Goal: Transaction & Acquisition: Book appointment/travel/reservation

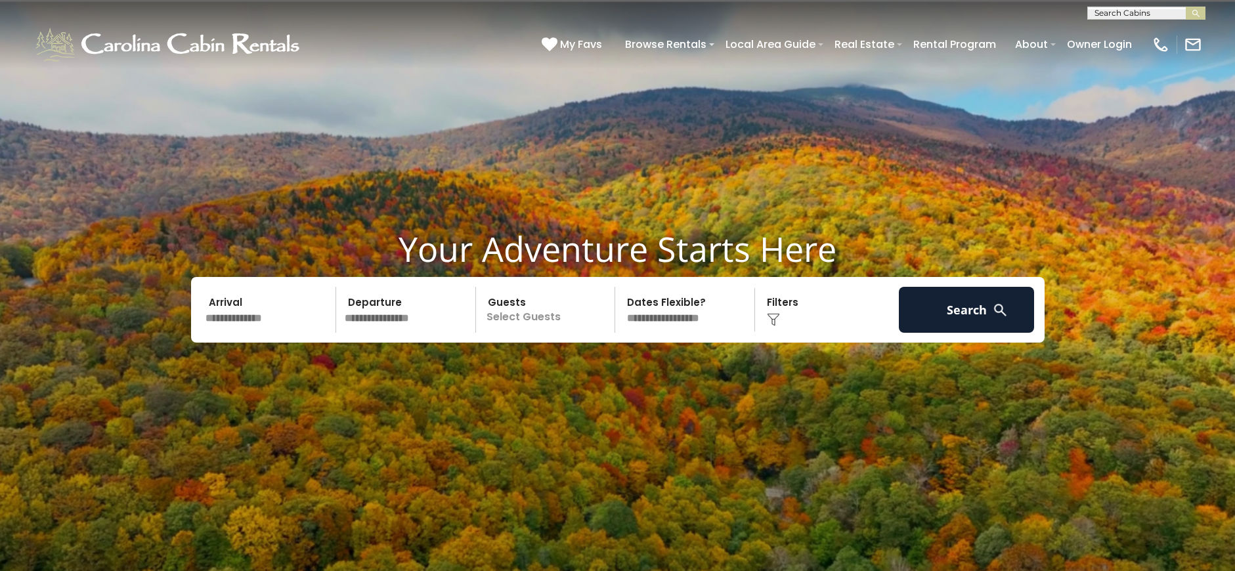
click at [297, 329] on input "text" at bounding box center [269, 310] width 136 height 46
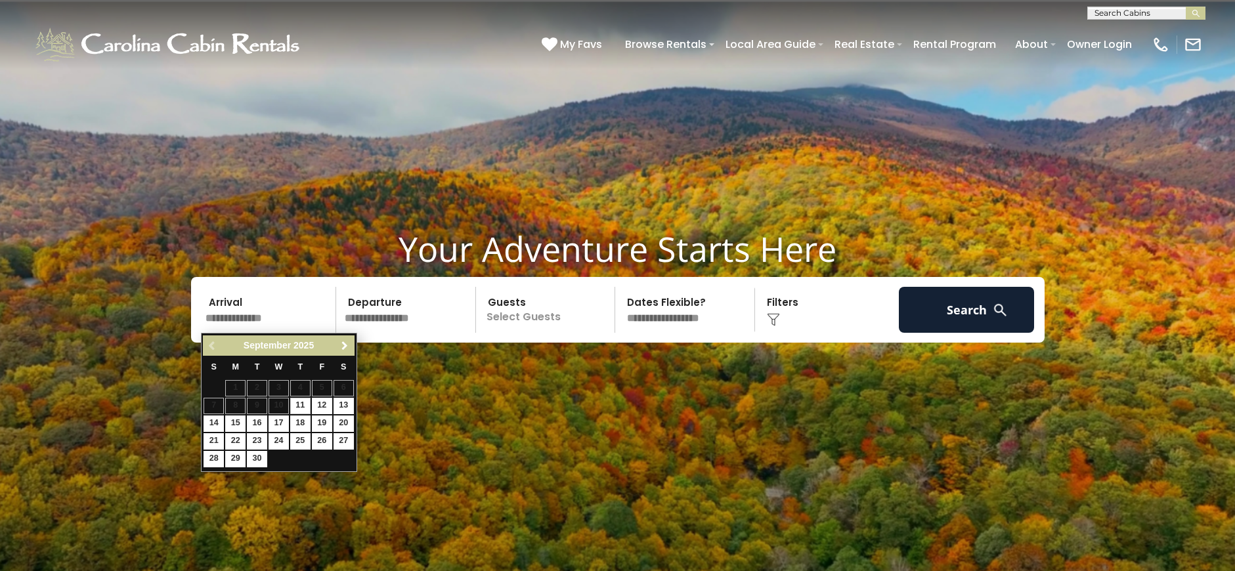
click at [347, 348] on span "Next" at bounding box center [344, 346] width 11 height 11
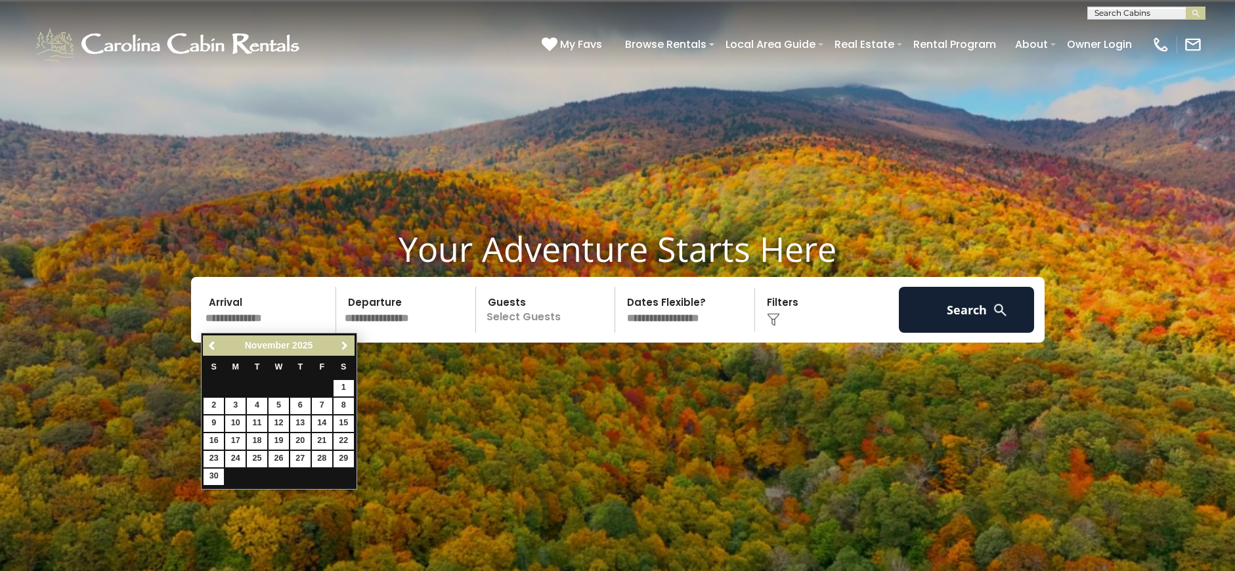
click at [347, 348] on span "Next" at bounding box center [344, 346] width 11 height 11
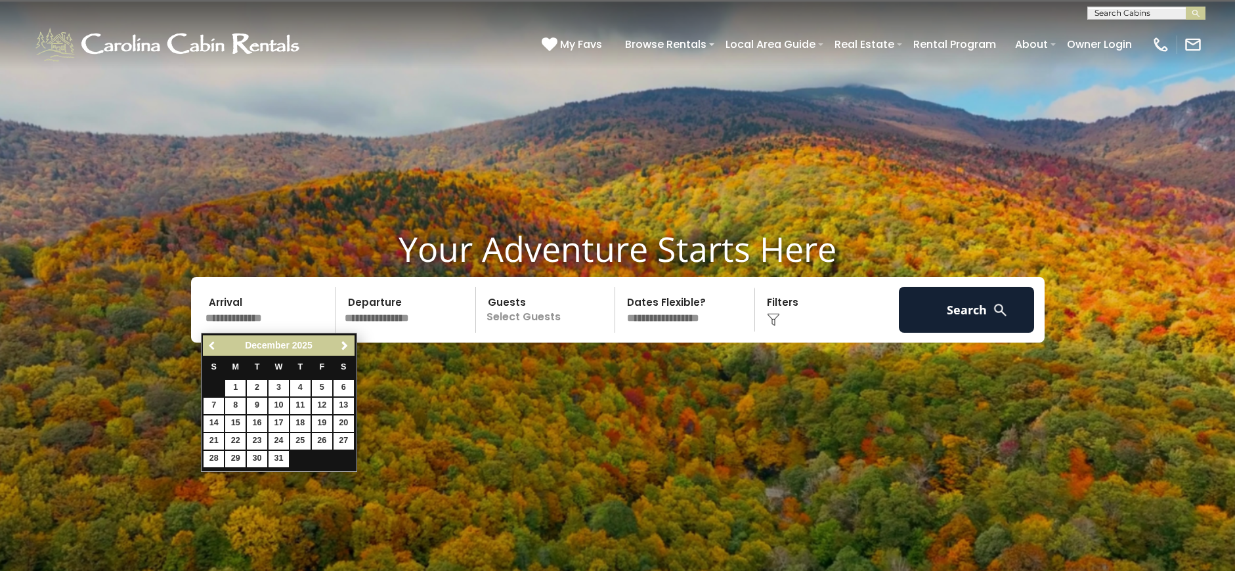
click at [208, 345] on span "Previous" at bounding box center [212, 346] width 11 height 11
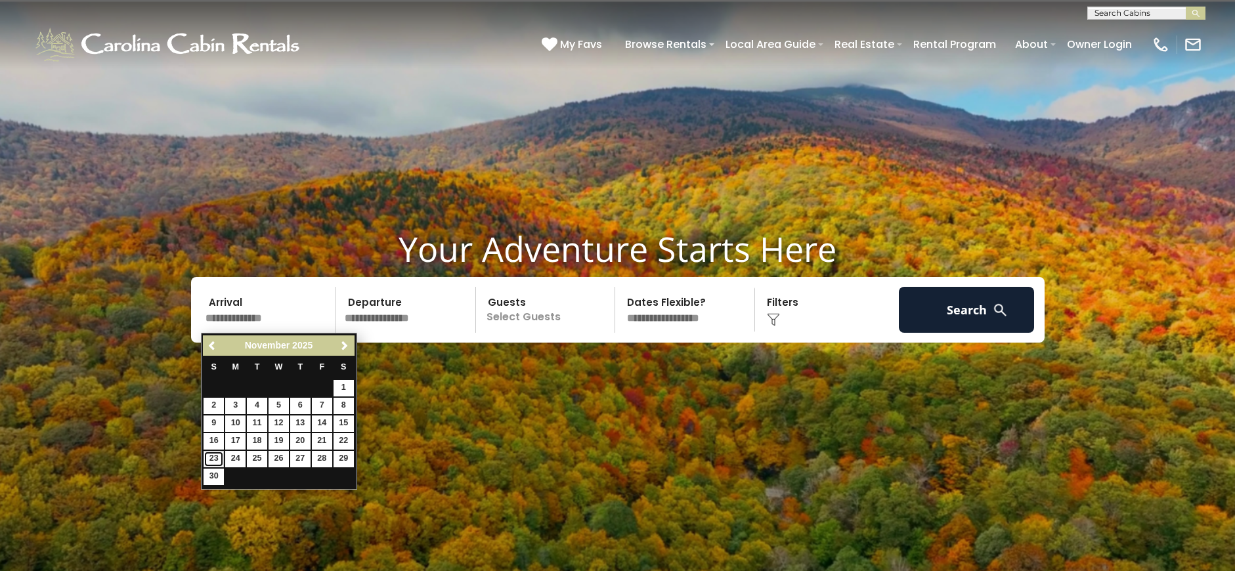
click at [215, 456] on link "23" at bounding box center [214, 459] width 20 height 16
type input "********"
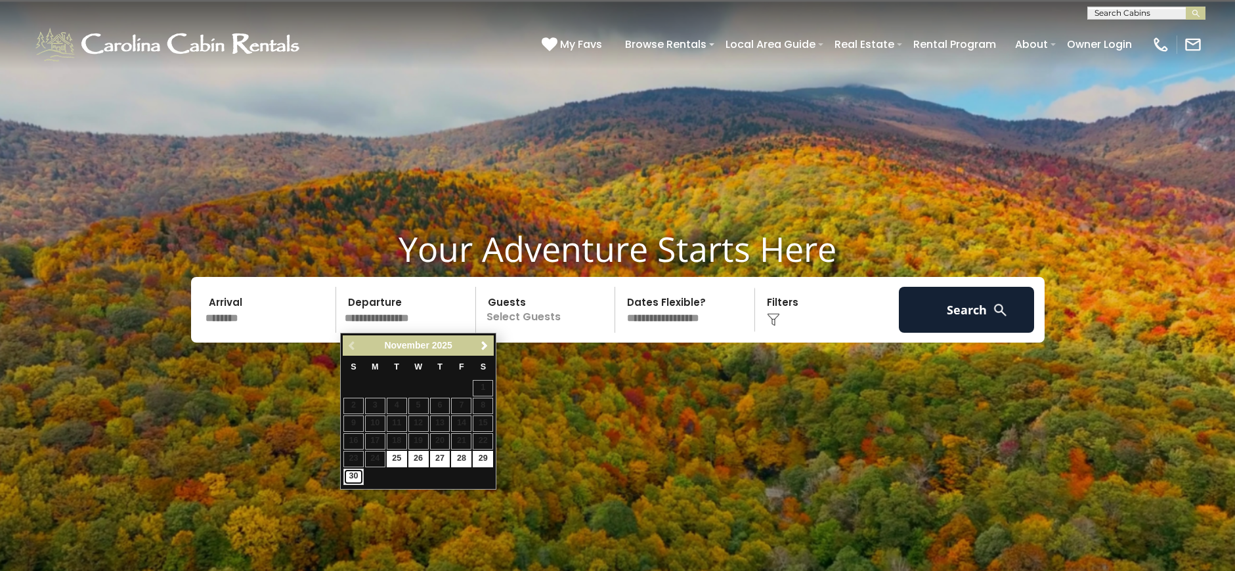
click at [352, 481] on link "30" at bounding box center [353, 477] width 20 height 16
type input "********"
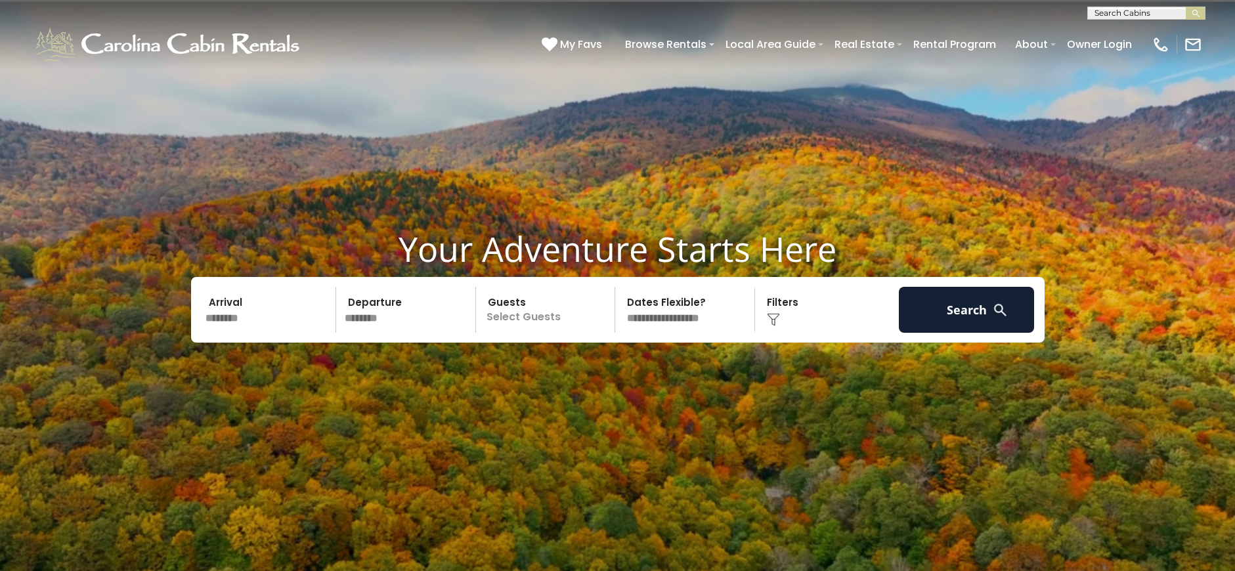
click at [606, 313] on p "Select Guests" at bounding box center [547, 310] width 135 height 46
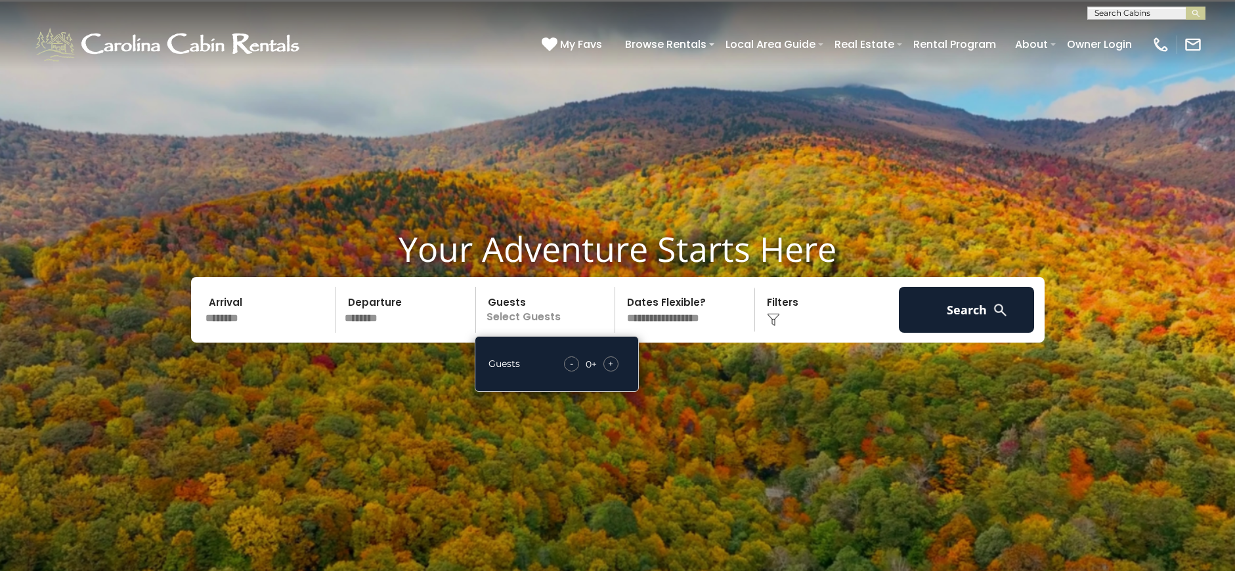
click at [615, 370] on div "+" at bounding box center [610, 364] width 15 height 15
click at [695, 319] on select "**********" at bounding box center [686, 310] width 135 height 46
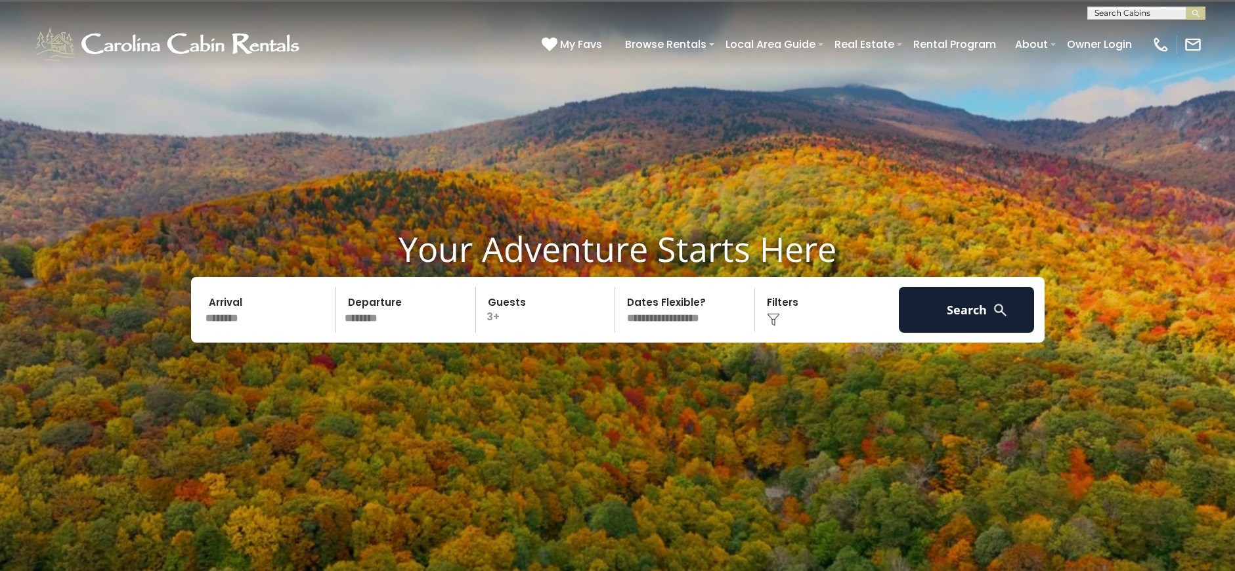
click at [619, 287] on select "**********" at bounding box center [686, 310] width 135 height 46
click at [829, 321] on div "Click to Choose" at bounding box center [827, 310] width 136 height 46
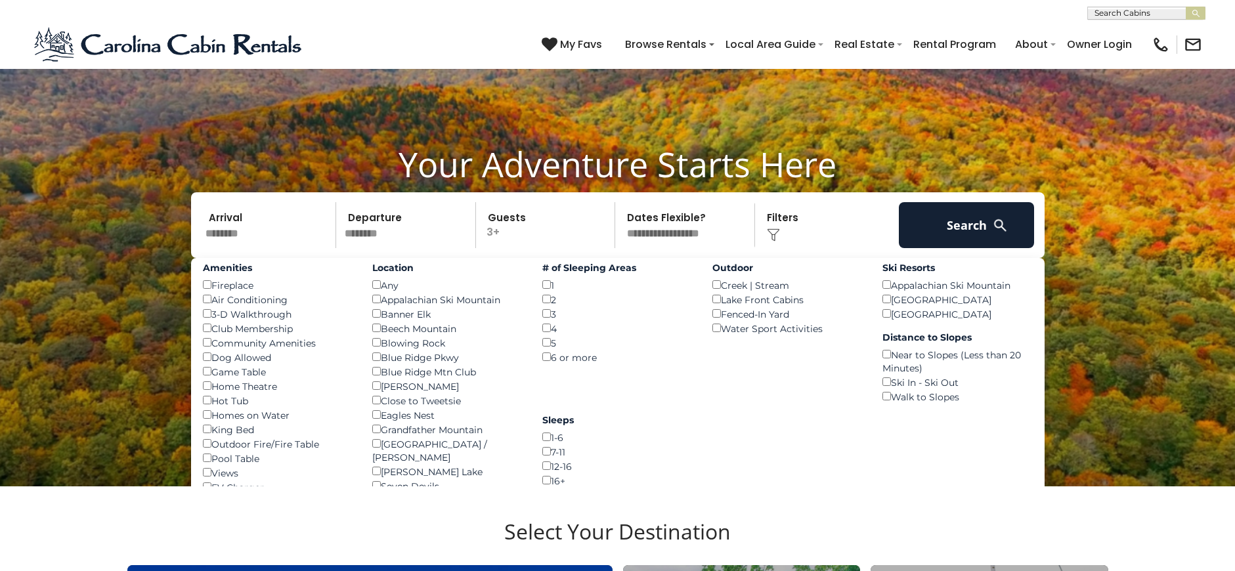
scroll to position [89, 0]
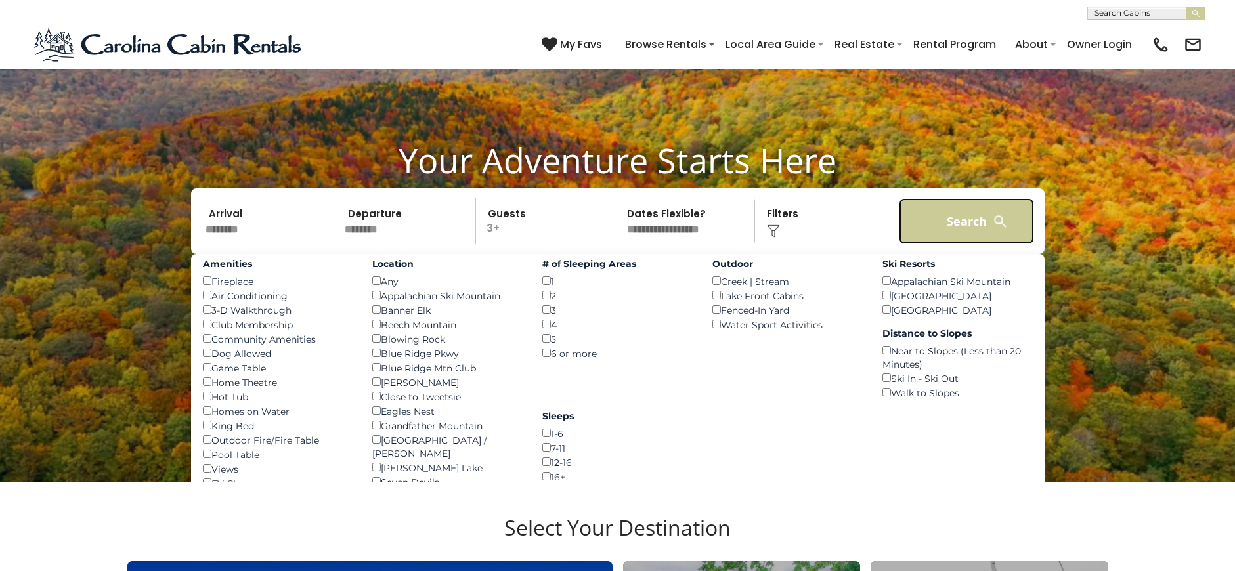
click at [1003, 232] on button "Search" at bounding box center [967, 221] width 136 height 46
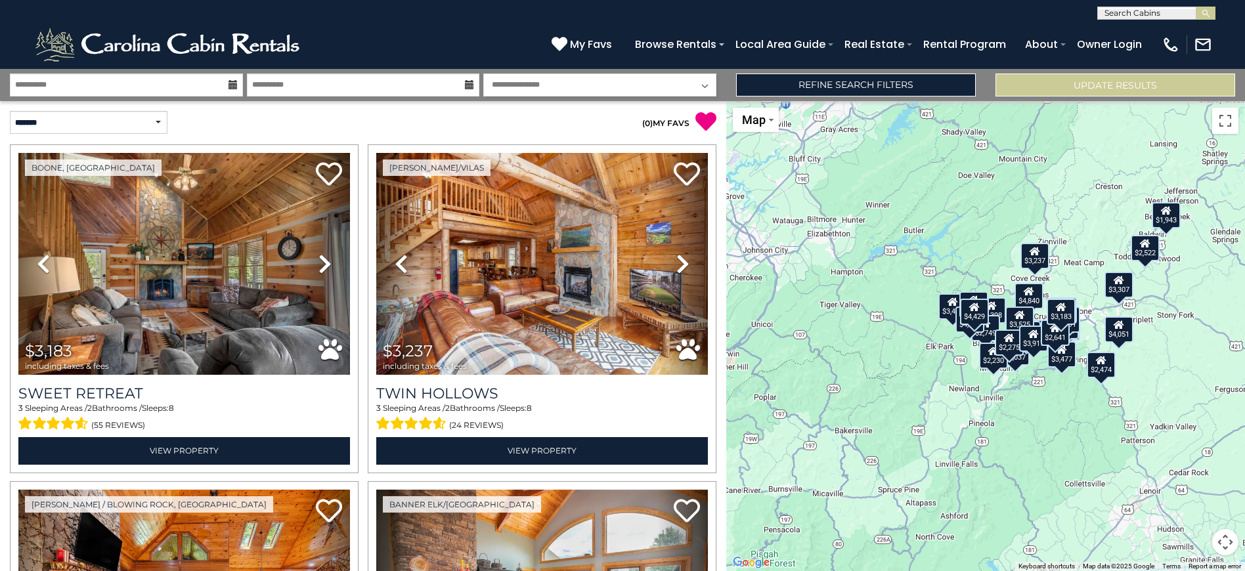
click at [933, 97] on div "**********" at bounding box center [622, 85] width 1245 height 32
click at [929, 90] on link "Refine Search Filters" at bounding box center [856, 85] width 240 height 23
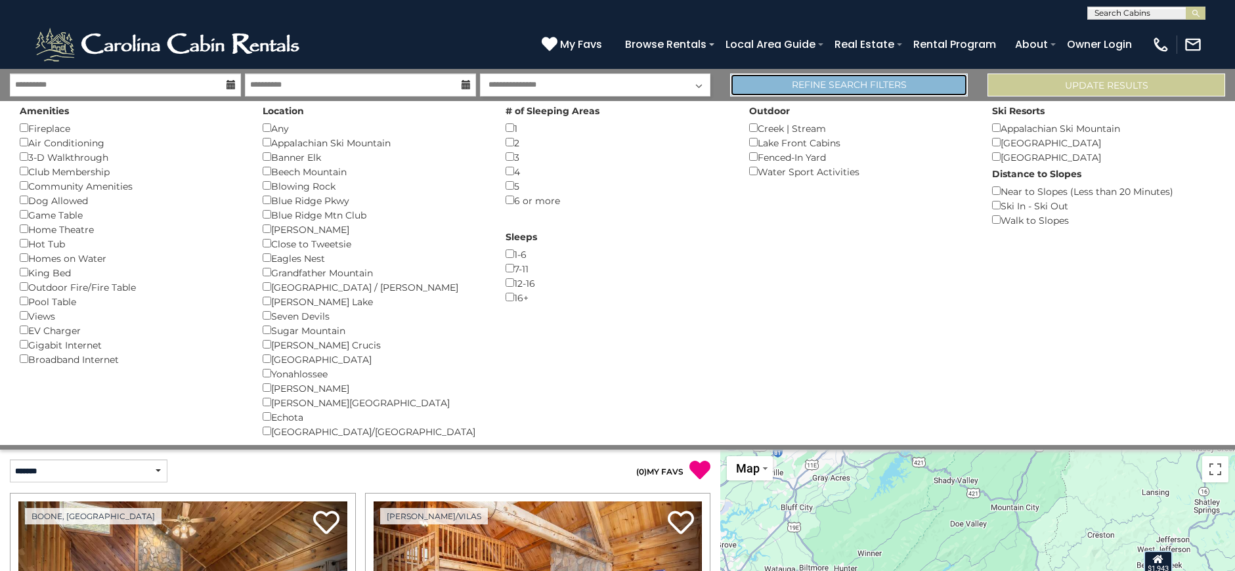
click at [884, 81] on link "Refine Search Filters" at bounding box center [849, 85] width 238 height 23
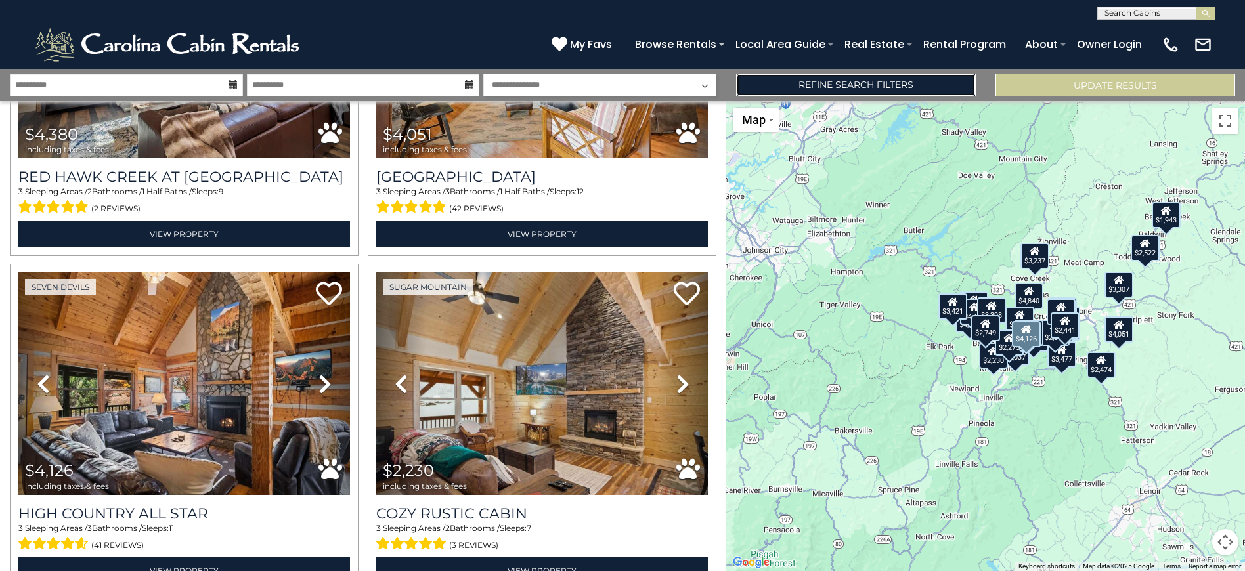
scroll to position [2241, 0]
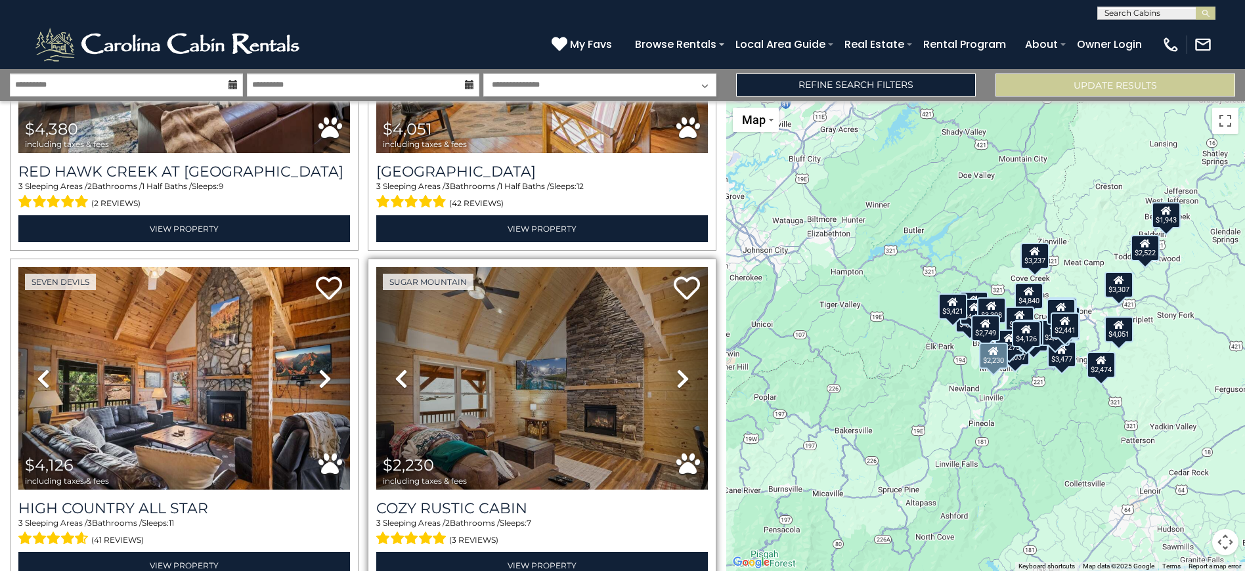
click at [676, 368] on icon at bounding box center [682, 378] width 13 height 21
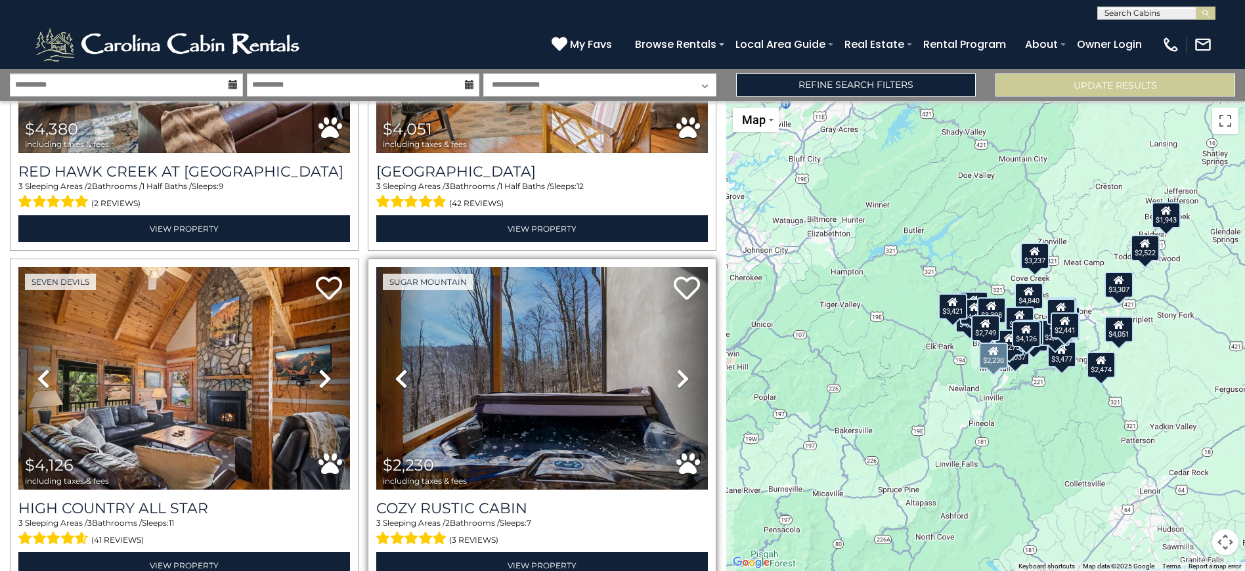
click at [676, 368] on icon at bounding box center [682, 378] width 13 height 21
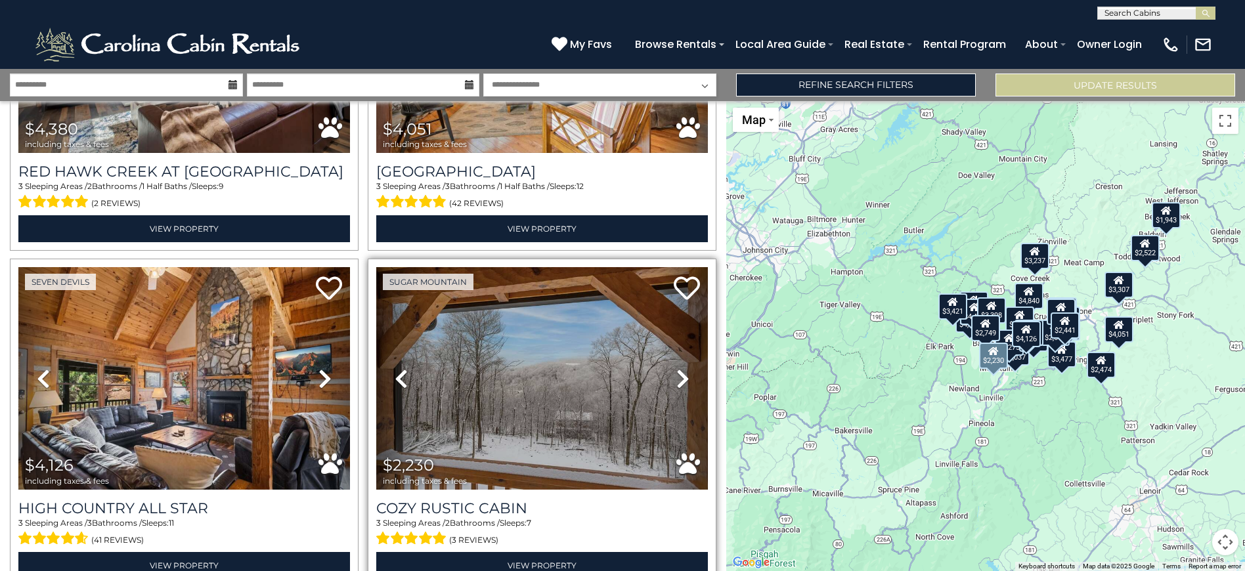
click at [676, 368] on icon at bounding box center [682, 378] width 13 height 21
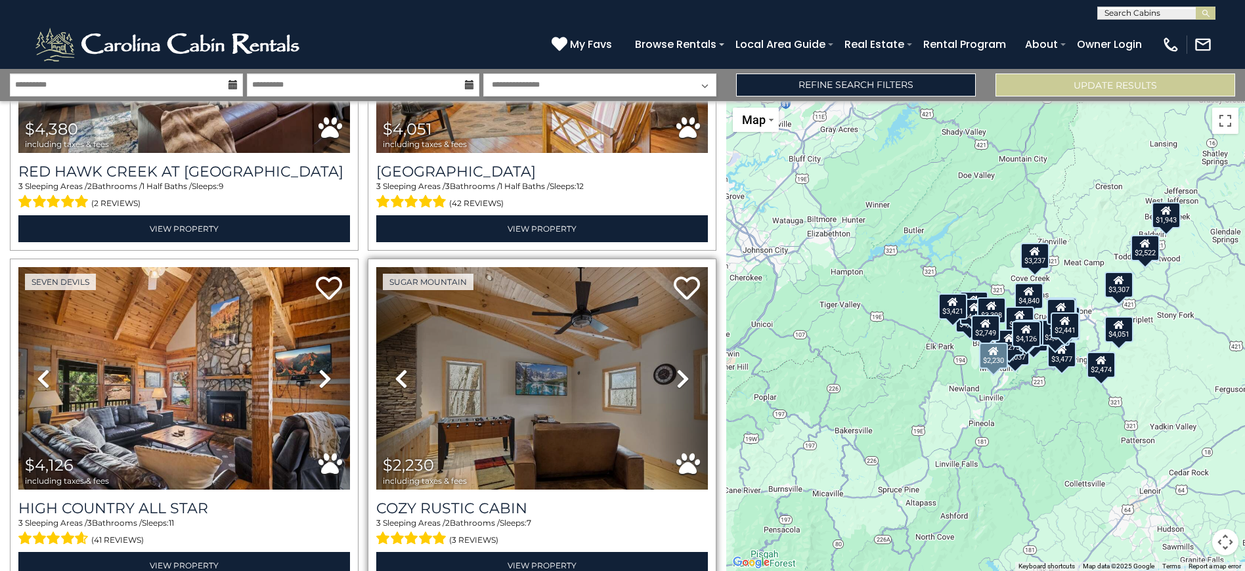
click at [676, 368] on icon at bounding box center [682, 378] width 13 height 21
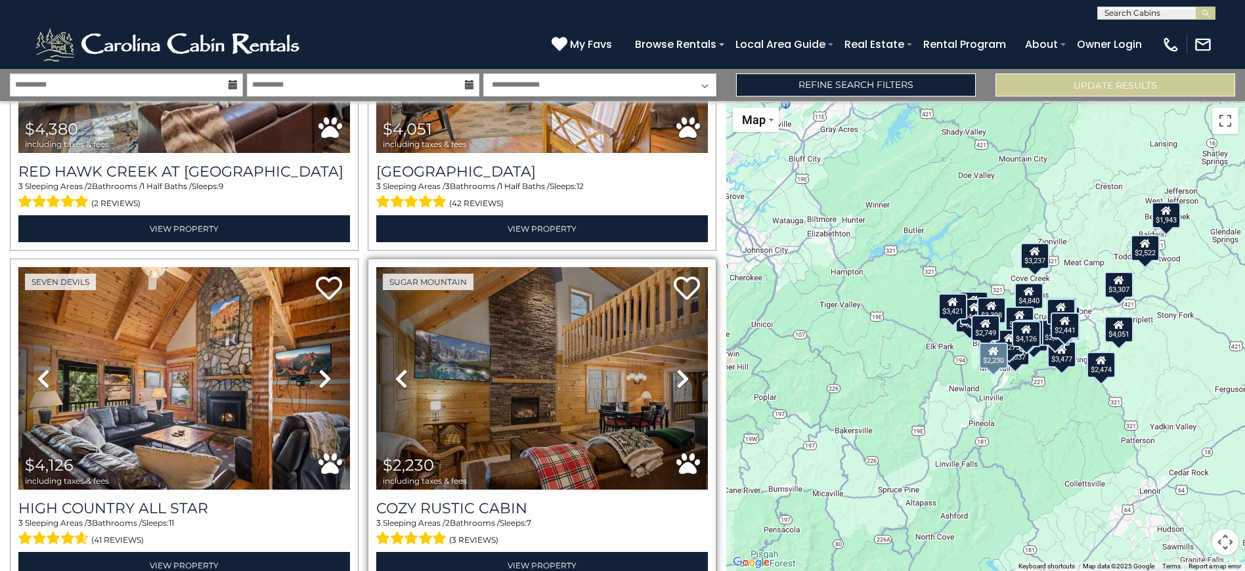
click at [676, 368] on icon at bounding box center [682, 378] width 13 height 21
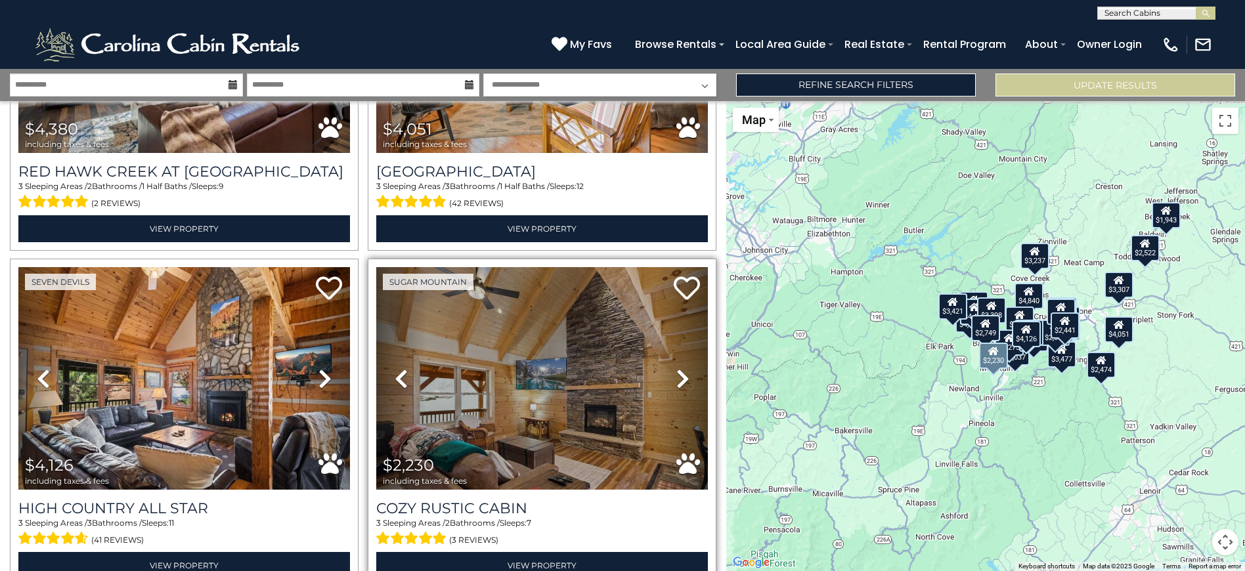
click at [676, 368] on icon at bounding box center [682, 378] width 13 height 21
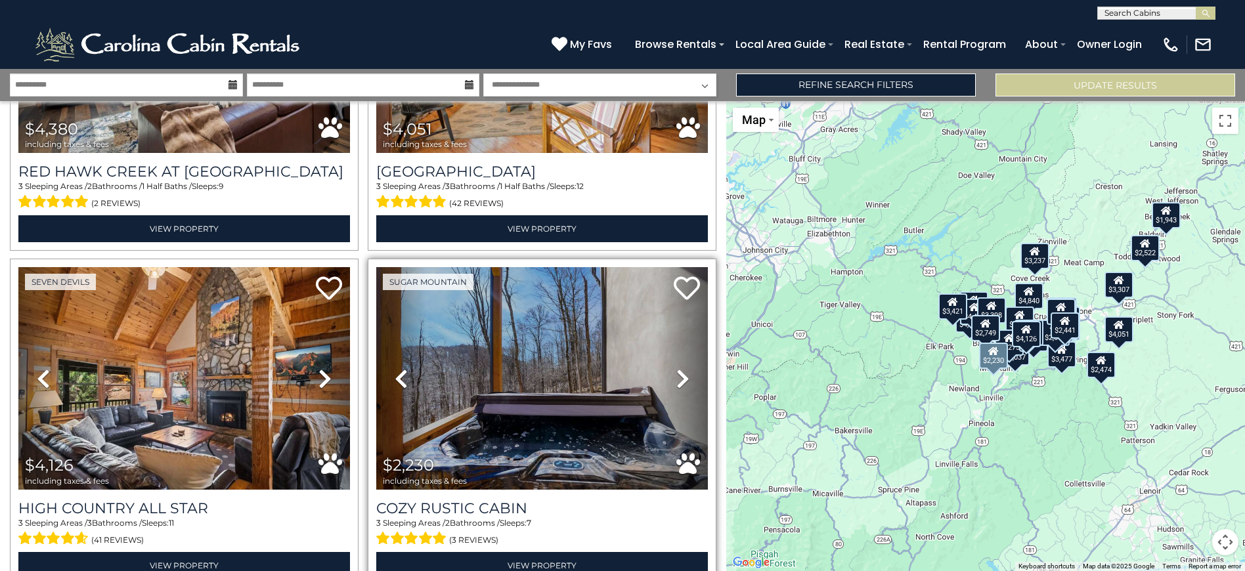
click at [676, 368] on icon at bounding box center [682, 378] width 13 height 21
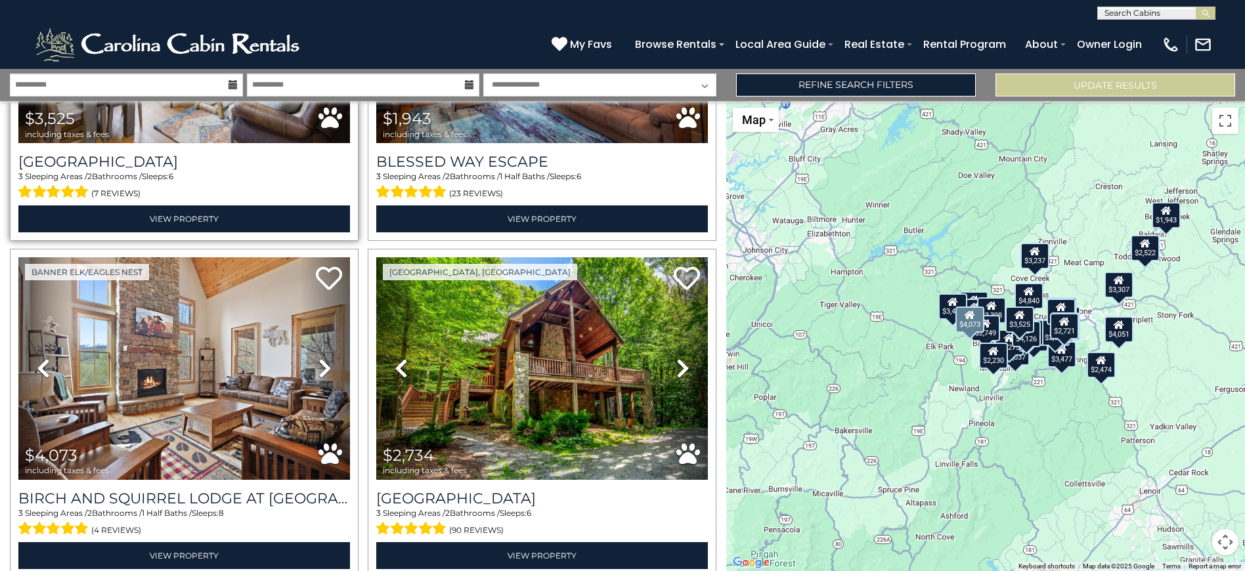
scroll to position [3266, 0]
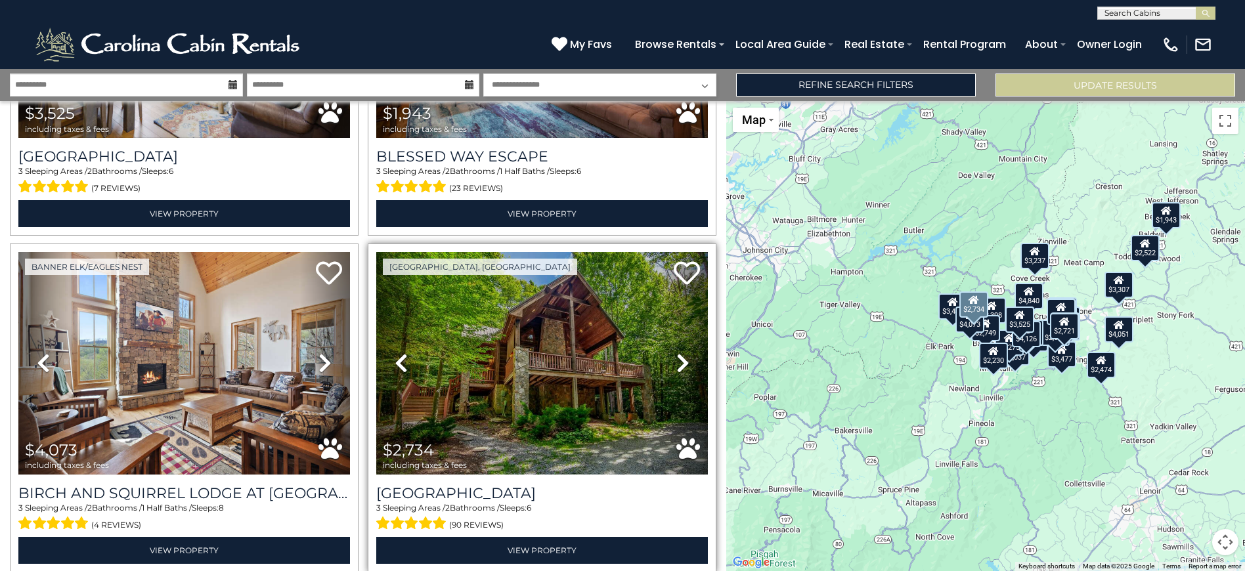
click at [677, 353] on icon at bounding box center [682, 363] width 13 height 21
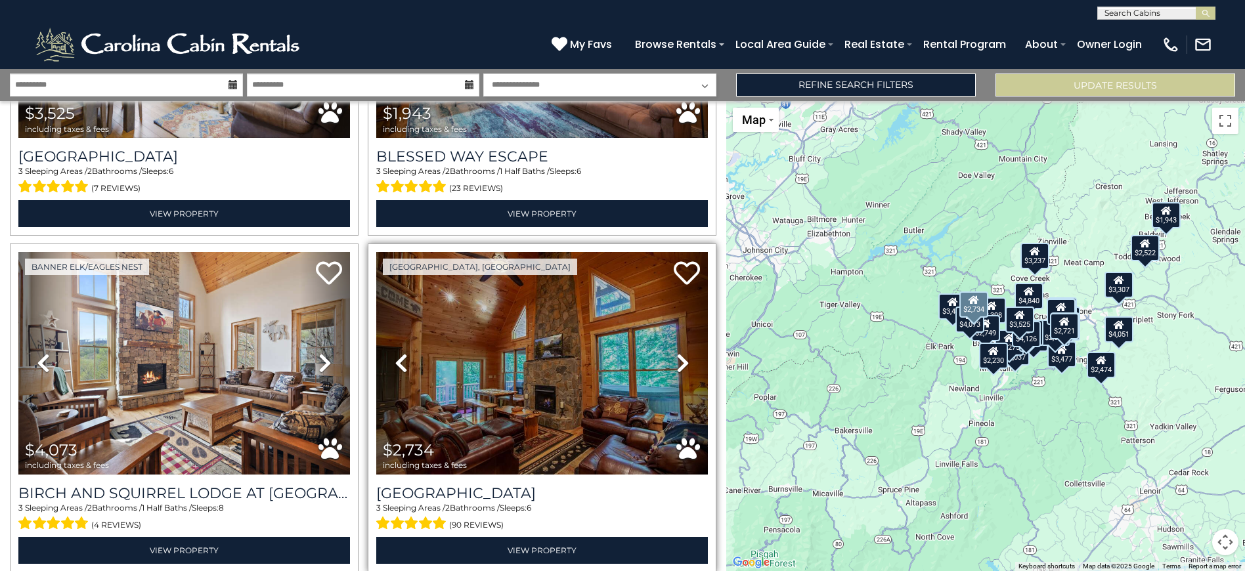
click at [677, 353] on icon at bounding box center [682, 363] width 13 height 21
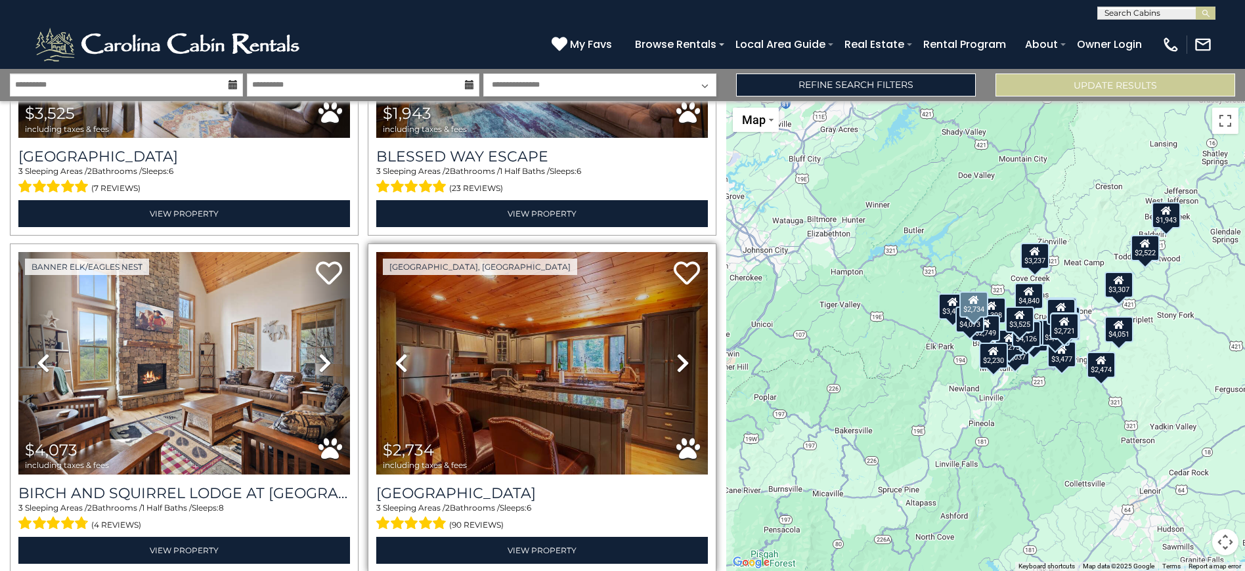
click at [677, 353] on icon at bounding box center [682, 363] width 13 height 21
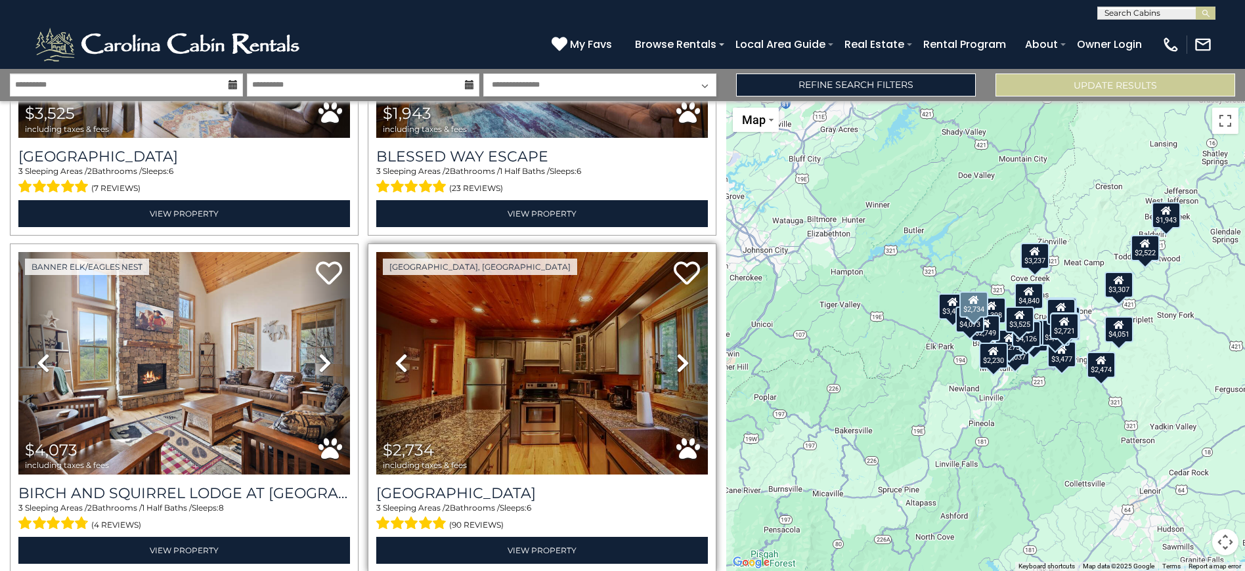
click at [677, 353] on icon at bounding box center [682, 363] width 13 height 21
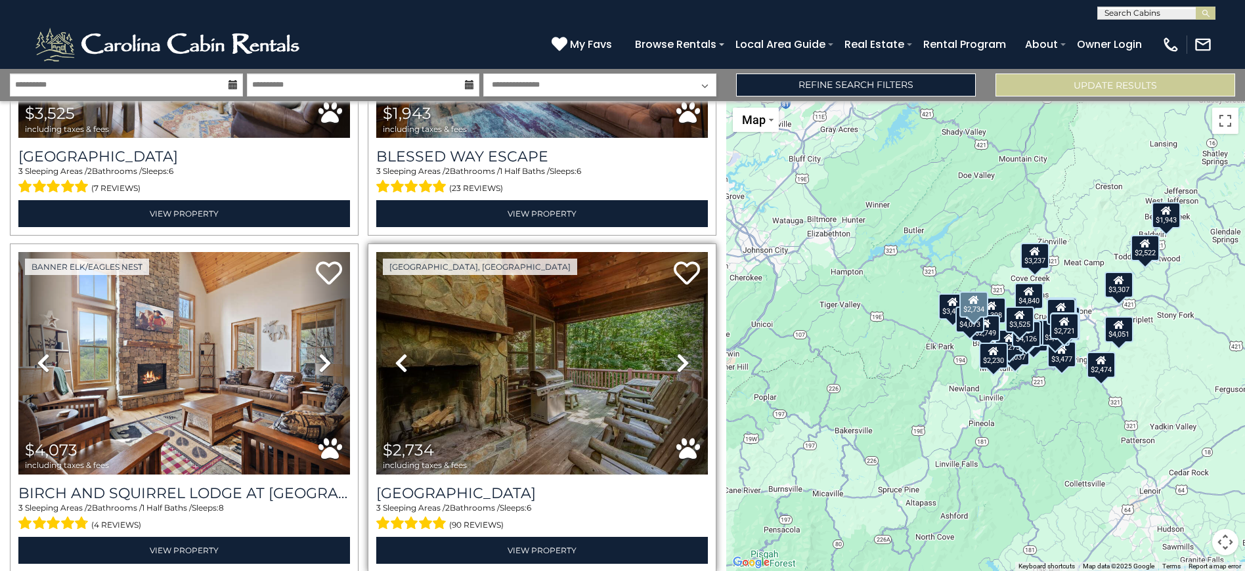
click at [677, 353] on icon at bounding box center [682, 363] width 13 height 21
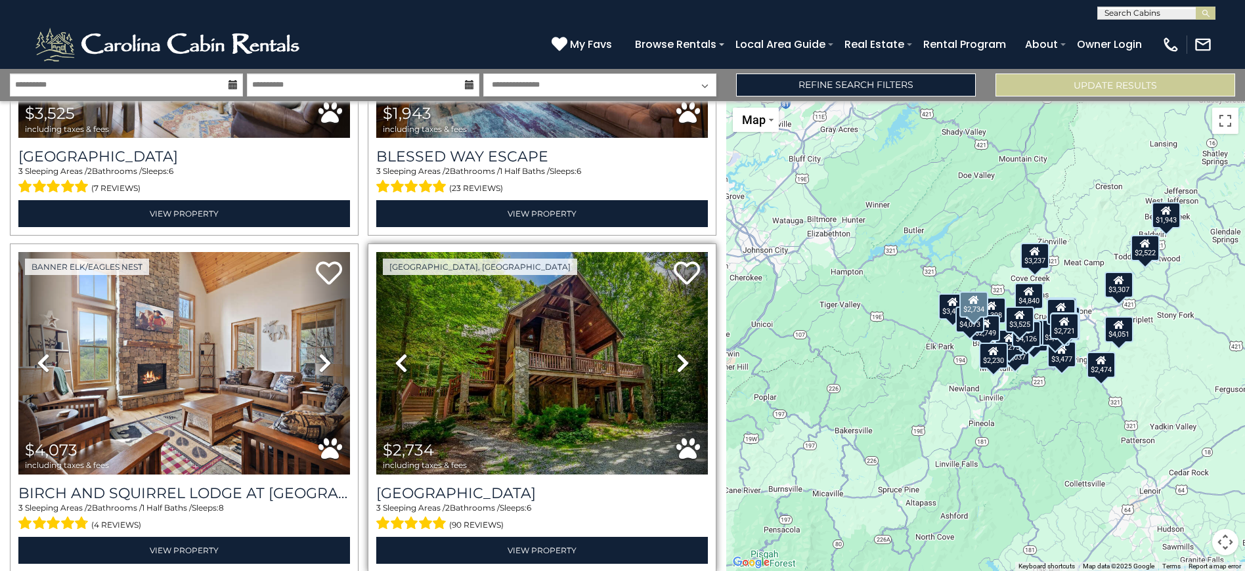
click at [677, 353] on icon at bounding box center [682, 363] width 13 height 21
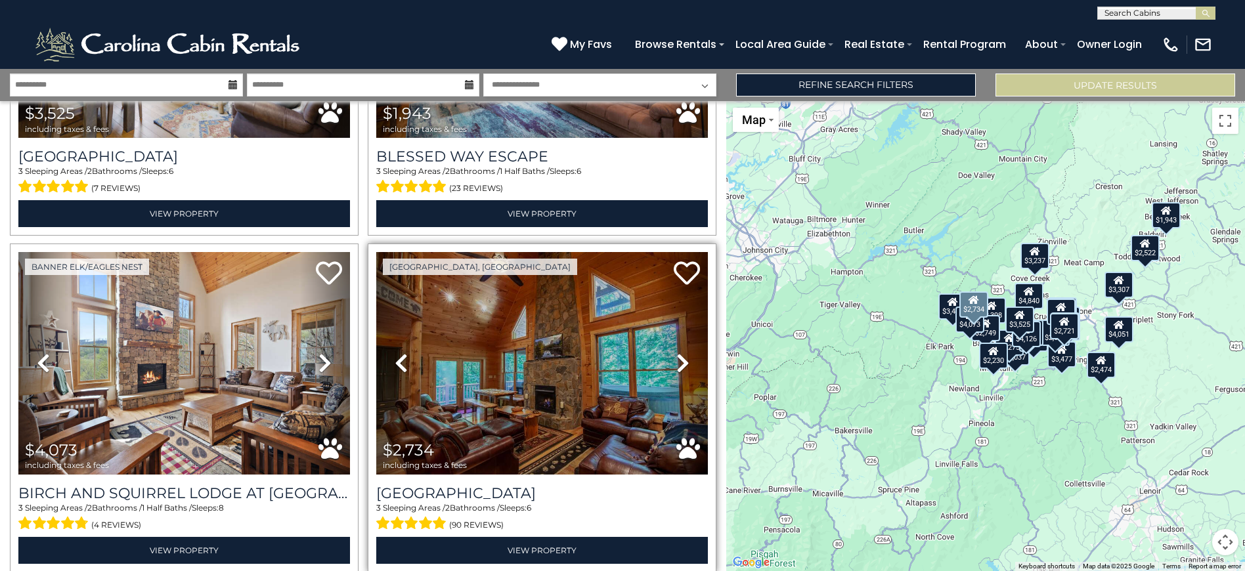
click at [677, 353] on icon at bounding box center [682, 363] width 13 height 21
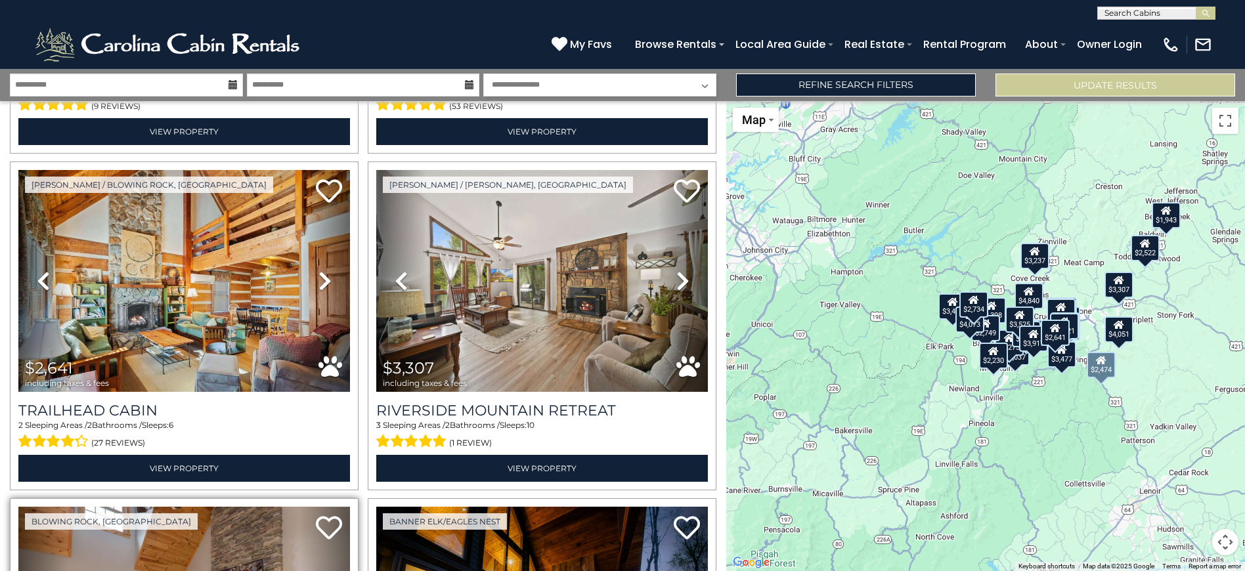
scroll to position [4658, 0]
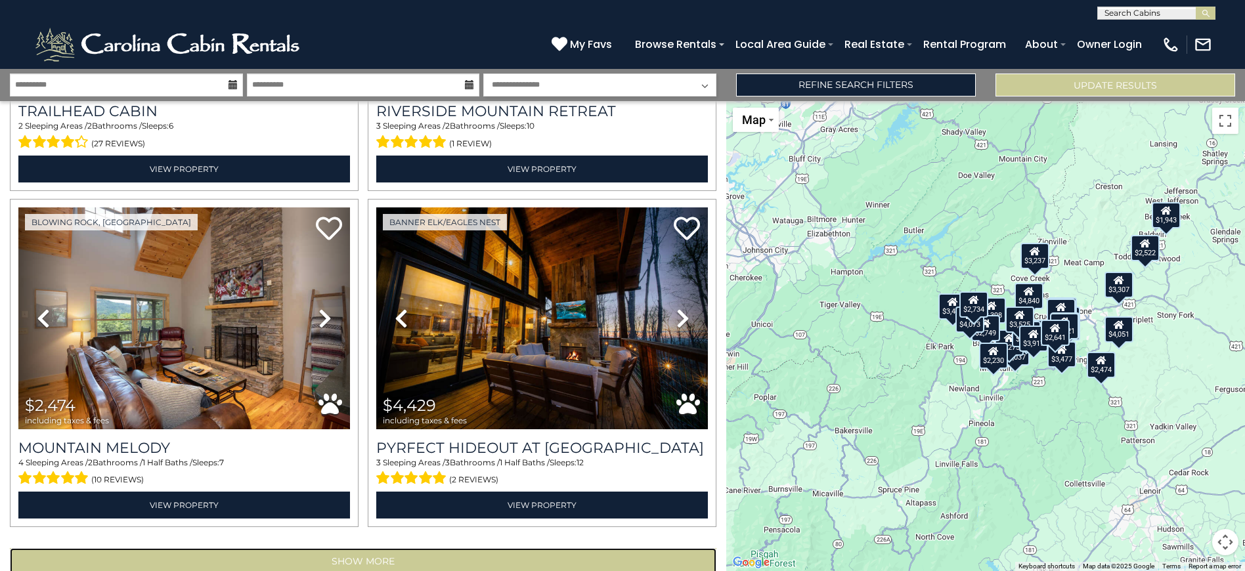
click at [249, 548] on button "Show More" at bounding box center [363, 561] width 706 height 26
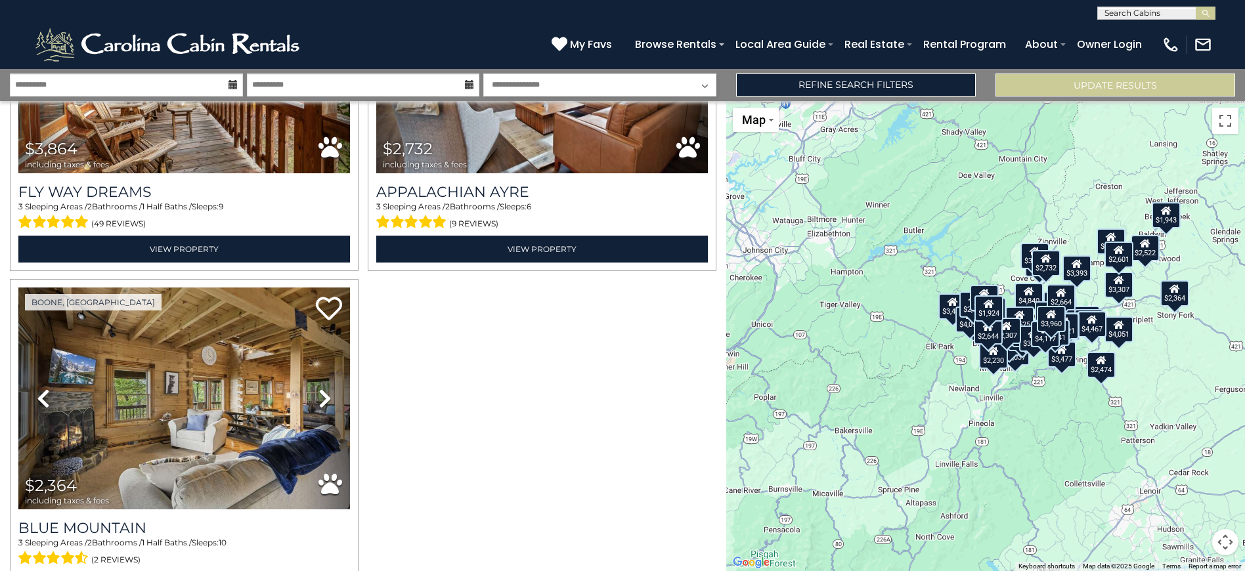
scroll to position [7973, 0]
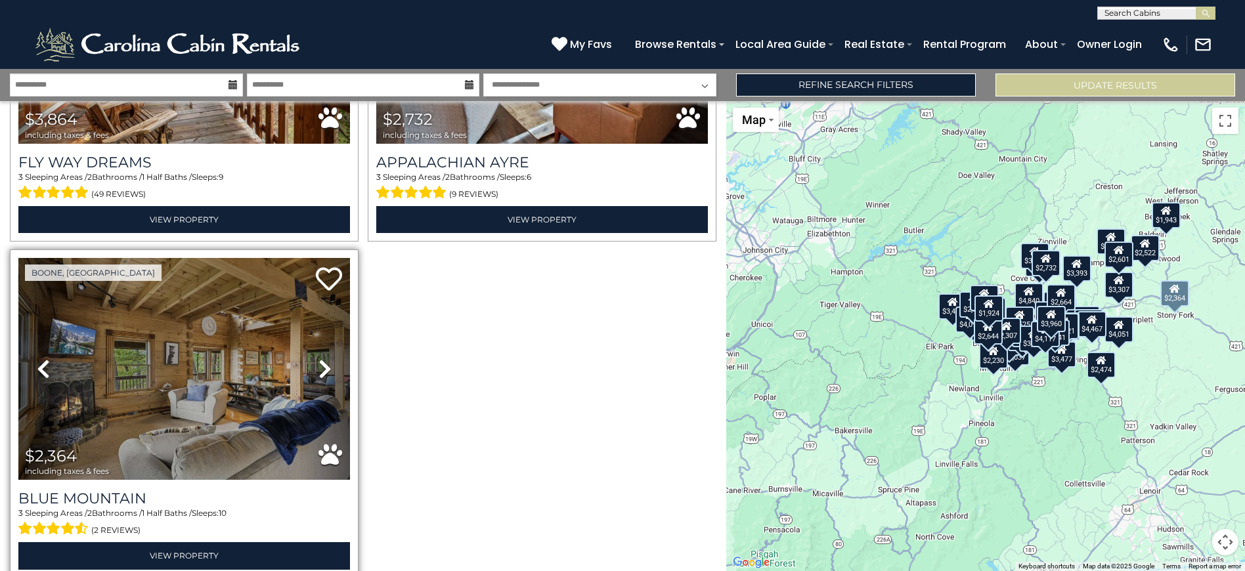
click at [318, 358] on icon at bounding box center [324, 368] width 13 height 21
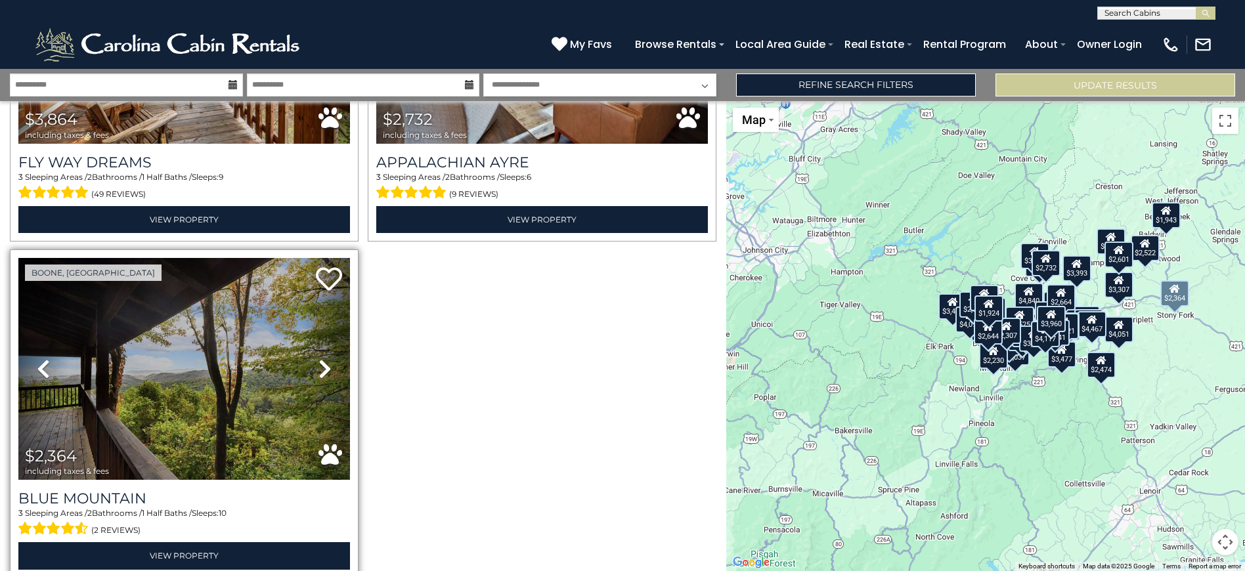
click at [318, 358] on icon at bounding box center [324, 368] width 13 height 21
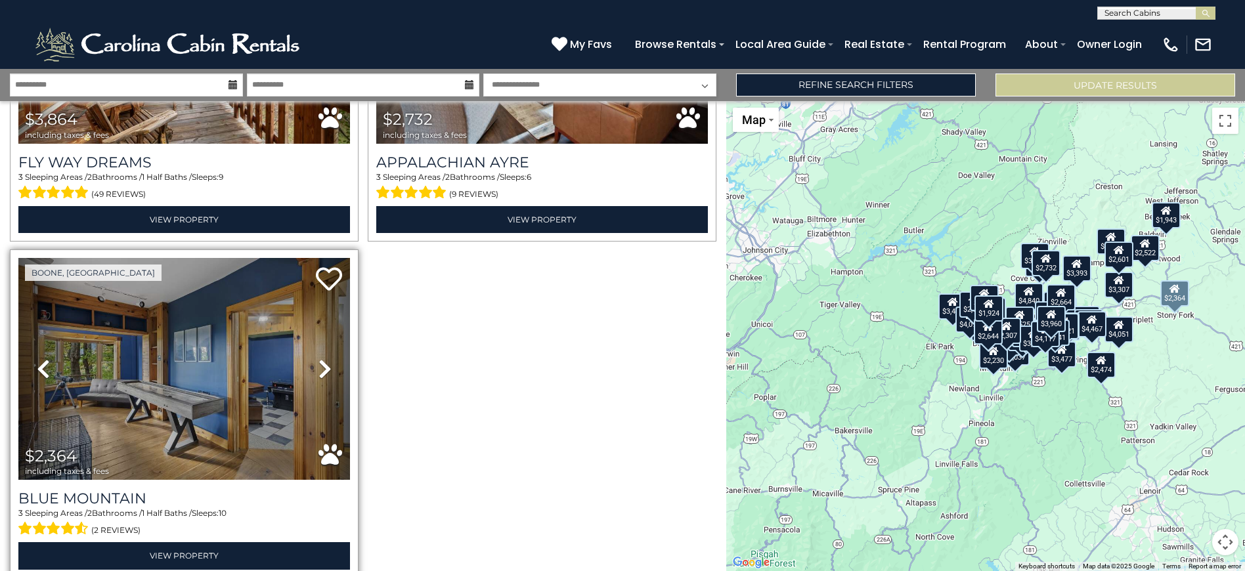
click at [318, 358] on icon at bounding box center [324, 368] width 13 height 21
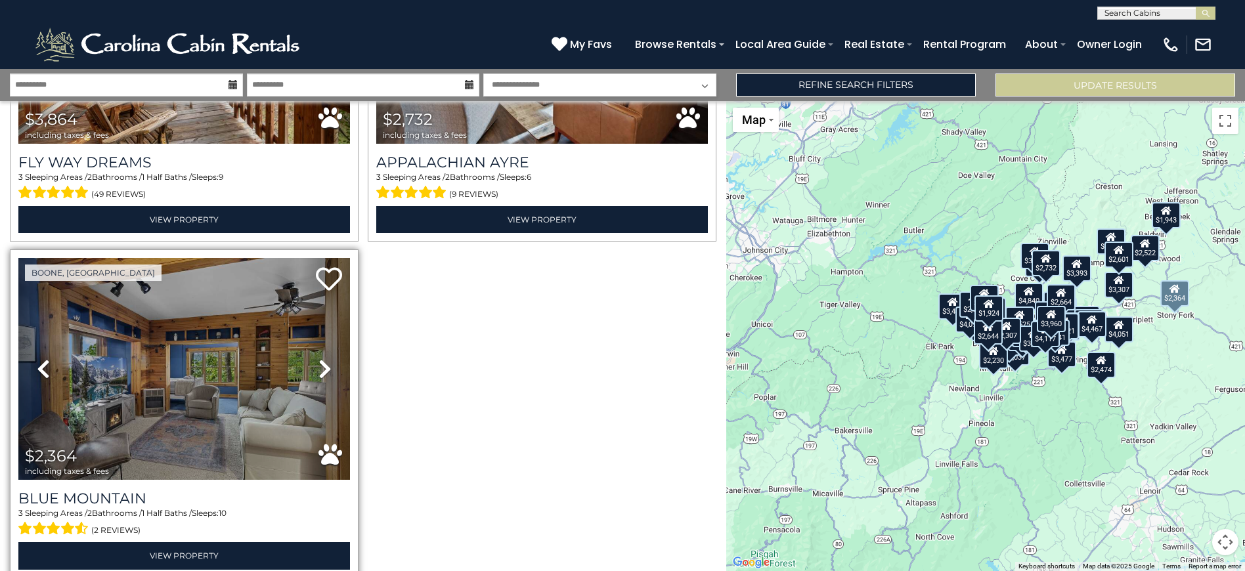
click at [319, 358] on icon at bounding box center [324, 368] width 13 height 21
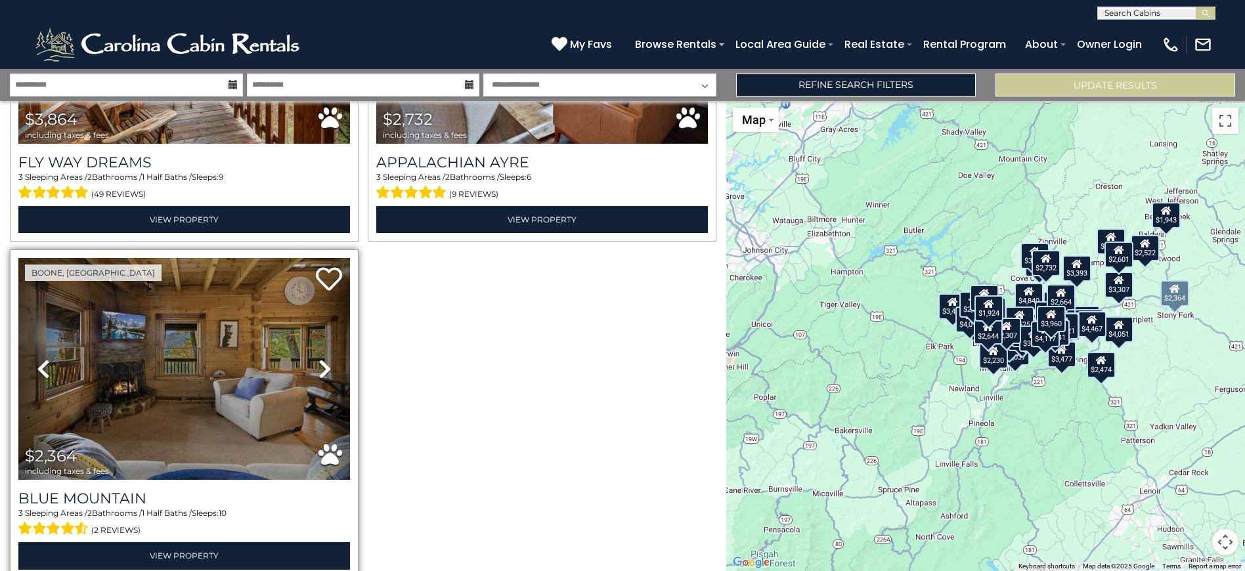
click at [319, 358] on icon at bounding box center [324, 368] width 13 height 21
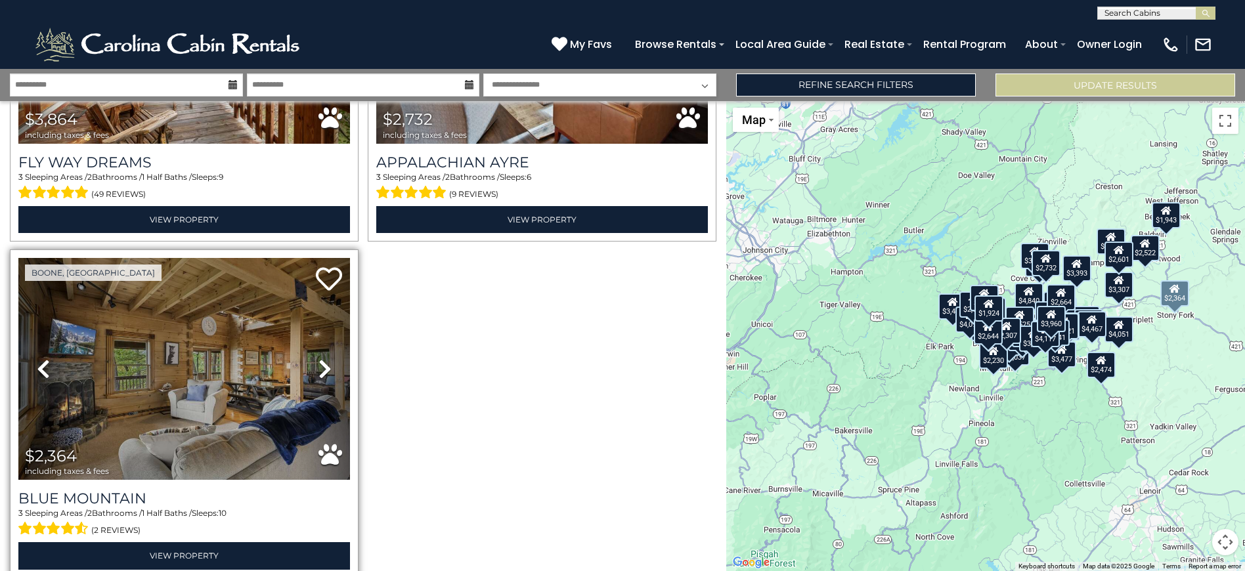
click at [319, 358] on icon at bounding box center [324, 368] width 13 height 21
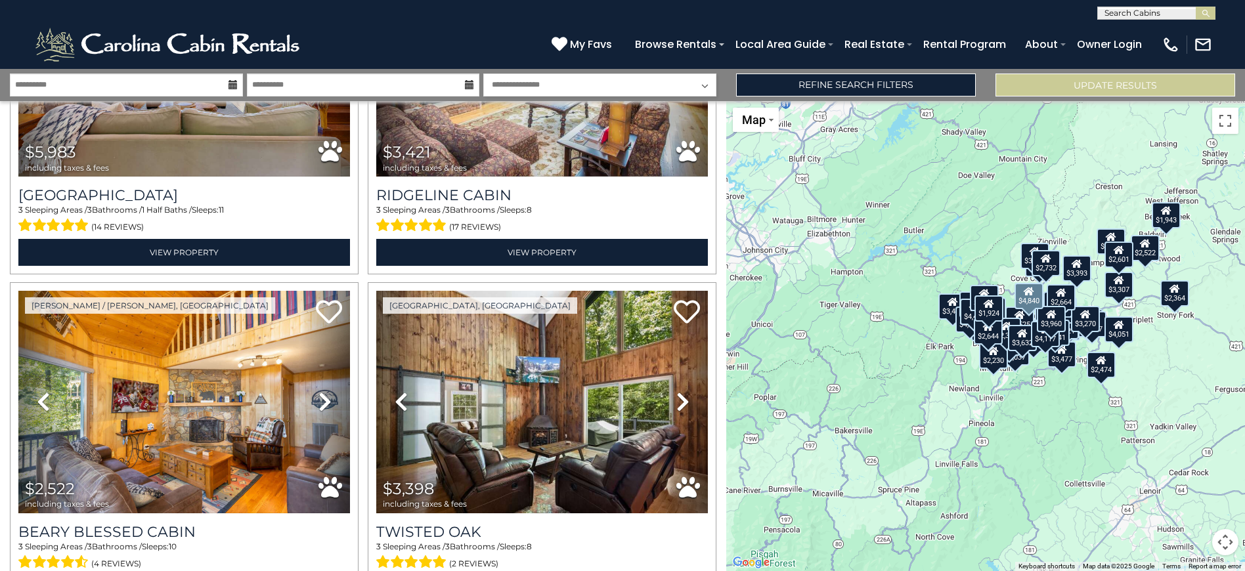
scroll to position [0, 0]
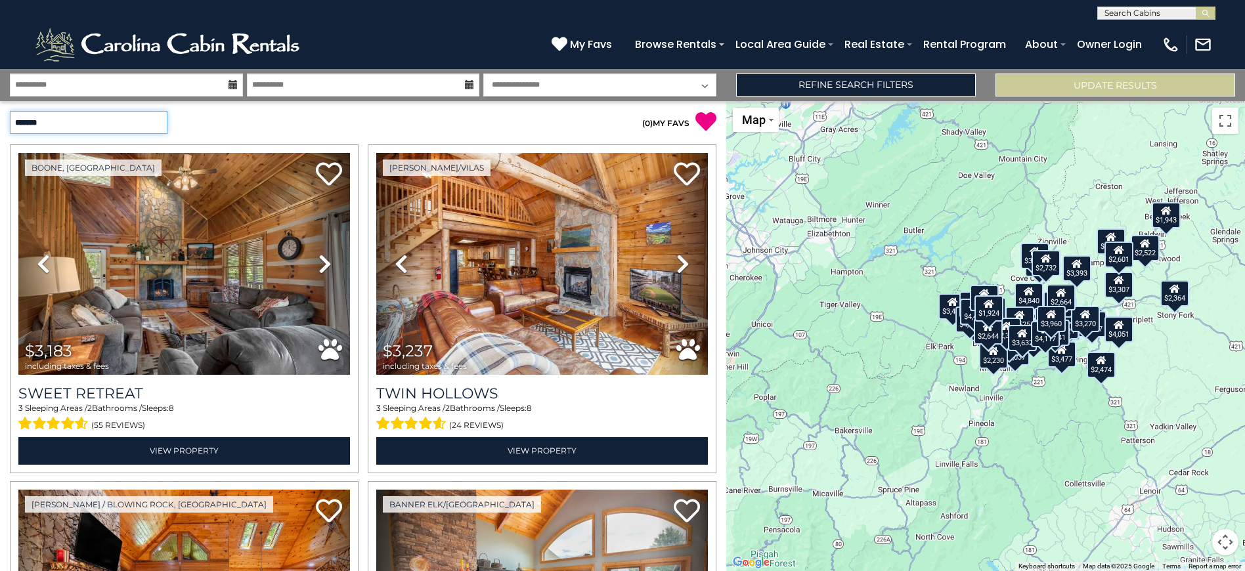
click at [145, 120] on select "**********" at bounding box center [89, 122] width 158 height 23
select select "*********"
click at [10, 111] on select "**********" at bounding box center [89, 122] width 158 height 23
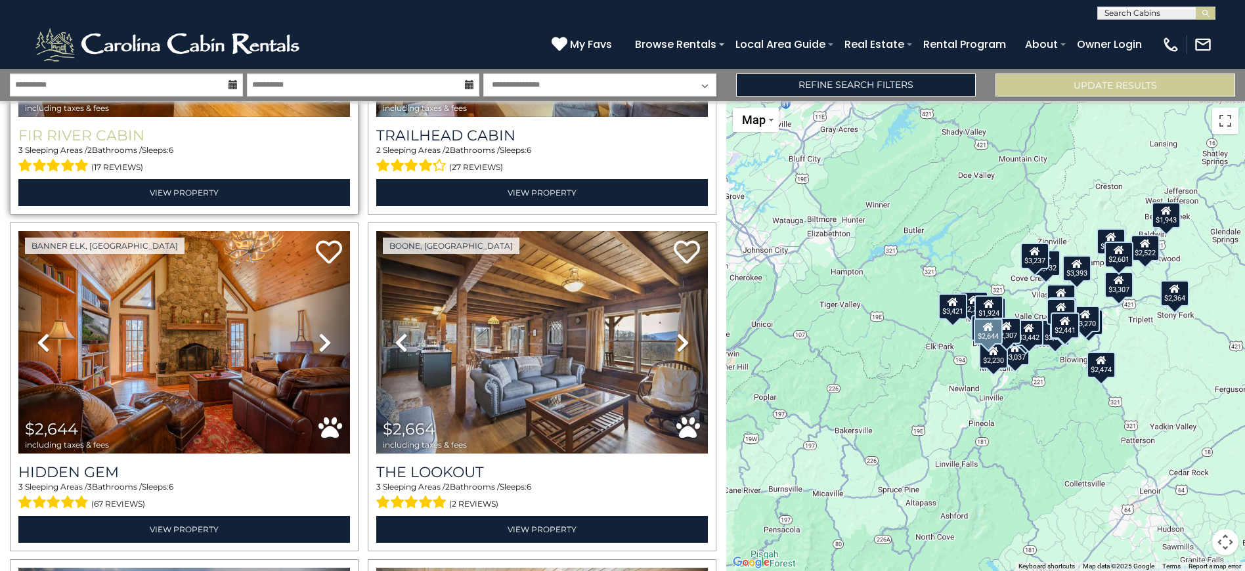
scroll to position [2293, 0]
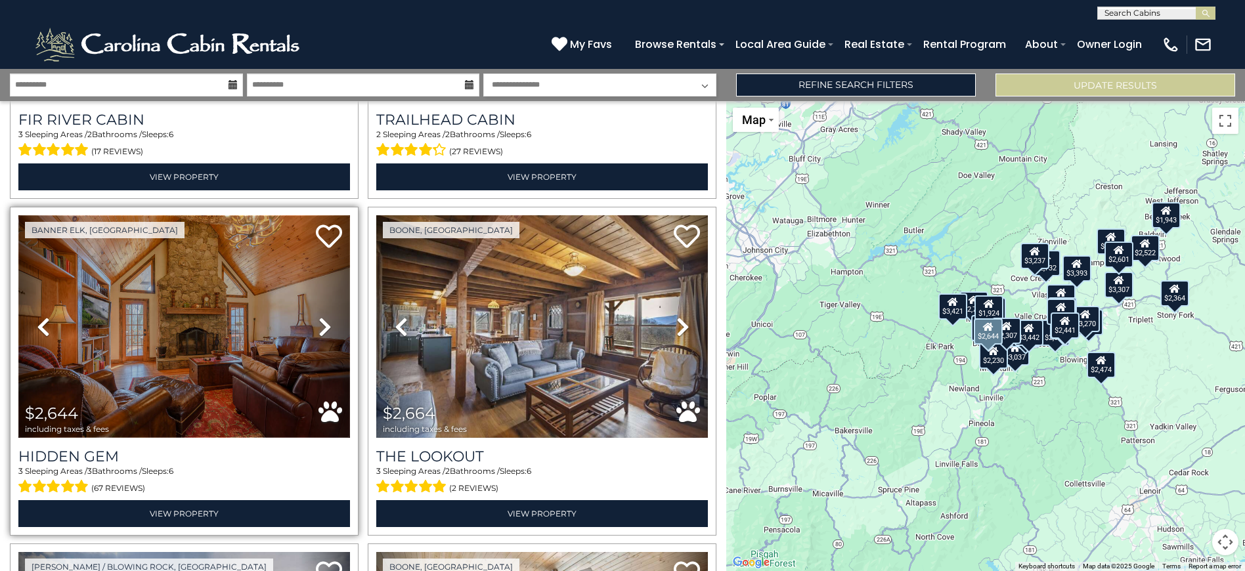
click at [230, 346] on img at bounding box center [184, 326] width 332 height 222
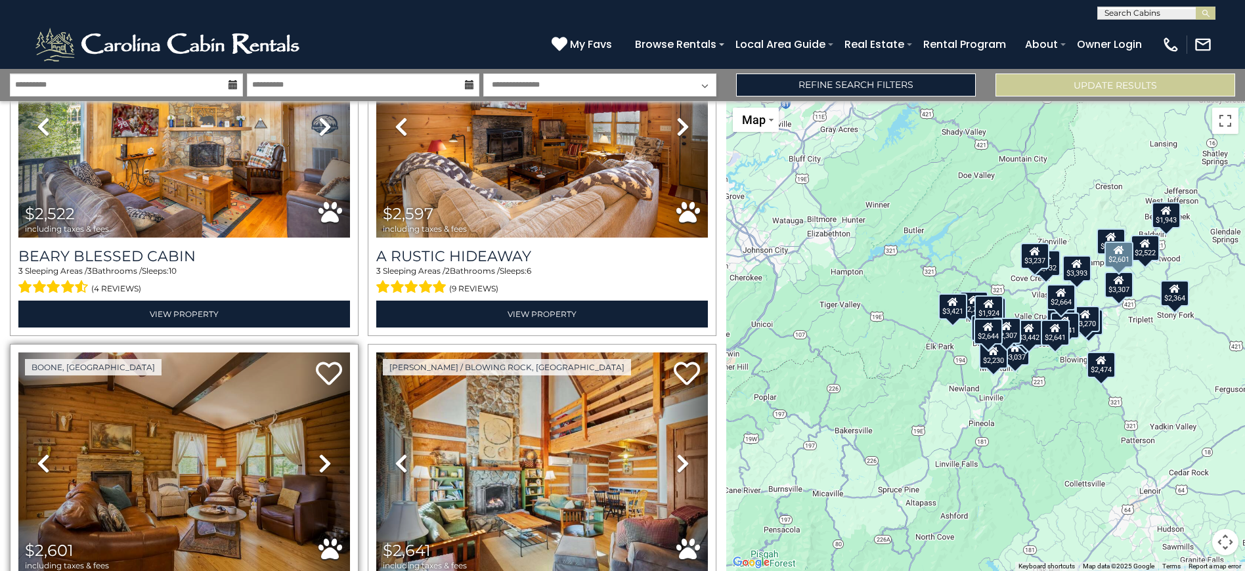
scroll to position [1882, 0]
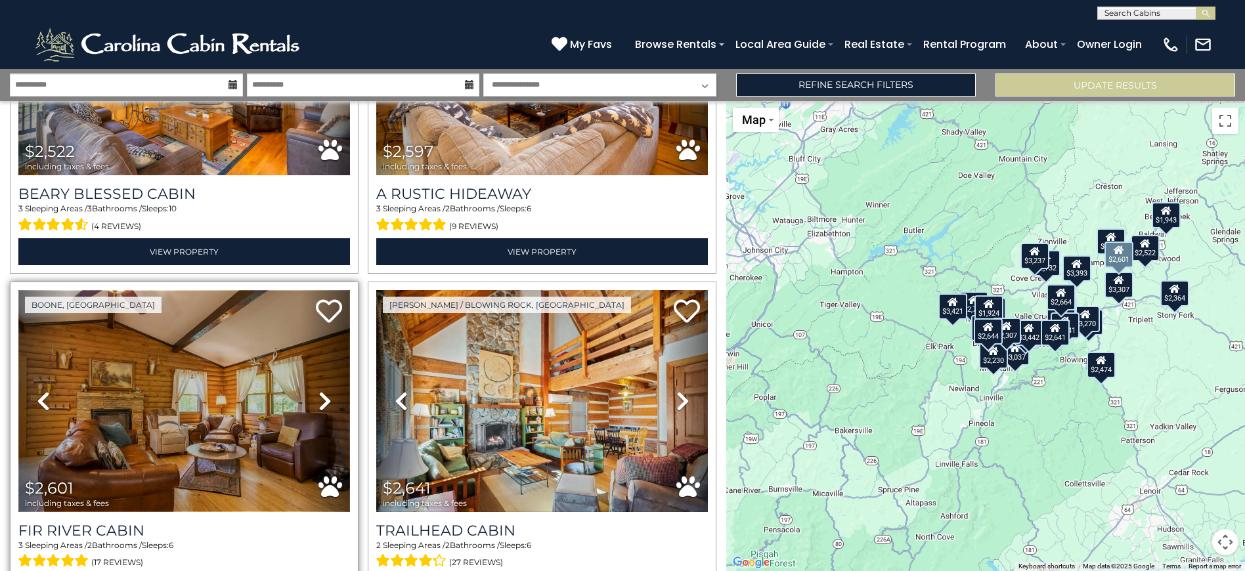
click at [114, 413] on img at bounding box center [184, 401] width 332 height 222
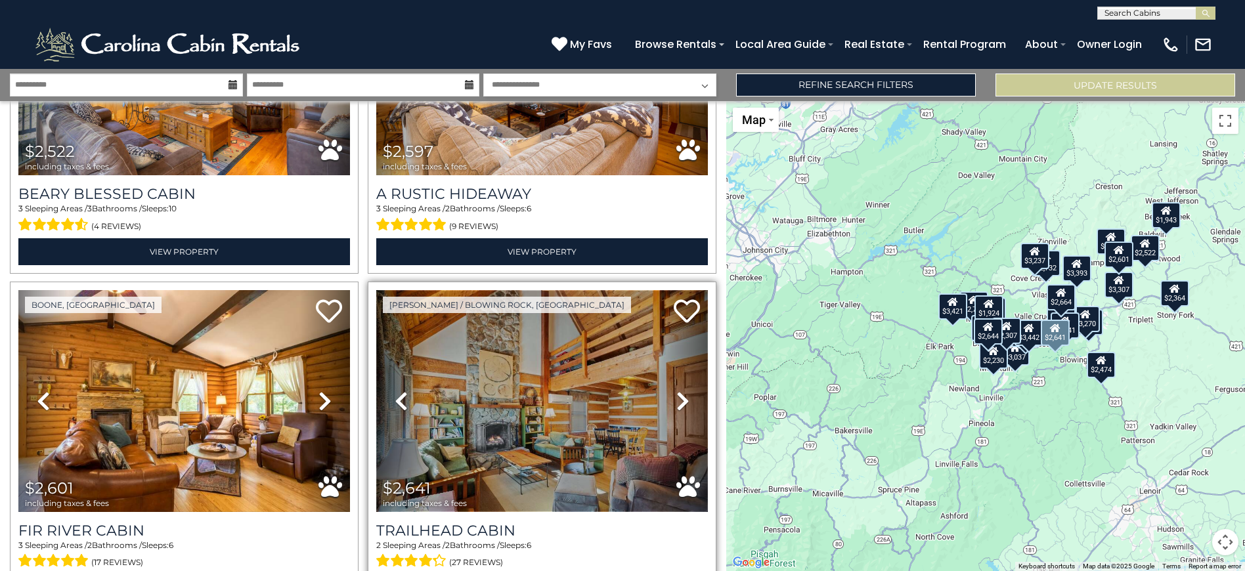
click at [515, 391] on img at bounding box center [542, 401] width 332 height 222
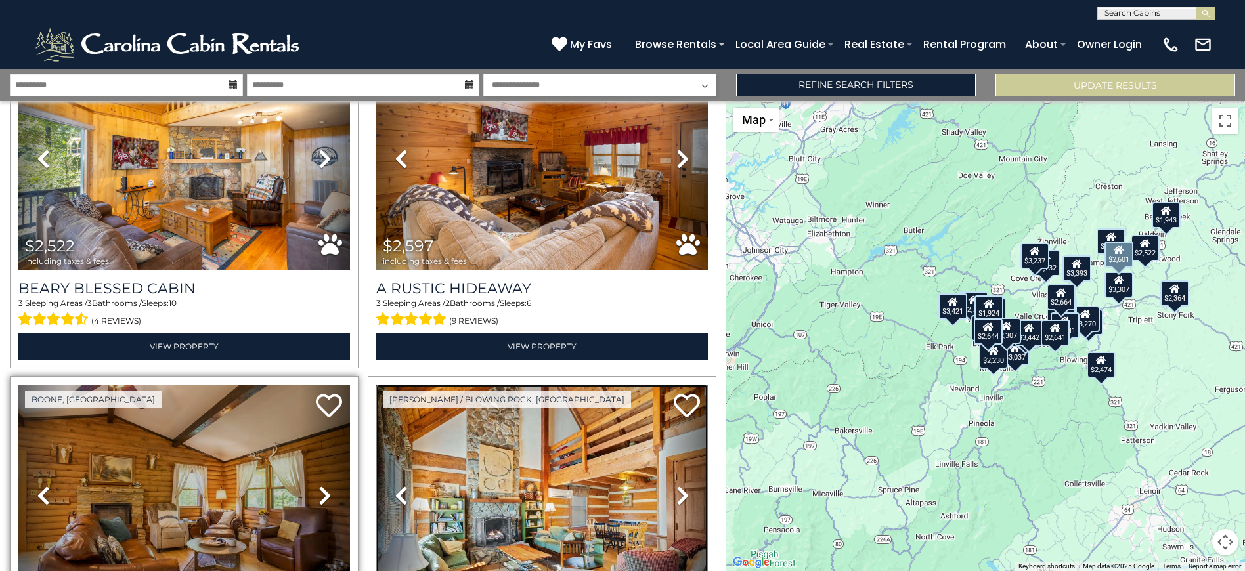
scroll to position [1608, 0]
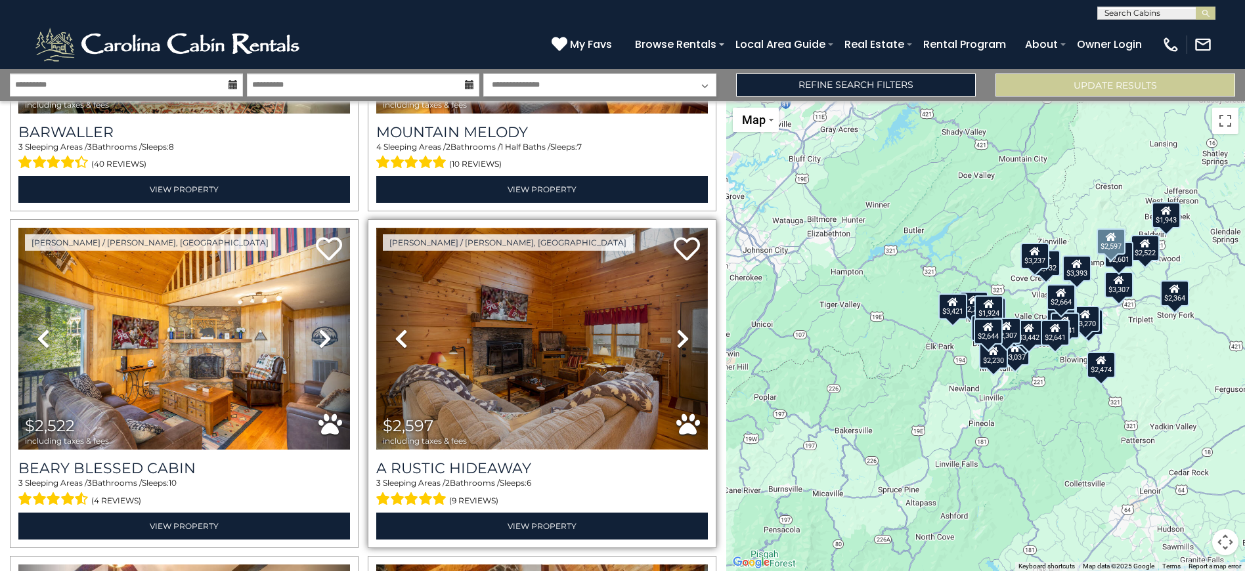
click at [475, 332] on img at bounding box center [542, 339] width 332 height 222
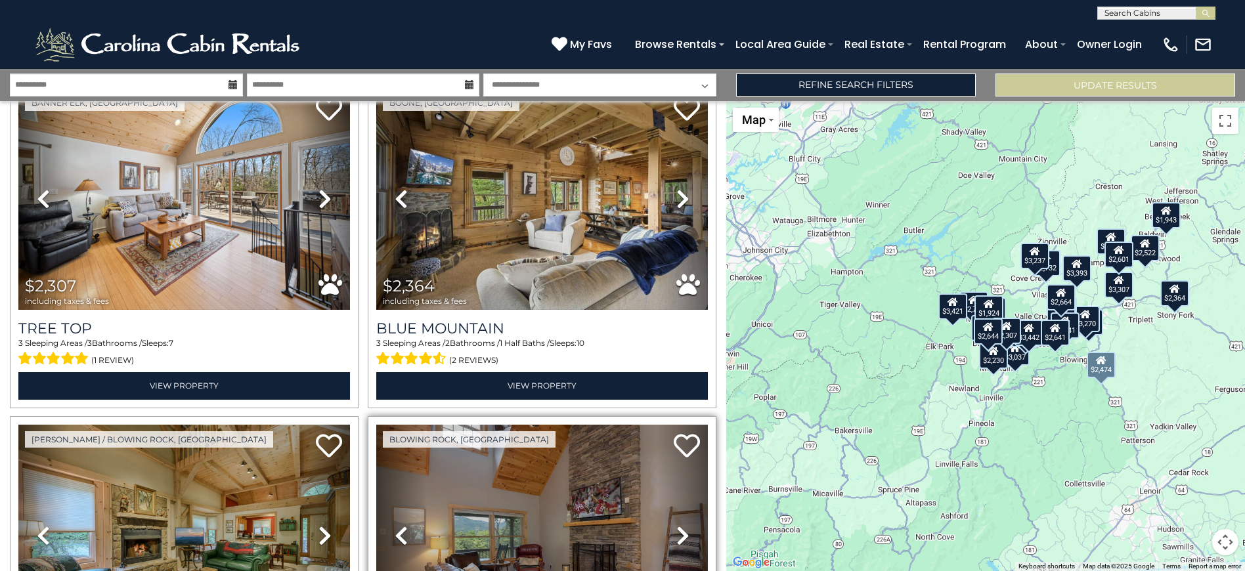
scroll to position [1066, 0]
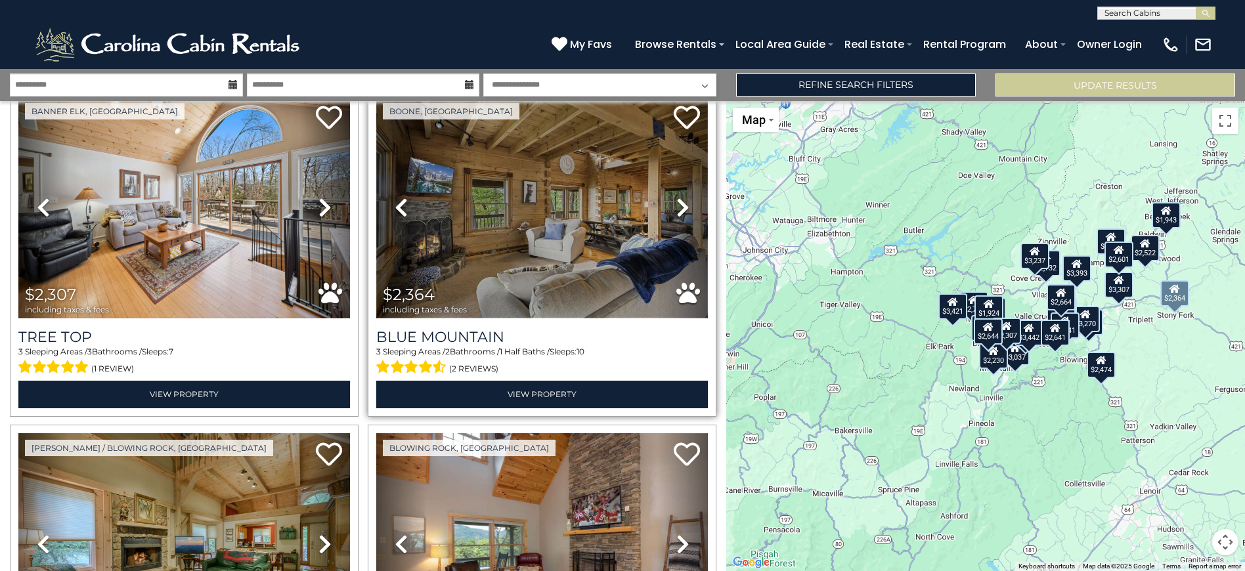
click at [538, 247] on img at bounding box center [542, 208] width 332 height 222
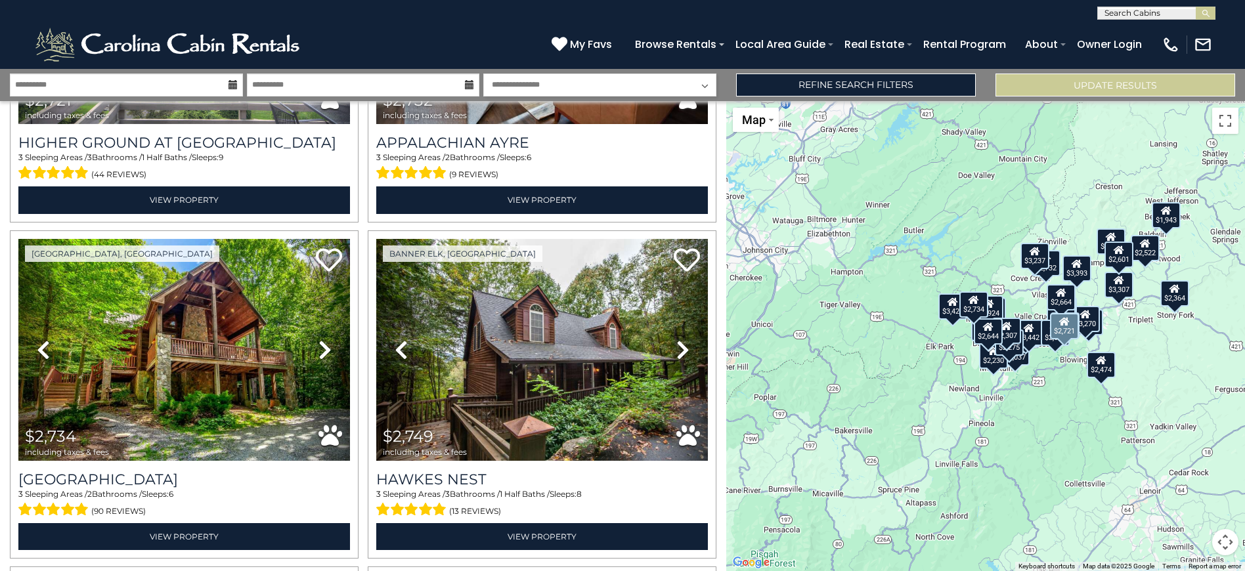
scroll to position [2945, 0]
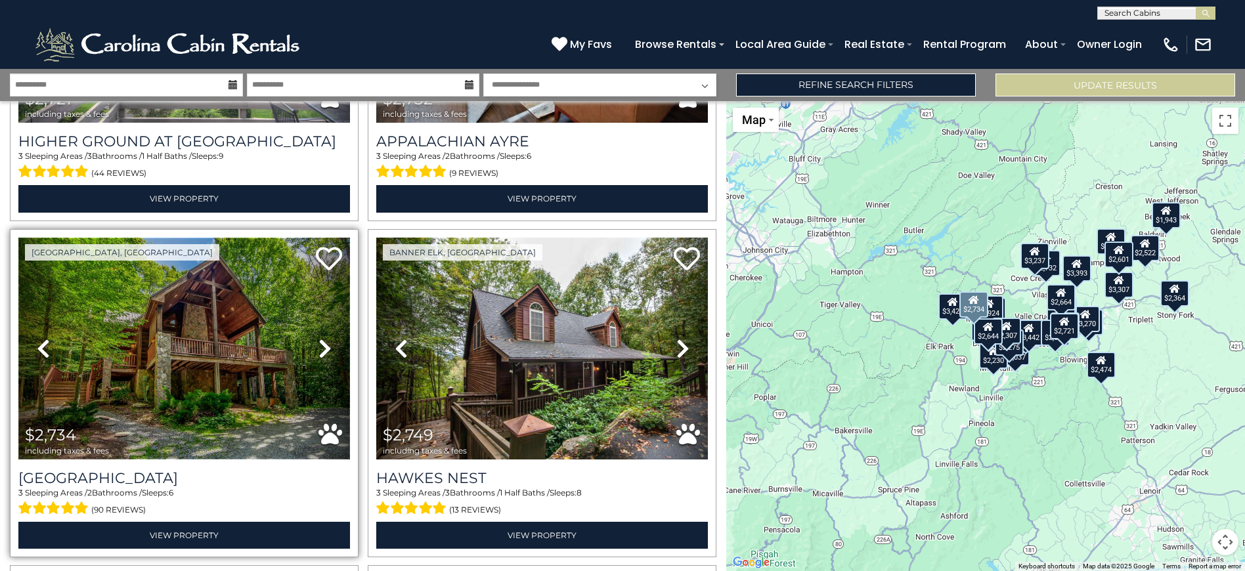
click at [238, 375] on img at bounding box center [184, 349] width 332 height 222
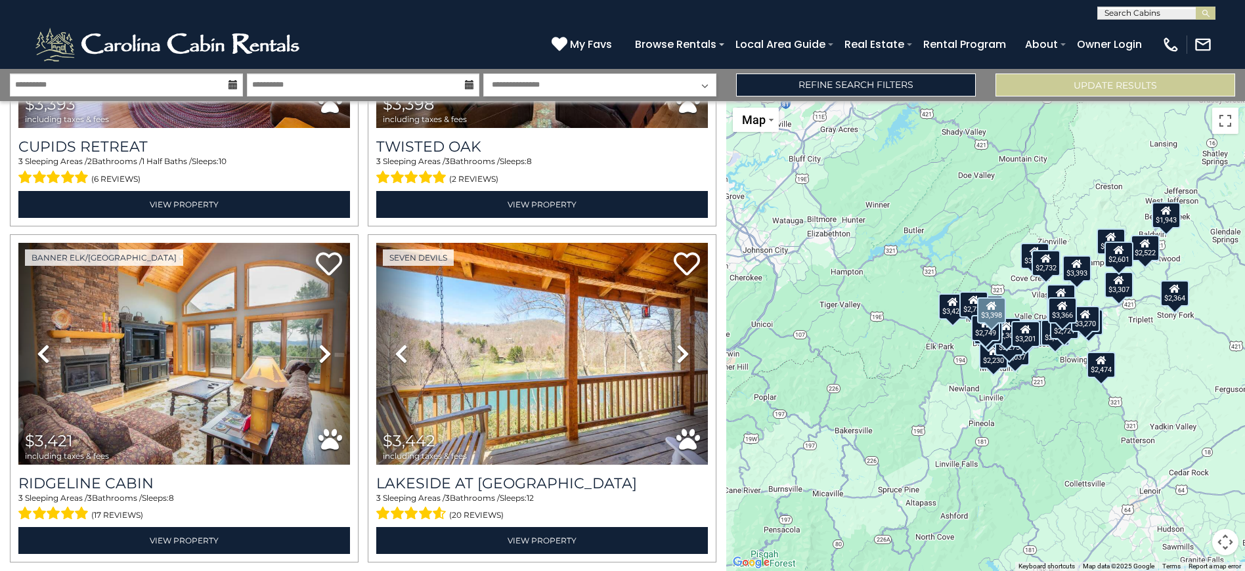
scroll to position [4658, 0]
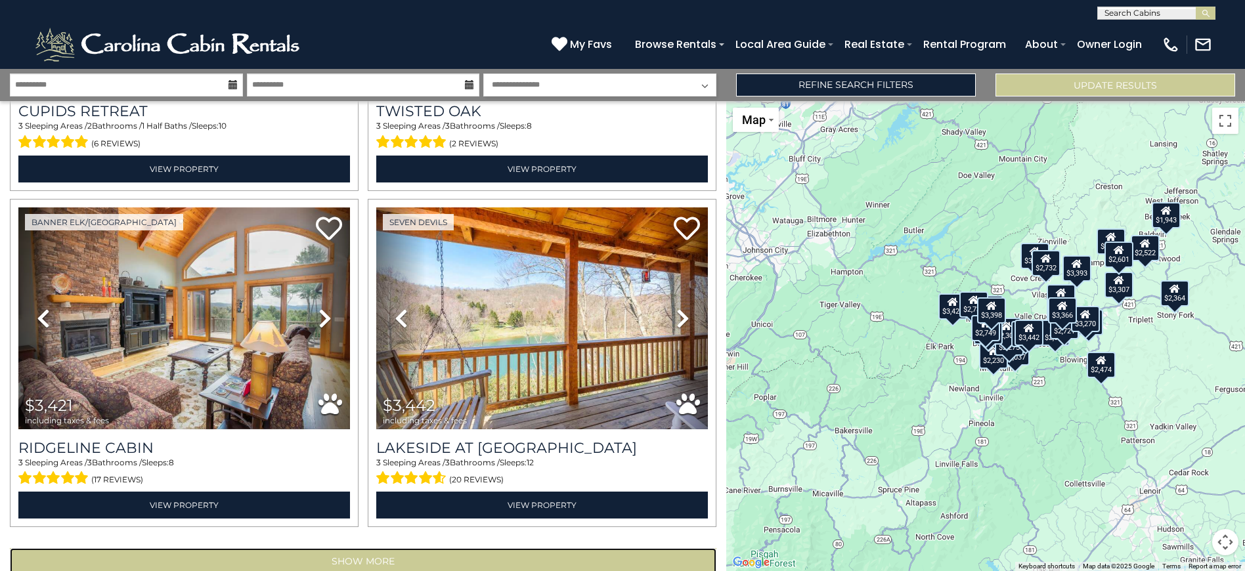
click at [517, 548] on button "Show More" at bounding box center [363, 561] width 706 height 26
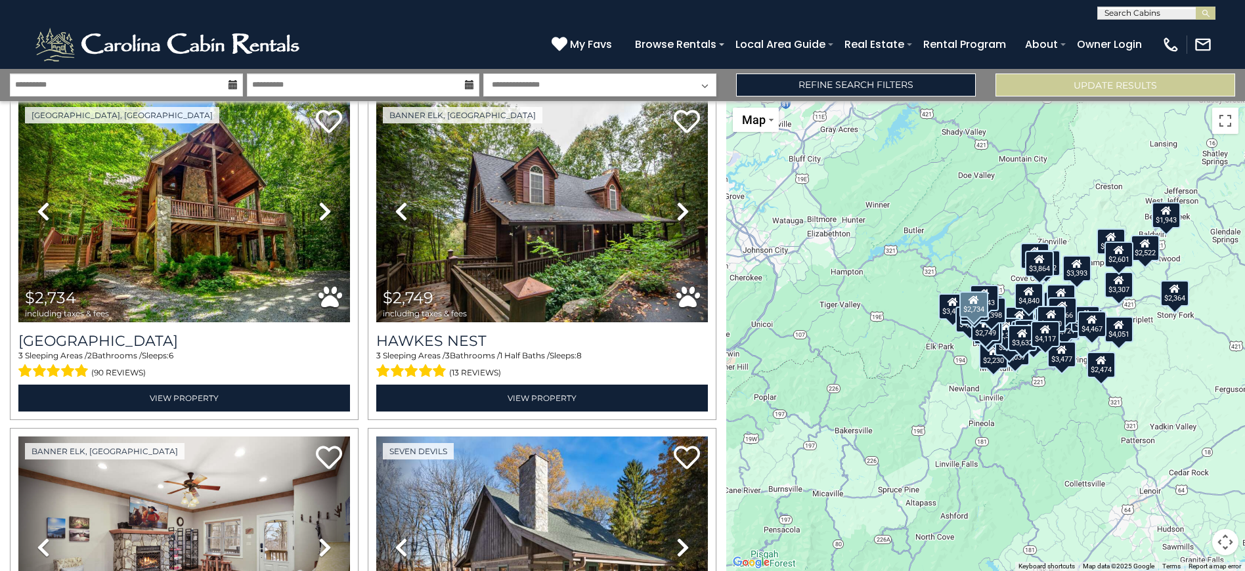
scroll to position [3079, 0]
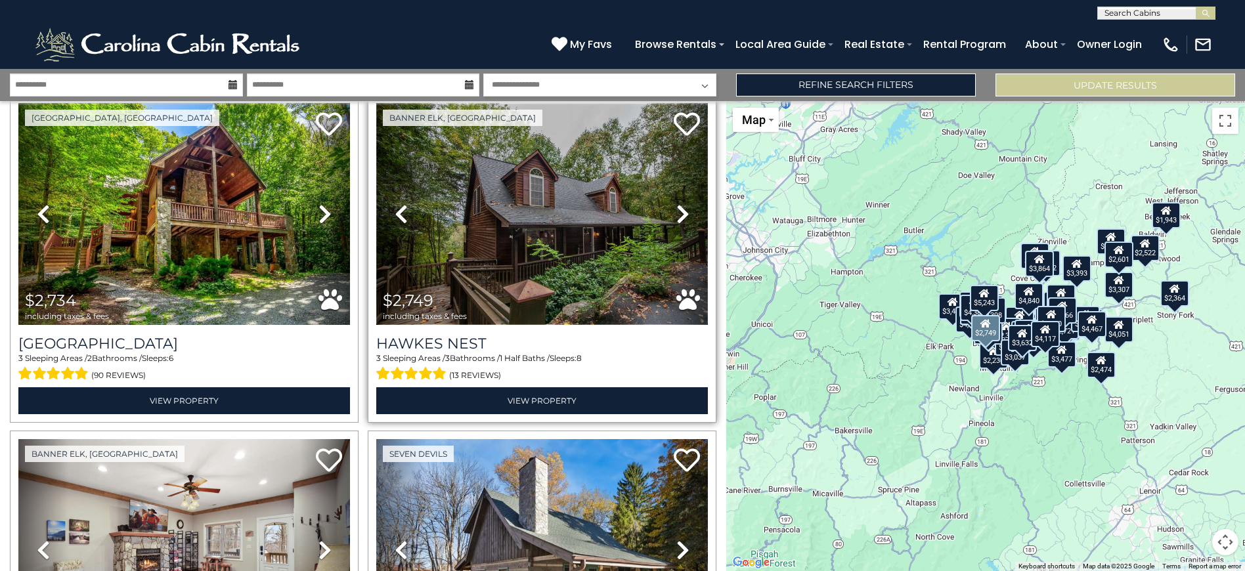
click at [533, 240] on img at bounding box center [542, 214] width 332 height 222
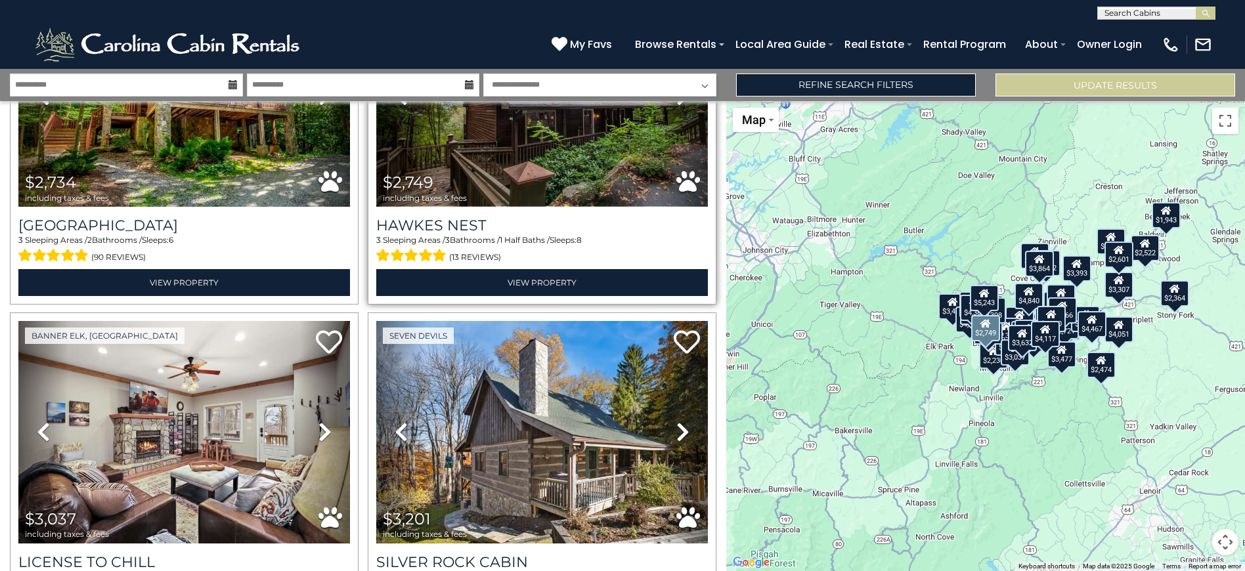
scroll to position [3264, 0]
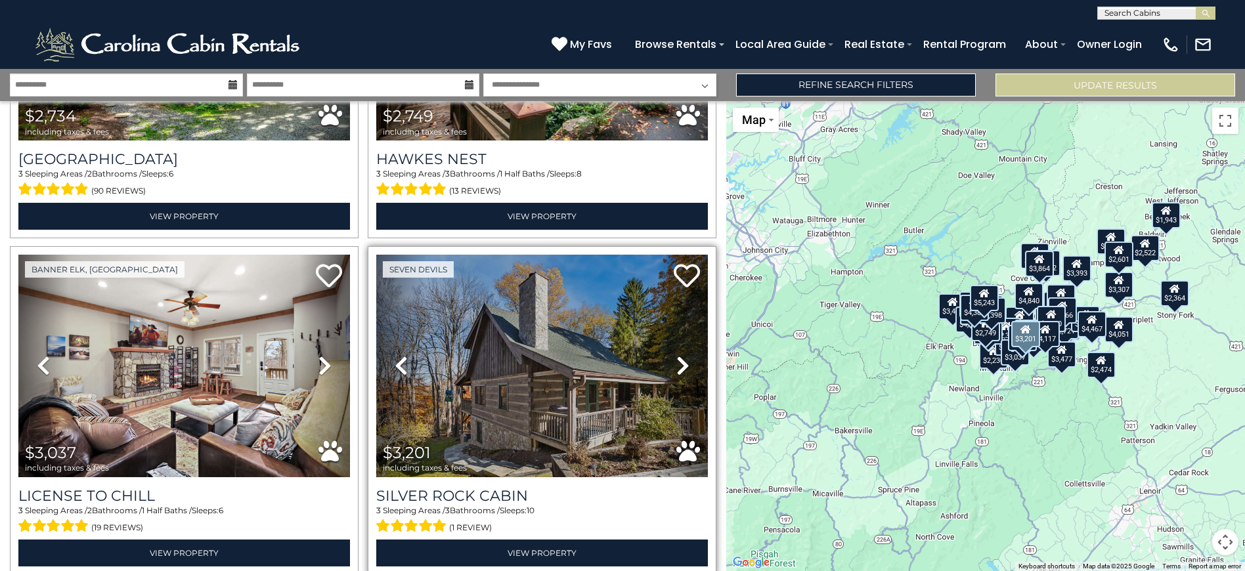
click at [680, 355] on icon at bounding box center [682, 365] width 13 height 21
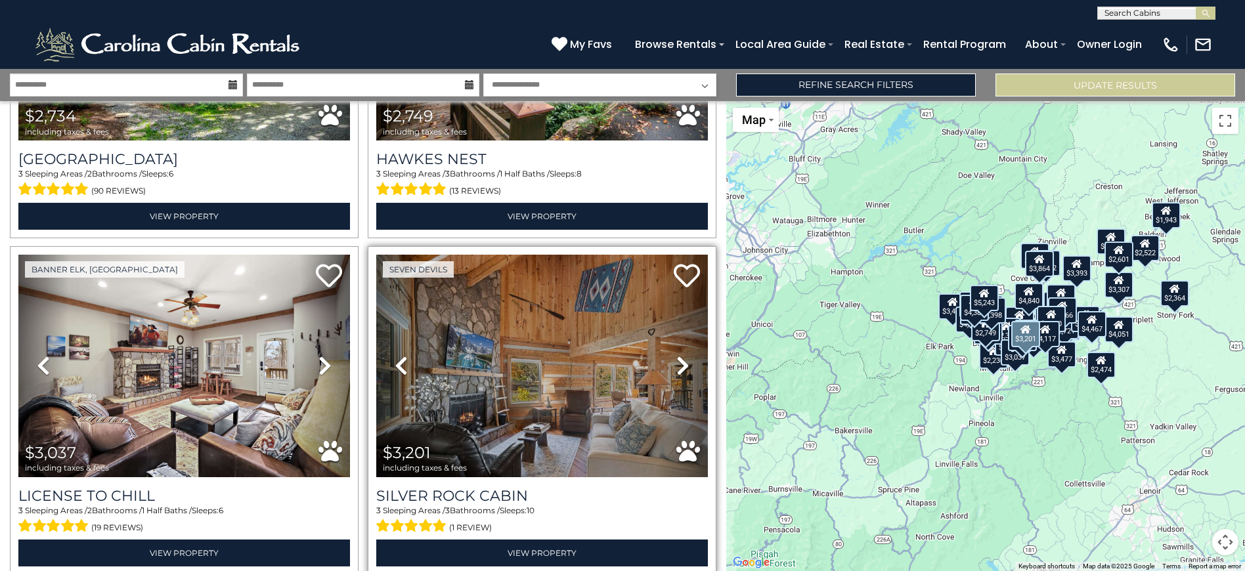
click at [680, 355] on icon at bounding box center [682, 365] width 13 height 21
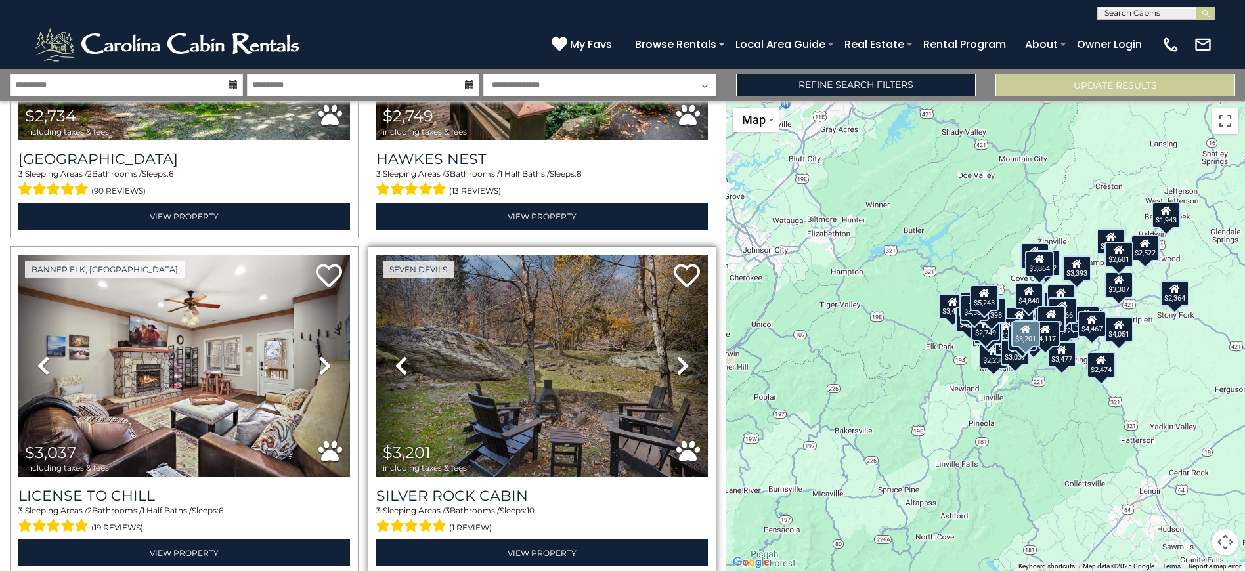
click at [680, 355] on icon at bounding box center [682, 365] width 13 height 21
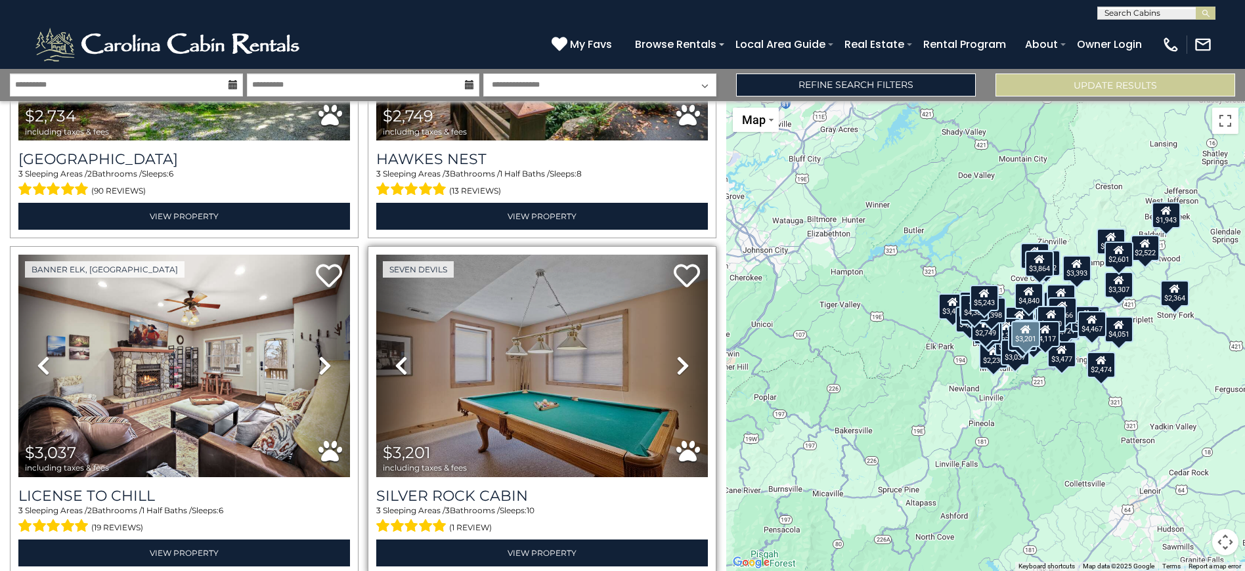
click at [680, 355] on icon at bounding box center [682, 365] width 13 height 21
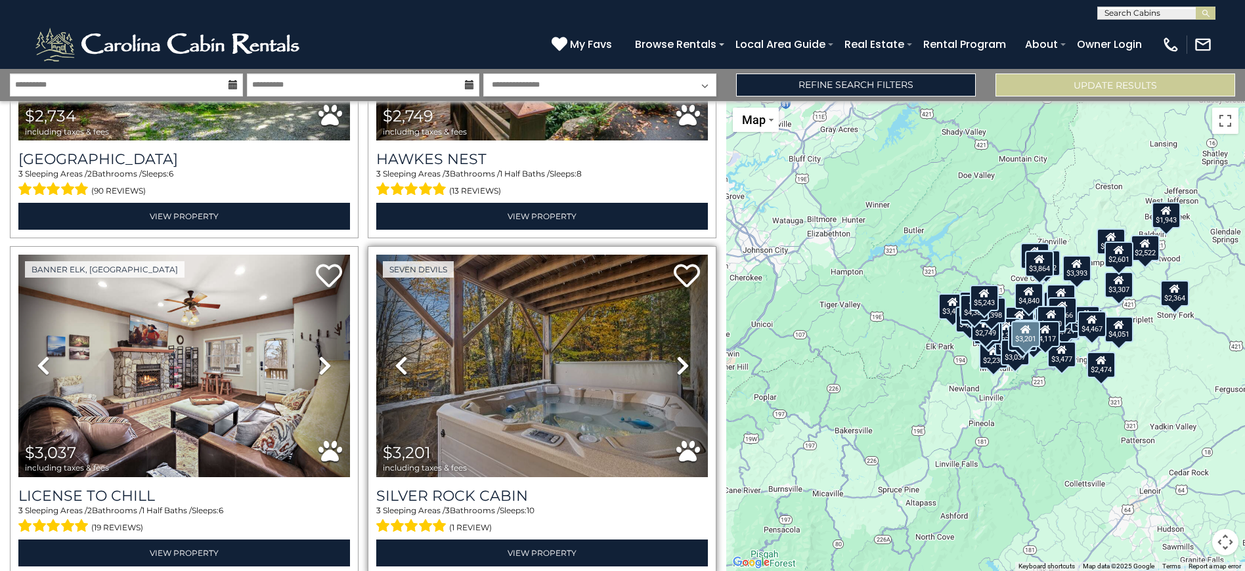
click at [680, 355] on icon at bounding box center [682, 365] width 13 height 21
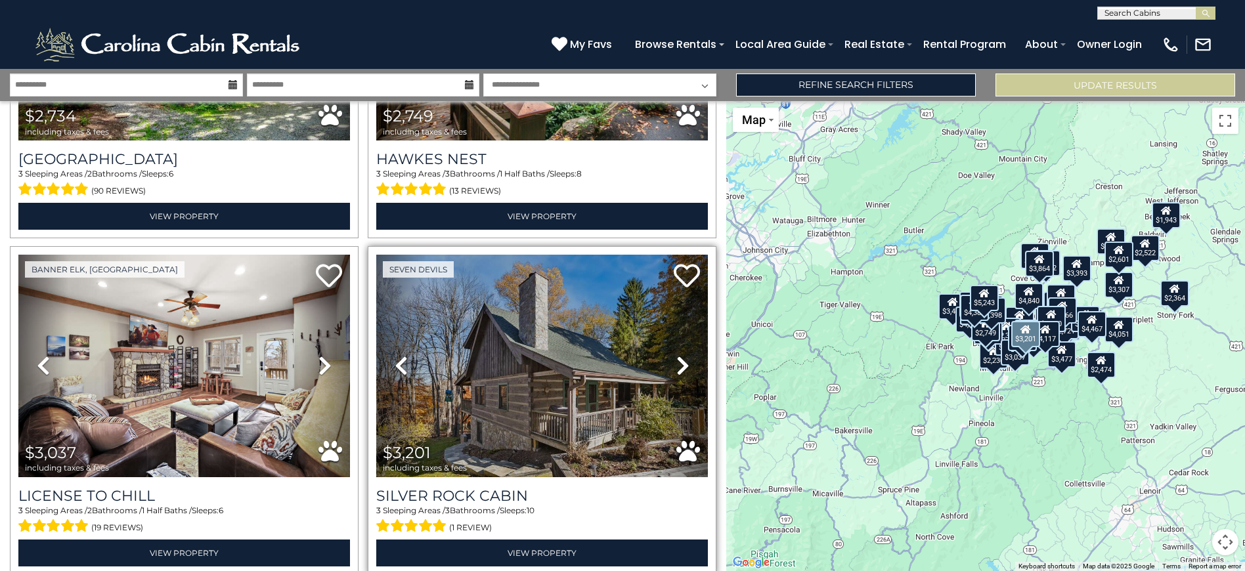
click at [680, 355] on icon at bounding box center [682, 365] width 13 height 21
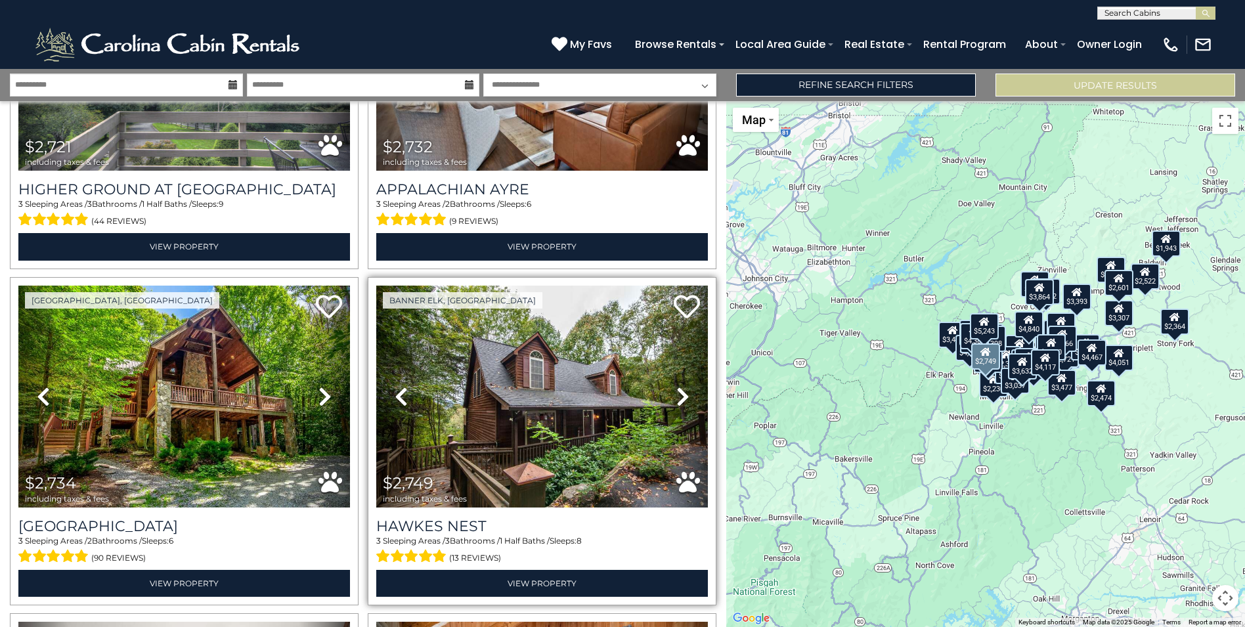
scroll to position [2769, 0]
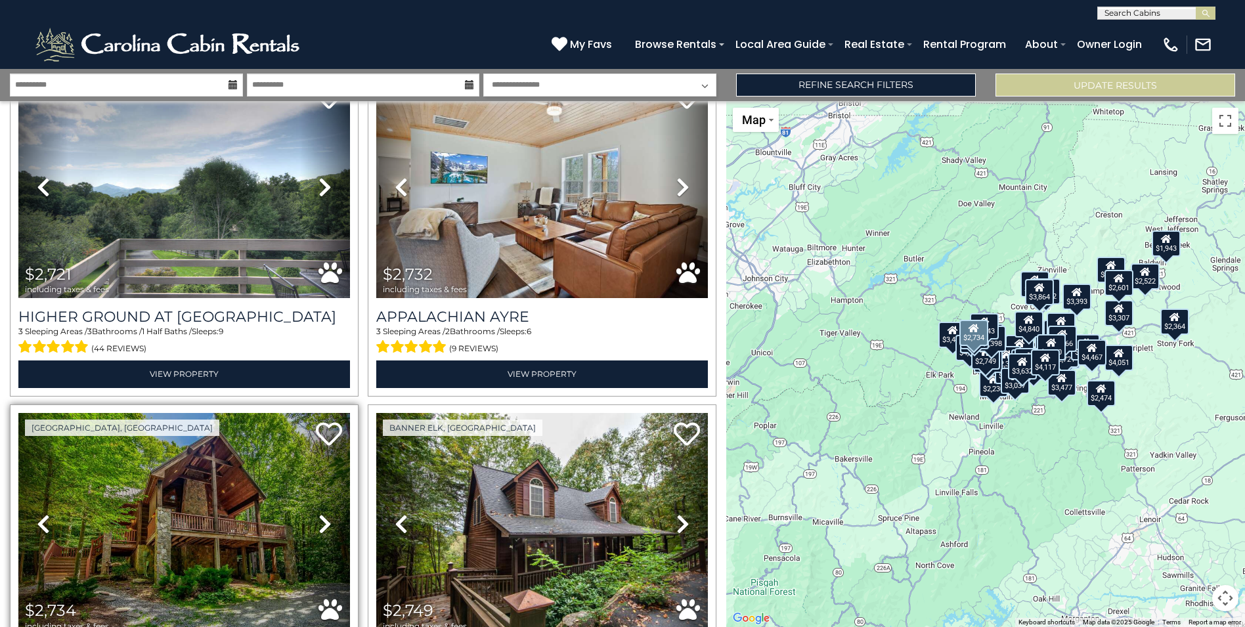
click at [326, 513] on icon at bounding box center [324, 523] width 13 height 21
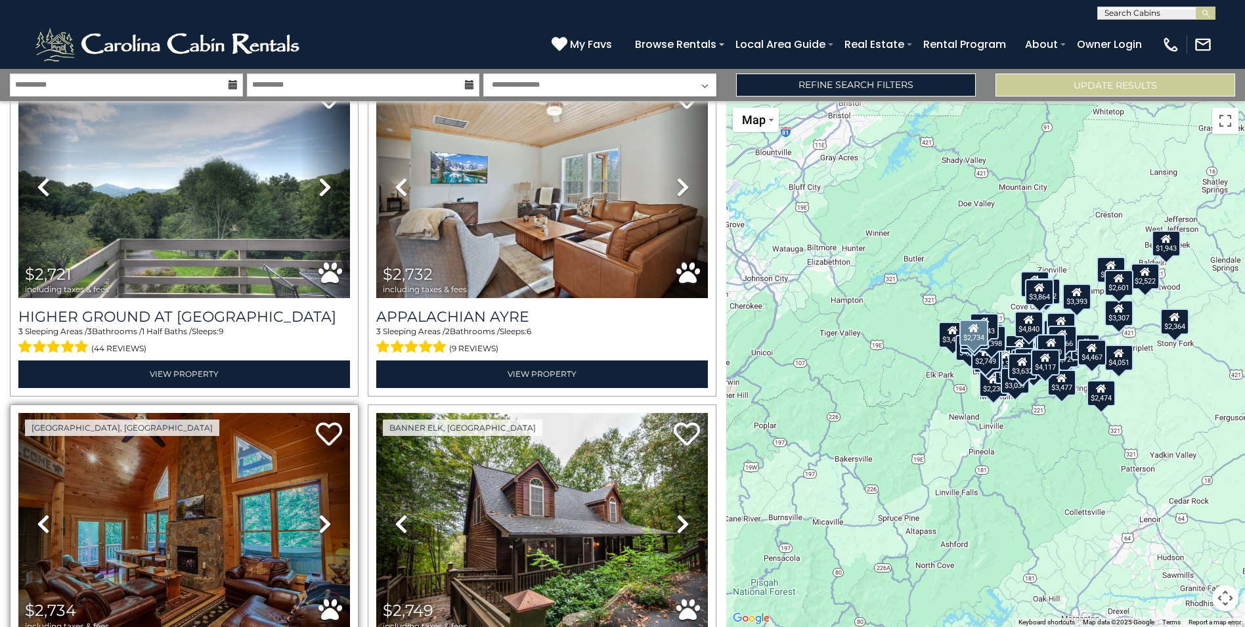
click at [326, 513] on icon at bounding box center [324, 523] width 13 height 21
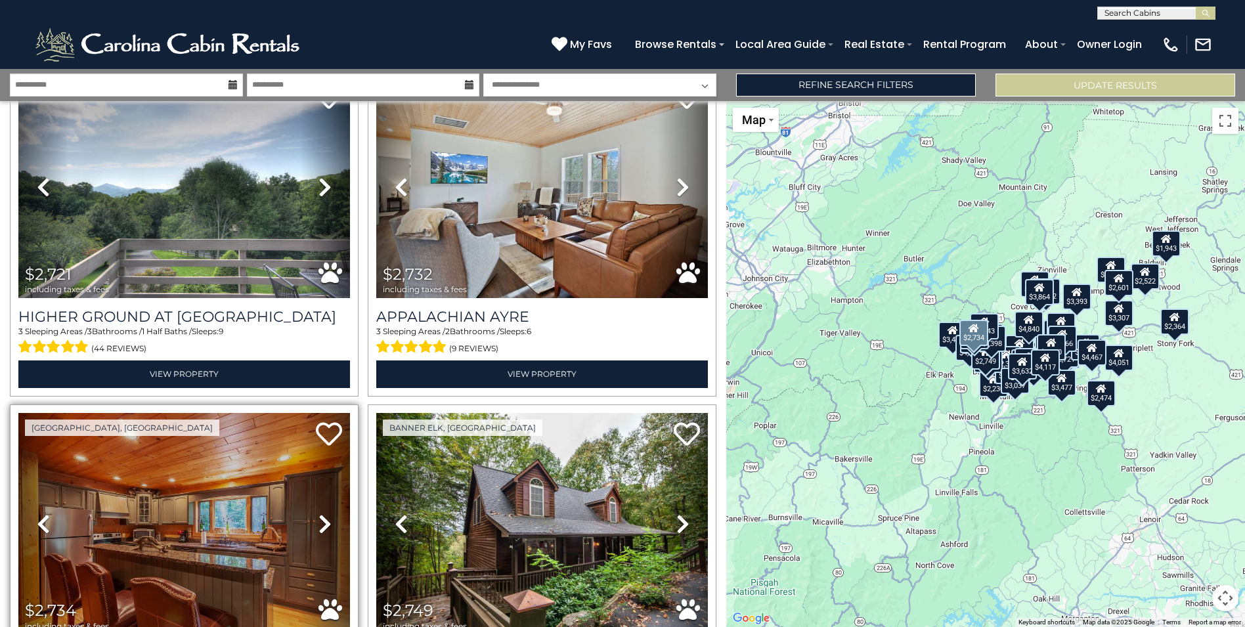
click at [326, 513] on icon at bounding box center [324, 523] width 13 height 21
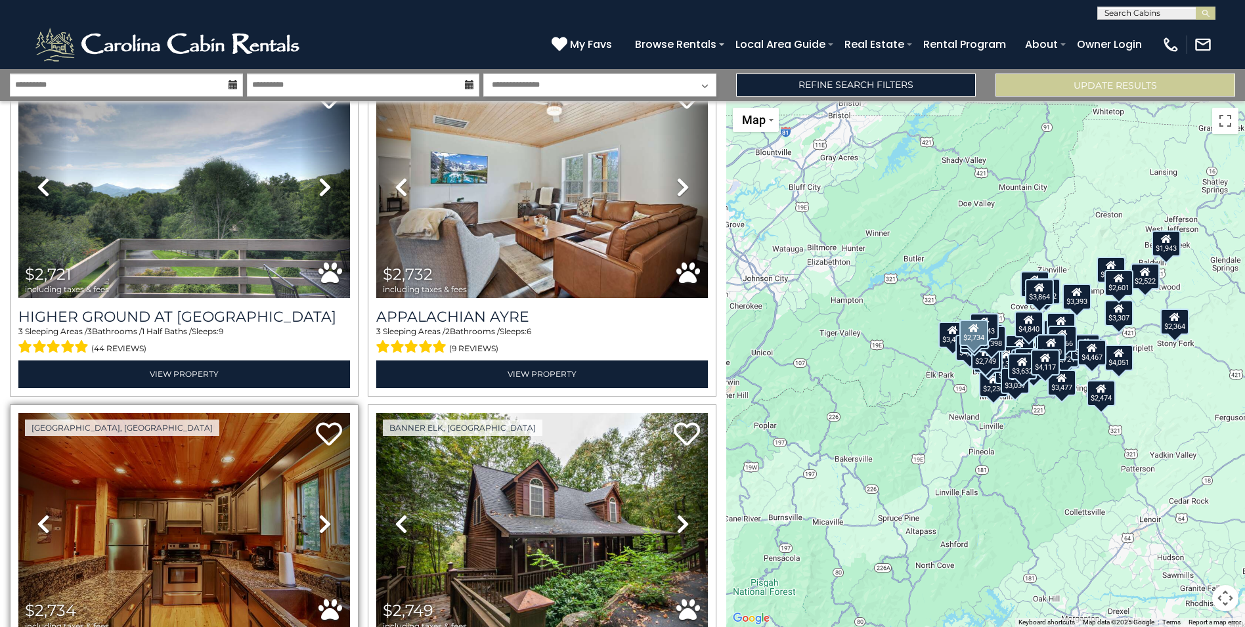
click at [326, 513] on icon at bounding box center [324, 523] width 13 height 21
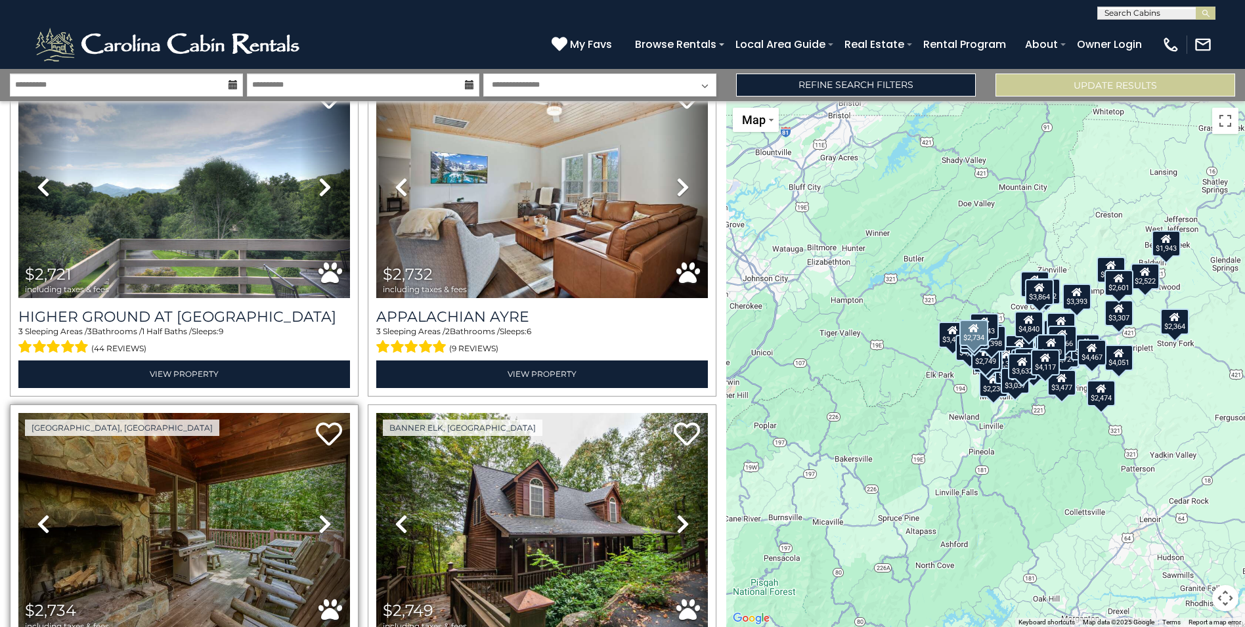
click at [320, 513] on icon at bounding box center [324, 523] width 13 height 21
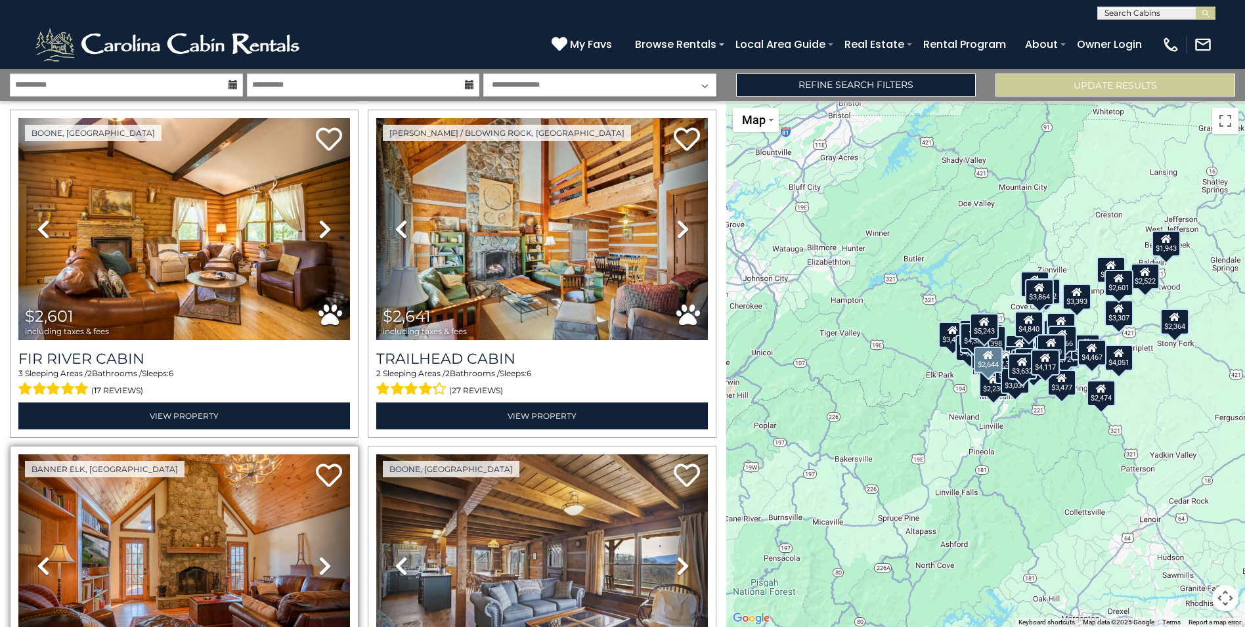
scroll to position [1995, 0]
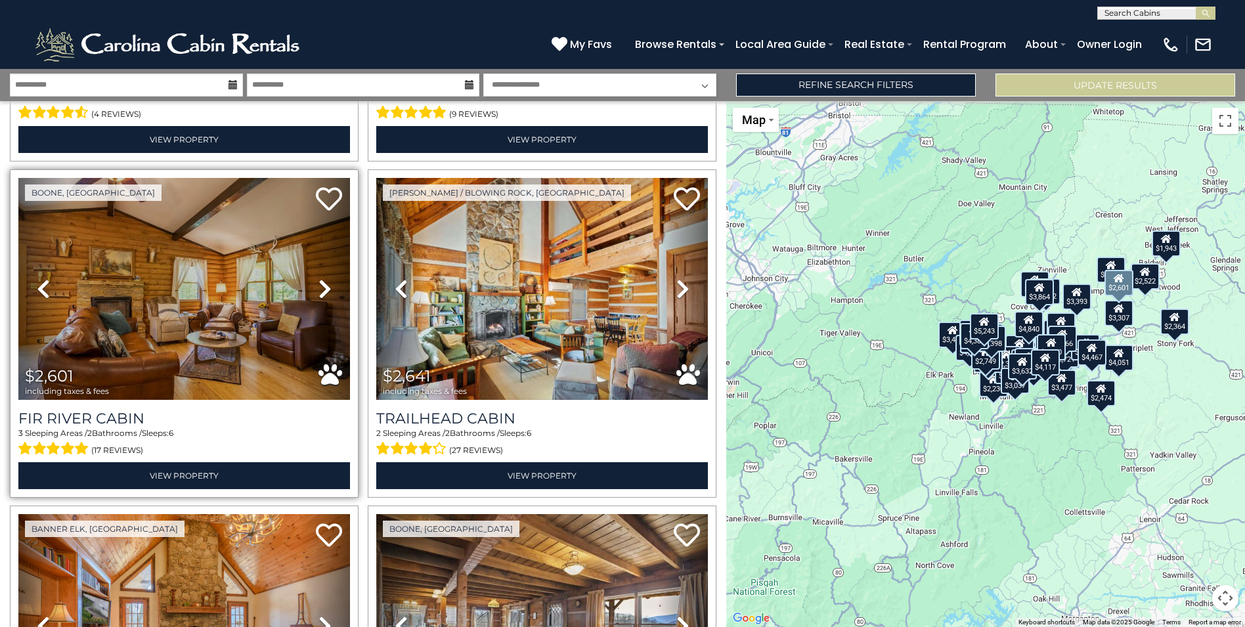
click at [325, 278] on icon at bounding box center [324, 288] width 13 height 21
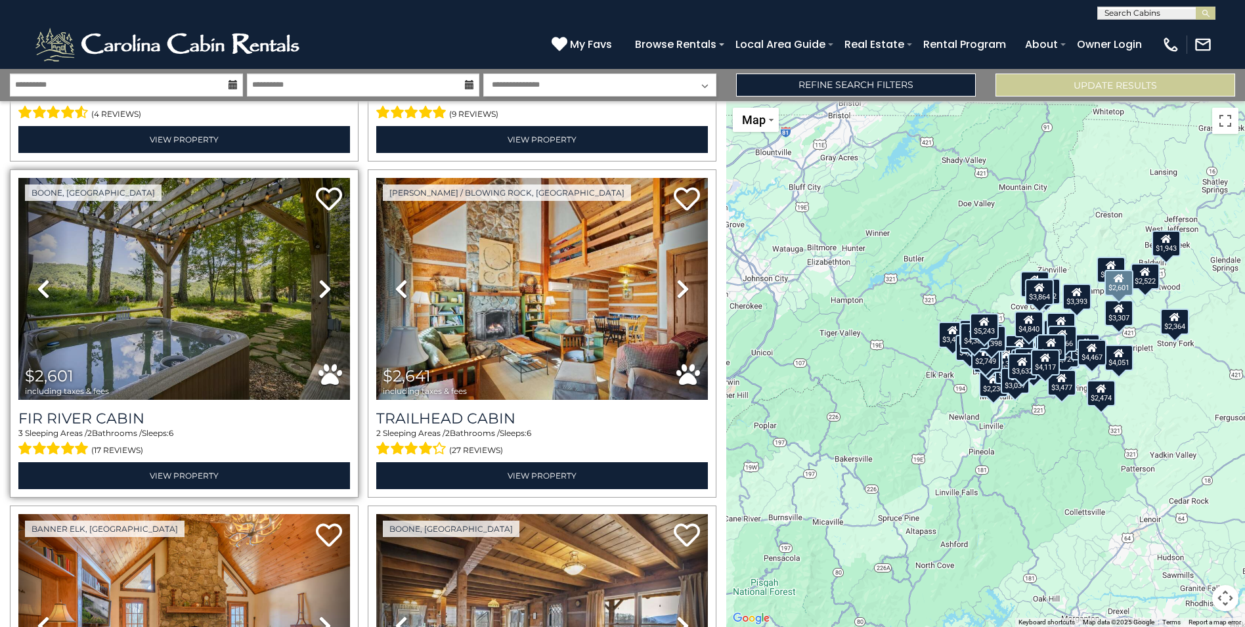
click at [325, 278] on icon at bounding box center [324, 288] width 13 height 21
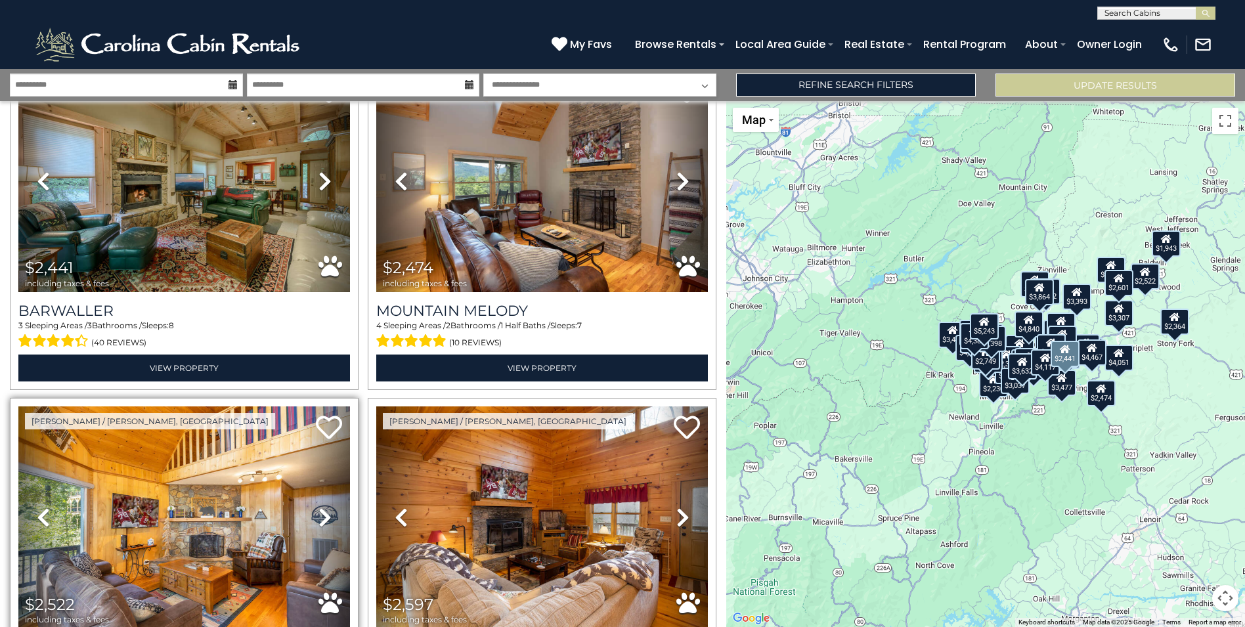
scroll to position [1404, 0]
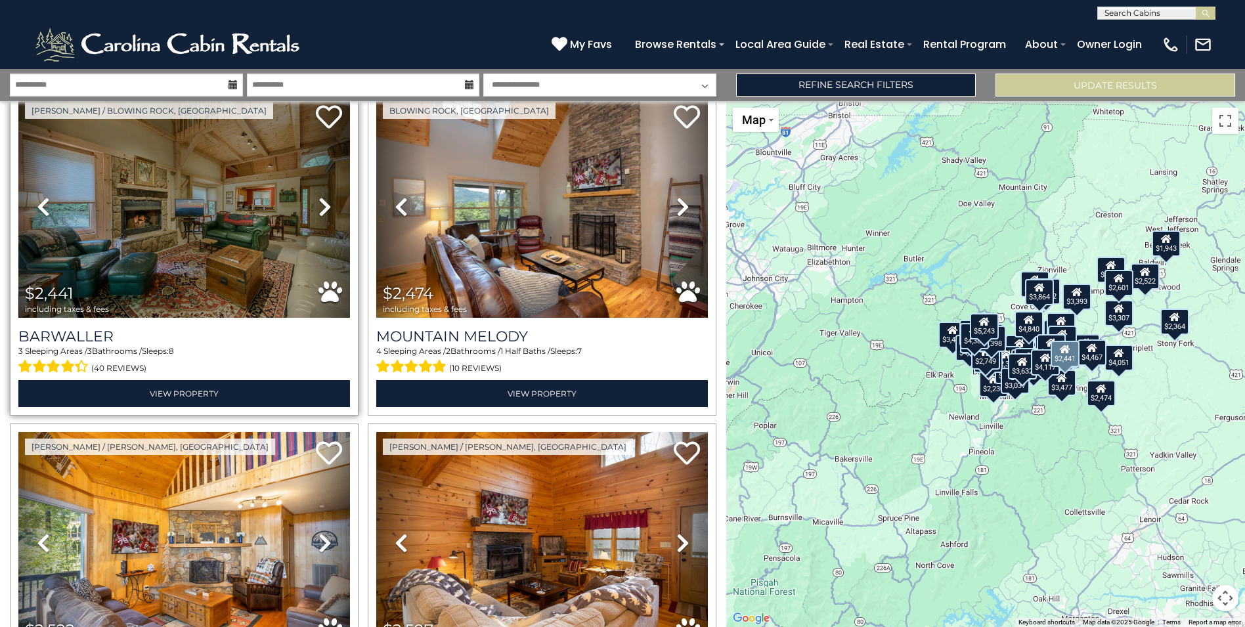
click at [313, 192] on link "Next" at bounding box center [325, 207] width 50 height 222
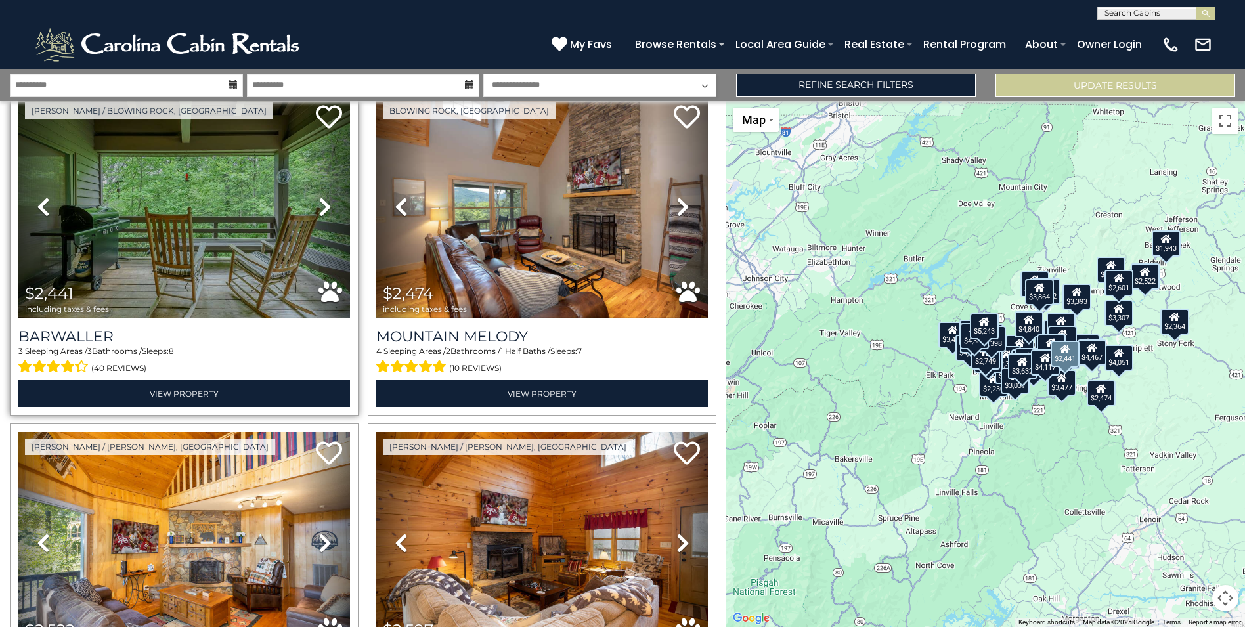
click at [313, 192] on link "Next" at bounding box center [325, 207] width 50 height 222
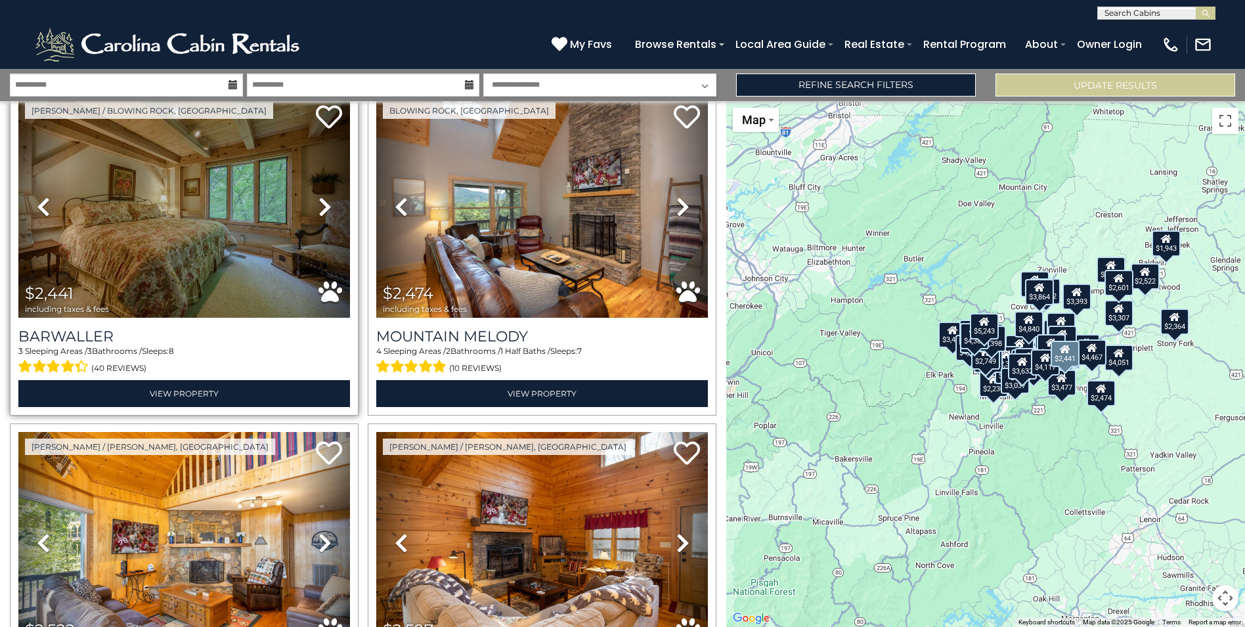
click at [313, 192] on link "Next" at bounding box center [325, 207] width 50 height 222
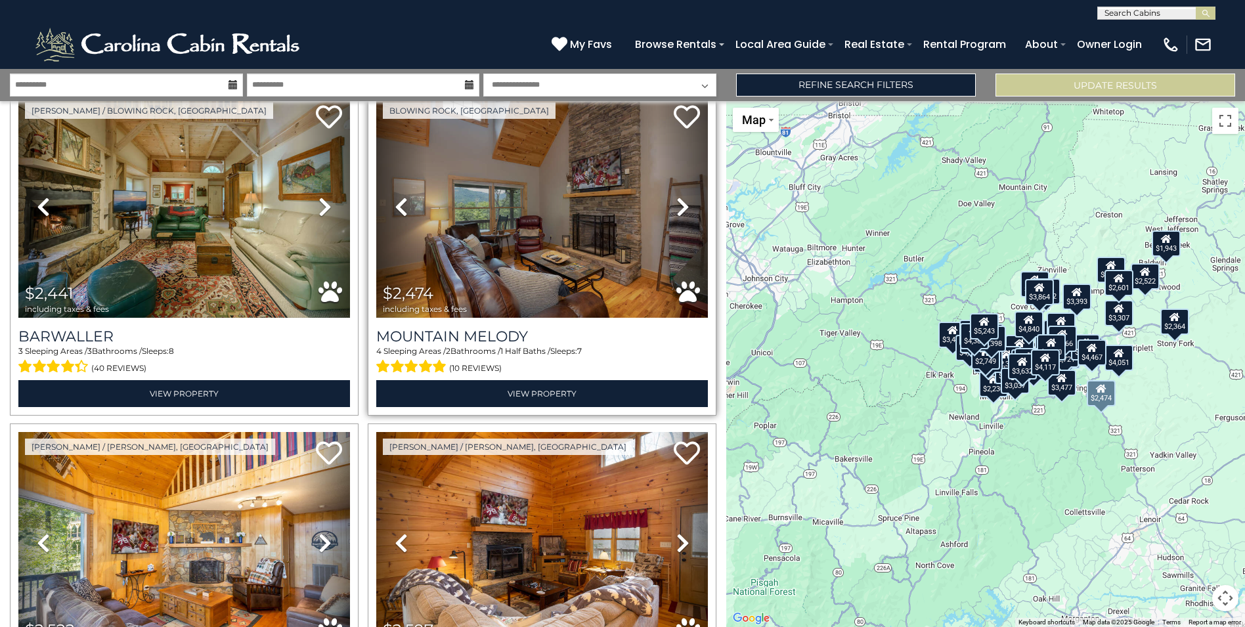
click at [668, 189] on link "Next" at bounding box center [683, 207] width 50 height 222
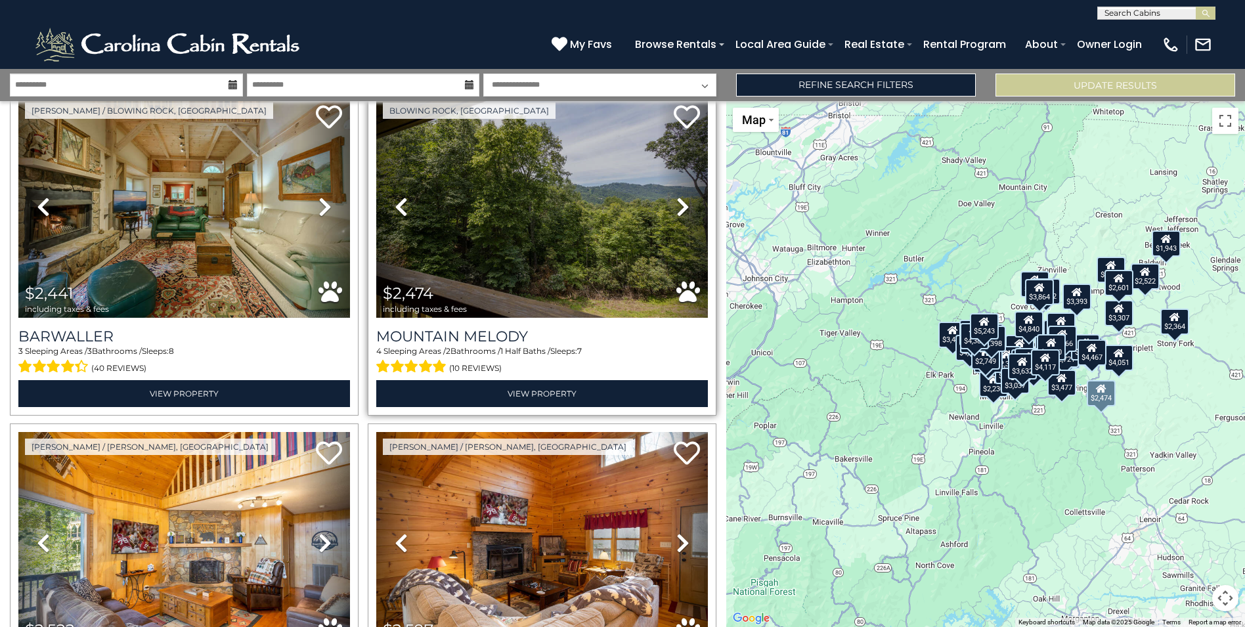
click at [668, 189] on link "Next" at bounding box center [683, 207] width 50 height 222
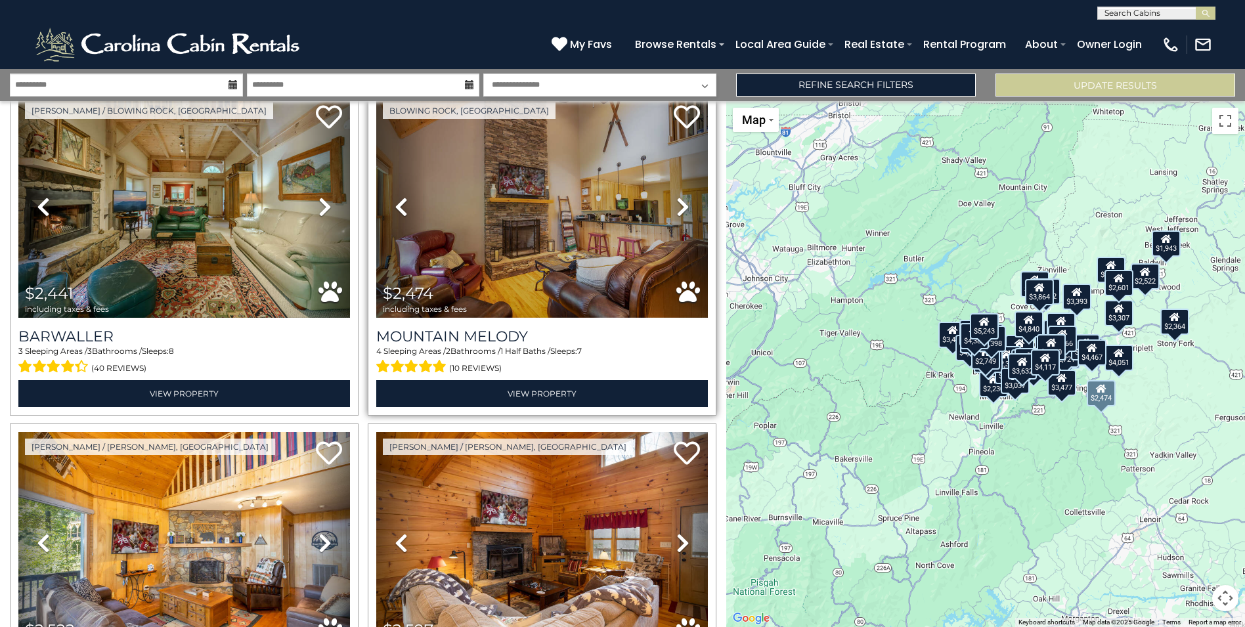
click at [668, 189] on link "Next" at bounding box center [683, 207] width 50 height 222
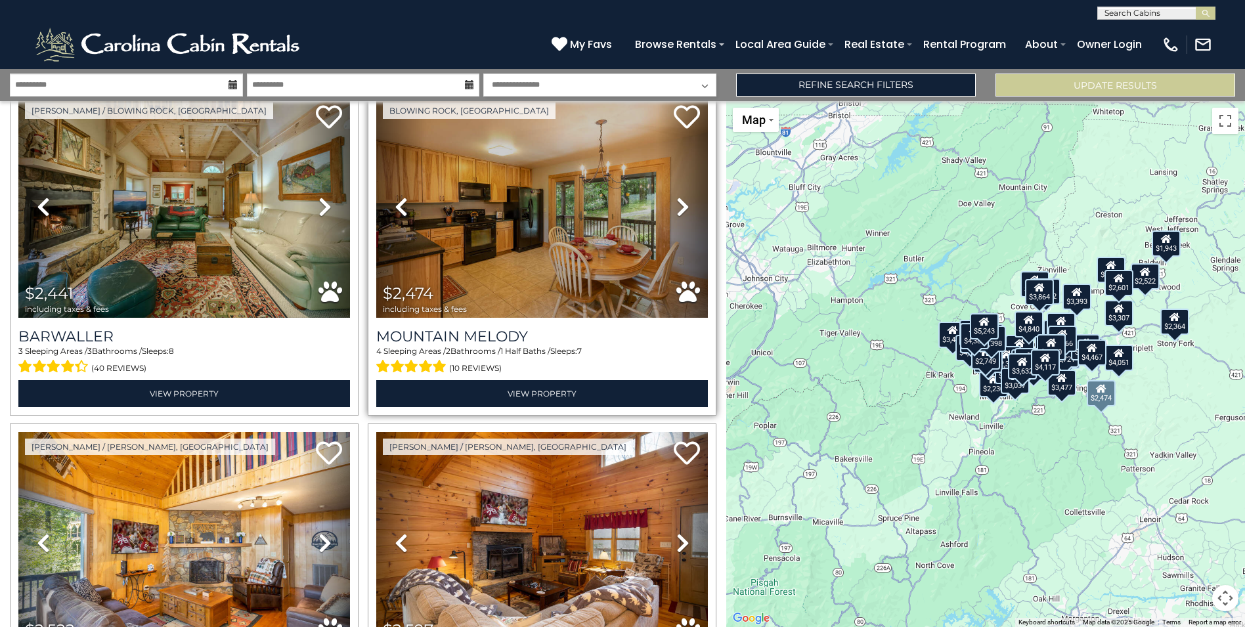
click at [668, 189] on link "Next" at bounding box center [683, 207] width 50 height 222
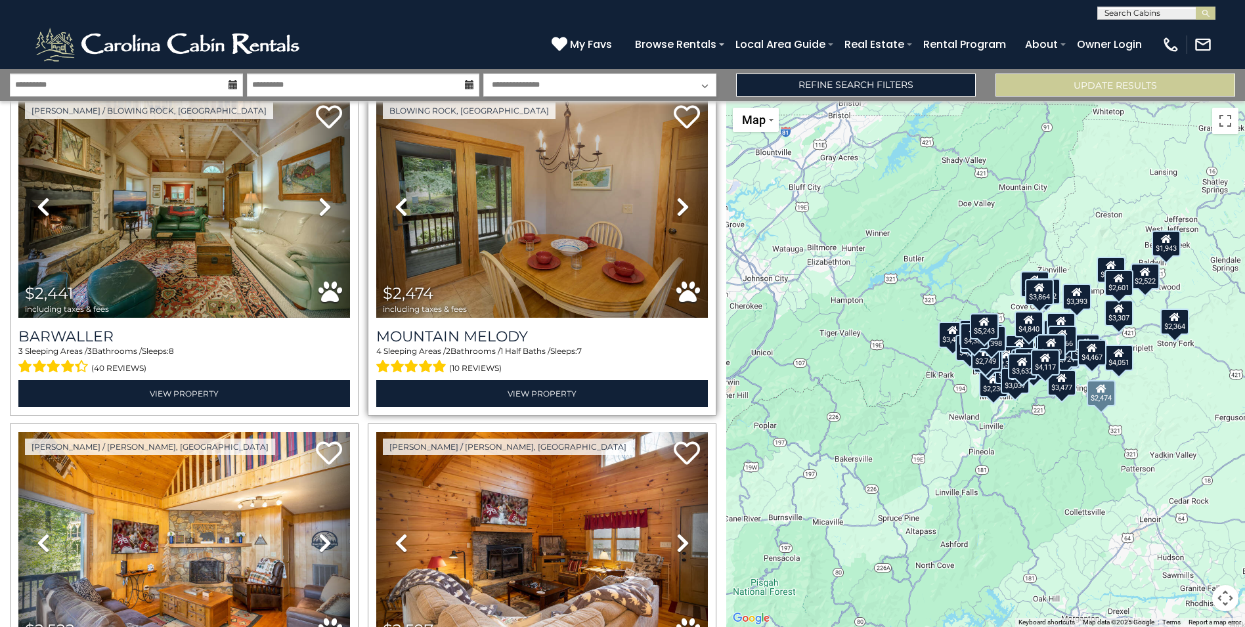
click at [668, 189] on link "Next" at bounding box center [683, 207] width 50 height 222
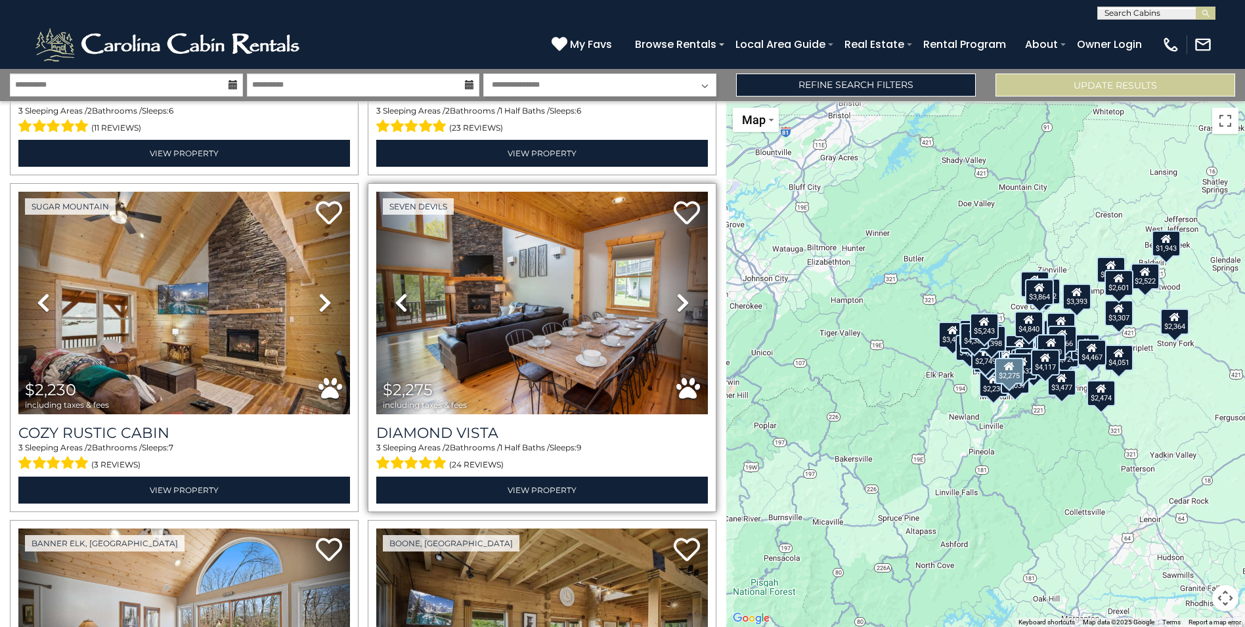
scroll to position [576, 0]
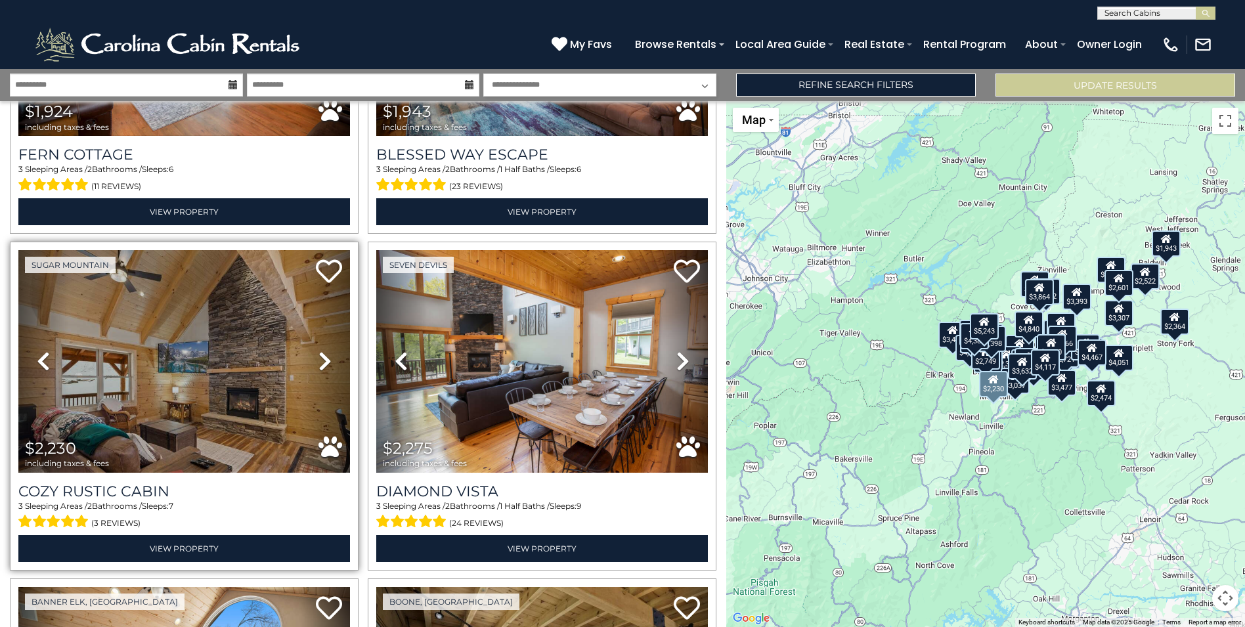
click at [307, 352] on link "Next" at bounding box center [325, 361] width 50 height 222
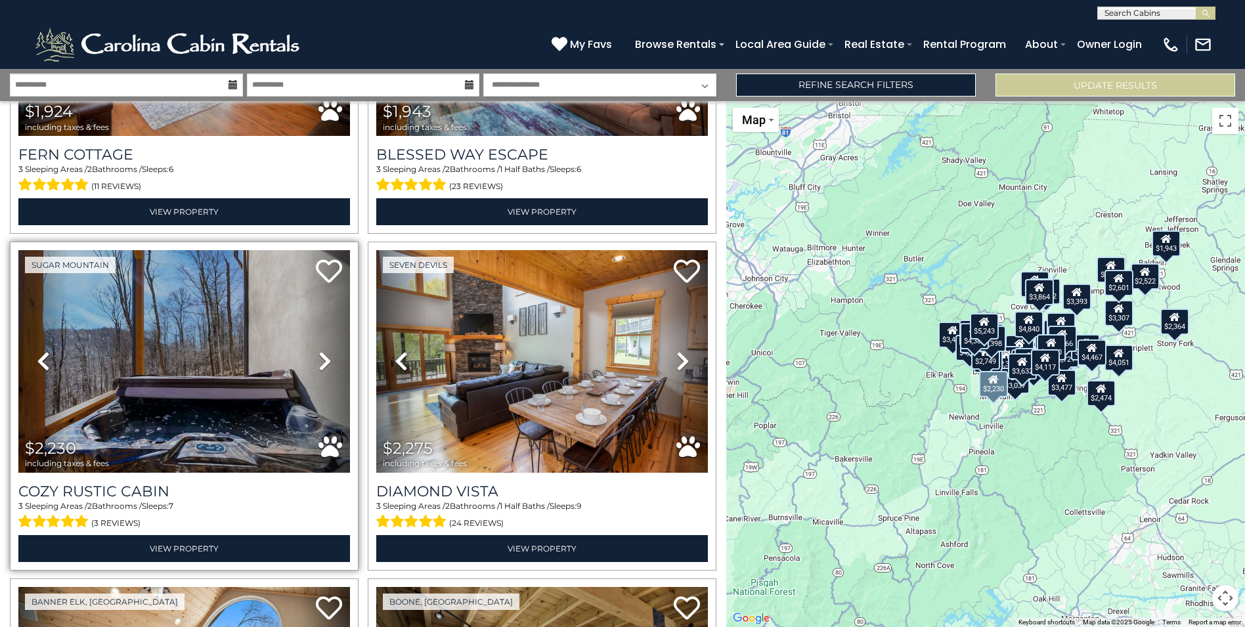
click at [318, 351] on icon at bounding box center [324, 361] width 13 height 21
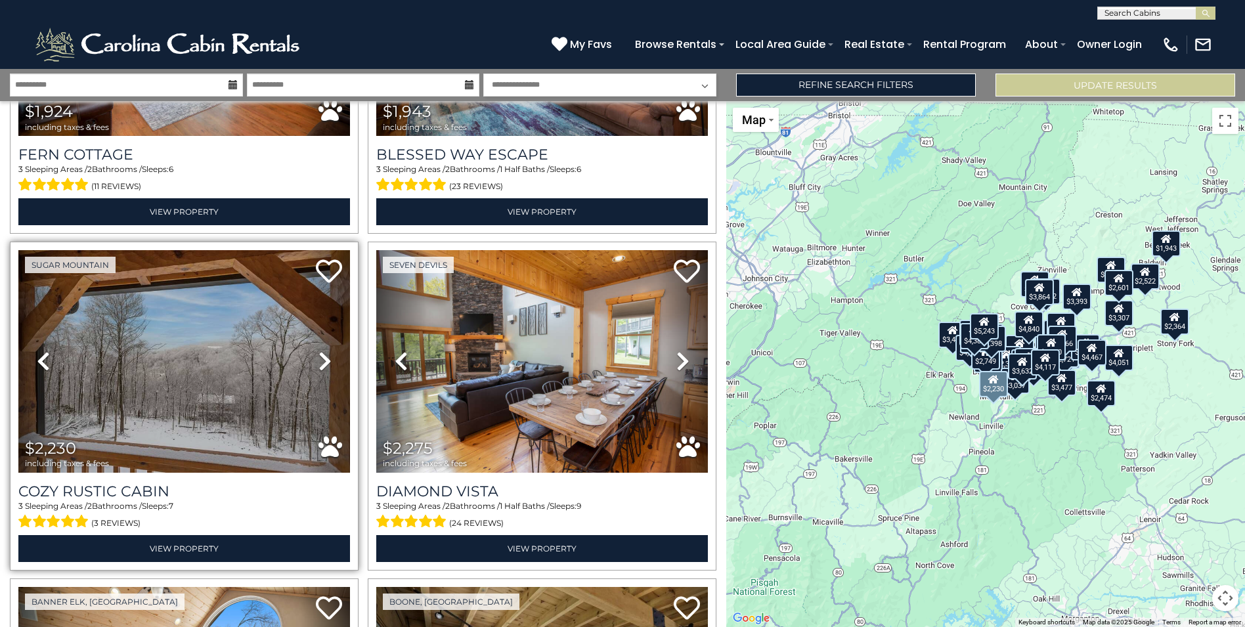
click at [319, 354] on icon at bounding box center [324, 361] width 13 height 21
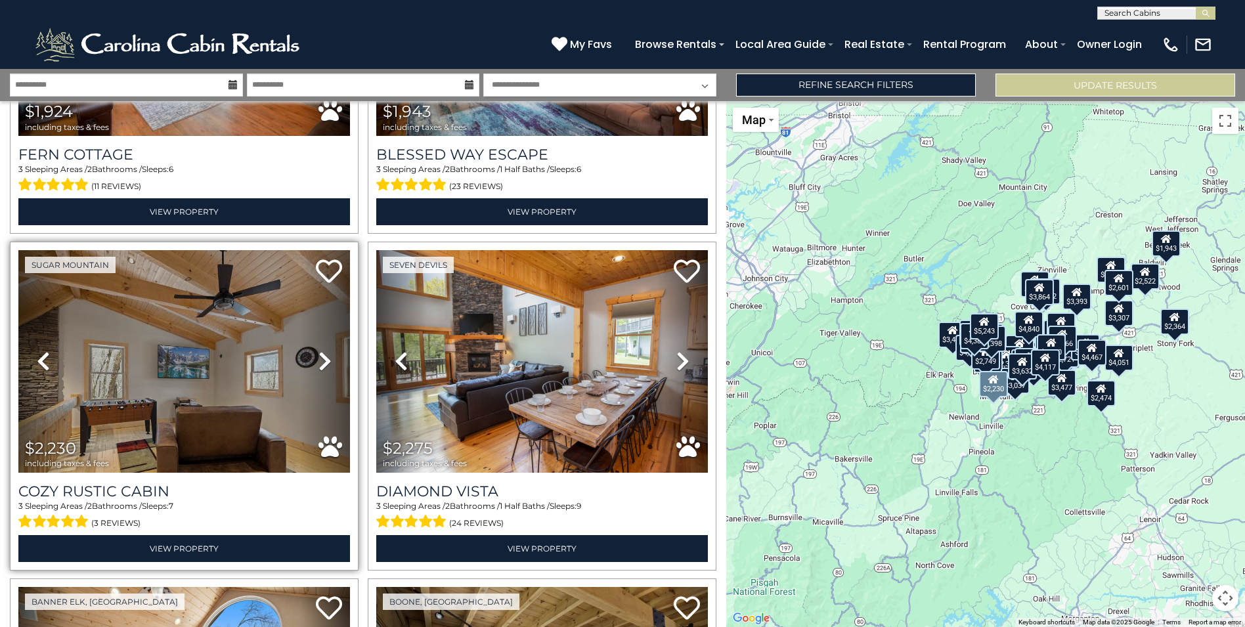
click at [319, 354] on icon at bounding box center [324, 361] width 13 height 21
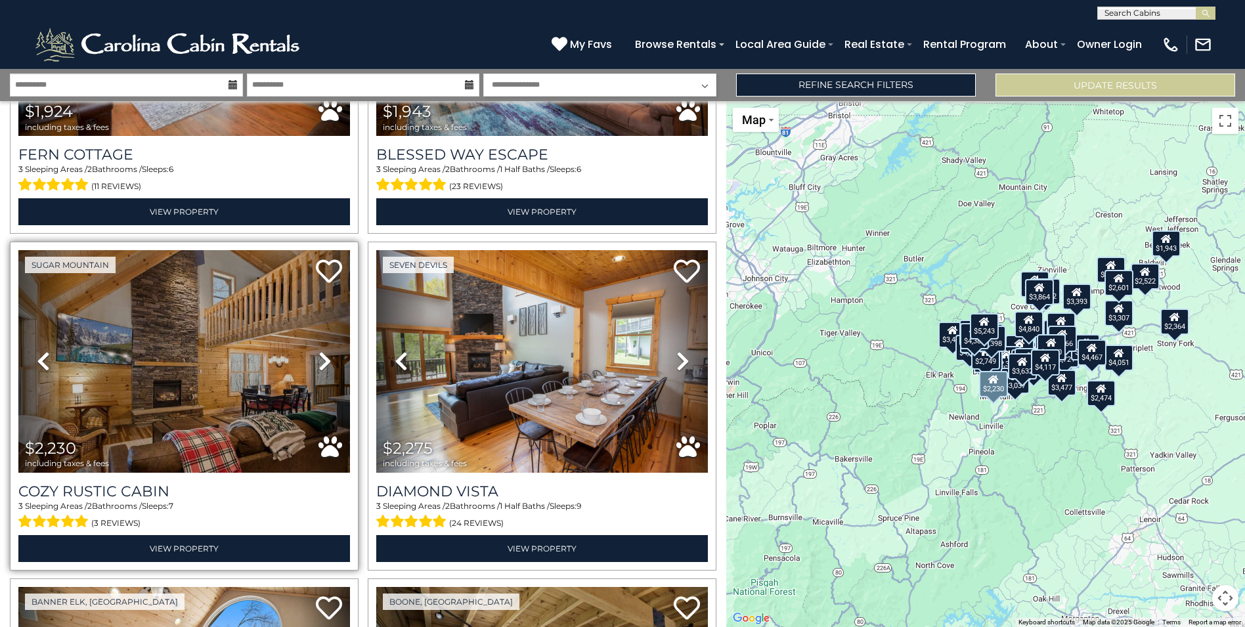
click at [319, 354] on icon at bounding box center [324, 361] width 13 height 21
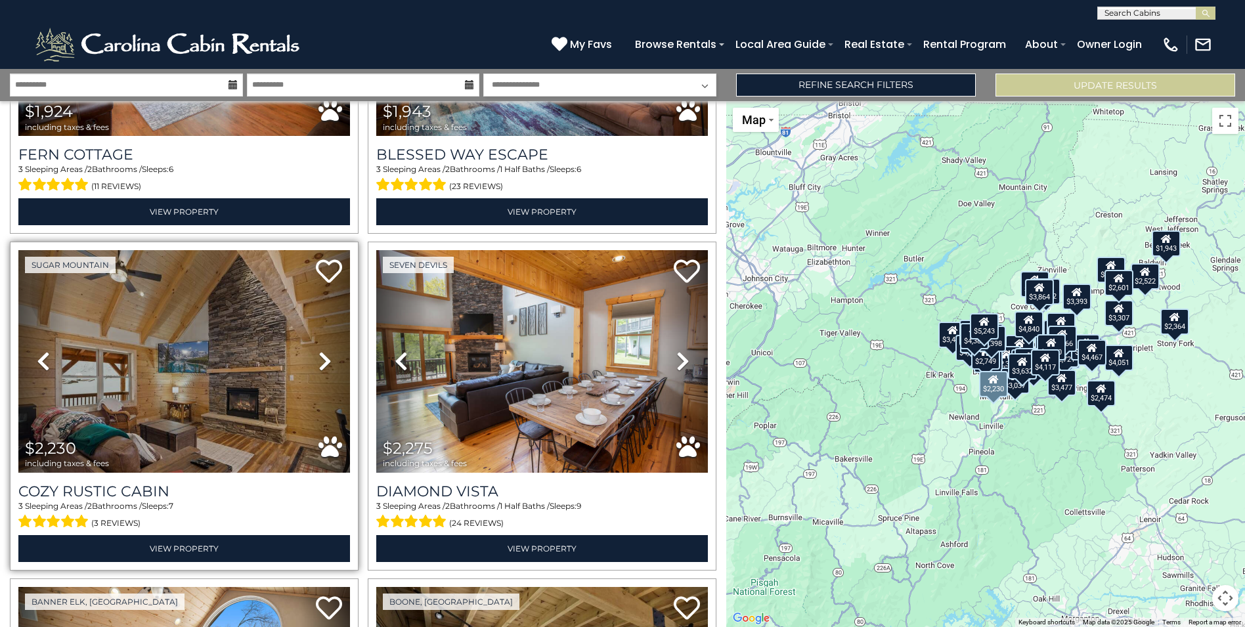
click at [319, 354] on icon at bounding box center [324, 361] width 13 height 21
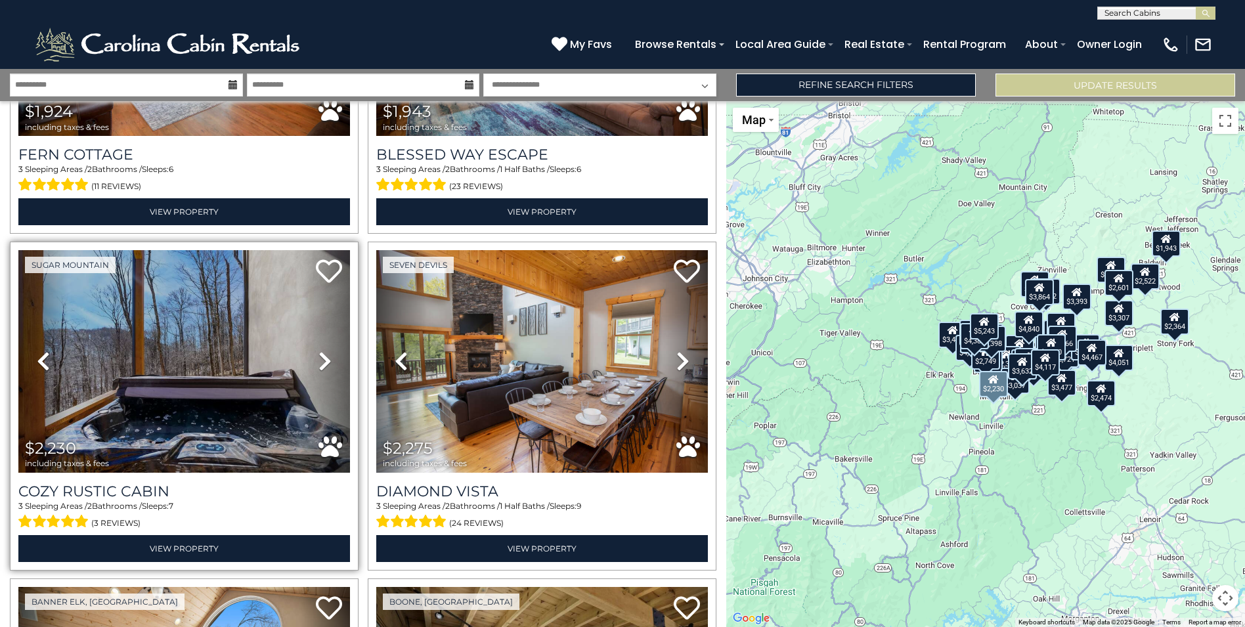
click at [319, 354] on icon at bounding box center [324, 361] width 13 height 21
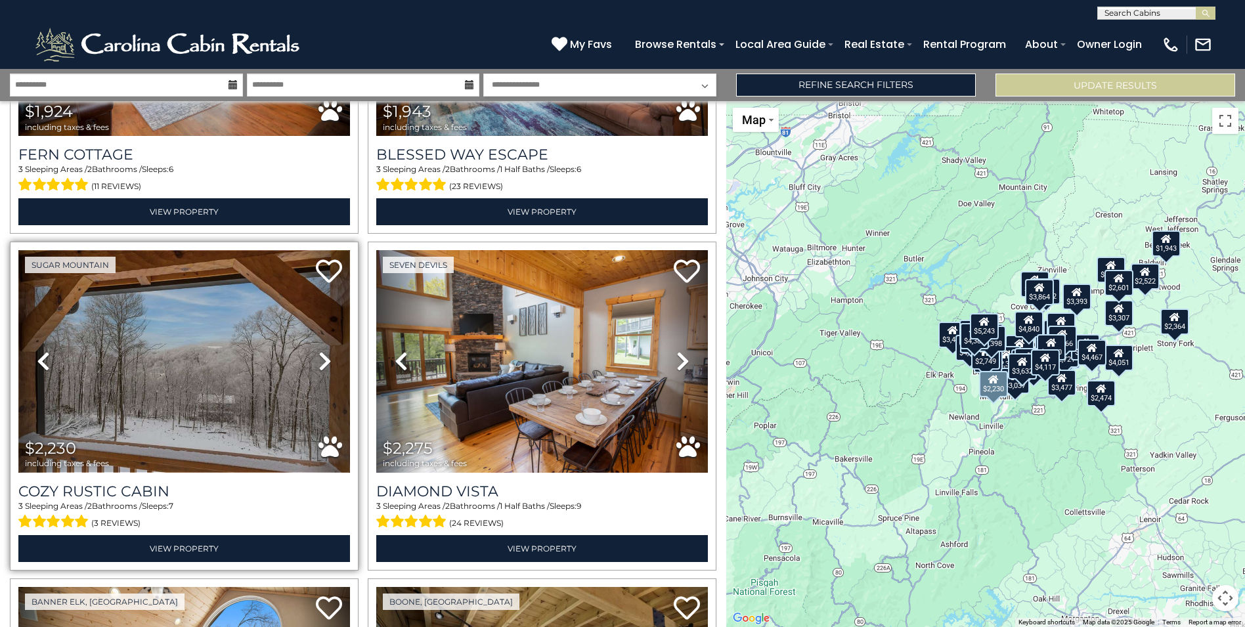
click at [240, 364] on img at bounding box center [184, 361] width 332 height 222
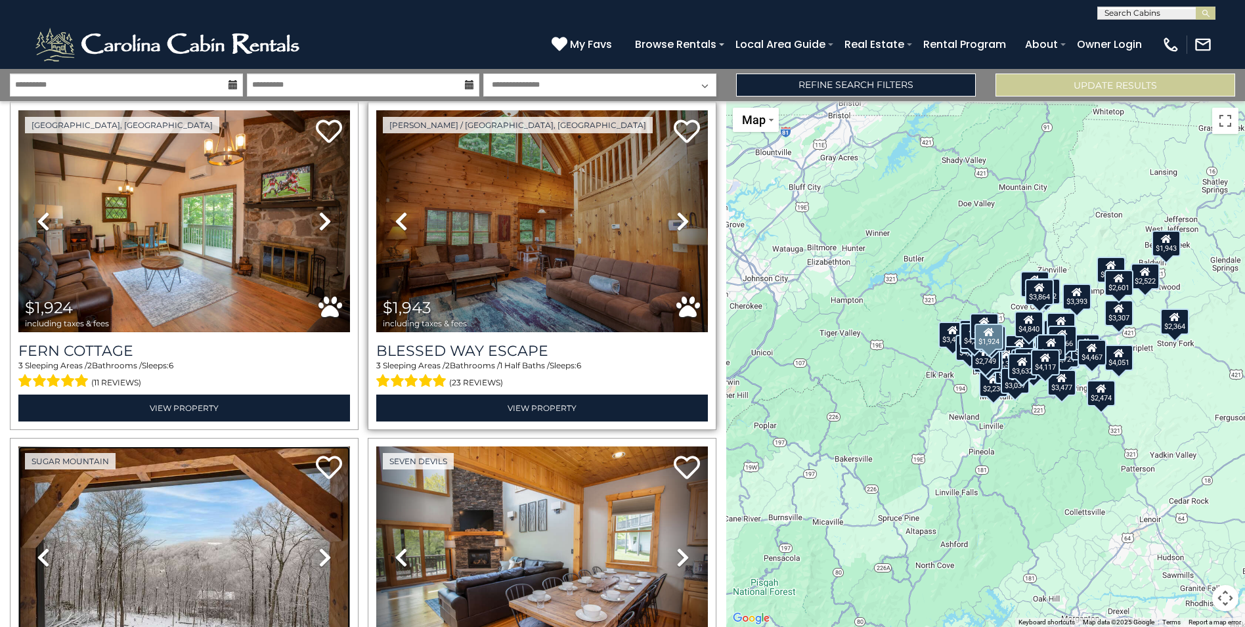
scroll to position [379, 0]
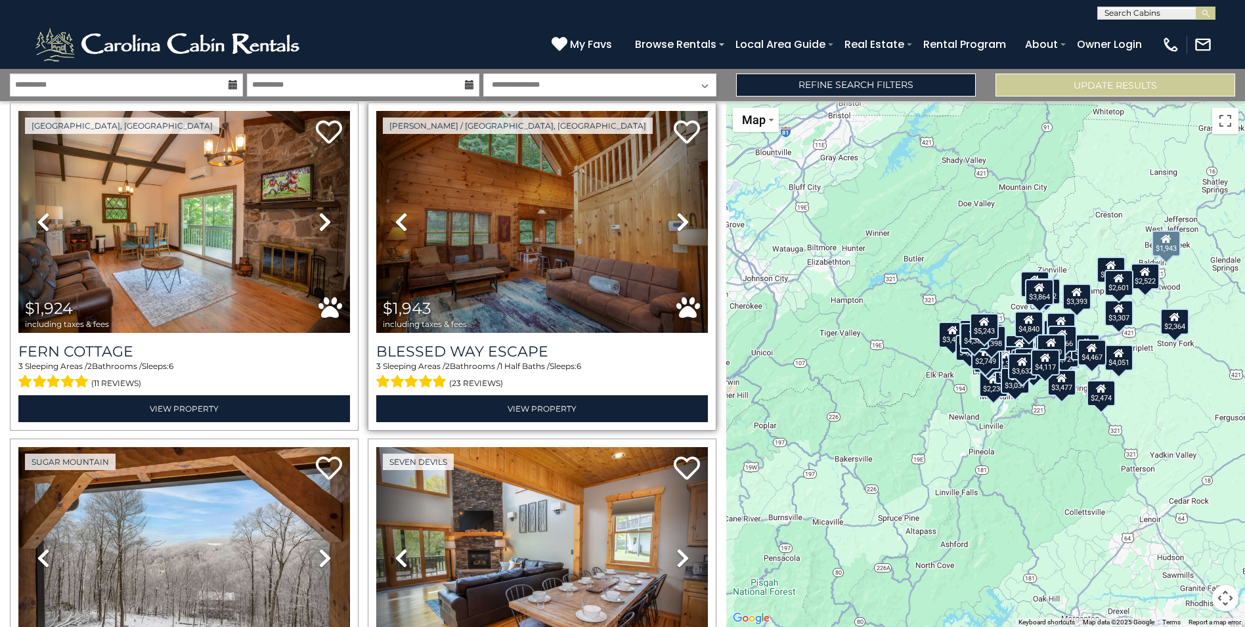
click at [676, 221] on icon at bounding box center [682, 221] width 13 height 21
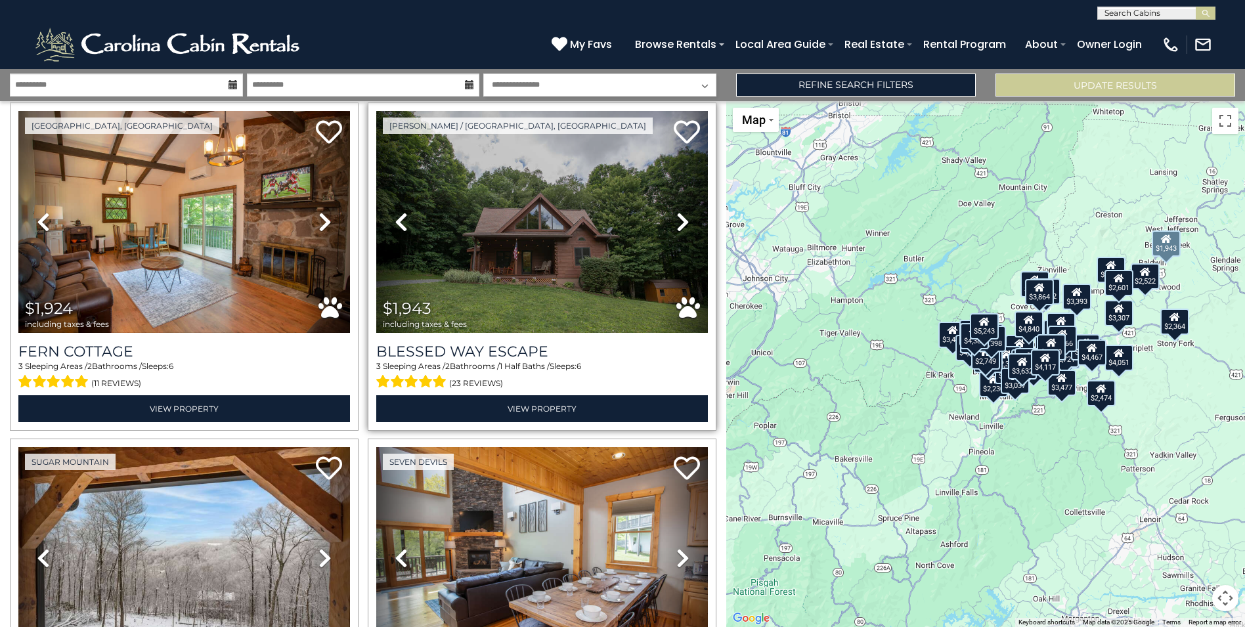
click at [676, 221] on icon at bounding box center [682, 221] width 13 height 21
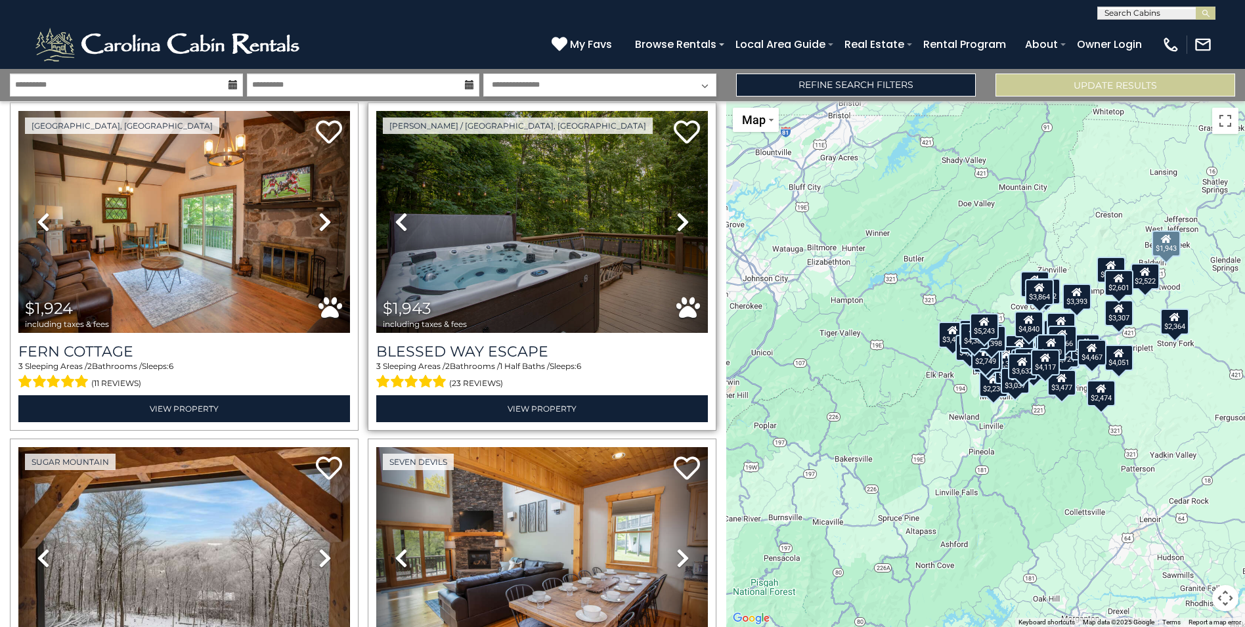
click at [676, 221] on icon at bounding box center [682, 221] width 13 height 21
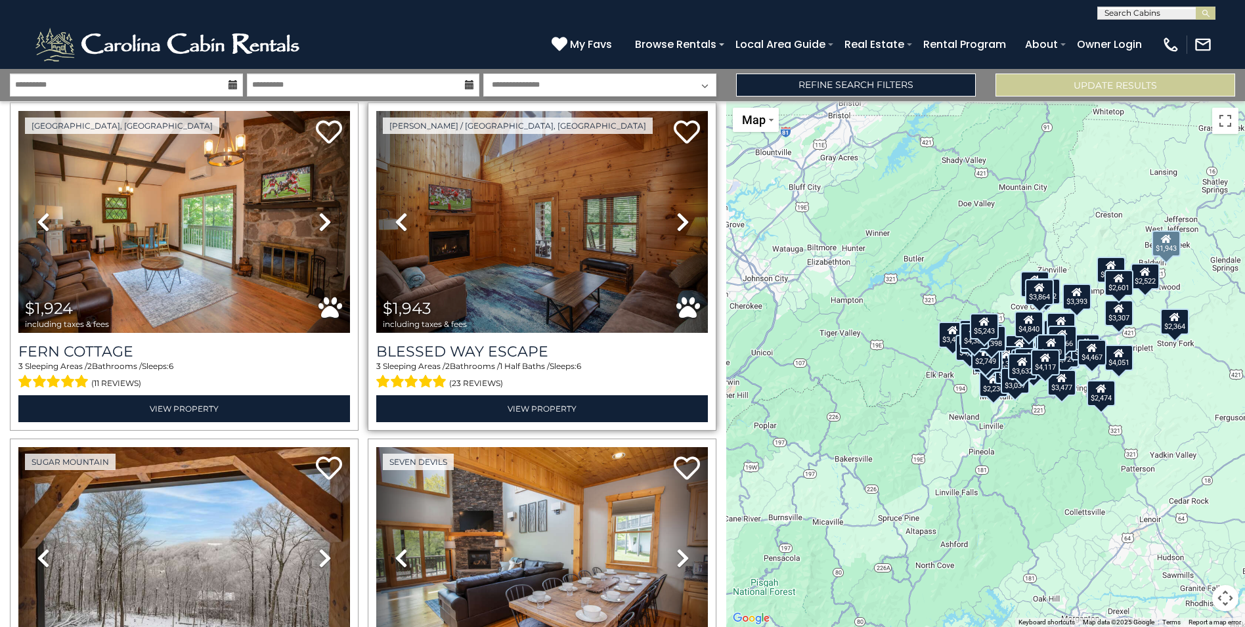
click at [676, 221] on icon at bounding box center [682, 221] width 13 height 21
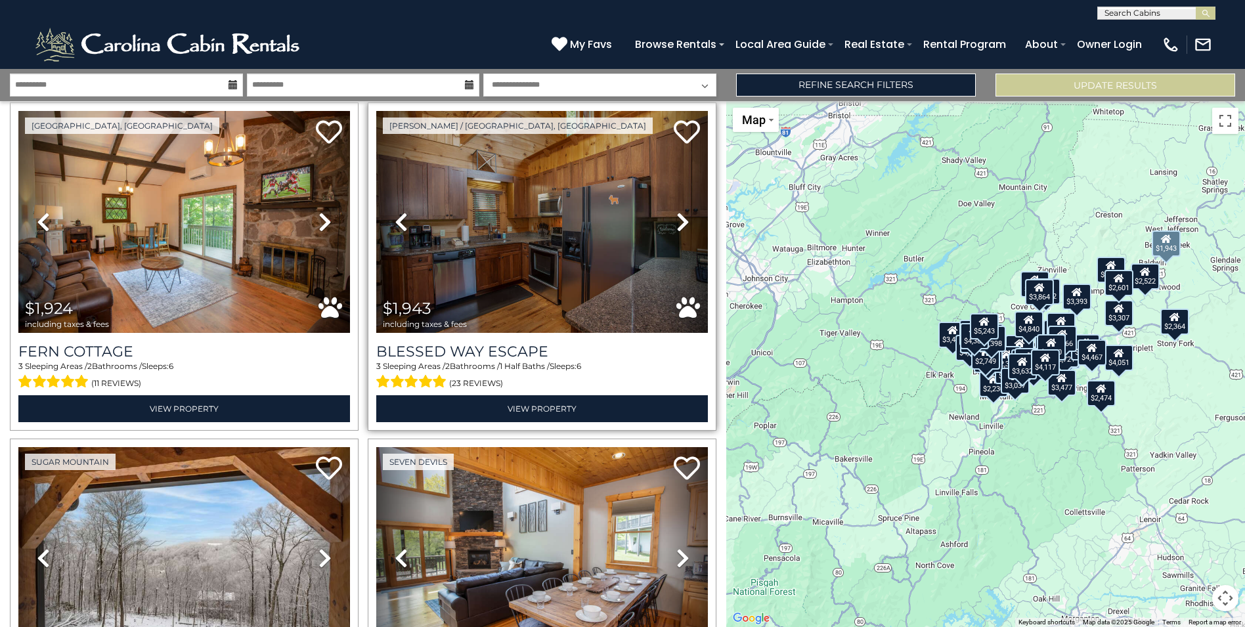
click at [676, 221] on icon at bounding box center [682, 221] width 13 height 21
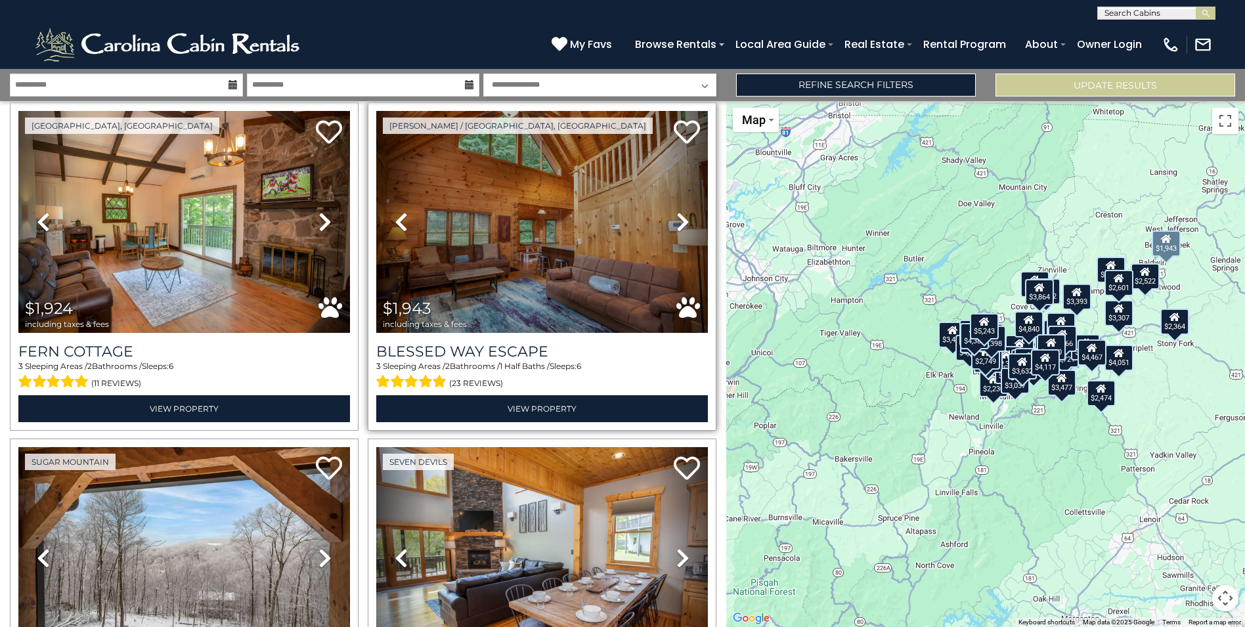
click at [676, 221] on icon at bounding box center [682, 221] width 13 height 21
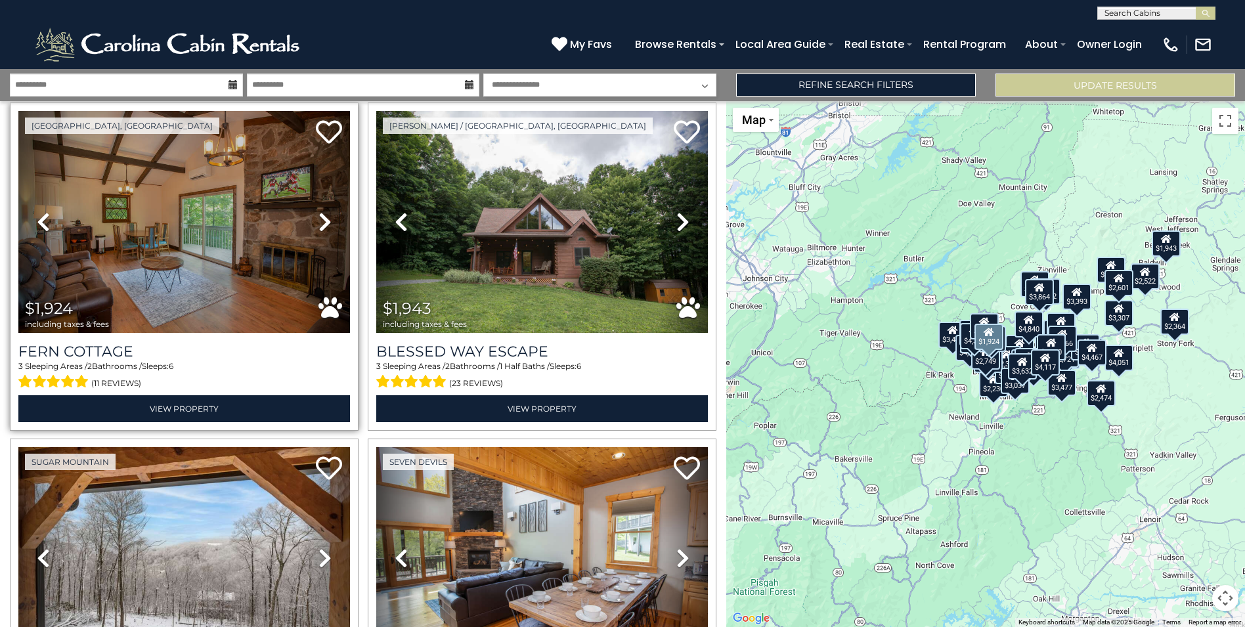
click at [328, 226] on icon at bounding box center [324, 221] width 13 height 21
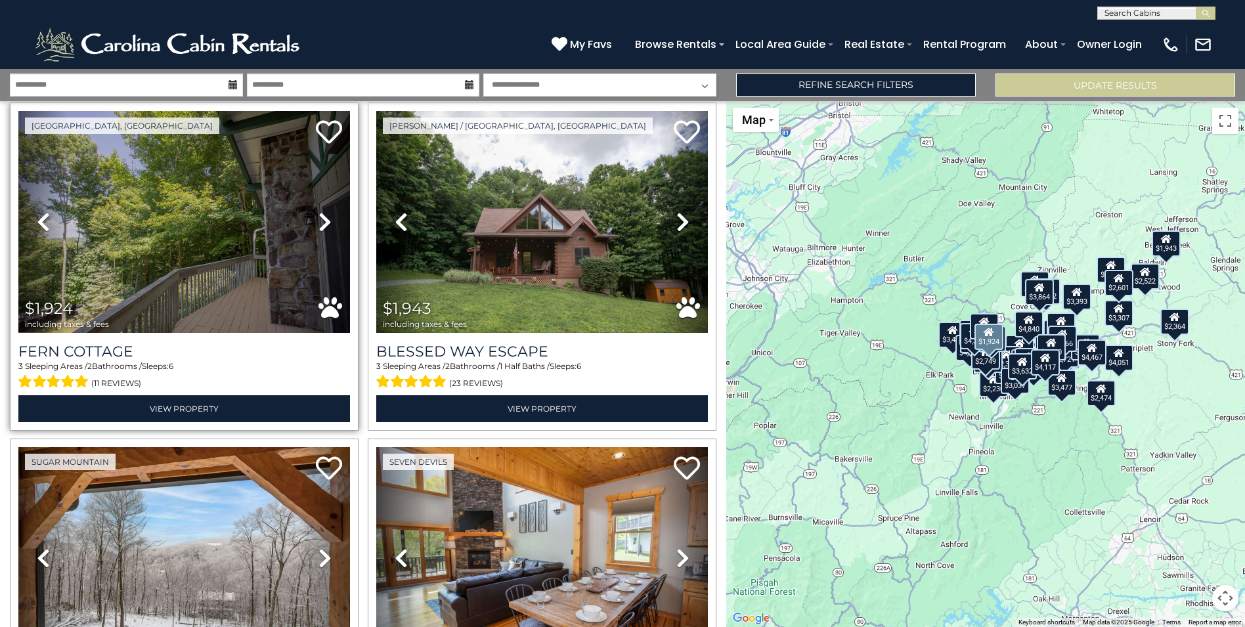
click at [328, 226] on icon at bounding box center [324, 221] width 13 height 21
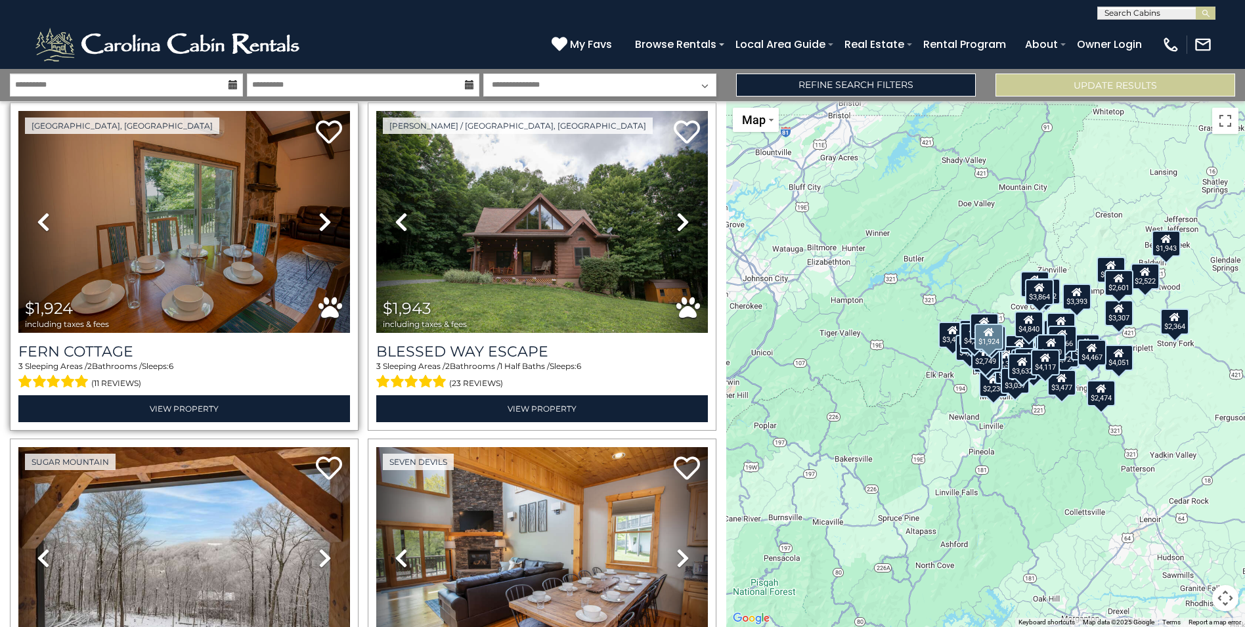
click at [328, 226] on icon at bounding box center [324, 221] width 13 height 21
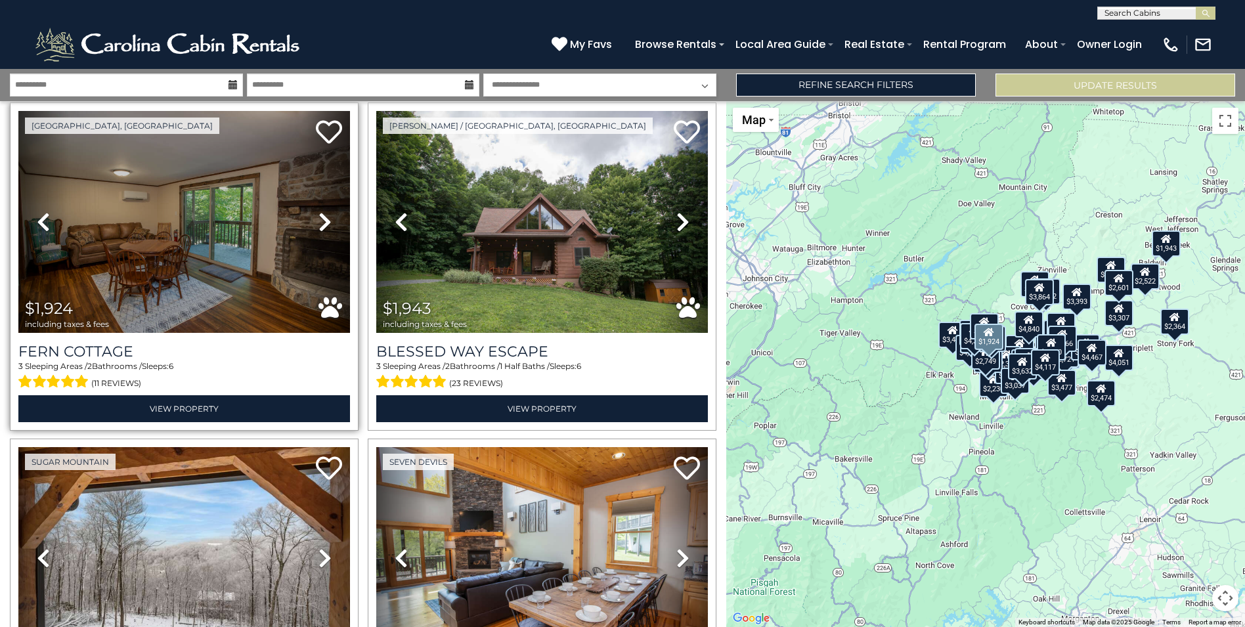
click at [328, 226] on icon at bounding box center [324, 221] width 13 height 21
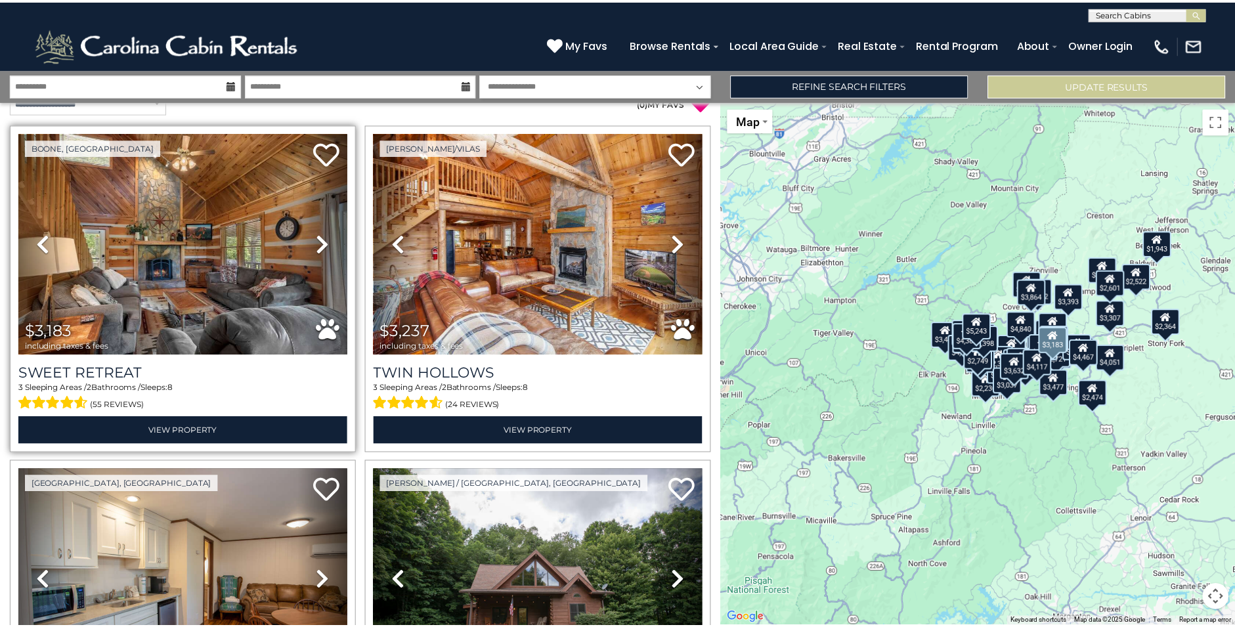
scroll to position [0, 0]
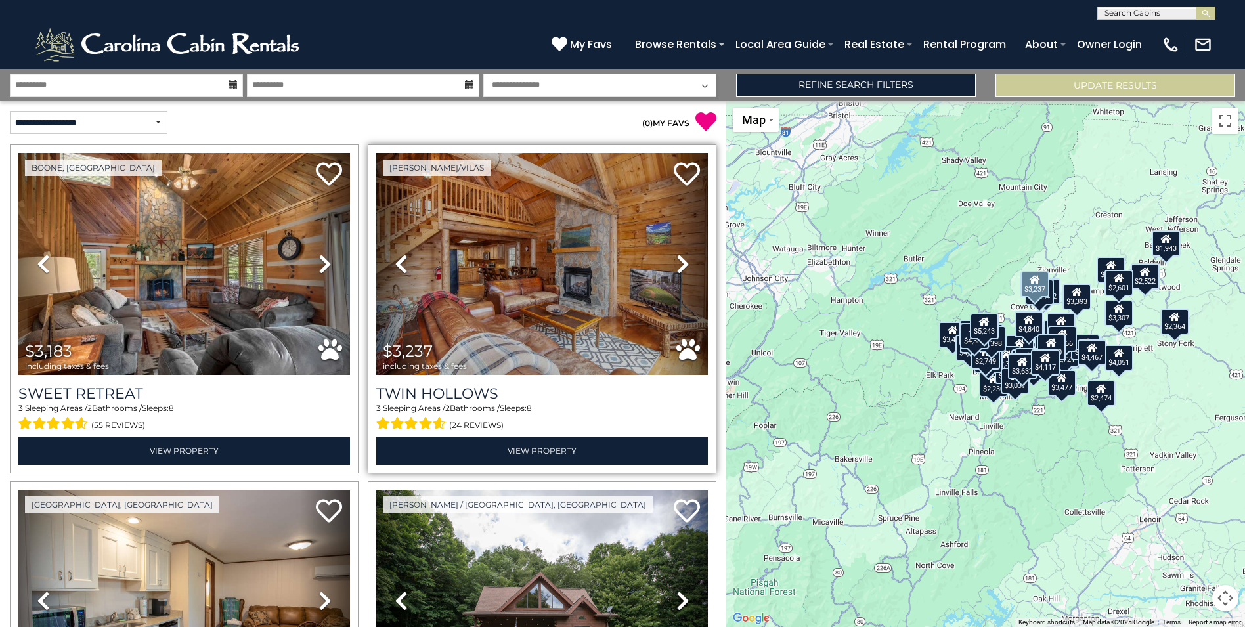
click at [676, 261] on icon at bounding box center [682, 263] width 13 height 21
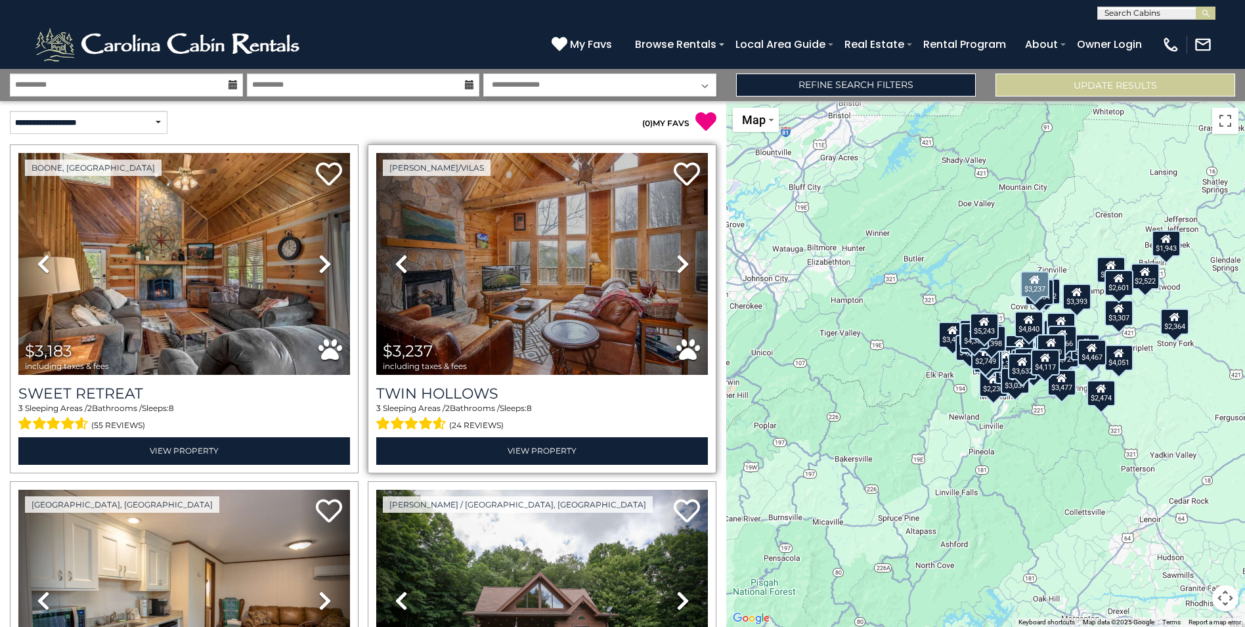
click at [676, 261] on icon at bounding box center [682, 263] width 13 height 21
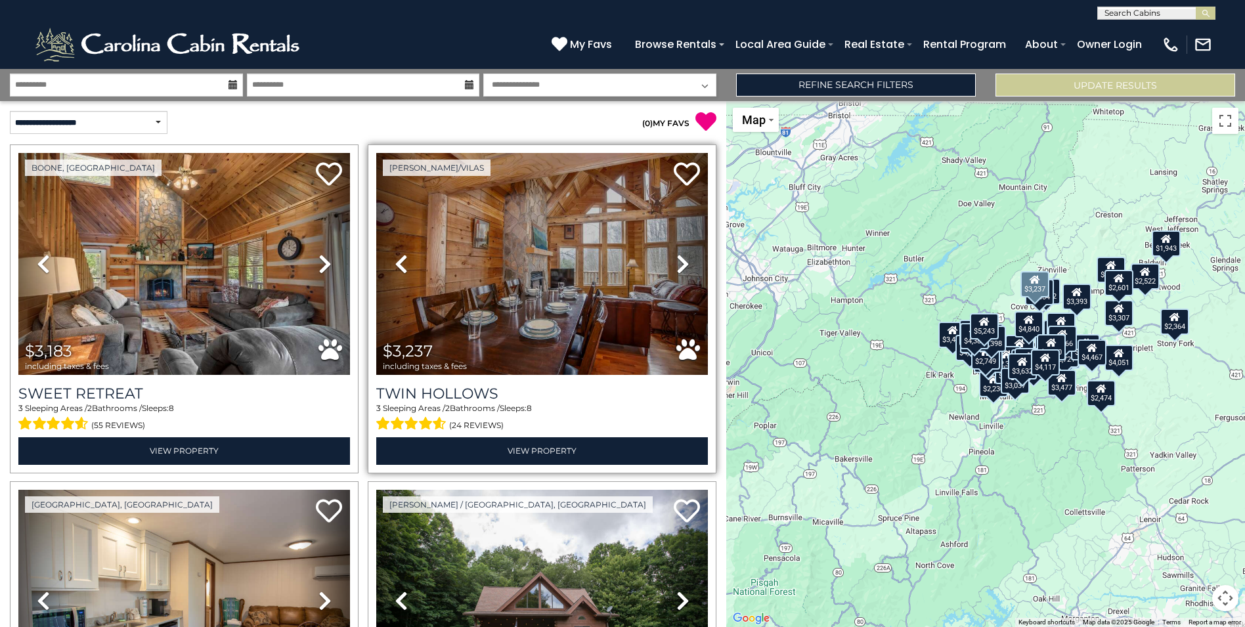
click at [676, 261] on icon at bounding box center [682, 263] width 13 height 21
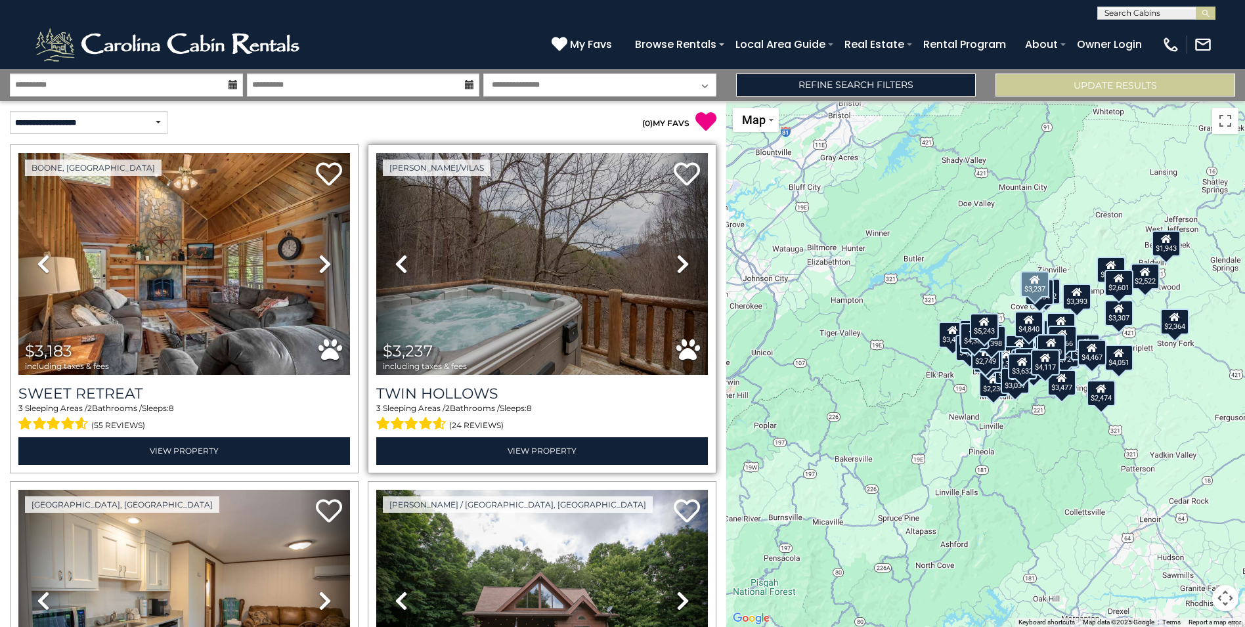
click at [676, 261] on icon at bounding box center [682, 263] width 13 height 21
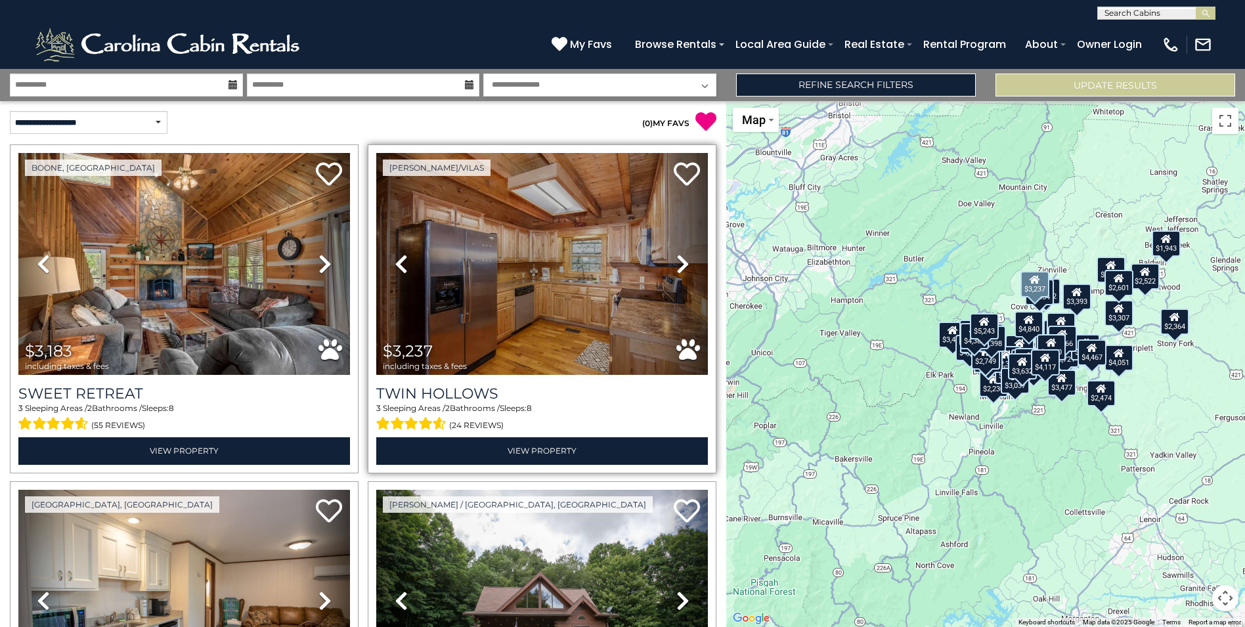
click at [676, 261] on icon at bounding box center [682, 263] width 13 height 21
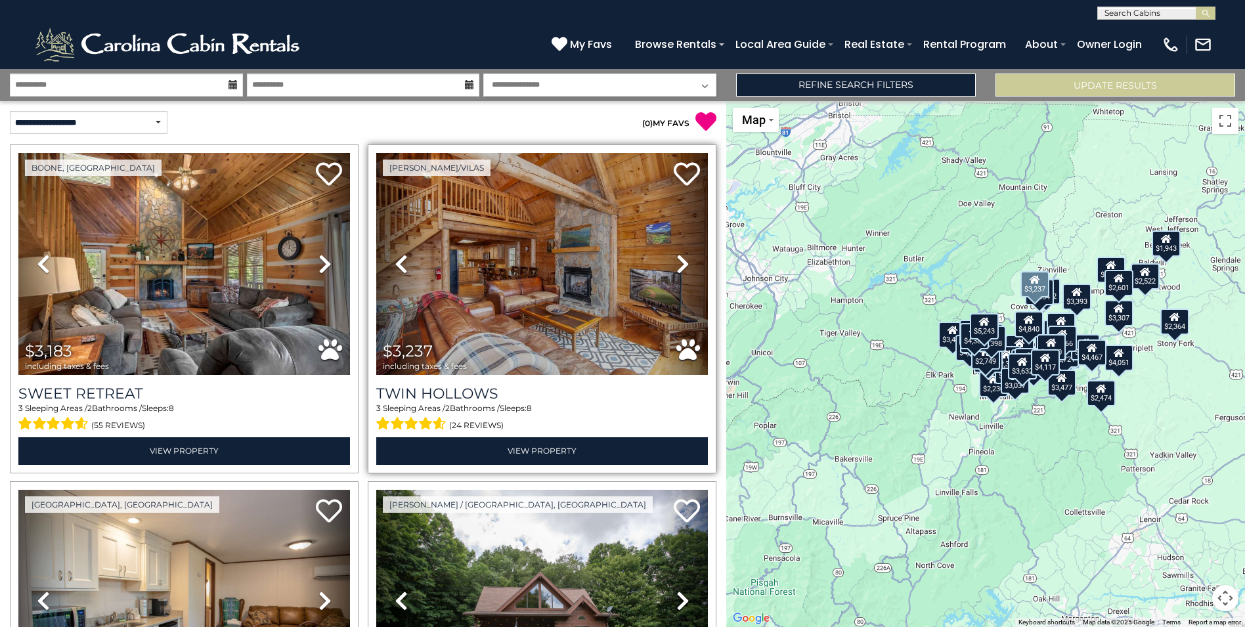
click at [676, 261] on icon at bounding box center [682, 263] width 13 height 21
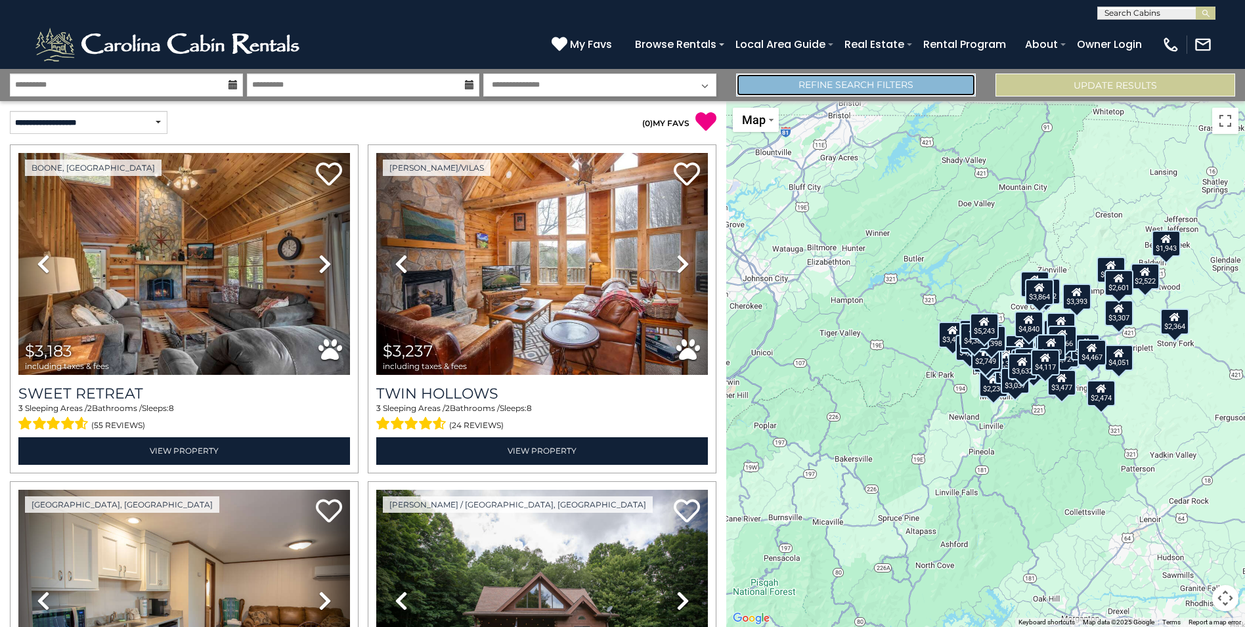
click at [768, 87] on link "Refine Search Filters" at bounding box center [856, 85] width 240 height 23
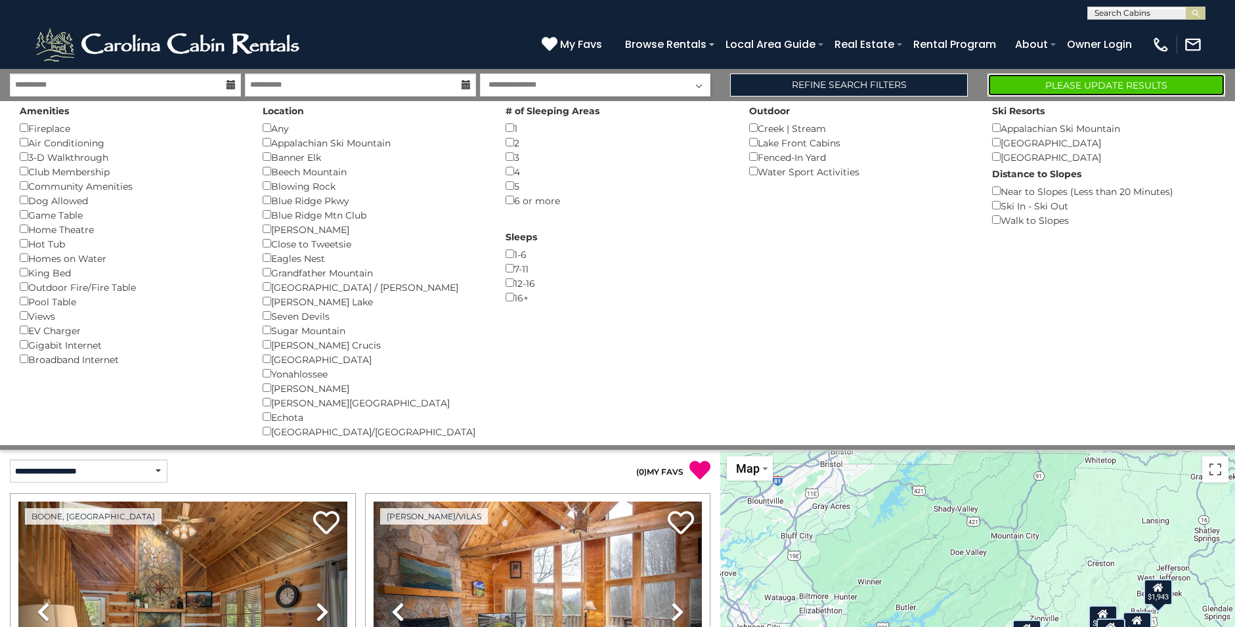
click at [1020, 80] on button "Please Update Results" at bounding box center [1106, 85] width 238 height 23
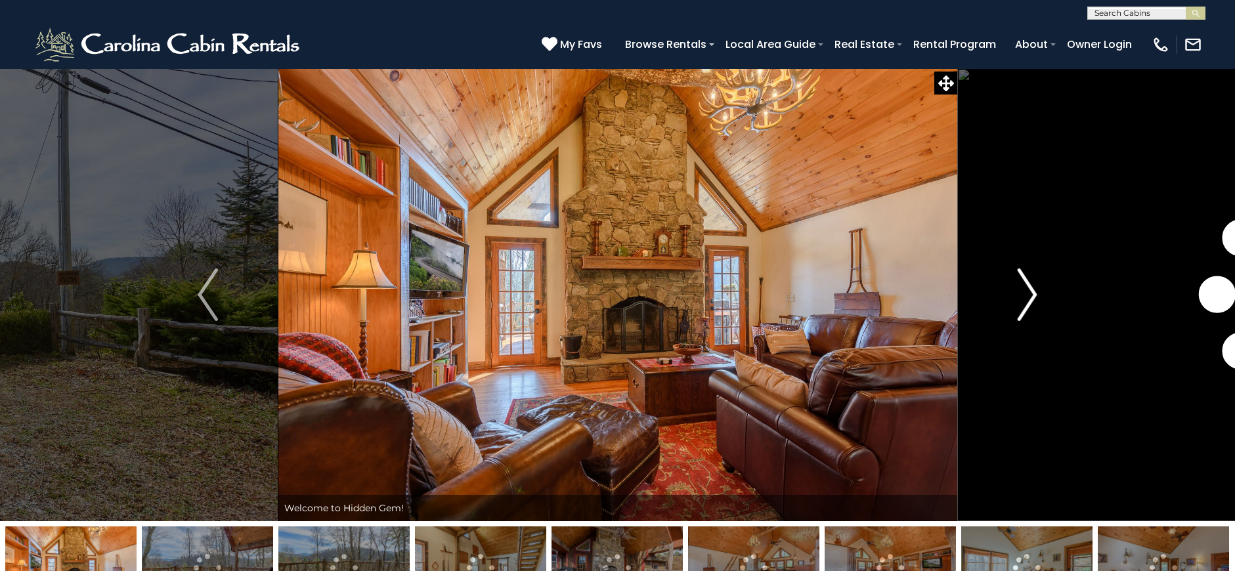
click at [1027, 295] on img "Next" at bounding box center [1027, 295] width 20 height 53
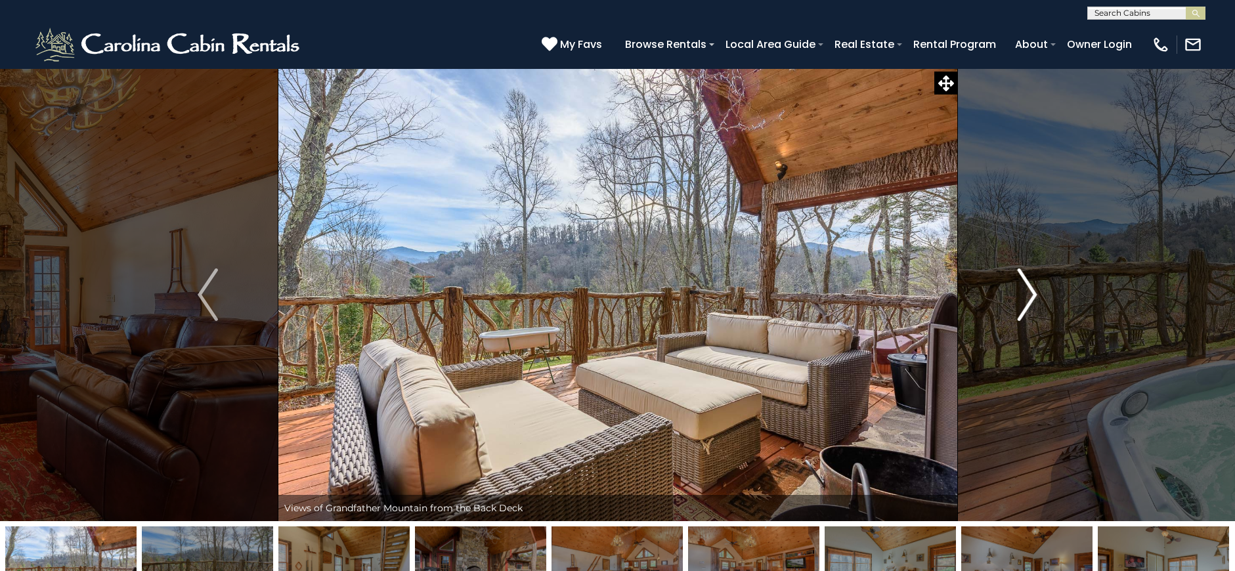
click at [1027, 295] on img "Next" at bounding box center [1027, 295] width 20 height 53
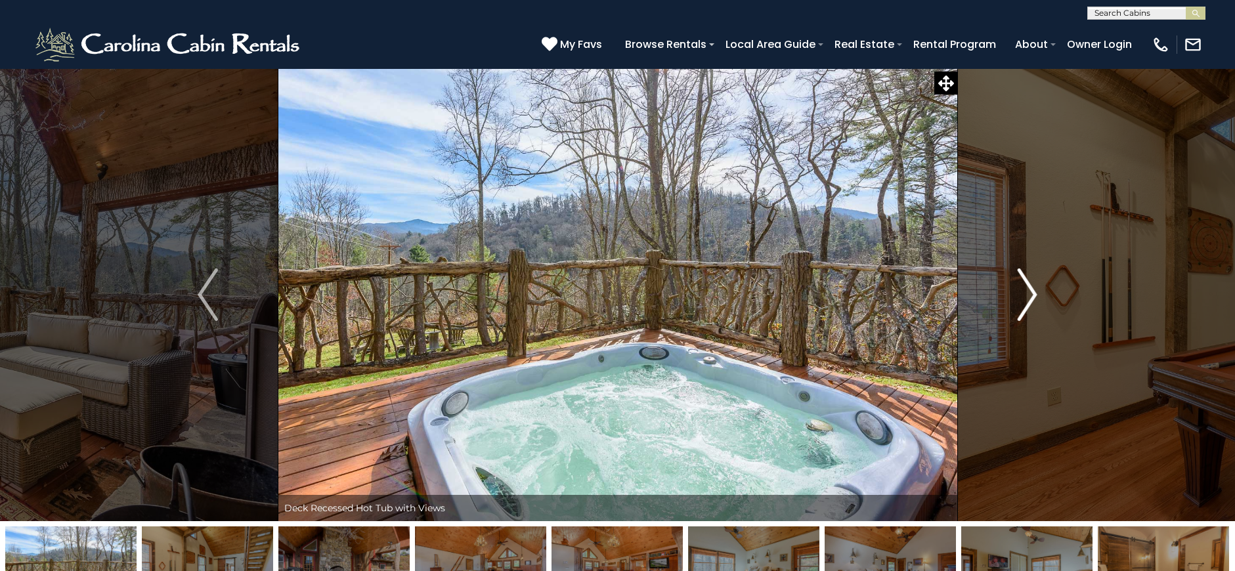
click at [1027, 295] on img "Next" at bounding box center [1027, 295] width 20 height 53
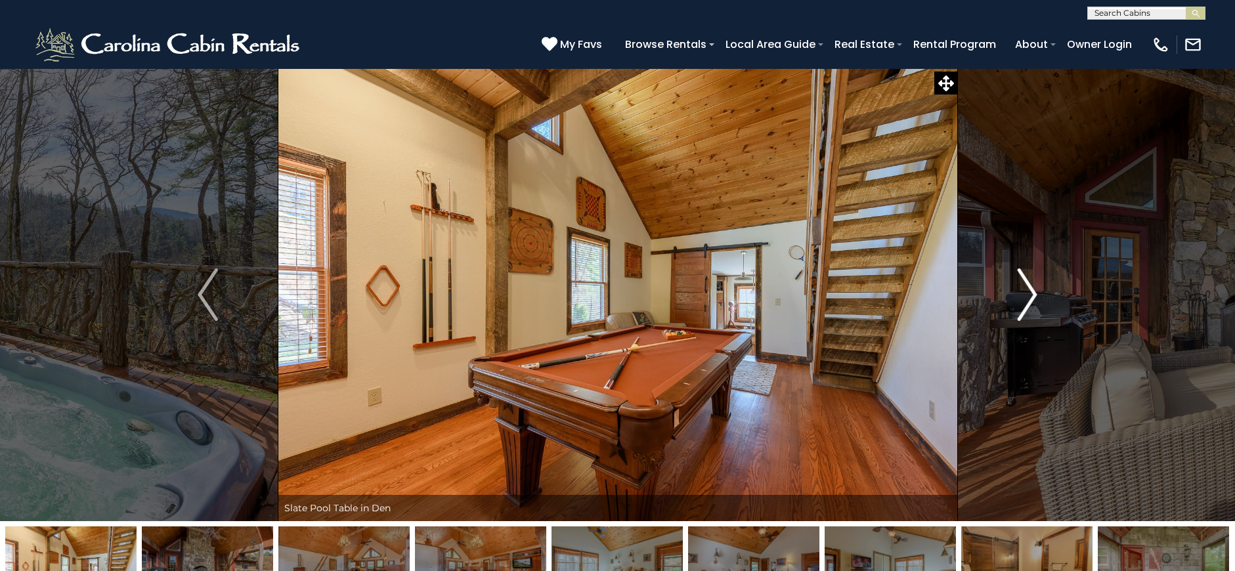
click at [1027, 295] on img "Next" at bounding box center [1027, 295] width 20 height 53
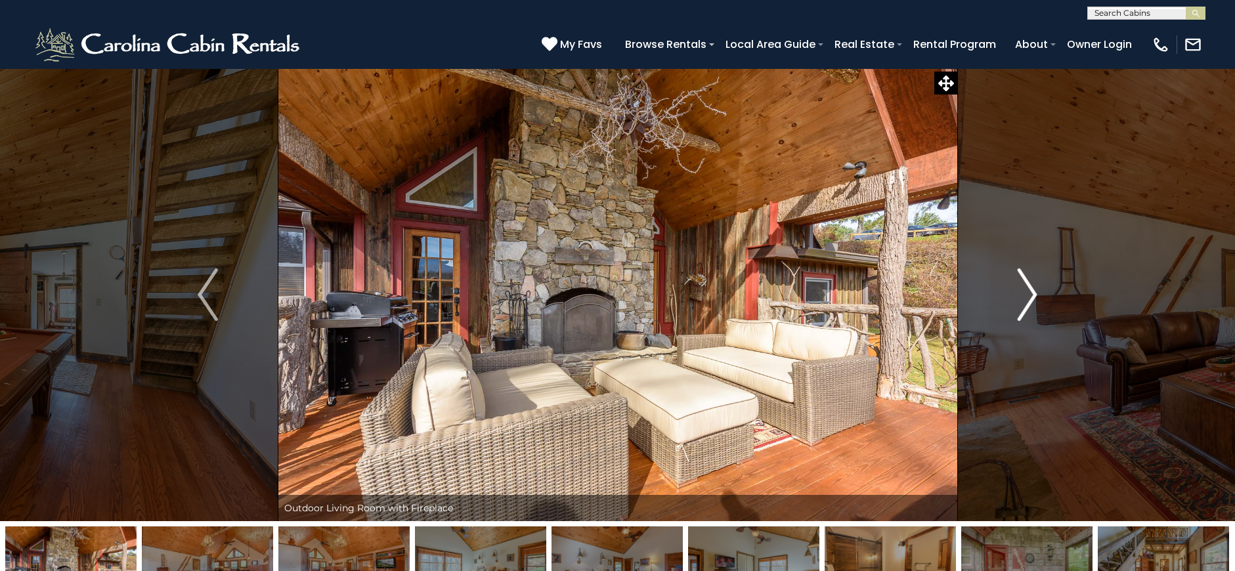
click at [1027, 295] on img "Next" at bounding box center [1027, 295] width 20 height 53
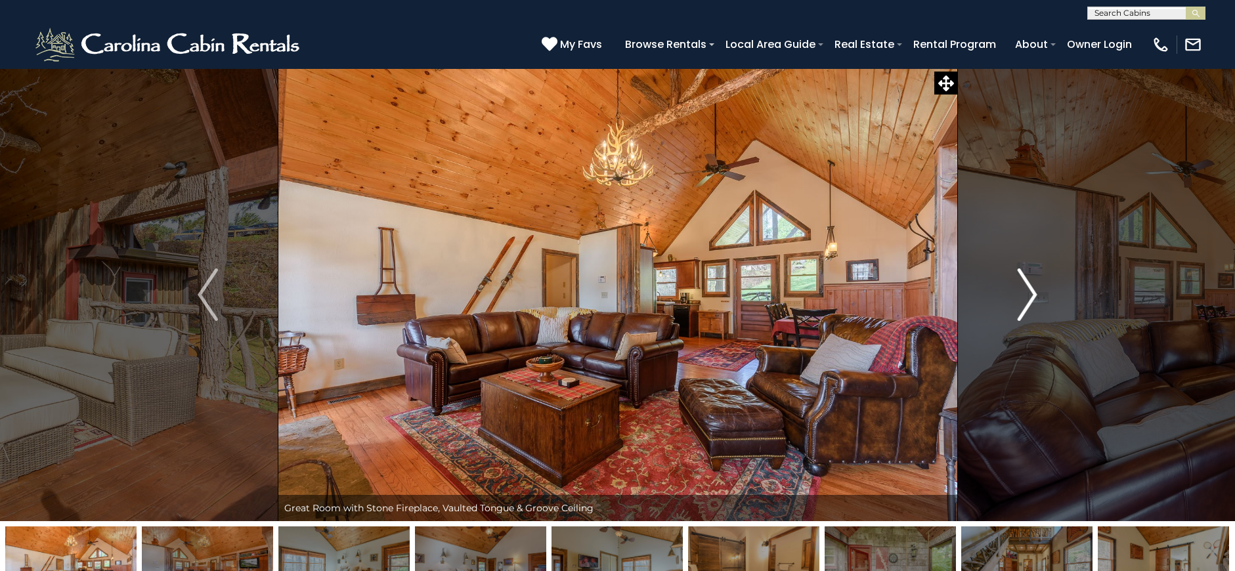
click at [1027, 295] on img "Next" at bounding box center [1027, 295] width 20 height 53
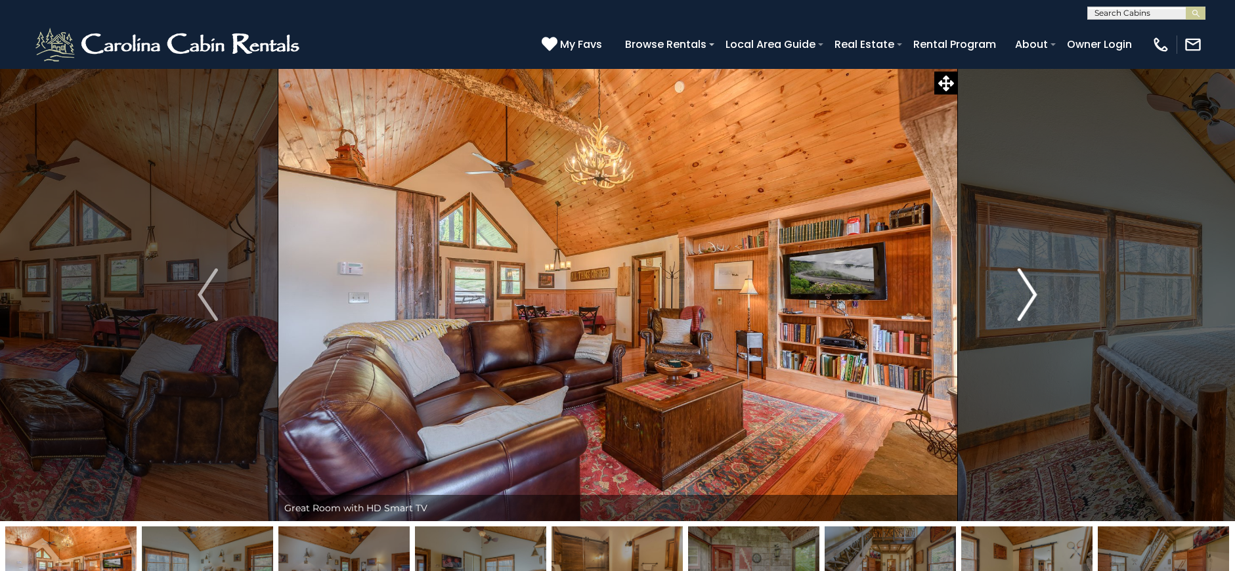
click at [1027, 295] on img "Next" at bounding box center [1027, 295] width 20 height 53
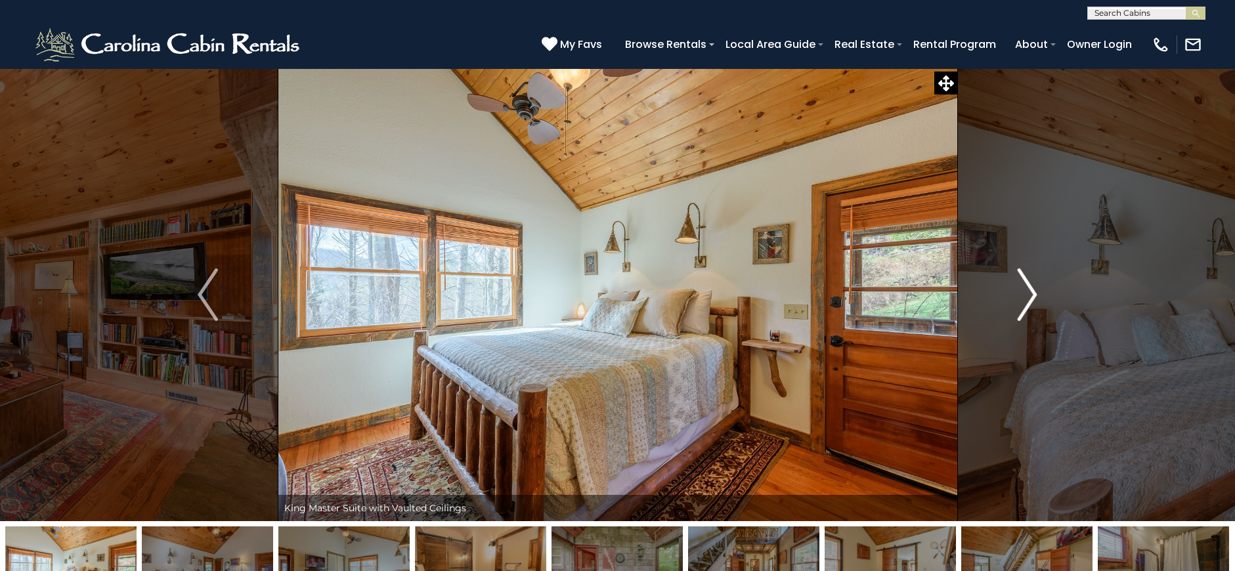
click at [1027, 295] on img "Next" at bounding box center [1027, 295] width 20 height 53
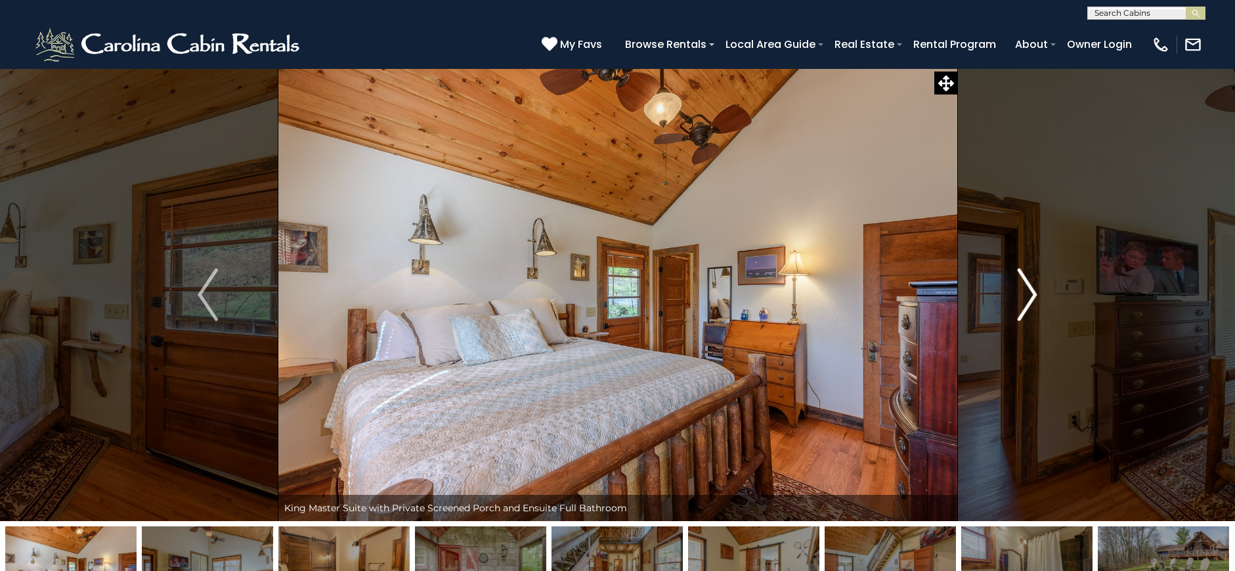
click at [1027, 295] on img "Next" at bounding box center [1027, 295] width 20 height 53
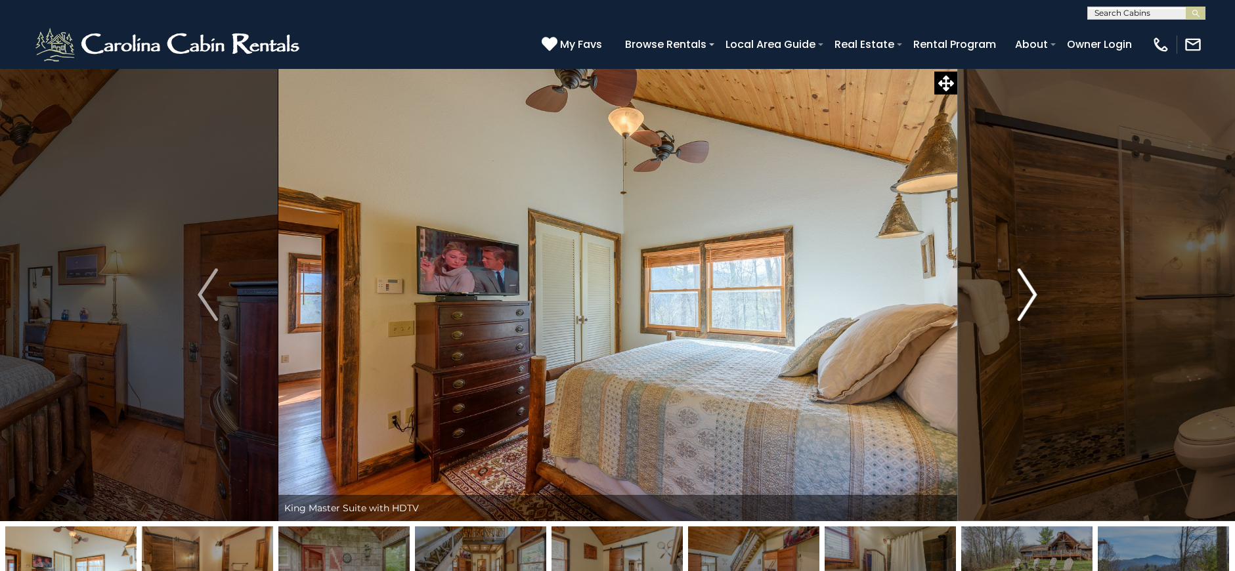
click at [1027, 295] on img "Next" at bounding box center [1027, 295] width 20 height 53
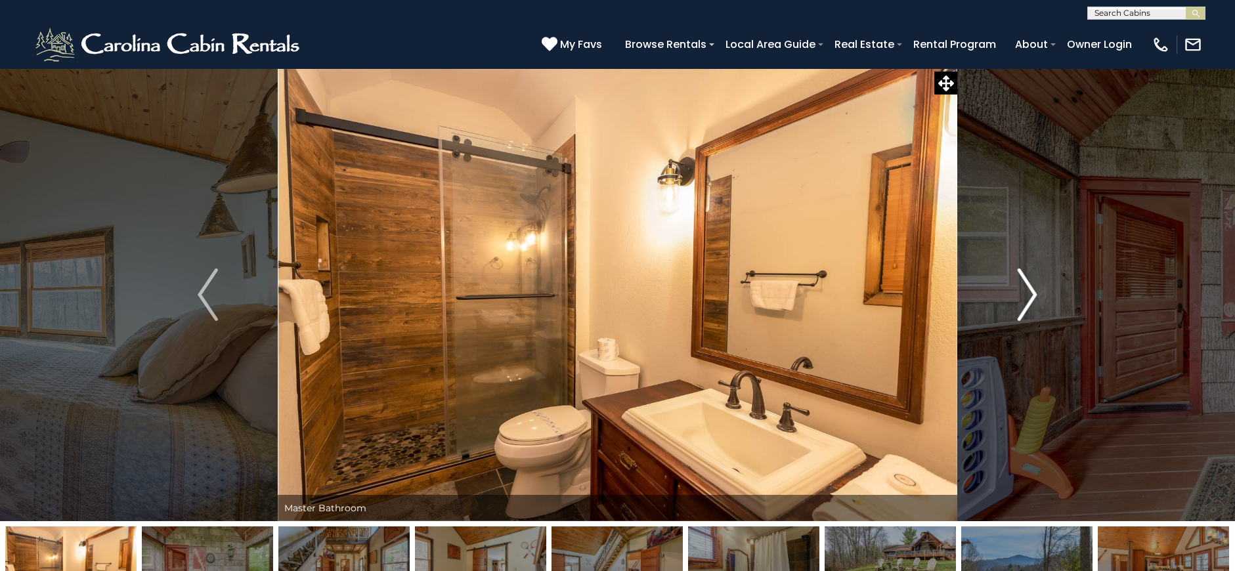
click at [1027, 295] on img "Next" at bounding box center [1027, 295] width 20 height 53
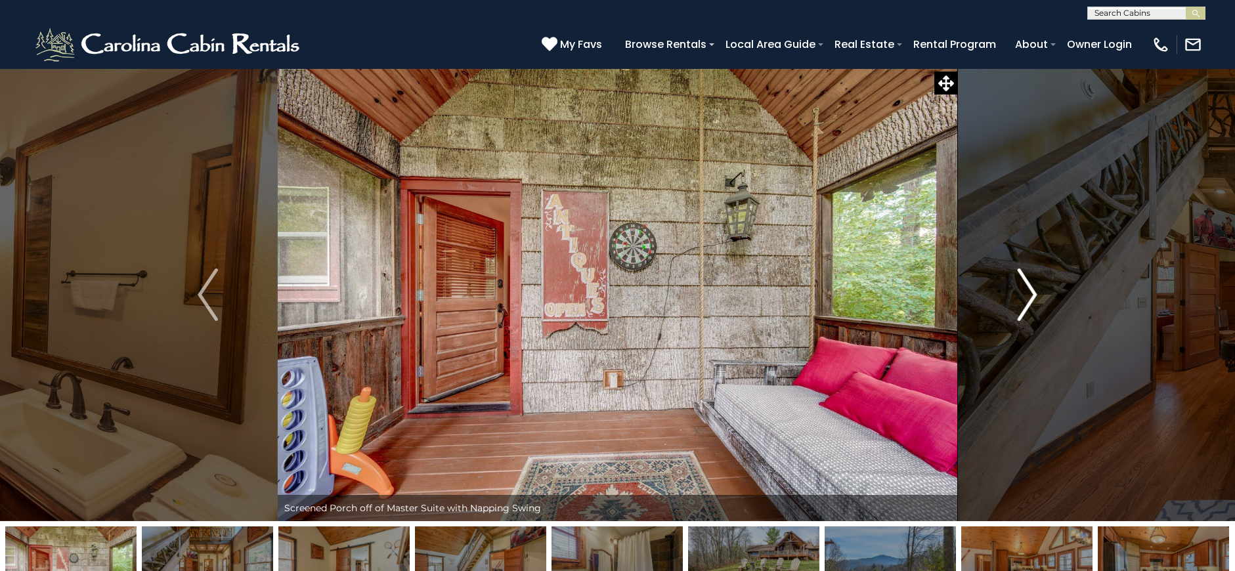
click at [1027, 295] on img "Next" at bounding box center [1027, 295] width 20 height 53
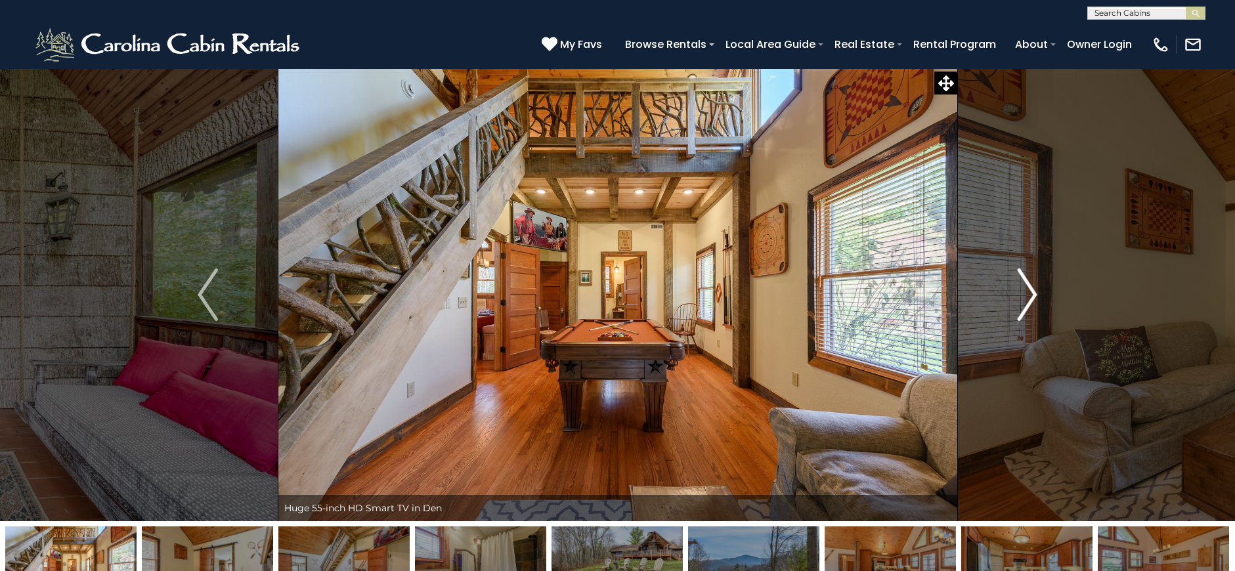
click at [1027, 295] on img "Next" at bounding box center [1027, 295] width 20 height 53
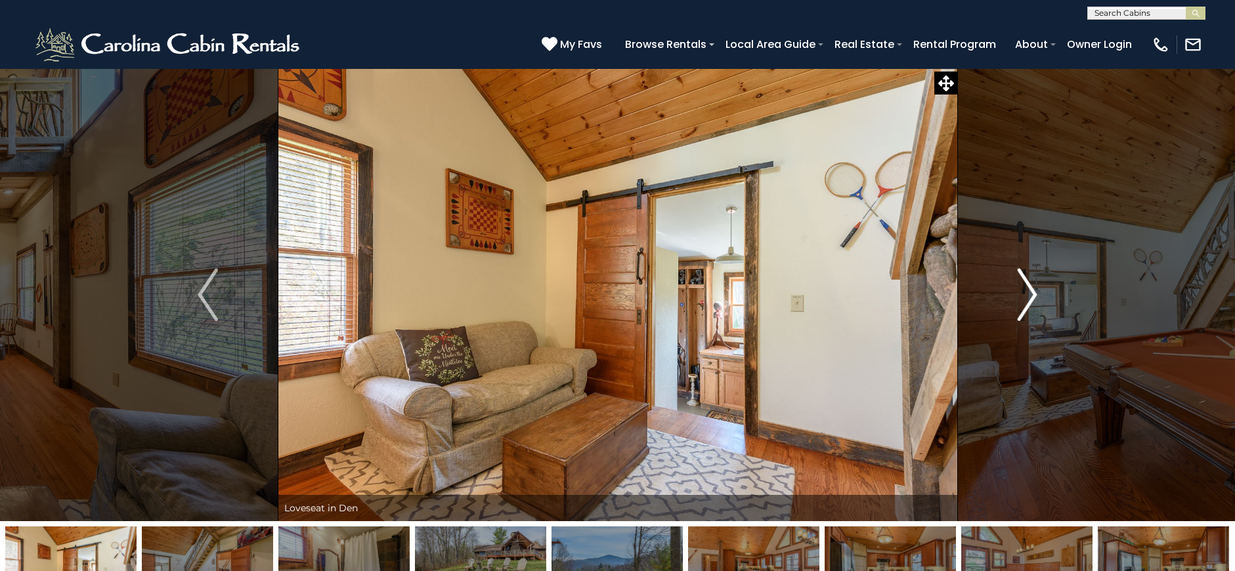
click at [1027, 295] on img "Next" at bounding box center [1027, 295] width 20 height 53
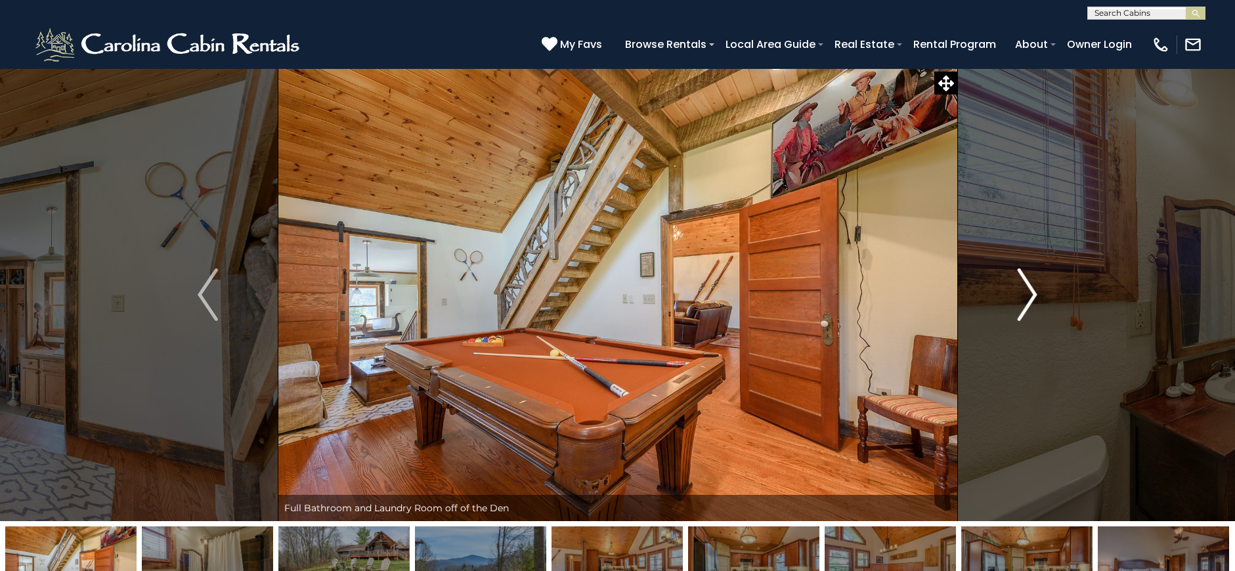
click at [1027, 295] on img "Next" at bounding box center [1027, 295] width 20 height 53
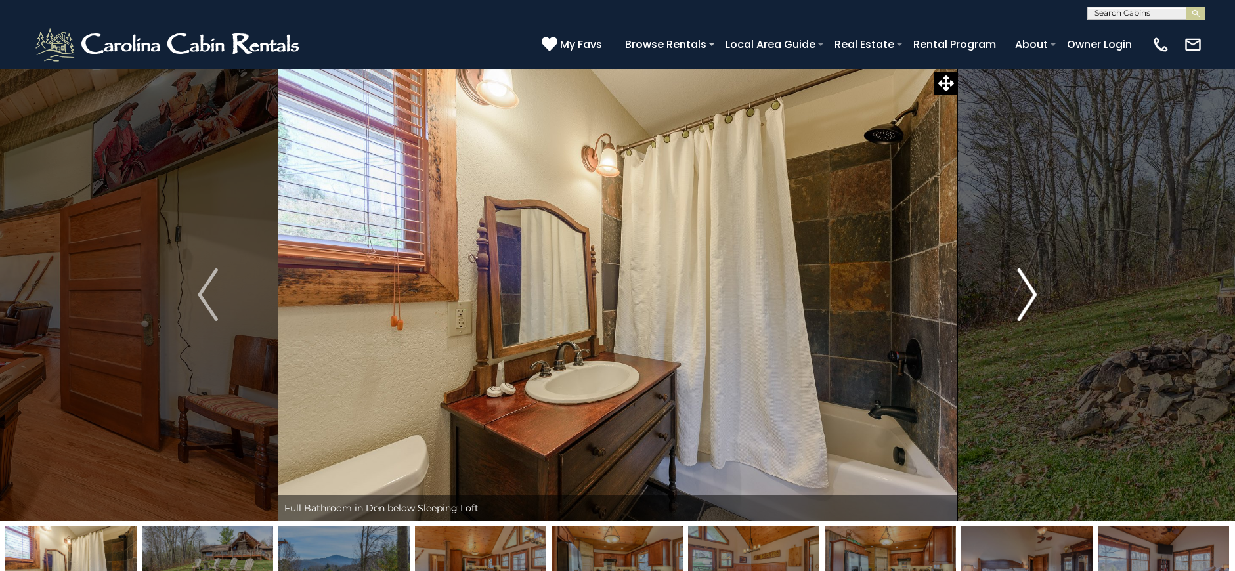
click at [1027, 295] on img "Next" at bounding box center [1027, 295] width 20 height 53
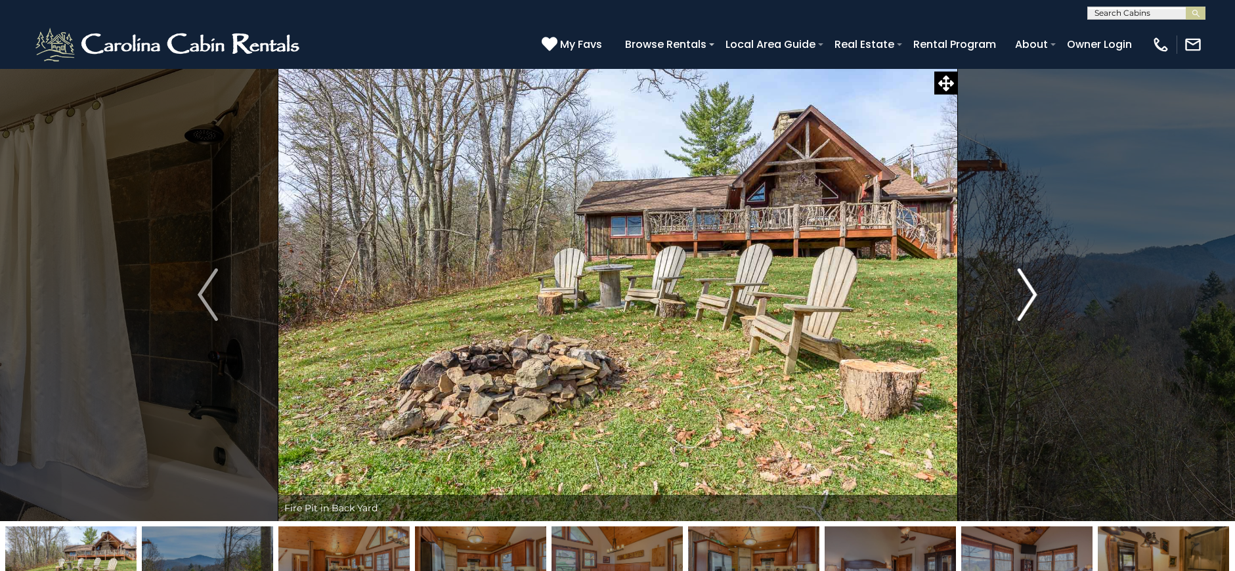
click at [1027, 295] on img "Next" at bounding box center [1027, 295] width 20 height 53
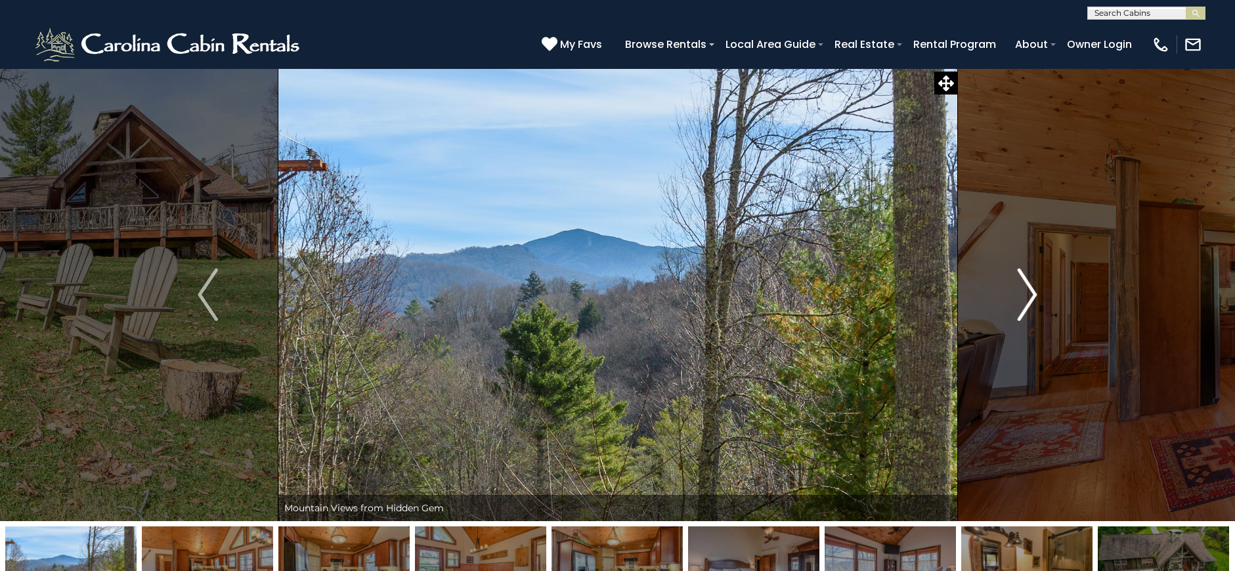
click at [1027, 295] on img "Next" at bounding box center [1027, 295] width 20 height 53
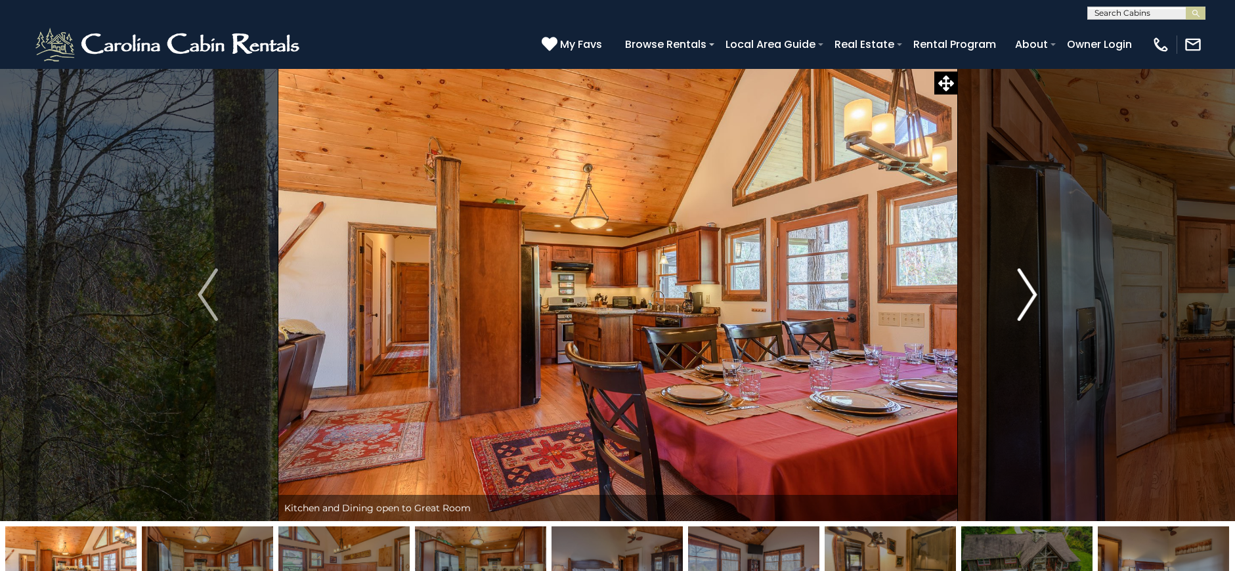
click at [1027, 295] on img "Next" at bounding box center [1027, 295] width 20 height 53
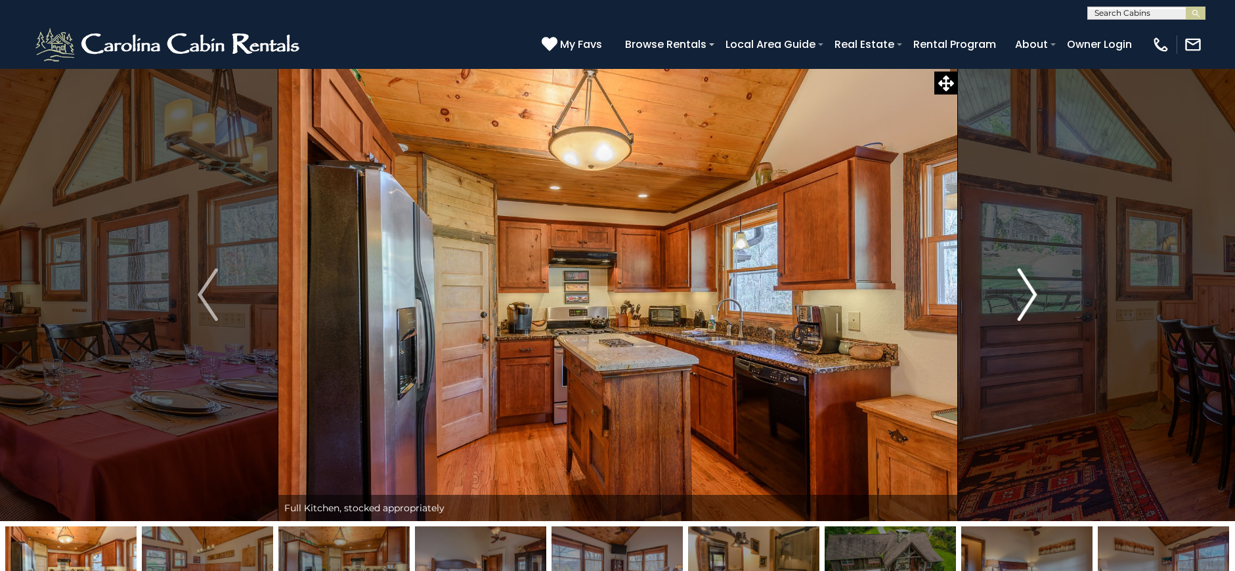
click at [1027, 295] on img "Next" at bounding box center [1027, 295] width 20 height 53
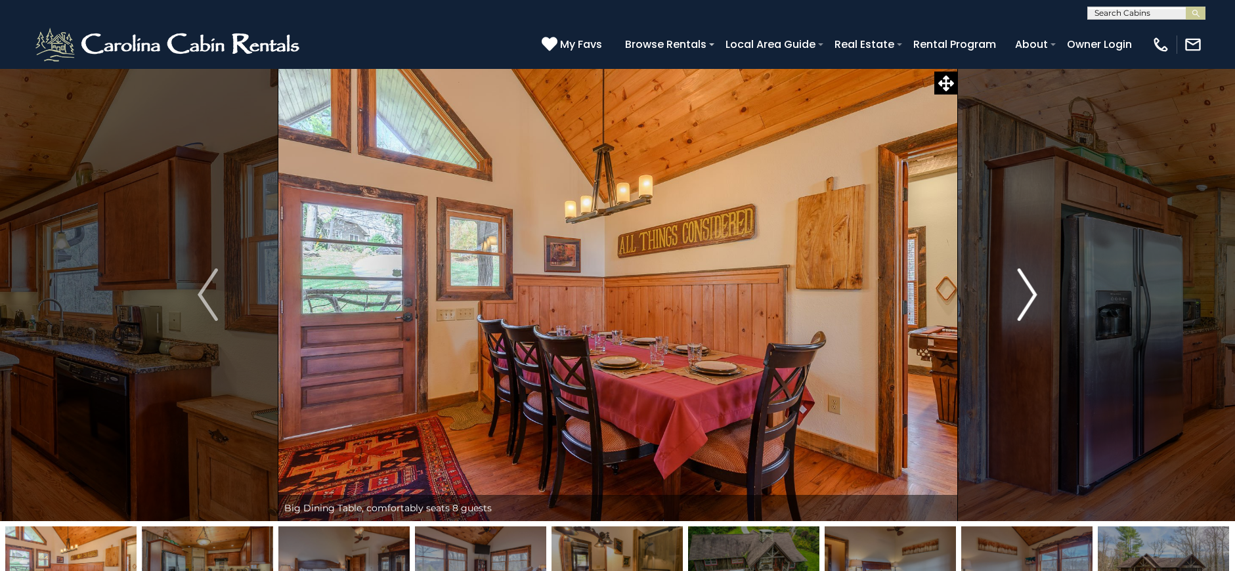
click at [1027, 295] on img "Next" at bounding box center [1027, 295] width 20 height 53
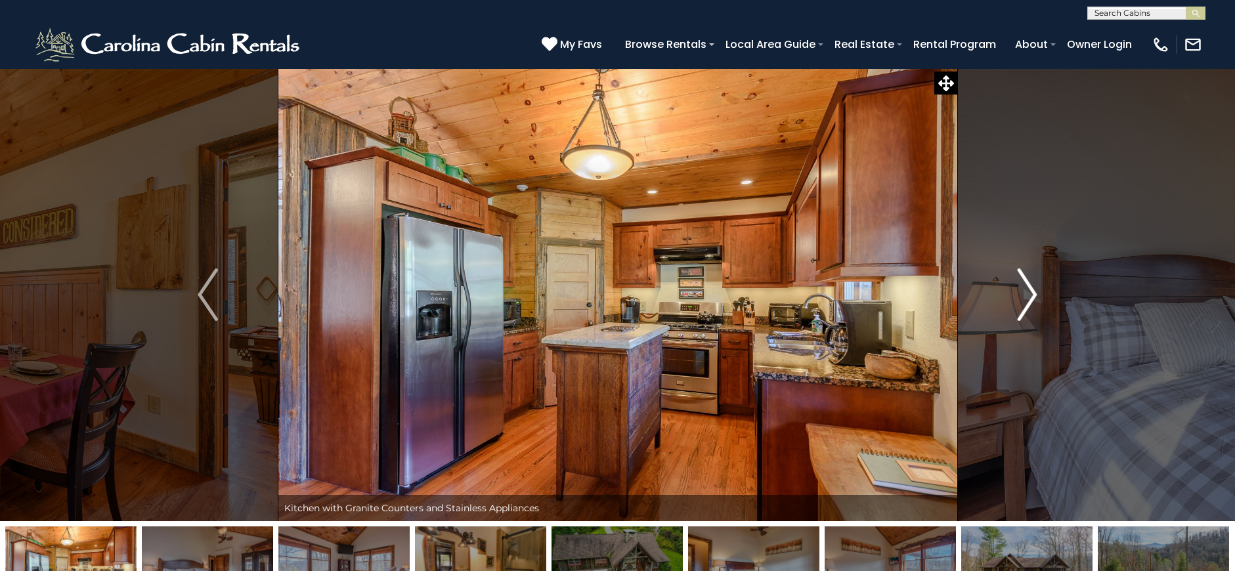
click at [1027, 295] on img "Next" at bounding box center [1027, 295] width 20 height 53
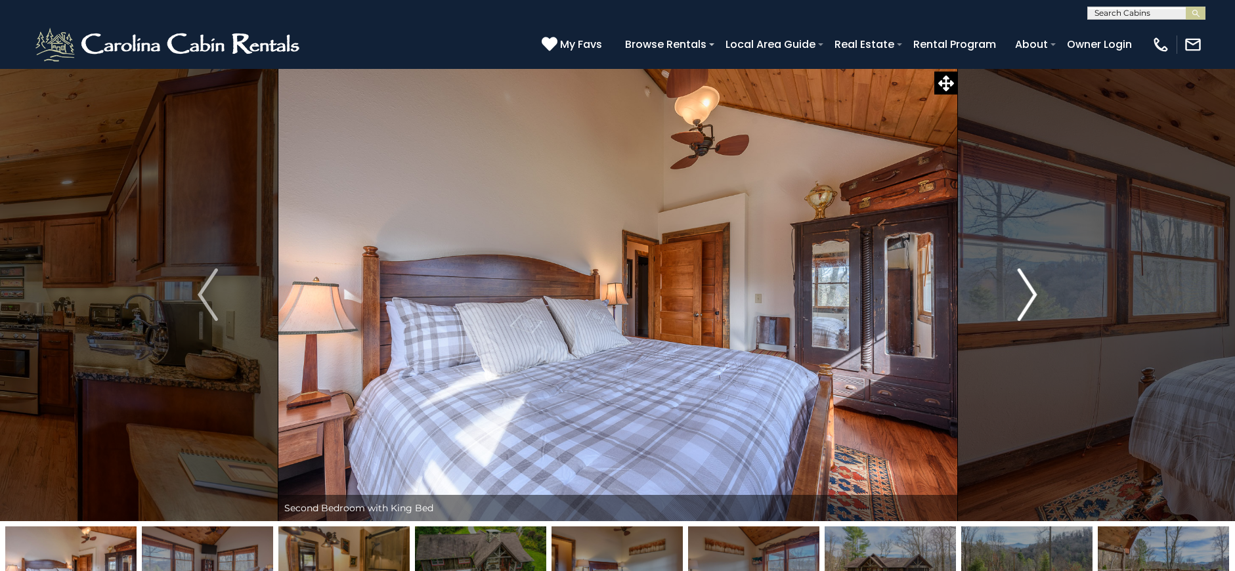
click at [1027, 295] on img "Next" at bounding box center [1027, 295] width 20 height 53
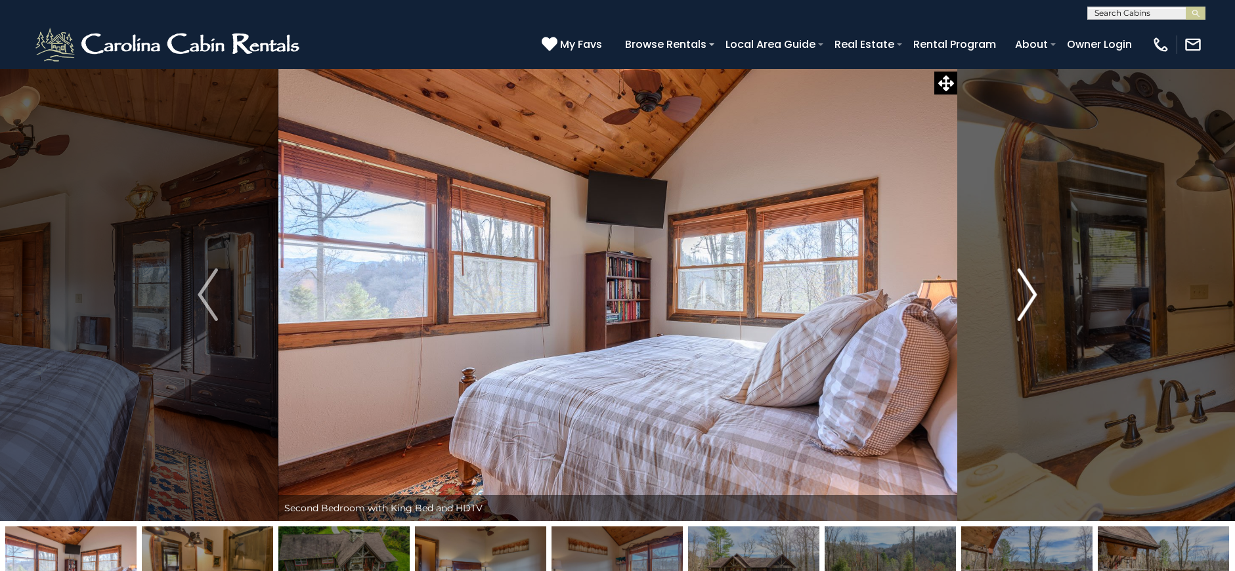
click at [1027, 295] on img "Next" at bounding box center [1027, 295] width 20 height 53
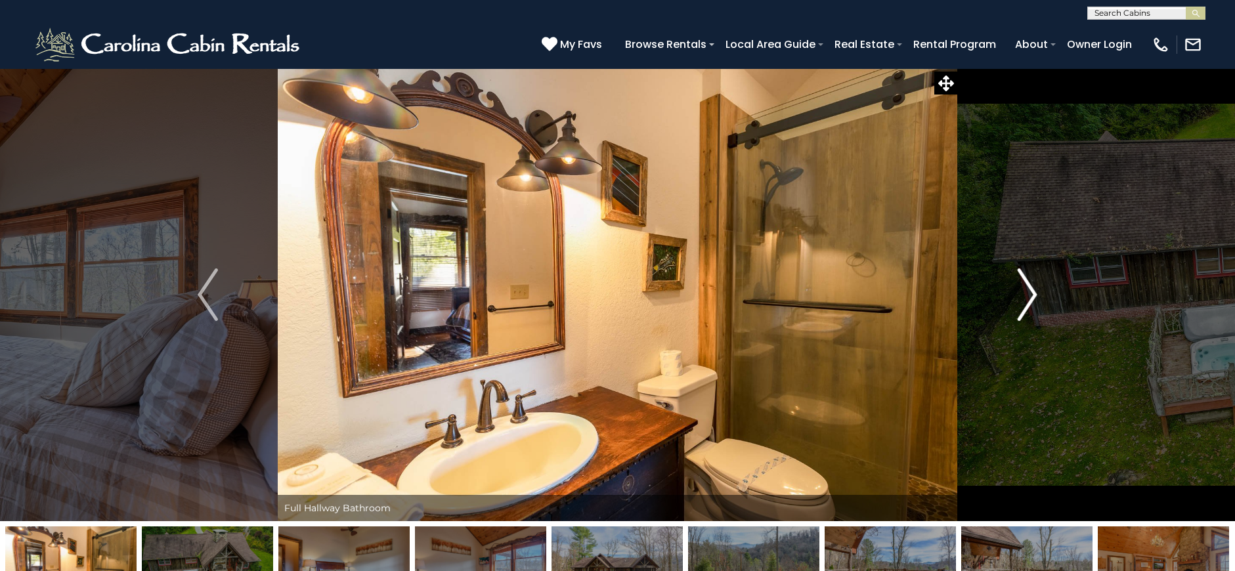
click at [1027, 295] on img "Next" at bounding box center [1027, 295] width 20 height 53
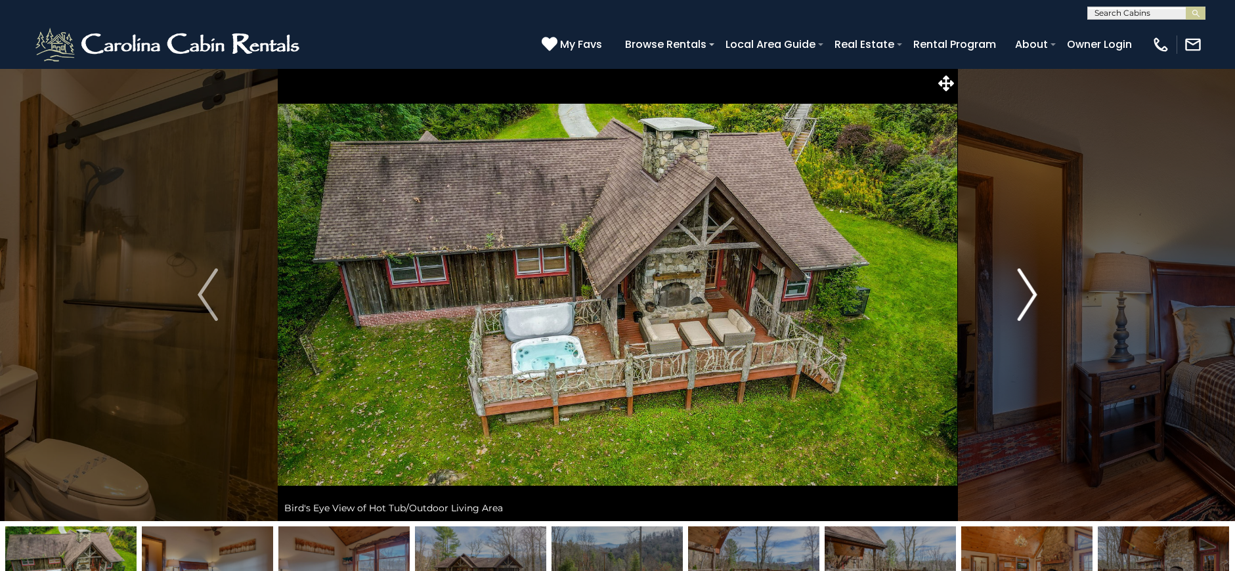
click at [1027, 295] on img "Next" at bounding box center [1027, 295] width 20 height 53
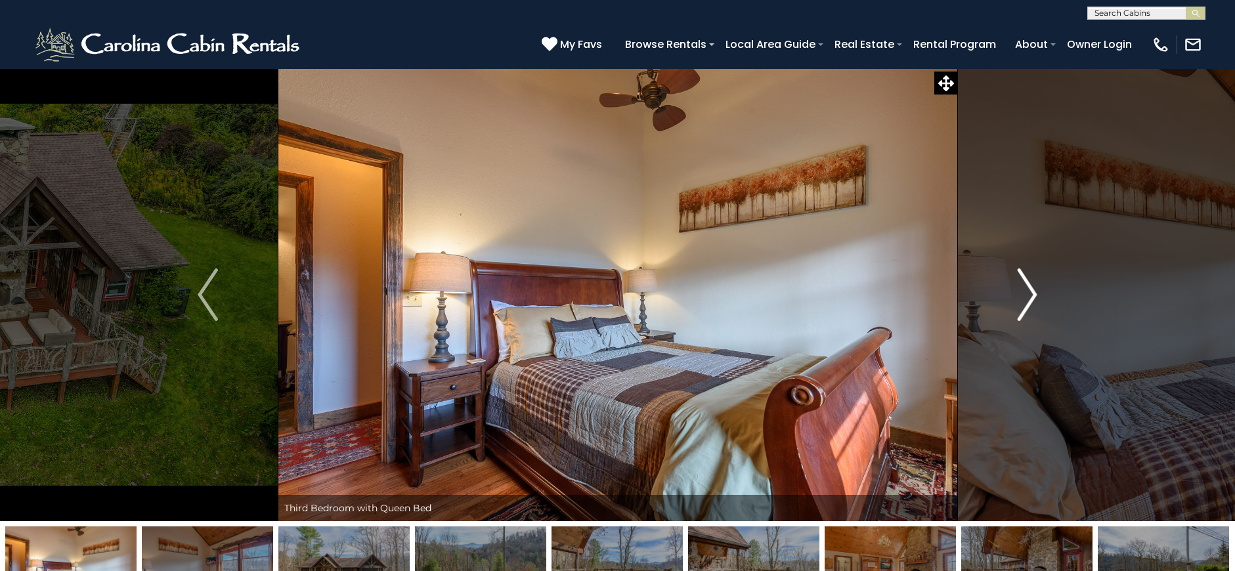
click at [1027, 295] on img "Next" at bounding box center [1027, 295] width 20 height 53
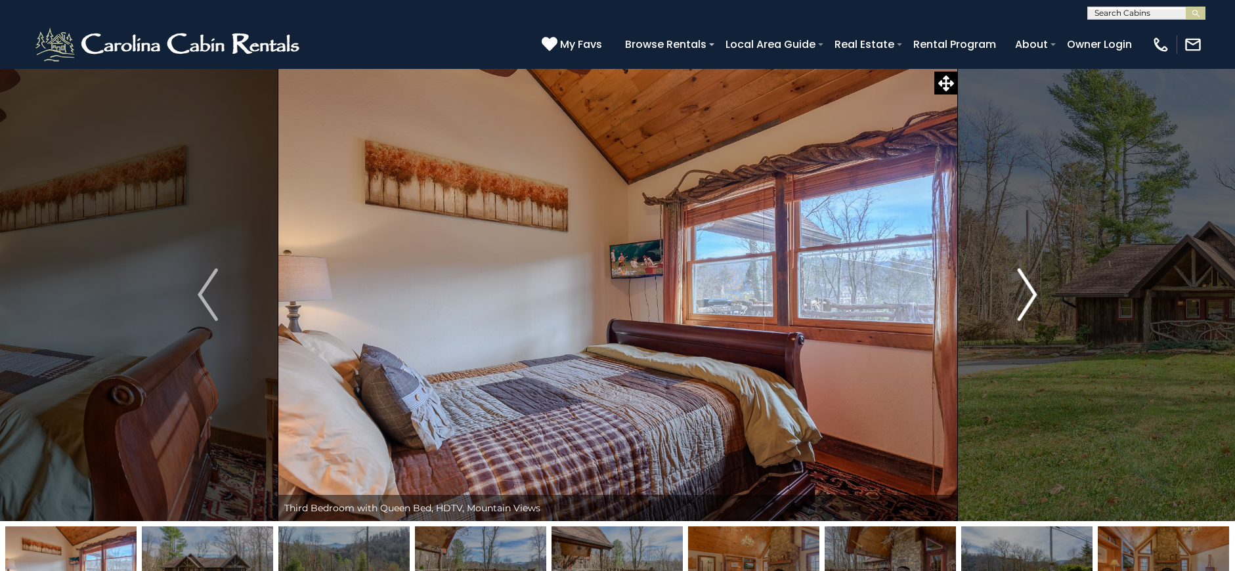
click at [1027, 295] on img "Next" at bounding box center [1027, 295] width 20 height 53
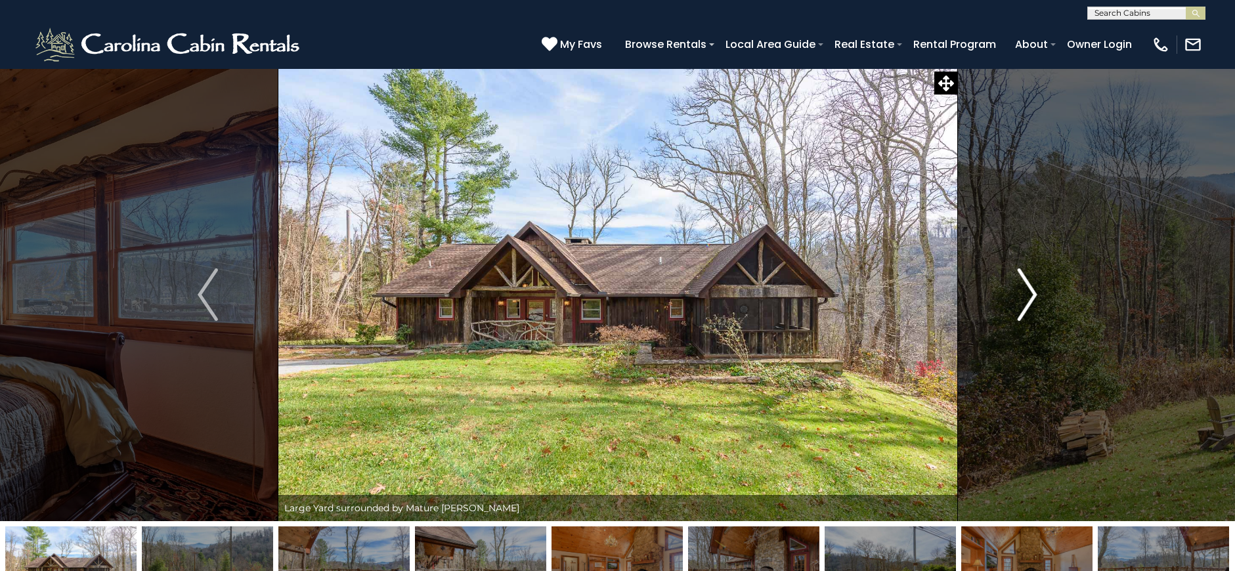
click at [1027, 295] on img "Next" at bounding box center [1027, 295] width 20 height 53
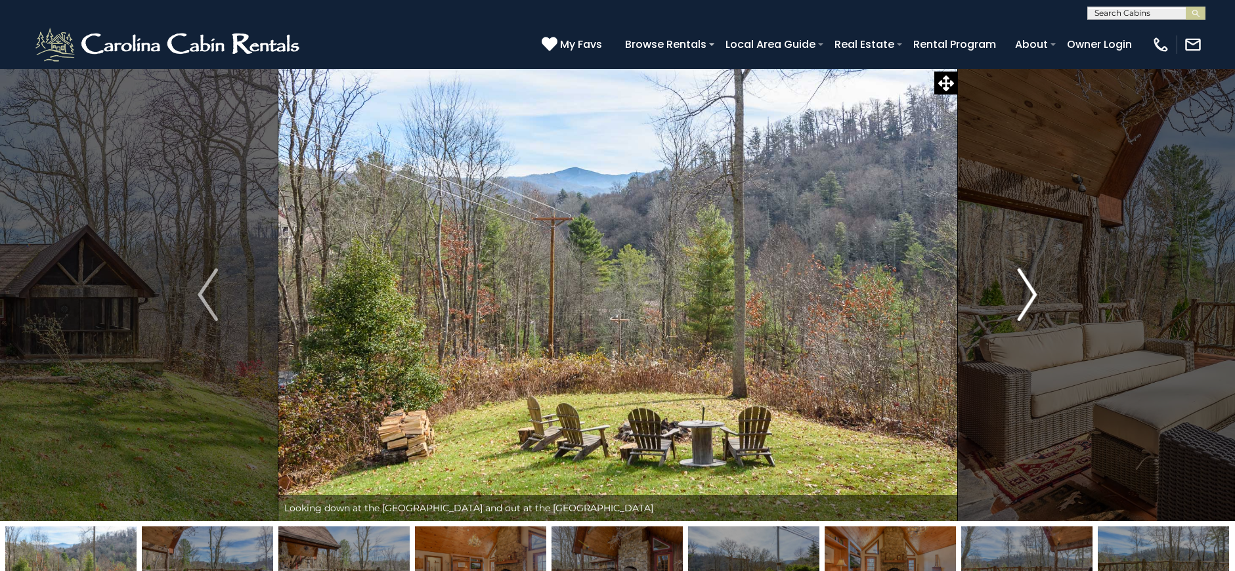
click at [1027, 295] on img "Next" at bounding box center [1027, 295] width 20 height 53
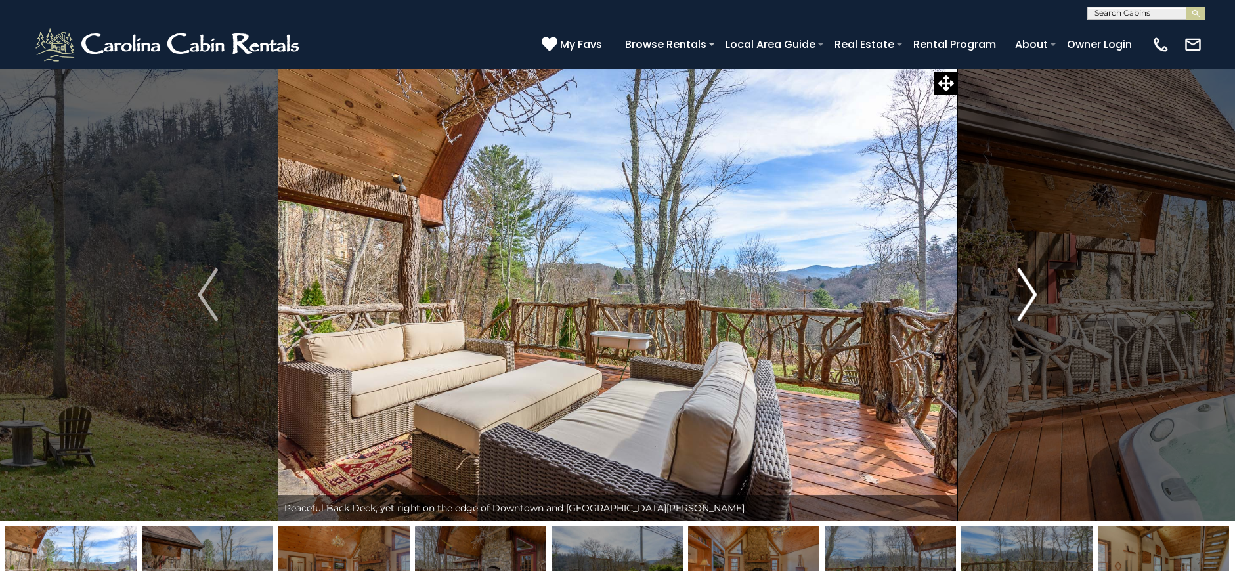
click at [1027, 295] on img "Next" at bounding box center [1027, 295] width 20 height 53
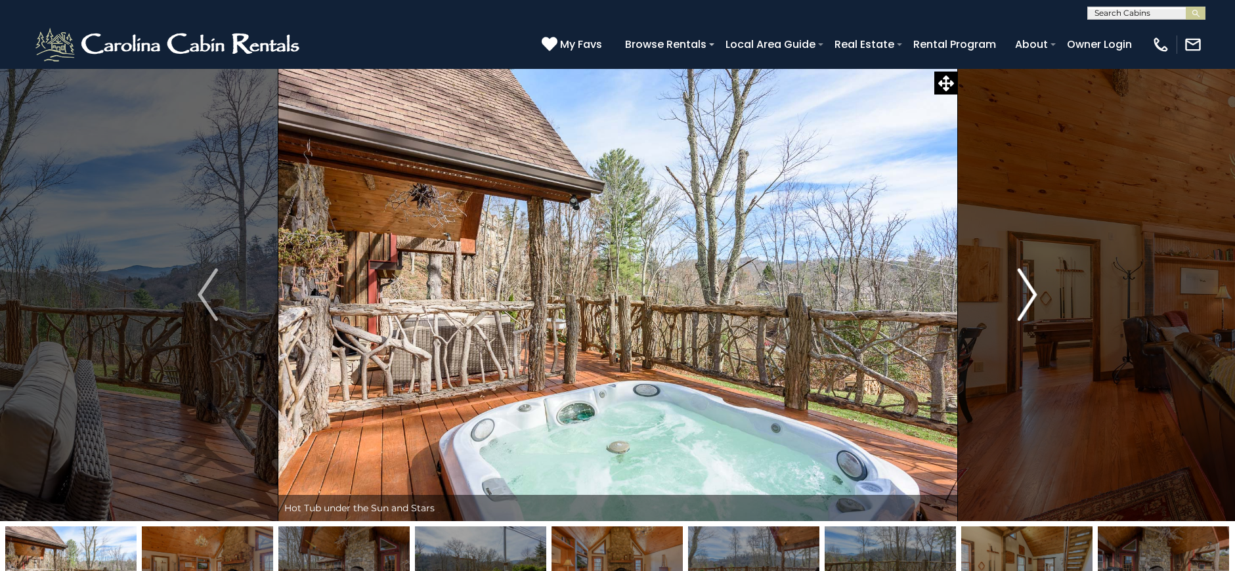
click at [1027, 296] on img "Next" at bounding box center [1027, 295] width 20 height 53
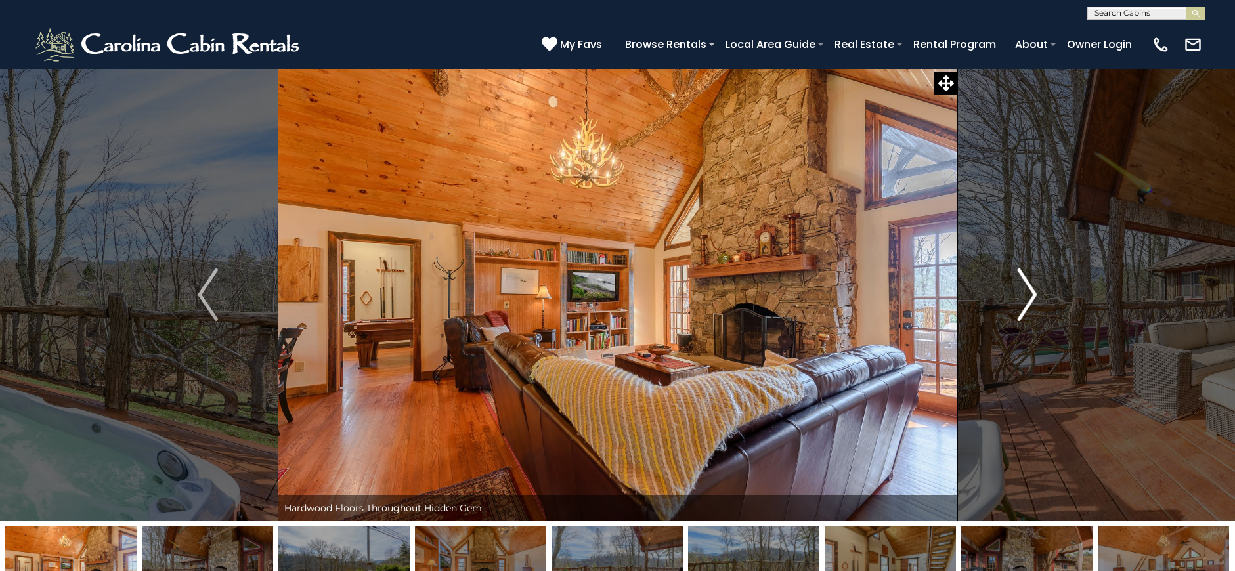
click at [1028, 296] on img "Next" at bounding box center [1027, 295] width 20 height 53
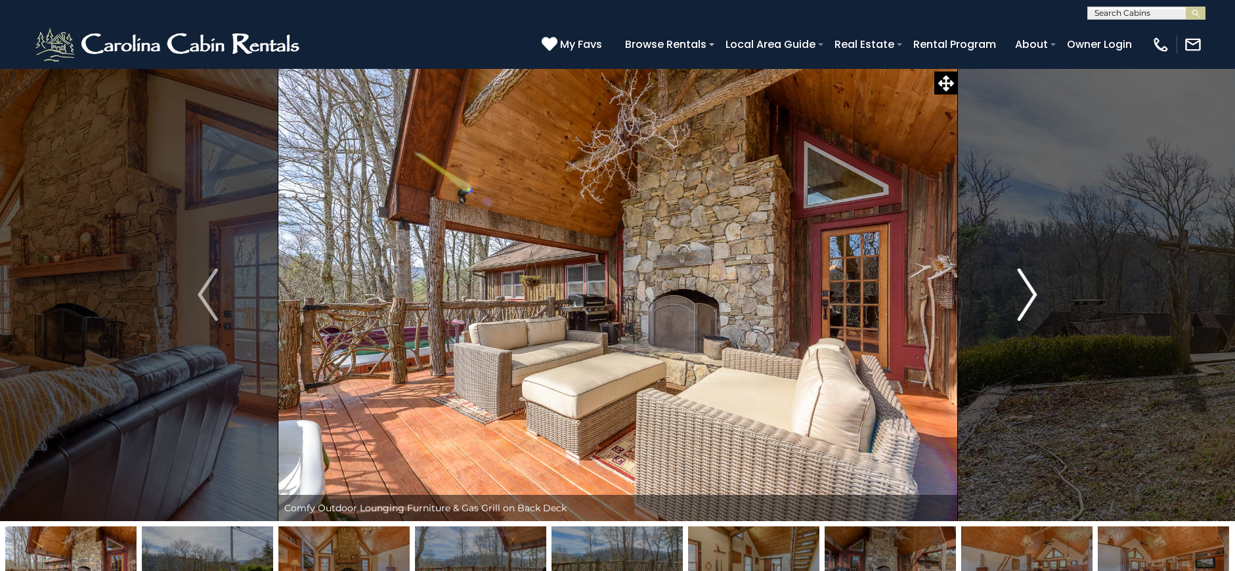
click at [1028, 296] on img "Next" at bounding box center [1027, 295] width 20 height 53
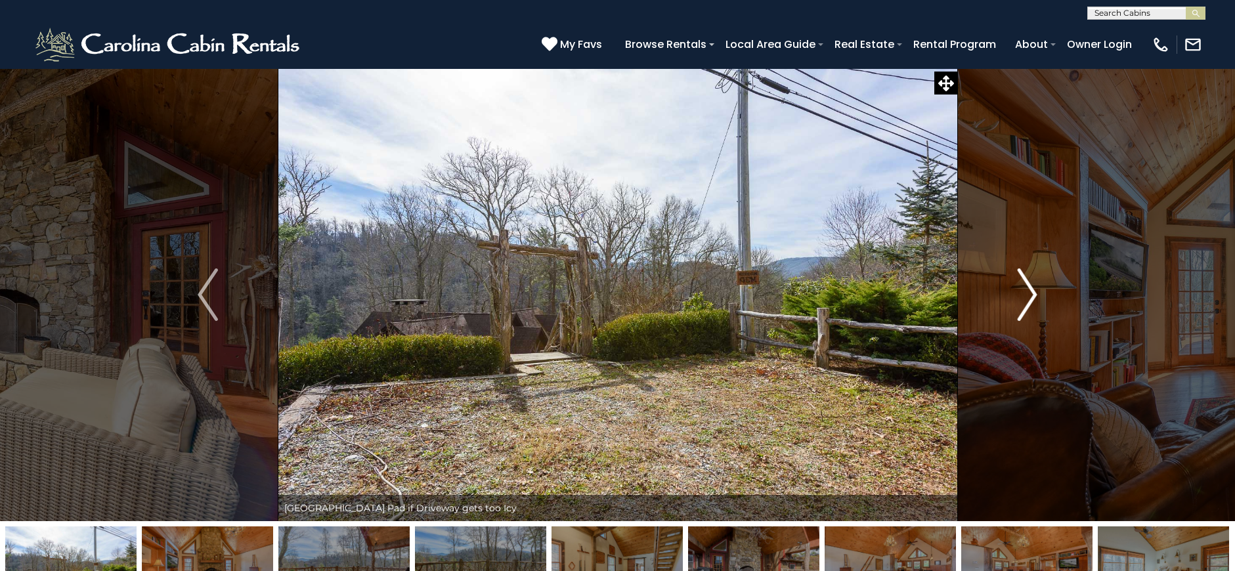
click at [1028, 296] on img "Next" at bounding box center [1027, 295] width 20 height 53
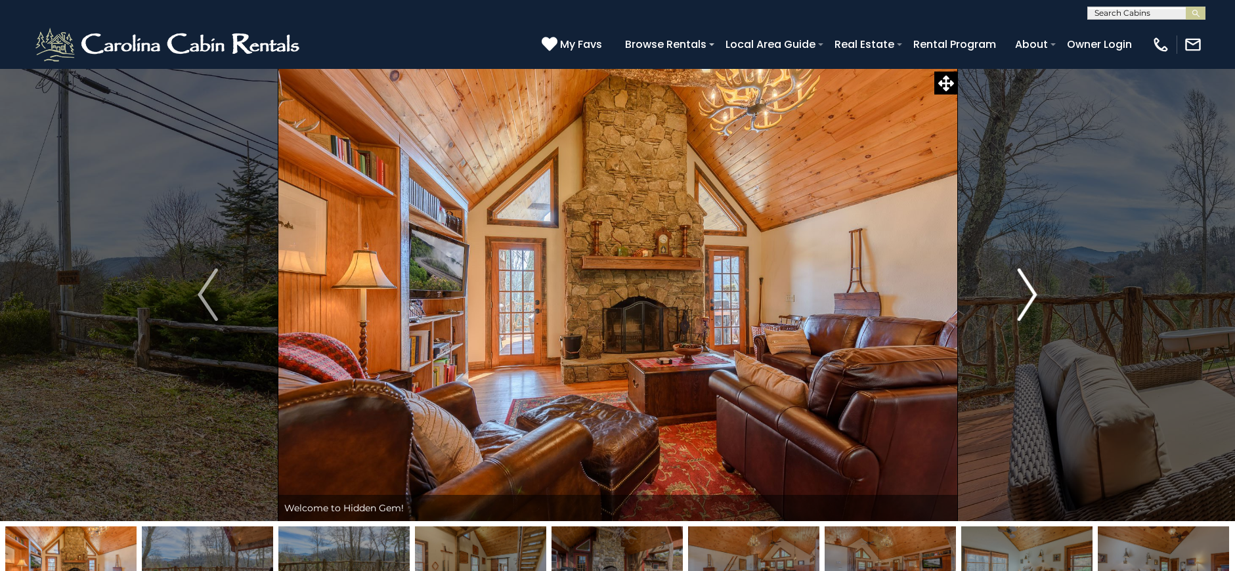
click at [1028, 296] on img "Next" at bounding box center [1027, 295] width 20 height 53
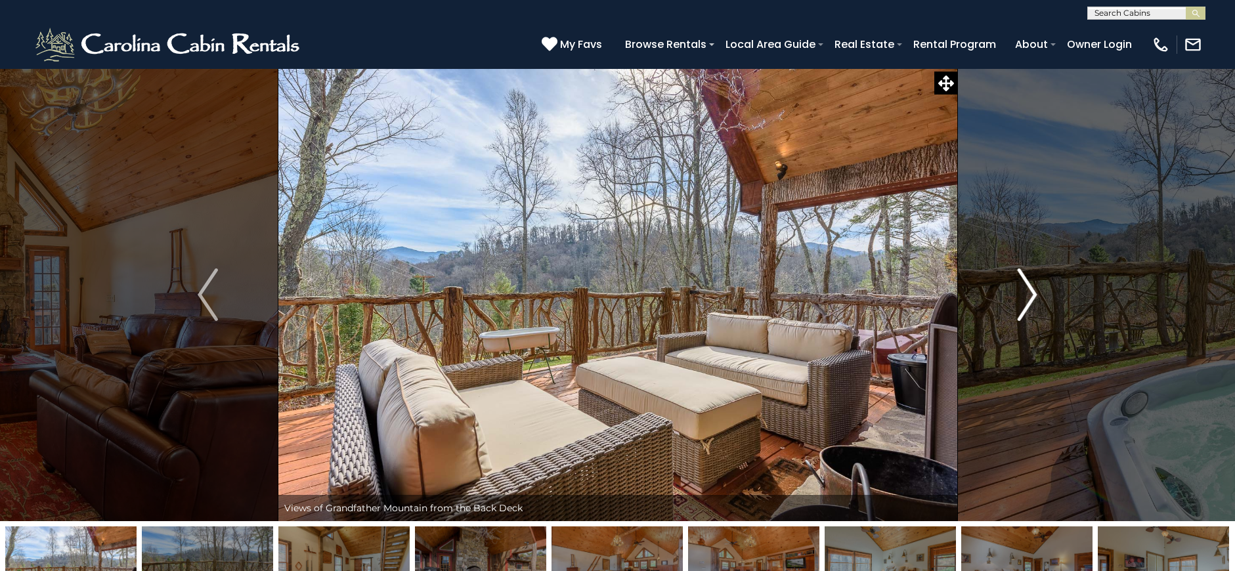
click at [1028, 296] on img "Next" at bounding box center [1027, 295] width 20 height 53
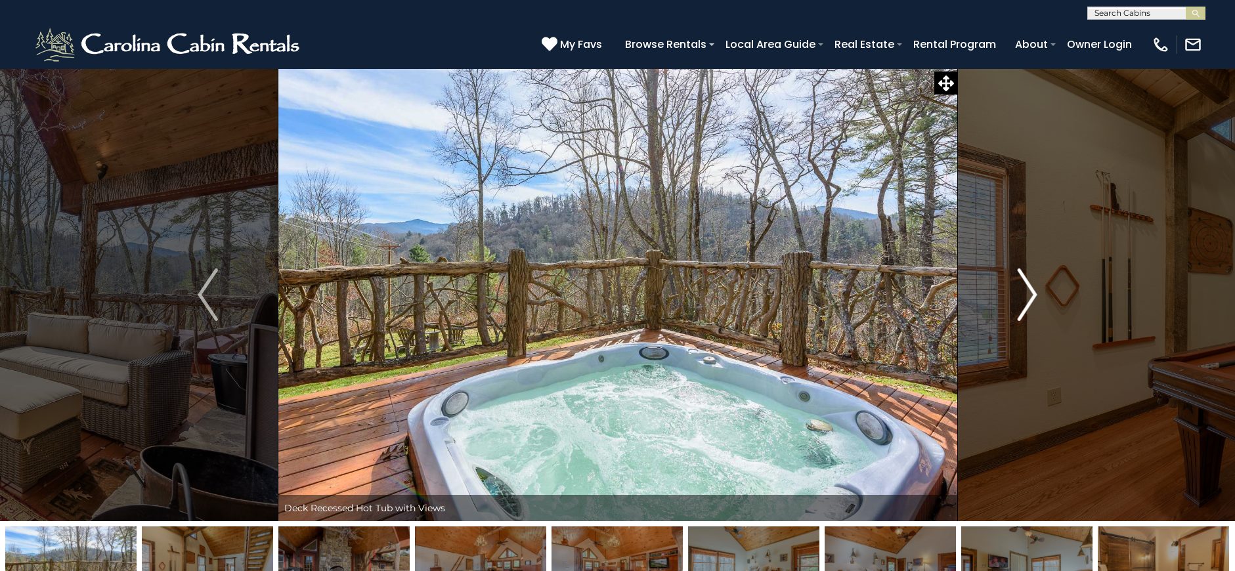
click at [1028, 296] on img "Next" at bounding box center [1027, 295] width 20 height 53
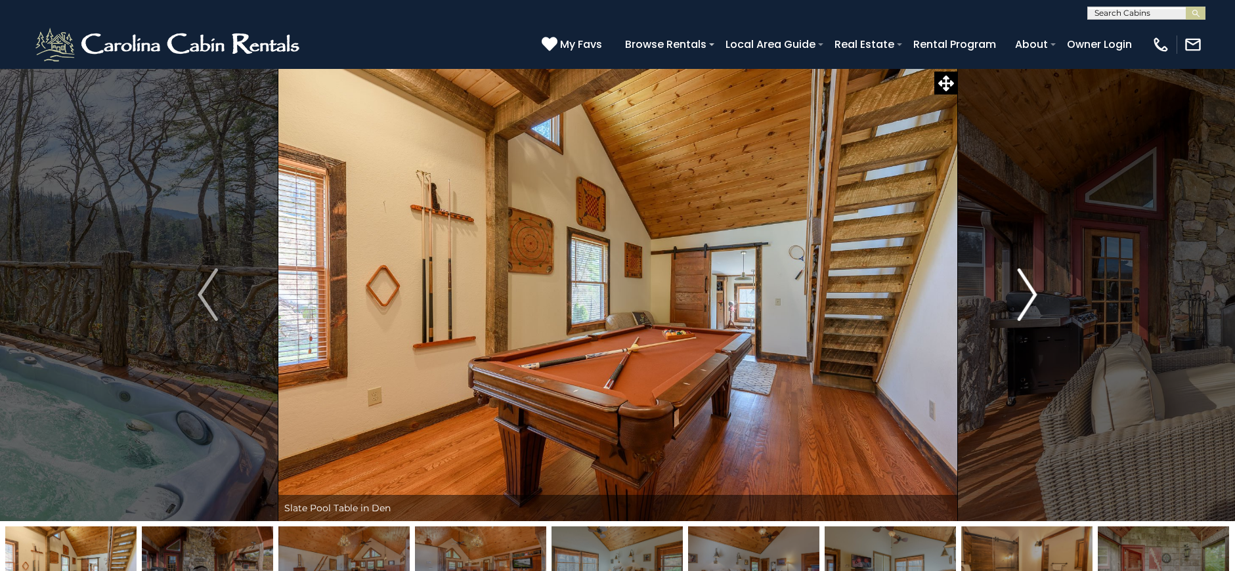
click at [1028, 296] on img "Next" at bounding box center [1027, 295] width 20 height 53
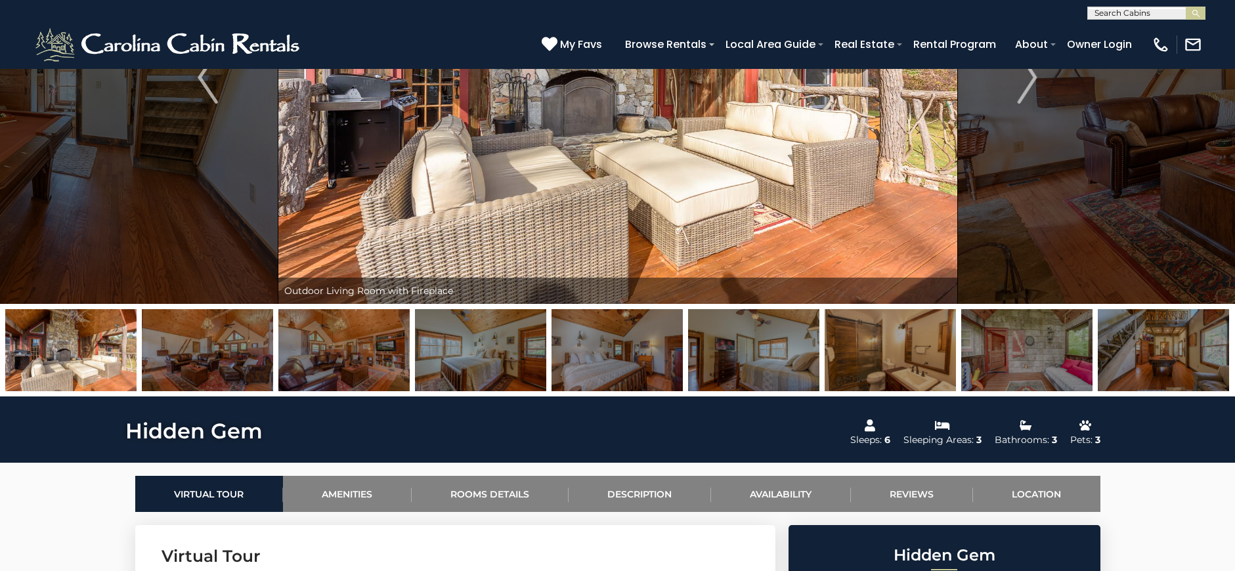
scroll to position [198, 0]
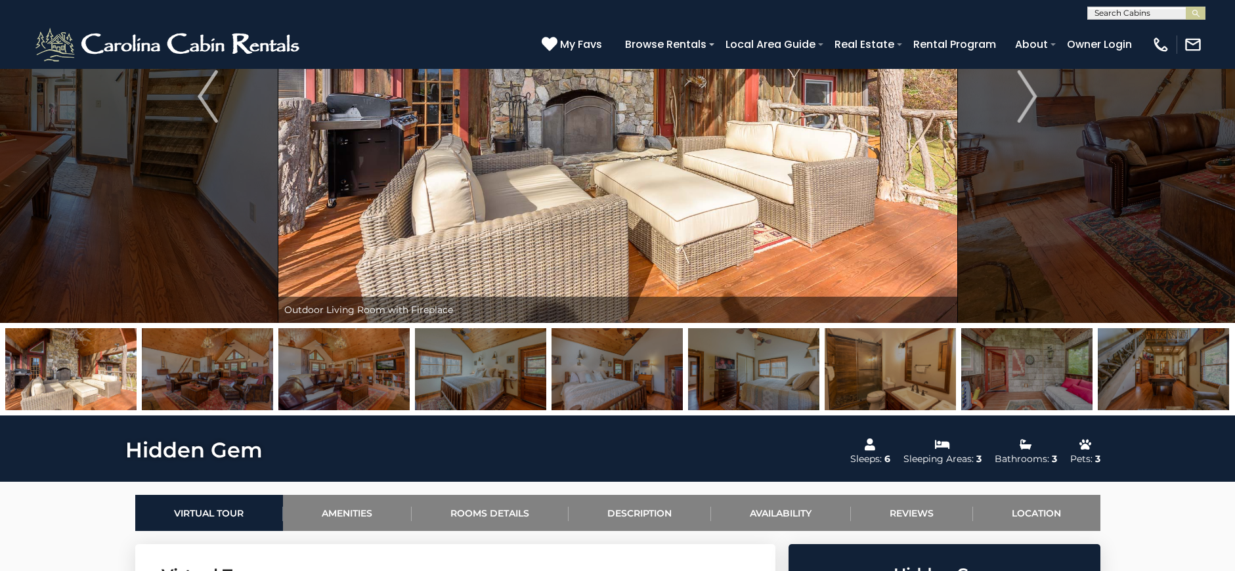
click at [77, 375] on img at bounding box center [70, 369] width 131 height 82
click at [1154, 370] on img at bounding box center [1163, 369] width 131 height 82
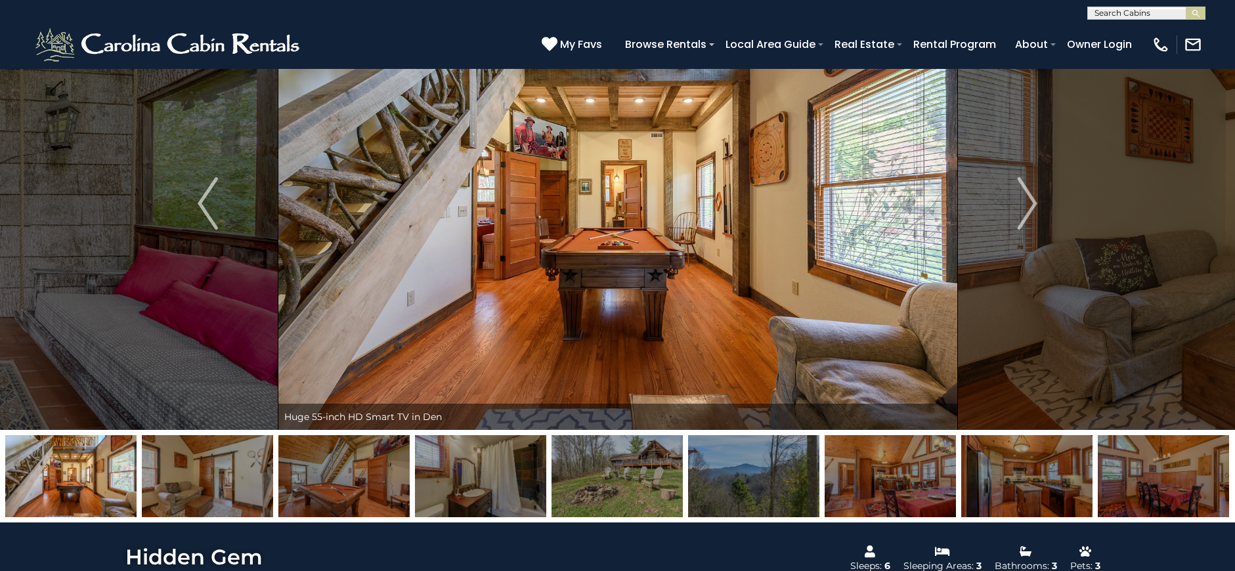
scroll to position [90, 0]
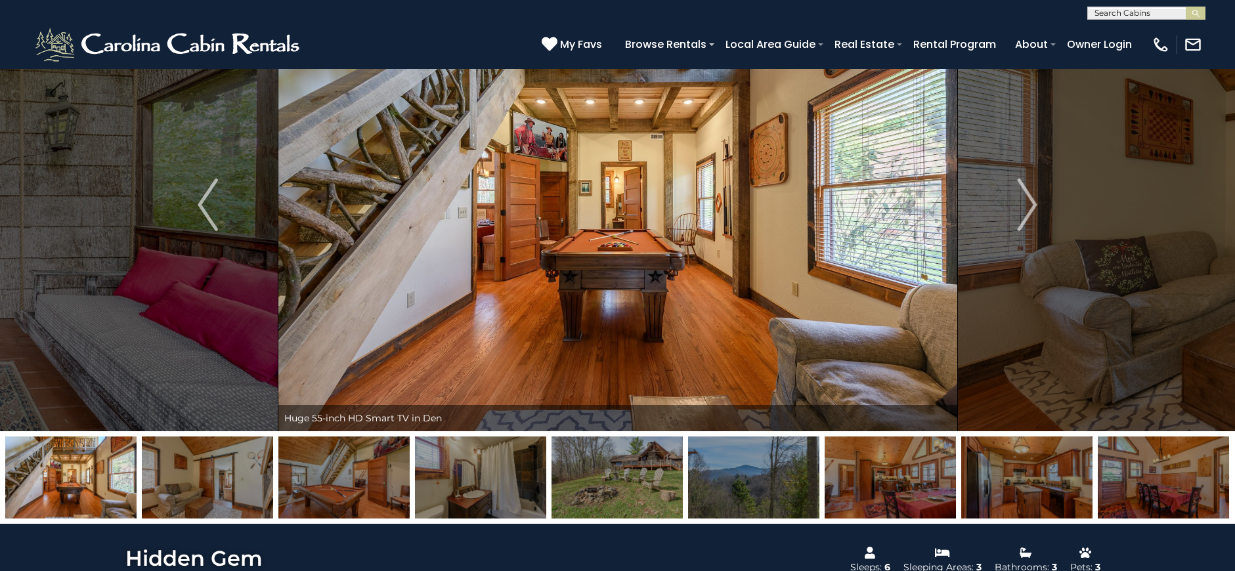
click at [631, 444] on img at bounding box center [617, 478] width 131 height 82
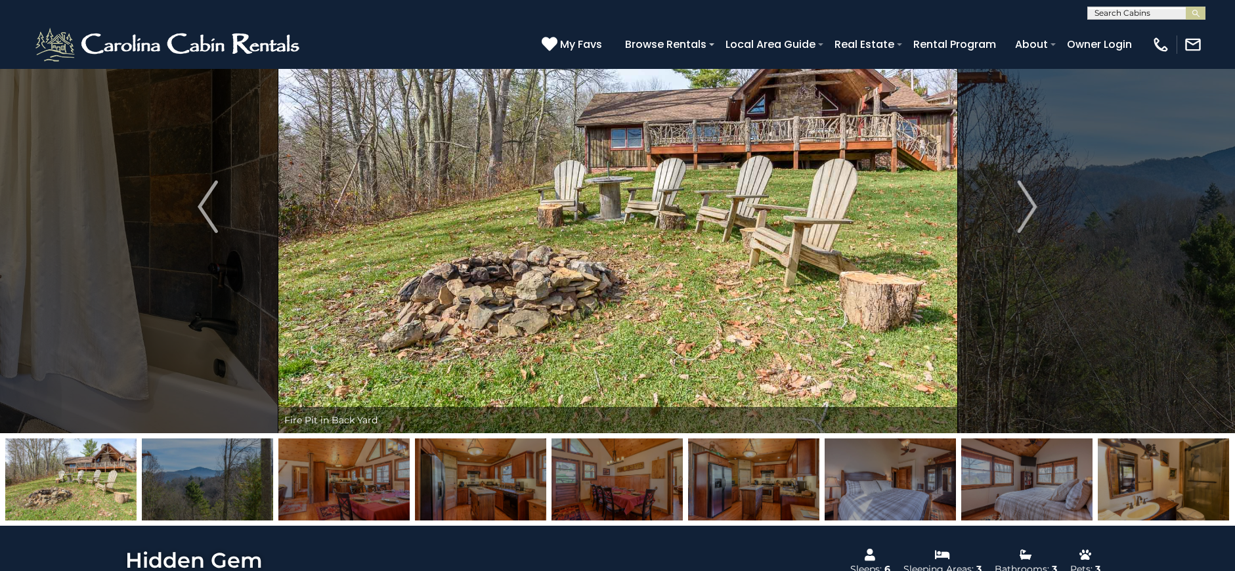
scroll to position [87, 0]
click at [219, 455] on img at bounding box center [207, 480] width 131 height 82
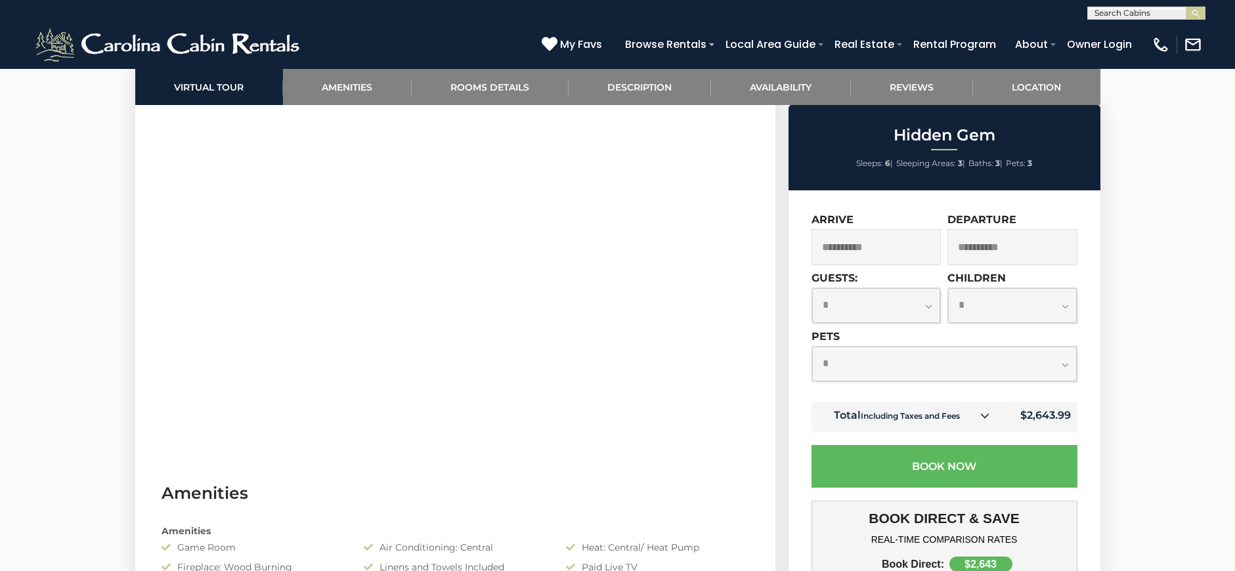
scroll to position [664, 0]
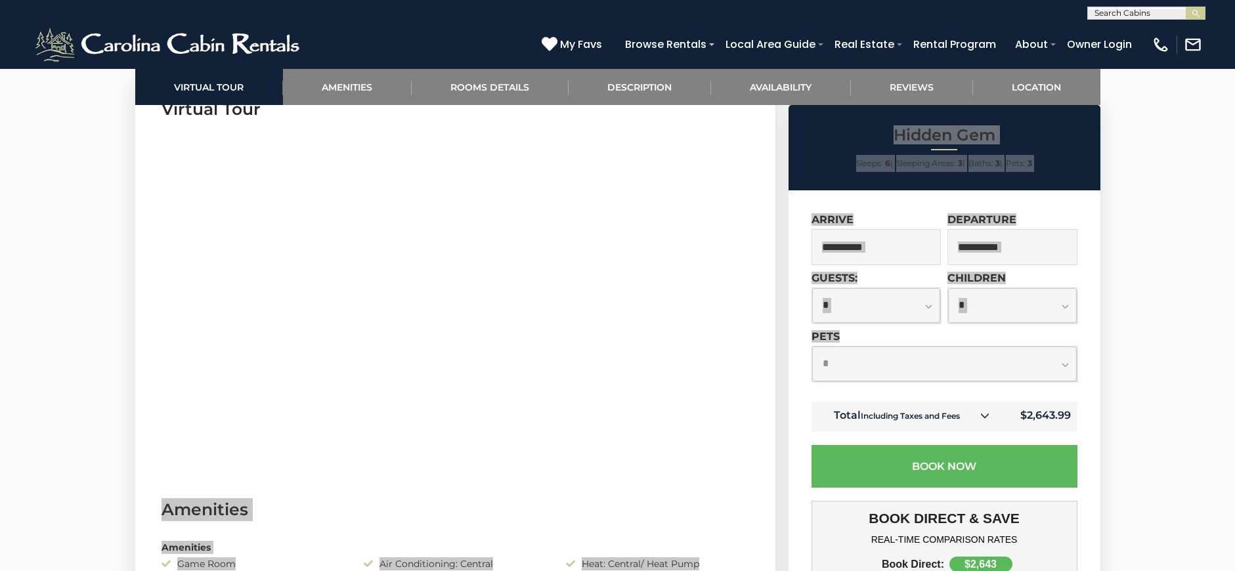
drag, startPoint x: 778, startPoint y: 276, endPoint x: 874, endPoint y: 357, distance: 125.3
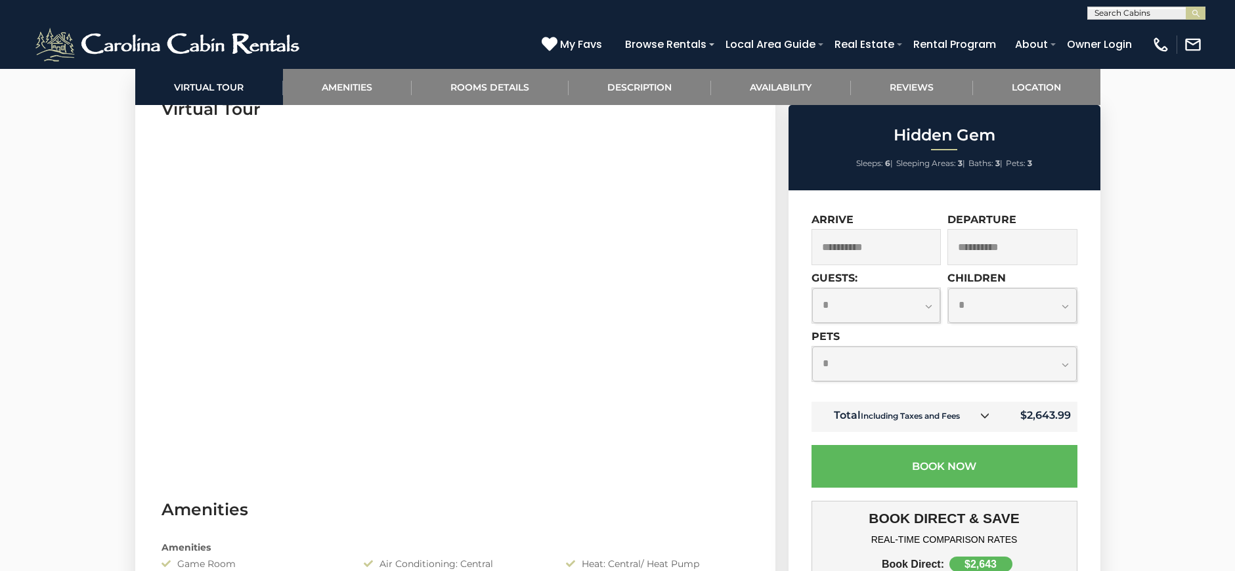
drag, startPoint x: 746, startPoint y: 334, endPoint x: 728, endPoint y: 347, distance: 21.7
click at [728, 347] on section "Virtual Tour" at bounding box center [455, 278] width 640 height 400
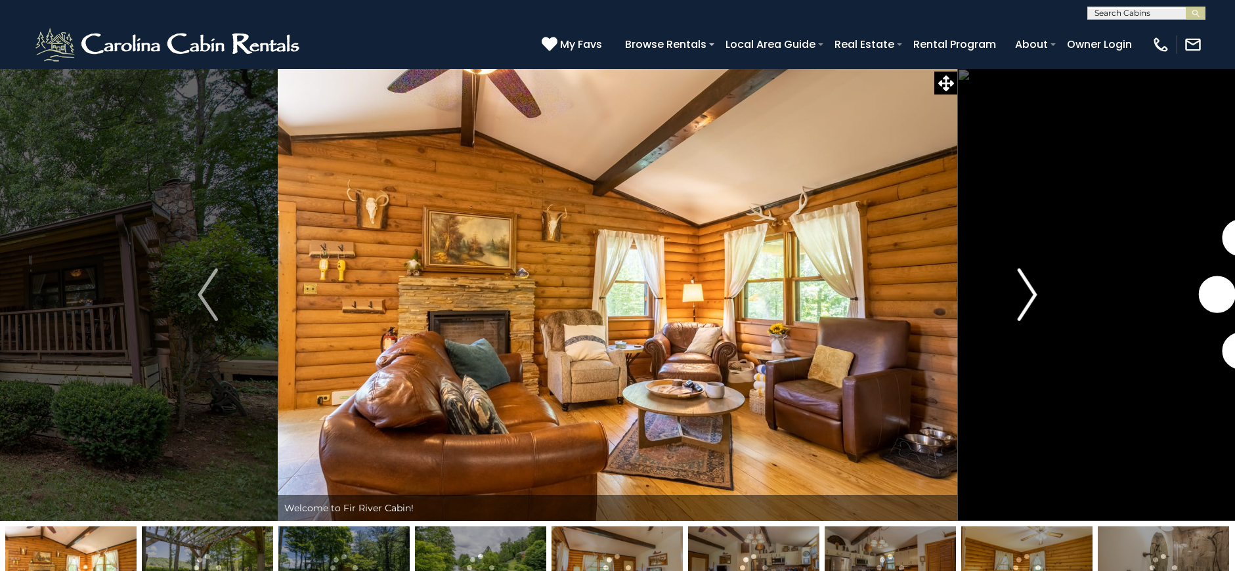
click at [1019, 302] on img "Next" at bounding box center [1027, 295] width 20 height 53
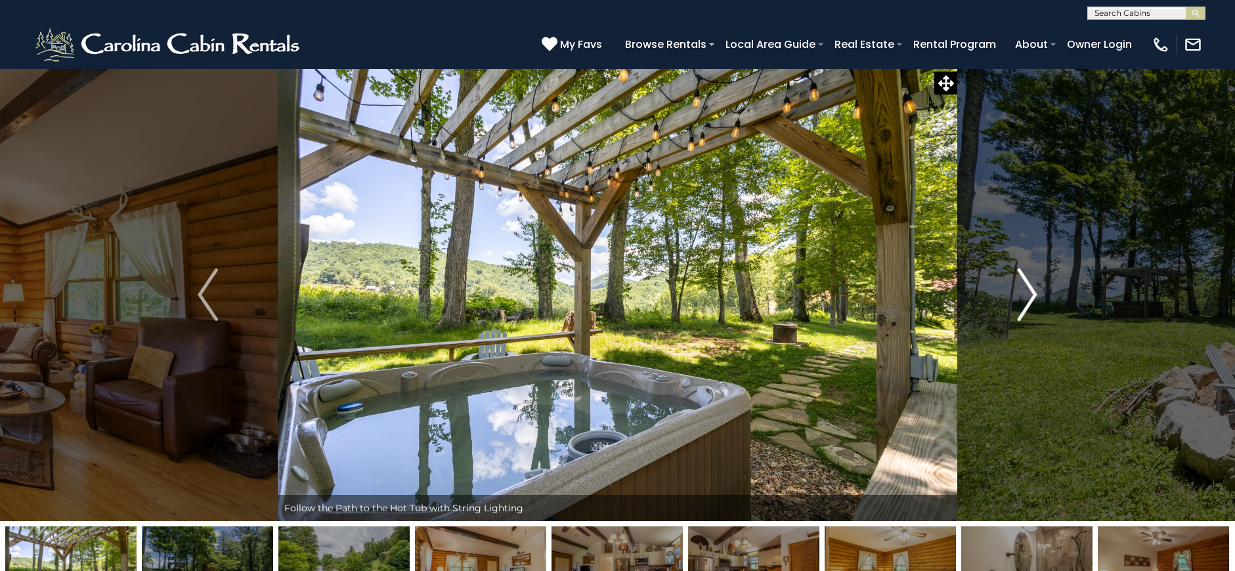
click at [1019, 302] on img "Next" at bounding box center [1027, 295] width 20 height 53
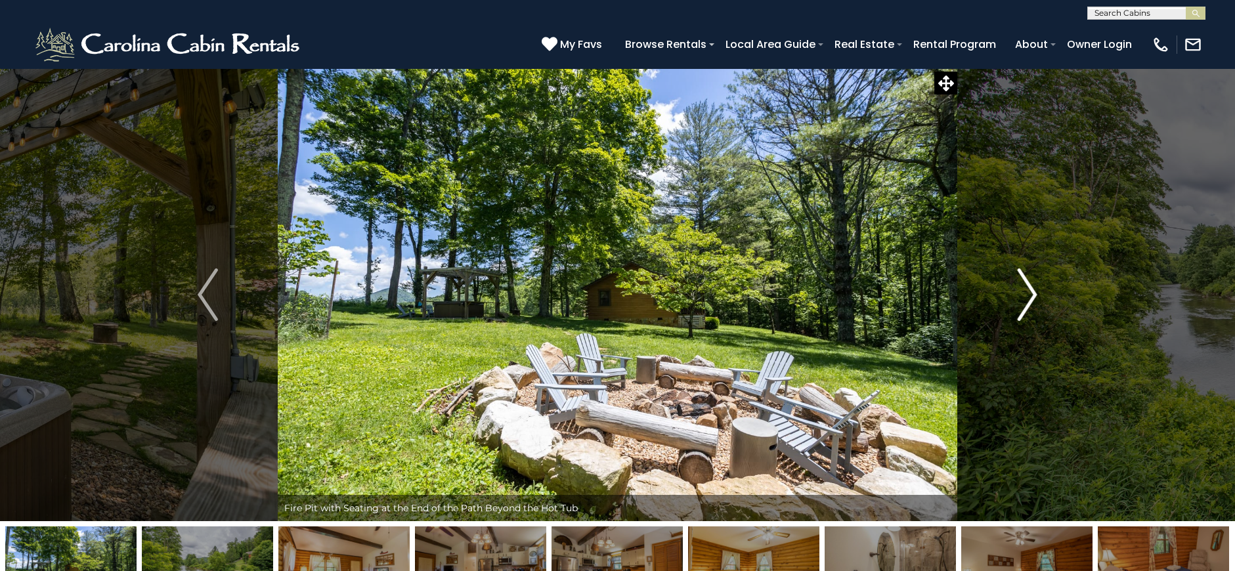
click at [1019, 302] on img "Next" at bounding box center [1027, 295] width 20 height 53
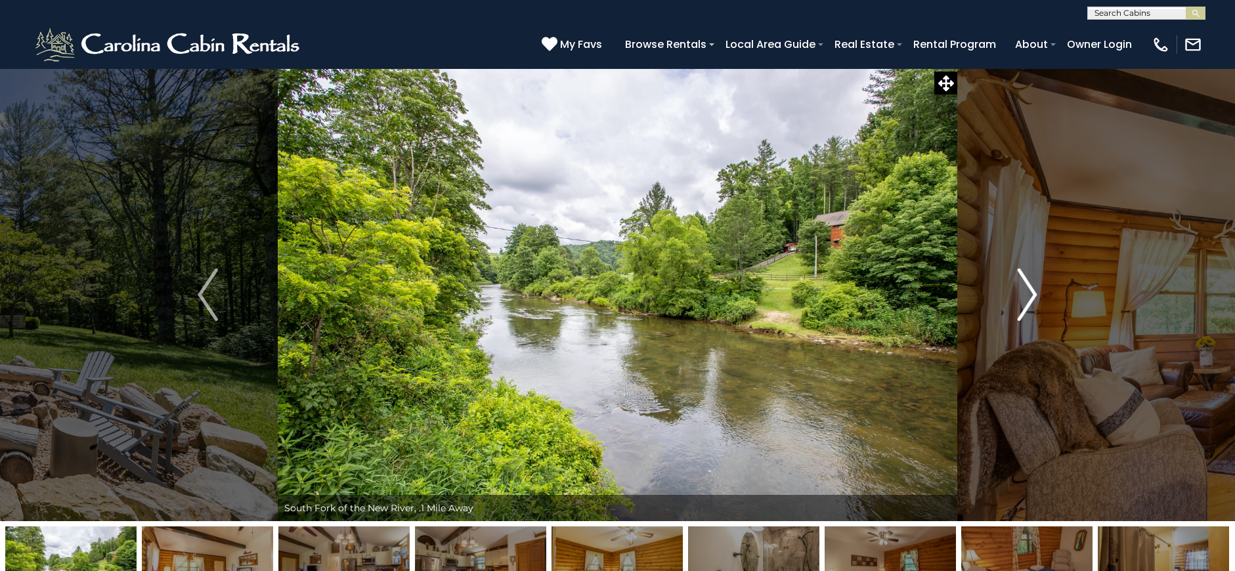
click at [1019, 302] on img "Next" at bounding box center [1027, 295] width 20 height 53
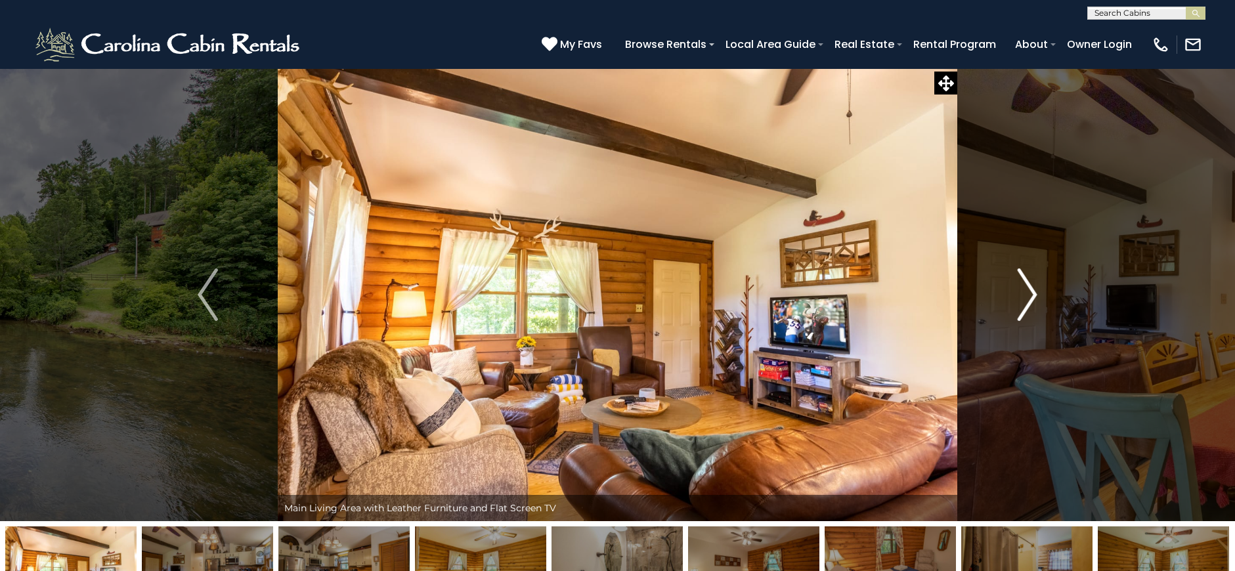
click at [1019, 302] on img "Next" at bounding box center [1027, 295] width 20 height 53
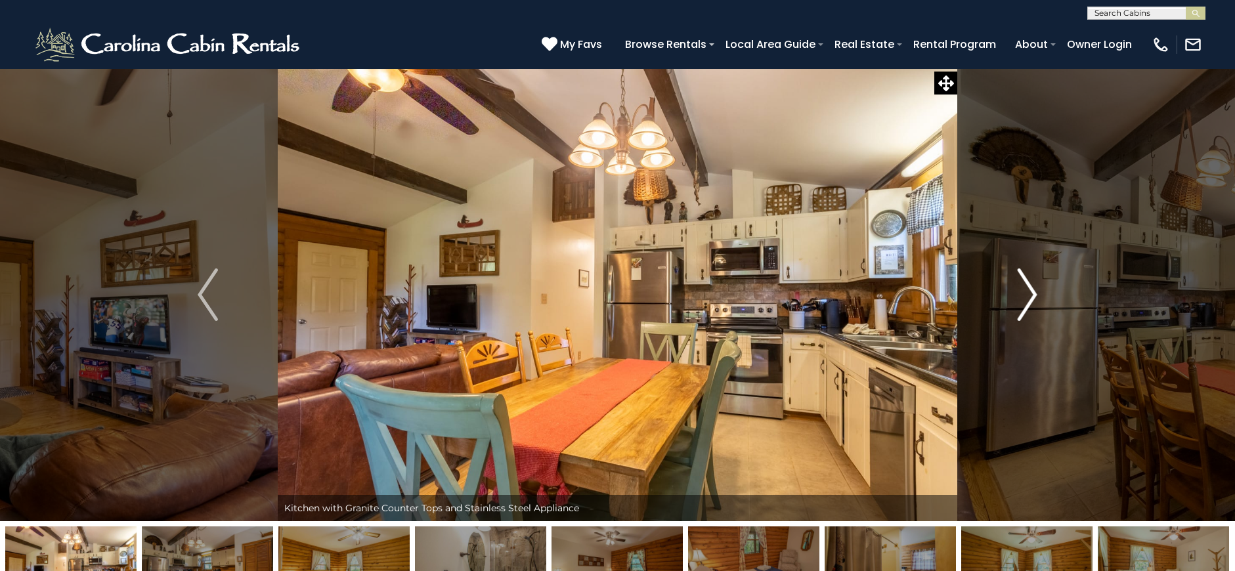
click at [1019, 302] on img "Next" at bounding box center [1027, 295] width 20 height 53
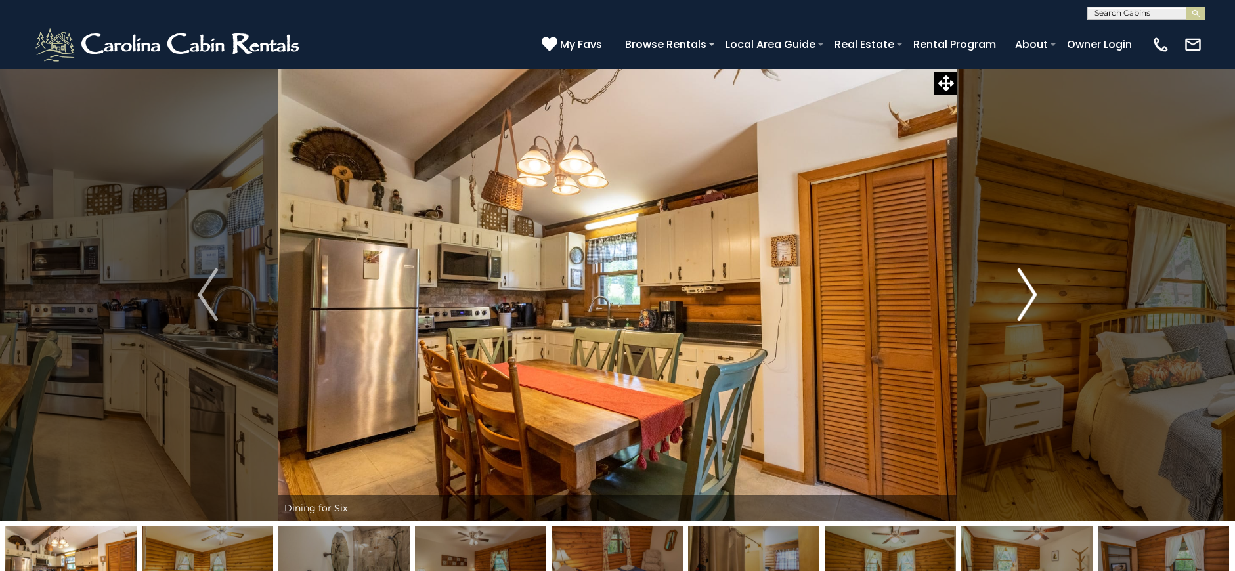
click at [1019, 302] on img "Next" at bounding box center [1027, 295] width 20 height 53
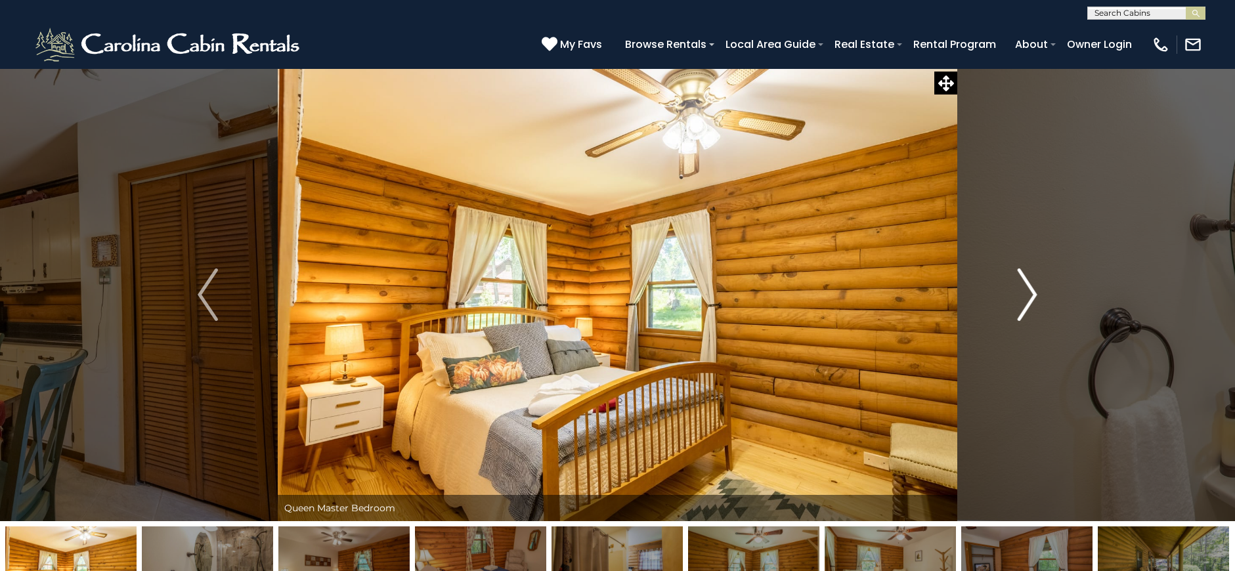
click at [1019, 302] on img "Next" at bounding box center [1027, 295] width 20 height 53
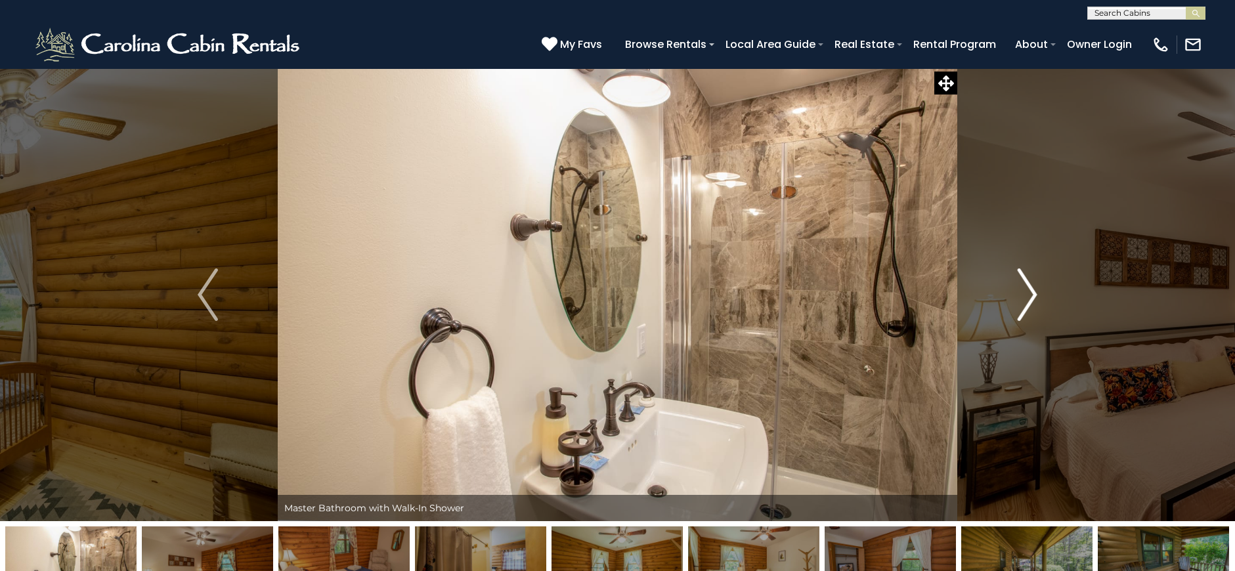
click at [1019, 302] on img "Next" at bounding box center [1027, 295] width 20 height 53
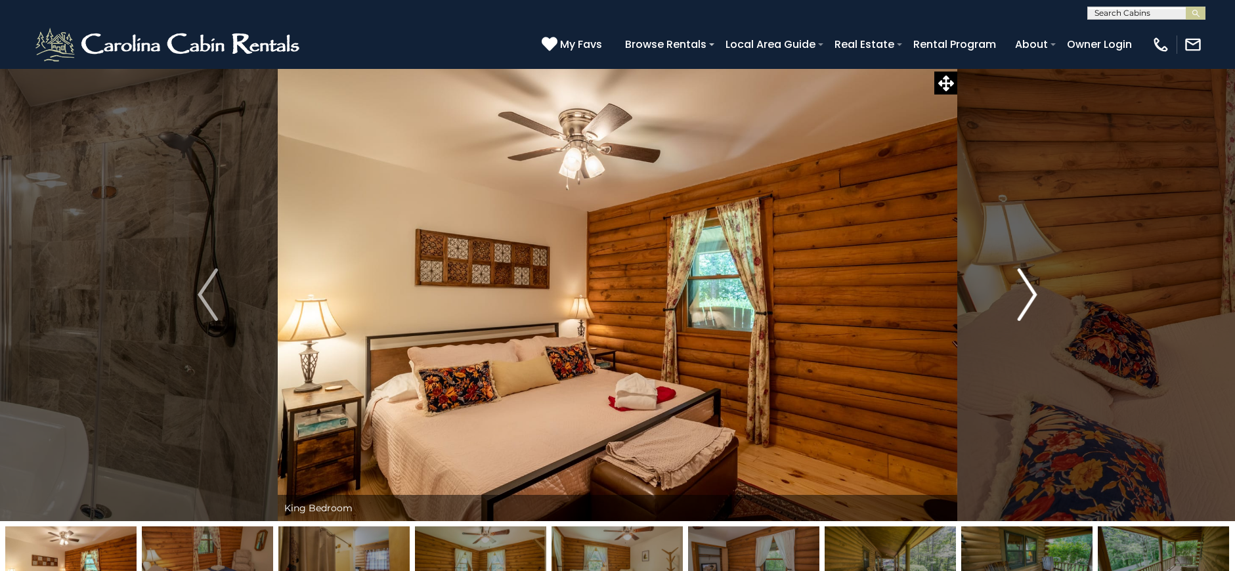
click at [1019, 302] on img "Next" at bounding box center [1027, 295] width 20 height 53
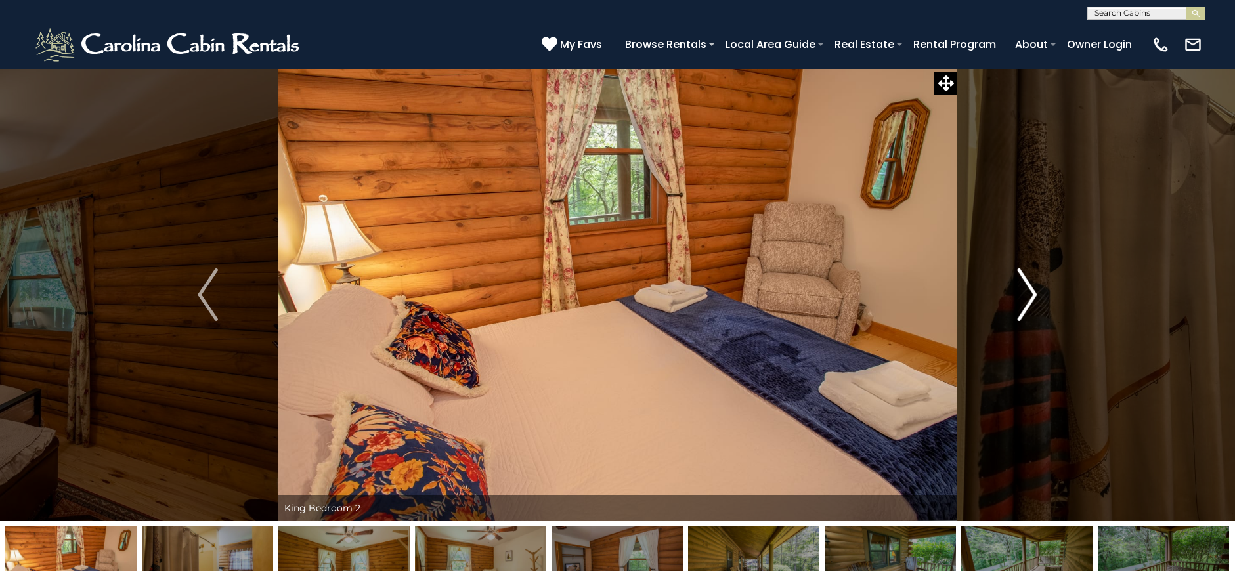
click at [1019, 302] on img "Next" at bounding box center [1027, 295] width 20 height 53
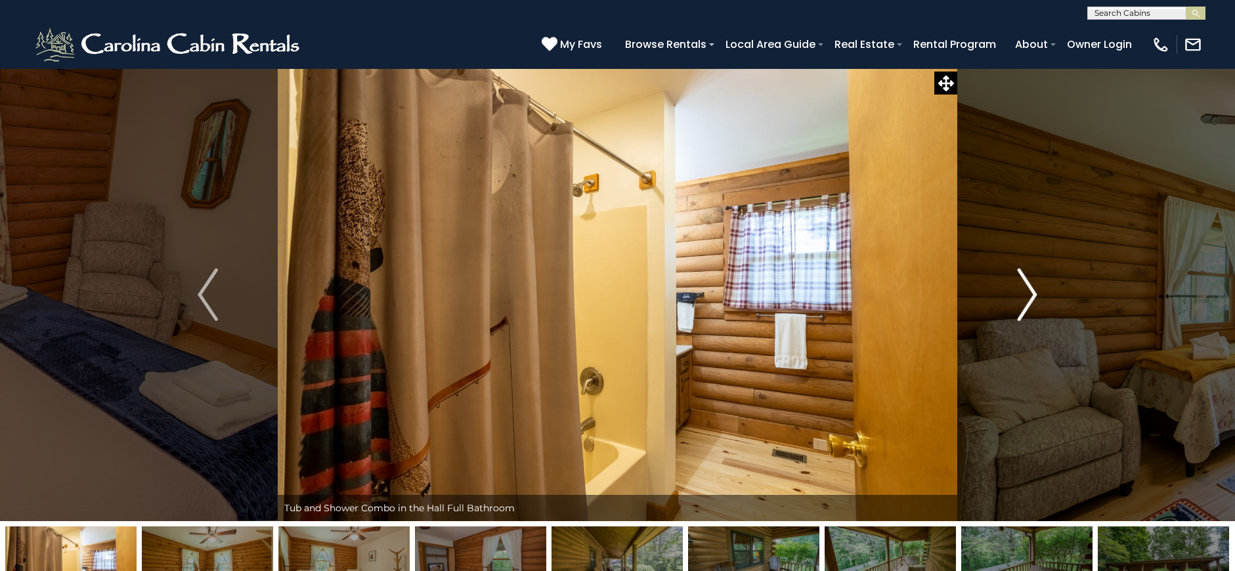
click at [1019, 302] on img "Next" at bounding box center [1027, 295] width 20 height 53
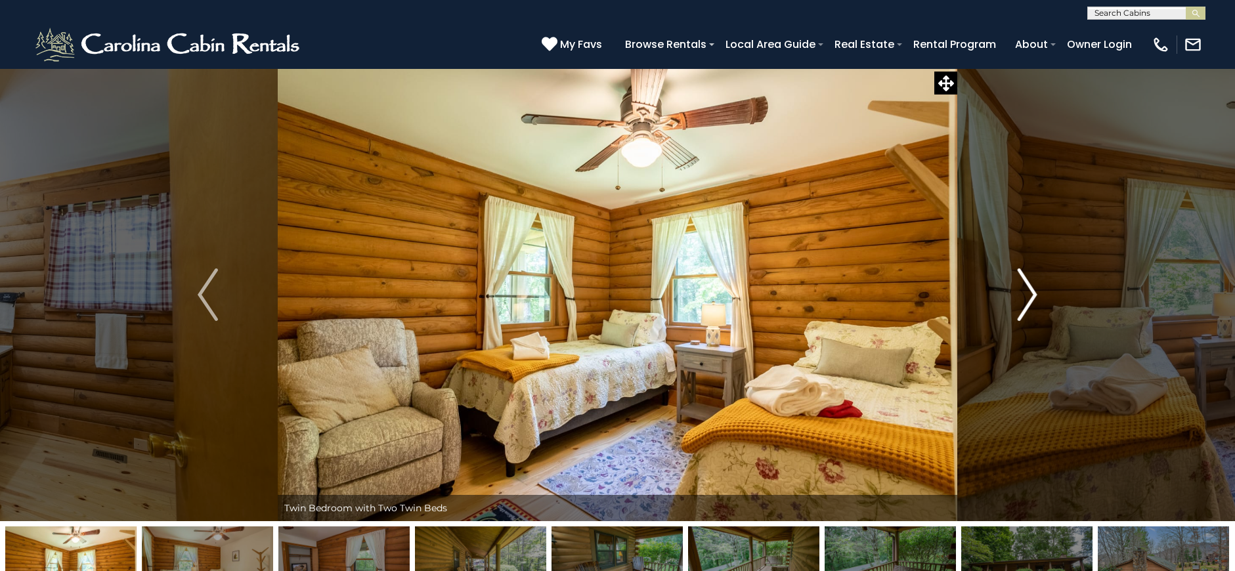
click at [1019, 302] on img "Next" at bounding box center [1027, 295] width 20 height 53
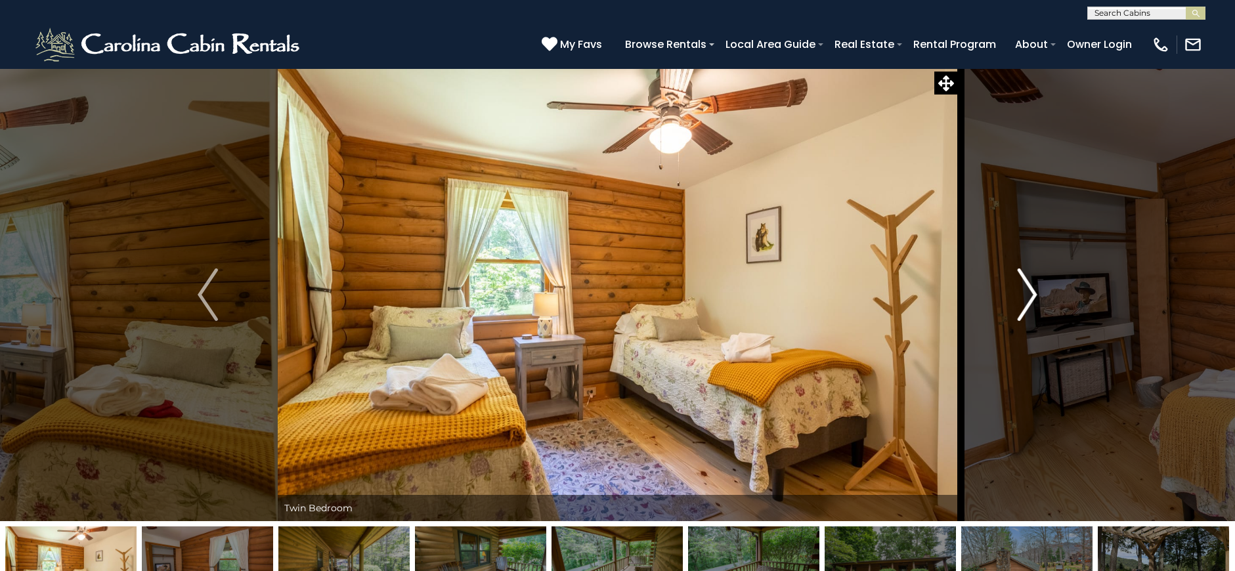
click at [1019, 302] on img "Next" at bounding box center [1027, 295] width 20 height 53
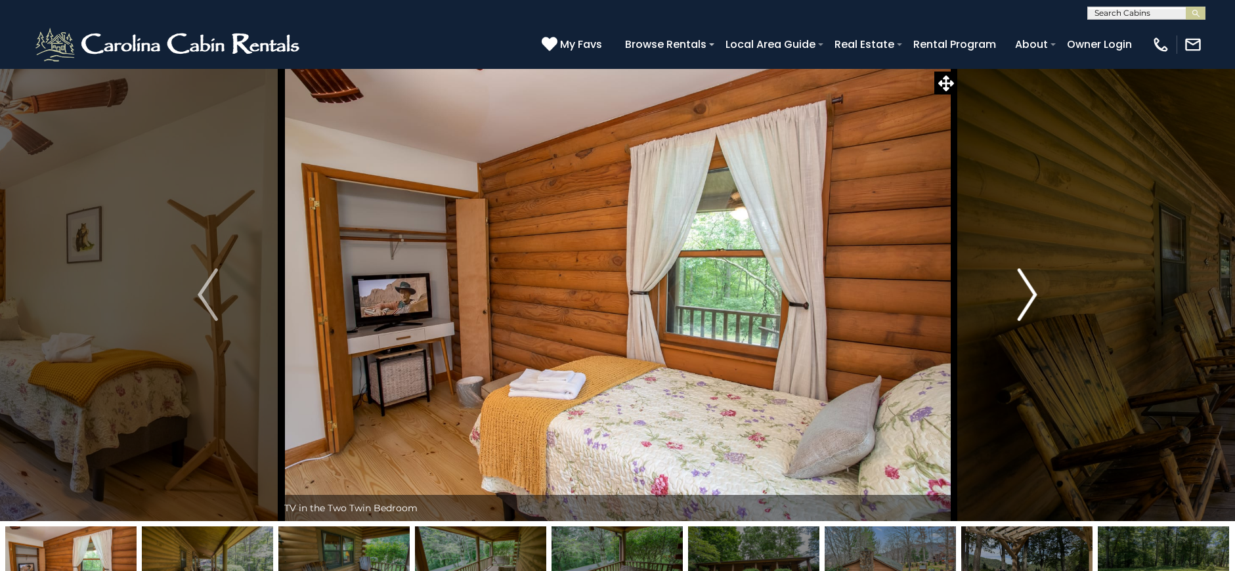
click at [1019, 302] on img "Next" at bounding box center [1027, 295] width 20 height 53
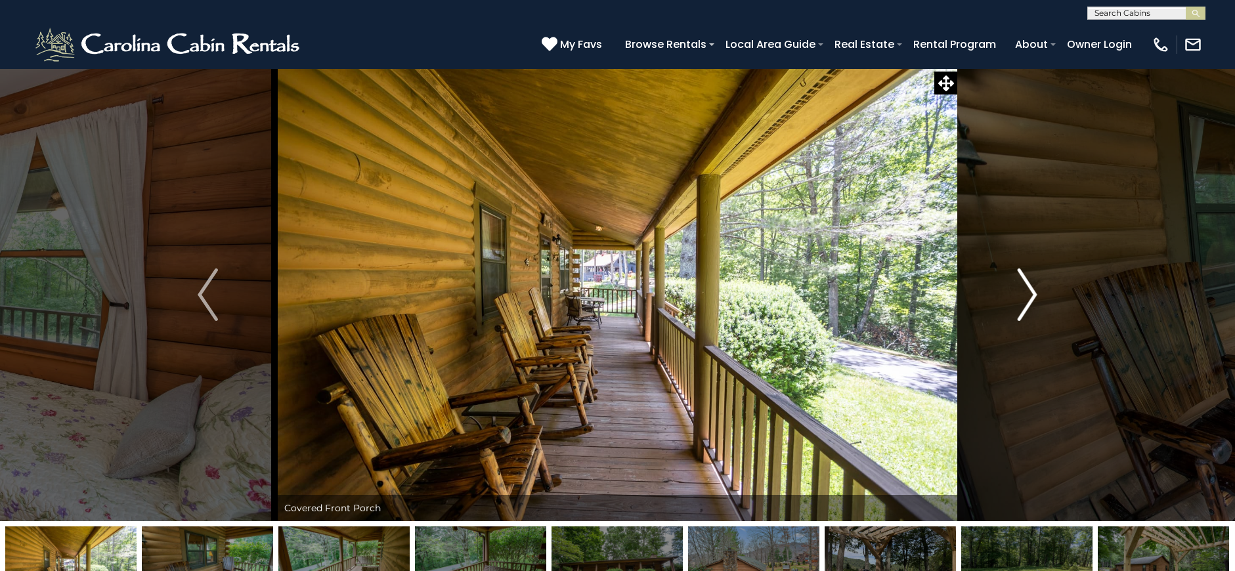
click at [1019, 302] on img "Next" at bounding box center [1027, 295] width 20 height 53
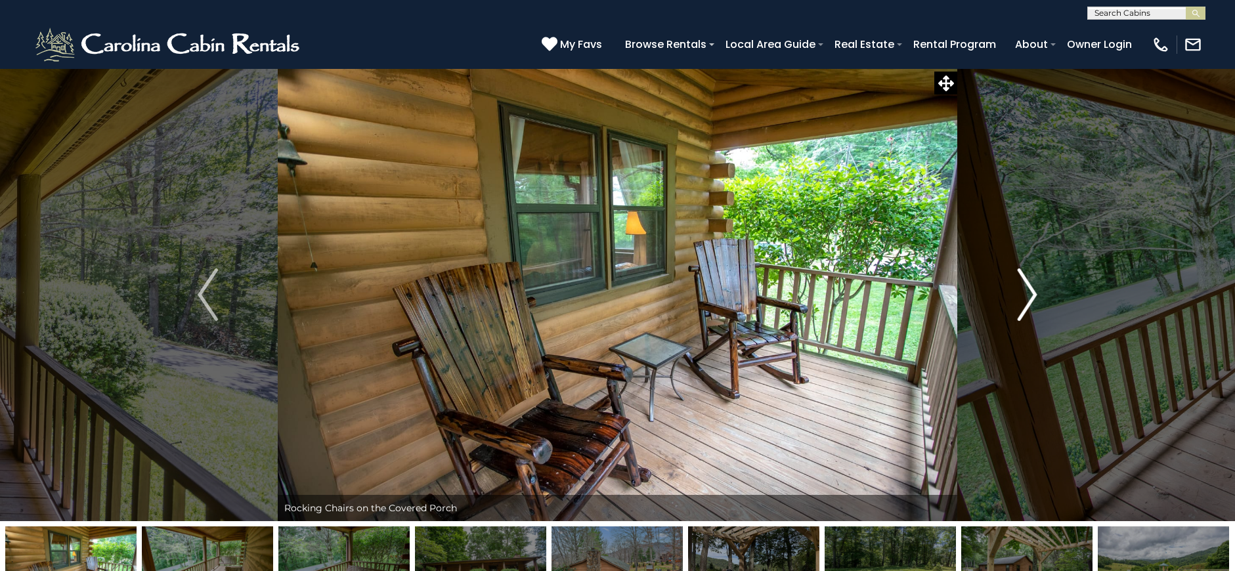
click at [1019, 302] on img "Next" at bounding box center [1027, 295] width 20 height 53
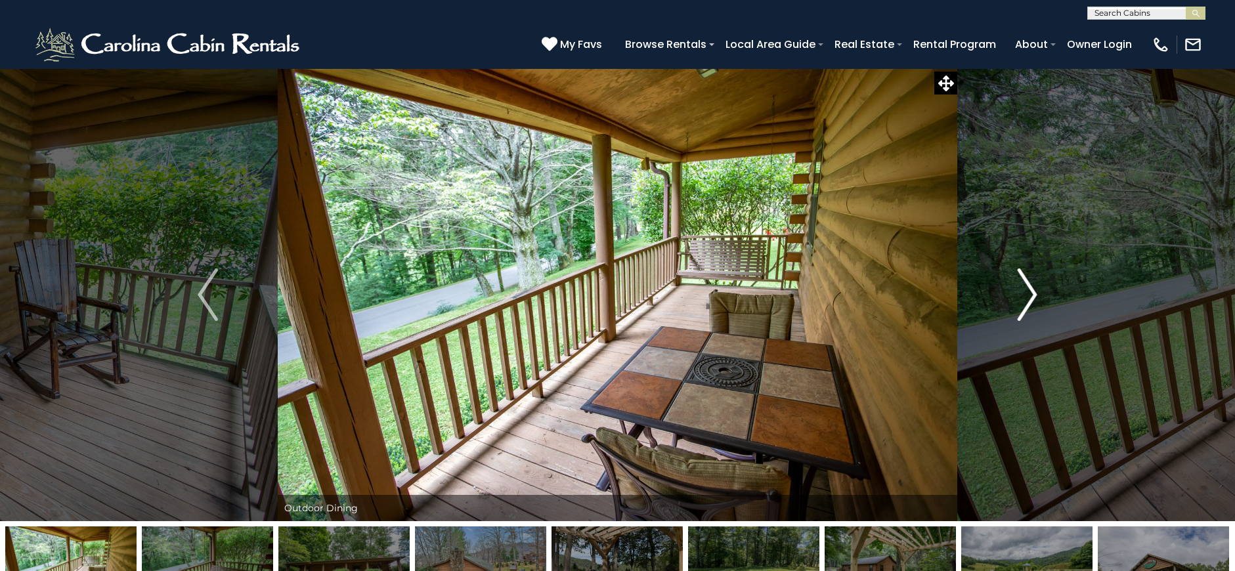
click at [1019, 302] on img "Next" at bounding box center [1027, 295] width 20 height 53
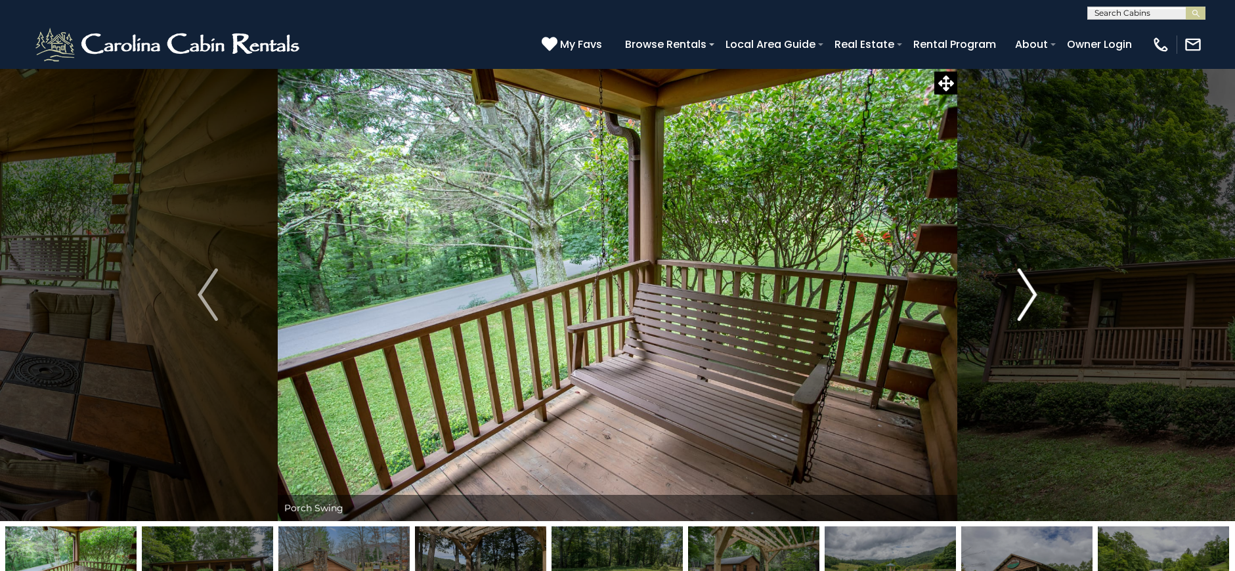
click at [1019, 302] on img "Next" at bounding box center [1027, 295] width 20 height 53
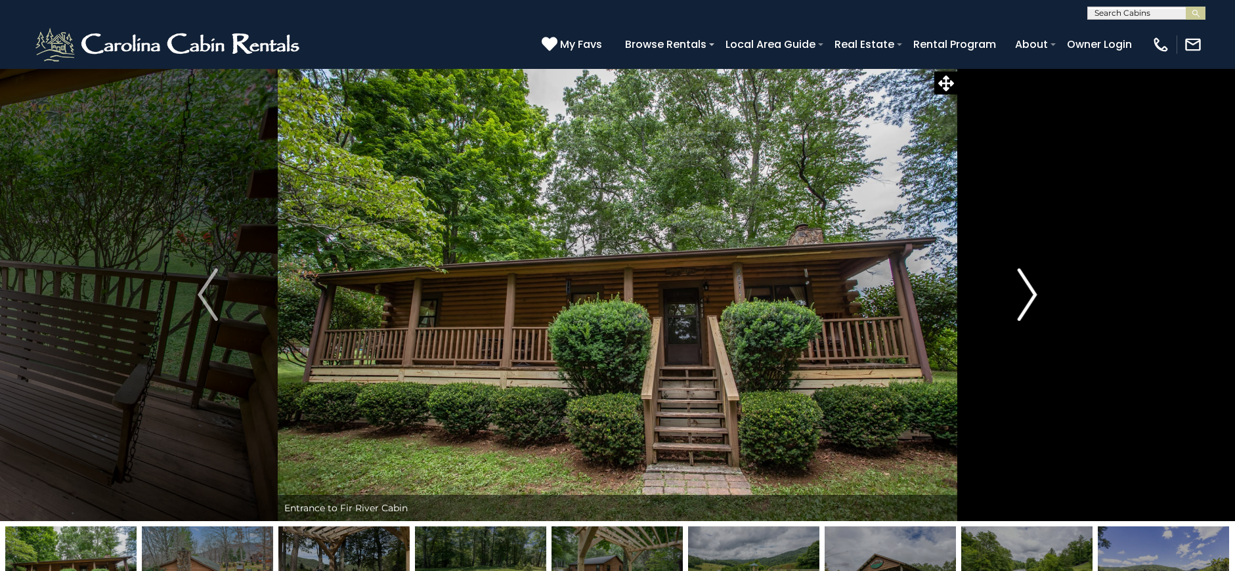
click at [1019, 302] on img "Next" at bounding box center [1027, 295] width 20 height 53
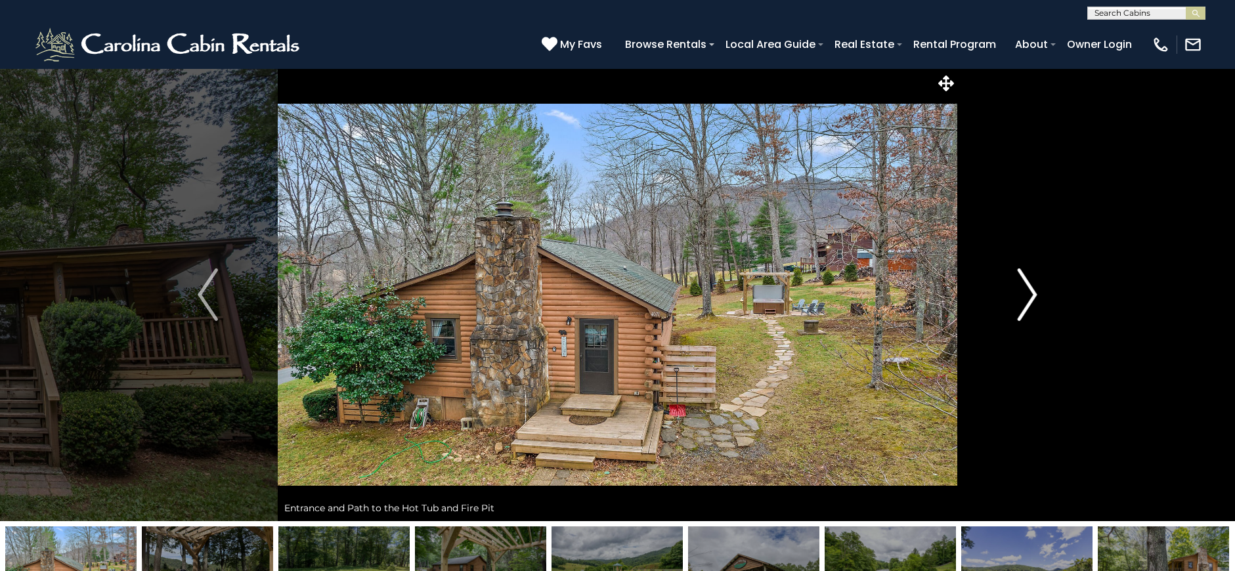
click at [1019, 302] on img "Next" at bounding box center [1027, 295] width 20 height 53
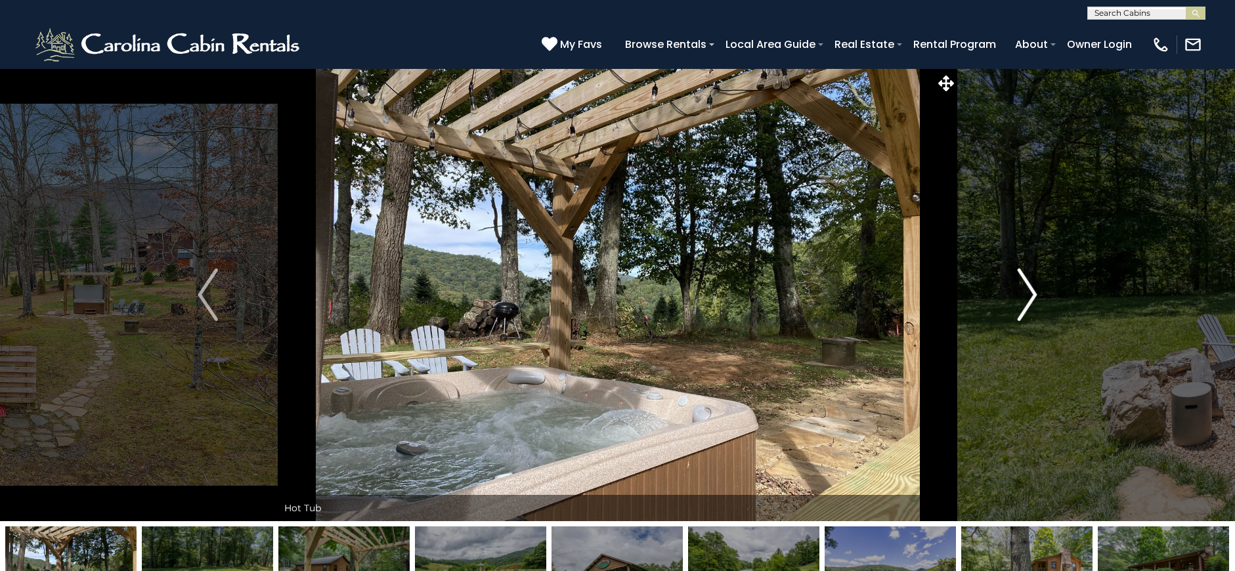
click at [1019, 302] on img "Next" at bounding box center [1027, 295] width 20 height 53
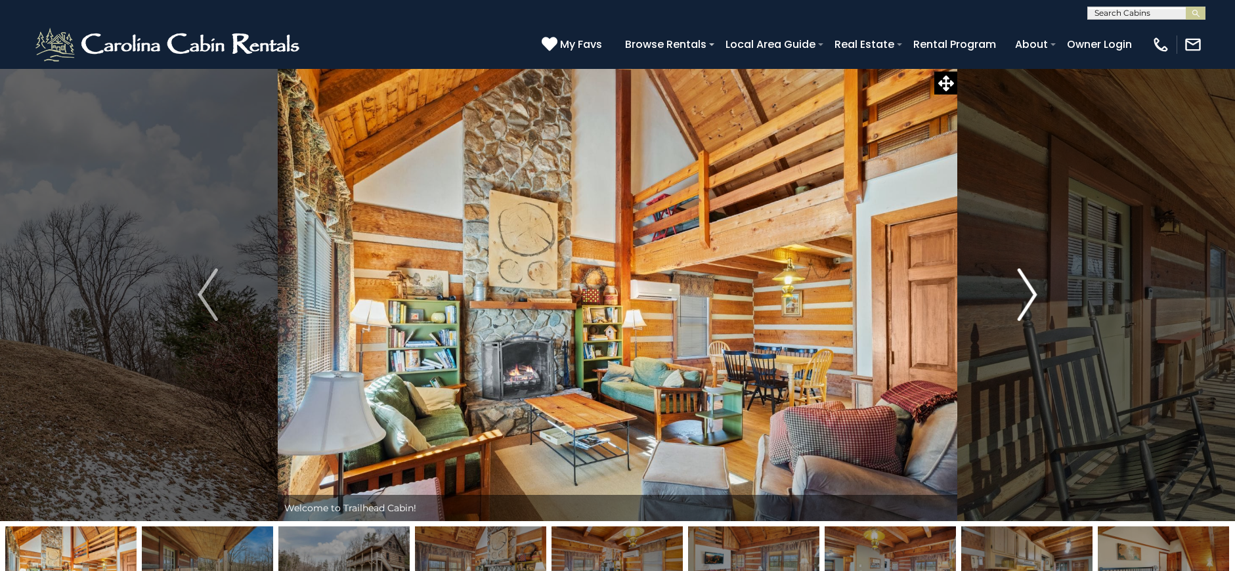
click at [1022, 288] on img "Next" at bounding box center [1027, 295] width 20 height 53
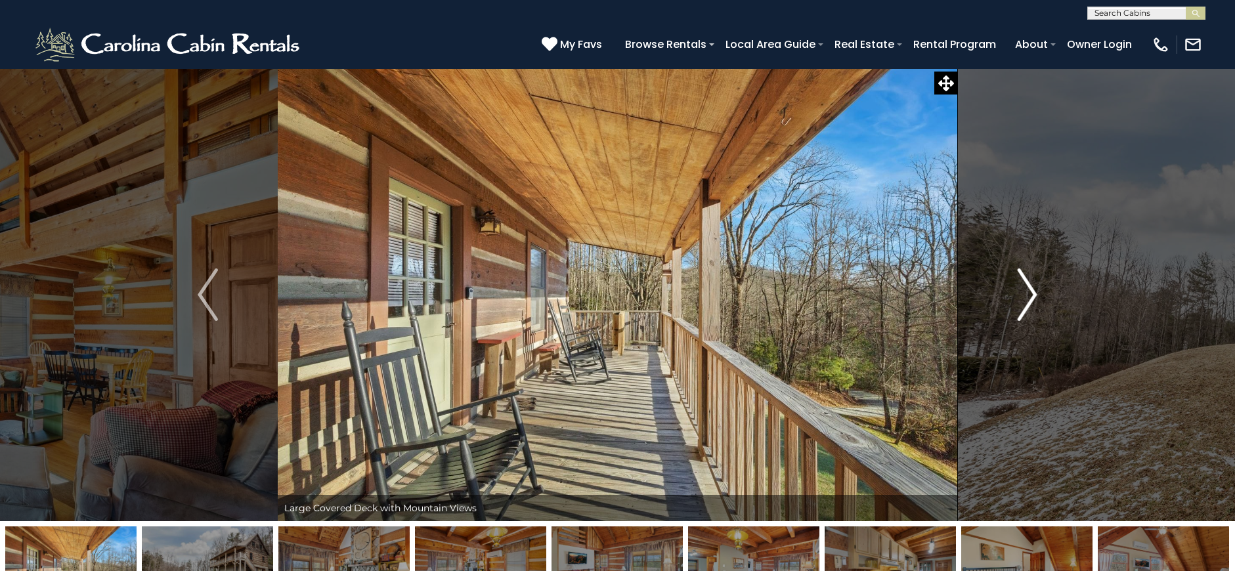
click at [1022, 288] on img "Next" at bounding box center [1027, 295] width 20 height 53
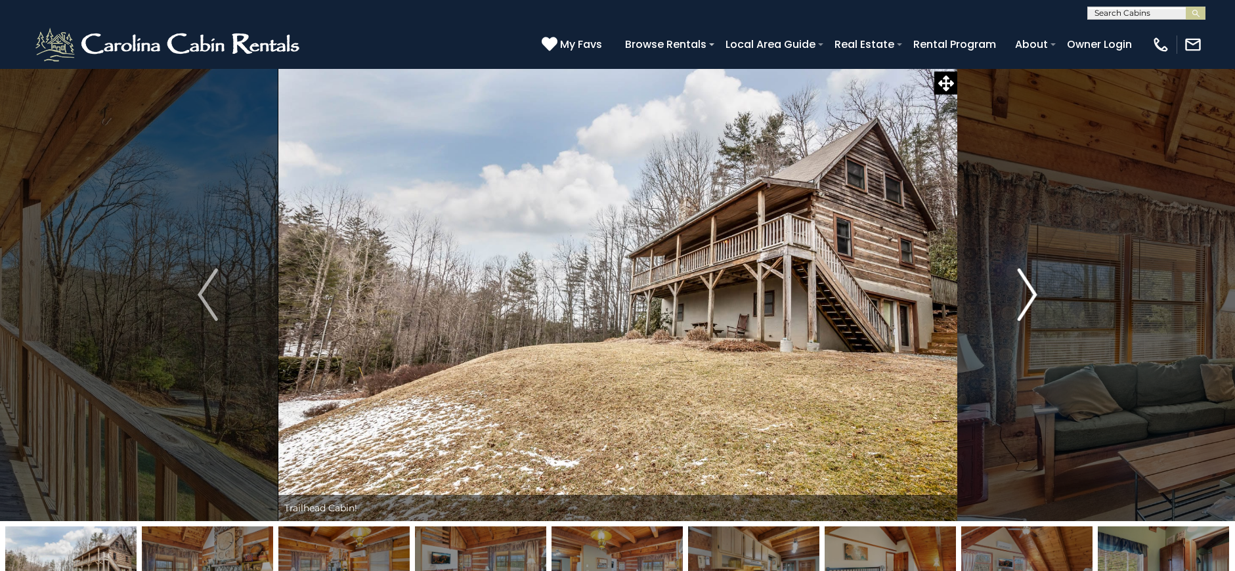
click at [1022, 288] on img "Next" at bounding box center [1027, 295] width 20 height 53
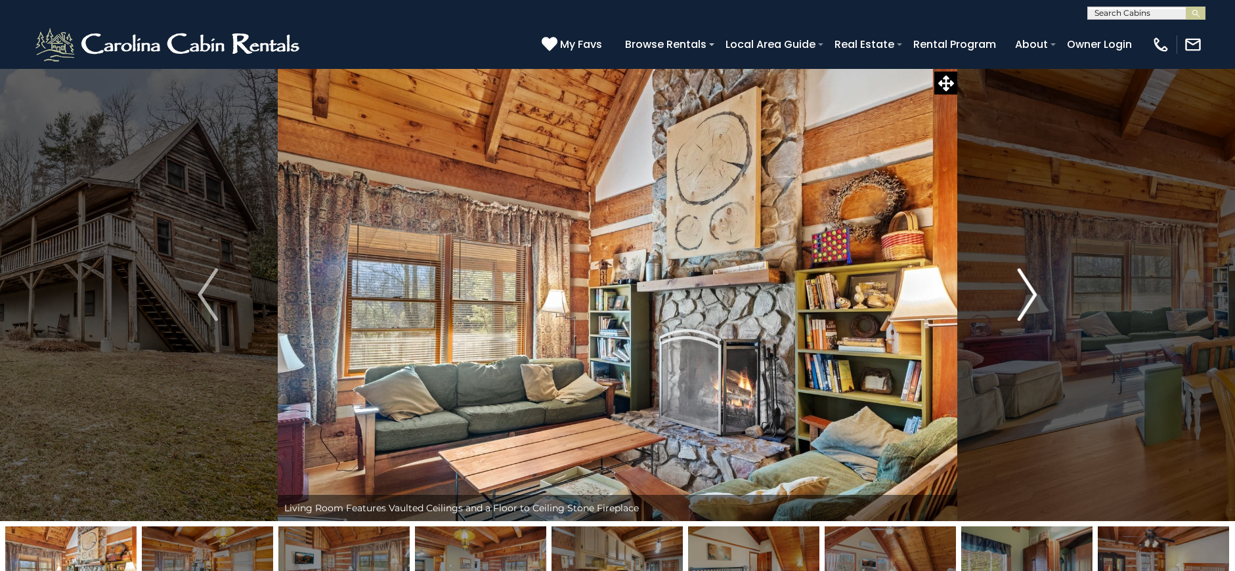
click at [1022, 289] on img "Next" at bounding box center [1027, 295] width 20 height 53
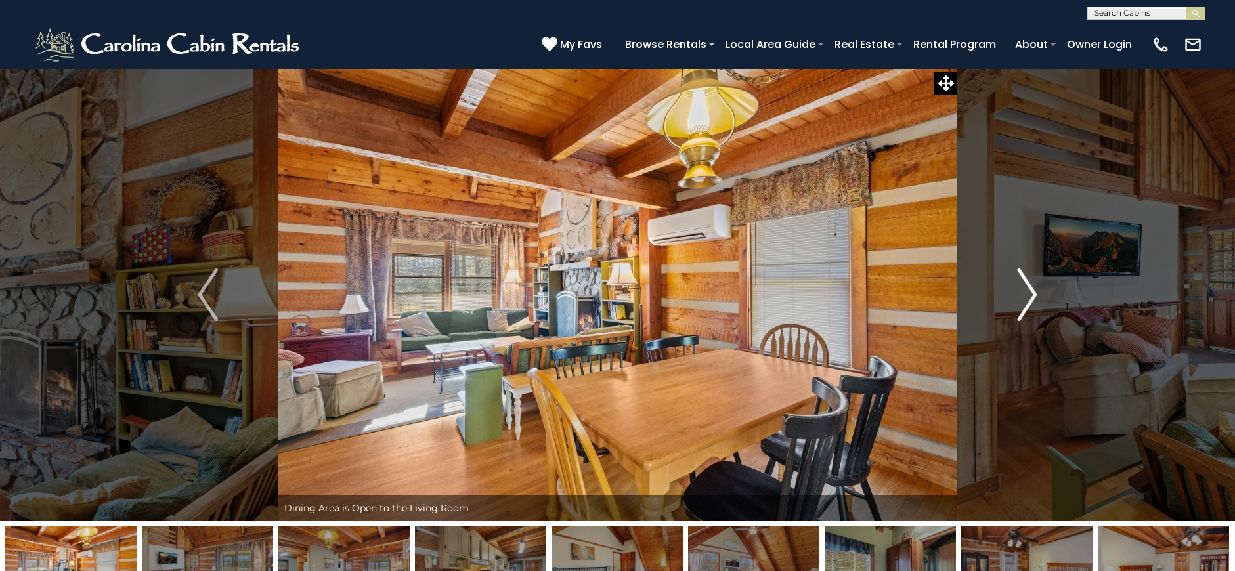
click at [1022, 289] on img "Next" at bounding box center [1027, 295] width 20 height 53
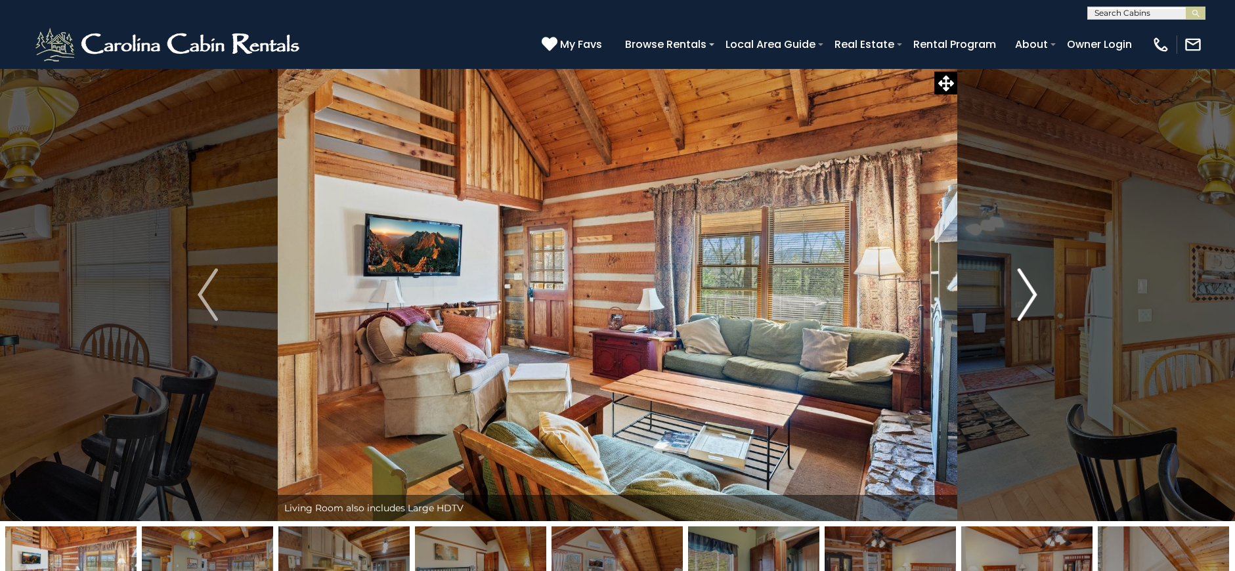
click at [1022, 290] on img "Next" at bounding box center [1027, 295] width 20 height 53
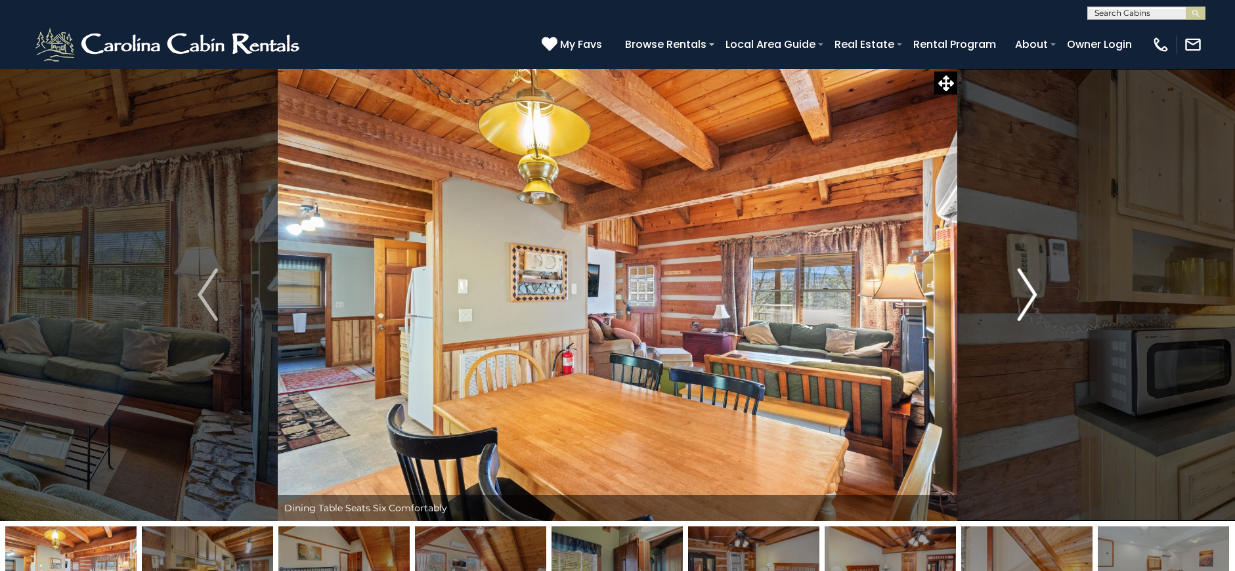
click at [1022, 290] on img "Next" at bounding box center [1027, 295] width 20 height 53
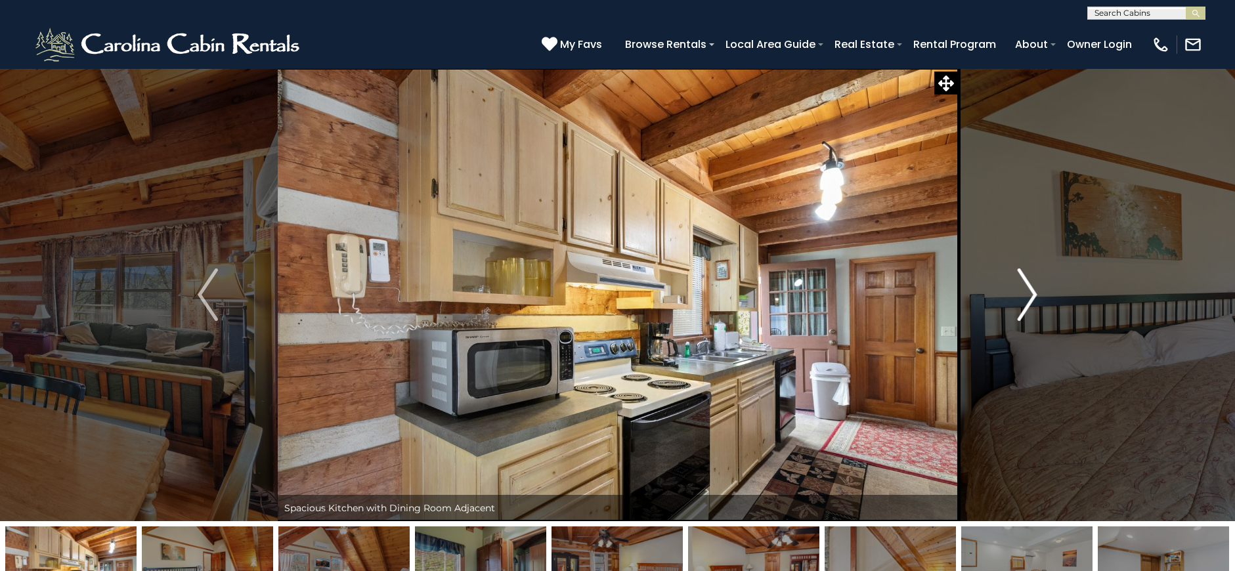
click at [1022, 290] on img "Next" at bounding box center [1027, 295] width 20 height 53
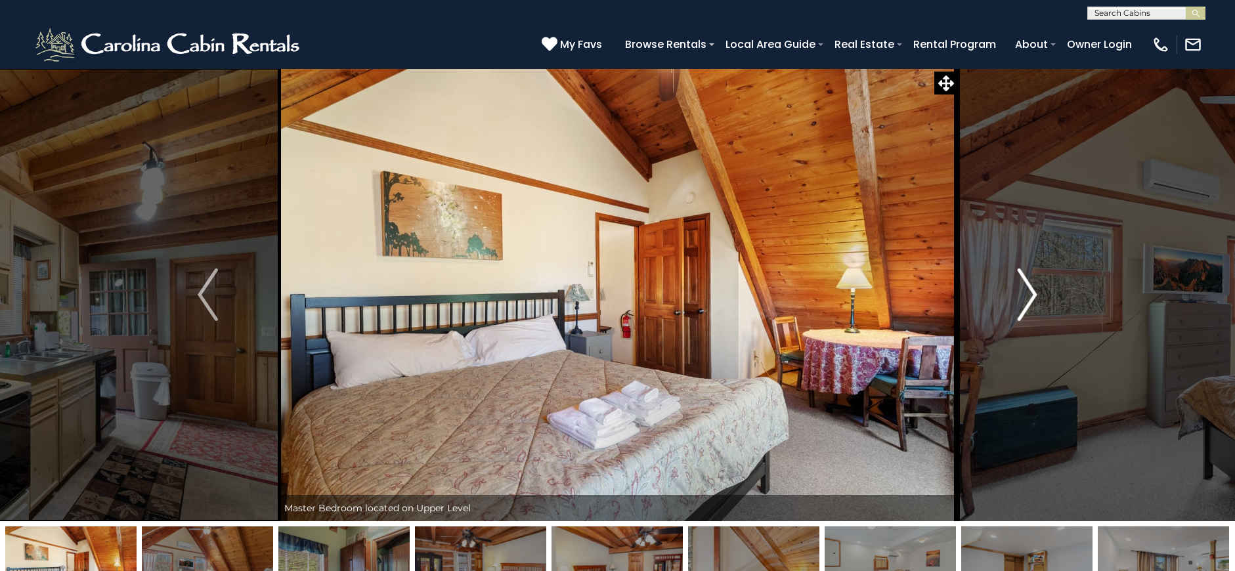
click at [1022, 290] on img "Next" at bounding box center [1027, 295] width 20 height 53
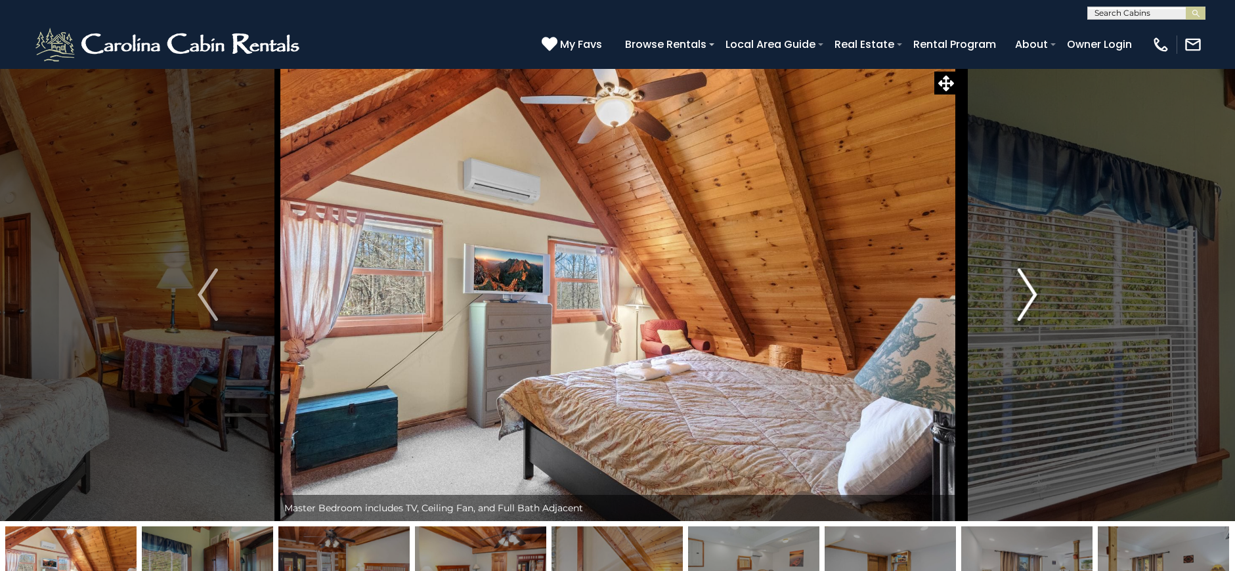
click at [1022, 290] on img "Next" at bounding box center [1027, 295] width 20 height 53
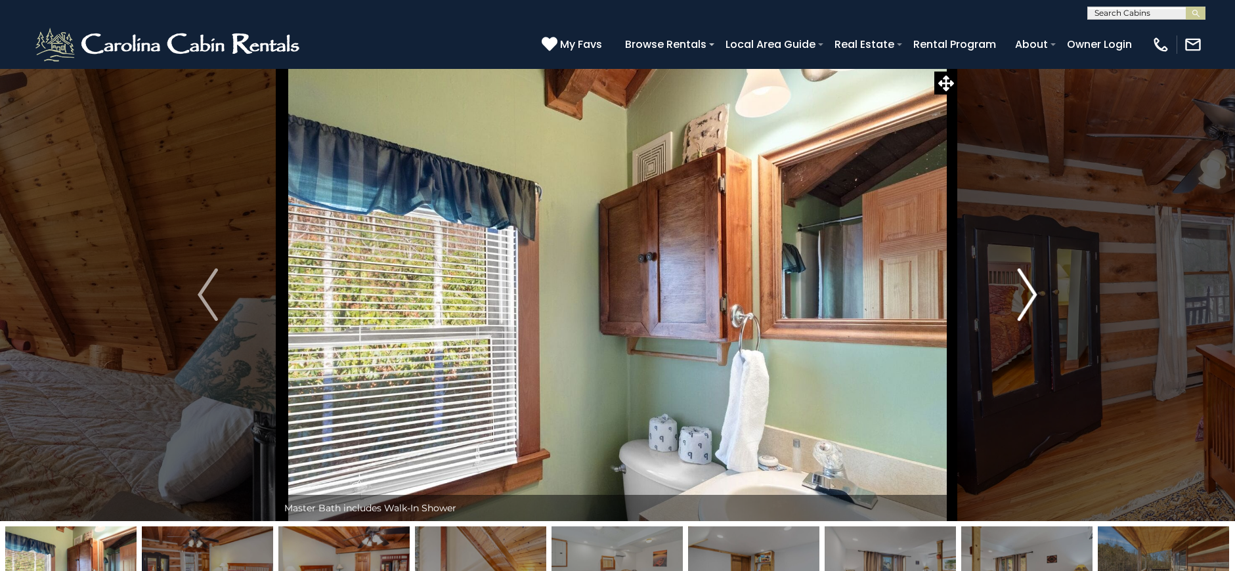
click at [1022, 290] on img "Next" at bounding box center [1027, 295] width 20 height 53
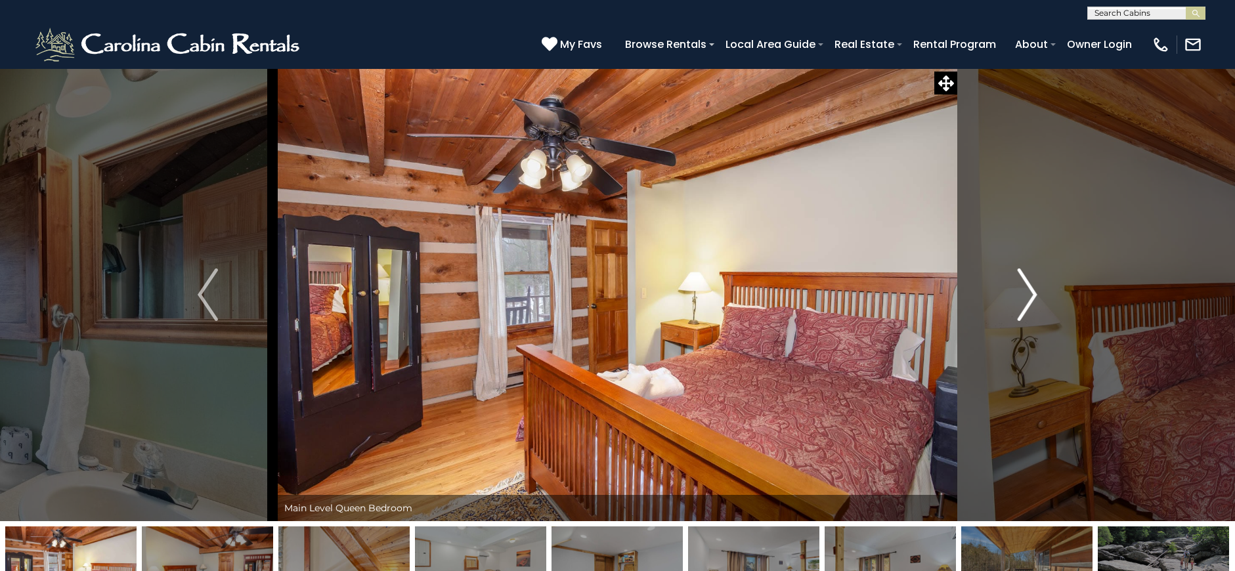
click at [1022, 290] on img "Next" at bounding box center [1027, 295] width 20 height 53
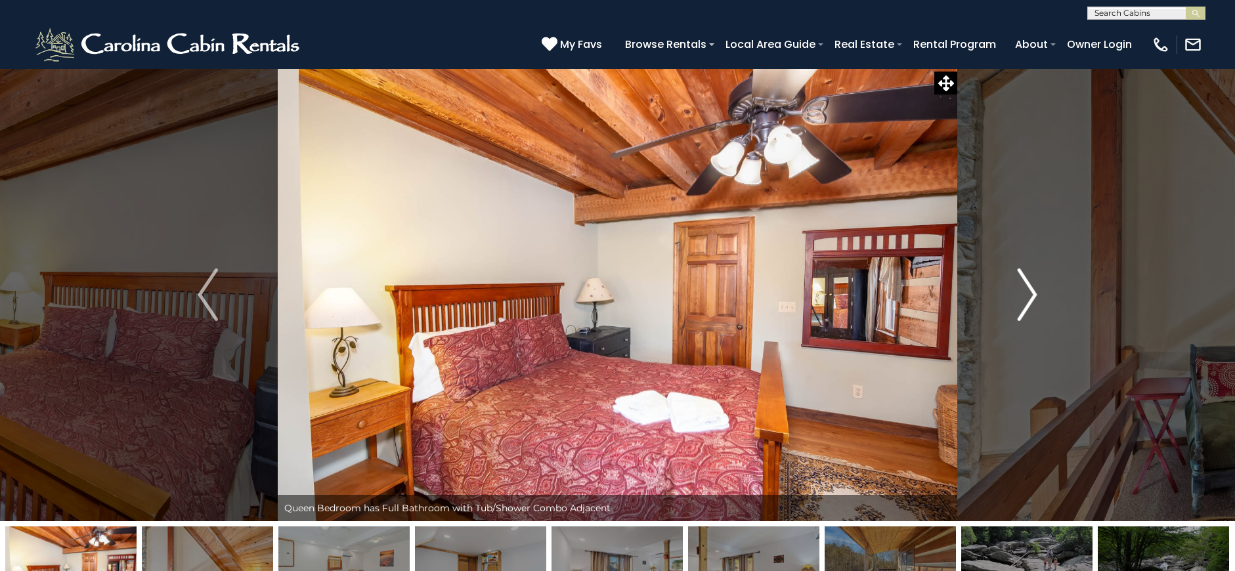
click at [1022, 290] on img "Next" at bounding box center [1027, 295] width 20 height 53
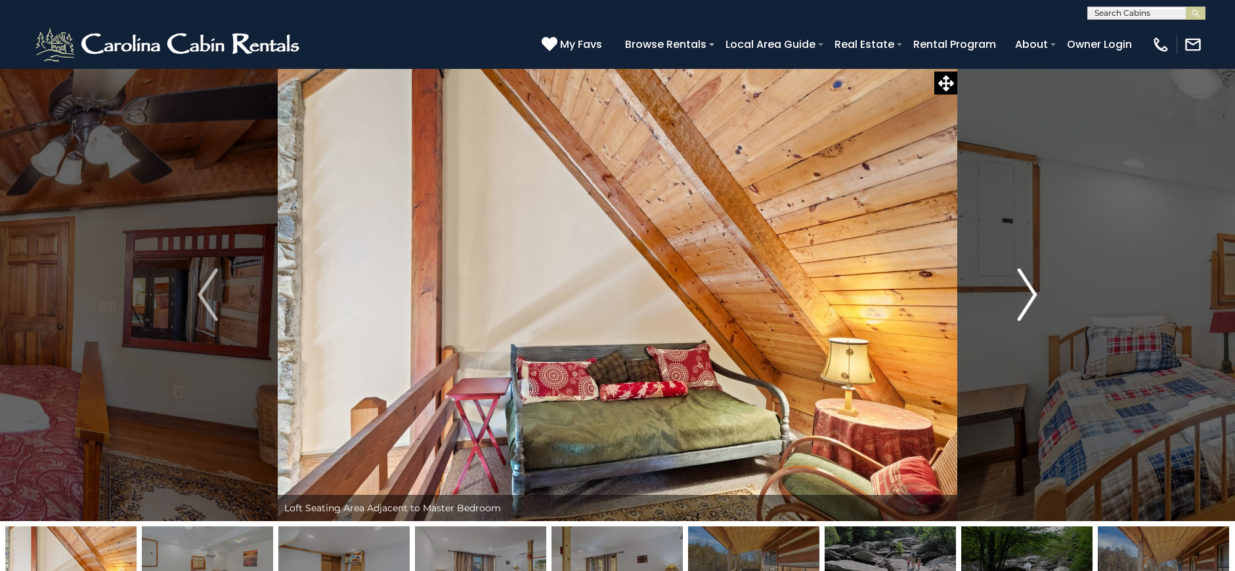
click at [1022, 290] on img "Next" at bounding box center [1027, 295] width 20 height 53
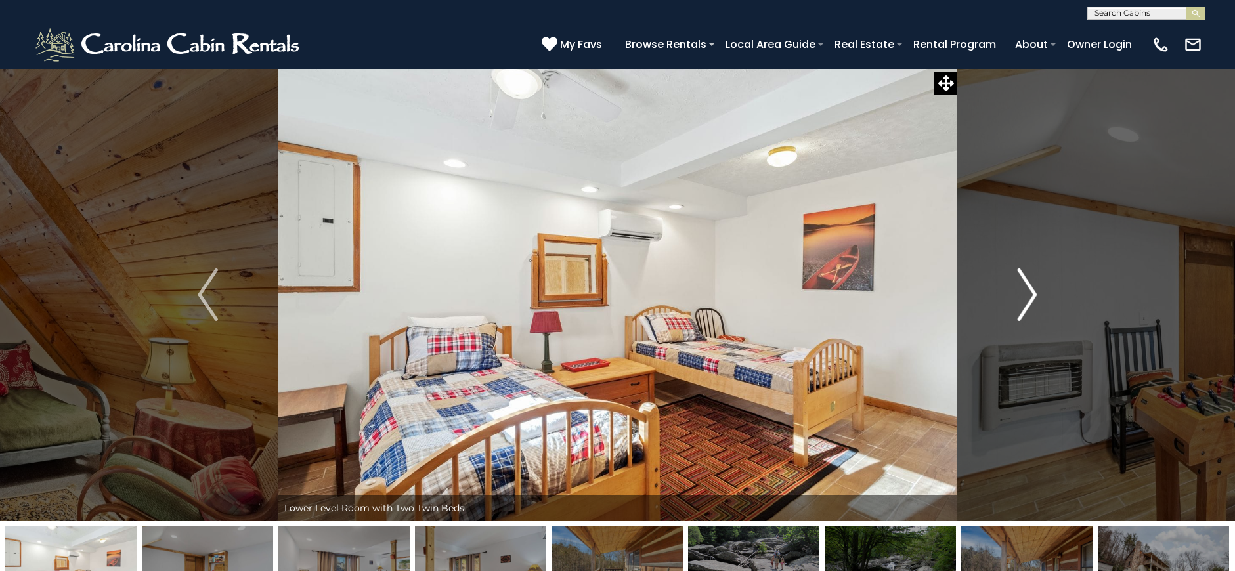
click at [1022, 290] on img "Next" at bounding box center [1027, 295] width 20 height 53
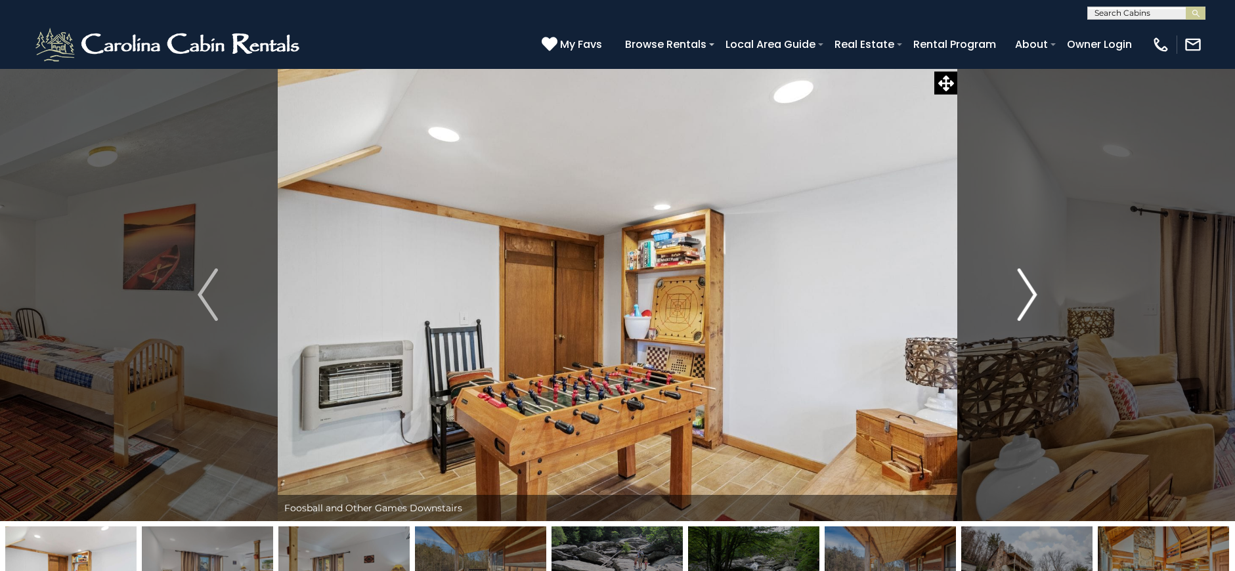
click at [1022, 290] on img "Next" at bounding box center [1027, 295] width 20 height 53
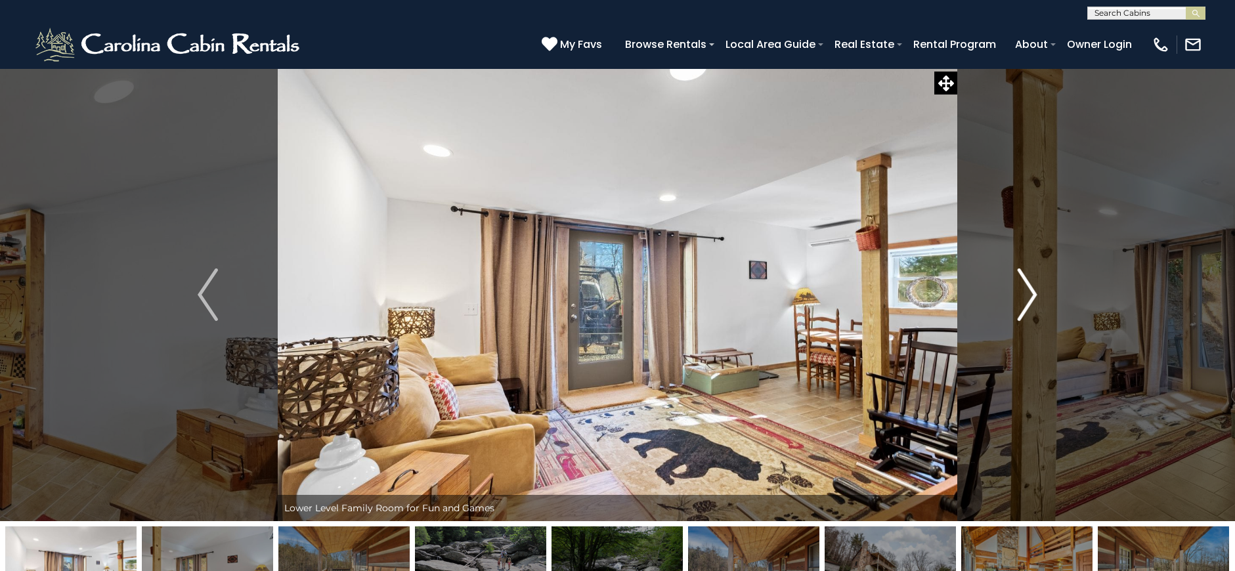
click at [1022, 290] on img "Next" at bounding box center [1027, 295] width 20 height 53
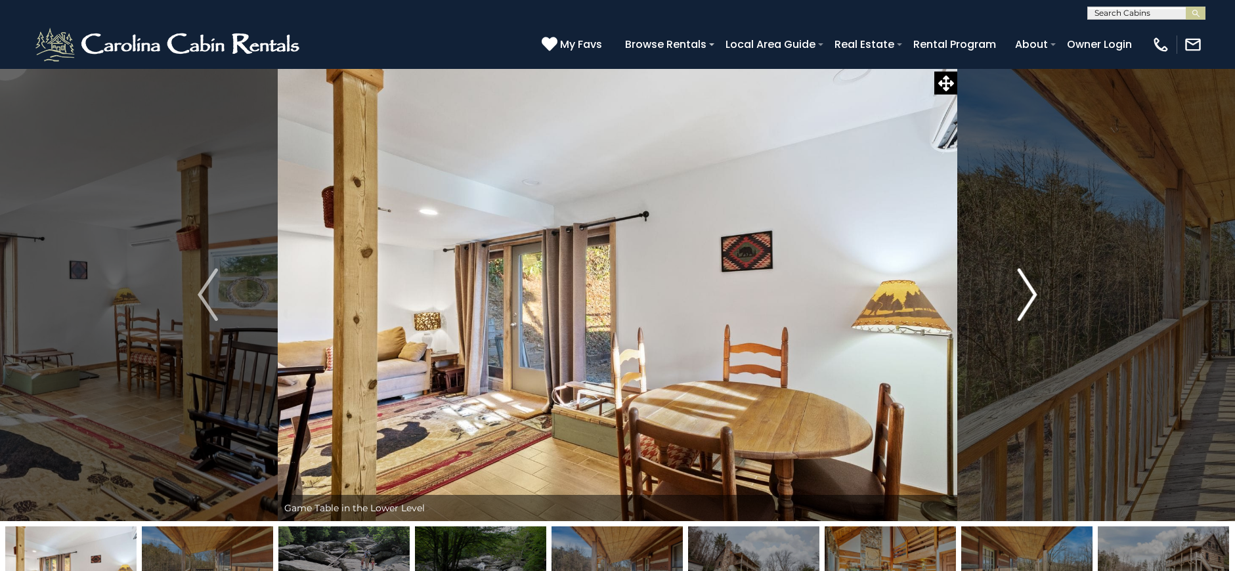
click at [1022, 290] on img "Next" at bounding box center [1027, 295] width 20 height 53
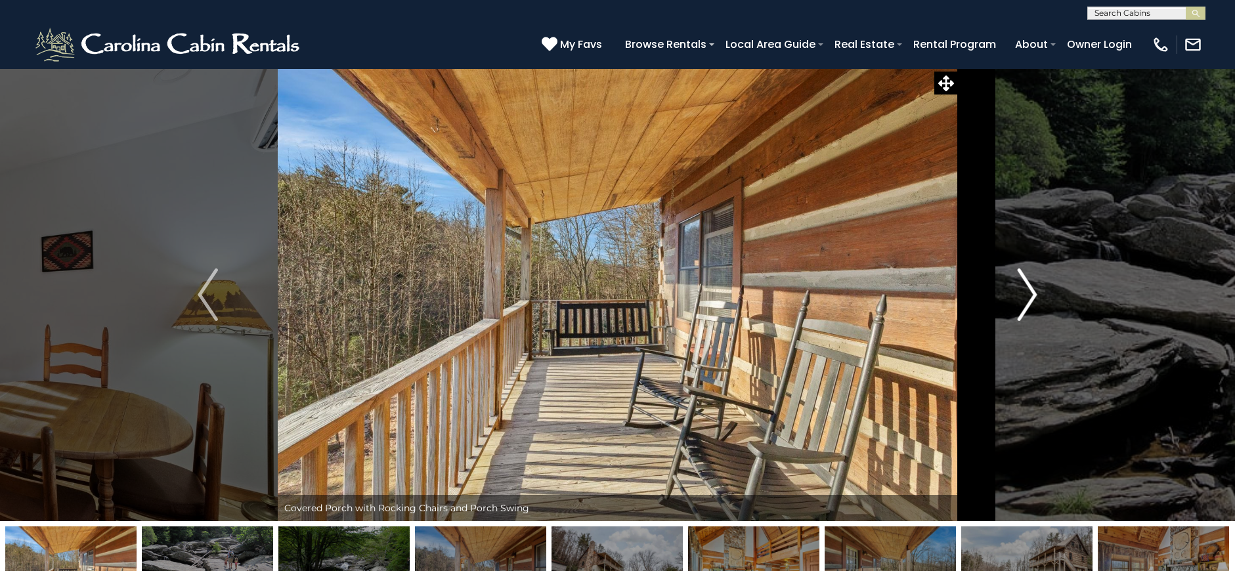
click at [1022, 290] on img "Next" at bounding box center [1027, 295] width 20 height 53
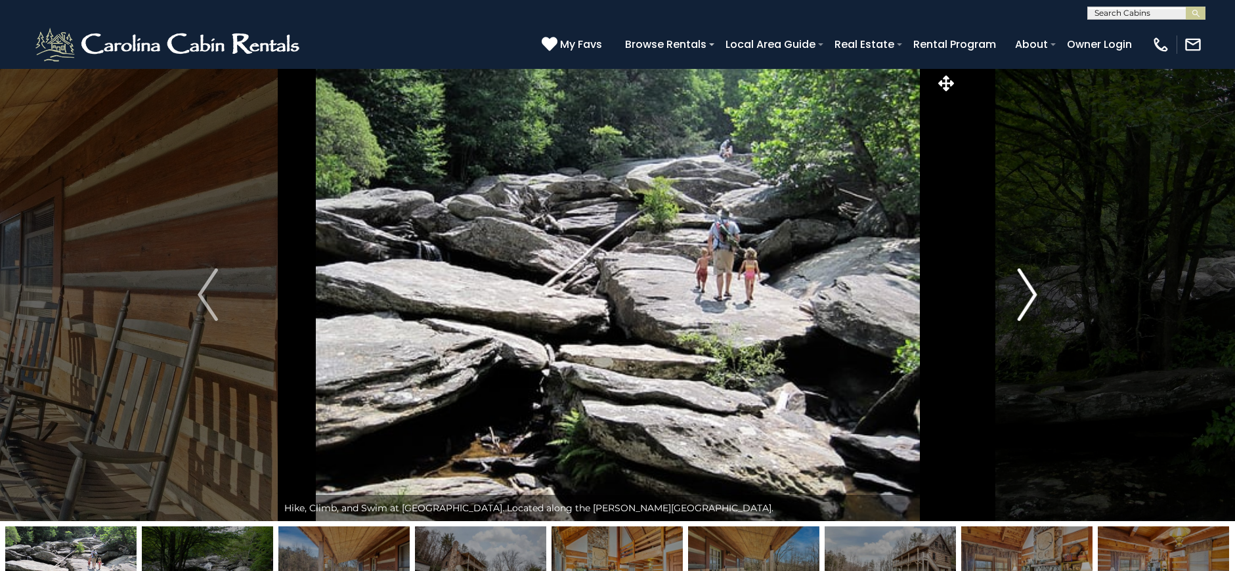
click at [1022, 290] on img "Next" at bounding box center [1027, 295] width 20 height 53
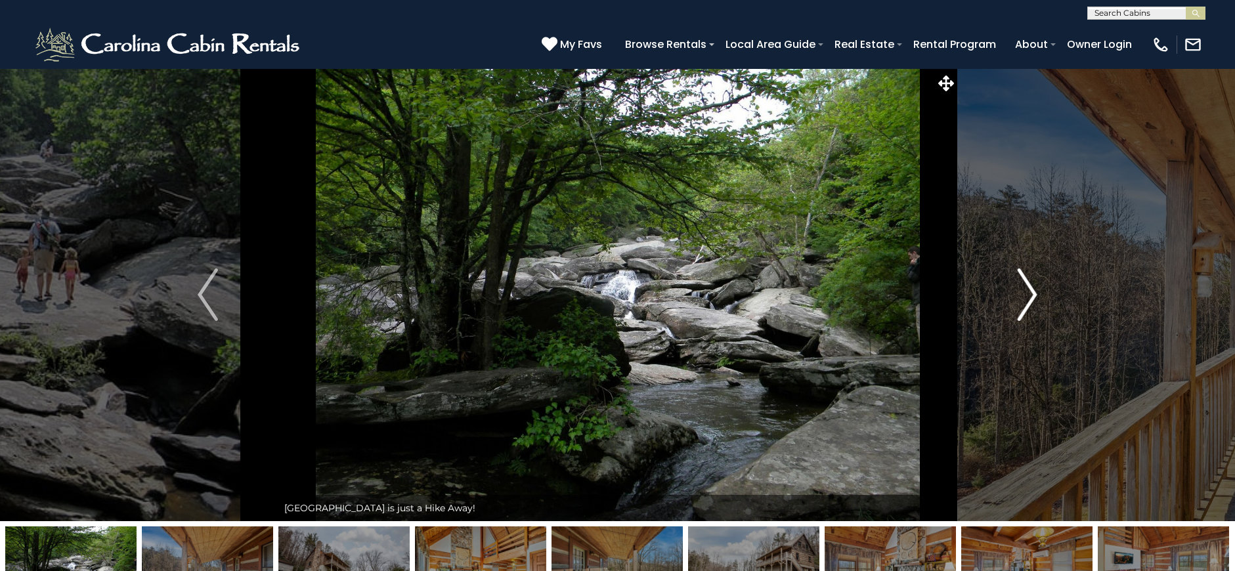
click at [1022, 290] on img "Next" at bounding box center [1027, 295] width 20 height 53
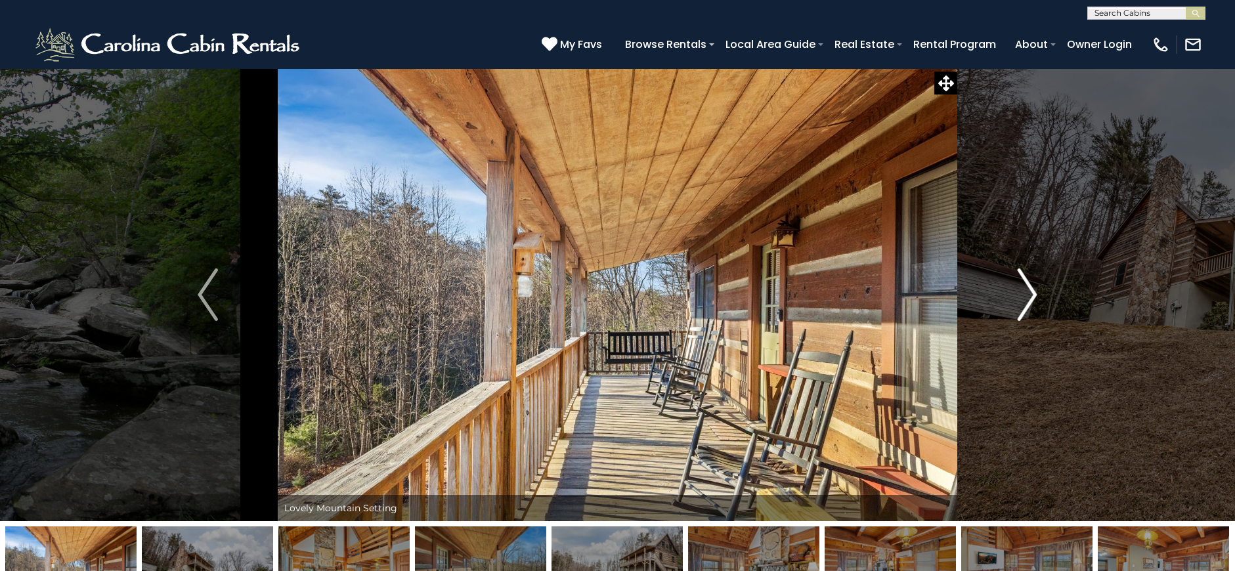
click at [1022, 290] on img "Next" at bounding box center [1027, 295] width 20 height 53
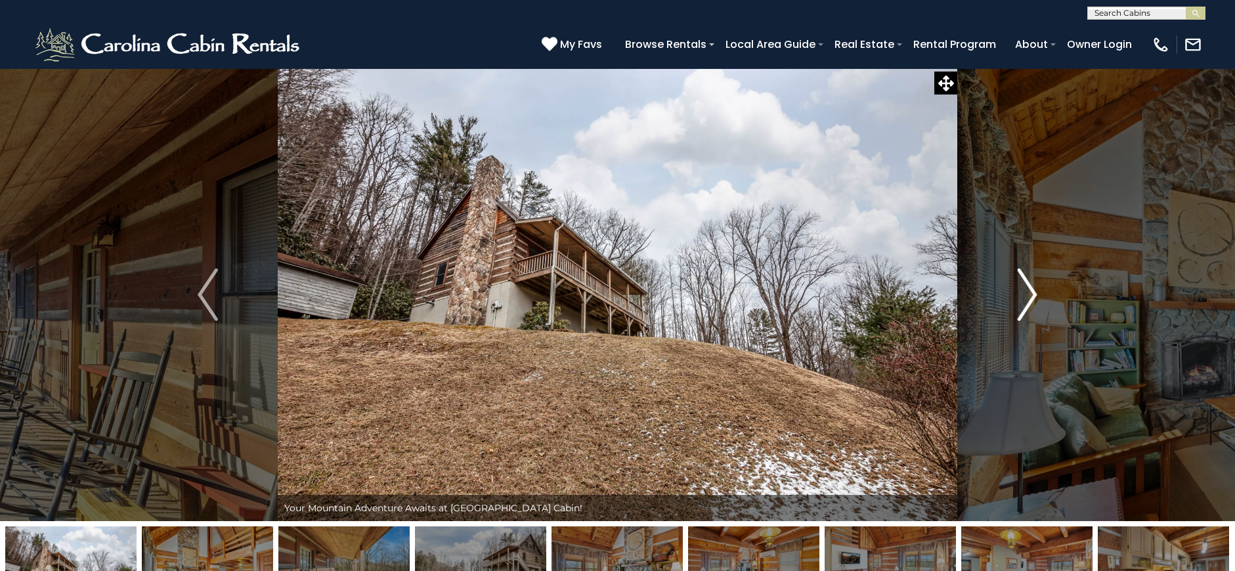
click at [1022, 290] on img "Next" at bounding box center [1027, 295] width 20 height 53
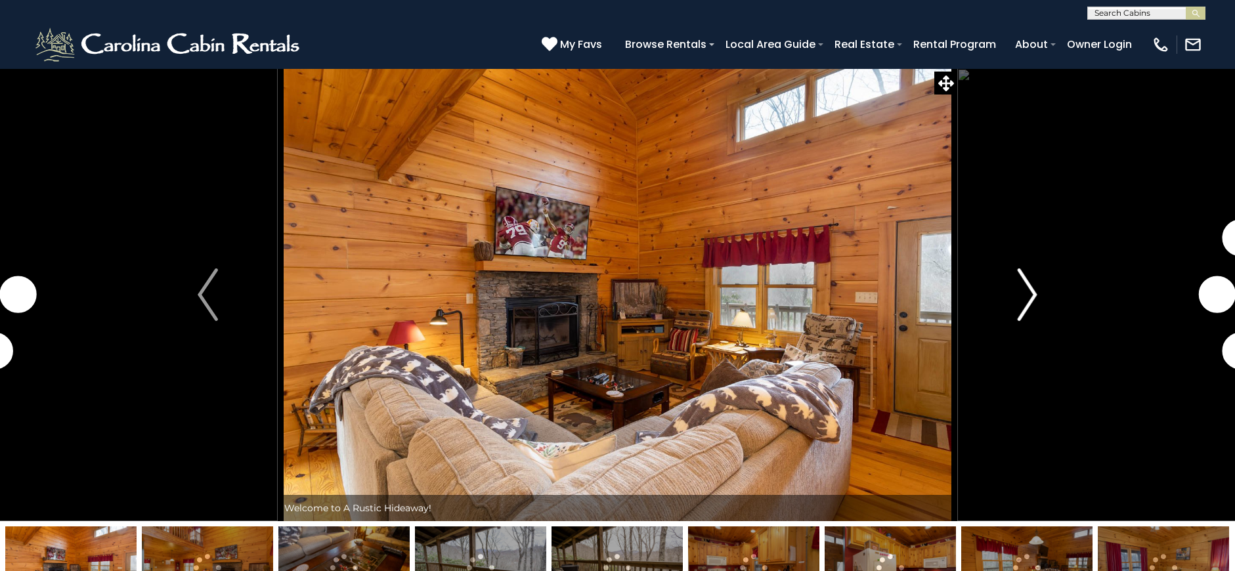
click at [1005, 307] on button "Next" at bounding box center [1027, 294] width 141 height 453
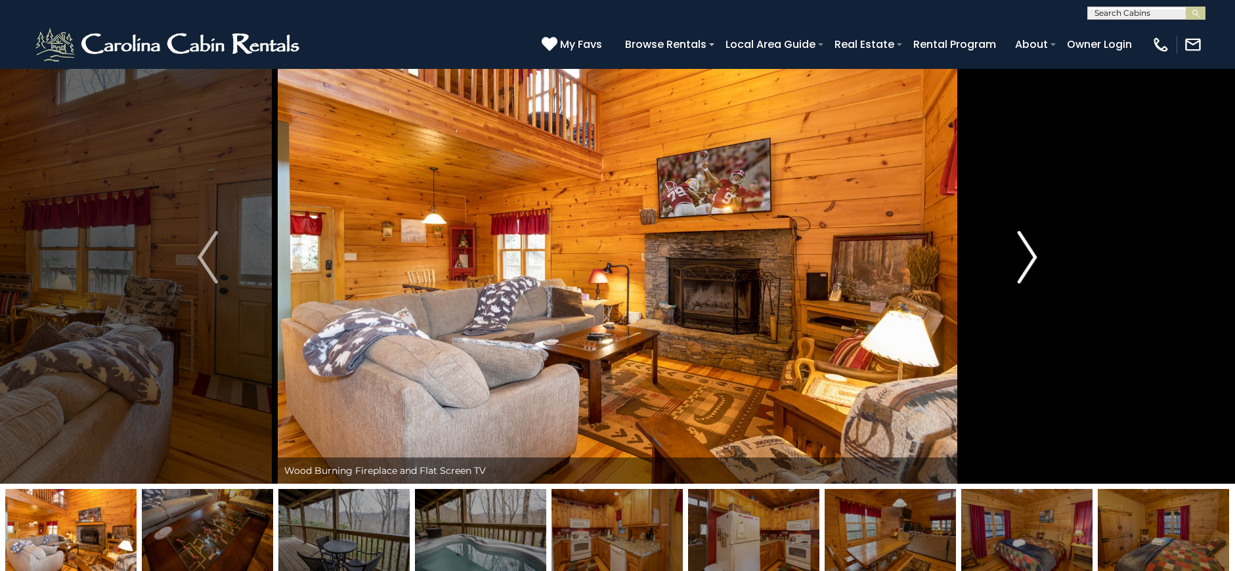
scroll to position [37, 0]
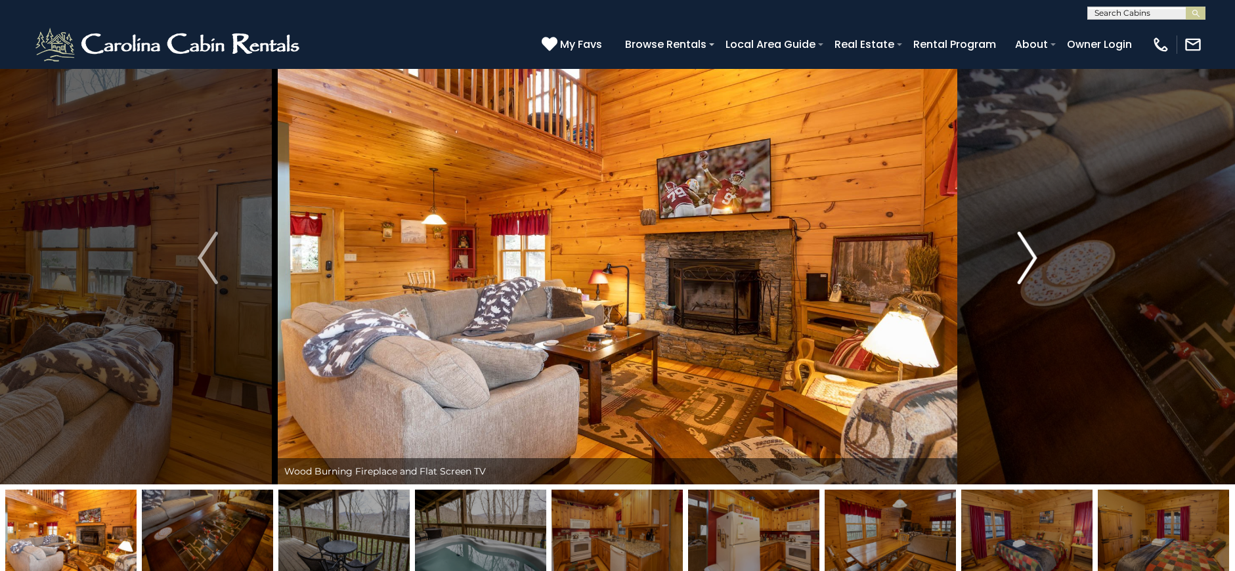
click at [1028, 251] on img "Next" at bounding box center [1027, 258] width 20 height 53
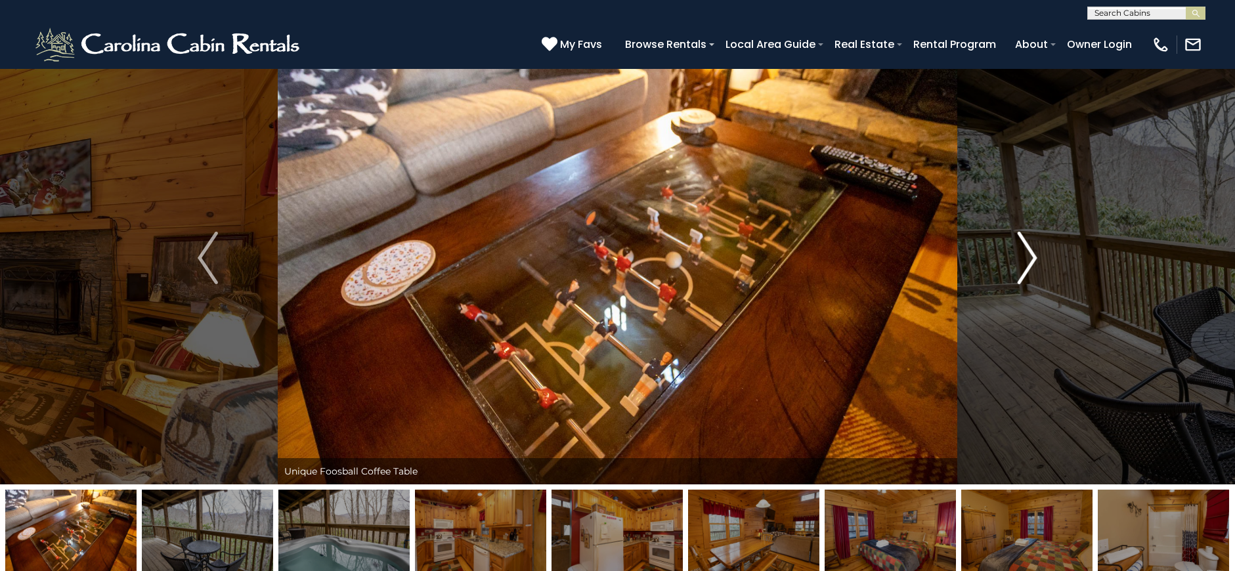
click at [1027, 251] on img "Next" at bounding box center [1027, 258] width 20 height 53
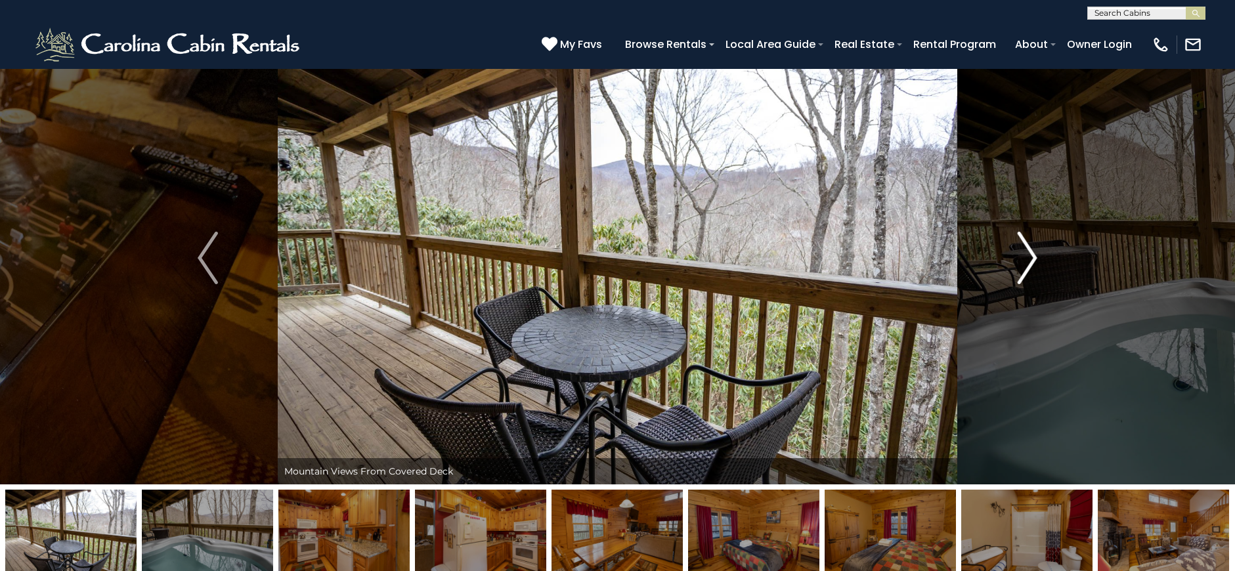
click at [1026, 252] on img "Next" at bounding box center [1027, 258] width 20 height 53
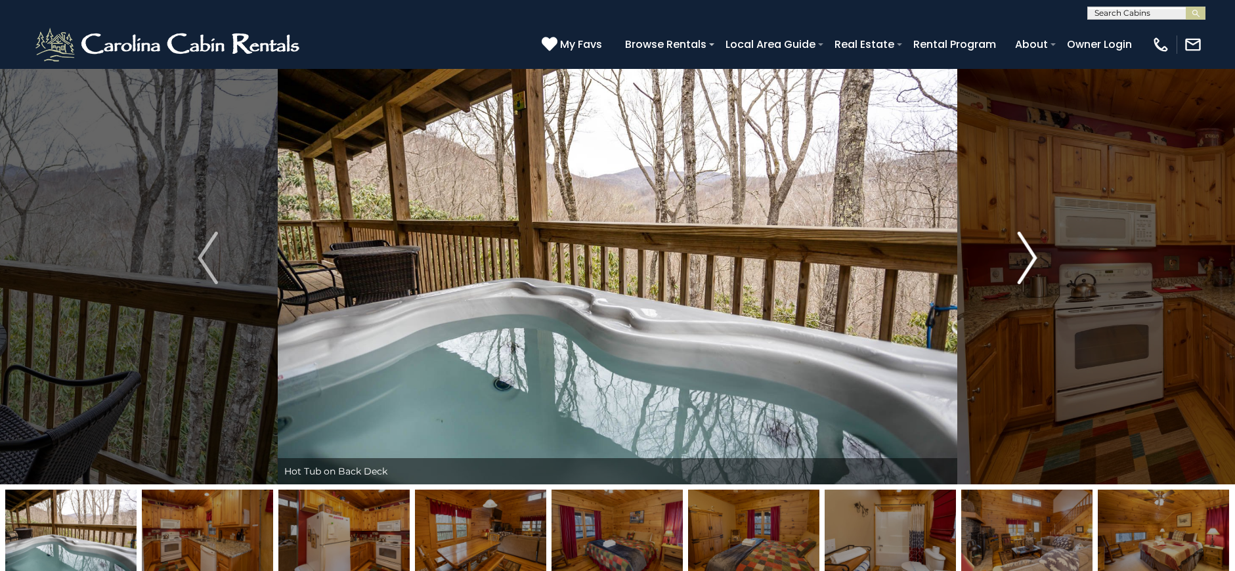
click at [1026, 252] on img "Next" at bounding box center [1027, 258] width 20 height 53
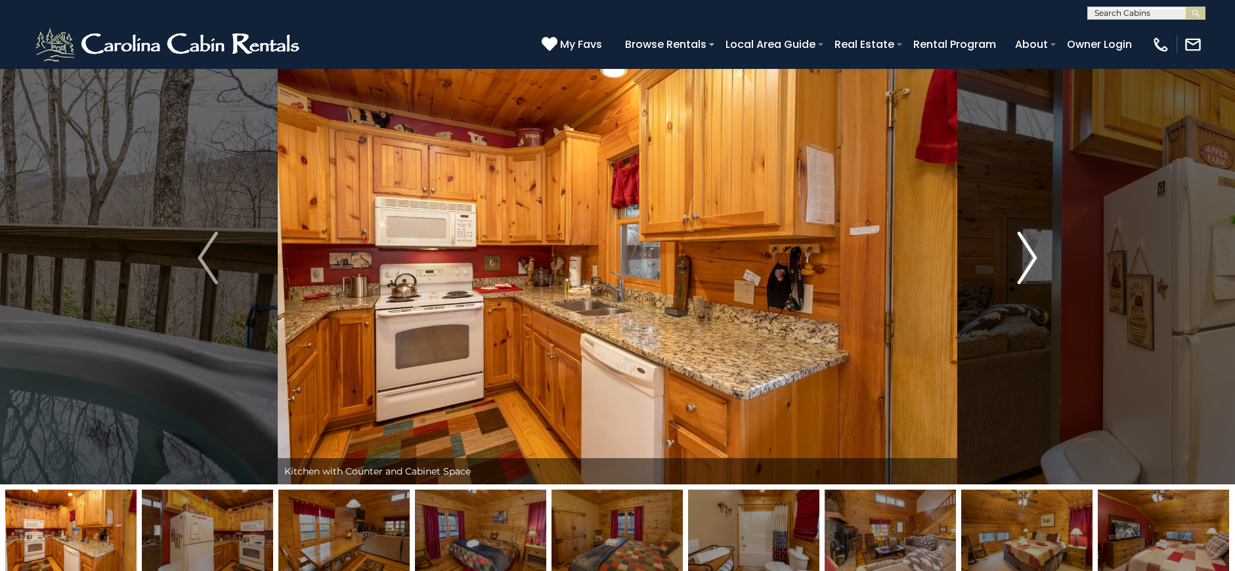
click at [1026, 252] on img "Next" at bounding box center [1027, 258] width 20 height 53
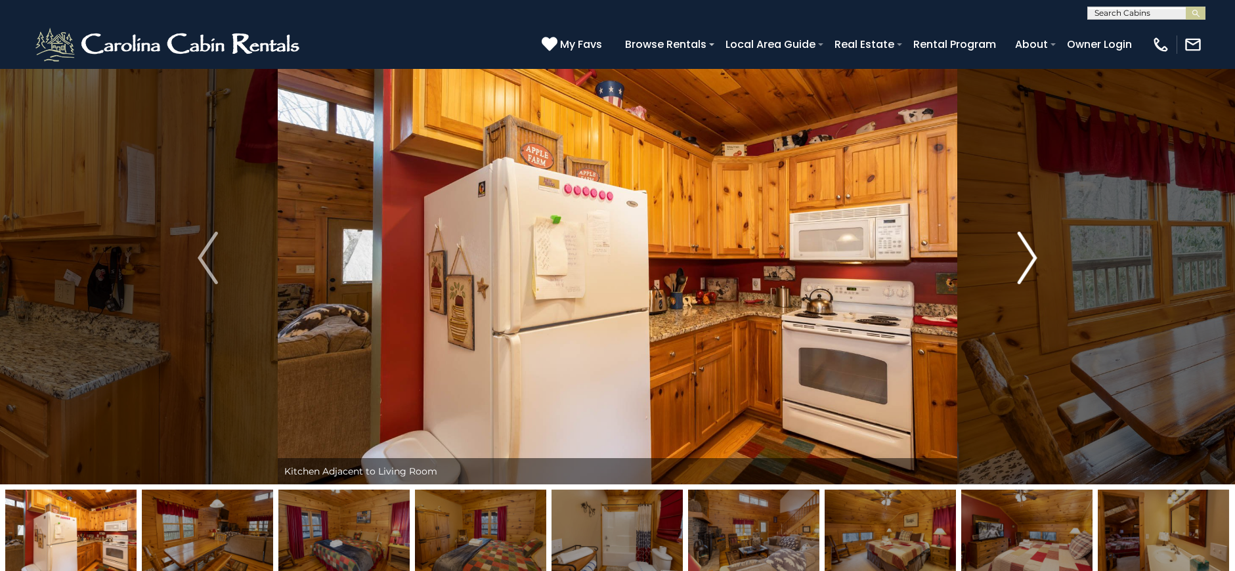
click at [1026, 252] on img "Next" at bounding box center [1027, 258] width 20 height 53
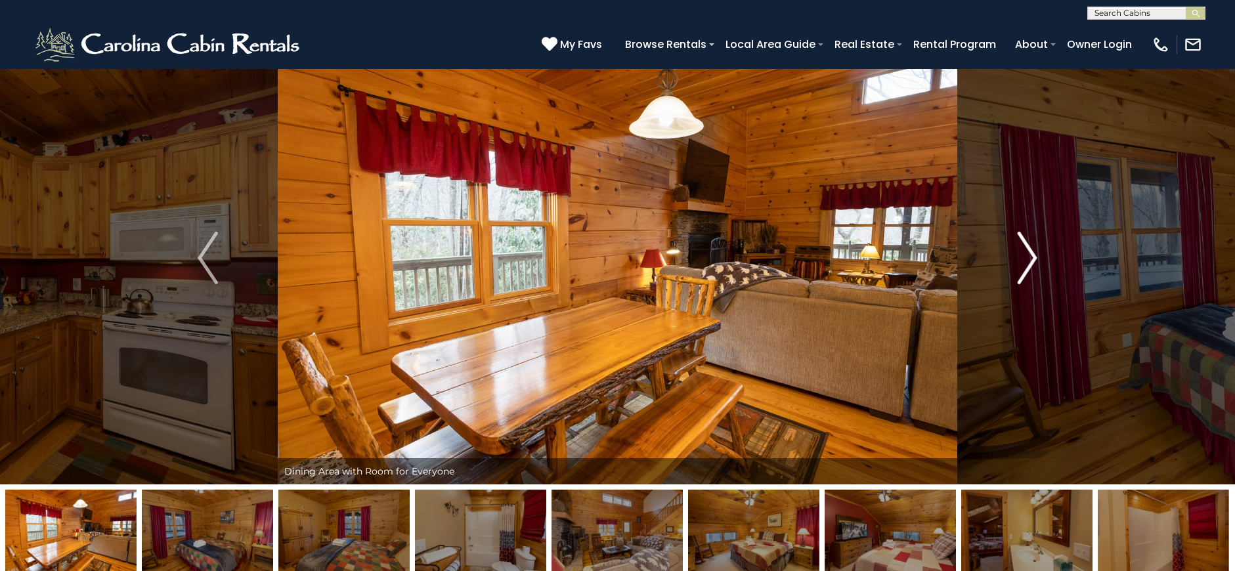
click at [1026, 252] on img "Next" at bounding box center [1027, 258] width 20 height 53
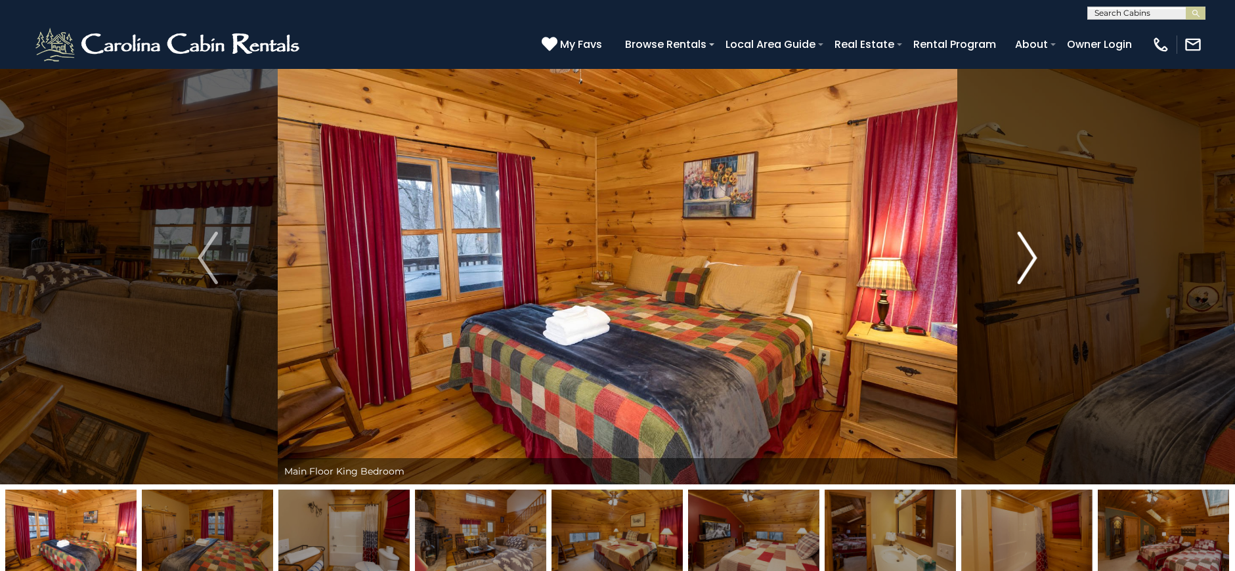
click at [1026, 252] on img "Next" at bounding box center [1027, 258] width 20 height 53
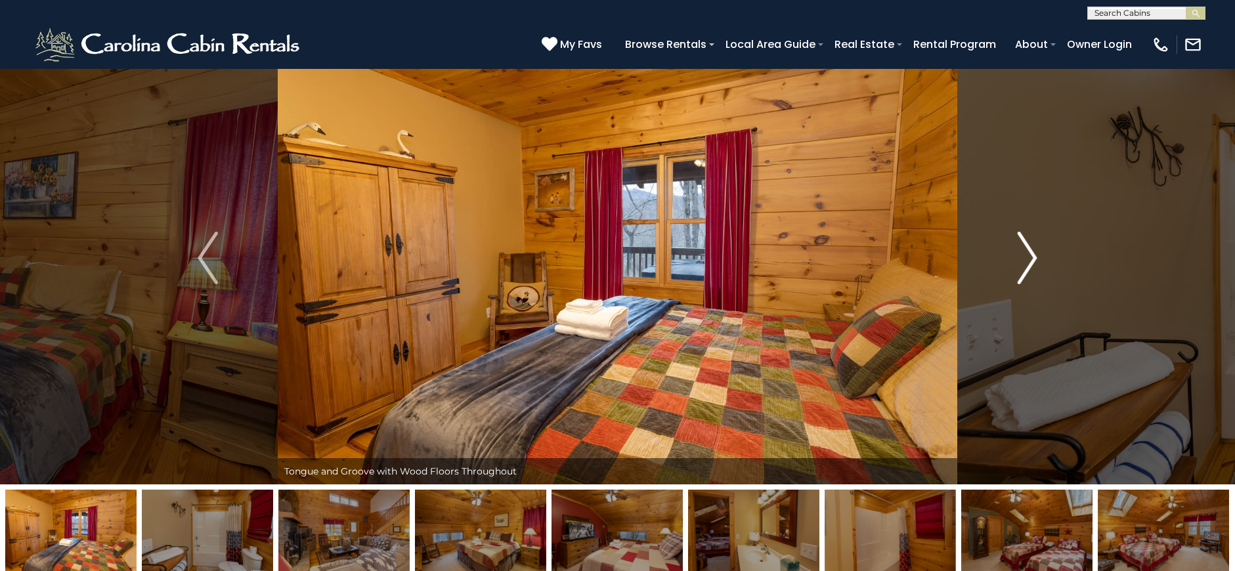
click at [1026, 252] on img "Next" at bounding box center [1027, 258] width 20 height 53
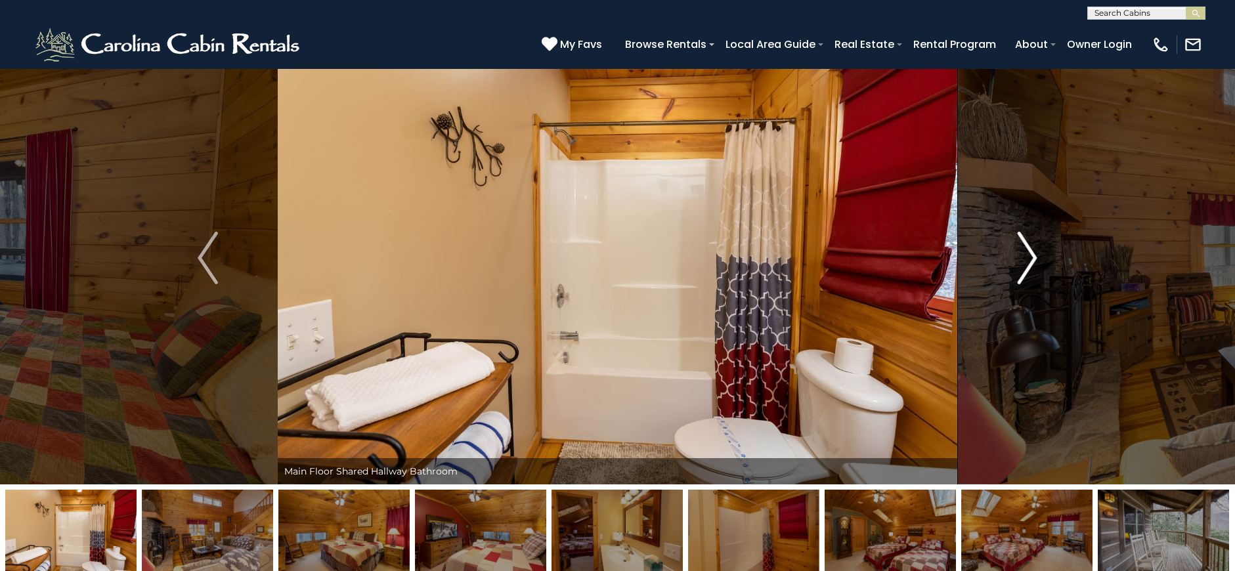
click at [1026, 252] on img "Next" at bounding box center [1027, 258] width 20 height 53
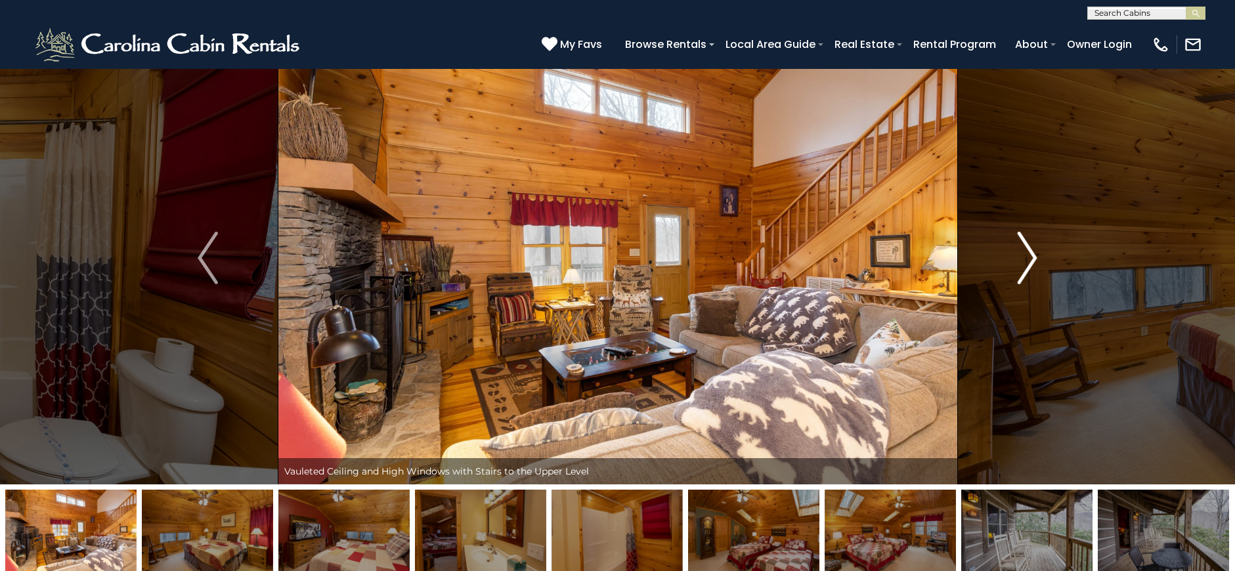
click at [1026, 252] on img "Next" at bounding box center [1027, 258] width 20 height 53
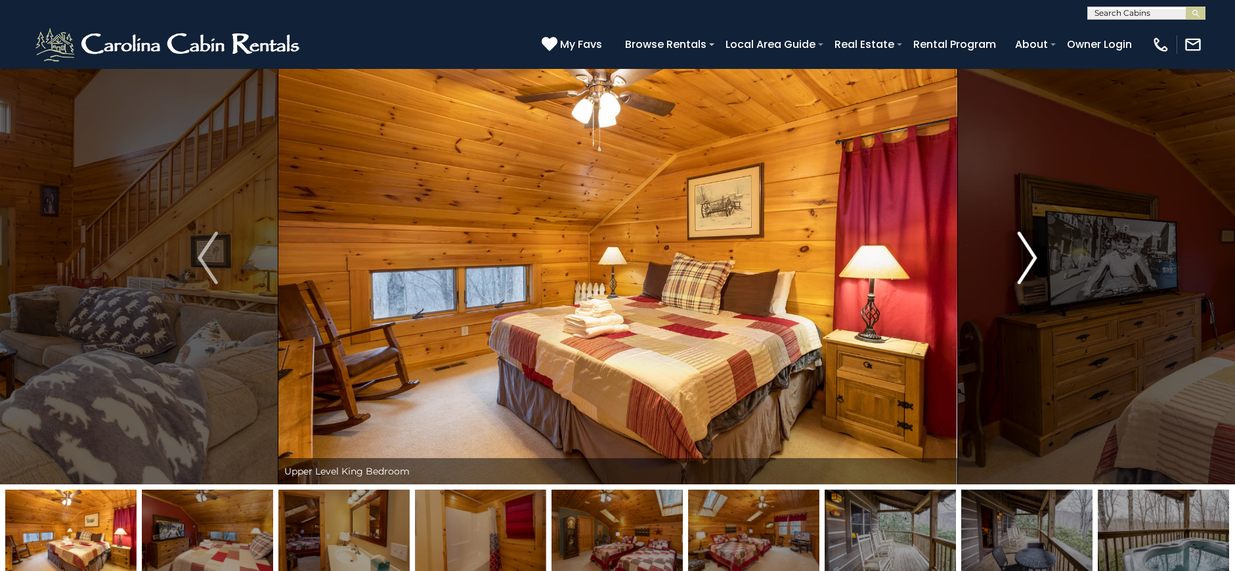
click at [1026, 252] on img "Next" at bounding box center [1027, 258] width 20 height 53
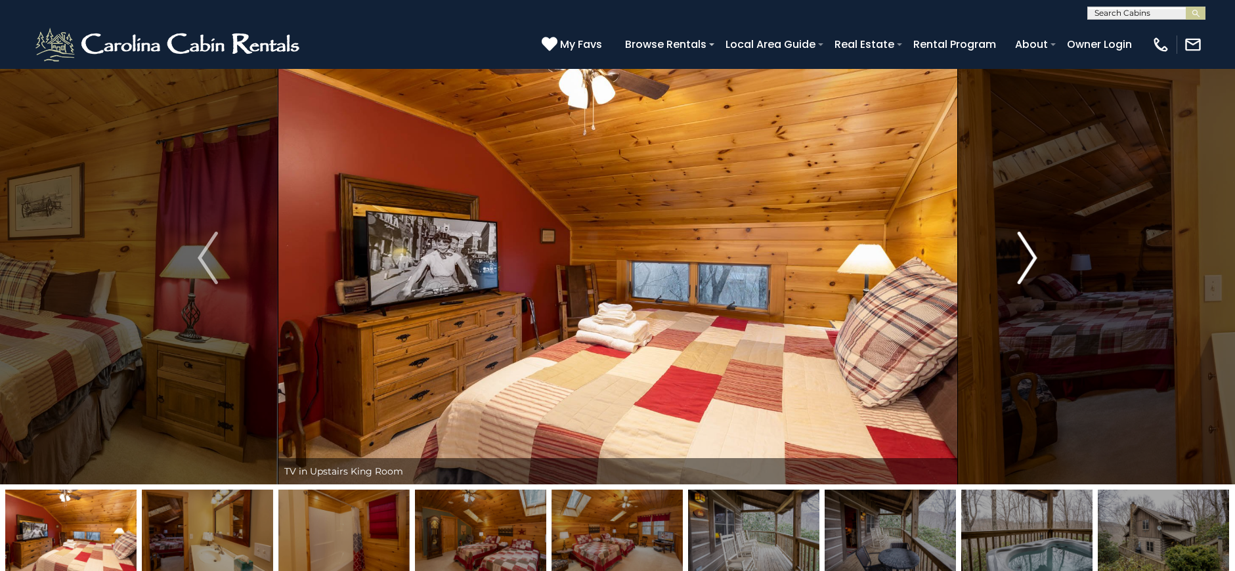
click at [1026, 252] on img "Next" at bounding box center [1027, 258] width 20 height 53
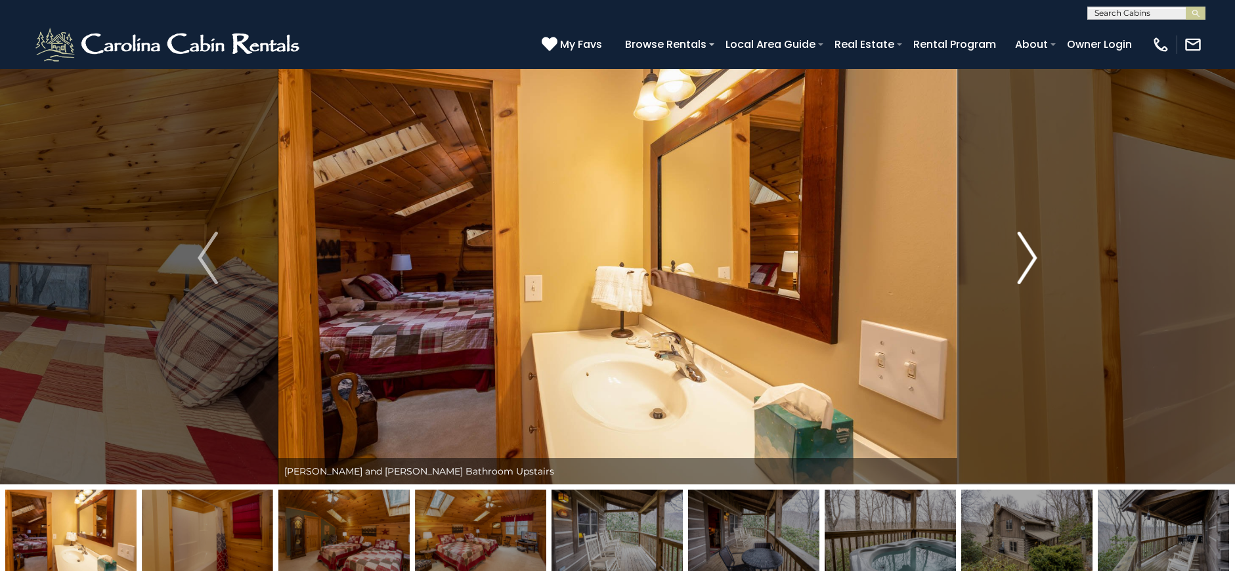
click at [1026, 252] on img "Next" at bounding box center [1027, 258] width 20 height 53
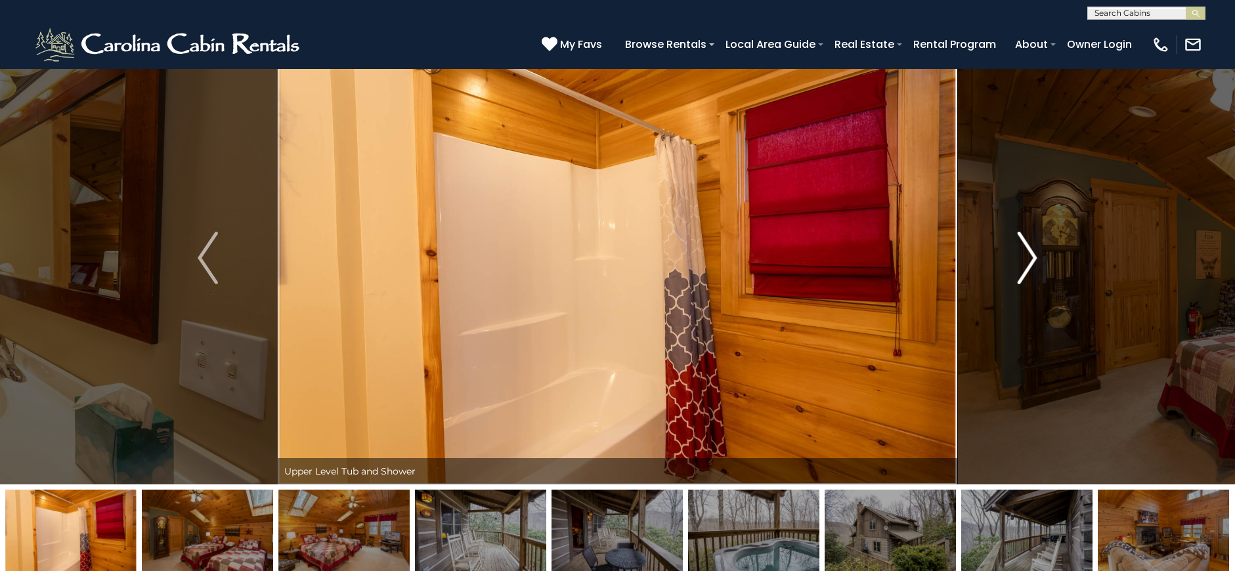
click at [1026, 252] on img "Next" at bounding box center [1027, 258] width 20 height 53
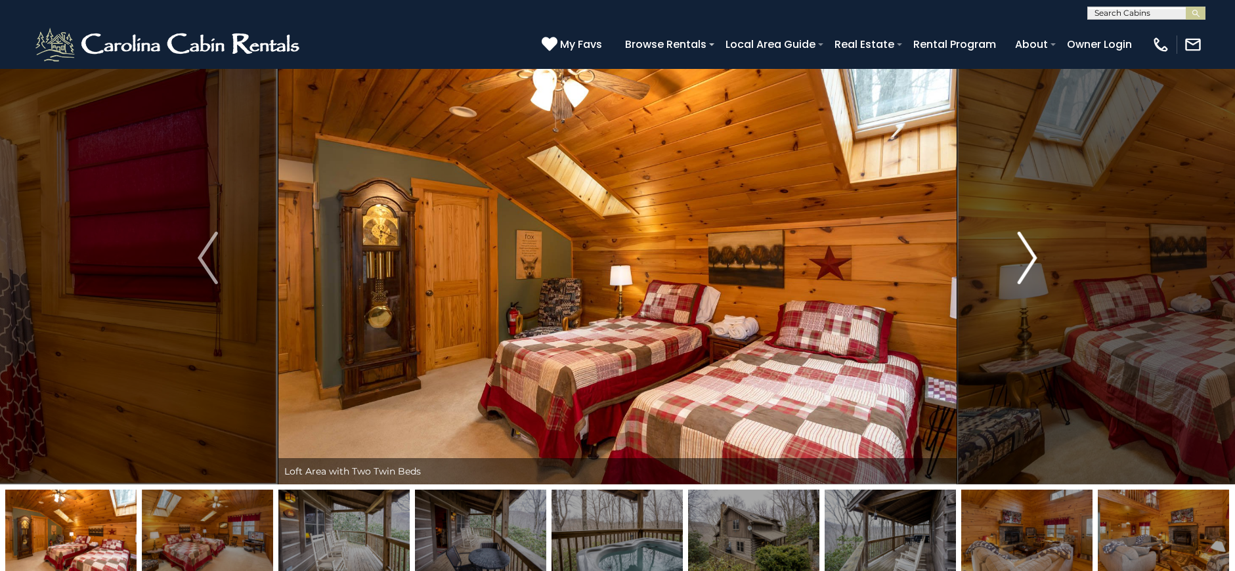
click at [1025, 255] on img "Next" at bounding box center [1027, 258] width 20 height 53
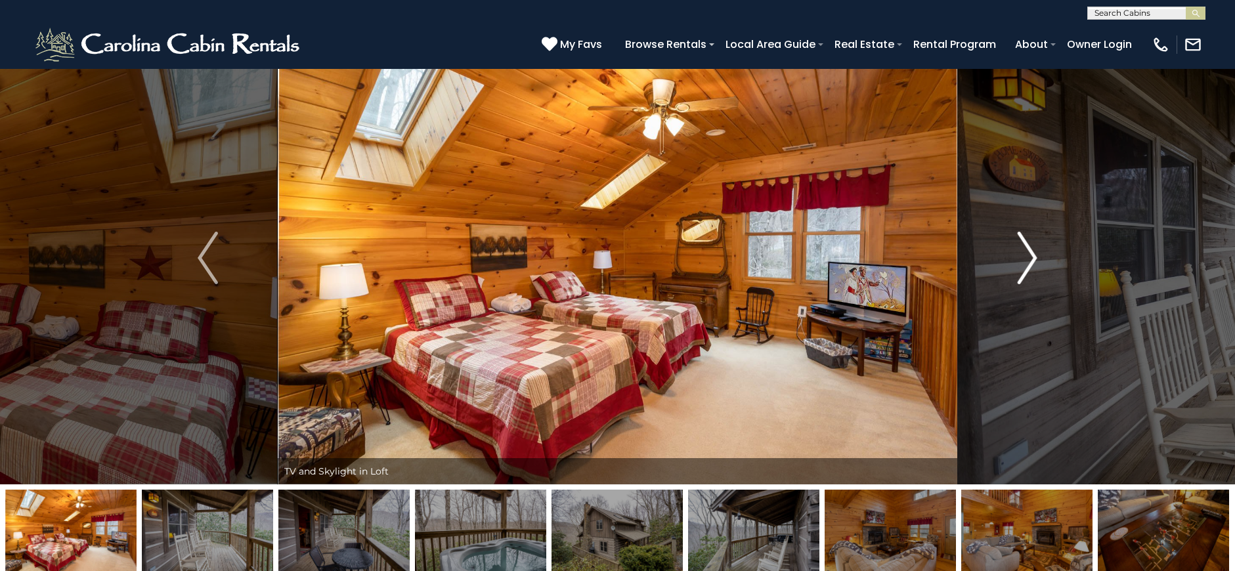
click at [1025, 255] on img "Next" at bounding box center [1027, 258] width 20 height 53
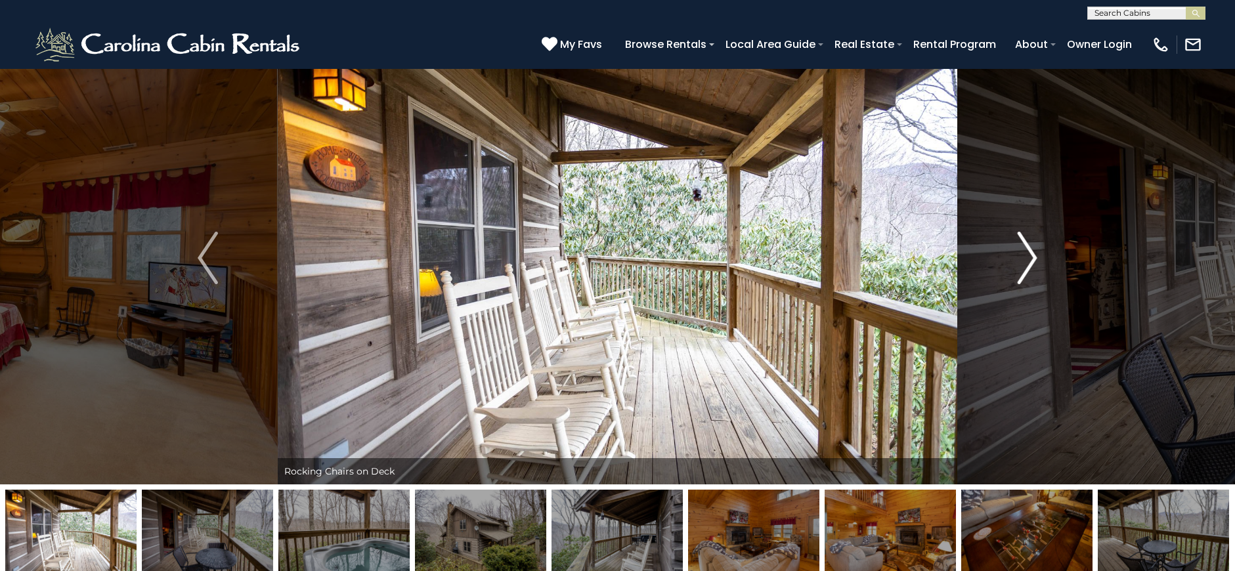
click at [1025, 255] on img "Next" at bounding box center [1027, 258] width 20 height 53
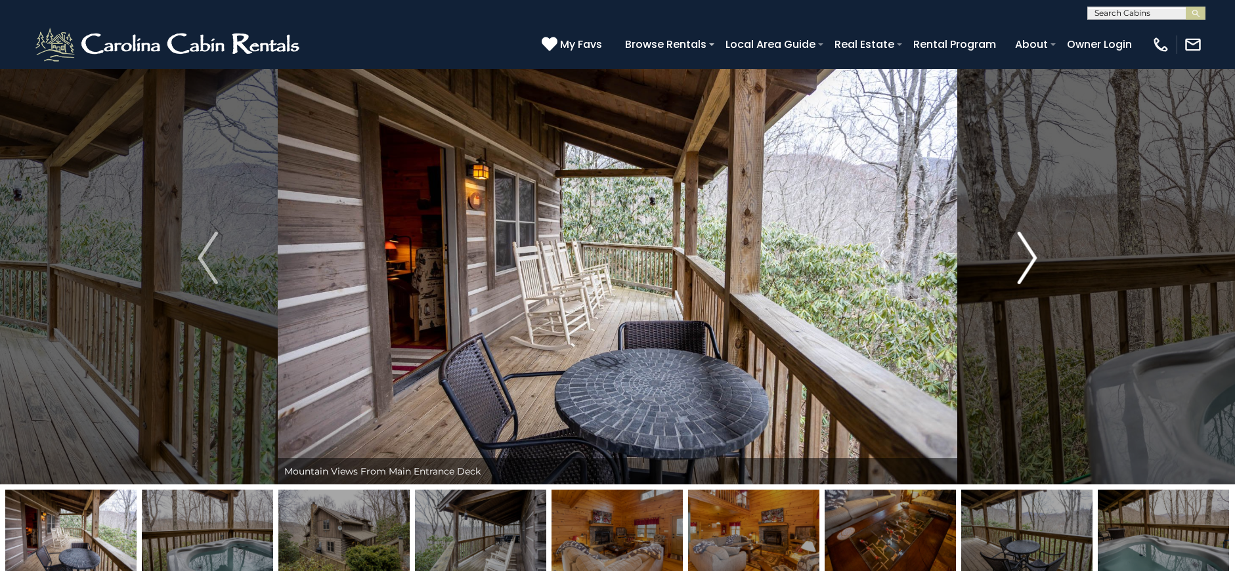
click at [1025, 255] on img "Next" at bounding box center [1027, 258] width 20 height 53
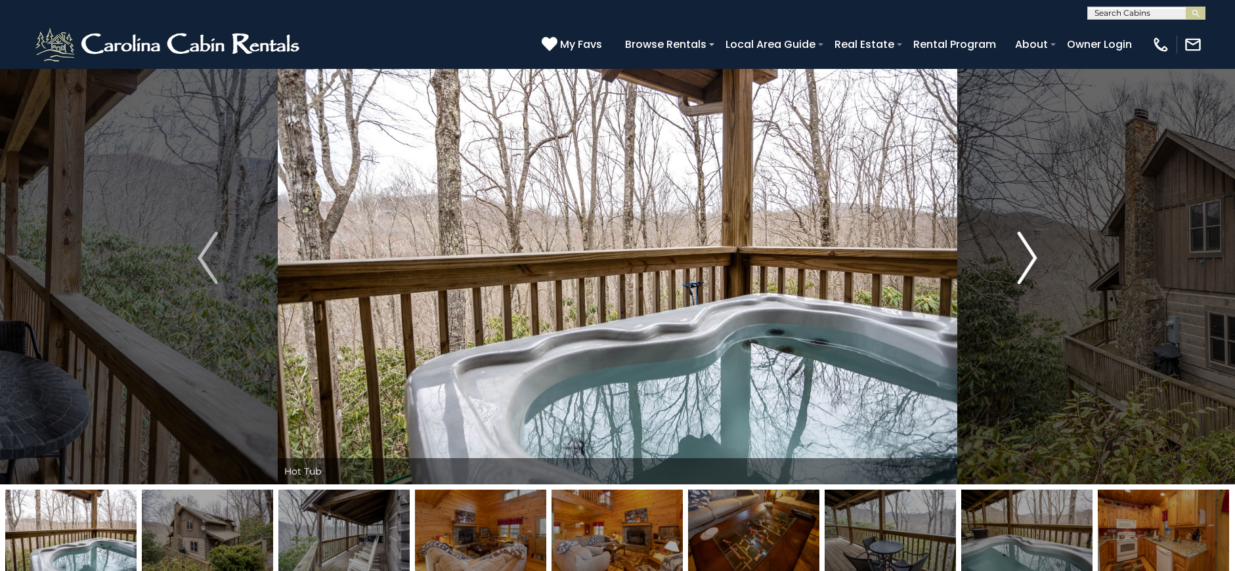
click at [1025, 255] on img "Next" at bounding box center [1027, 258] width 20 height 53
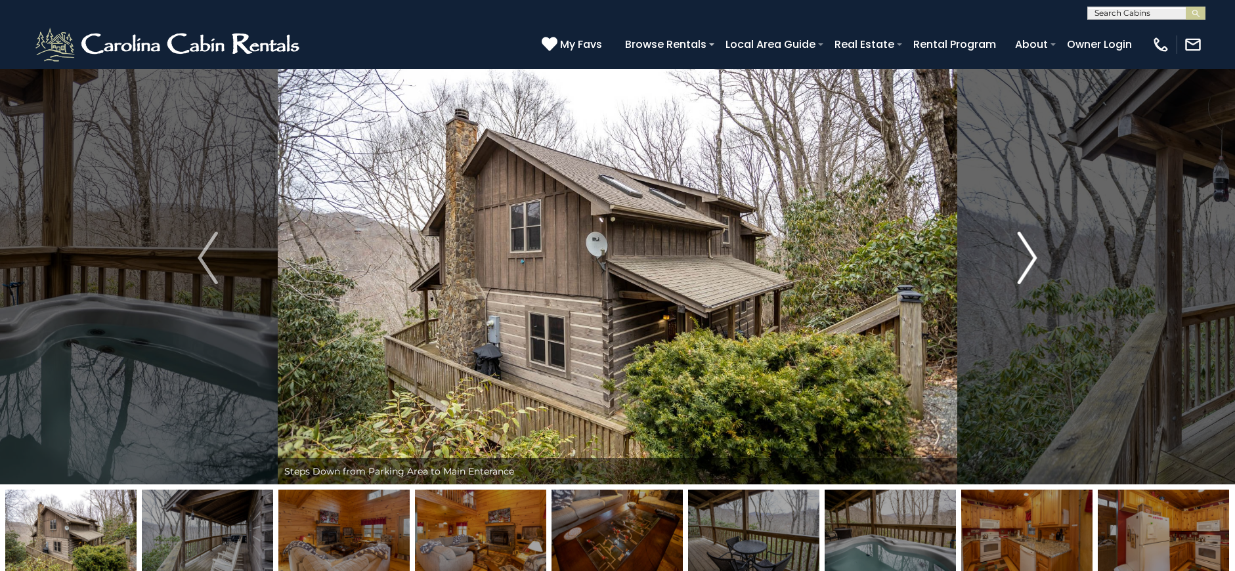
click at [1025, 255] on img "Next" at bounding box center [1027, 258] width 20 height 53
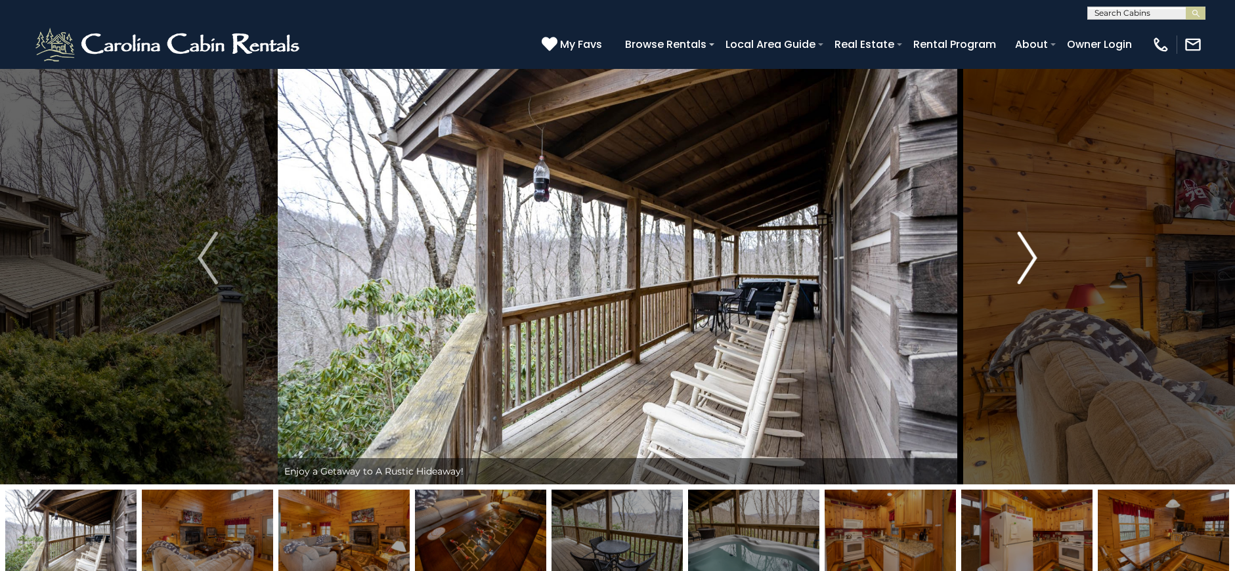
click at [1025, 255] on img "Next" at bounding box center [1027, 258] width 20 height 53
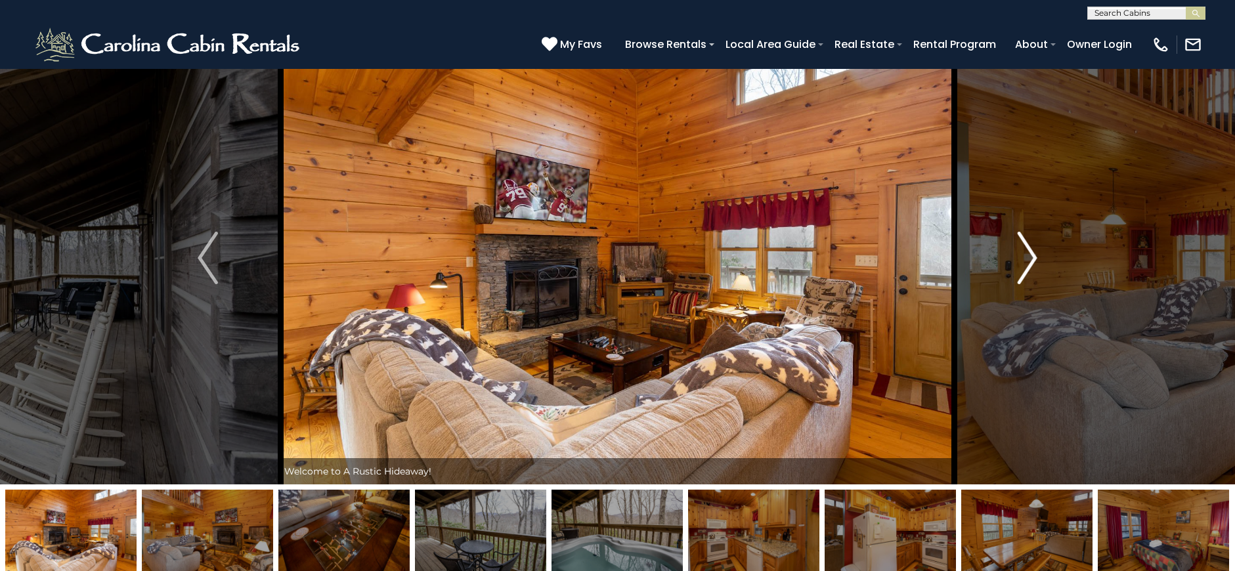
click at [1025, 255] on img "Next" at bounding box center [1027, 258] width 20 height 53
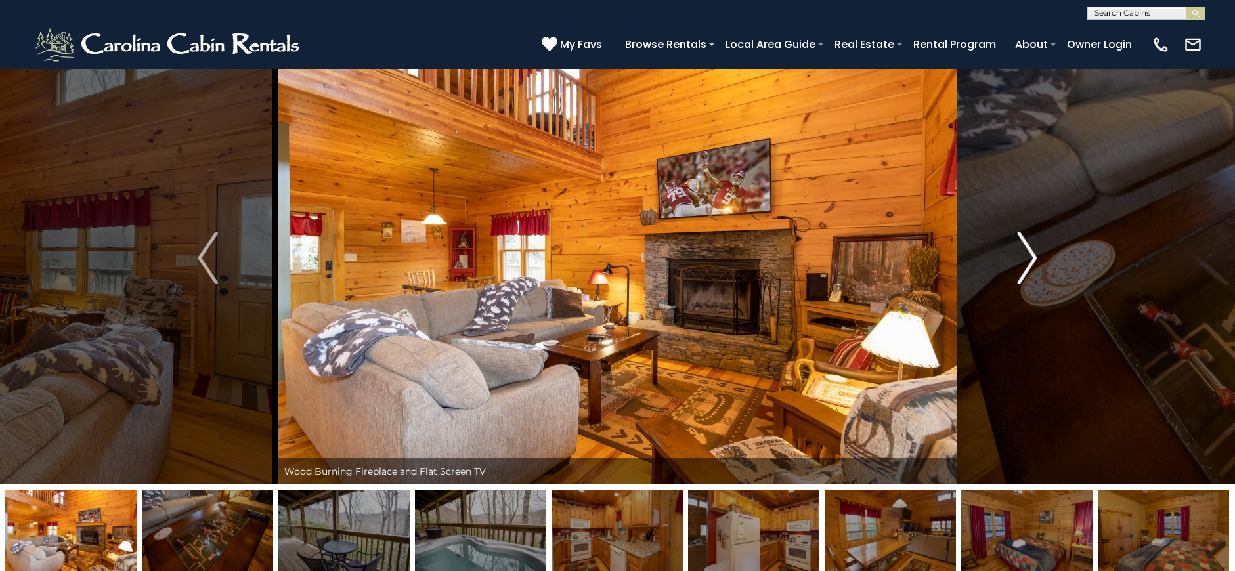
click at [1025, 255] on img "Next" at bounding box center [1027, 258] width 20 height 53
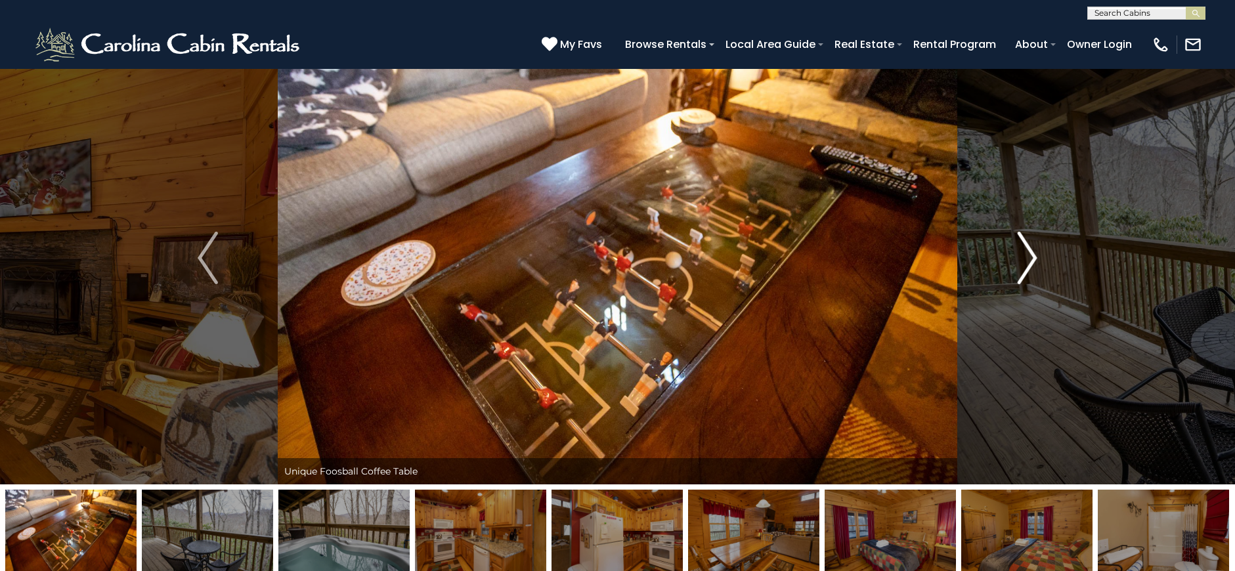
click at [1025, 255] on img "Next" at bounding box center [1027, 258] width 20 height 53
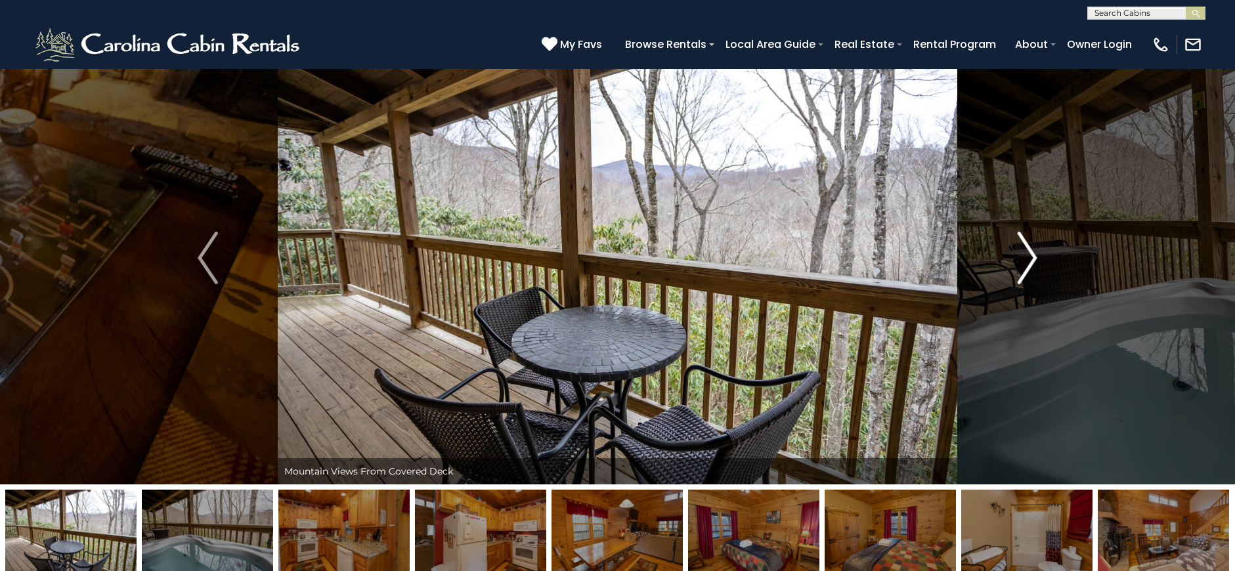
click at [1025, 255] on img "Next" at bounding box center [1027, 258] width 20 height 53
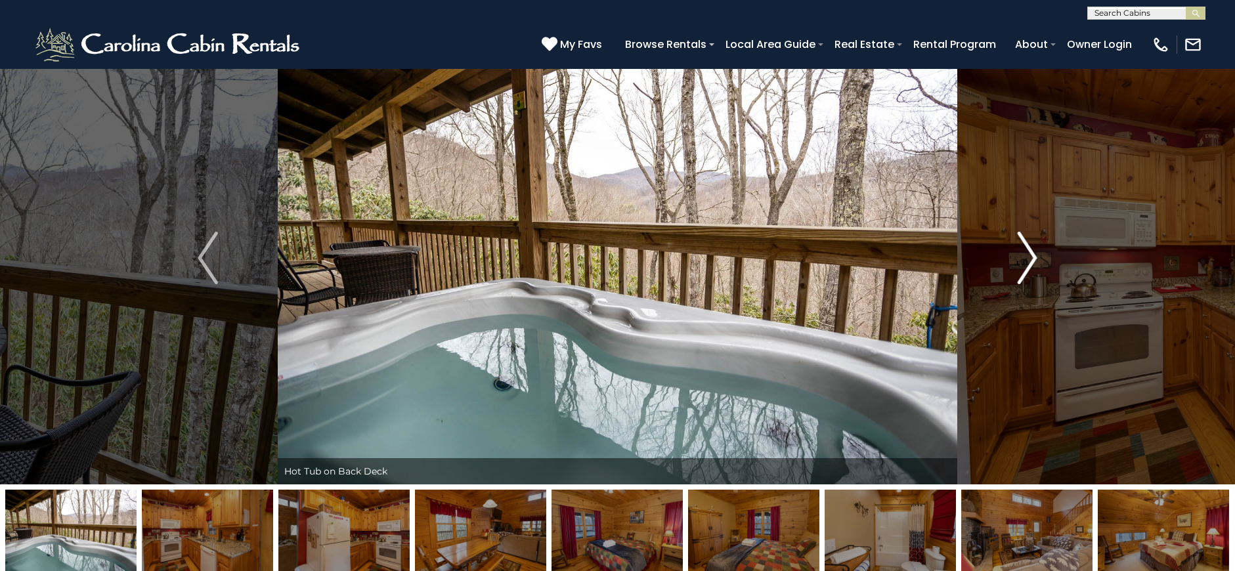
click at [1025, 255] on img "Next" at bounding box center [1027, 258] width 20 height 53
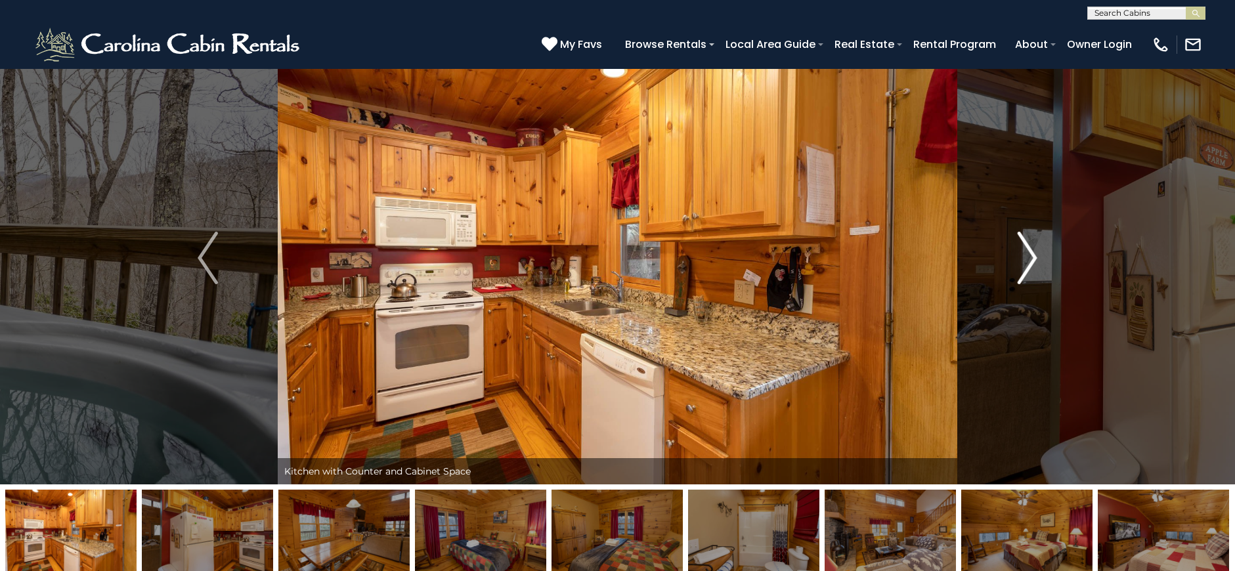
click at [1025, 255] on img "Next" at bounding box center [1027, 258] width 20 height 53
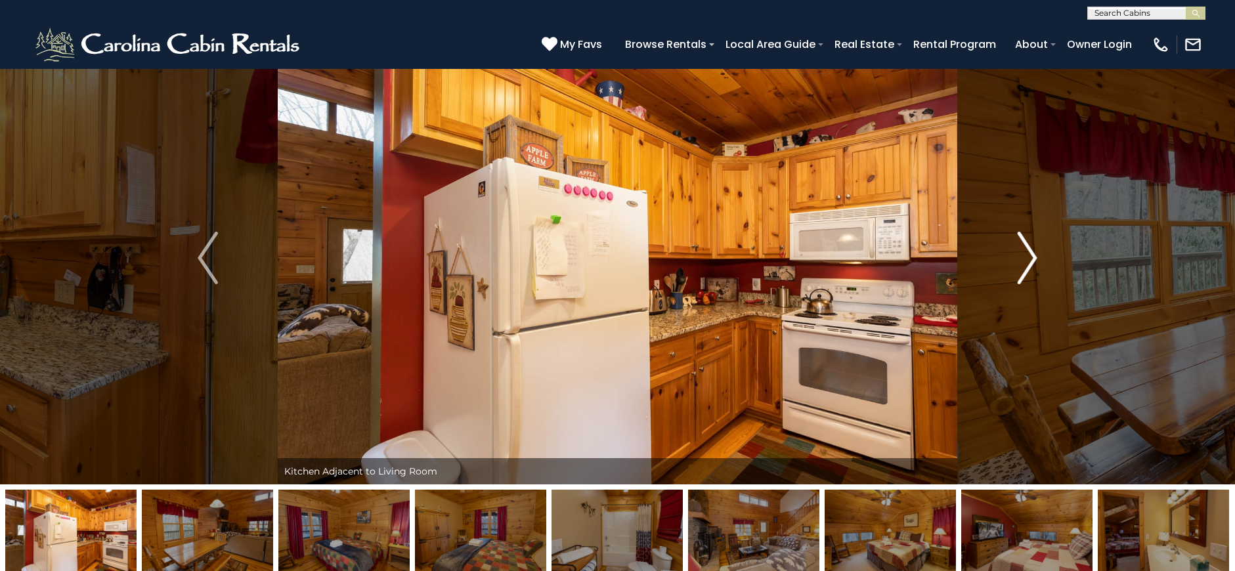
click at [1025, 255] on img "Next" at bounding box center [1027, 258] width 20 height 53
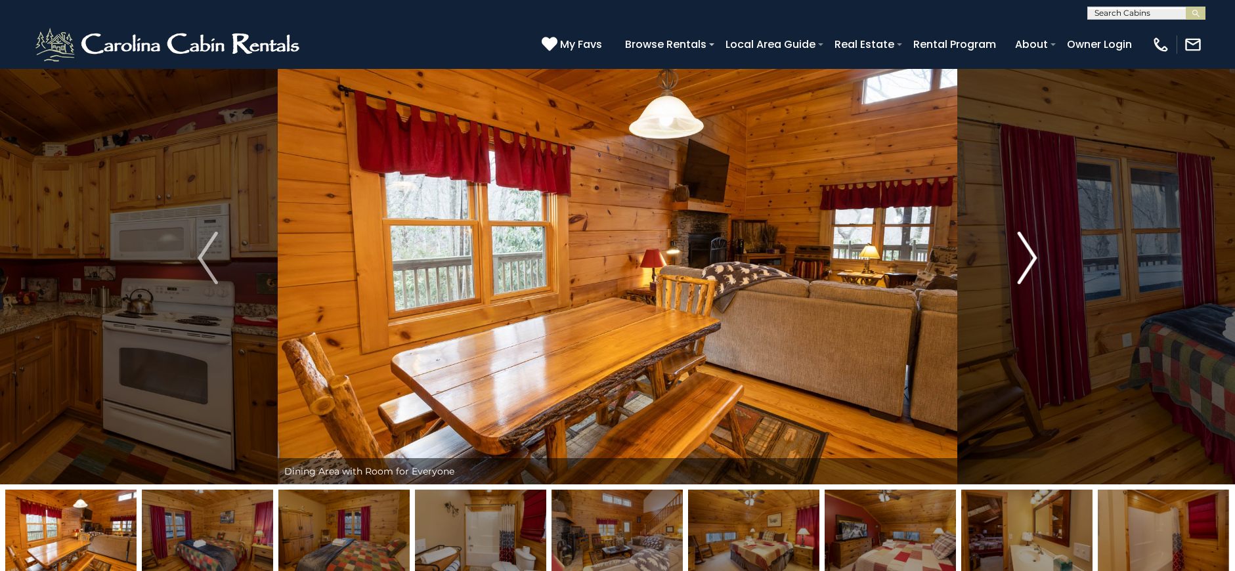
click at [1025, 255] on img "Next" at bounding box center [1027, 258] width 20 height 53
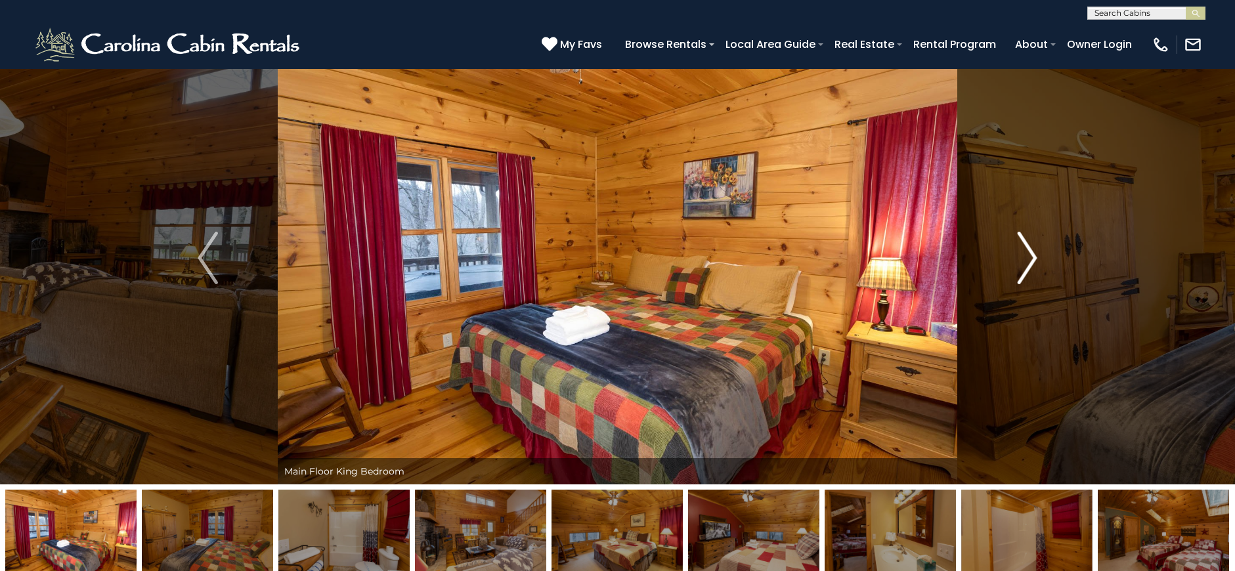
click at [1025, 255] on img "Next" at bounding box center [1027, 258] width 20 height 53
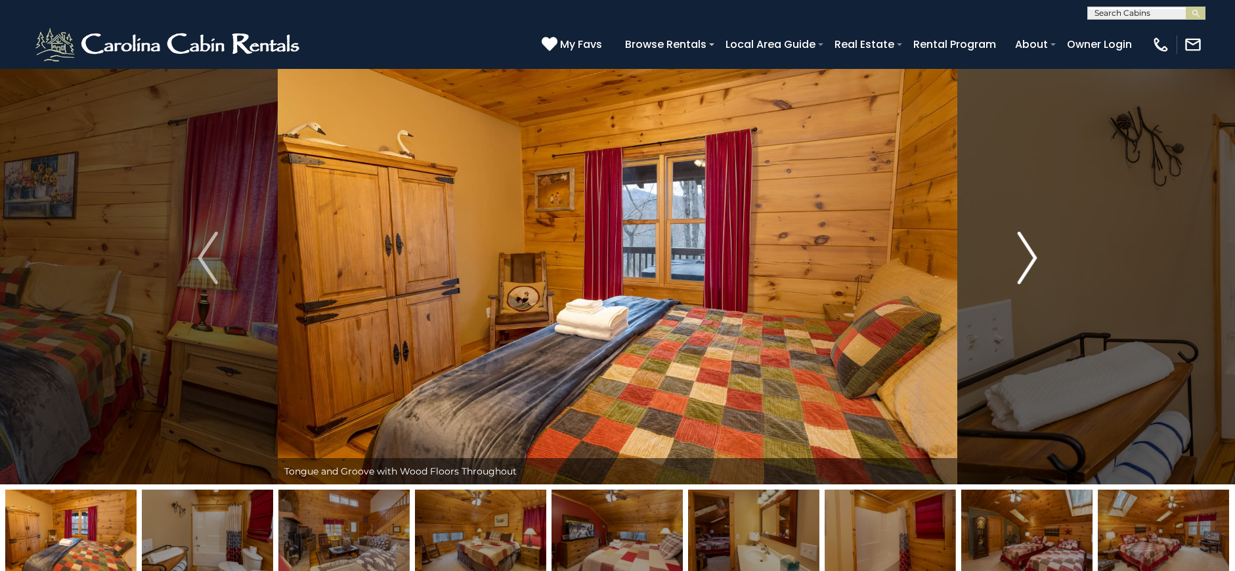
click at [1025, 255] on img "Next" at bounding box center [1027, 258] width 20 height 53
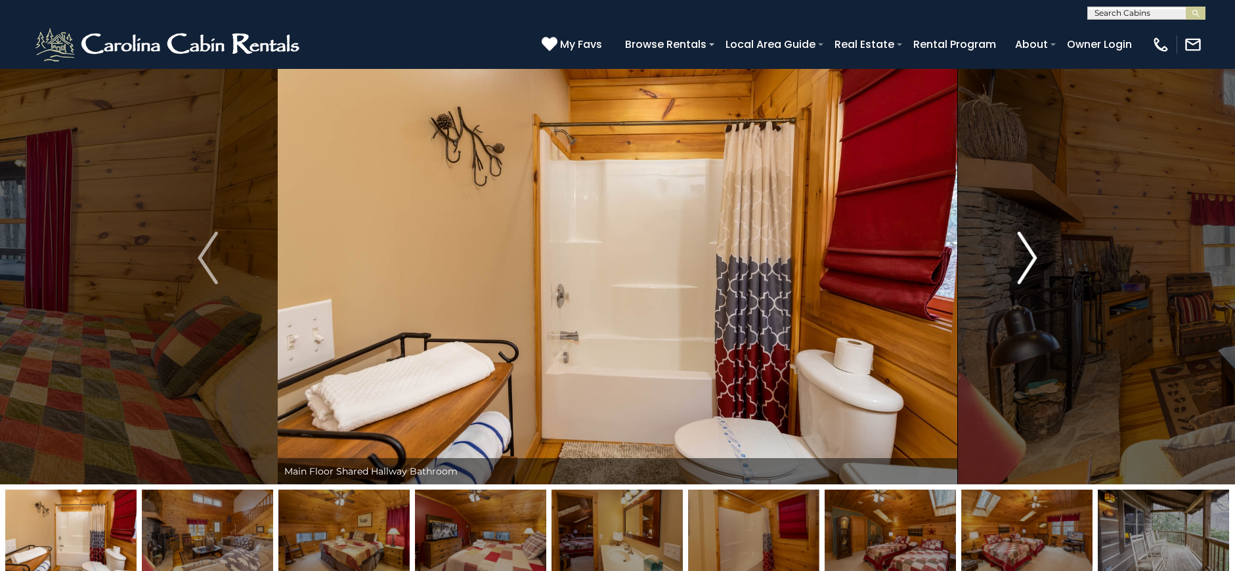
click at [1025, 255] on img "Next" at bounding box center [1027, 258] width 20 height 53
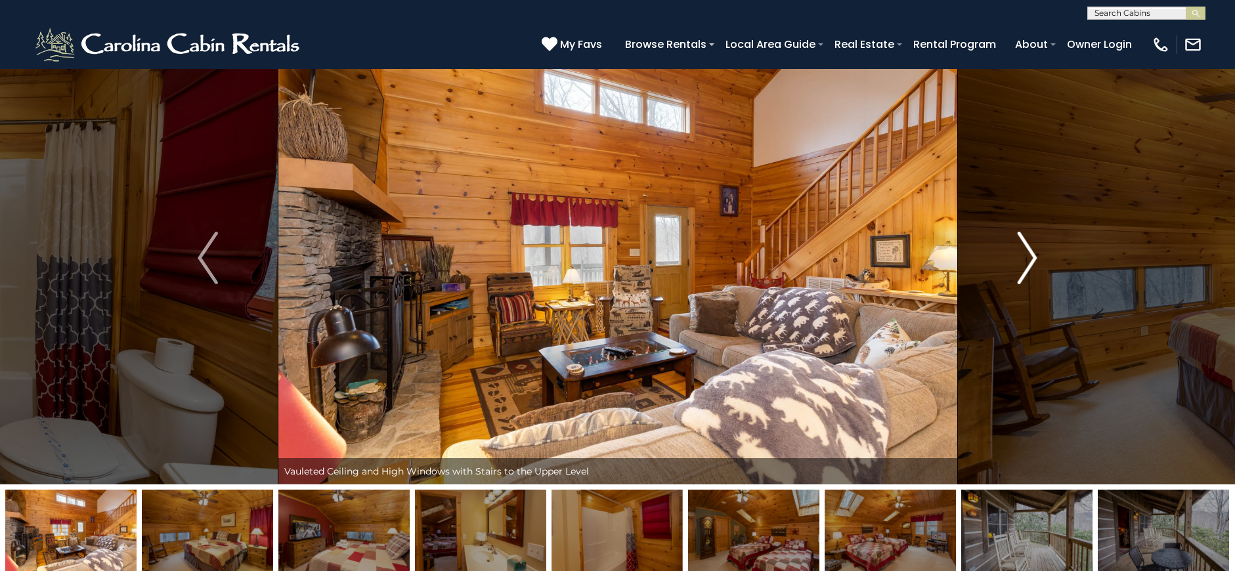
click at [1025, 255] on img "Next" at bounding box center [1027, 258] width 20 height 53
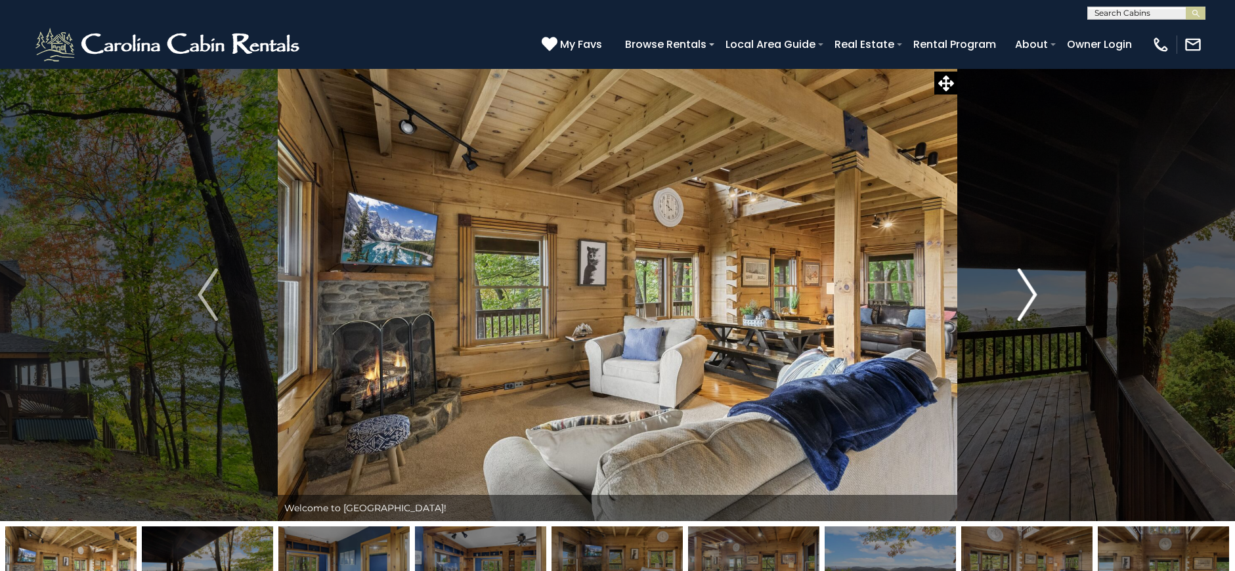
click at [1006, 291] on button "Next" at bounding box center [1027, 294] width 141 height 453
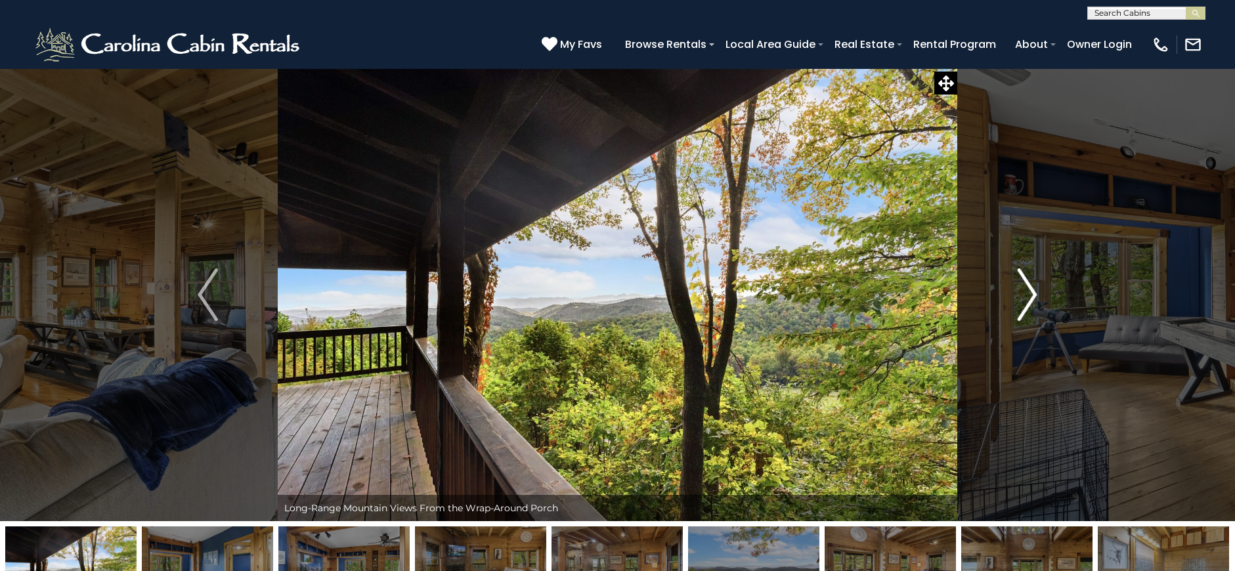
click at [1006, 291] on button "Next" at bounding box center [1027, 294] width 141 height 453
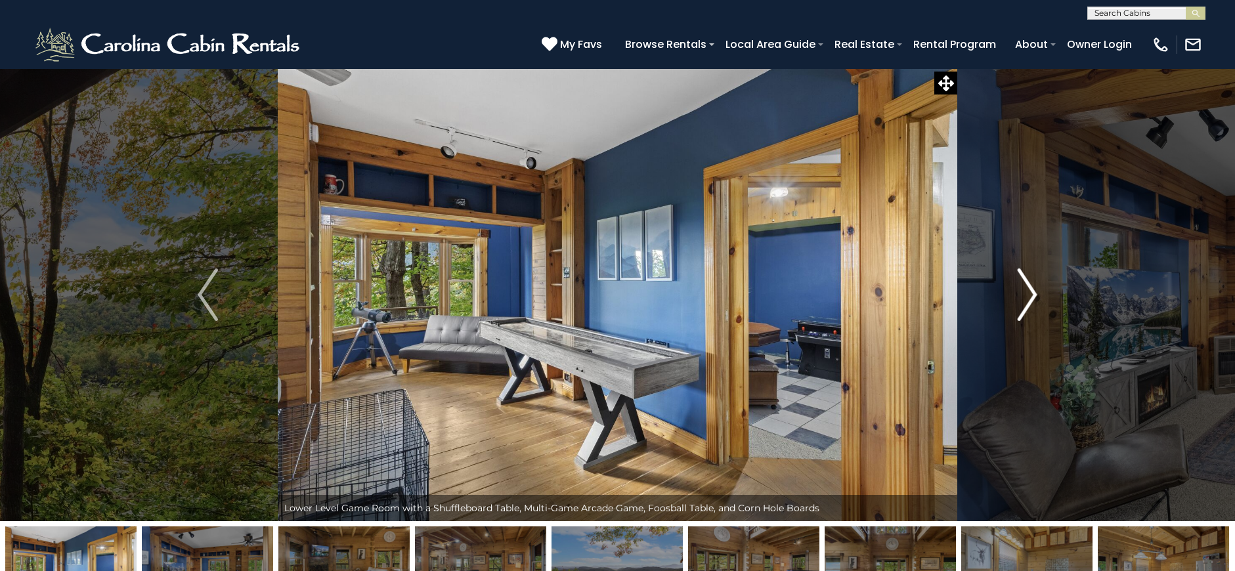
click at [1006, 291] on button "Next" at bounding box center [1027, 294] width 141 height 453
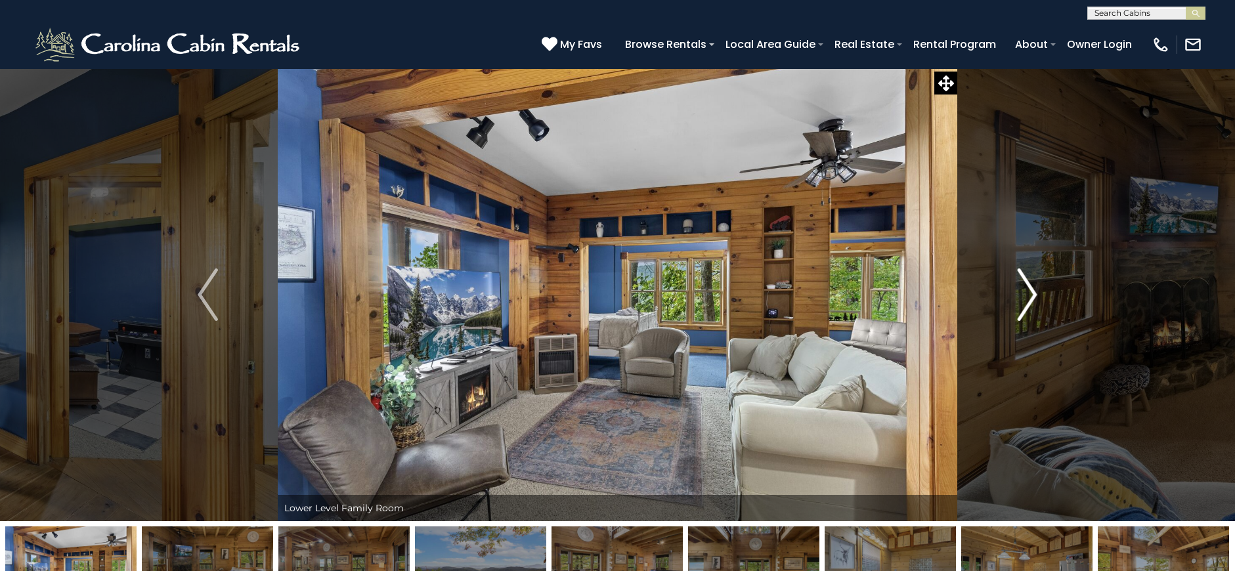
click at [1006, 291] on button "Next" at bounding box center [1027, 294] width 141 height 453
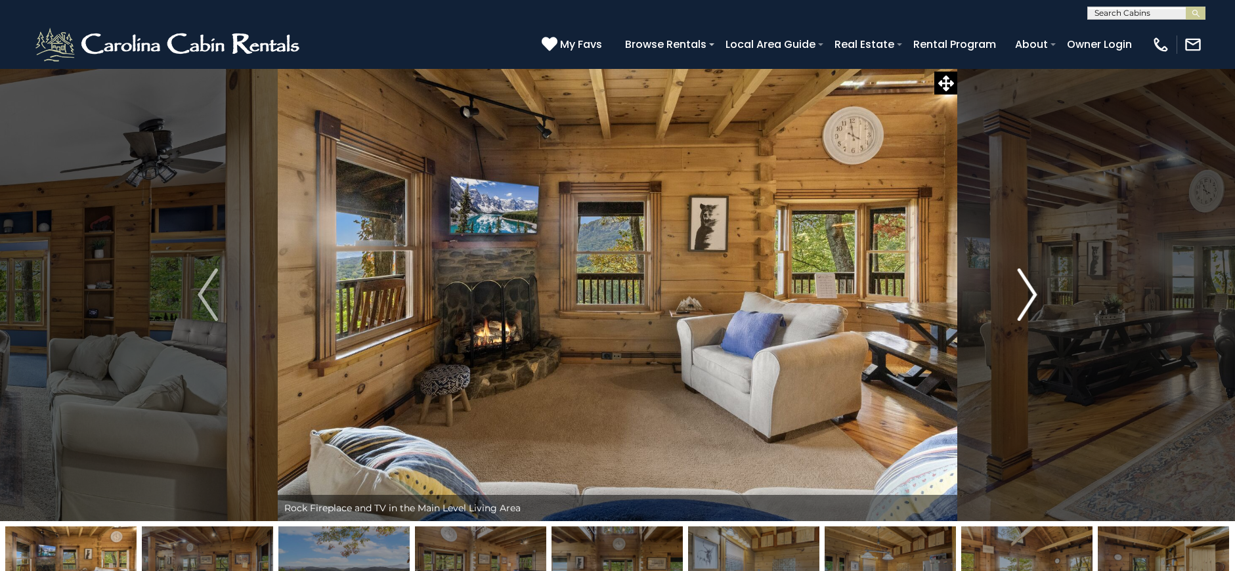
click at [1006, 291] on button "Next" at bounding box center [1027, 294] width 141 height 453
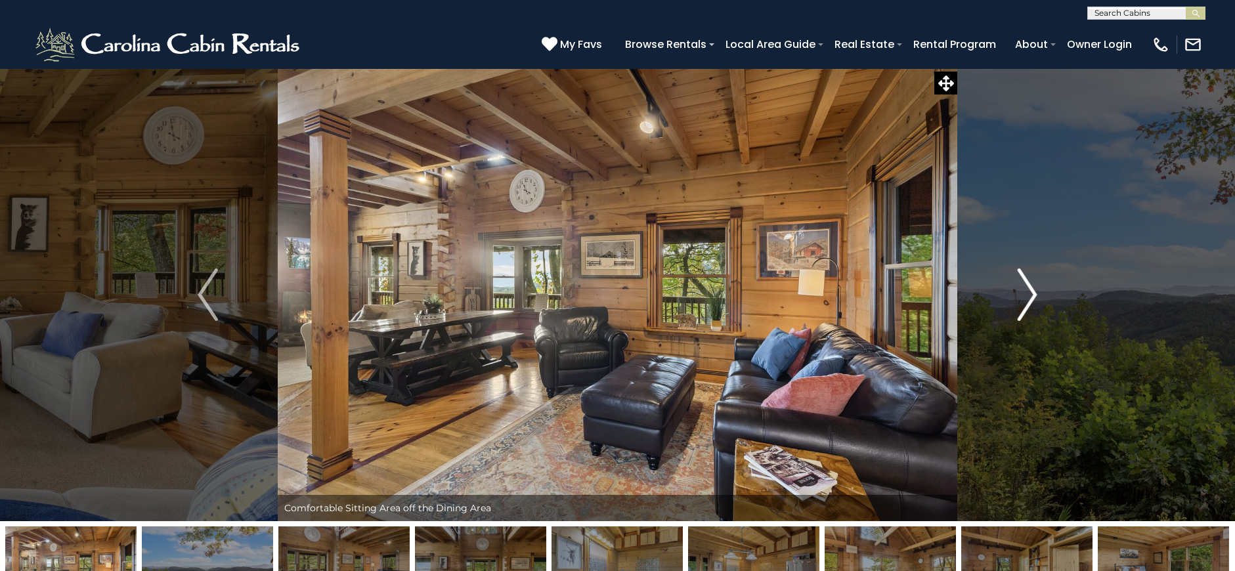
click at [1006, 291] on button "Next" at bounding box center [1027, 294] width 141 height 453
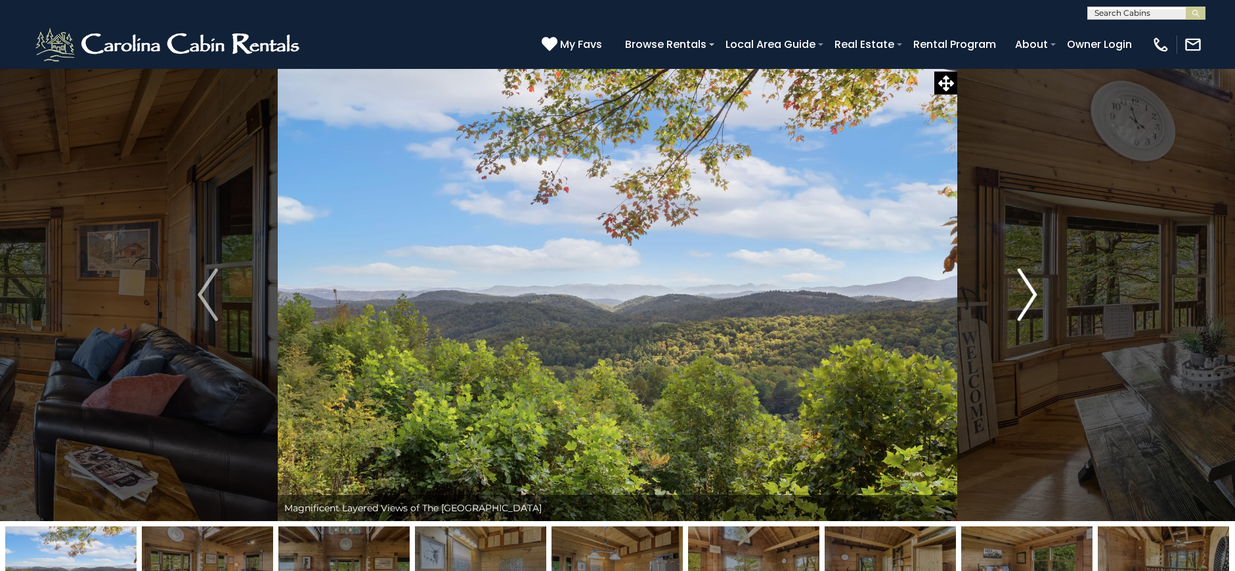
click at [1006, 291] on button "Next" at bounding box center [1027, 294] width 141 height 453
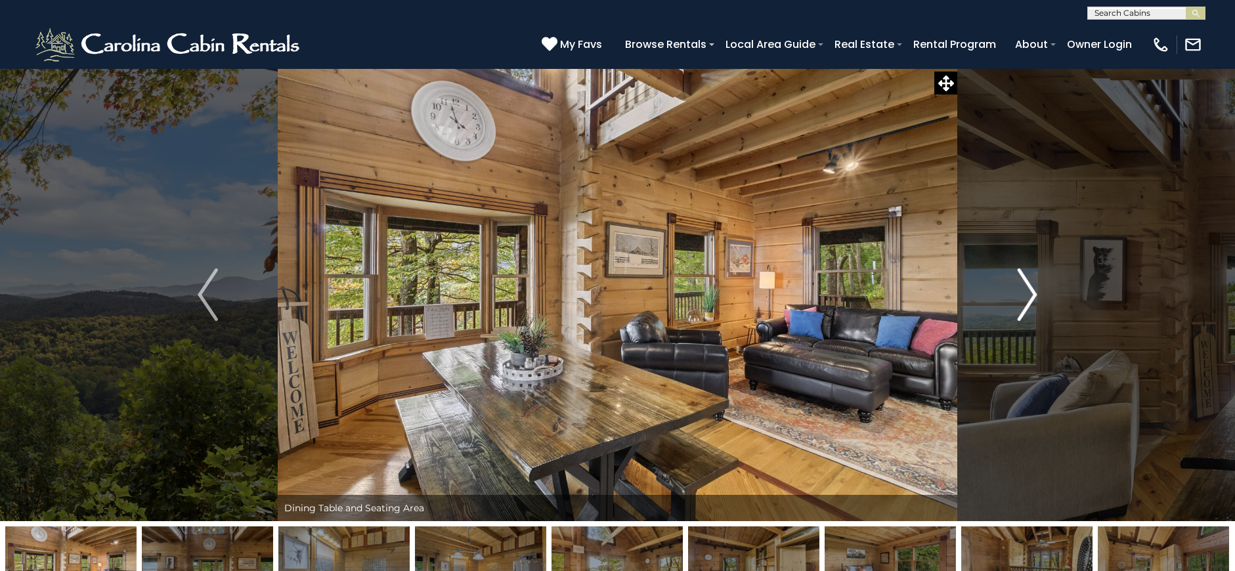
click at [1006, 291] on button "Next" at bounding box center [1027, 294] width 141 height 453
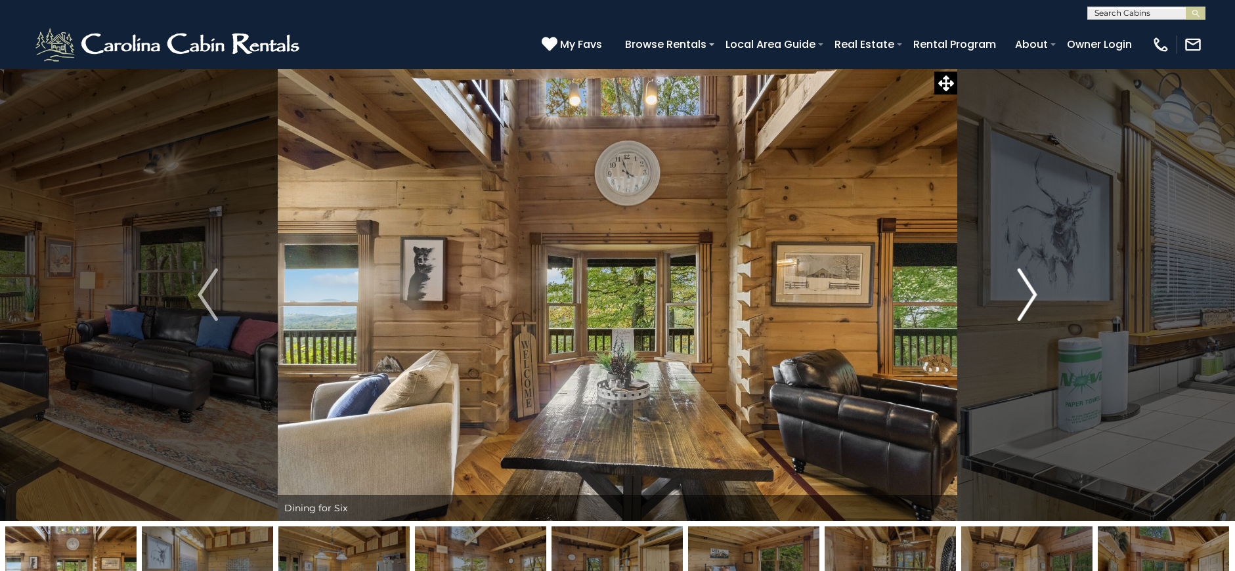
click at [1006, 291] on button "Next" at bounding box center [1027, 294] width 141 height 453
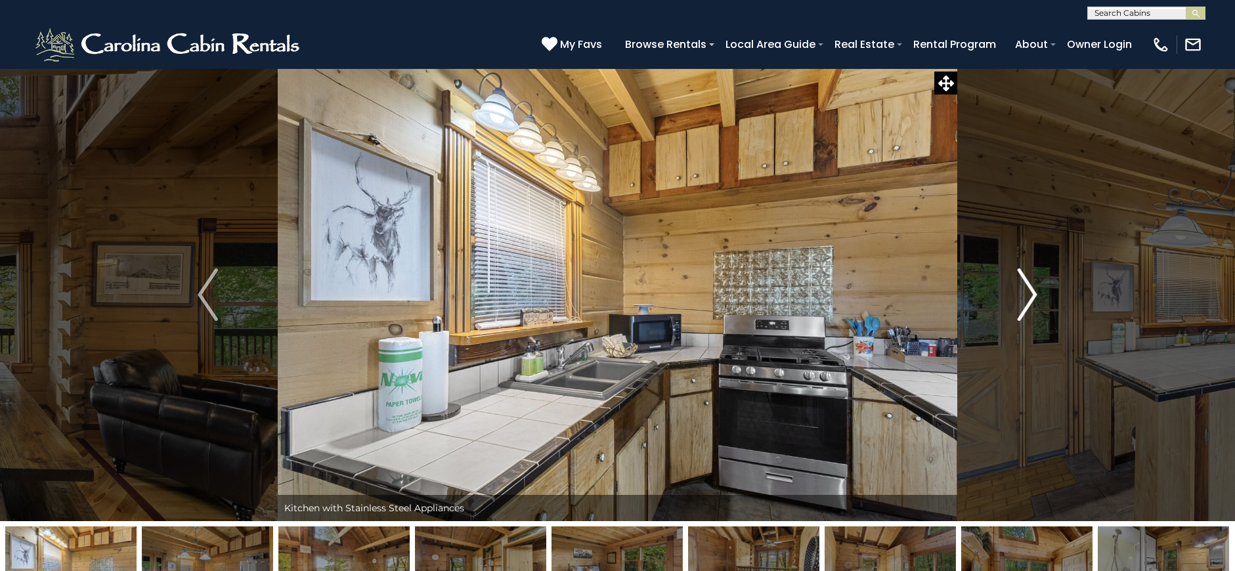
click at [1006, 291] on button "Next" at bounding box center [1027, 294] width 141 height 453
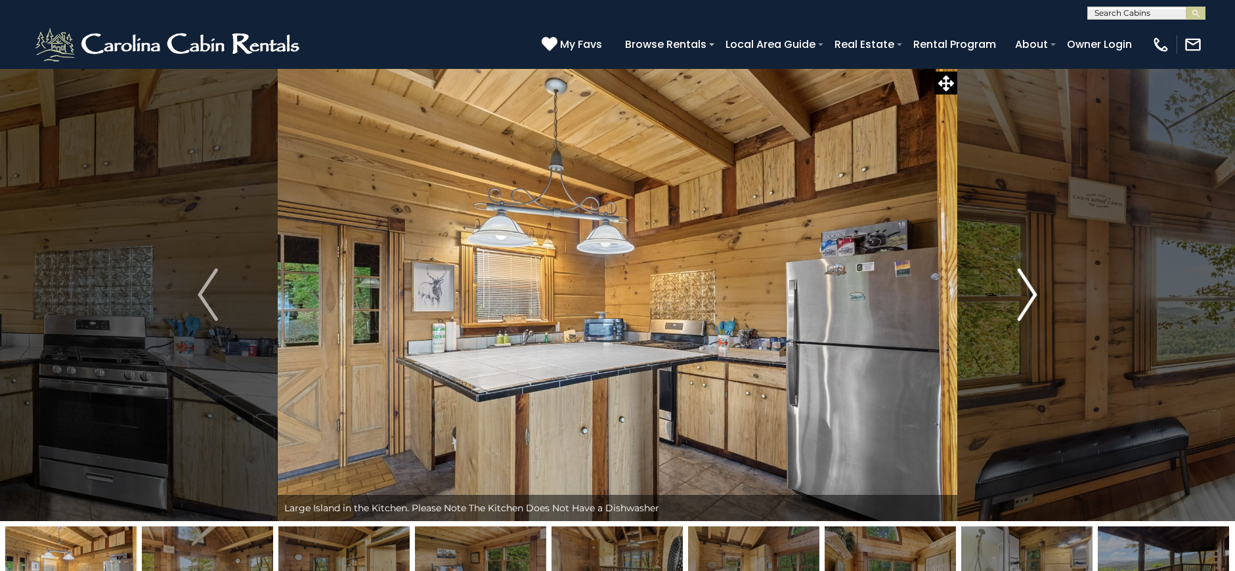
click at [1006, 291] on button "Next" at bounding box center [1027, 294] width 141 height 453
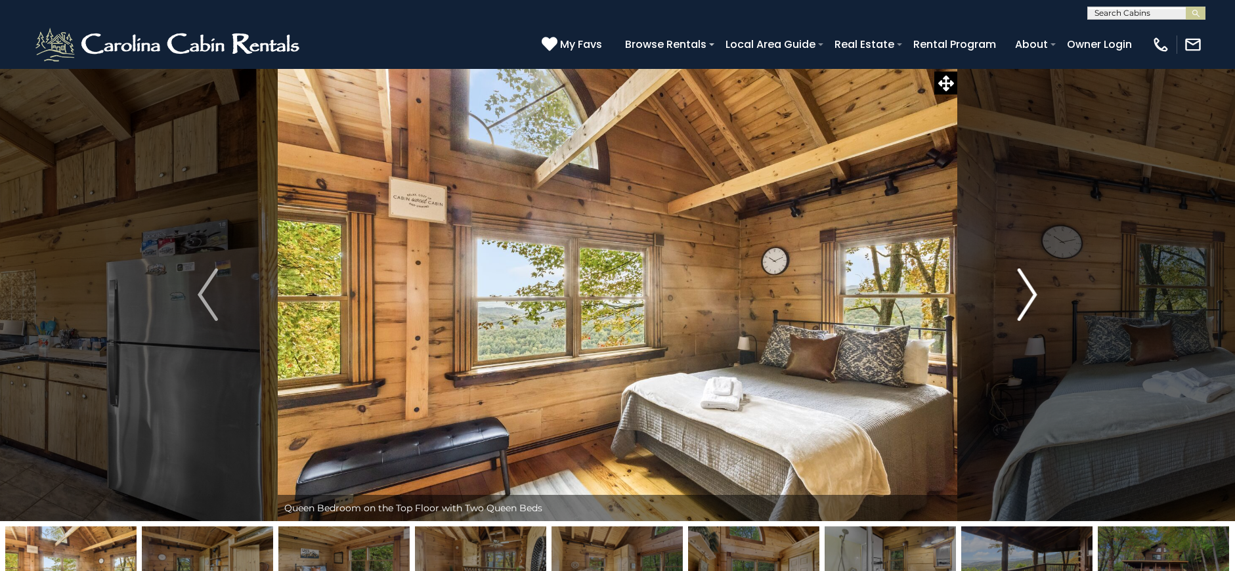
click at [1006, 291] on button "Next" at bounding box center [1027, 294] width 141 height 453
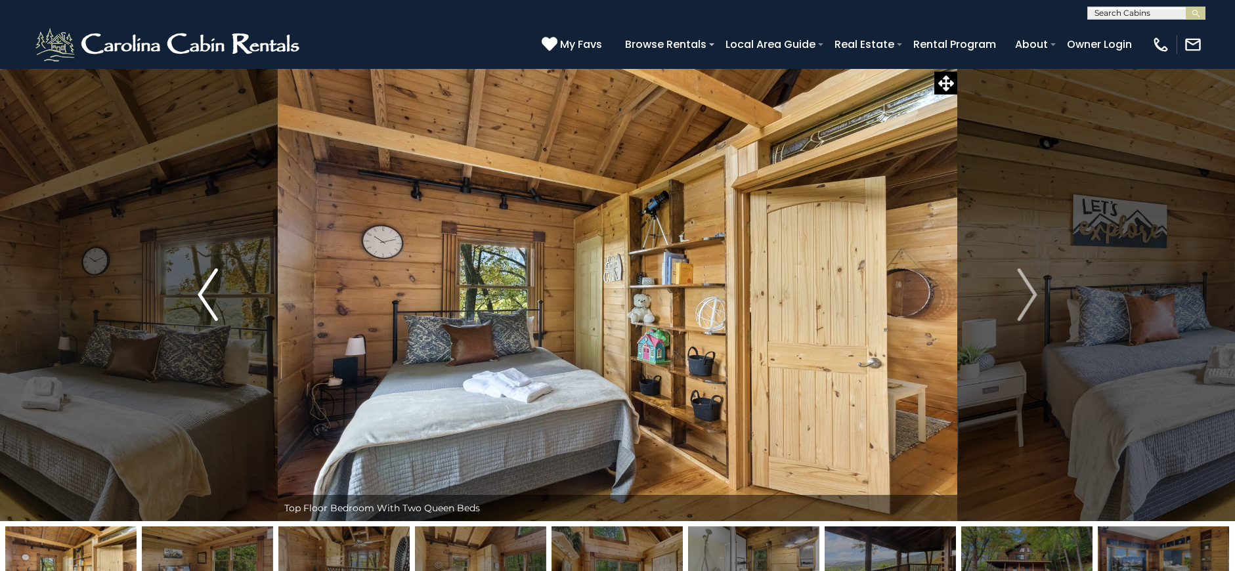
click at [205, 294] on img "Previous" at bounding box center [208, 295] width 20 height 53
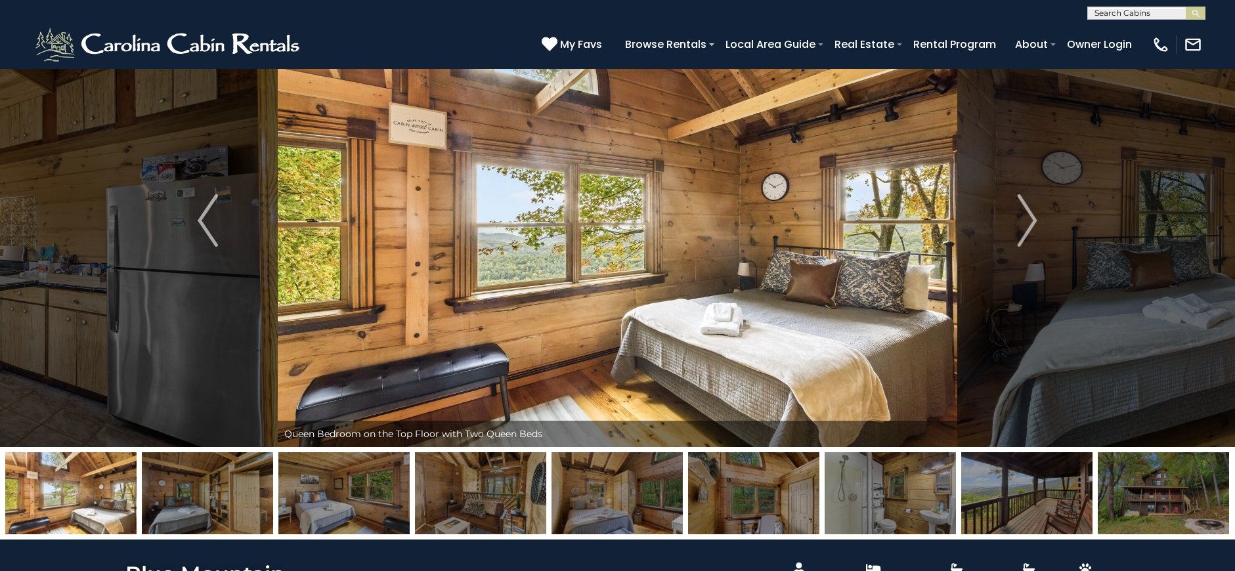
scroll to position [74, 0]
click at [1031, 235] on img "Next" at bounding box center [1027, 221] width 20 height 53
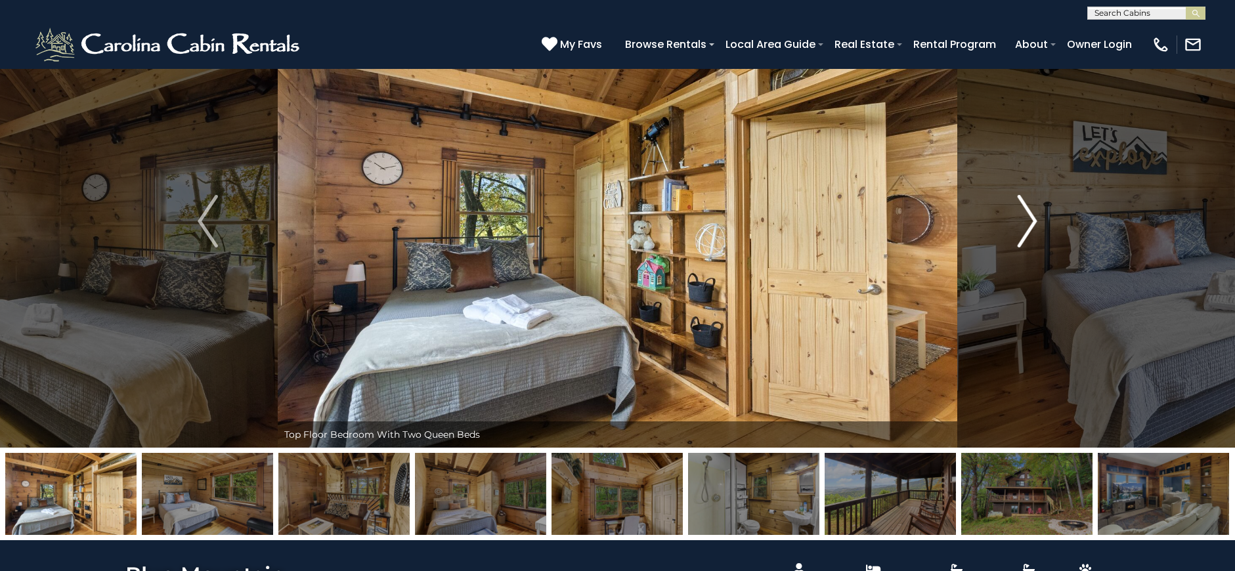
click at [1026, 233] on img "Next" at bounding box center [1027, 221] width 20 height 53
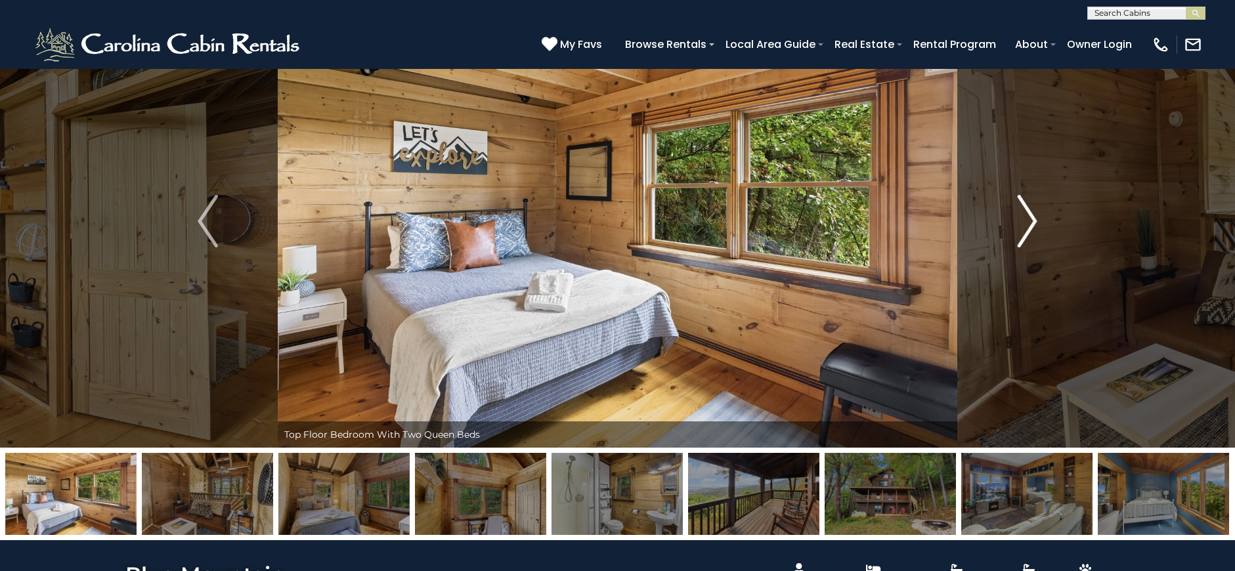
click at [1023, 214] on img "Next" at bounding box center [1027, 221] width 20 height 53
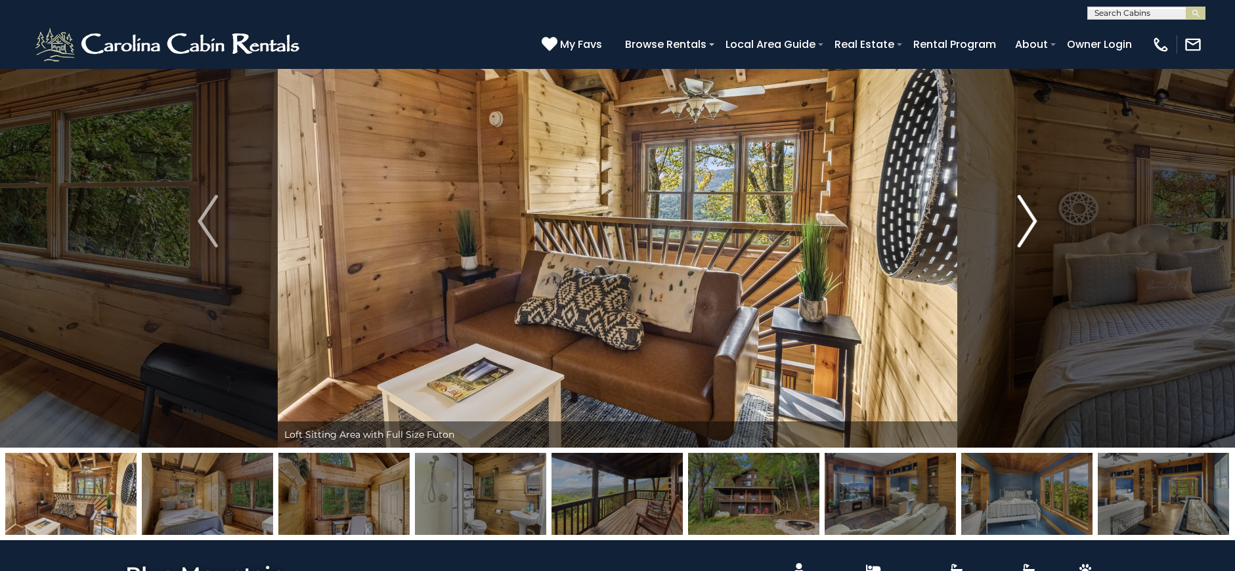
click at [1023, 214] on img "Next" at bounding box center [1027, 221] width 20 height 53
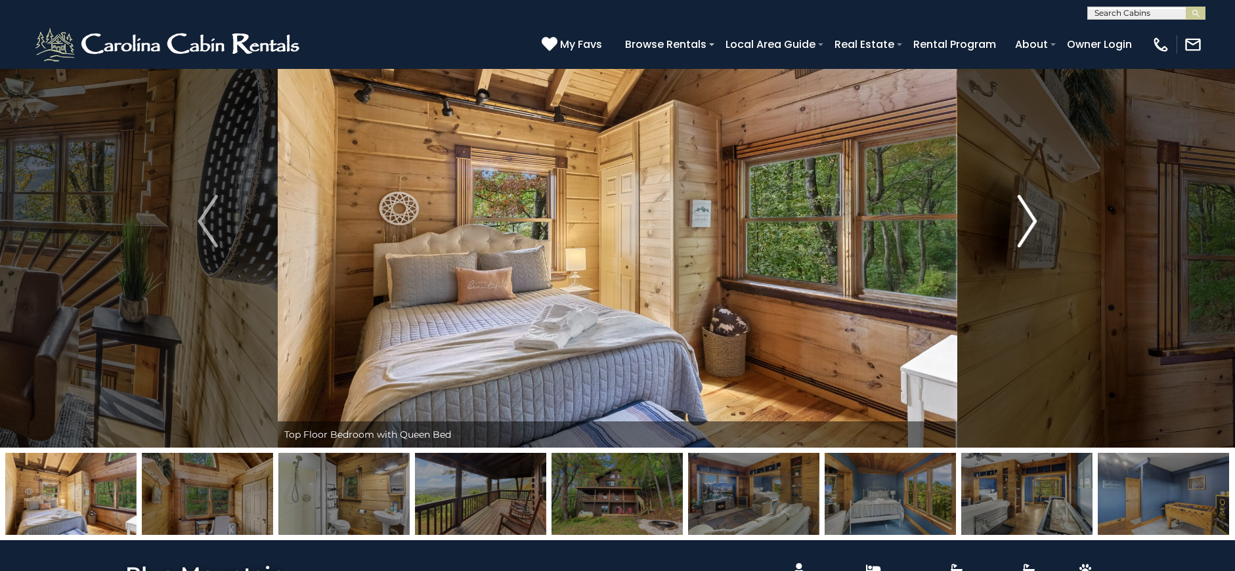
click at [1023, 214] on img "Next" at bounding box center [1027, 221] width 20 height 53
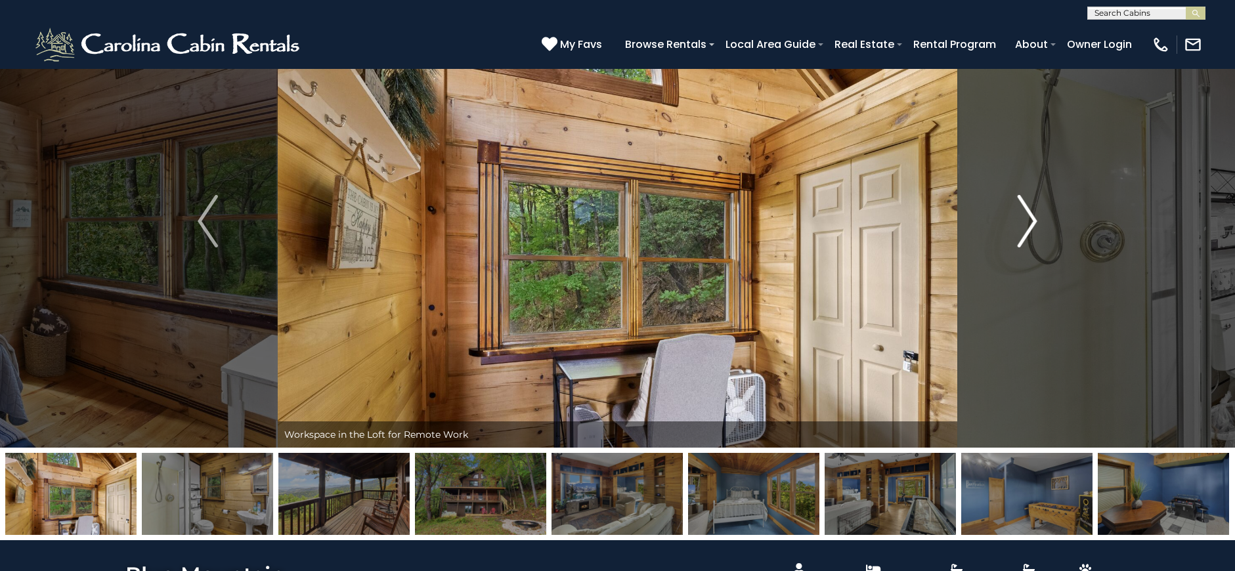
click at [1023, 214] on img "Next" at bounding box center [1027, 221] width 20 height 53
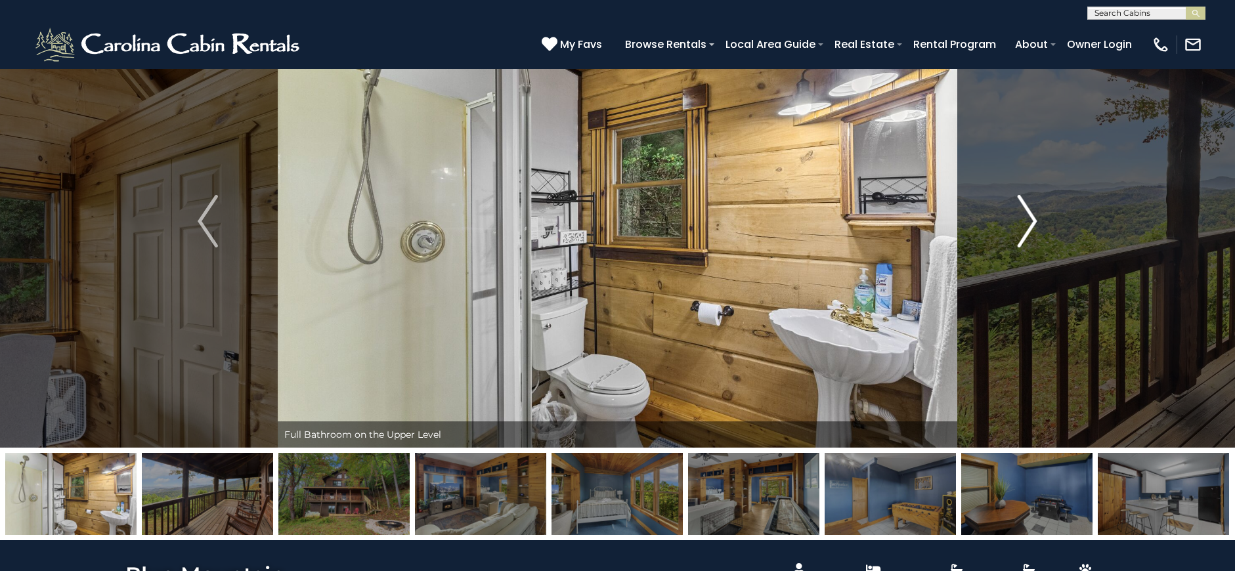
click at [1023, 214] on img "Next" at bounding box center [1027, 221] width 20 height 53
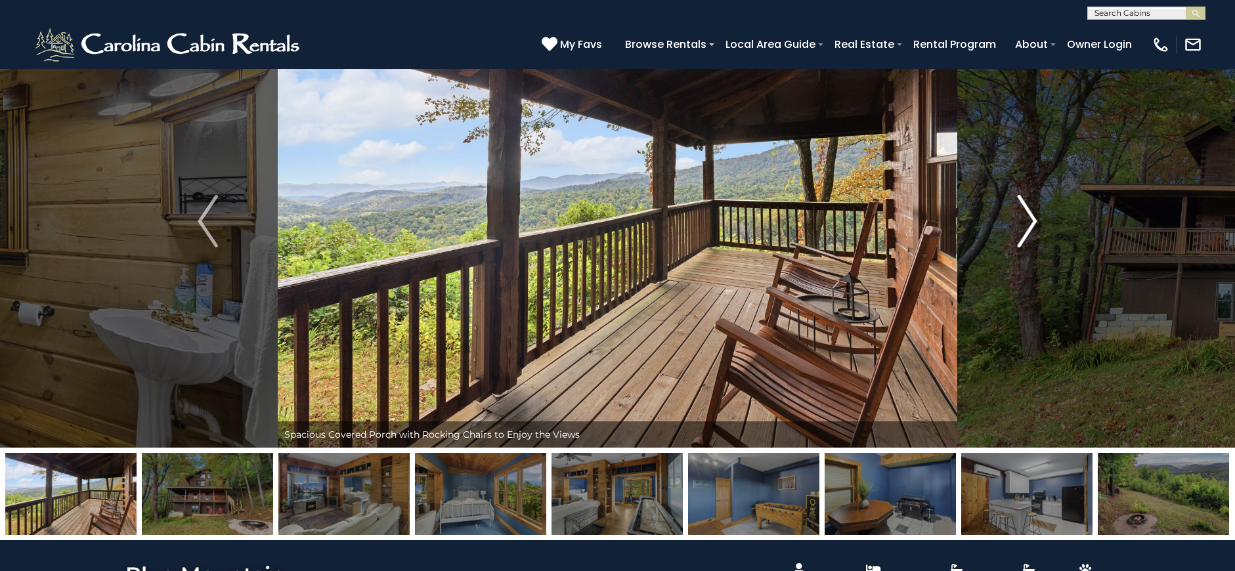
click at [1023, 214] on img "Next" at bounding box center [1027, 221] width 20 height 53
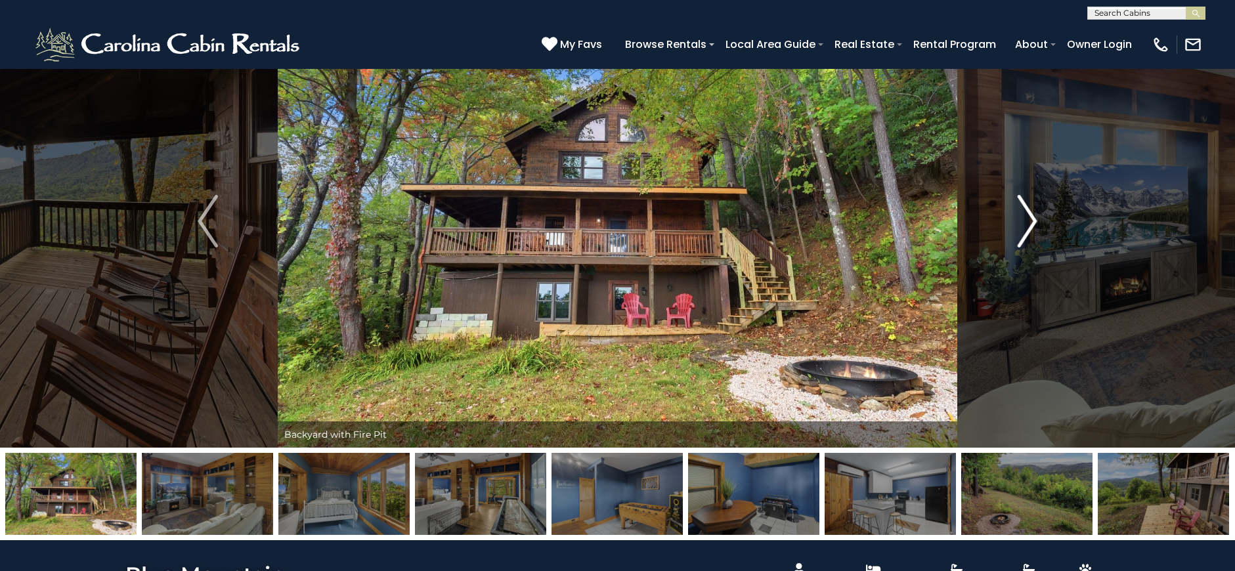
click at [1023, 214] on img "Next" at bounding box center [1027, 221] width 20 height 53
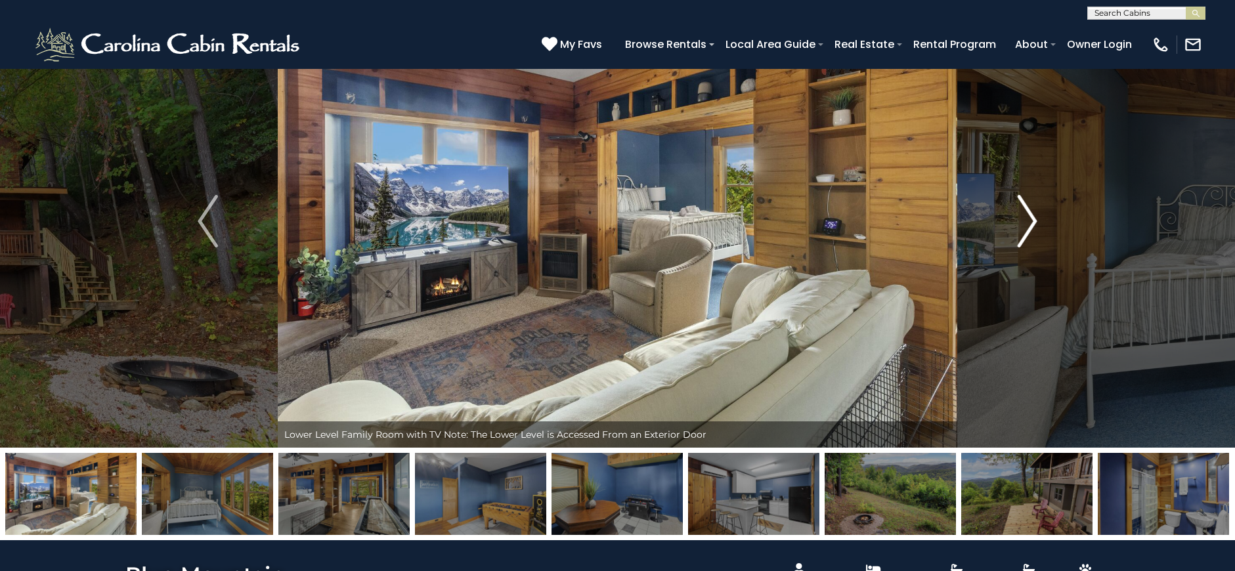
click at [1023, 214] on img "Next" at bounding box center [1027, 221] width 20 height 53
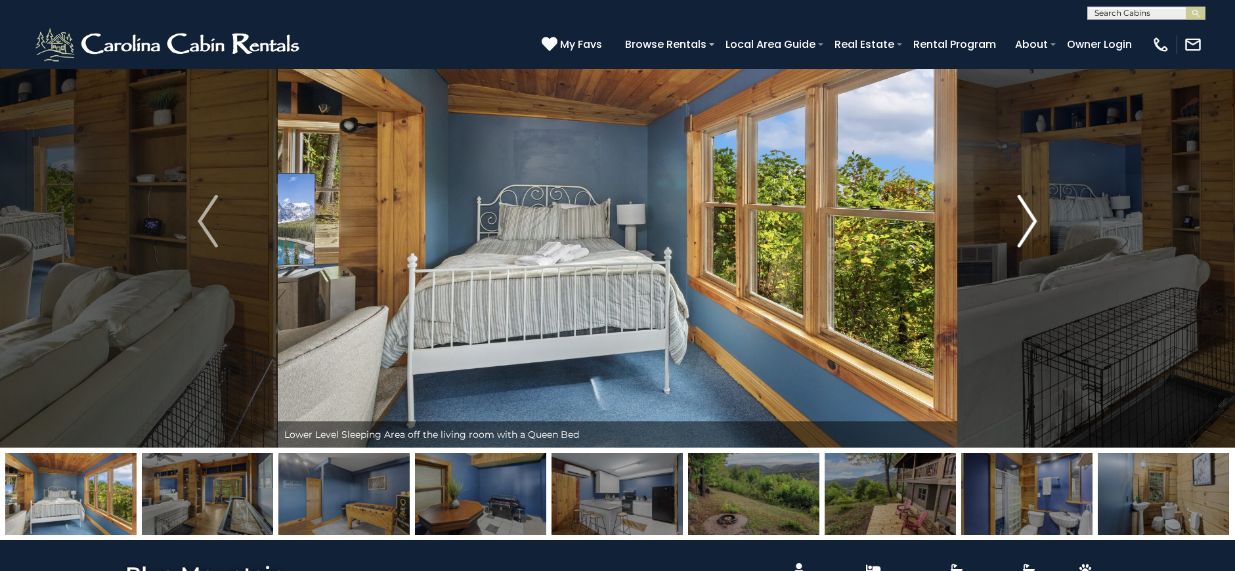
click at [1022, 214] on img "Next" at bounding box center [1027, 221] width 20 height 53
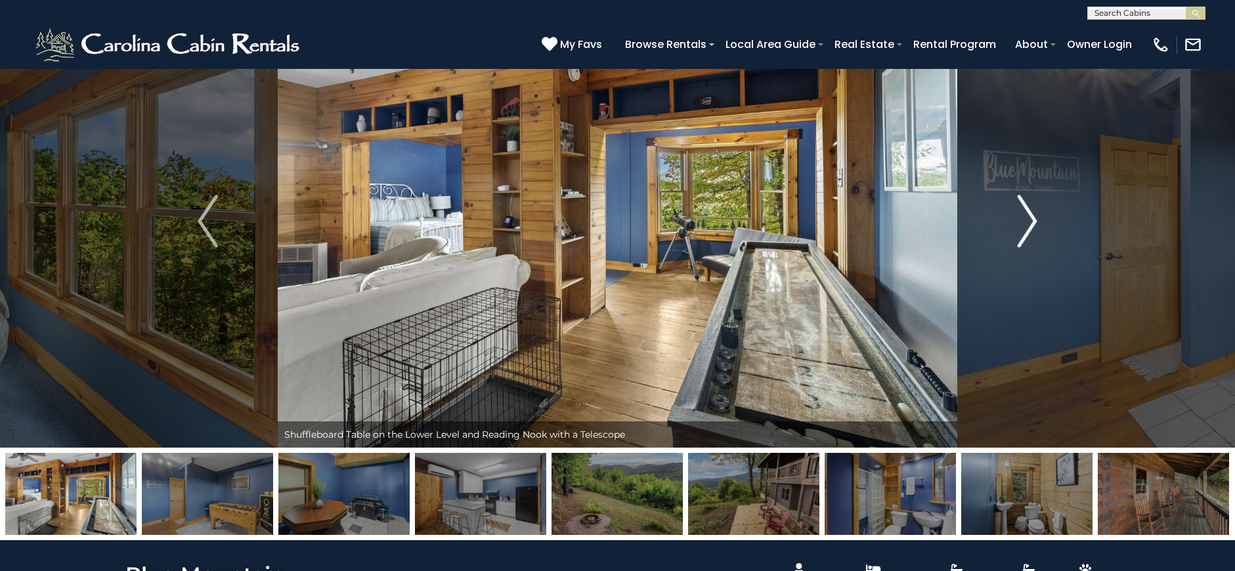
click at [1022, 214] on img "Next" at bounding box center [1027, 221] width 20 height 53
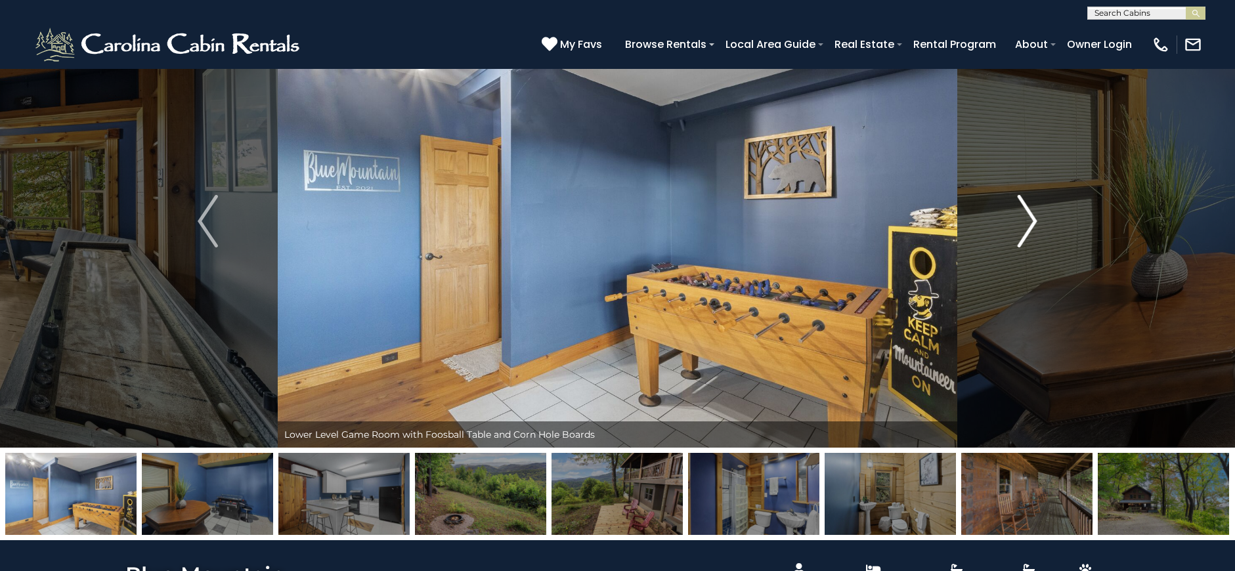
click at [1022, 214] on img "Next" at bounding box center [1027, 221] width 20 height 53
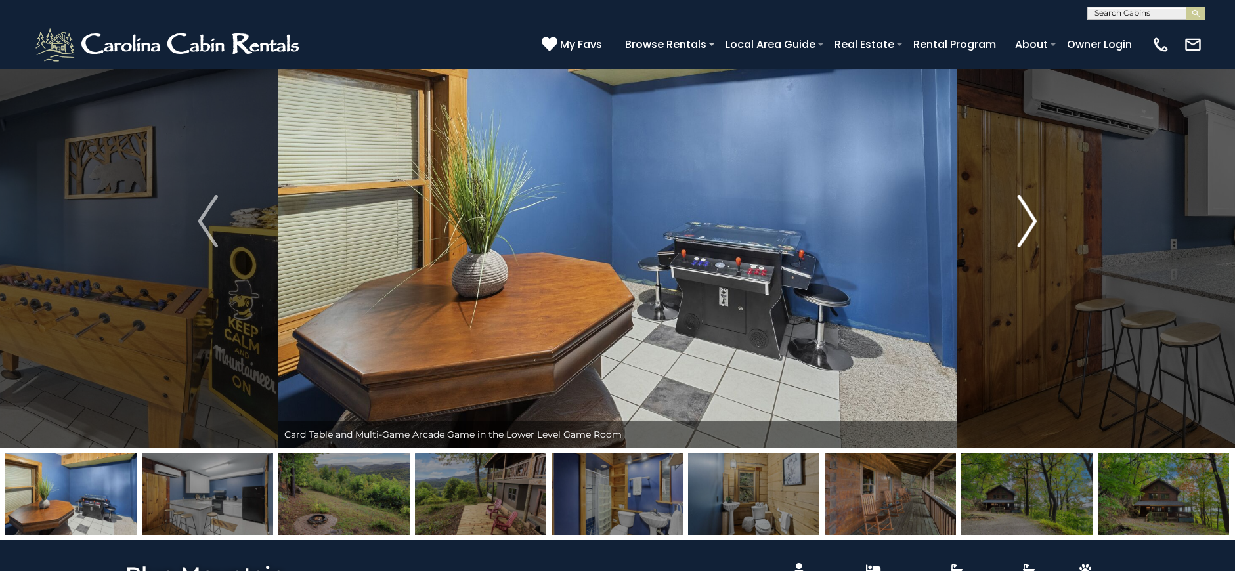
click at [1022, 214] on img "Next" at bounding box center [1027, 221] width 20 height 53
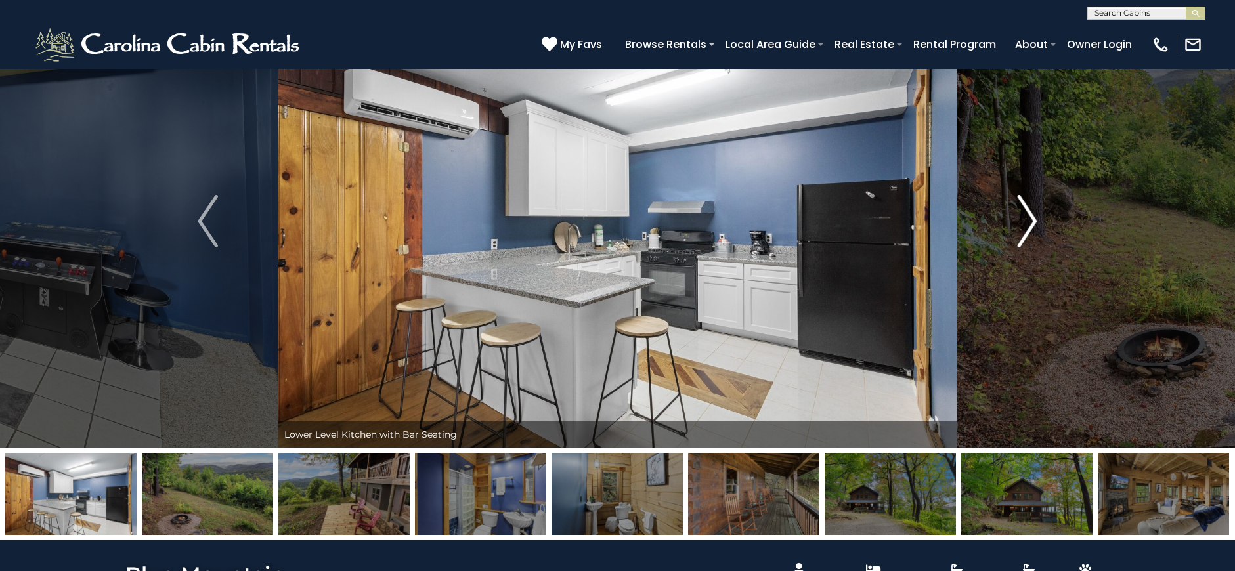
click at [1022, 214] on img "Next" at bounding box center [1027, 221] width 20 height 53
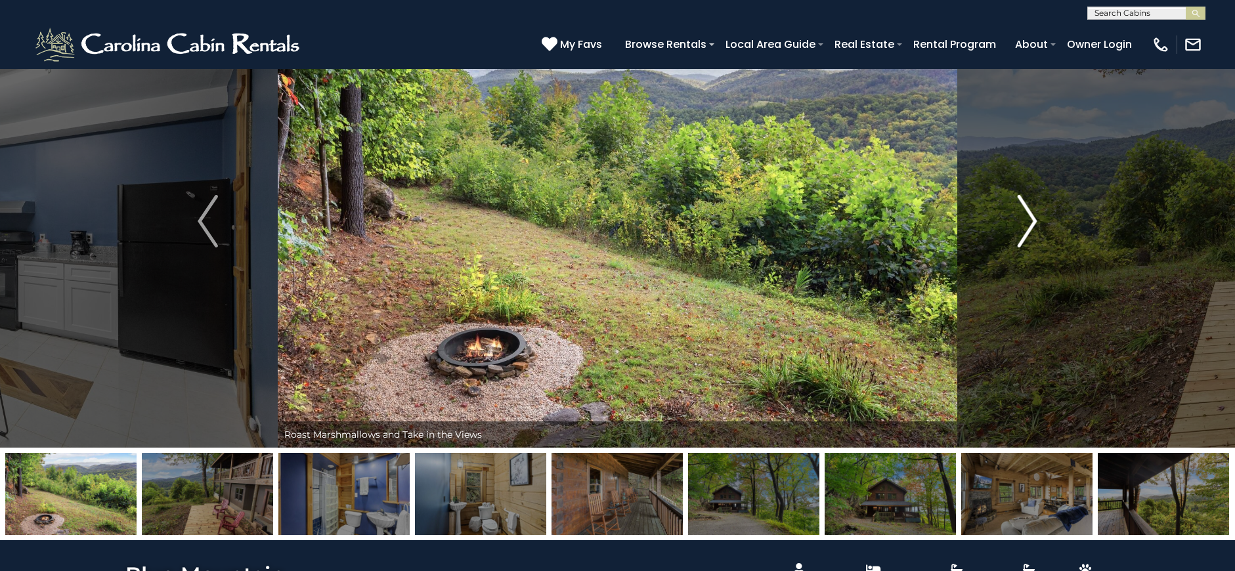
click at [1022, 214] on img "Next" at bounding box center [1027, 221] width 20 height 53
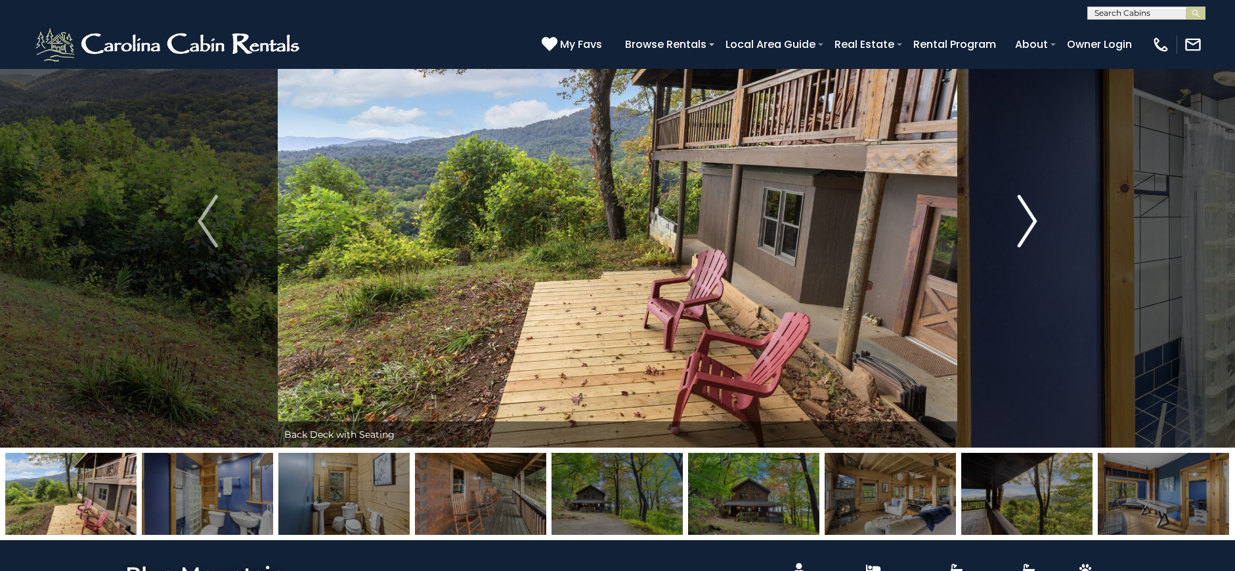
click at [1022, 214] on img "Next" at bounding box center [1027, 221] width 20 height 53
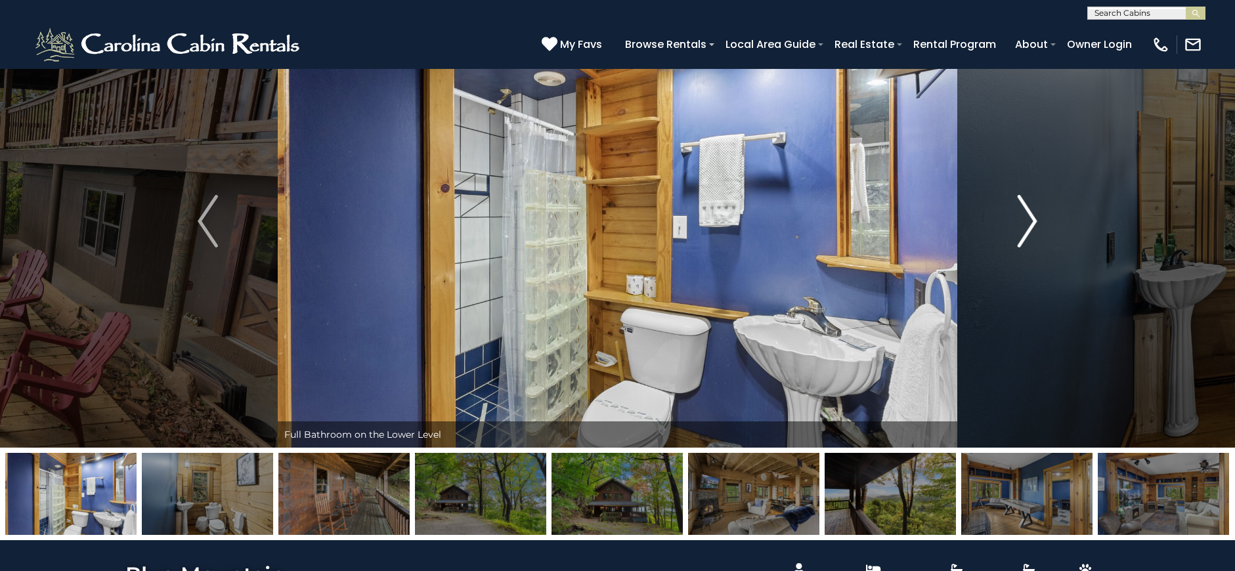
click at [1022, 214] on img "Next" at bounding box center [1027, 221] width 20 height 53
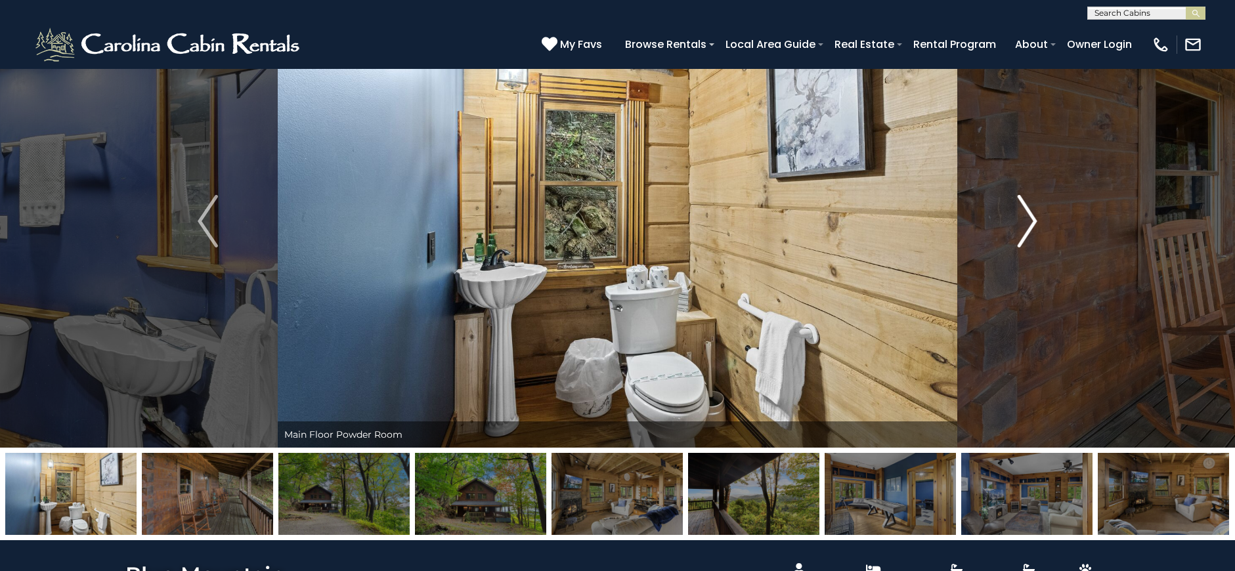
click at [1022, 214] on img "Next" at bounding box center [1027, 221] width 20 height 53
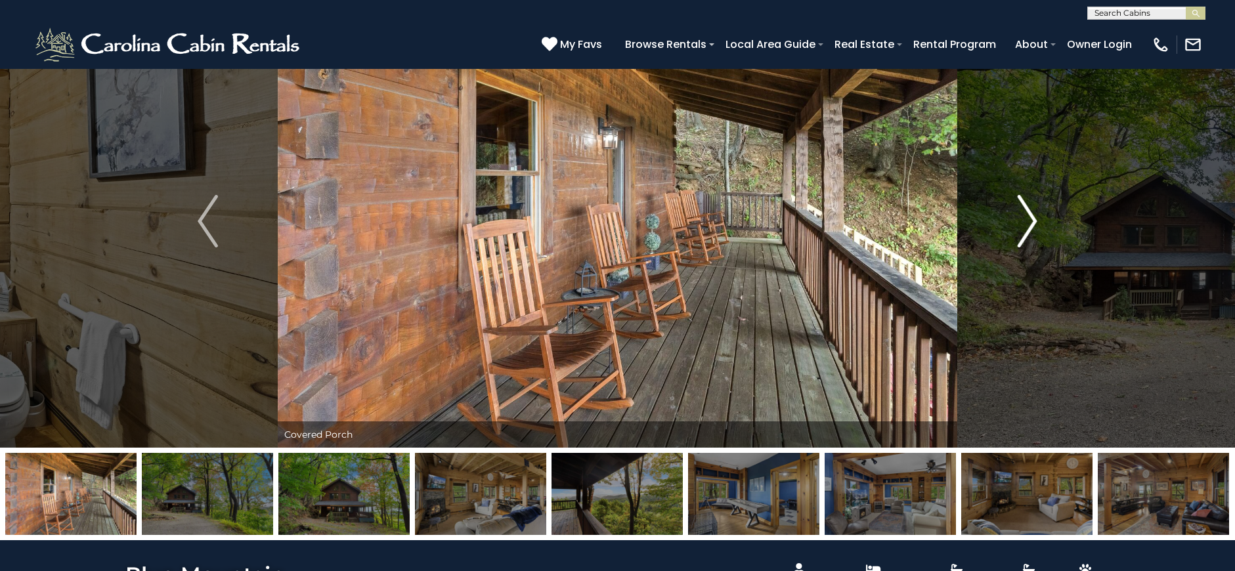
click at [1022, 214] on img "Next" at bounding box center [1027, 221] width 20 height 53
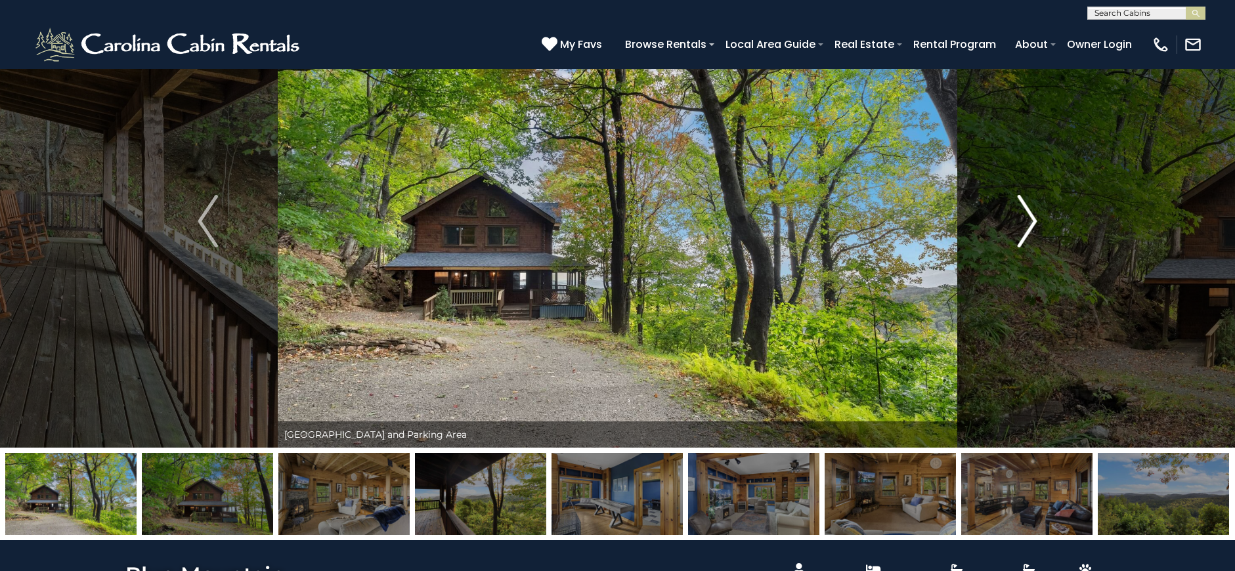
click at [1022, 214] on img "Next" at bounding box center [1027, 221] width 20 height 53
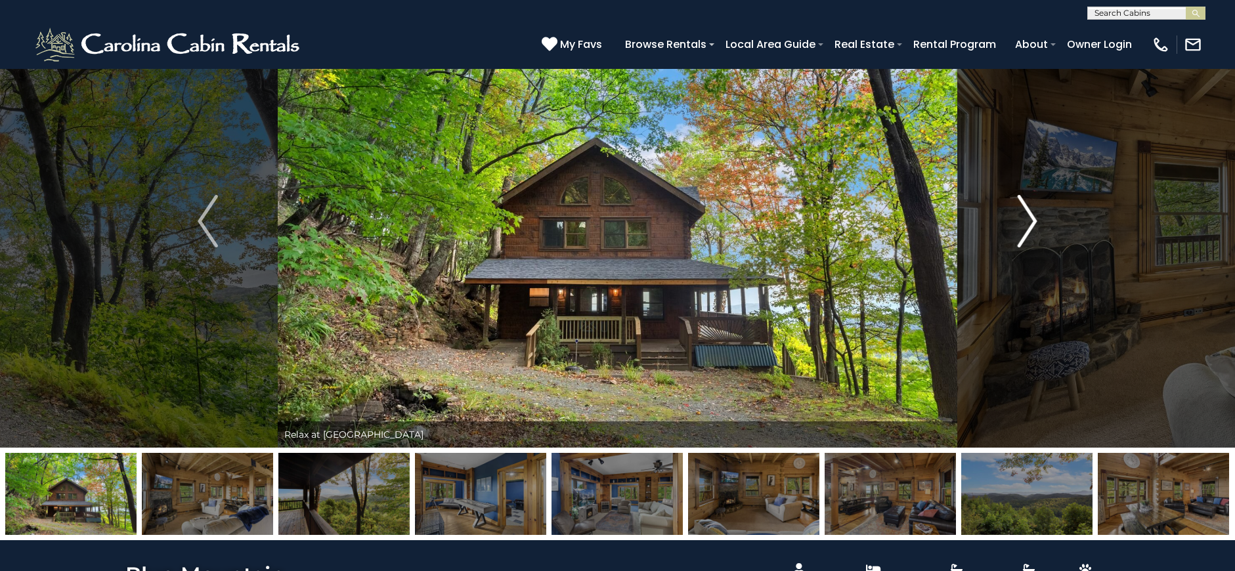
click at [1022, 214] on img "Next" at bounding box center [1027, 221] width 20 height 53
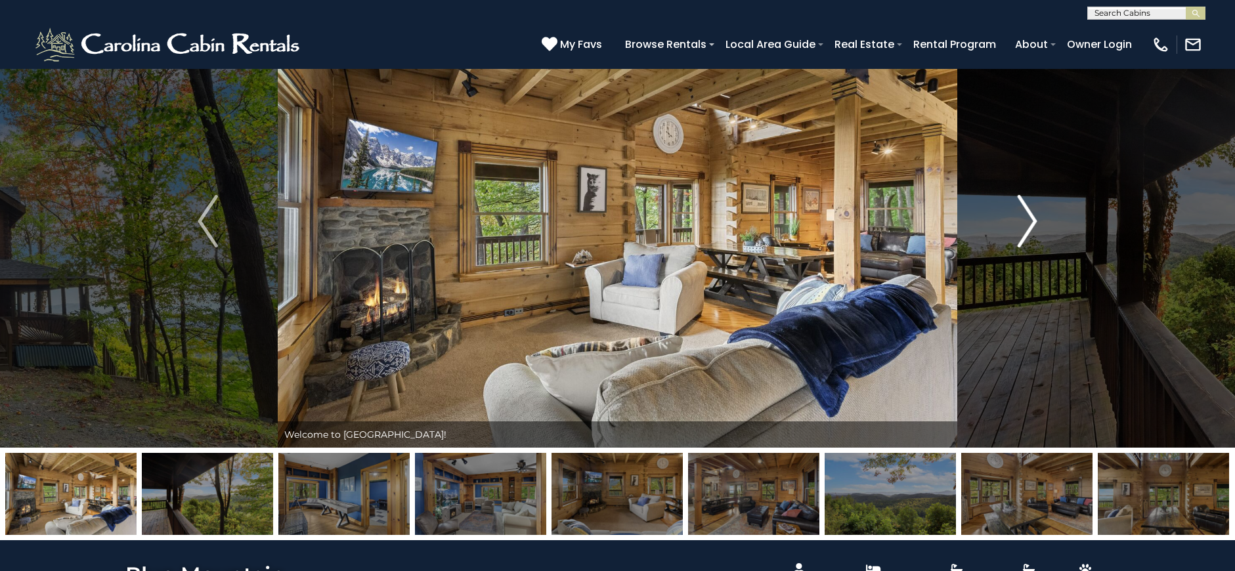
click at [1022, 214] on img "Next" at bounding box center [1027, 221] width 20 height 53
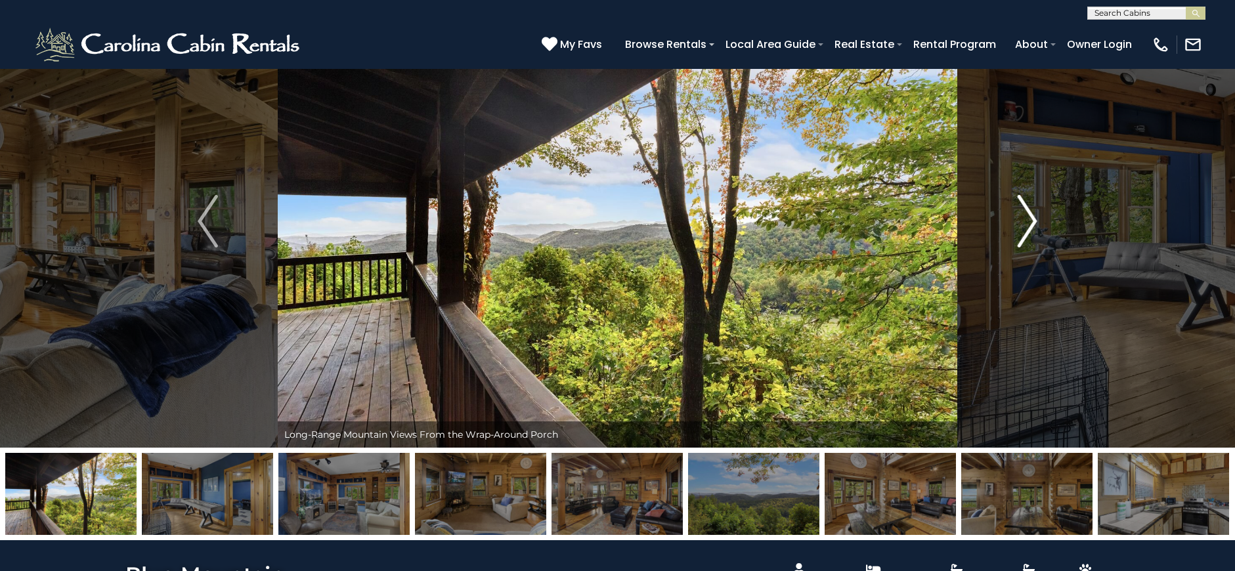
click at [1022, 214] on img "Next" at bounding box center [1027, 221] width 20 height 53
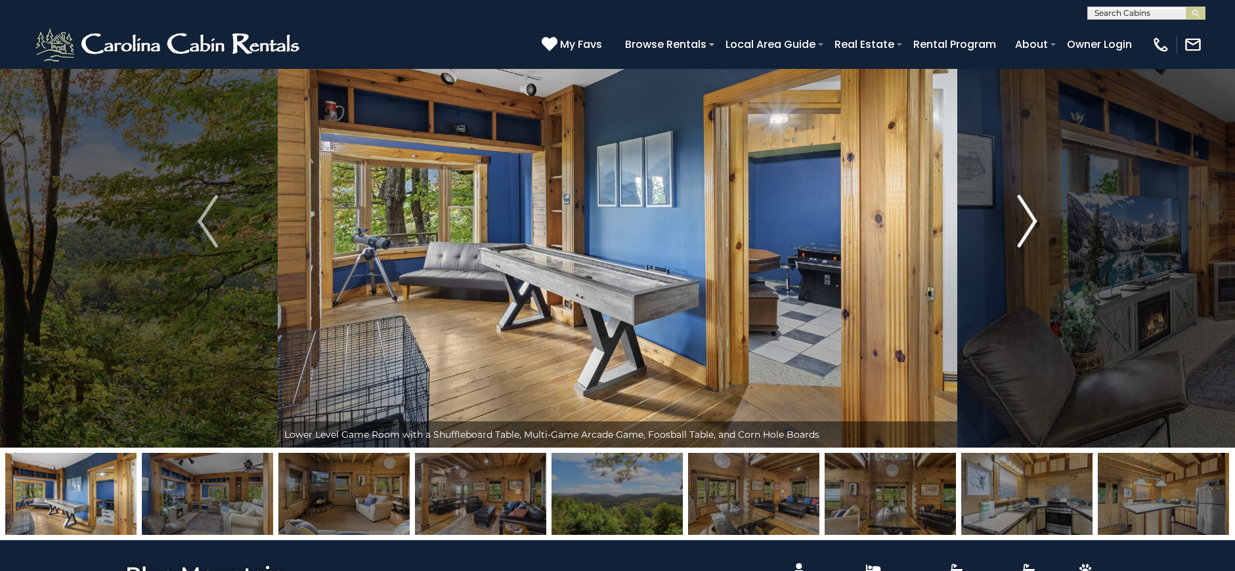
click at [1022, 214] on img "Next" at bounding box center [1027, 221] width 20 height 53
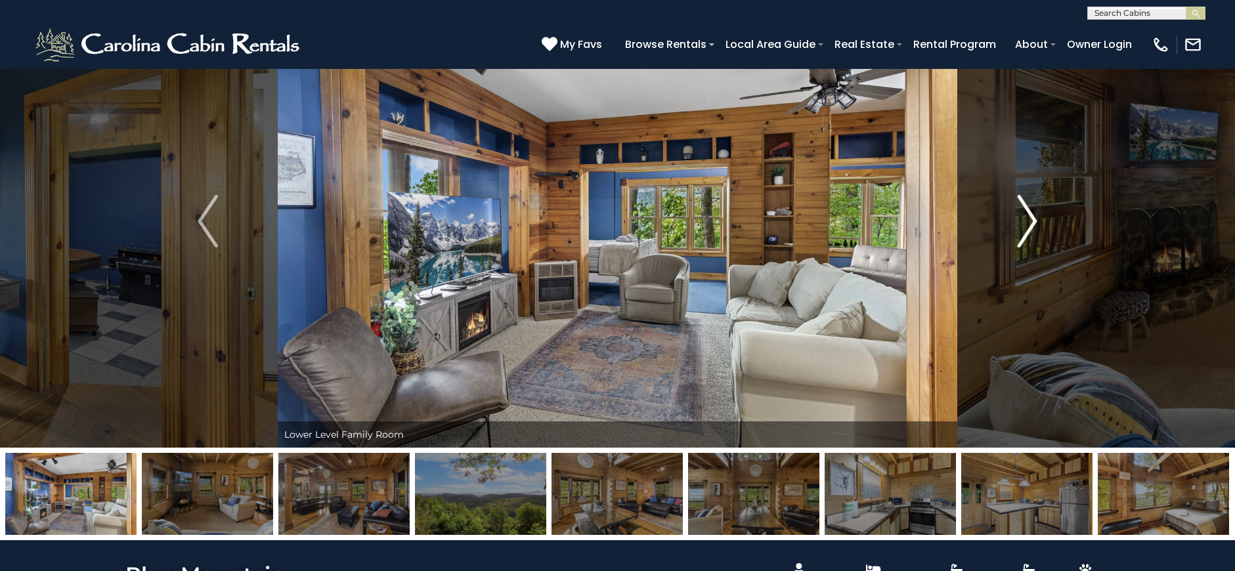
click at [1022, 214] on img "Next" at bounding box center [1027, 221] width 20 height 53
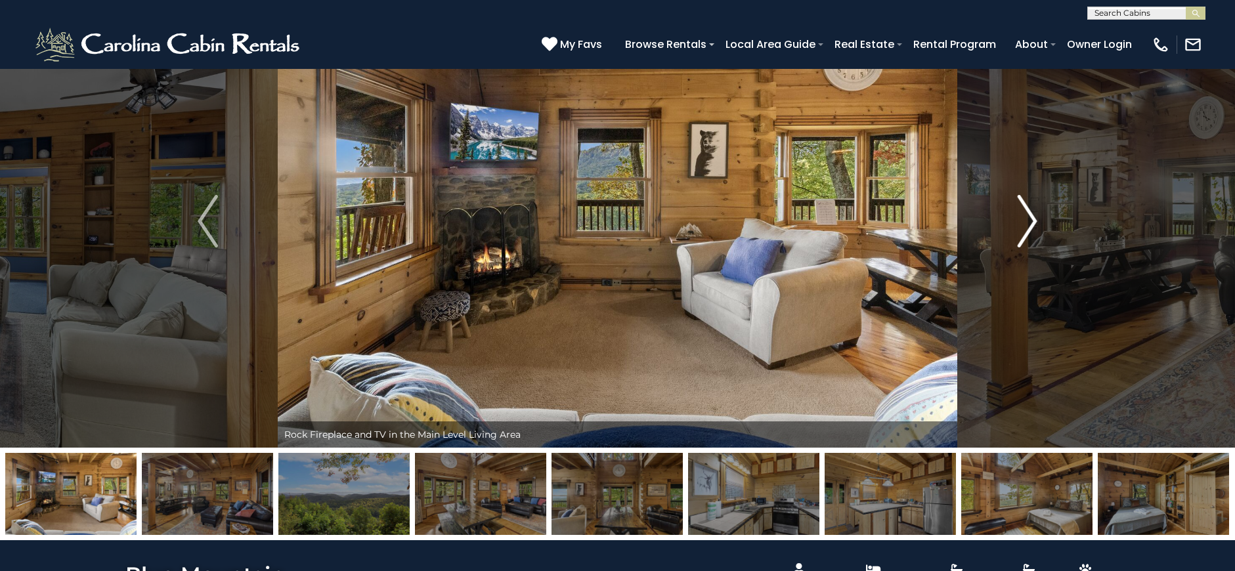
click at [1022, 214] on img "Next" at bounding box center [1027, 221] width 20 height 53
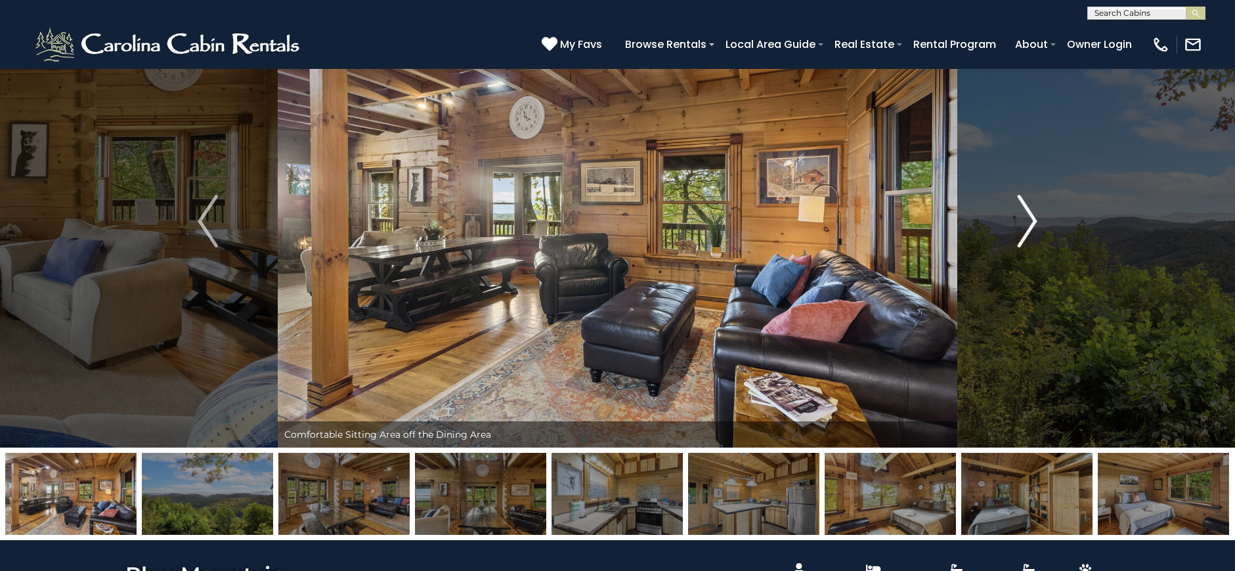
click at [1022, 214] on img "Next" at bounding box center [1027, 221] width 20 height 53
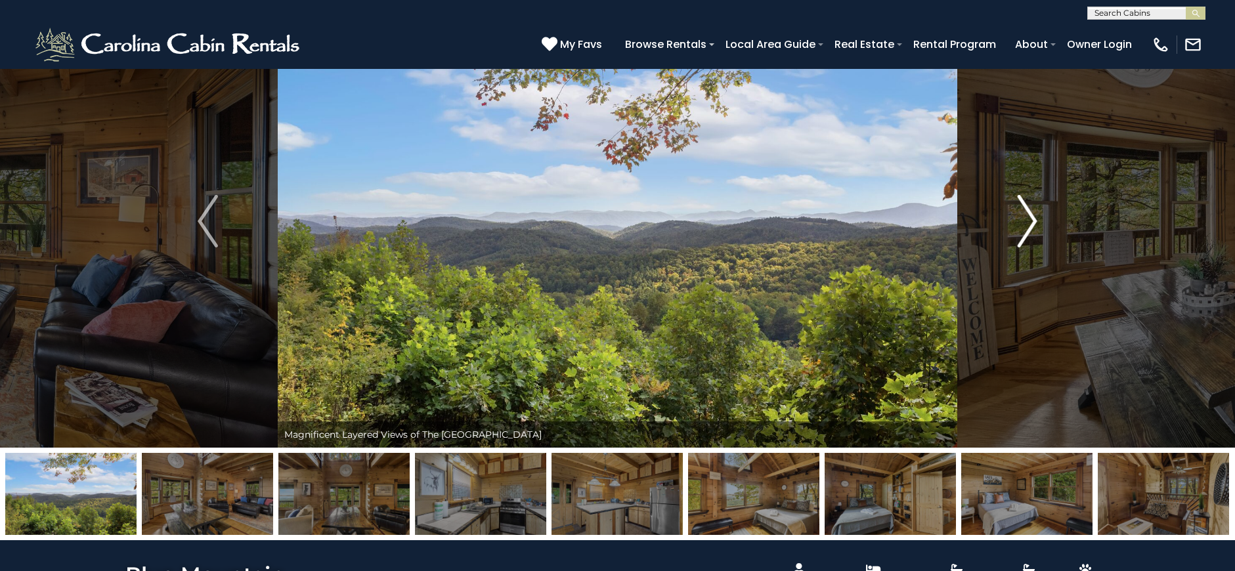
click at [1022, 214] on img "Next" at bounding box center [1027, 221] width 20 height 53
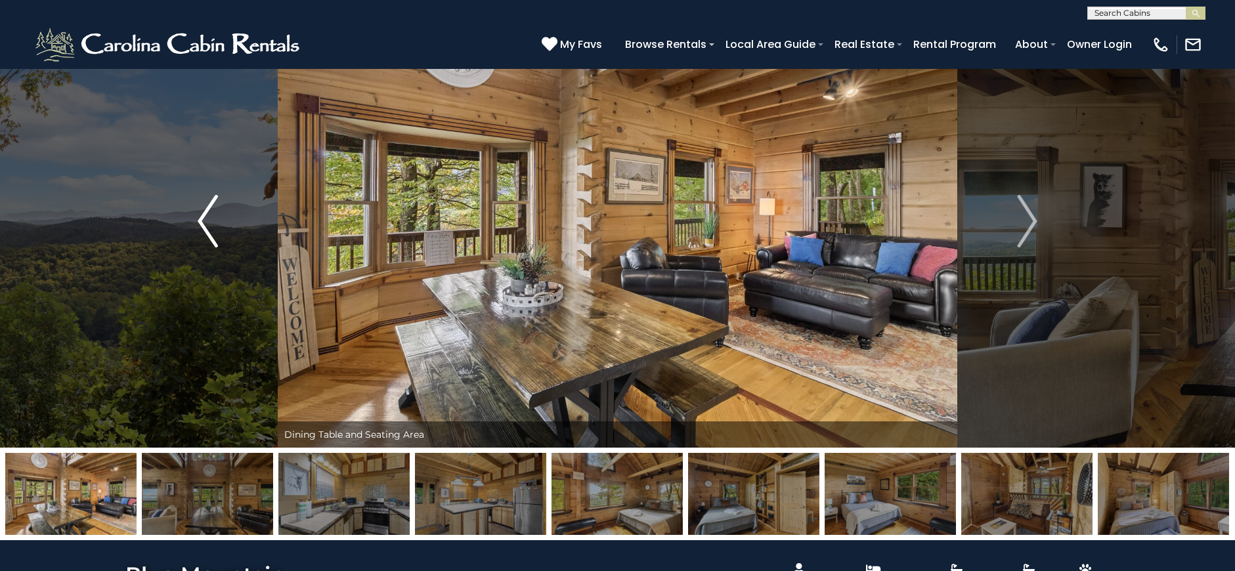
click at [138, 163] on button "Previous" at bounding box center [208, 221] width 141 height 453
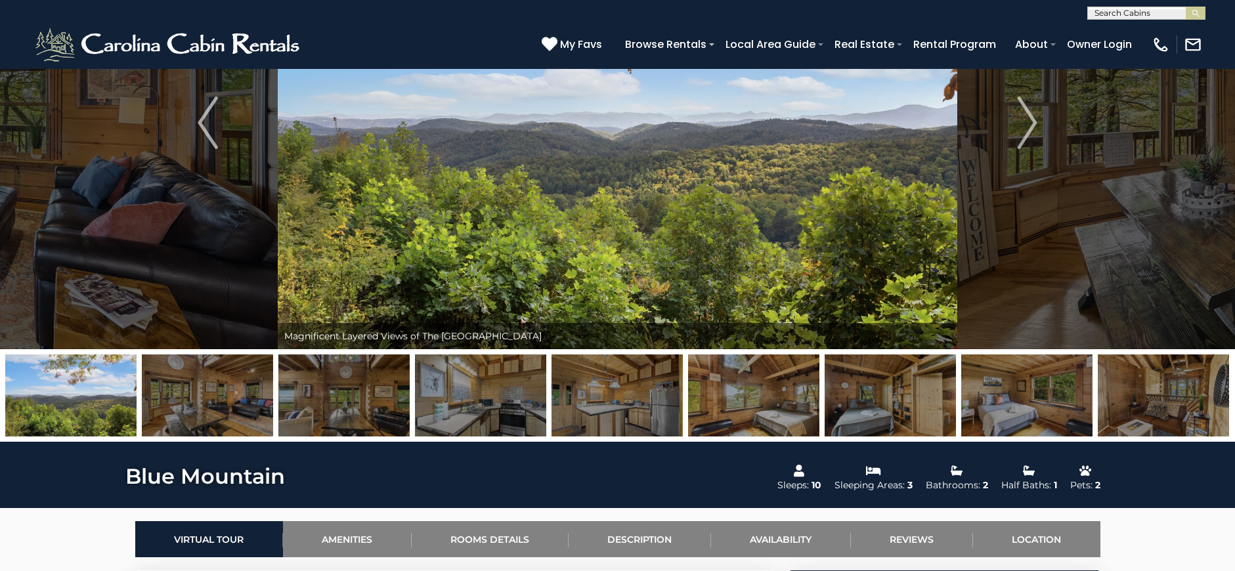
scroll to position [217, 0]
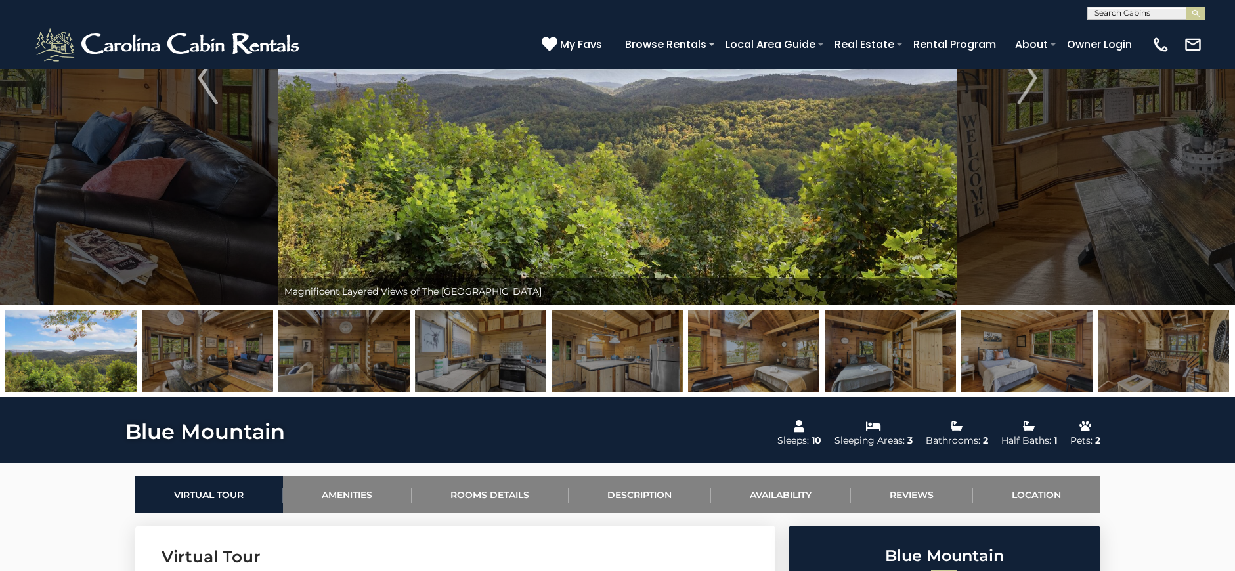
click at [501, 353] on img at bounding box center [480, 351] width 131 height 82
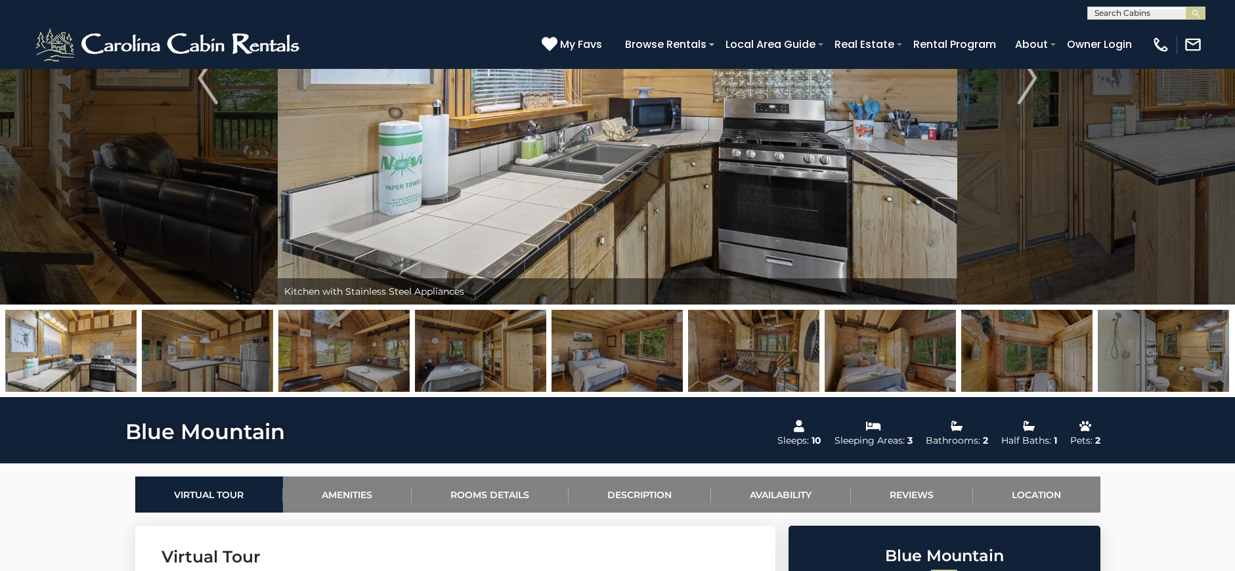
click at [382, 362] on img at bounding box center [343, 351] width 131 height 82
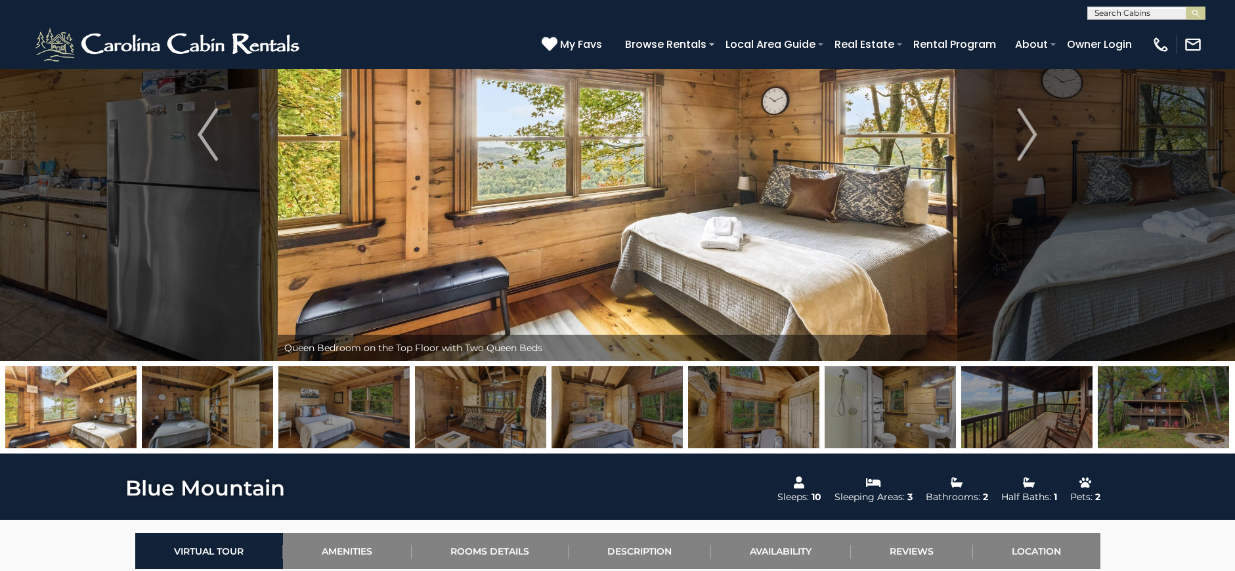
scroll to position [158, 0]
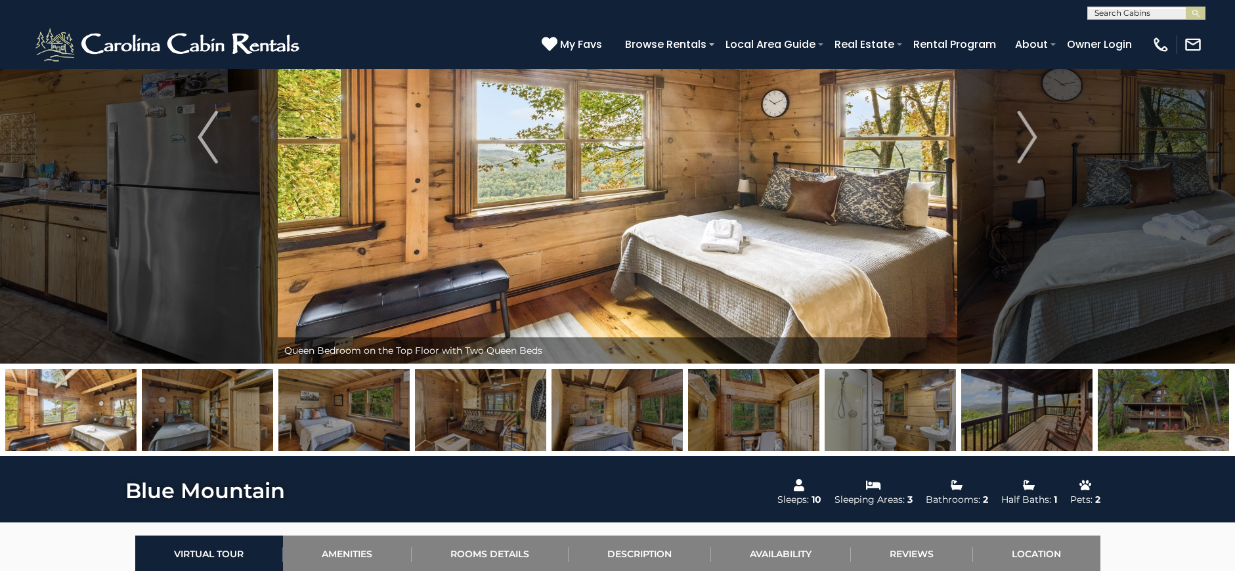
click at [236, 403] on img at bounding box center [207, 410] width 131 height 82
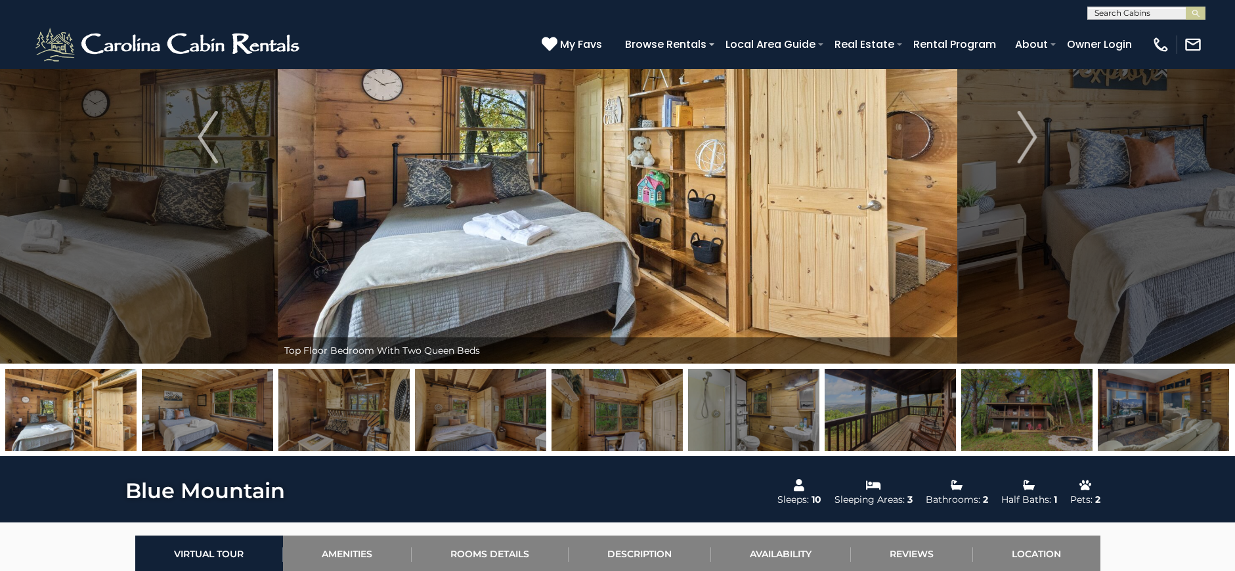
click at [299, 412] on img at bounding box center [343, 410] width 131 height 82
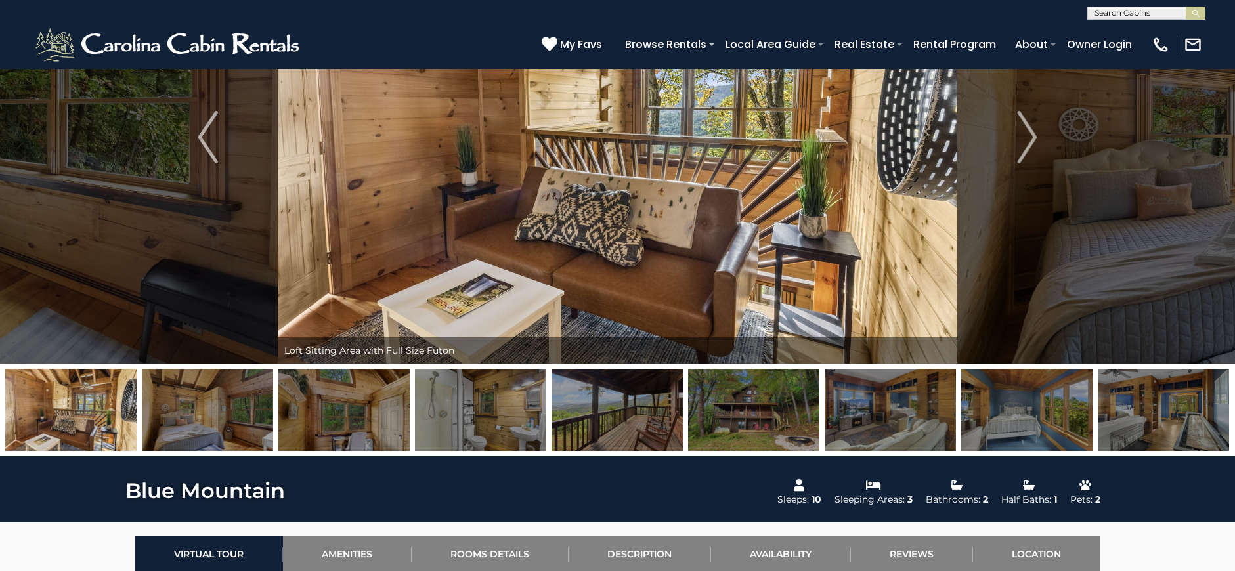
click at [242, 418] on img at bounding box center [207, 410] width 131 height 82
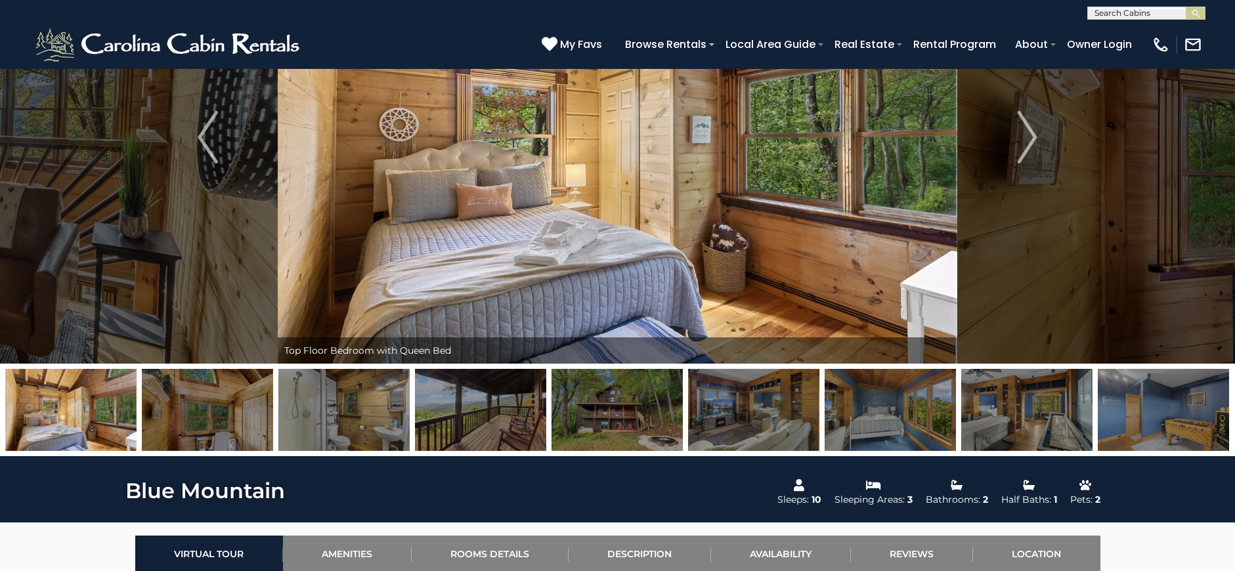
click at [744, 414] on img at bounding box center [753, 410] width 131 height 82
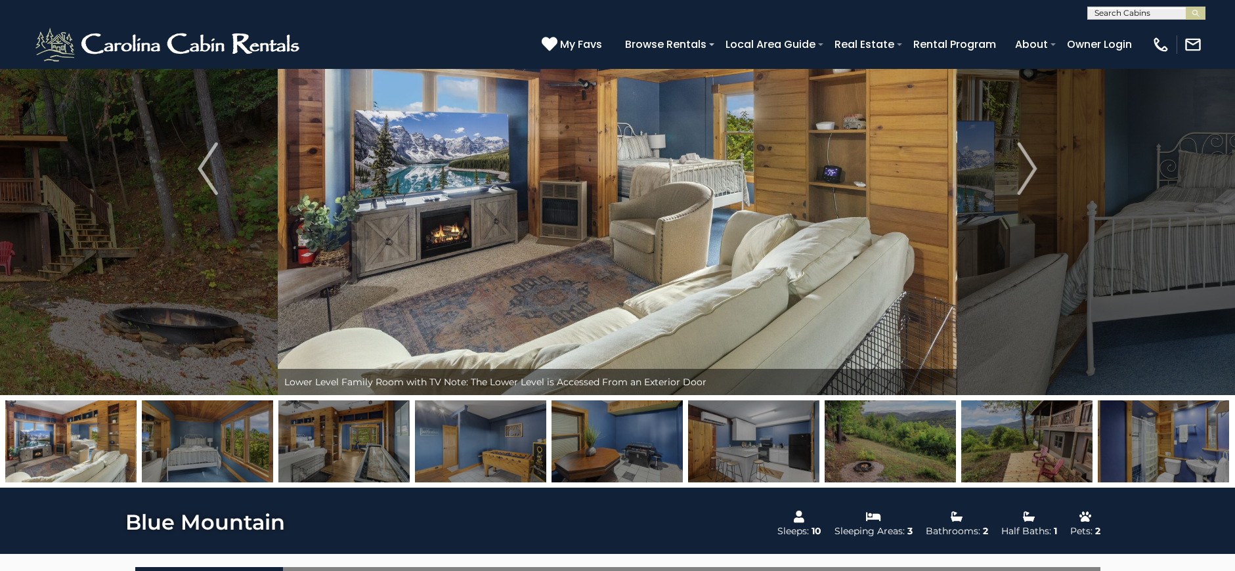
scroll to position [125, 0]
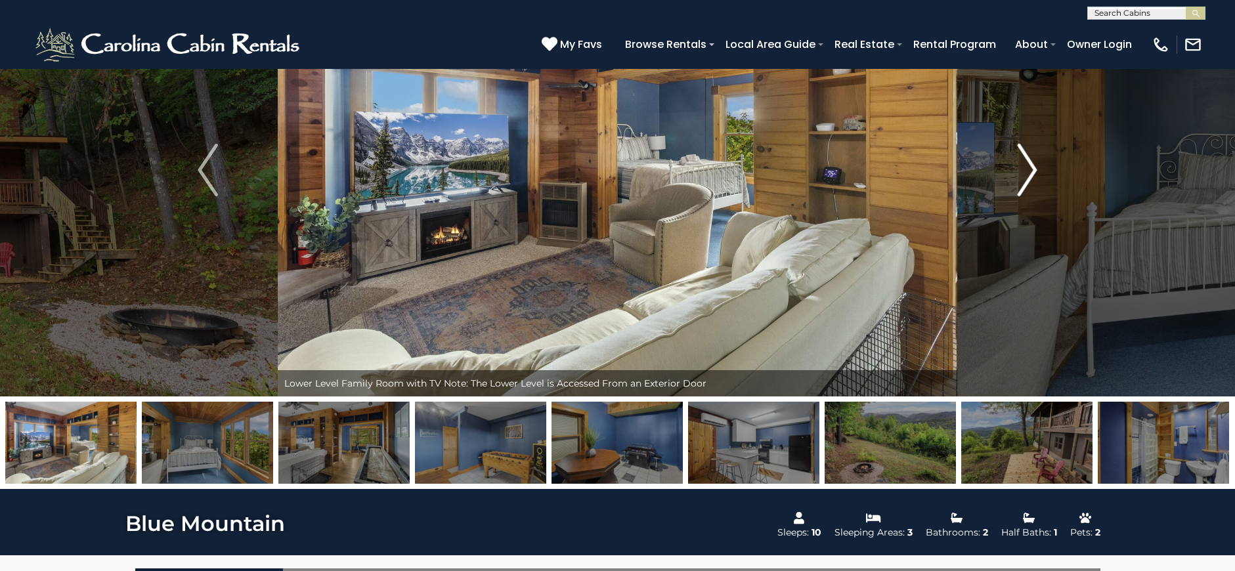
click at [1037, 163] on button "Next" at bounding box center [1027, 170] width 141 height 453
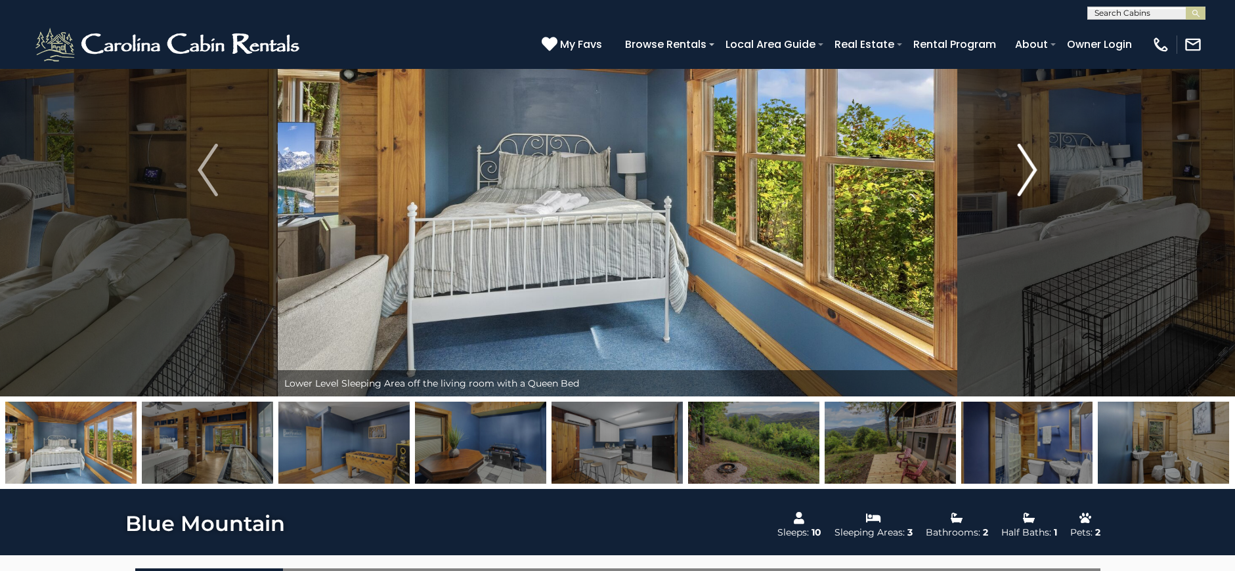
click at [1008, 177] on button "Next" at bounding box center [1027, 170] width 141 height 453
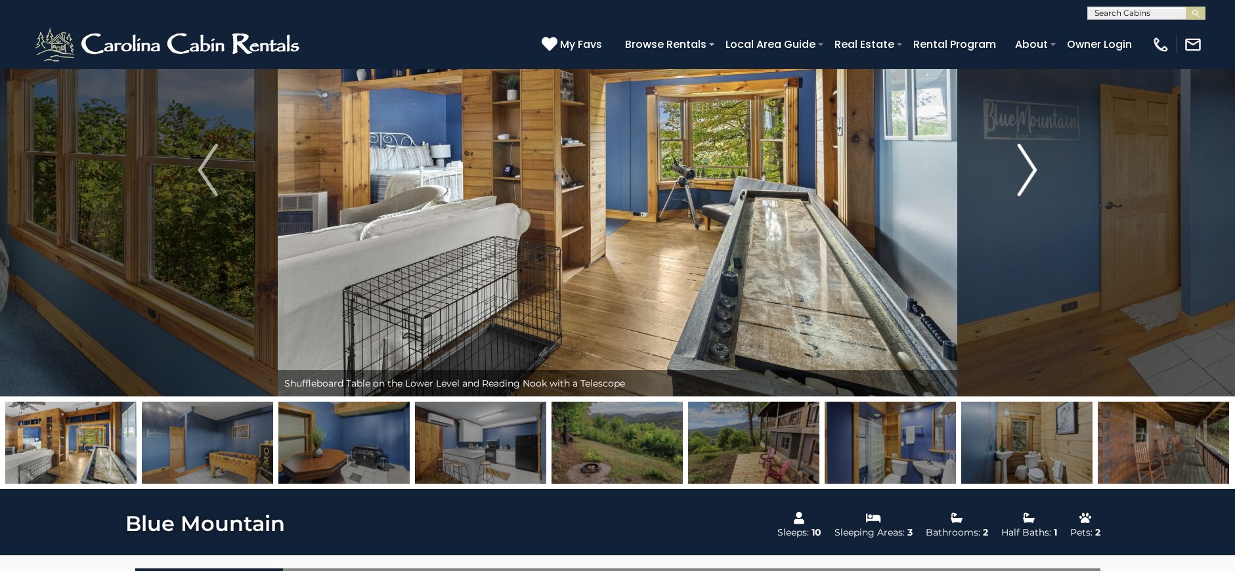
click at [1008, 177] on button "Next" at bounding box center [1027, 170] width 141 height 453
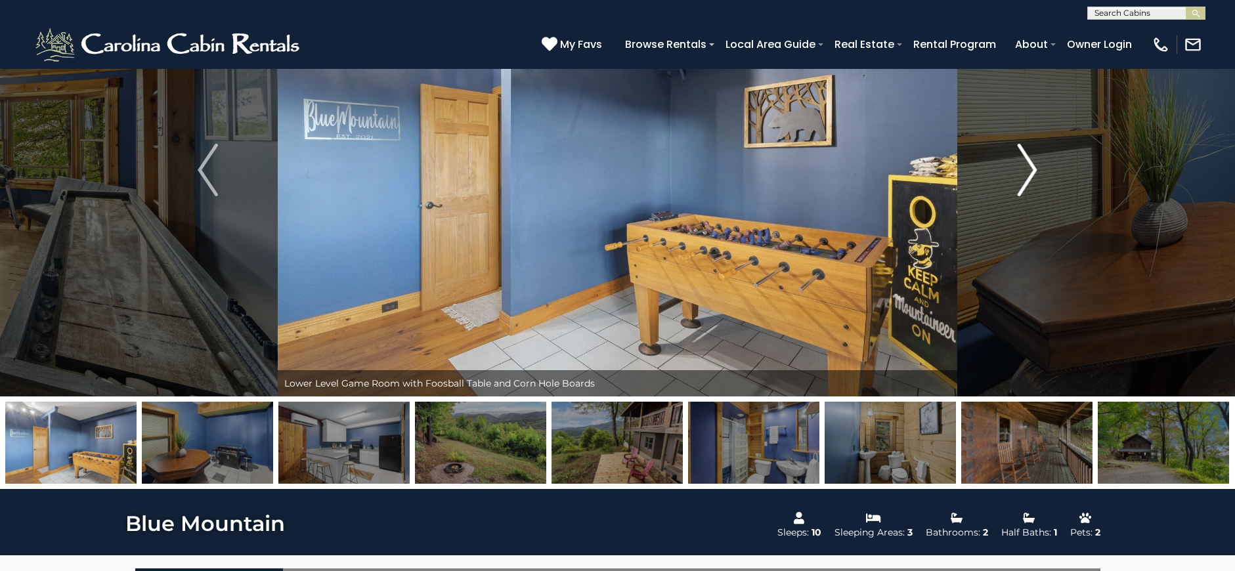
click at [1008, 177] on button "Next" at bounding box center [1027, 170] width 141 height 453
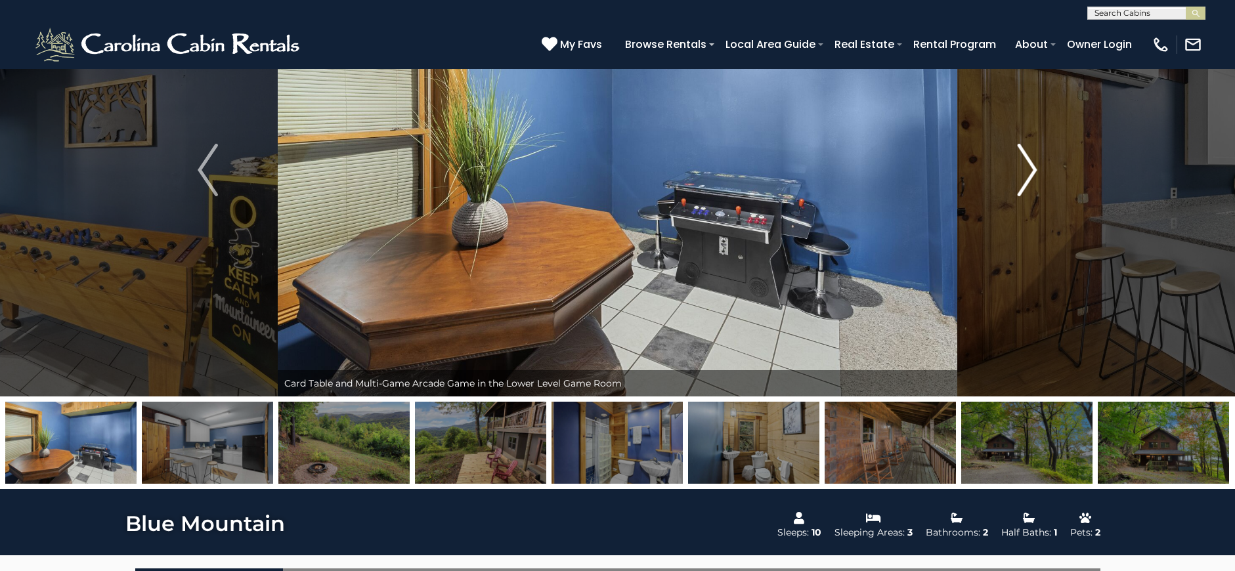
click at [1008, 177] on button "Next" at bounding box center [1027, 170] width 141 height 453
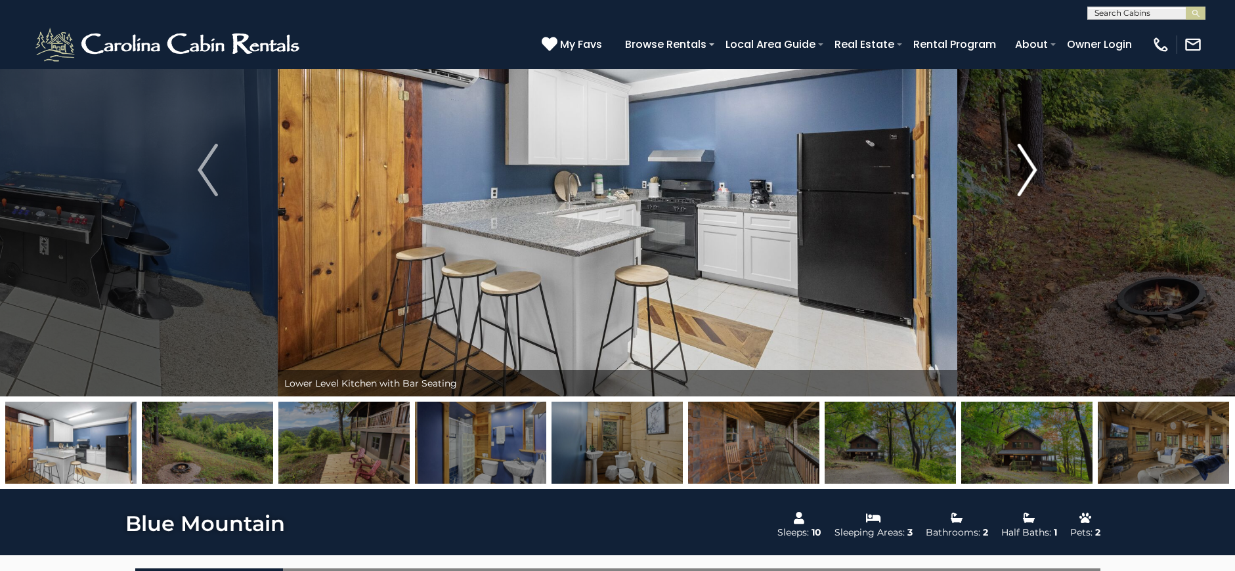
click at [1008, 177] on button "Next" at bounding box center [1027, 170] width 141 height 453
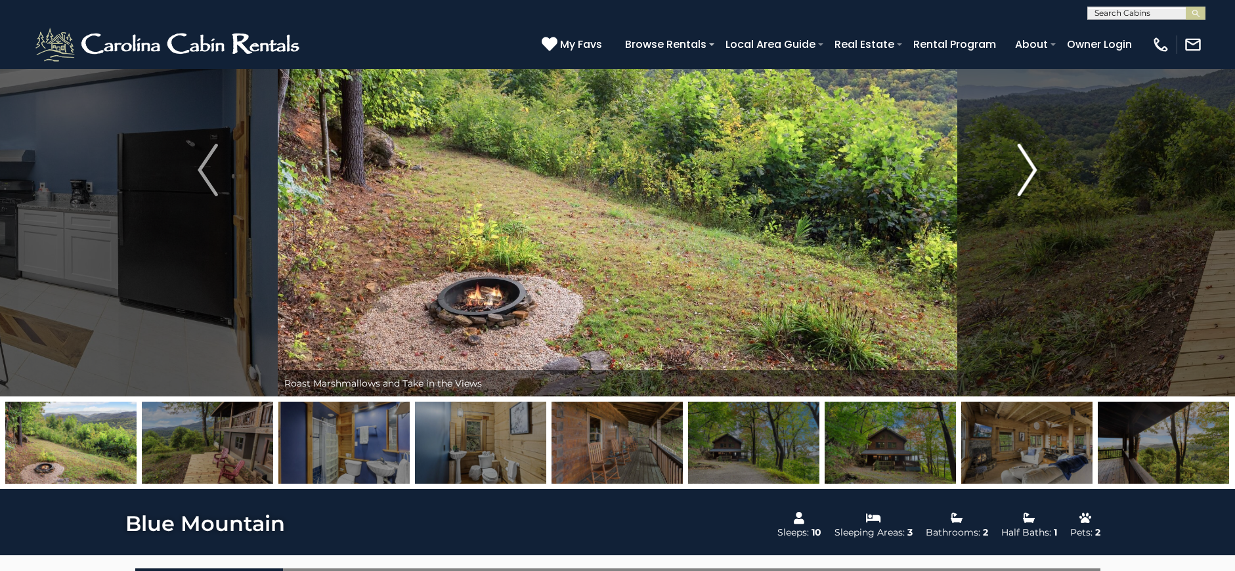
click at [1008, 177] on button "Next" at bounding box center [1027, 170] width 141 height 453
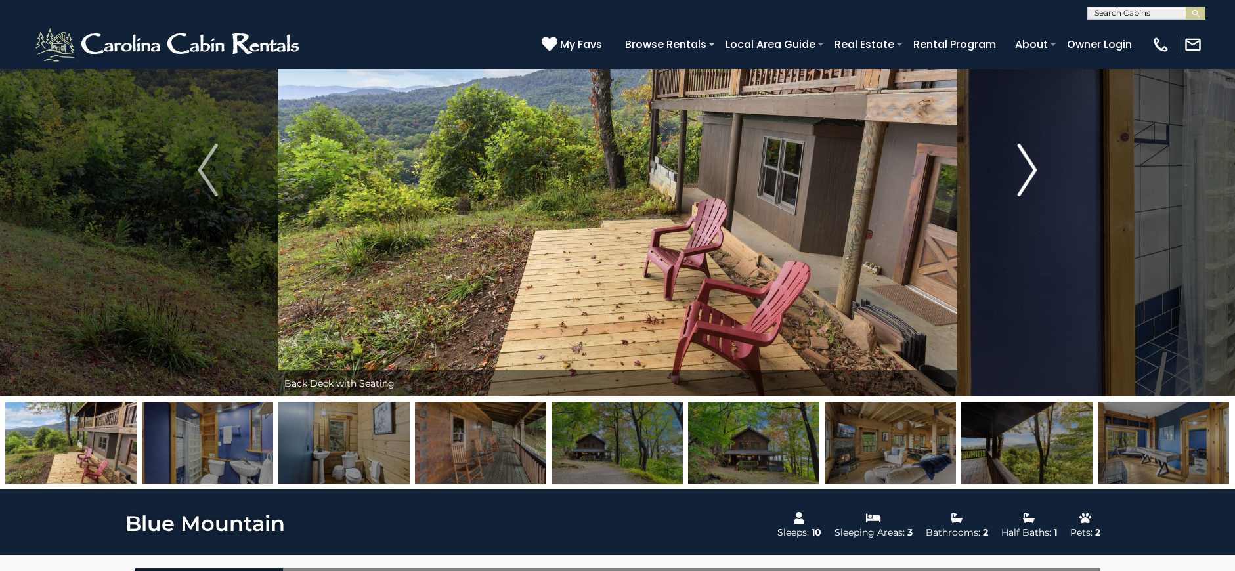
click at [1008, 177] on button "Next" at bounding box center [1027, 170] width 141 height 453
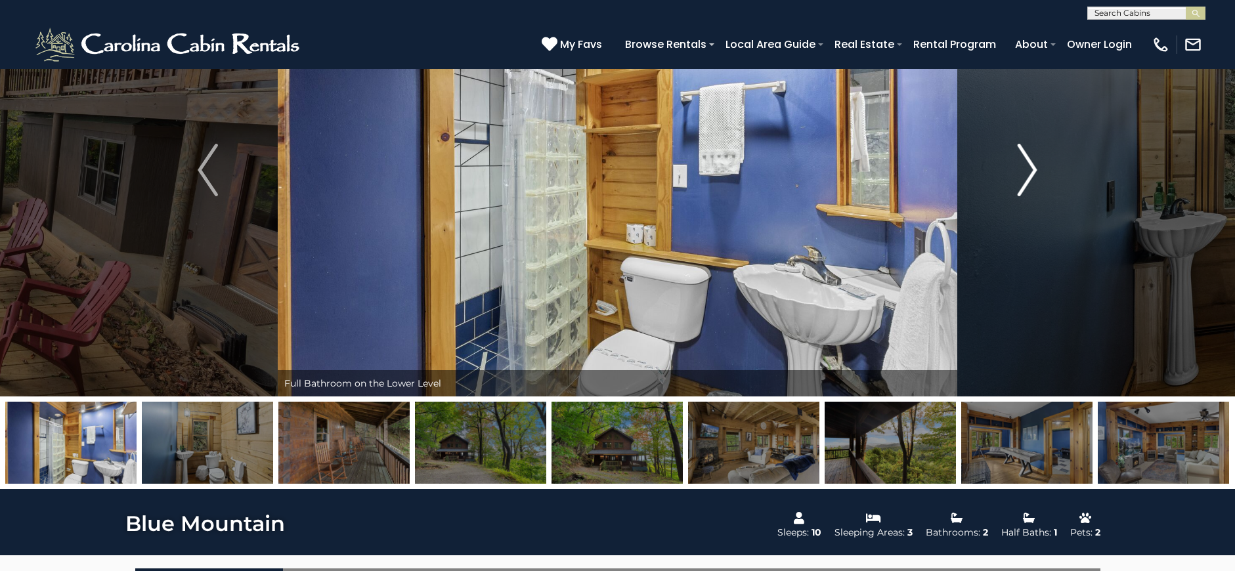
click at [1008, 177] on button "Next" at bounding box center [1027, 170] width 141 height 453
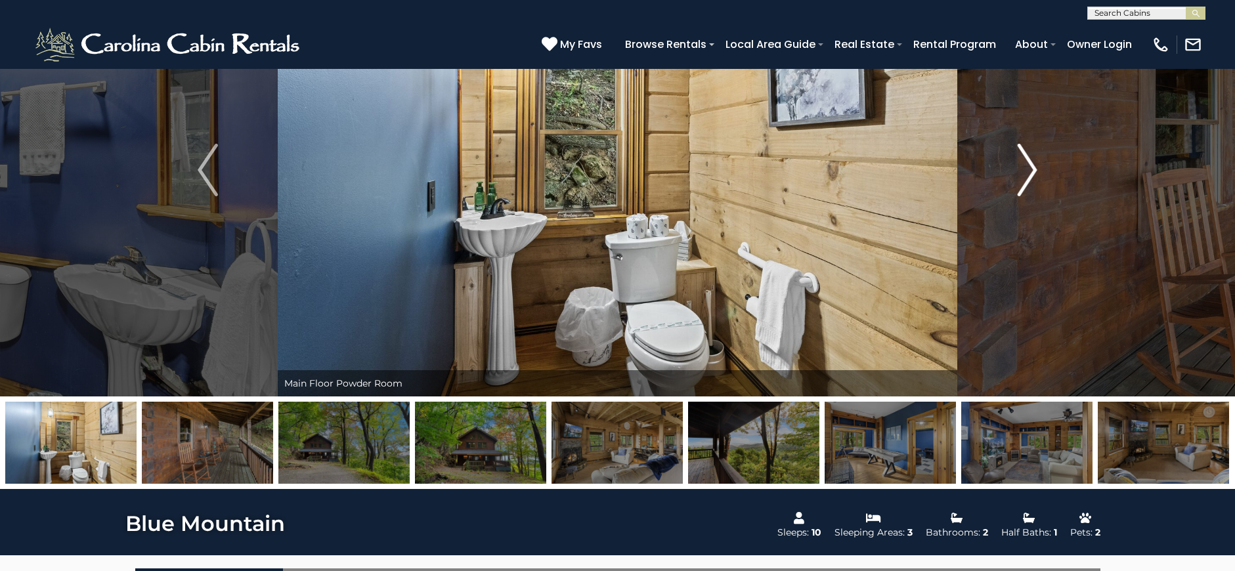
click at [1008, 177] on button "Next" at bounding box center [1027, 170] width 141 height 453
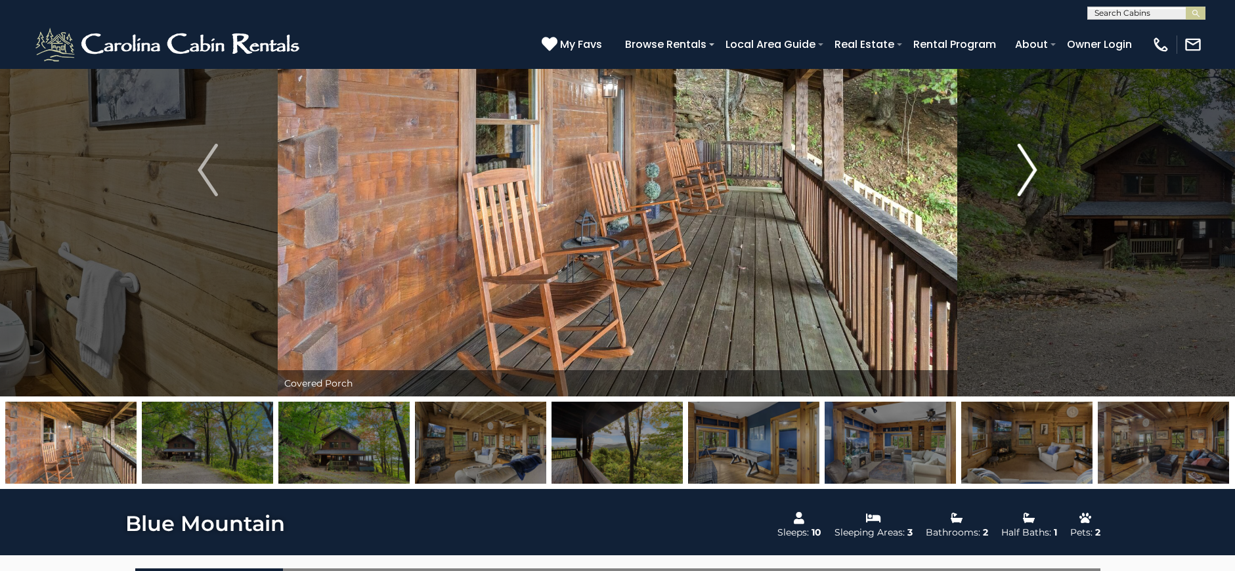
click at [1008, 177] on button "Next" at bounding box center [1027, 170] width 141 height 453
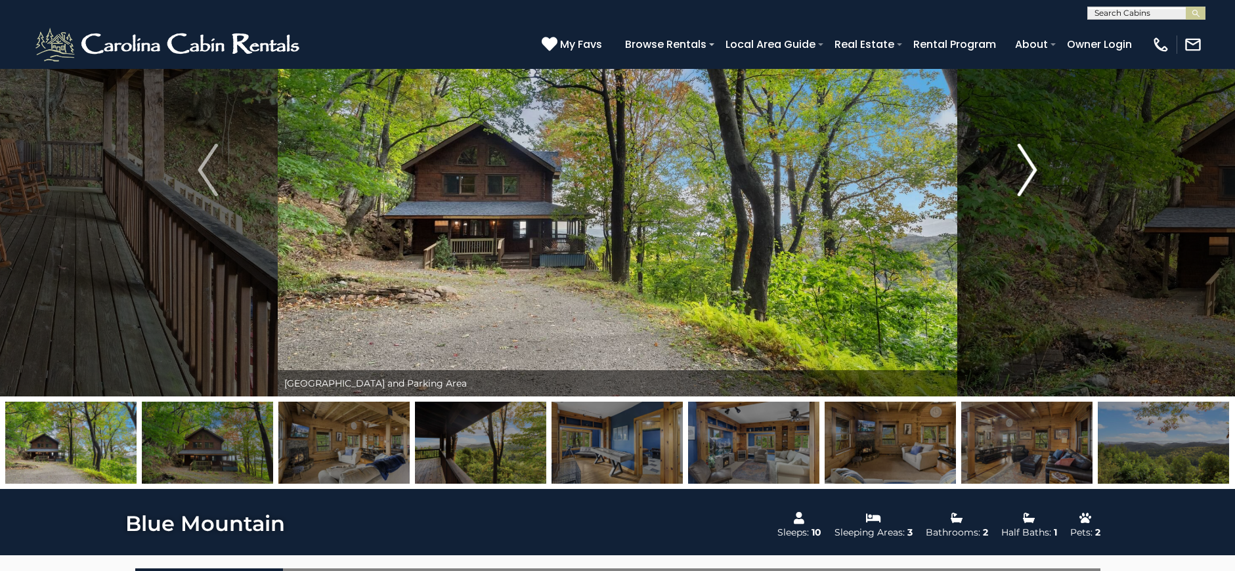
click at [1008, 177] on button "Next" at bounding box center [1027, 170] width 141 height 453
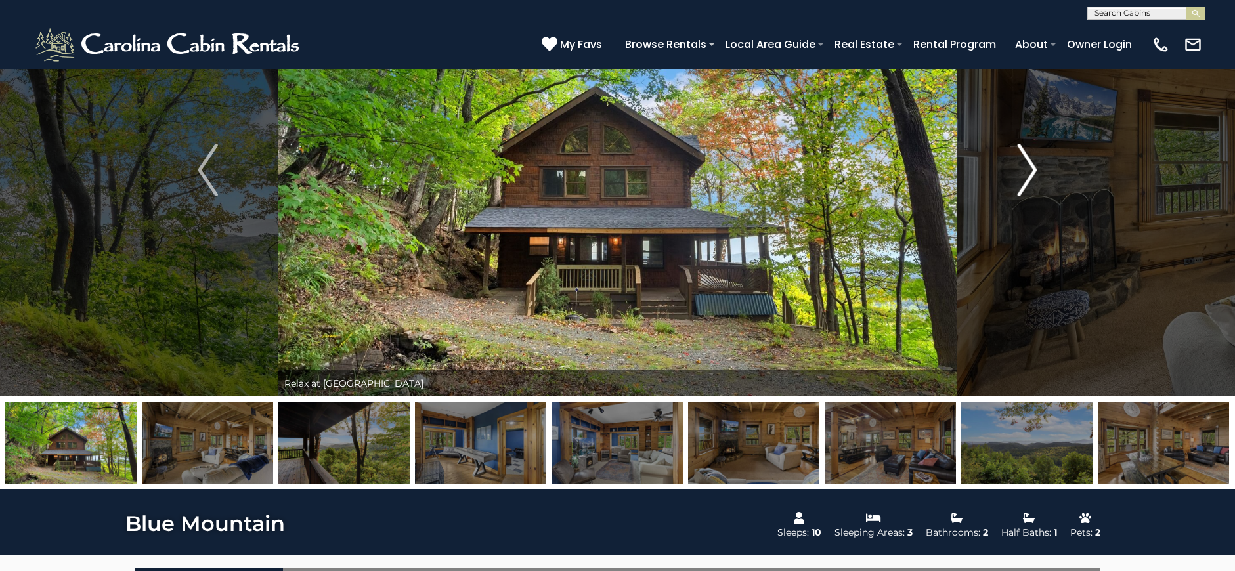
click at [1008, 177] on button "Next" at bounding box center [1027, 170] width 141 height 453
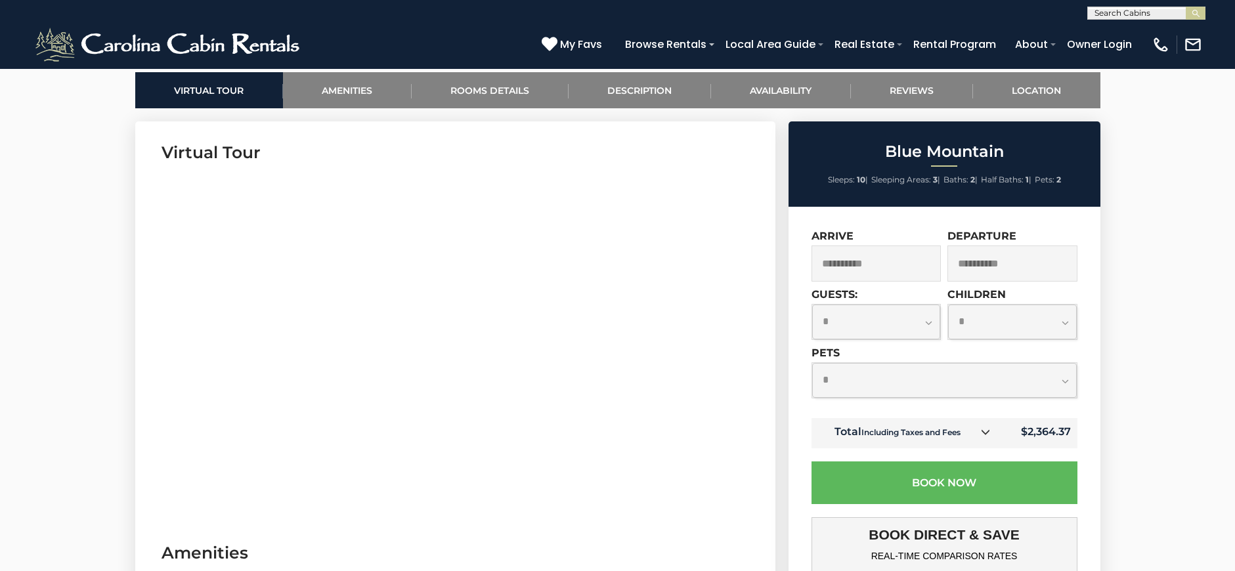
scroll to position [631, 0]
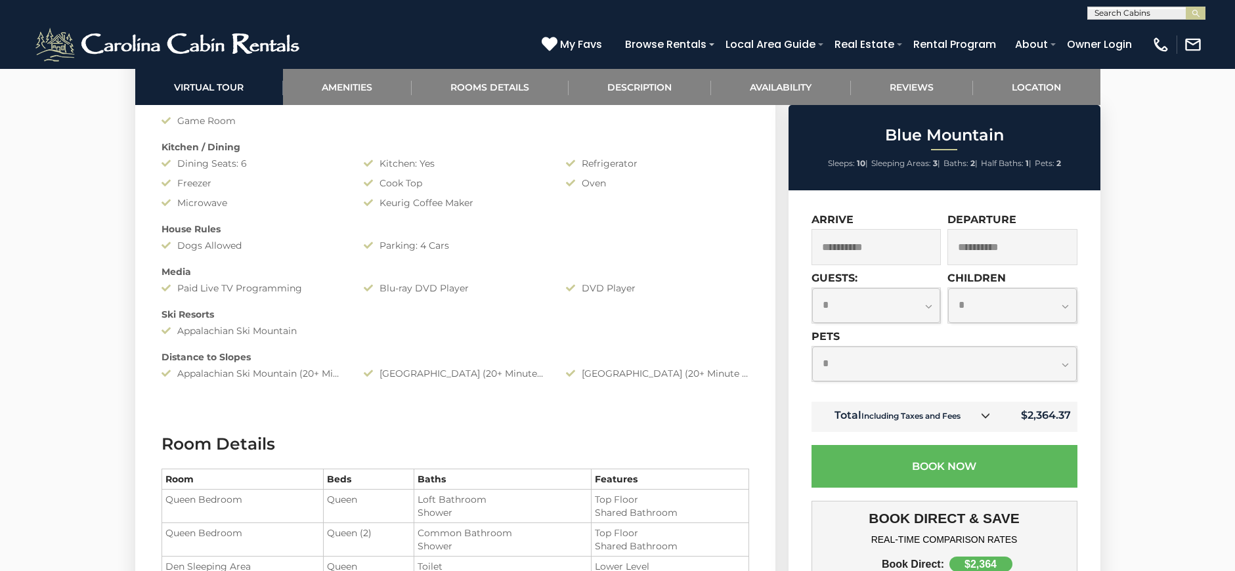
scroll to position [1440, 0]
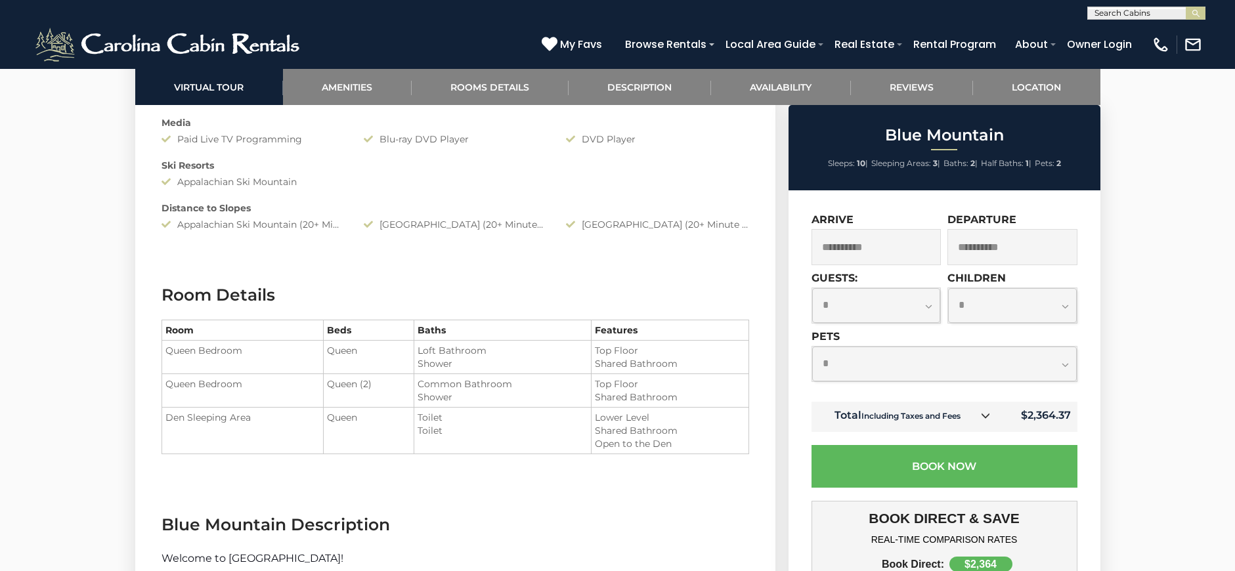
click at [380, 416] on td "Queen" at bounding box center [368, 431] width 91 height 47
drag, startPoint x: 249, startPoint y: 420, endPoint x: 167, endPoint y: 420, distance: 82.1
click at [167, 420] on td "Den Sleeping Area" at bounding box center [243, 431] width 162 height 47
click at [171, 423] on td "Den Sleeping Area" at bounding box center [243, 431] width 162 height 47
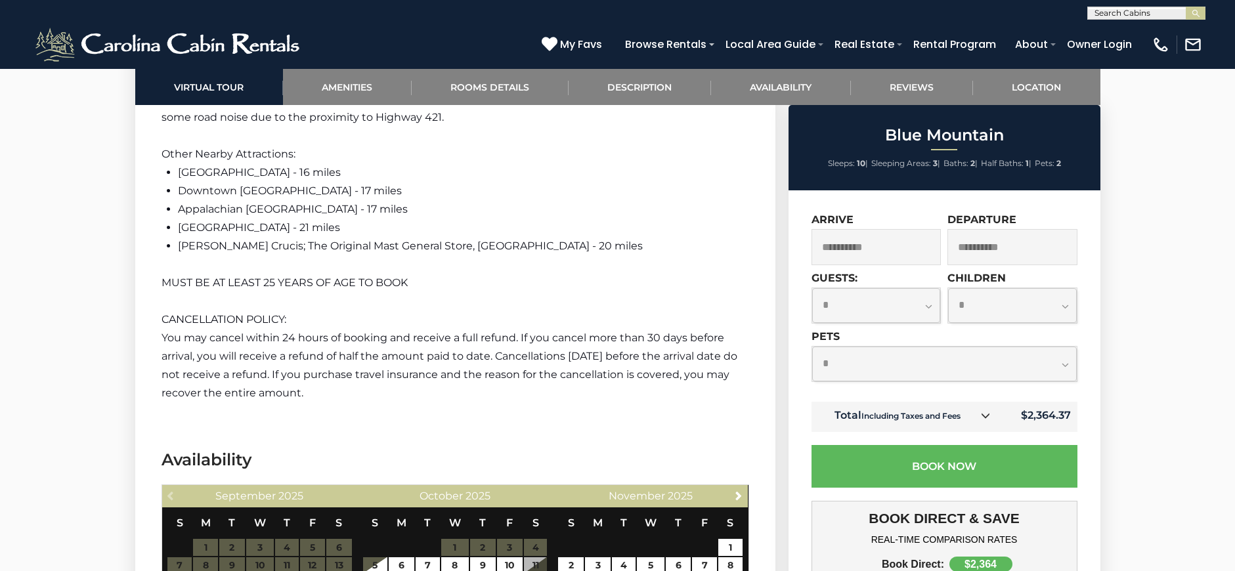
scroll to position [2748, 0]
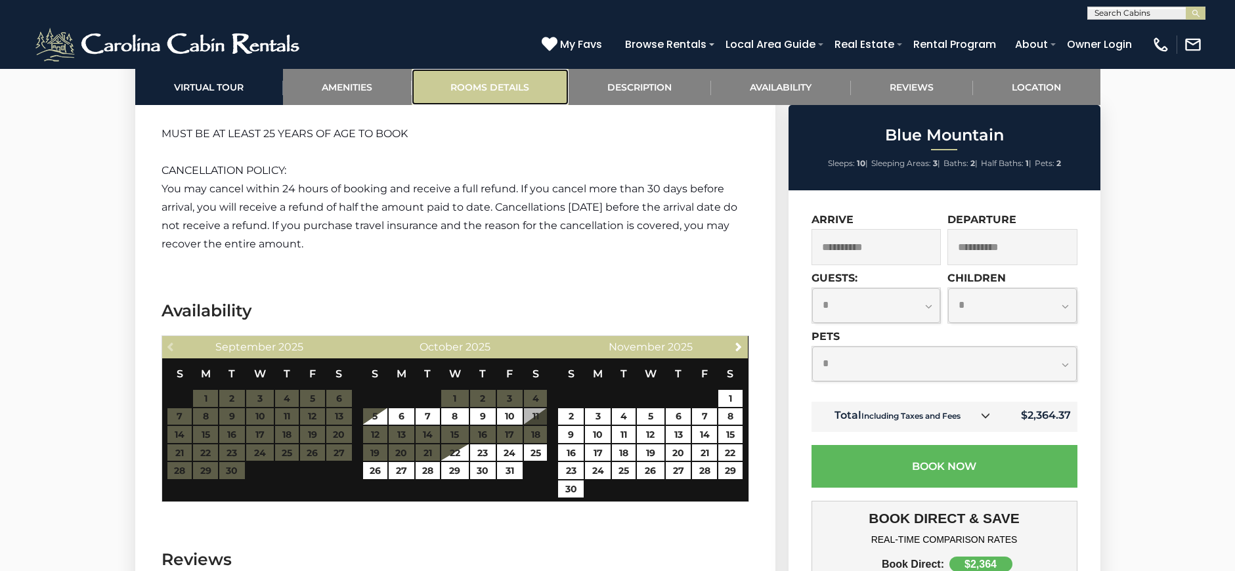
click at [461, 93] on link "Rooms Details" at bounding box center [490, 87] width 157 height 36
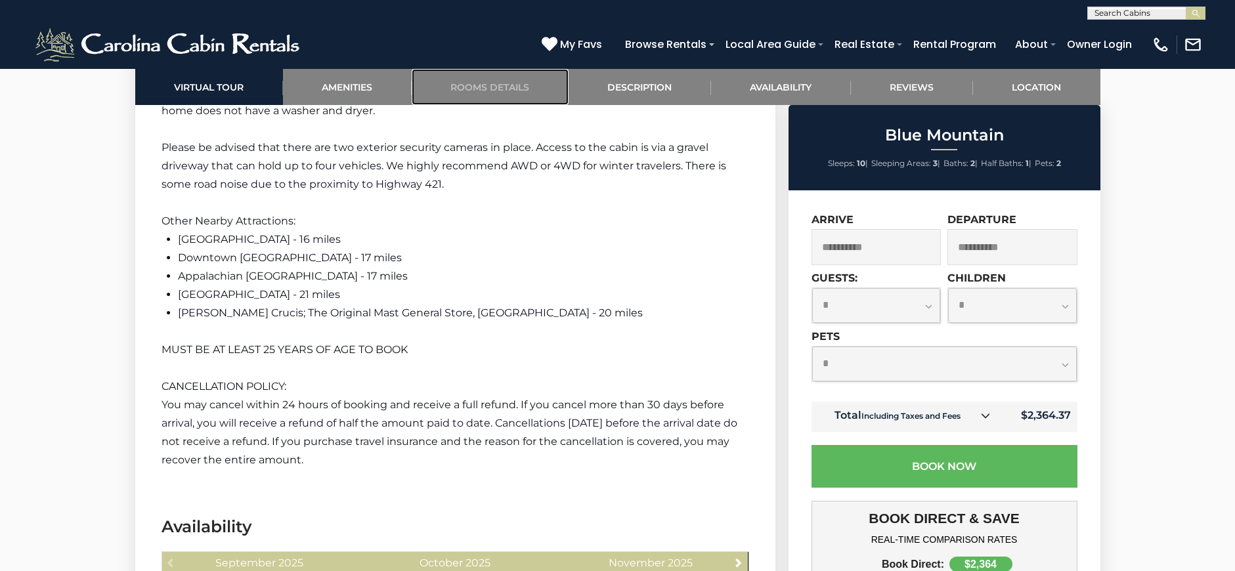
scroll to position [2698, 0]
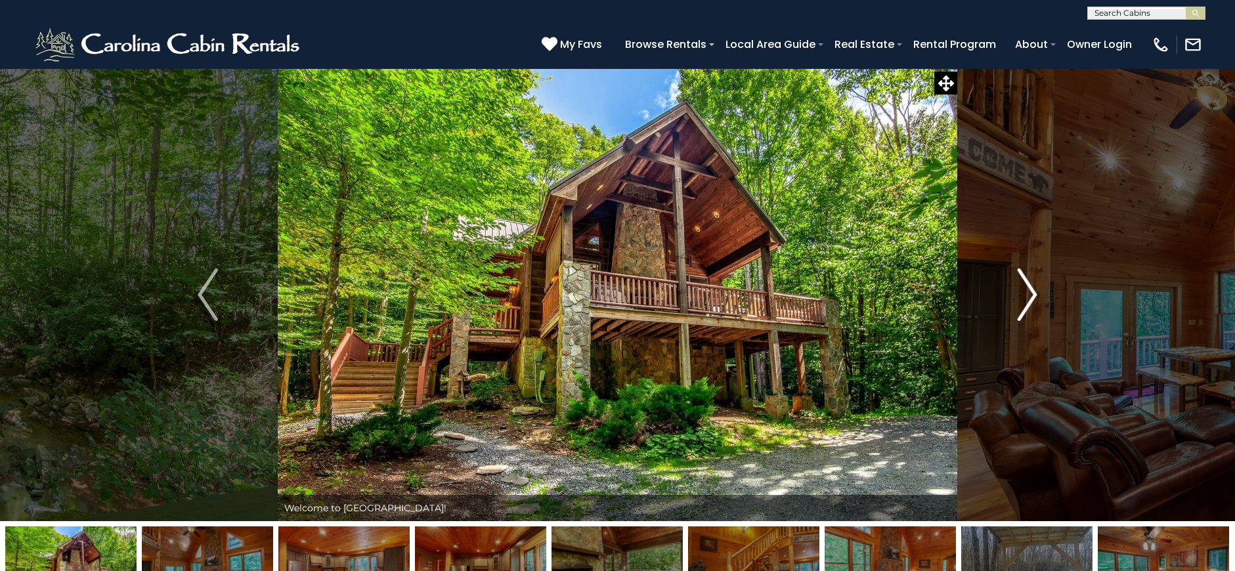
click at [1023, 292] on img "Next" at bounding box center [1027, 295] width 20 height 53
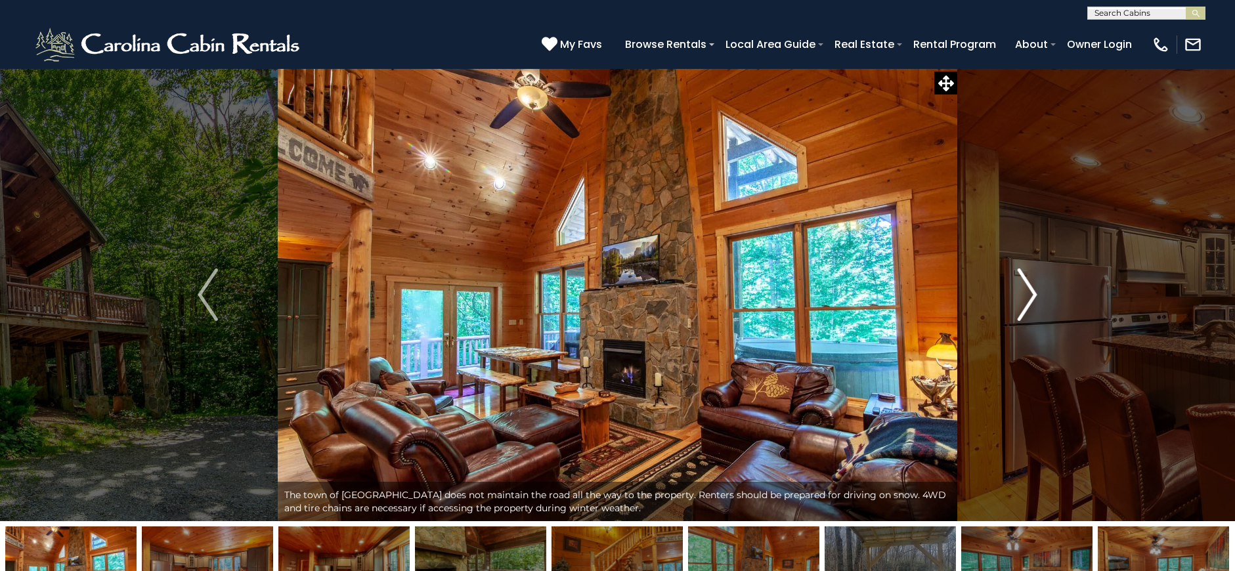
click at [1023, 292] on img "Next" at bounding box center [1027, 295] width 20 height 53
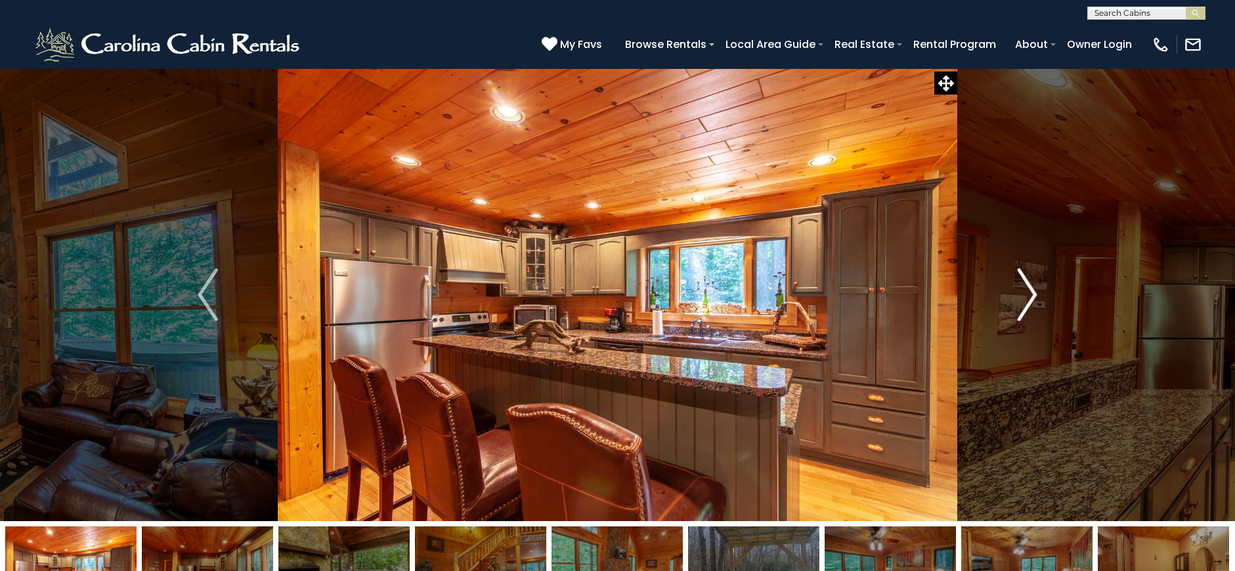
click at [1023, 292] on img "Next" at bounding box center [1027, 295] width 20 height 53
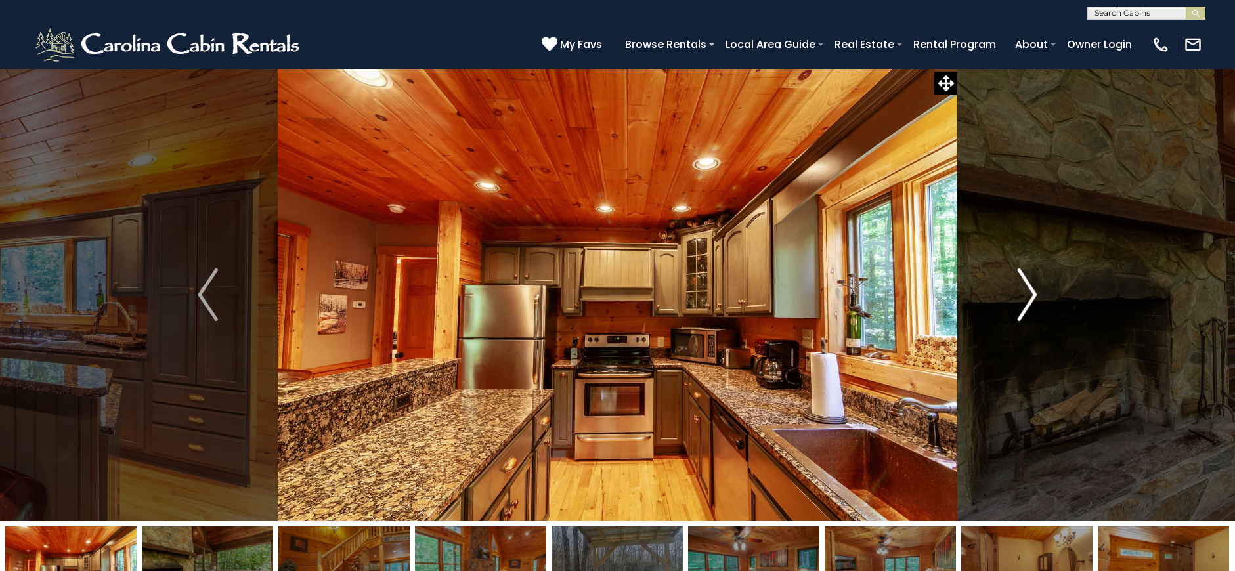
click at [1023, 292] on img "Next" at bounding box center [1027, 295] width 20 height 53
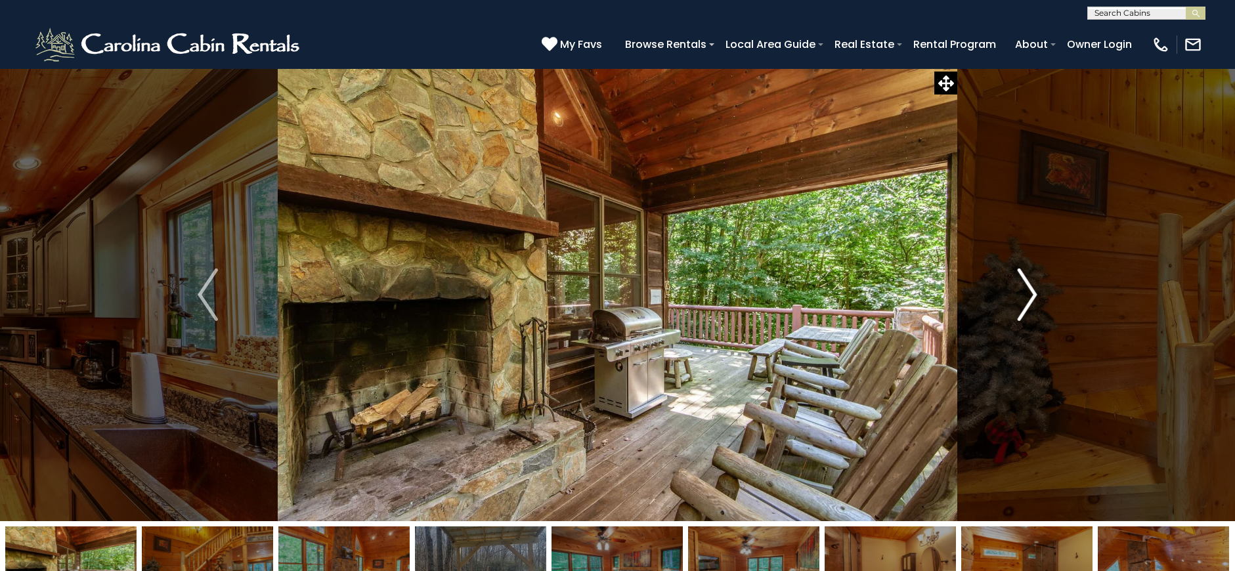
click at [1023, 292] on img "Next" at bounding box center [1027, 295] width 20 height 53
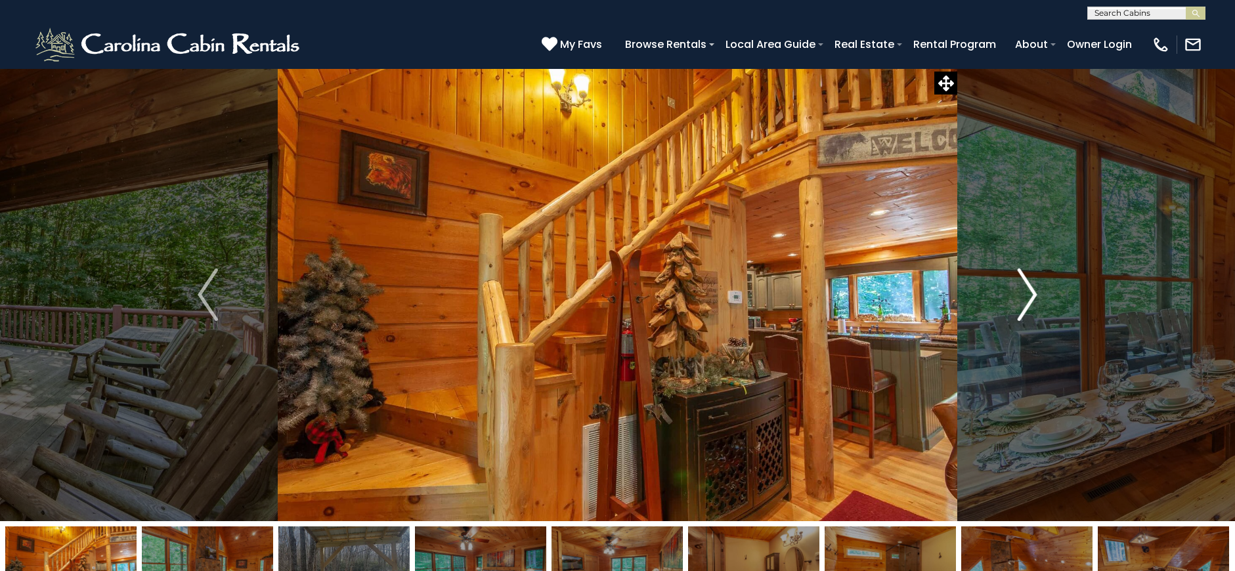
click at [1024, 292] on img "Next" at bounding box center [1027, 295] width 20 height 53
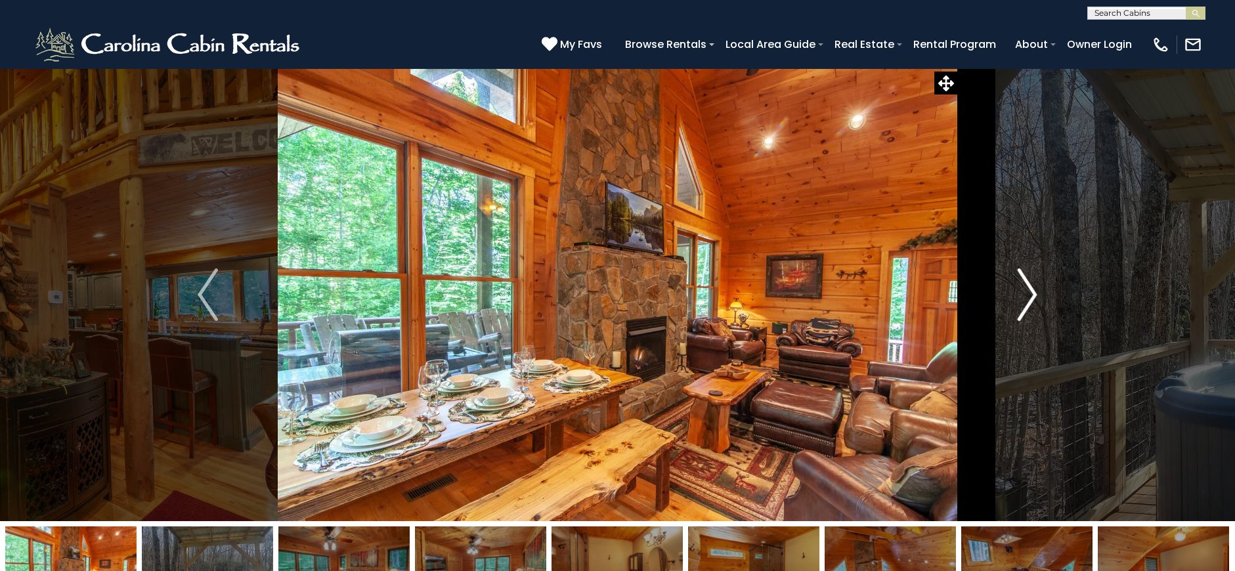
click at [1024, 292] on img "Next" at bounding box center [1027, 295] width 20 height 53
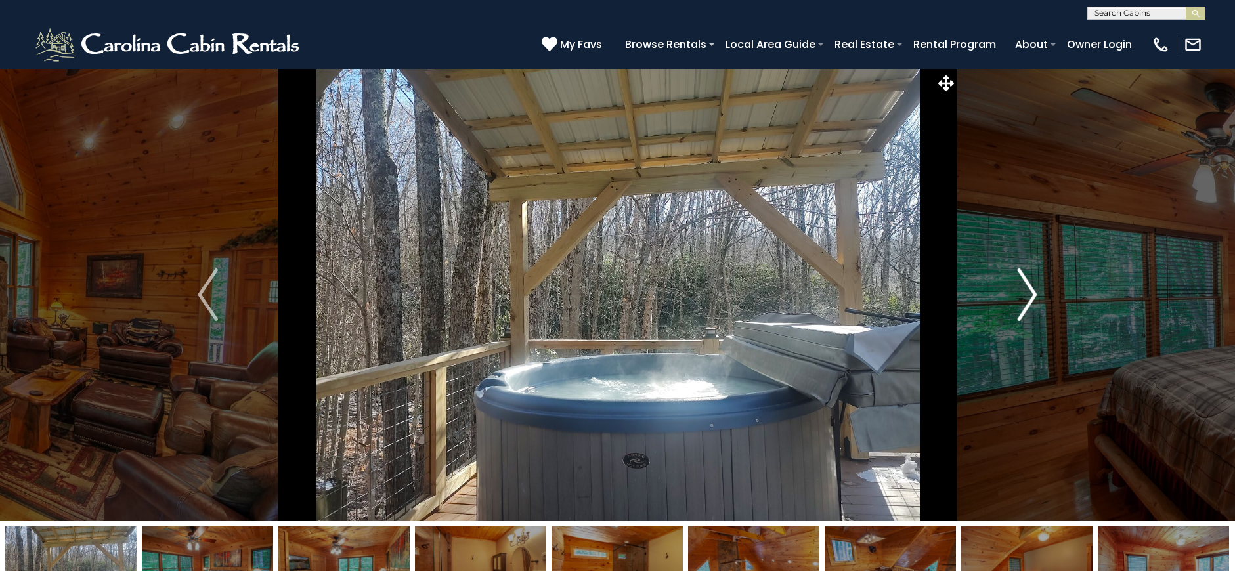
click at [1024, 292] on img "Next" at bounding box center [1027, 295] width 20 height 53
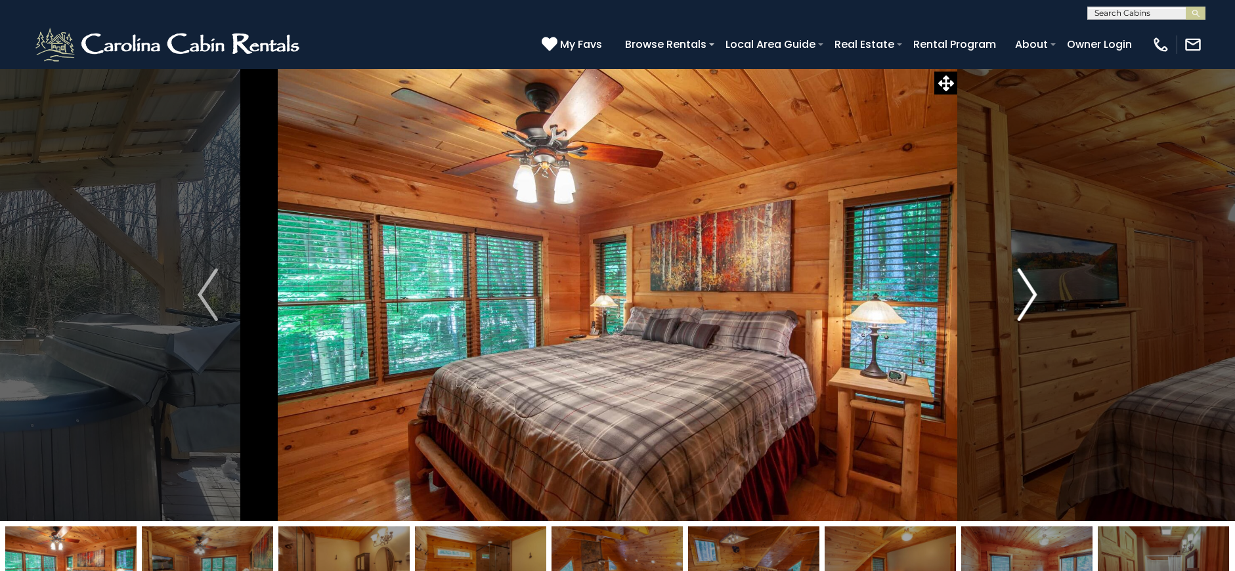
click at [1025, 294] on img "Next" at bounding box center [1027, 295] width 20 height 53
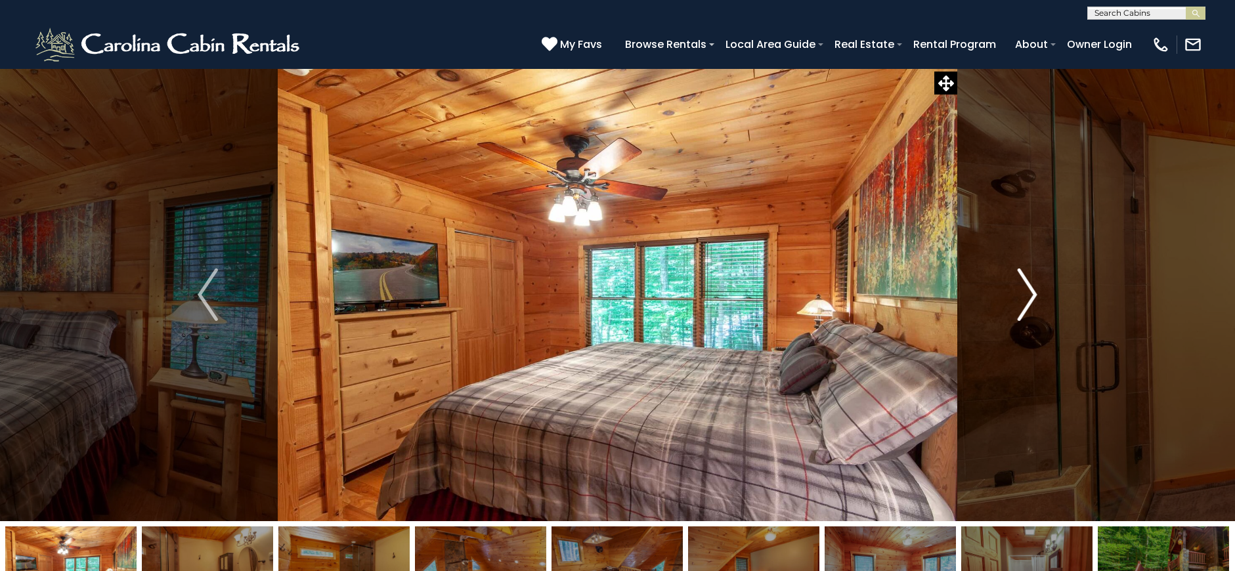
click at [1025, 294] on img "Next" at bounding box center [1027, 295] width 20 height 53
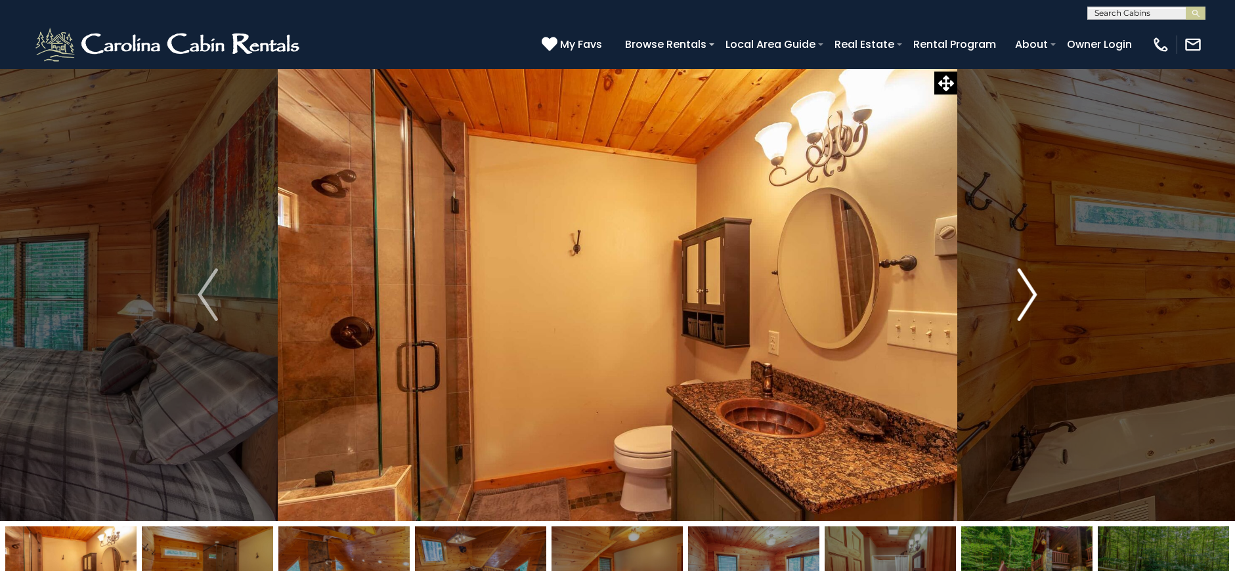
click at [1025, 294] on img "Next" at bounding box center [1027, 295] width 20 height 53
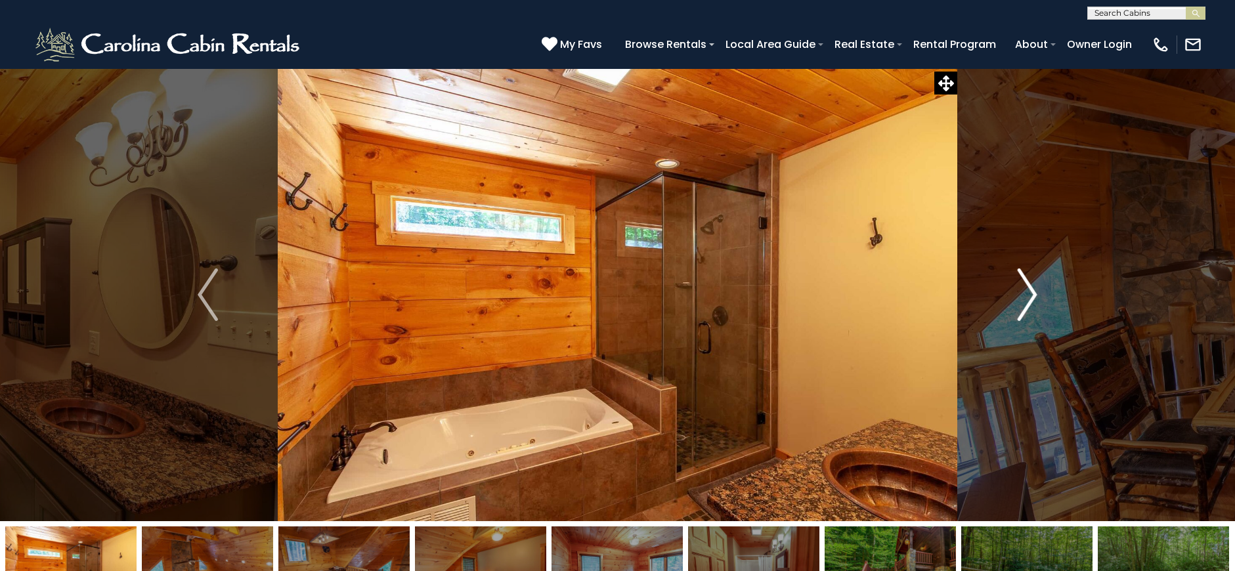
click at [1025, 294] on img "Next" at bounding box center [1027, 295] width 20 height 53
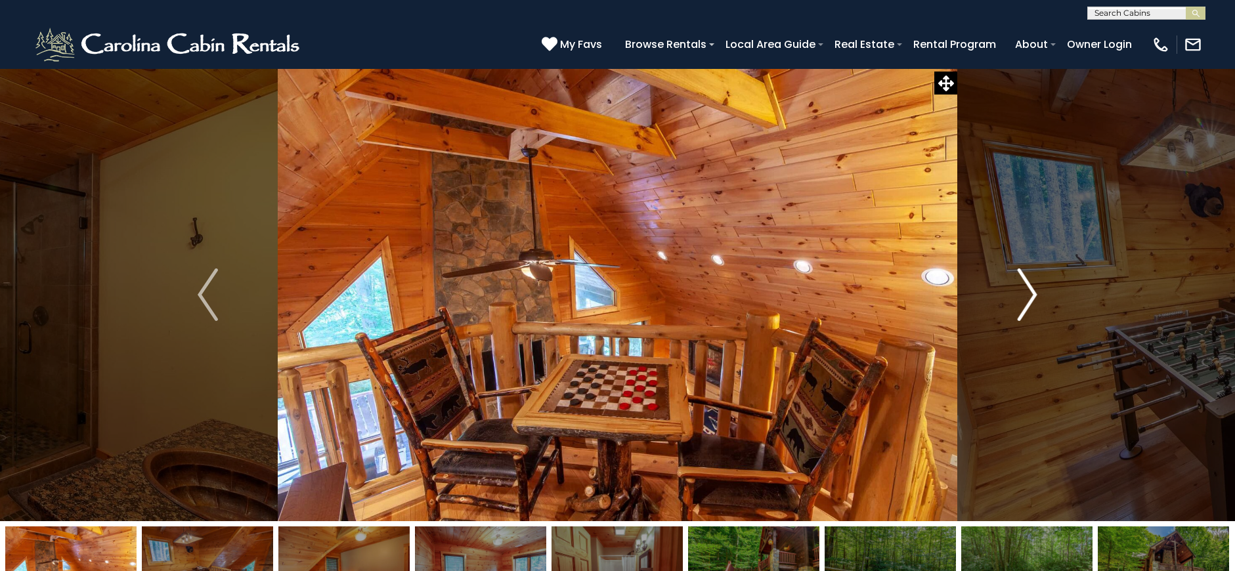
click at [1025, 294] on img "Next" at bounding box center [1027, 295] width 20 height 53
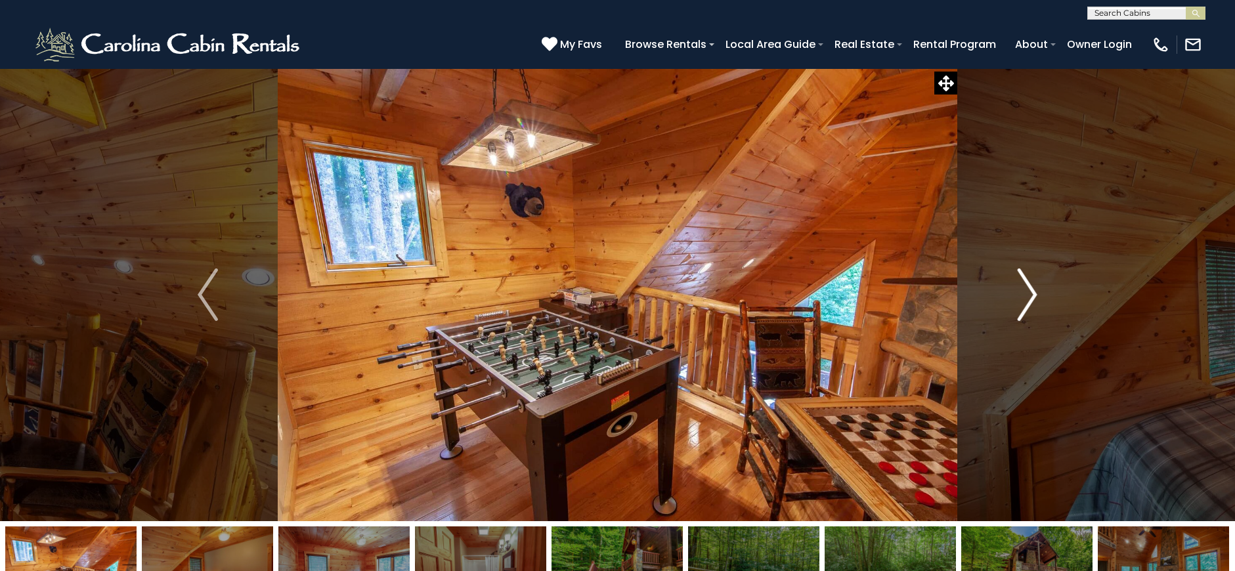
click at [1025, 294] on img "Next" at bounding box center [1027, 295] width 20 height 53
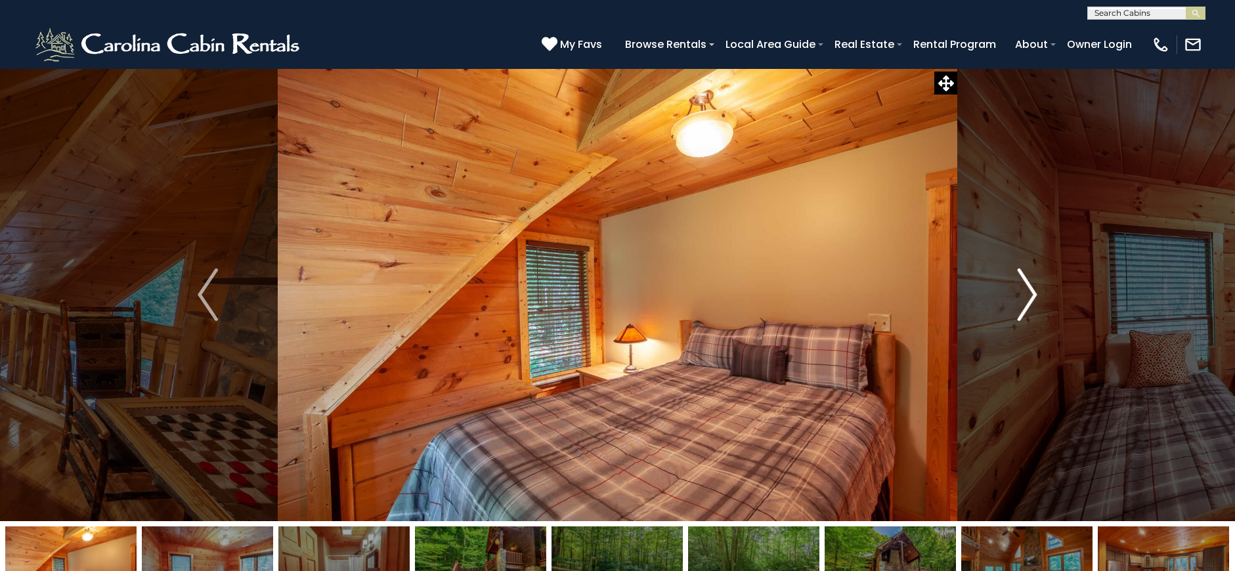
click at [1025, 294] on img "Next" at bounding box center [1027, 295] width 20 height 53
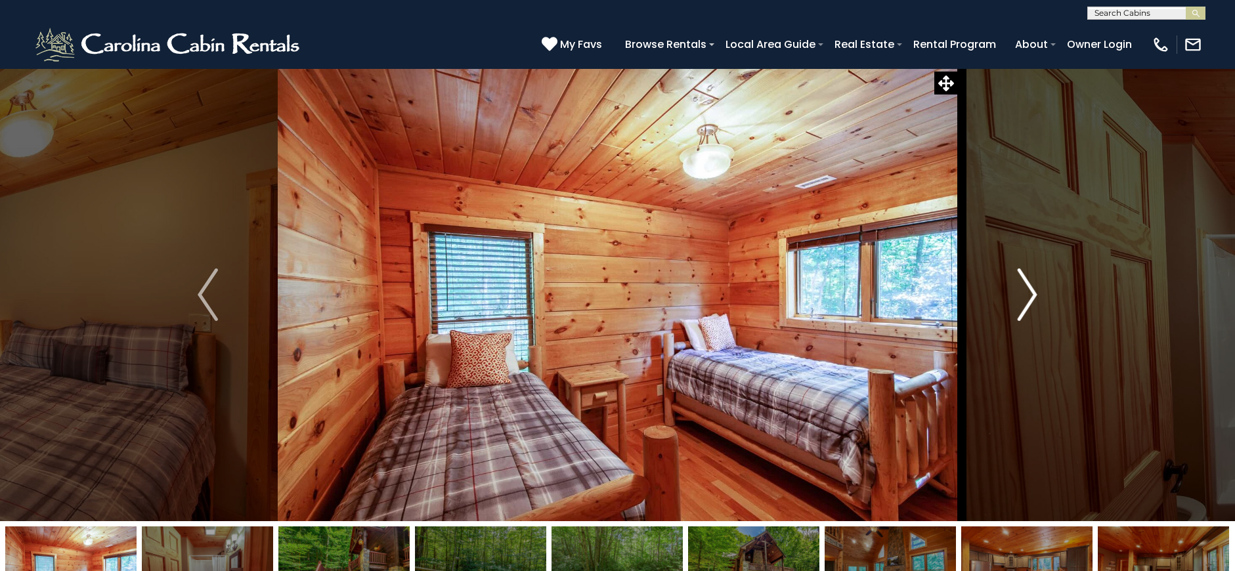
click at [1025, 294] on img "Next" at bounding box center [1027, 295] width 20 height 53
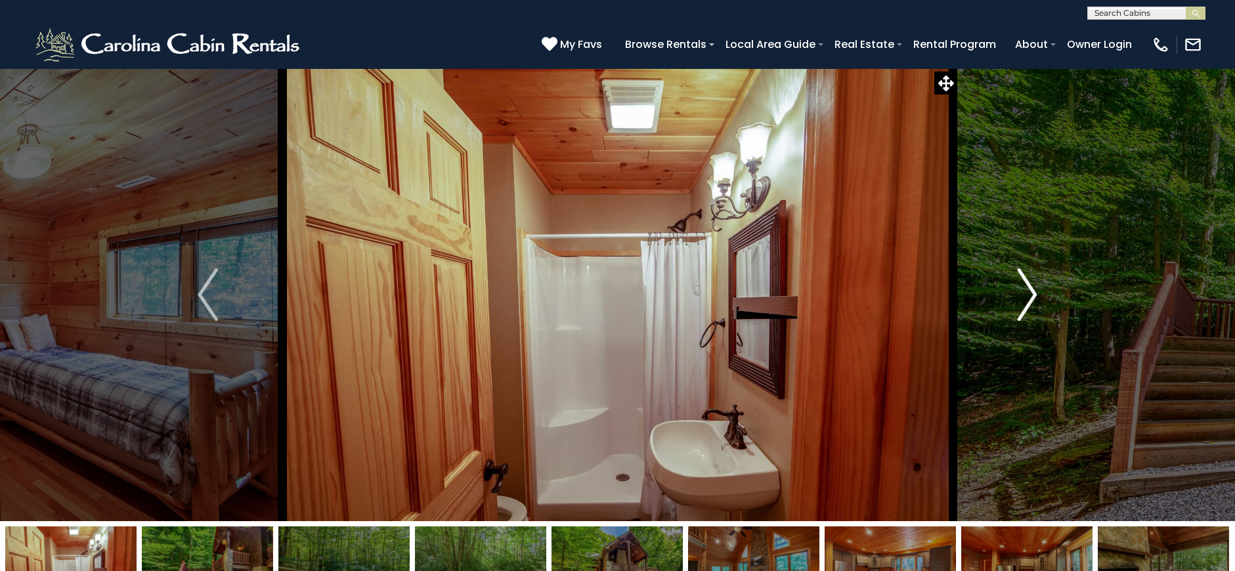
click at [1025, 294] on img "Next" at bounding box center [1027, 295] width 20 height 53
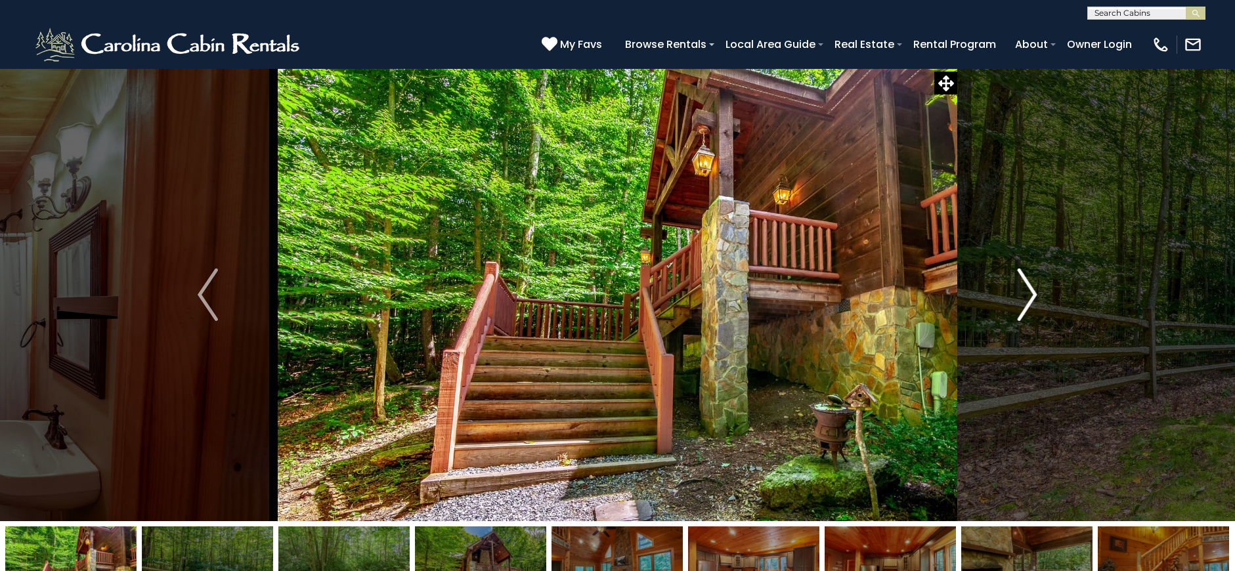
click at [1025, 294] on img "Next" at bounding box center [1027, 295] width 20 height 53
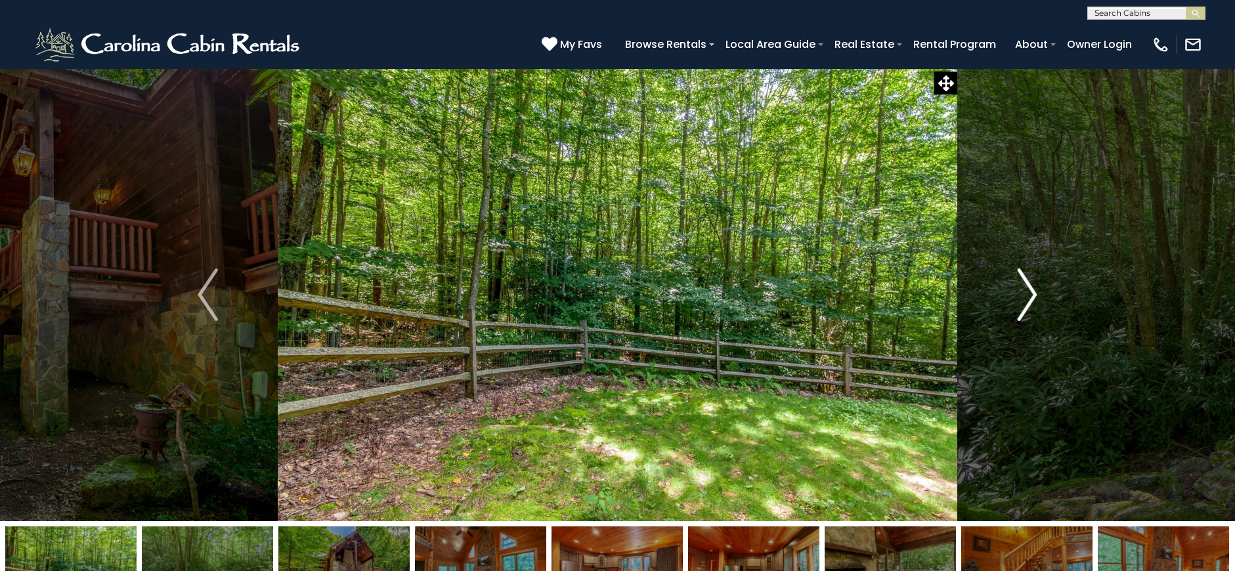
click at [1025, 294] on img "Next" at bounding box center [1027, 295] width 20 height 53
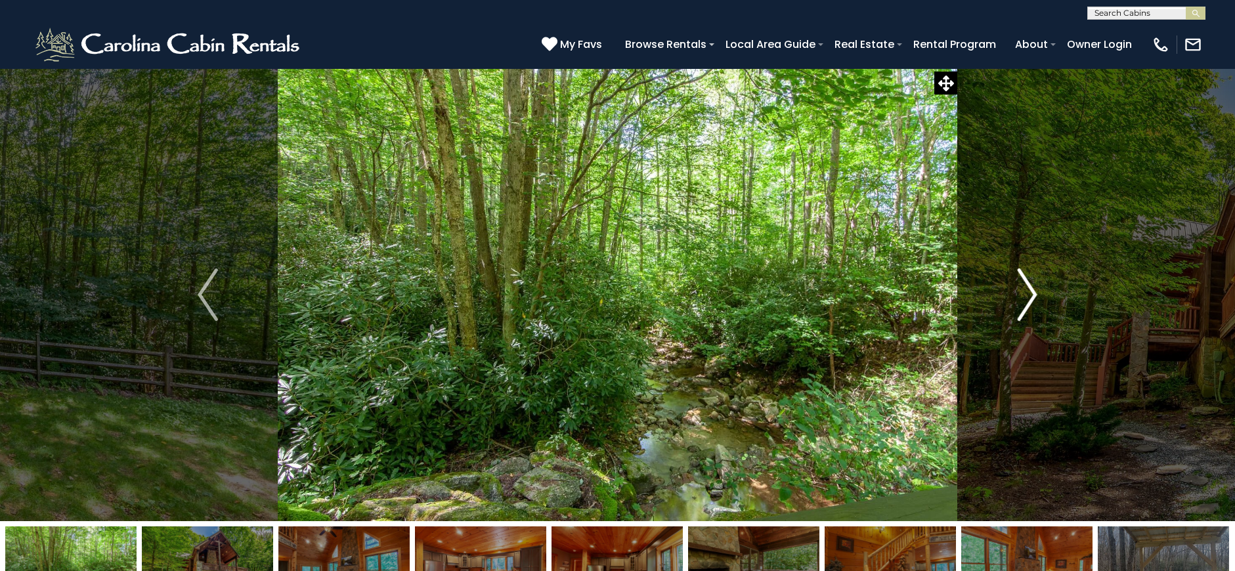
click at [1025, 294] on img "Next" at bounding box center [1027, 295] width 20 height 53
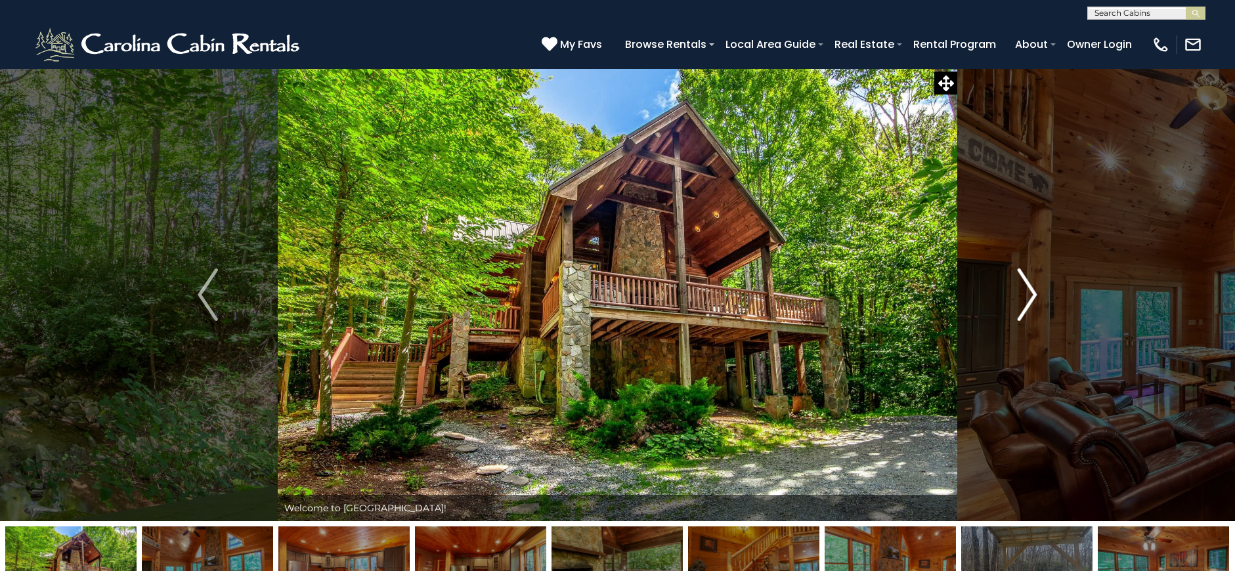
click at [1025, 294] on img "Next" at bounding box center [1027, 295] width 20 height 53
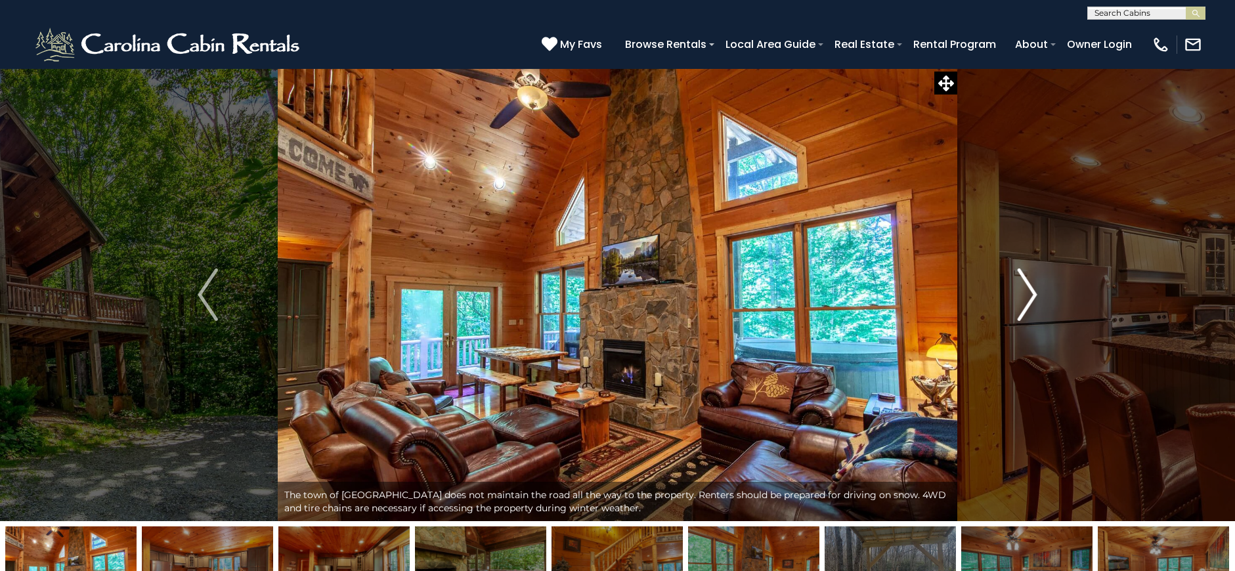
click at [1025, 294] on img "Next" at bounding box center [1027, 295] width 20 height 53
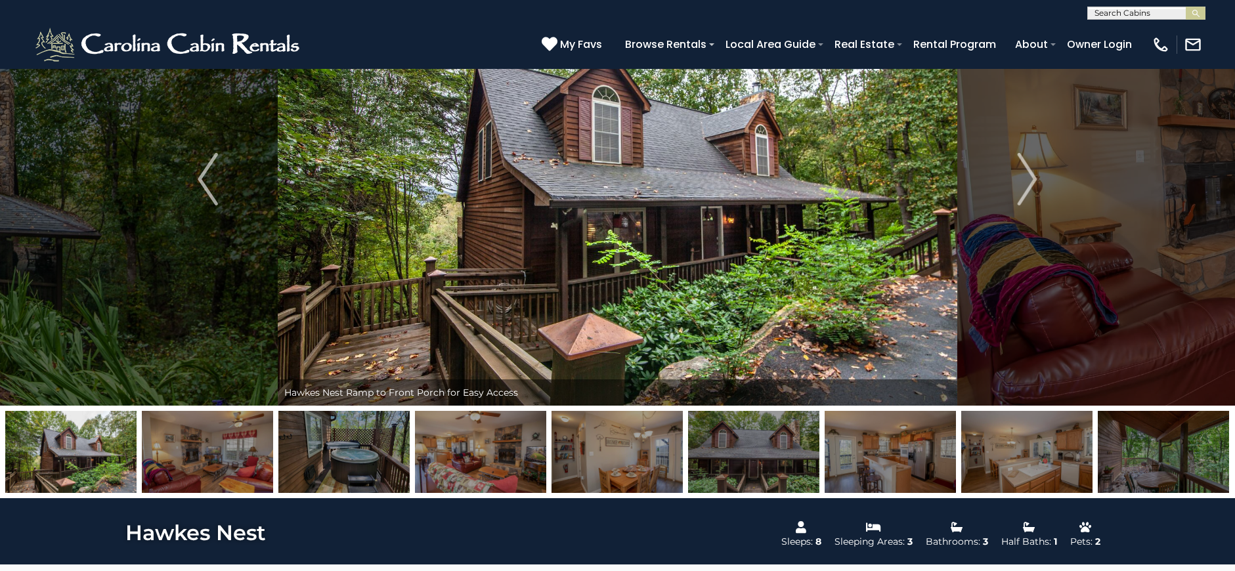
scroll to position [17, 0]
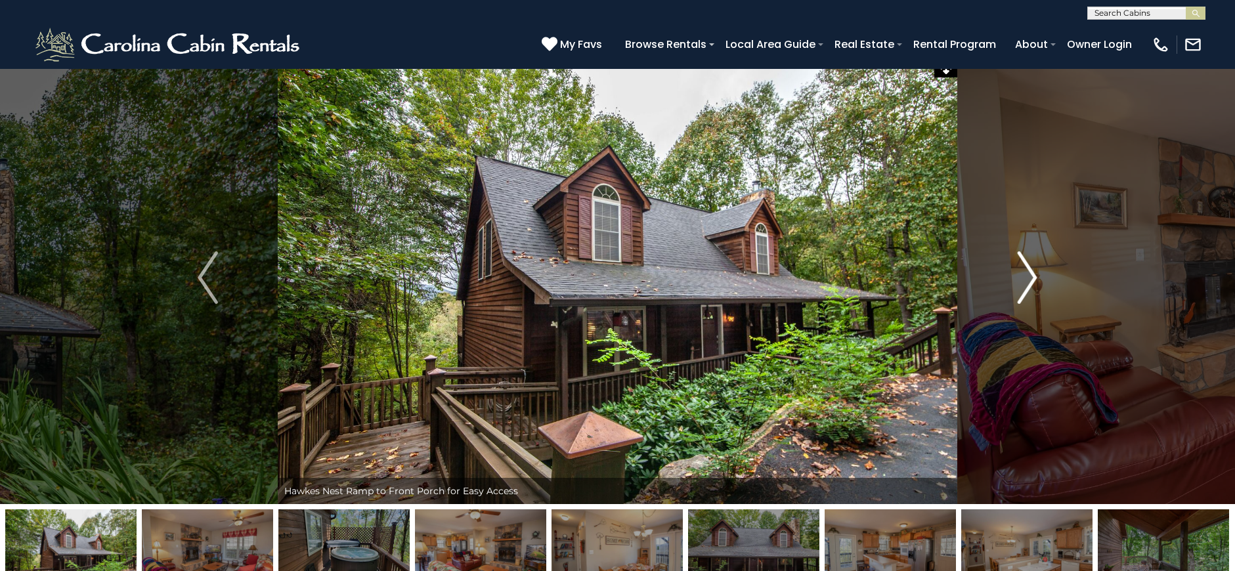
click at [1025, 273] on img "Next" at bounding box center [1027, 277] width 20 height 53
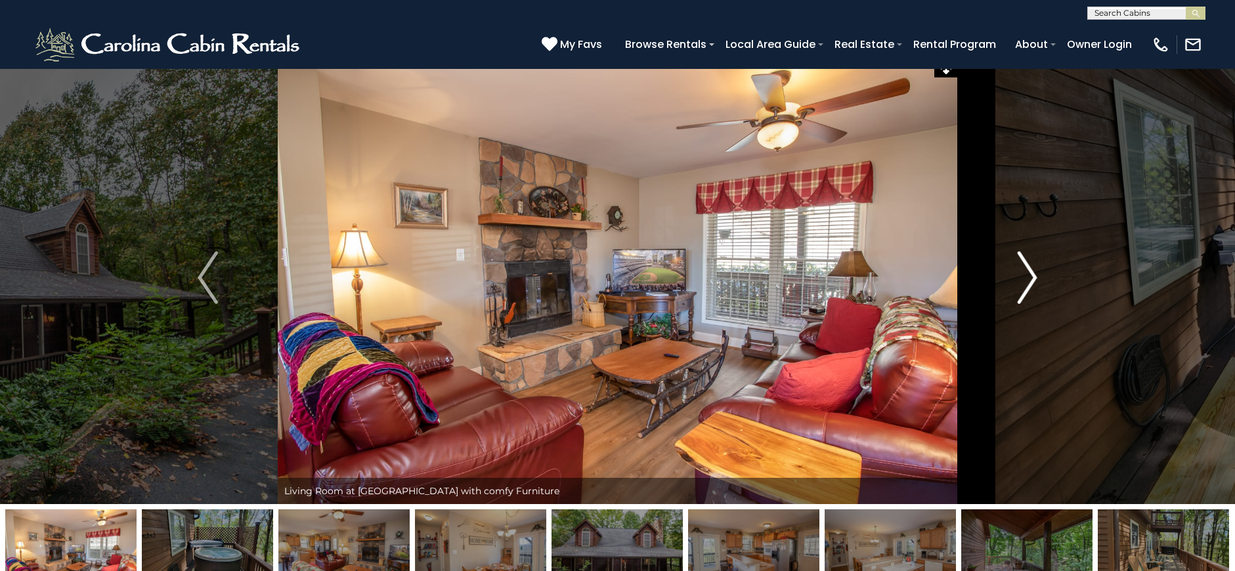
click at [1025, 274] on img "Next" at bounding box center [1027, 277] width 20 height 53
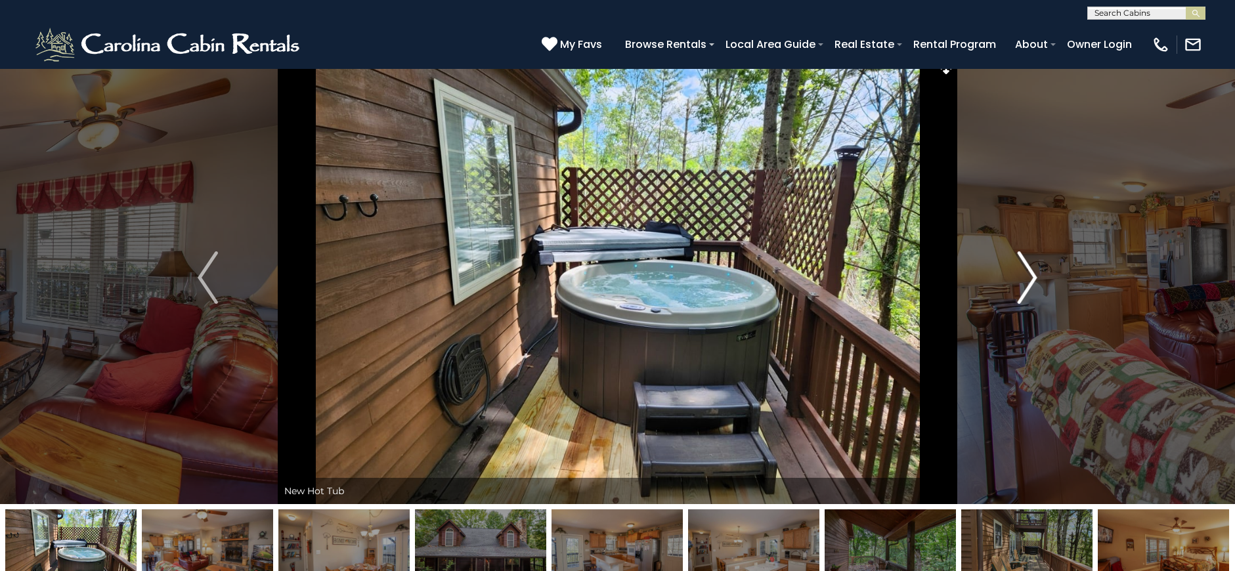
click at [1025, 274] on img "Next" at bounding box center [1027, 277] width 20 height 53
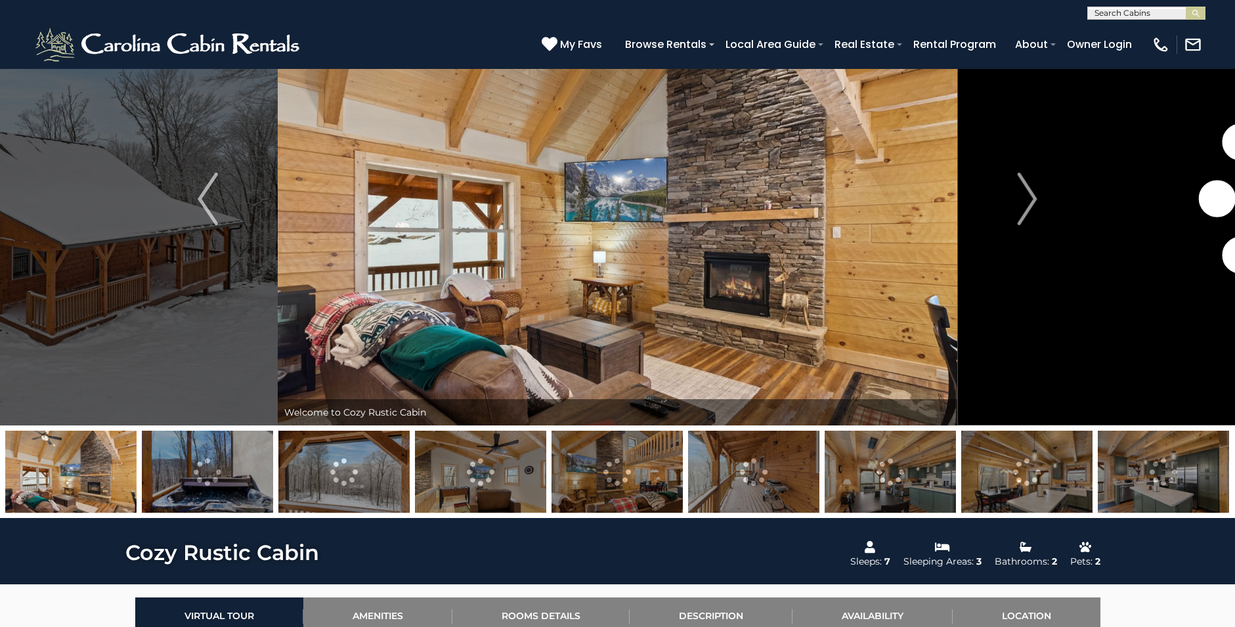
scroll to position [20, 0]
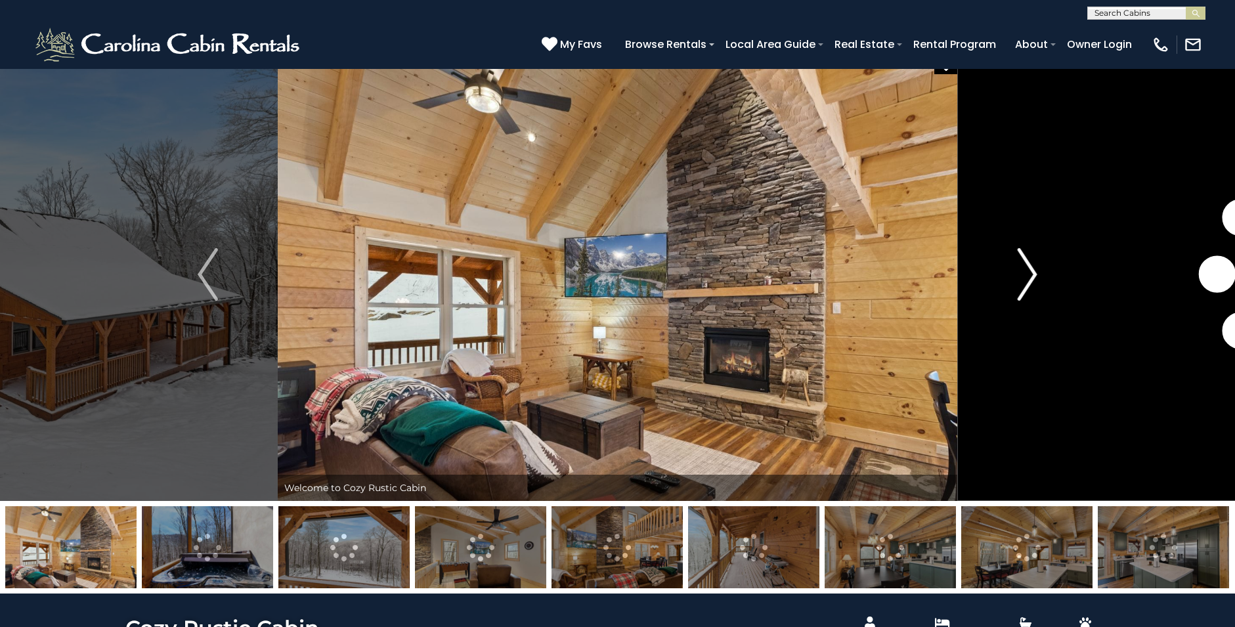
click at [1024, 274] on img "Next" at bounding box center [1027, 274] width 20 height 53
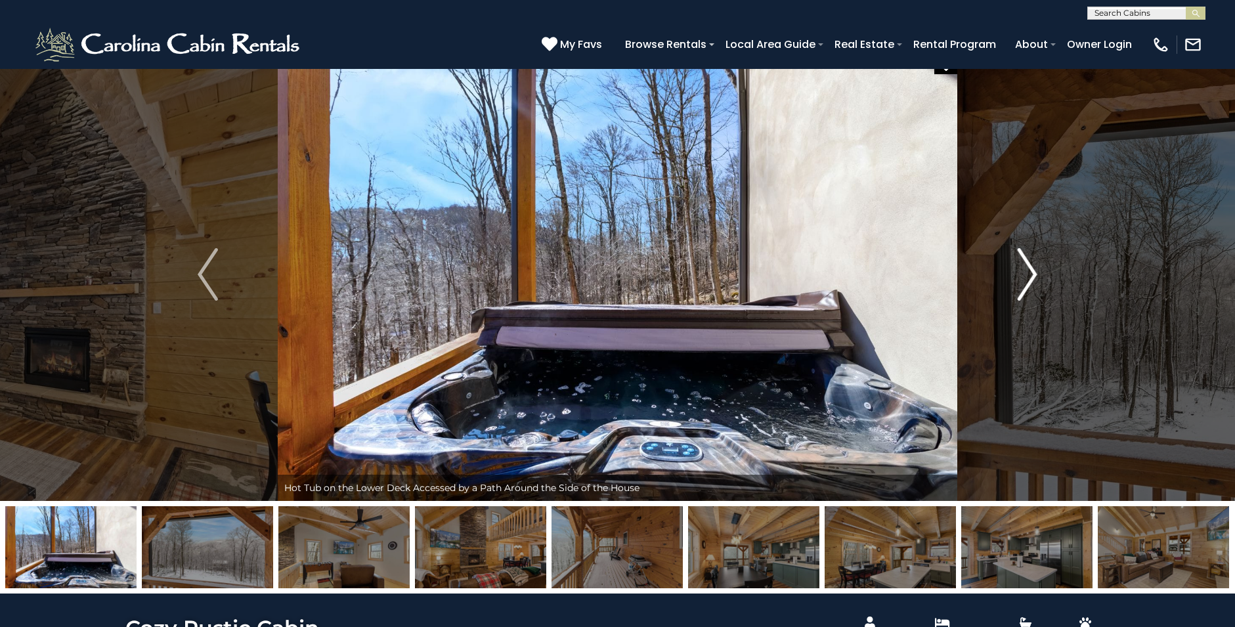
click at [1024, 276] on img "Next" at bounding box center [1027, 274] width 20 height 53
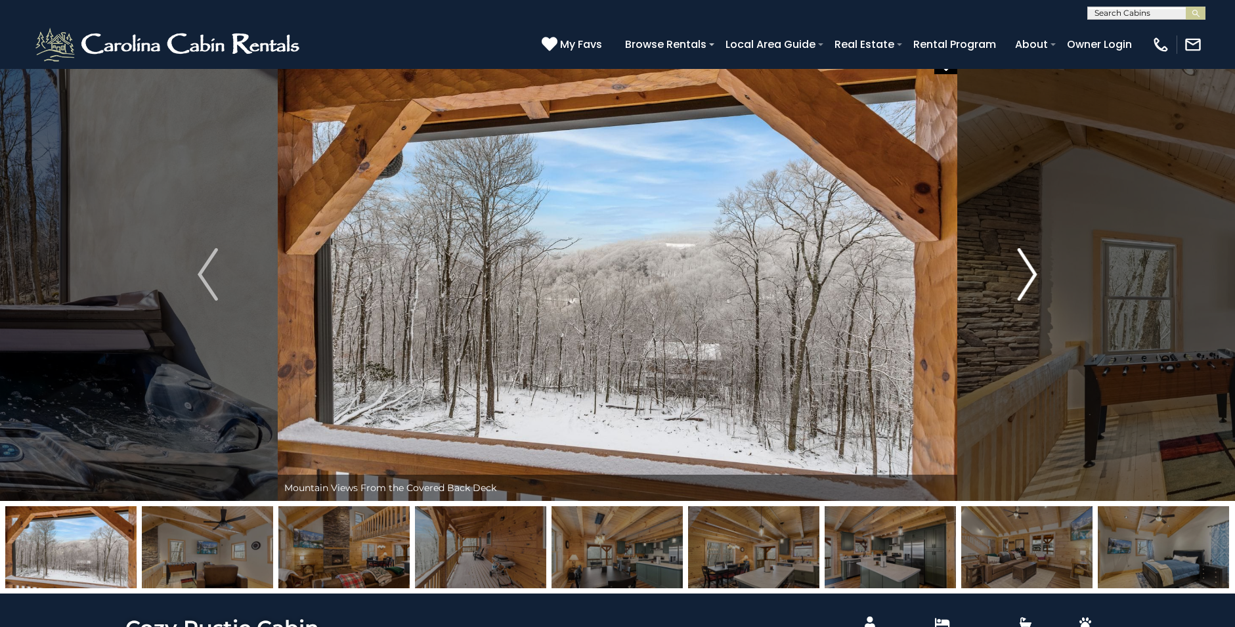
click at [1024, 276] on img "Next" at bounding box center [1027, 274] width 20 height 53
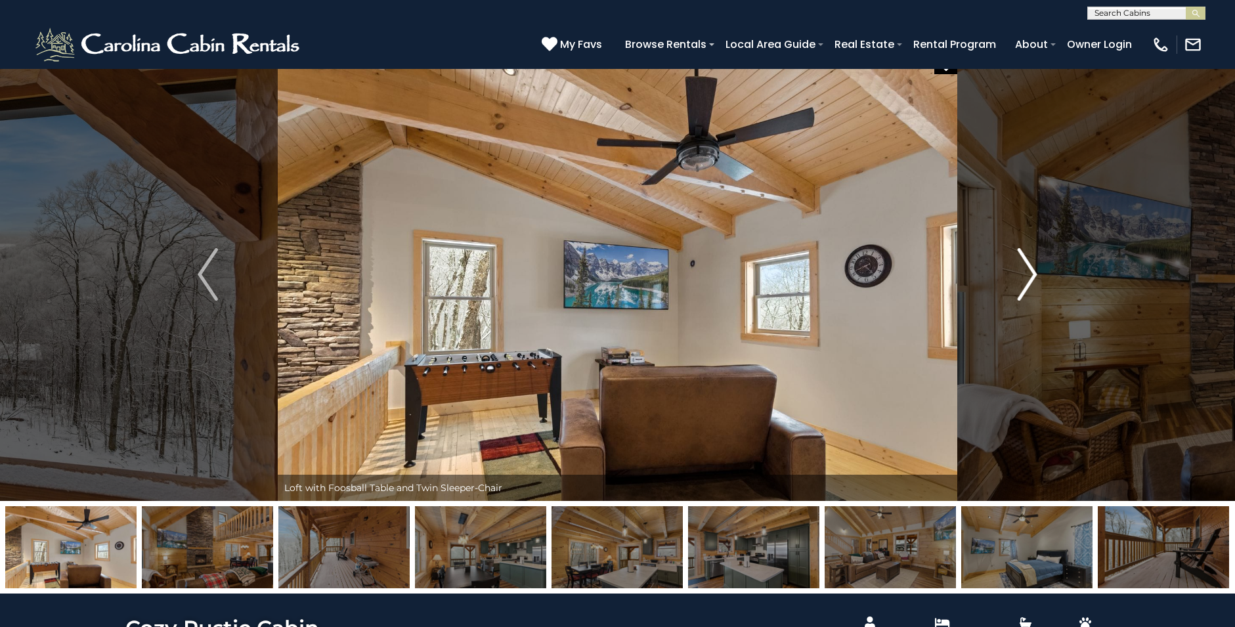
click at [1024, 276] on img "Next" at bounding box center [1027, 274] width 20 height 53
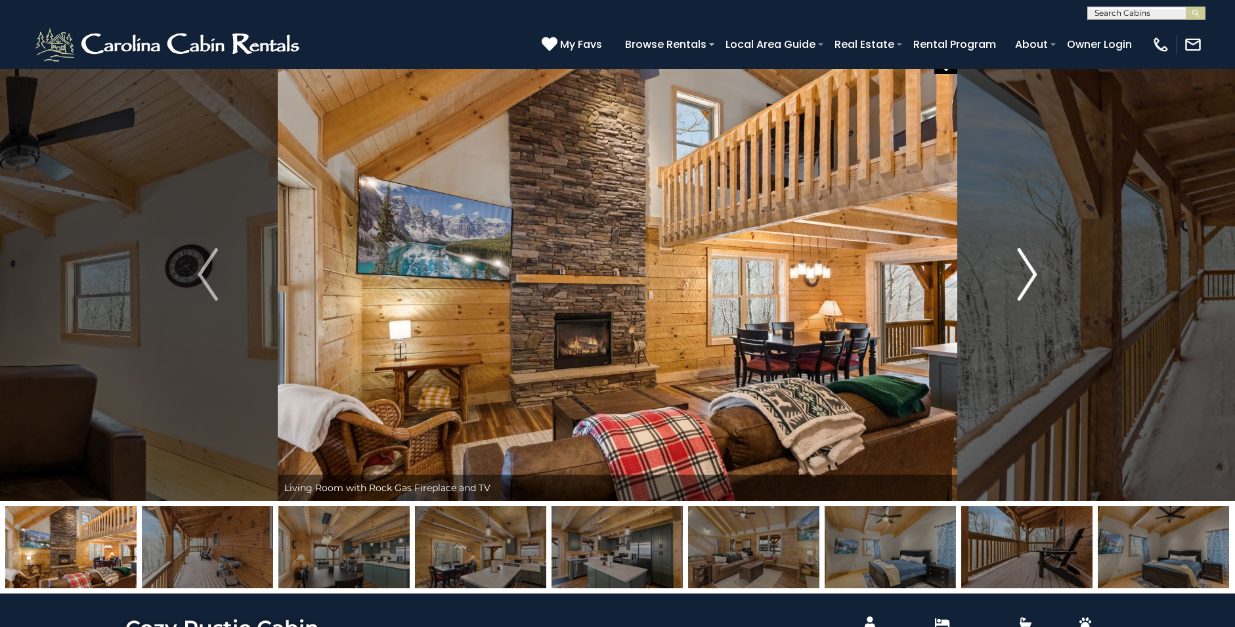
click at [1024, 276] on img "Next" at bounding box center [1027, 274] width 20 height 53
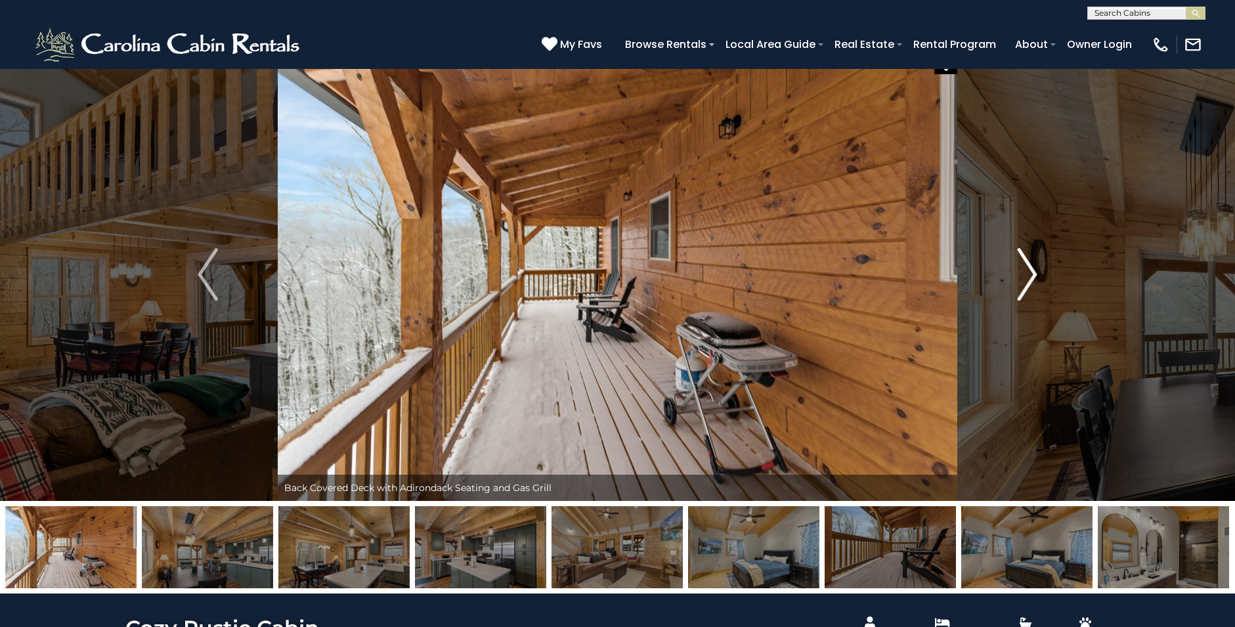
click at [1024, 276] on img "Next" at bounding box center [1027, 274] width 20 height 53
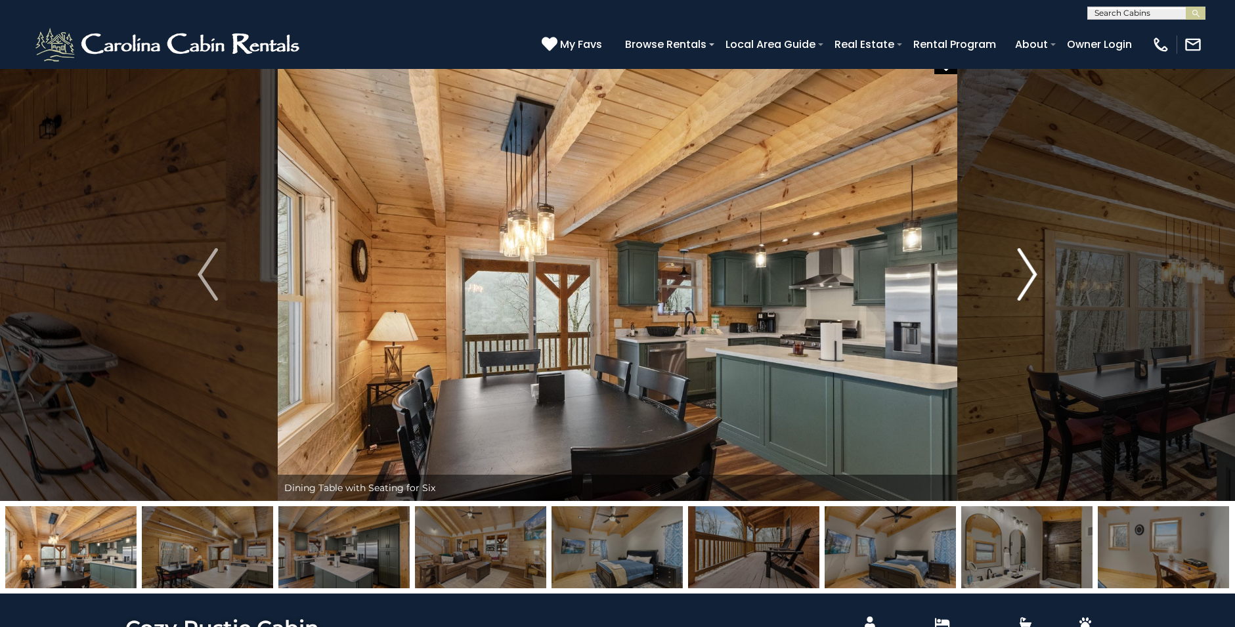
click at [1024, 276] on img "Next" at bounding box center [1027, 274] width 20 height 53
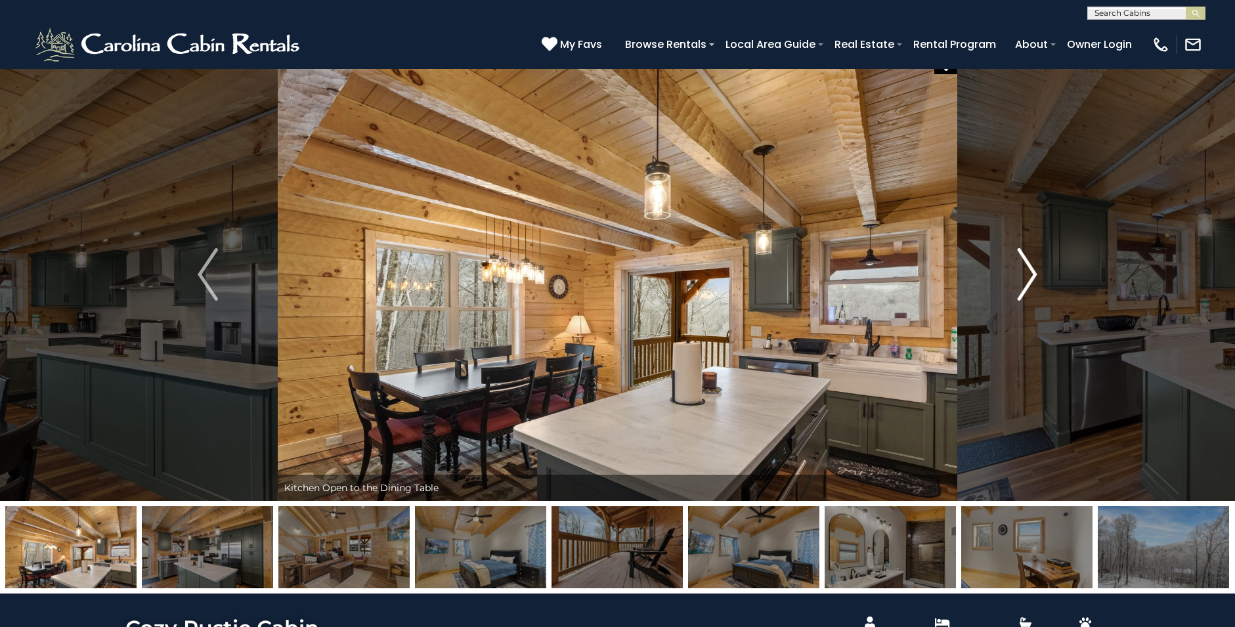
click at [1024, 276] on img "Next" at bounding box center [1027, 274] width 20 height 53
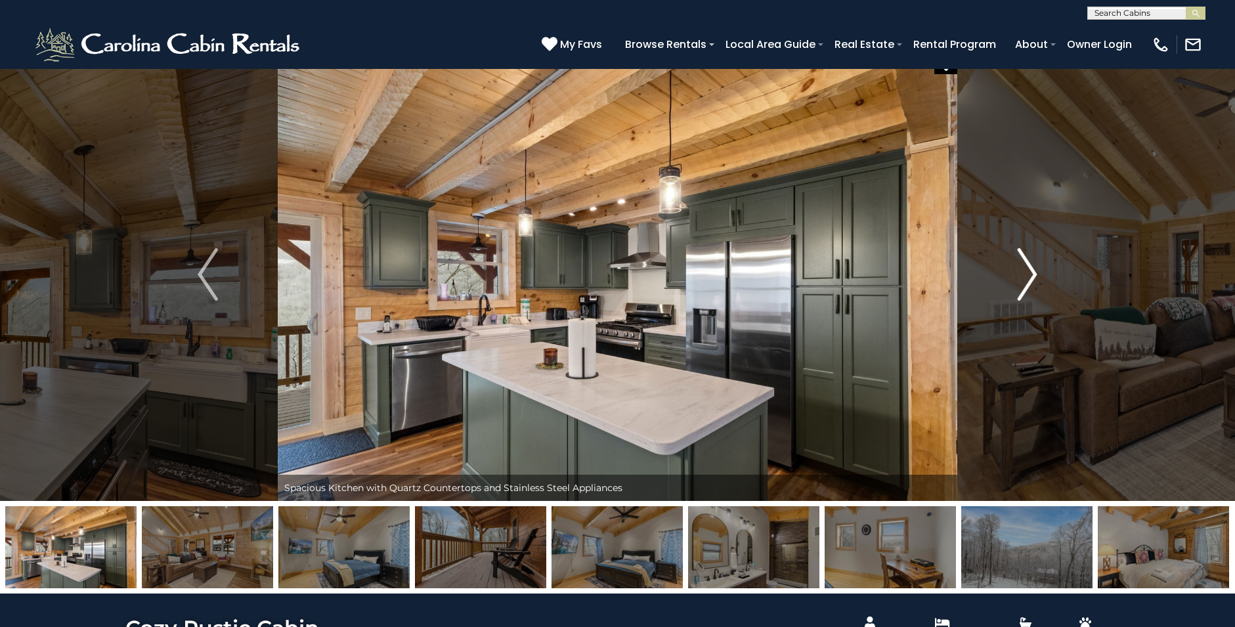
click at [1024, 276] on img "Next" at bounding box center [1027, 274] width 20 height 53
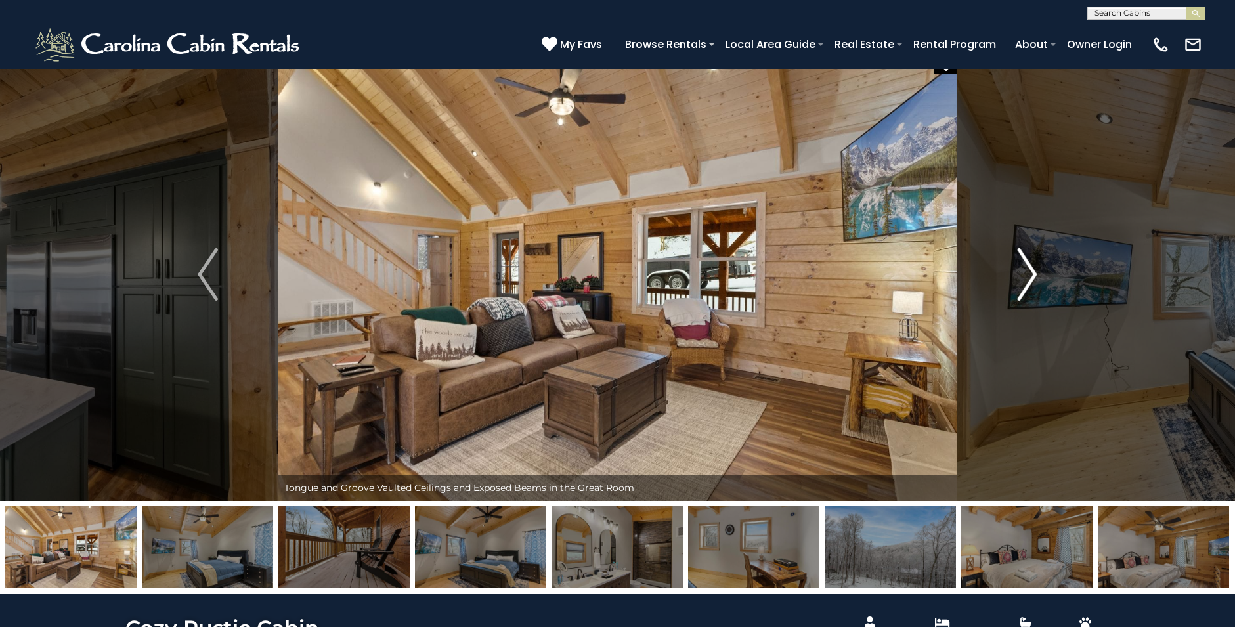
click at [1024, 276] on img "Next" at bounding box center [1027, 274] width 20 height 53
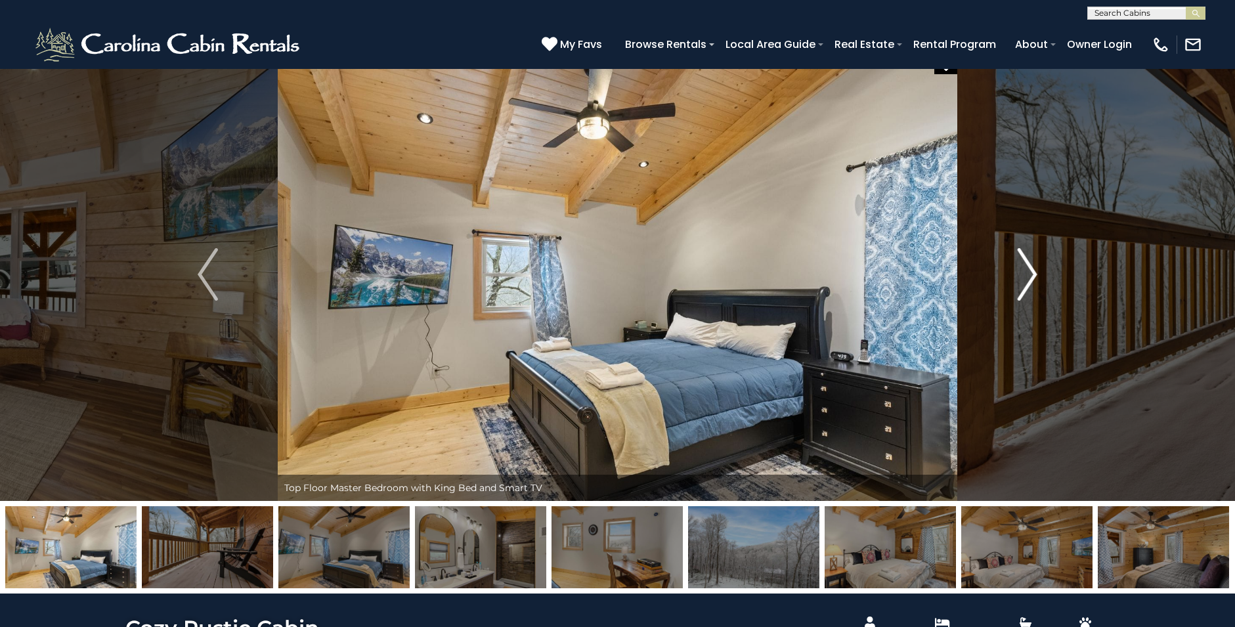
click at [1028, 284] on img "Next" at bounding box center [1027, 274] width 20 height 53
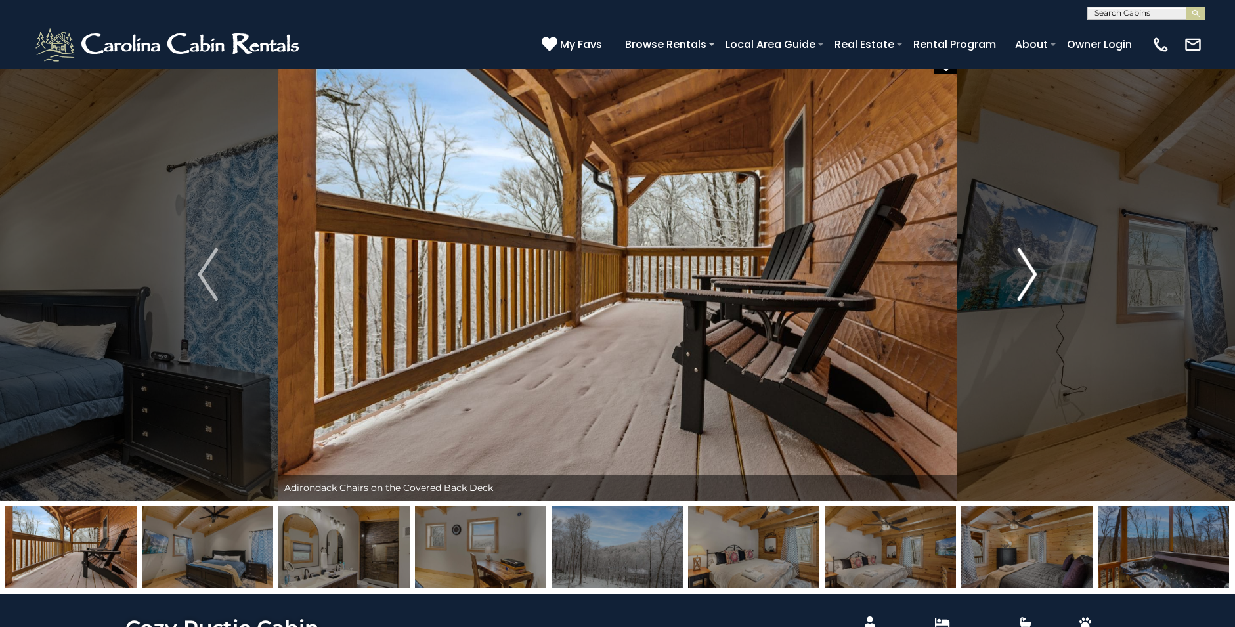
click at [1028, 284] on img "Next" at bounding box center [1027, 274] width 20 height 53
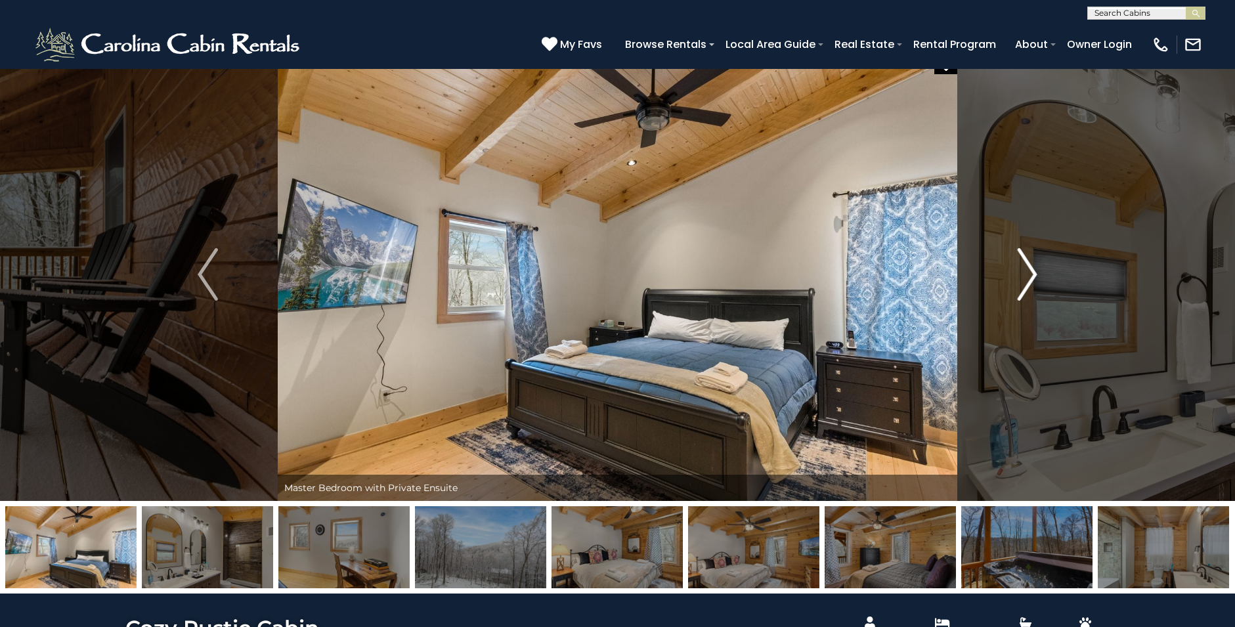
click at [1028, 284] on img "Next" at bounding box center [1027, 274] width 20 height 53
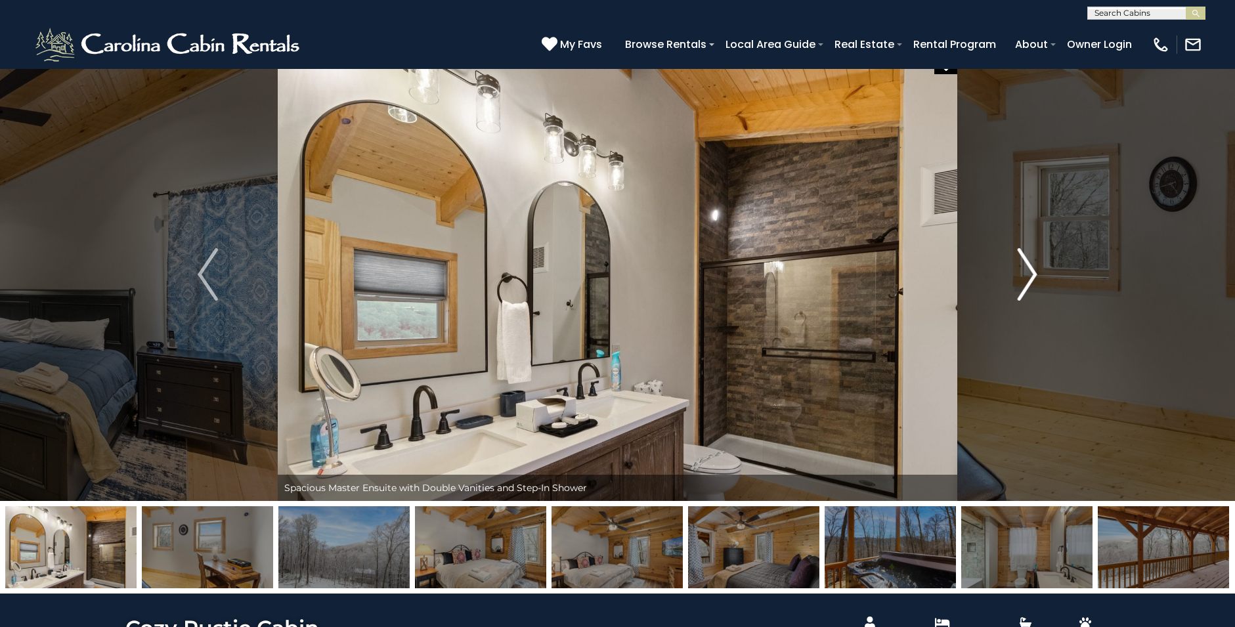
click at [1028, 284] on img "Next" at bounding box center [1027, 274] width 20 height 53
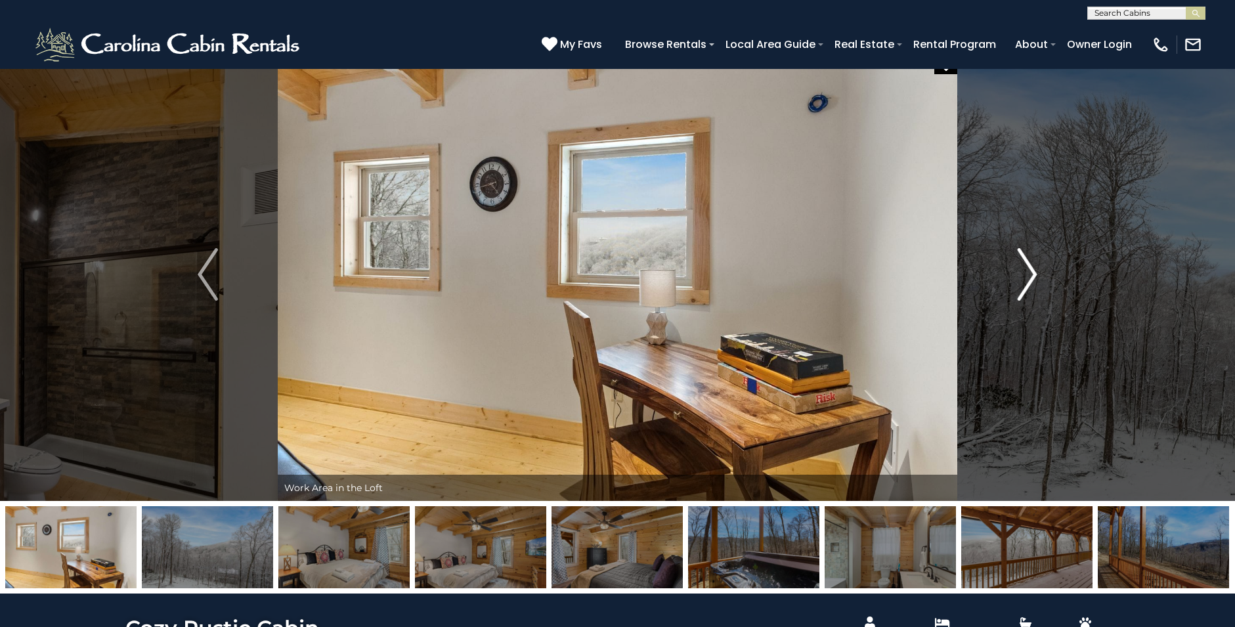
click at [1028, 284] on img "Next" at bounding box center [1027, 274] width 20 height 53
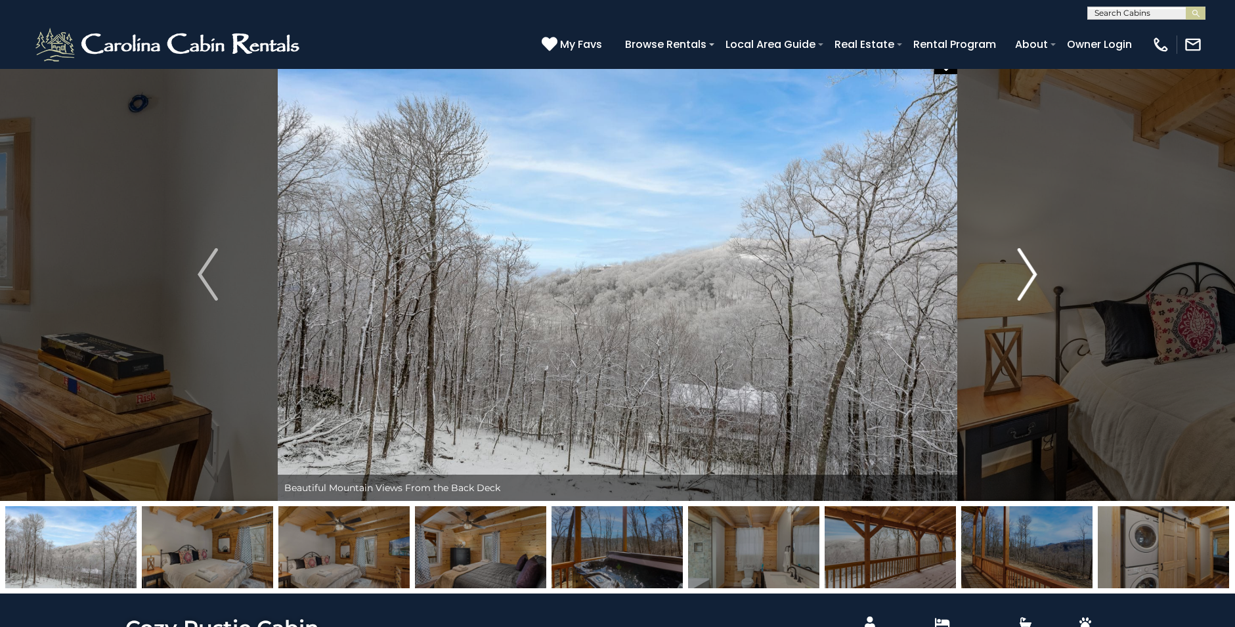
click at [1028, 284] on img "Next" at bounding box center [1027, 274] width 20 height 53
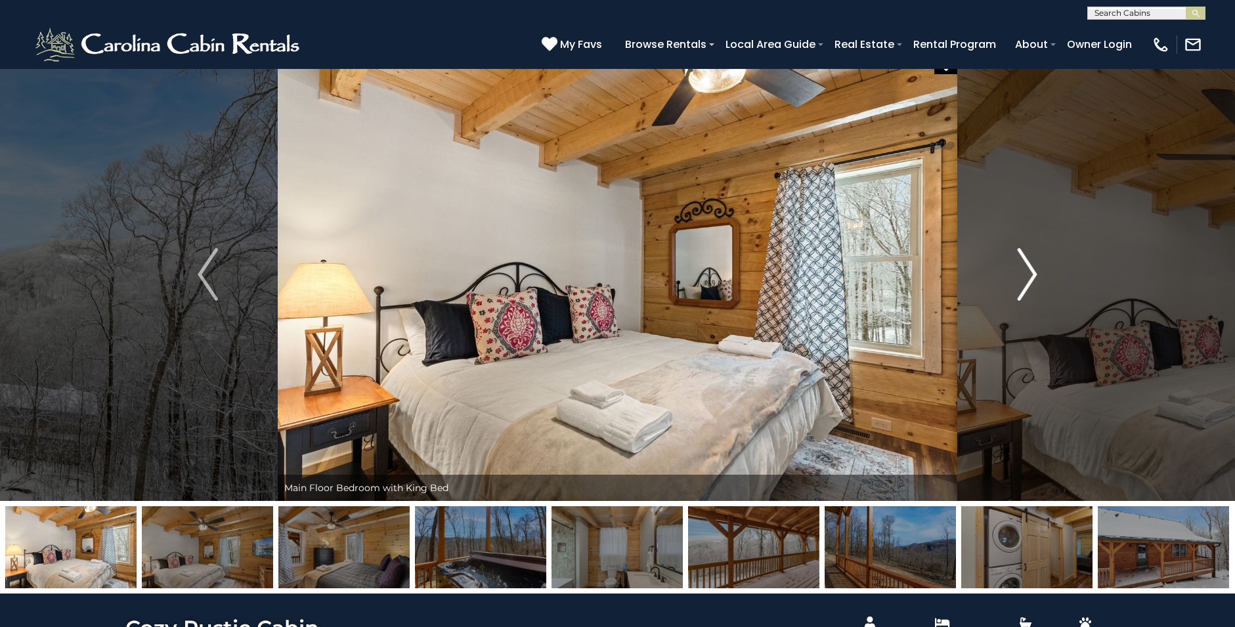
click at [1028, 284] on img "Next" at bounding box center [1027, 274] width 20 height 53
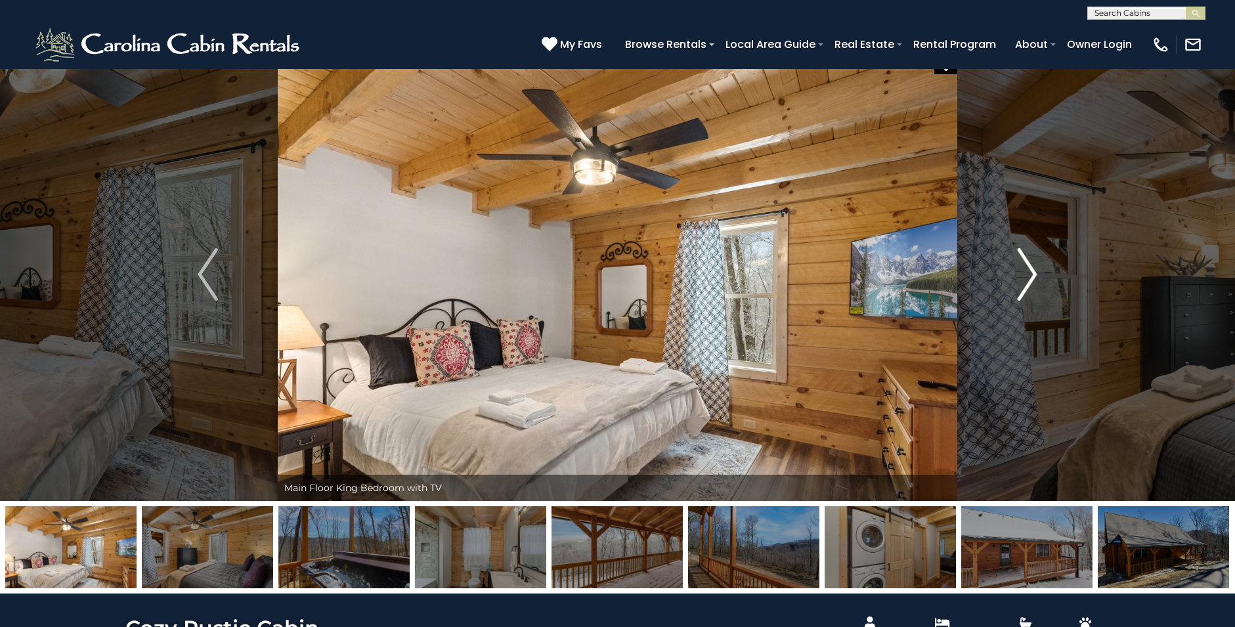
click at [1028, 284] on img "Next" at bounding box center [1027, 274] width 20 height 53
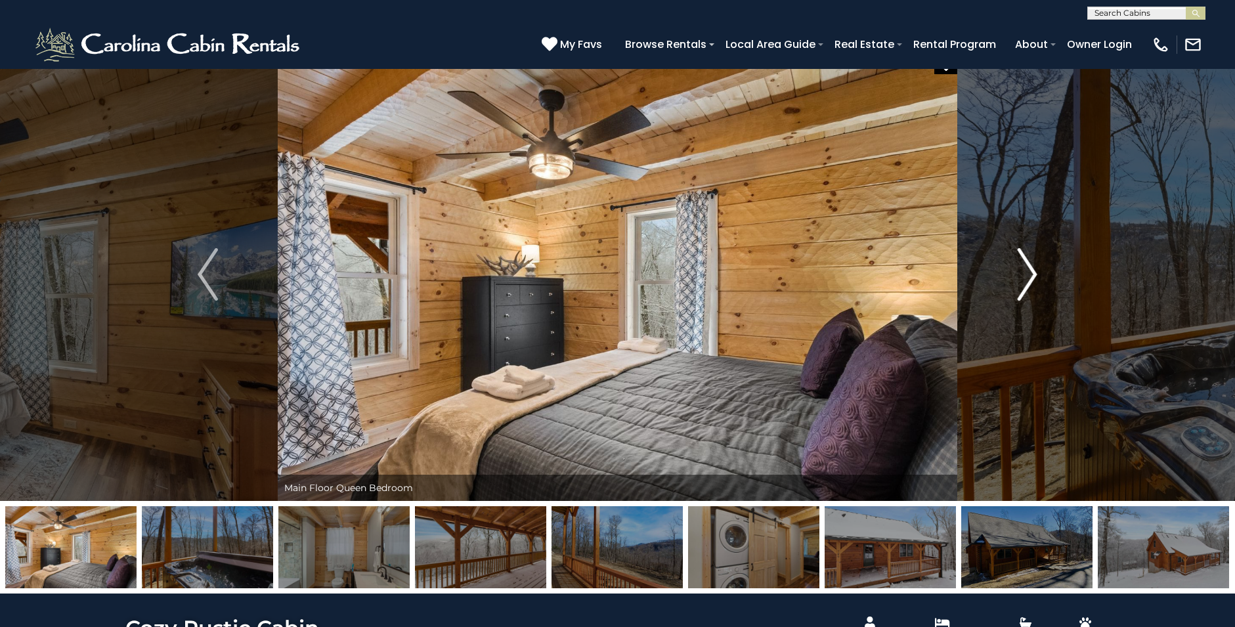
click at [1028, 284] on img "Next" at bounding box center [1027, 274] width 20 height 53
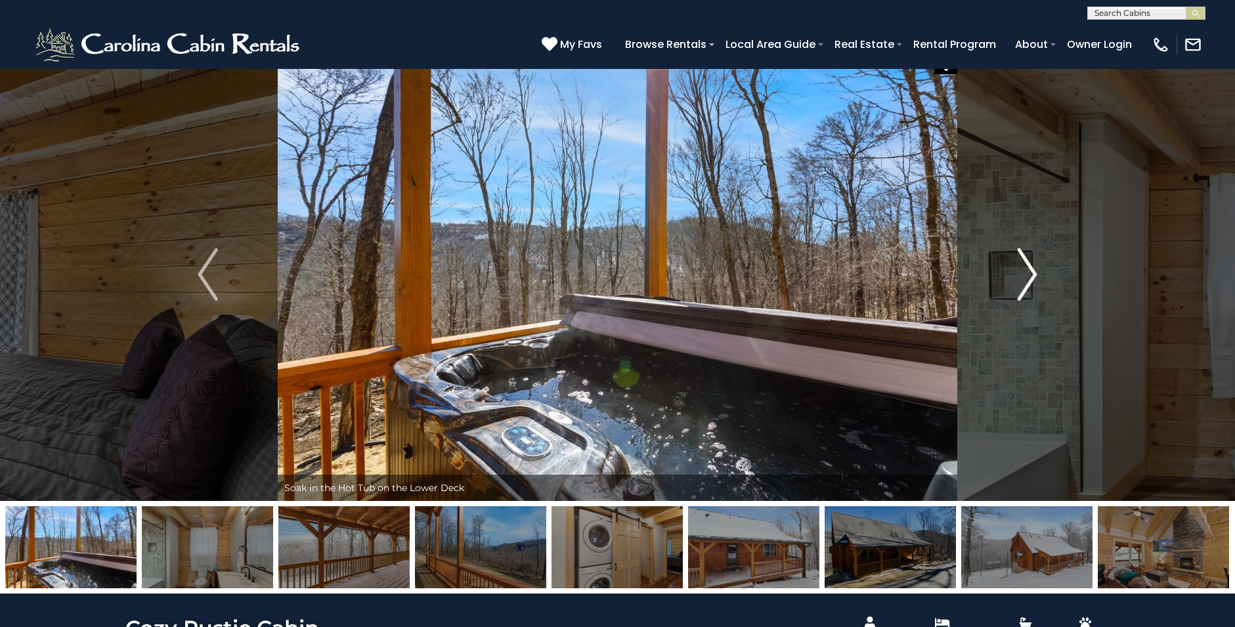
click at [1028, 284] on img "Next" at bounding box center [1027, 274] width 20 height 53
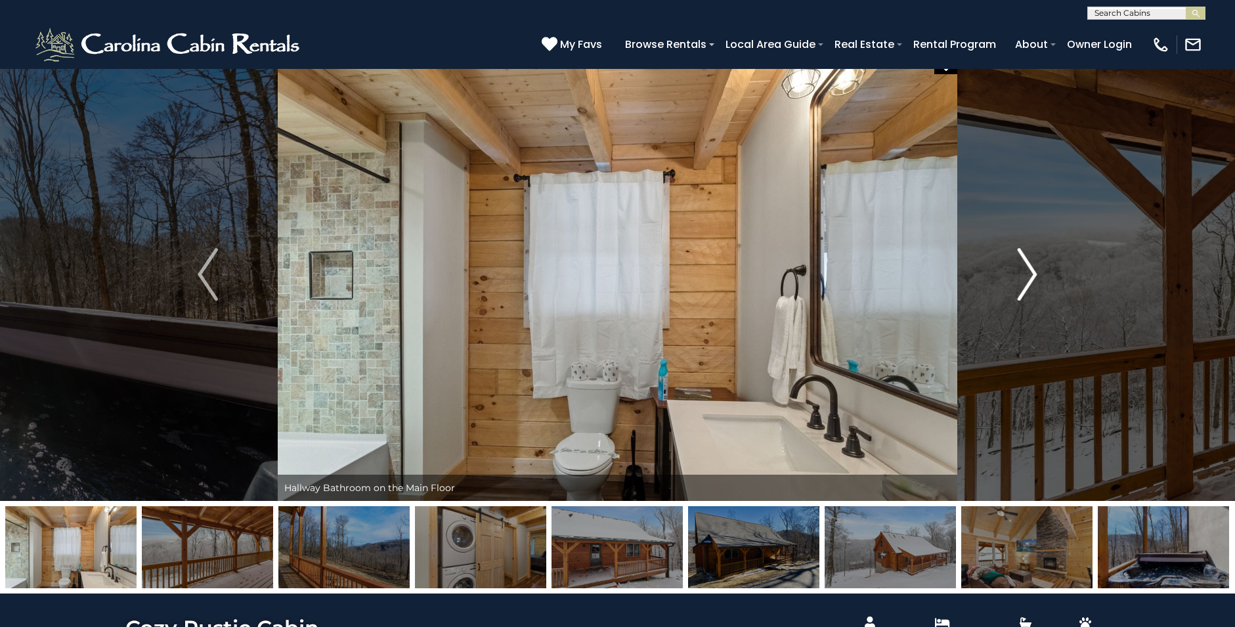
click at [1028, 284] on img "Next" at bounding box center [1027, 274] width 20 height 53
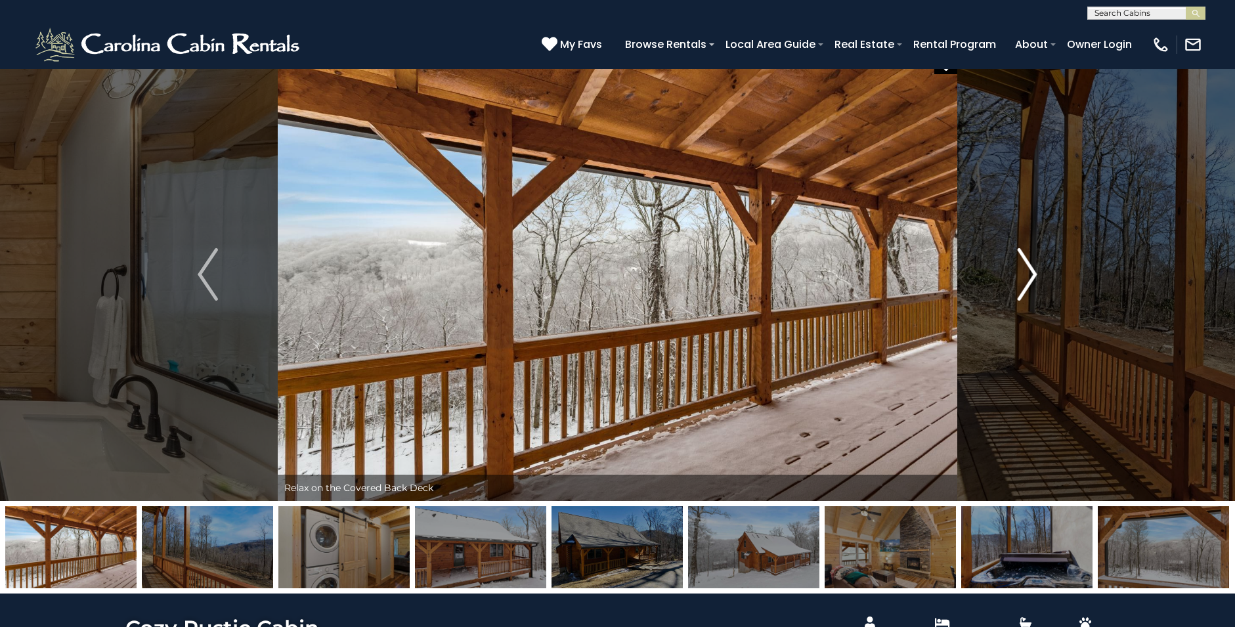
click at [1028, 284] on img "Next" at bounding box center [1027, 274] width 20 height 53
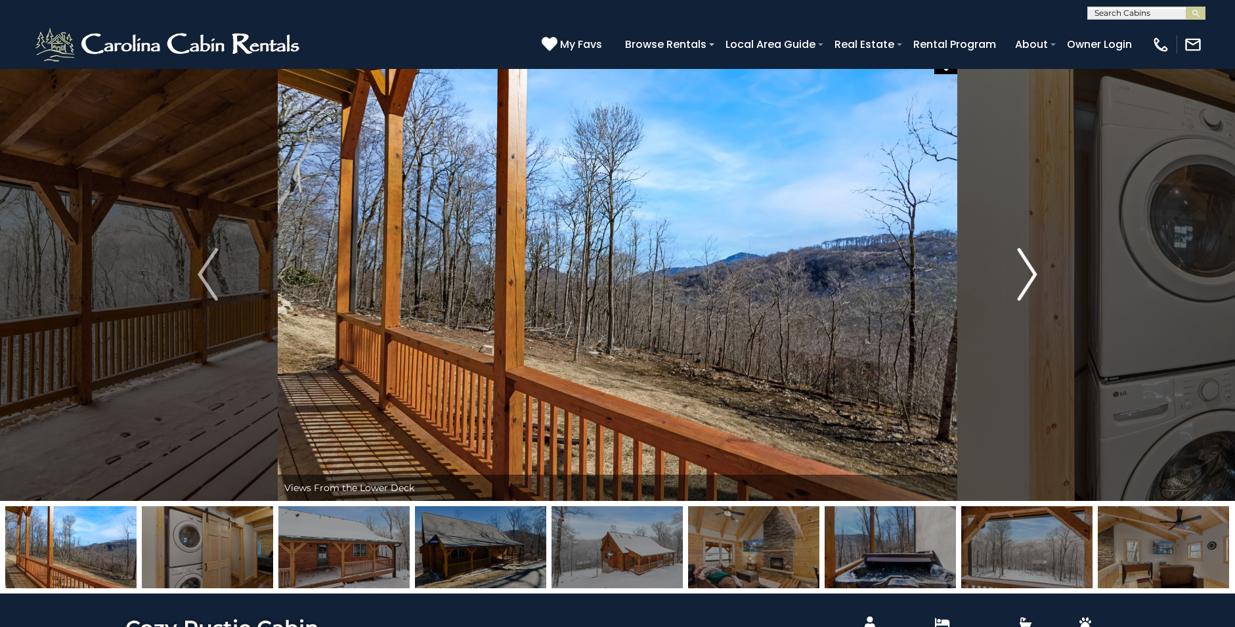
click at [1032, 282] on img "Next" at bounding box center [1027, 274] width 20 height 53
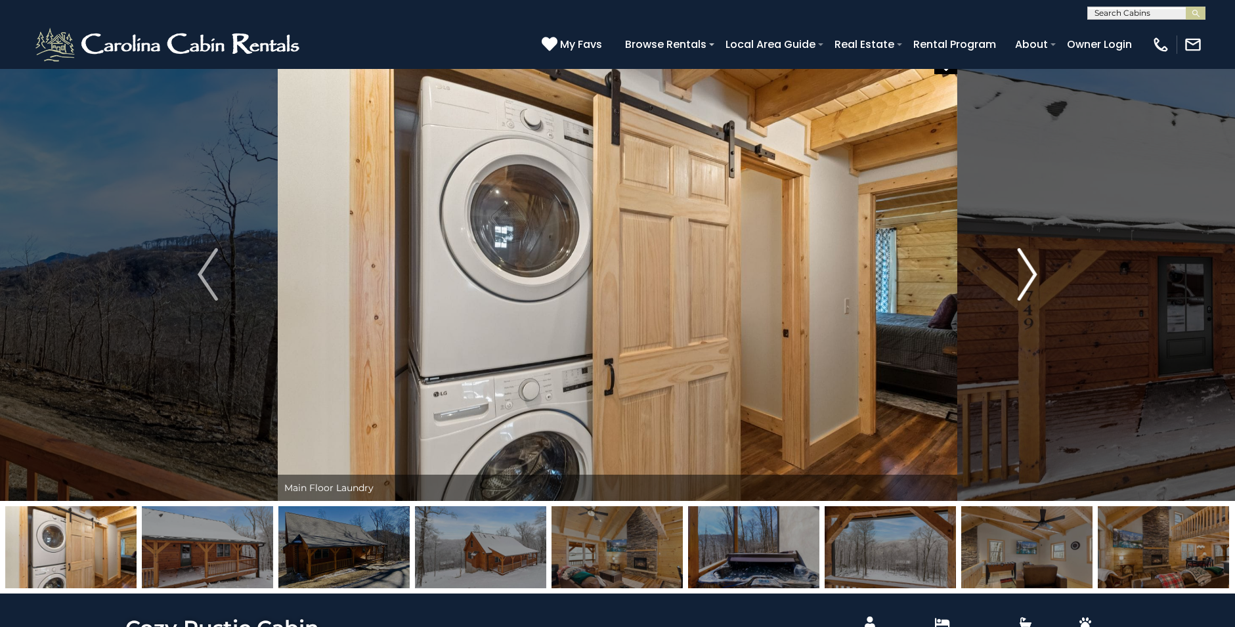
click at [1032, 282] on img "Next" at bounding box center [1027, 274] width 20 height 53
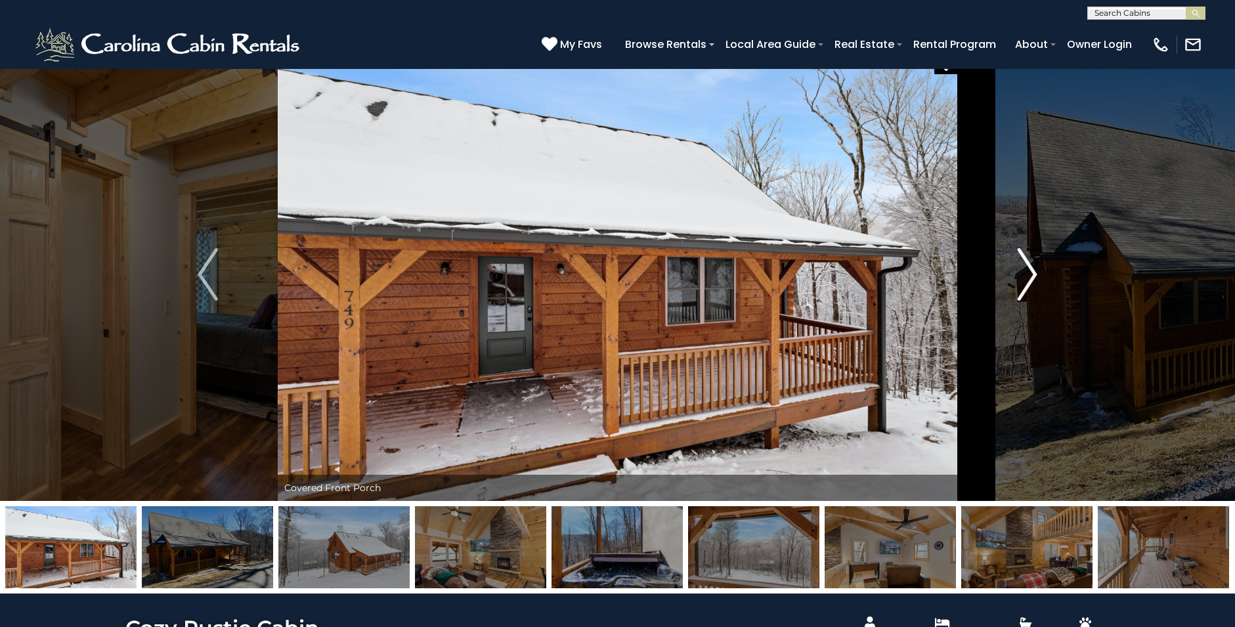
click at [1032, 282] on img "Next" at bounding box center [1027, 274] width 20 height 53
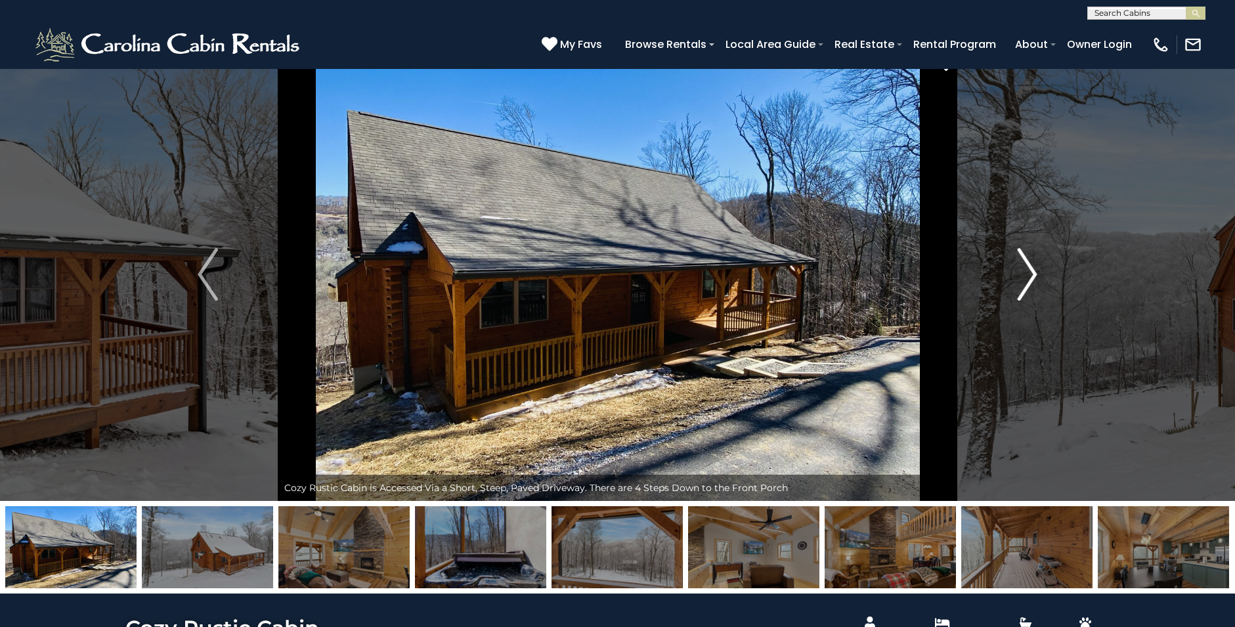
click at [1032, 282] on img "Next" at bounding box center [1027, 274] width 20 height 53
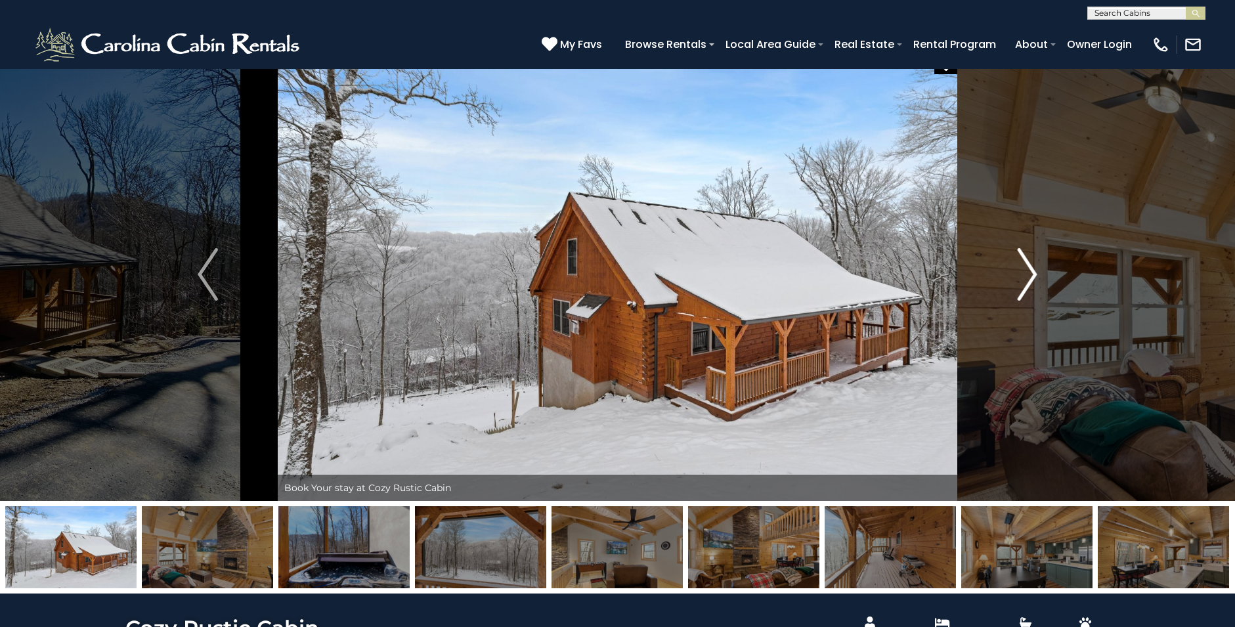
click at [1032, 282] on img "Next" at bounding box center [1027, 274] width 20 height 53
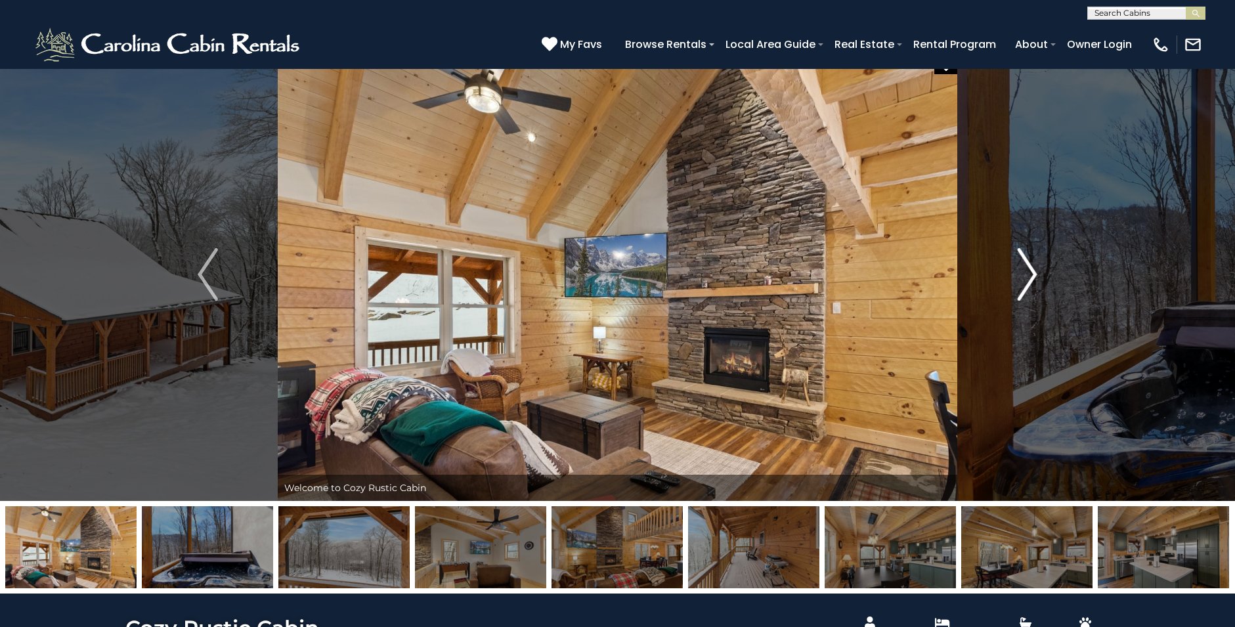
click at [1032, 282] on img "Next" at bounding box center [1027, 274] width 20 height 53
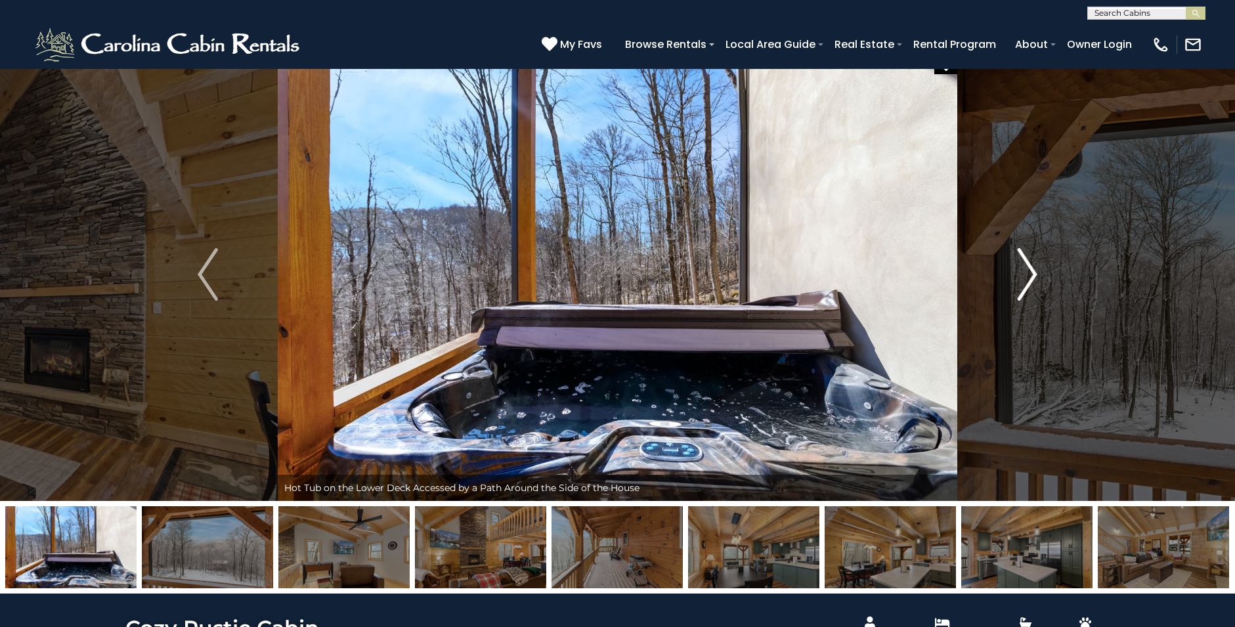
click at [1032, 282] on img "Next" at bounding box center [1027, 274] width 20 height 53
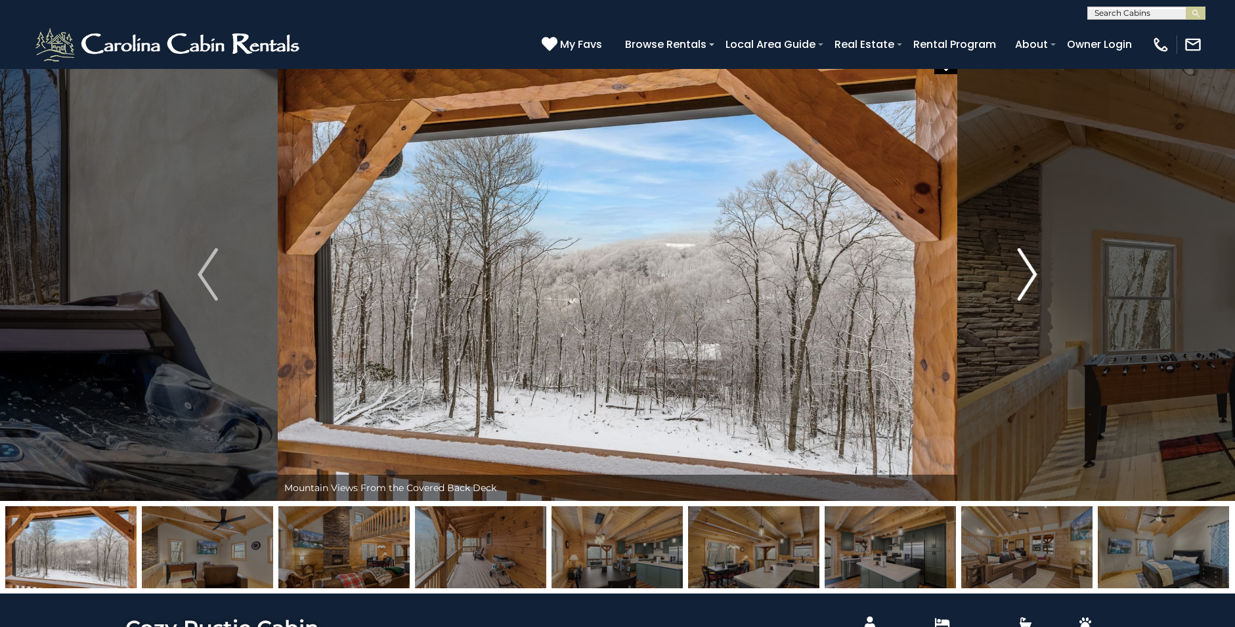
click at [1032, 282] on img "Next" at bounding box center [1027, 274] width 20 height 53
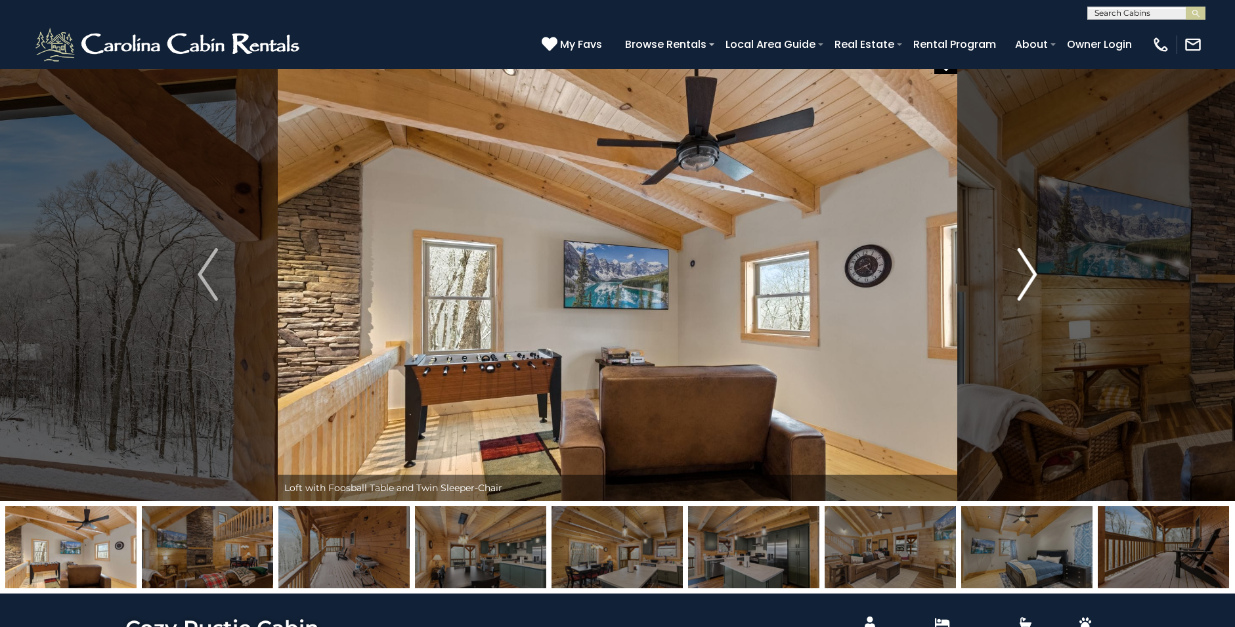
click at [1032, 282] on img "Next" at bounding box center [1027, 274] width 20 height 53
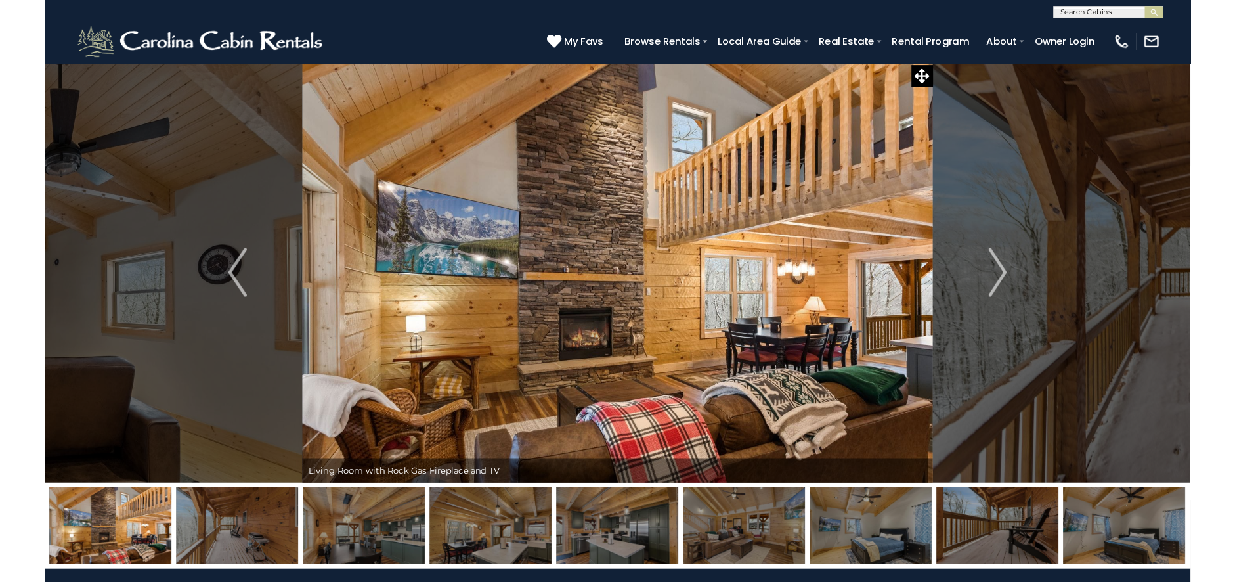
scroll to position [0, 0]
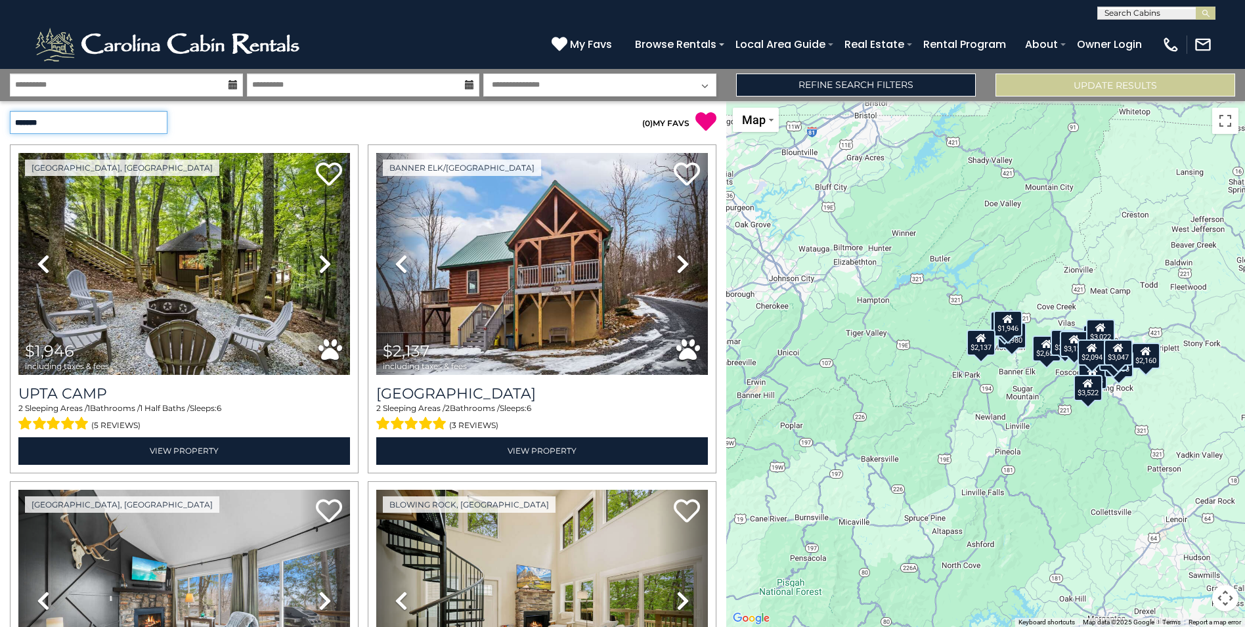
click at [153, 123] on select "**********" at bounding box center [89, 122] width 158 height 23
select select "*********"
click at [10, 111] on select "**********" at bounding box center [89, 122] width 158 height 23
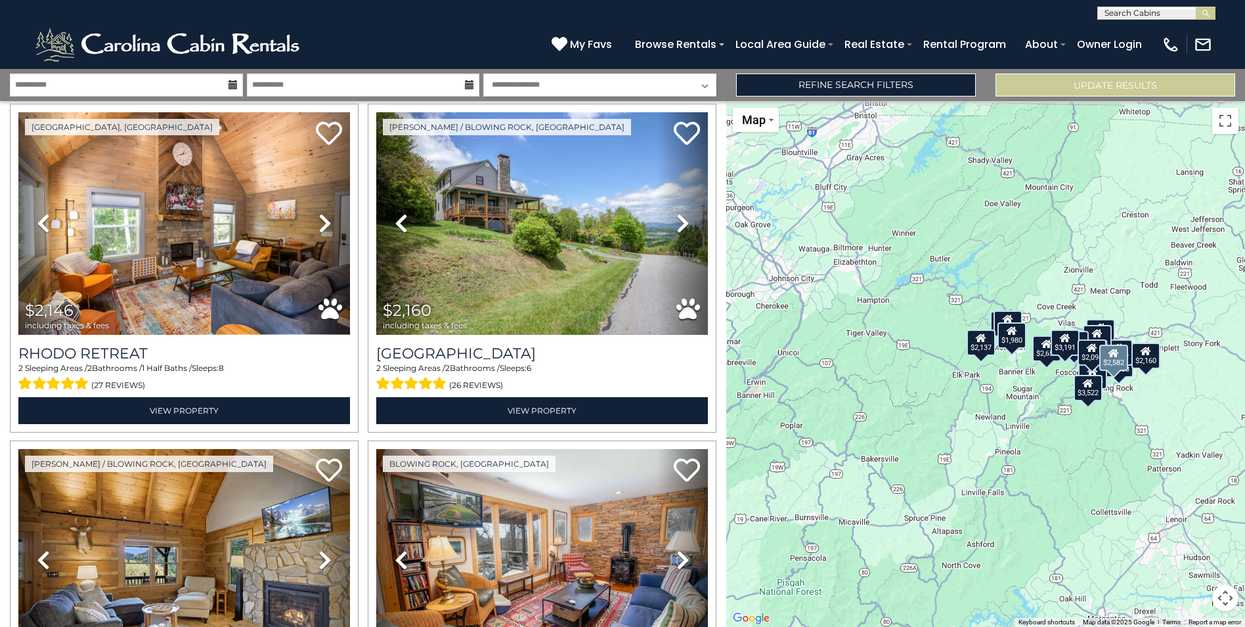
scroll to position [974, 0]
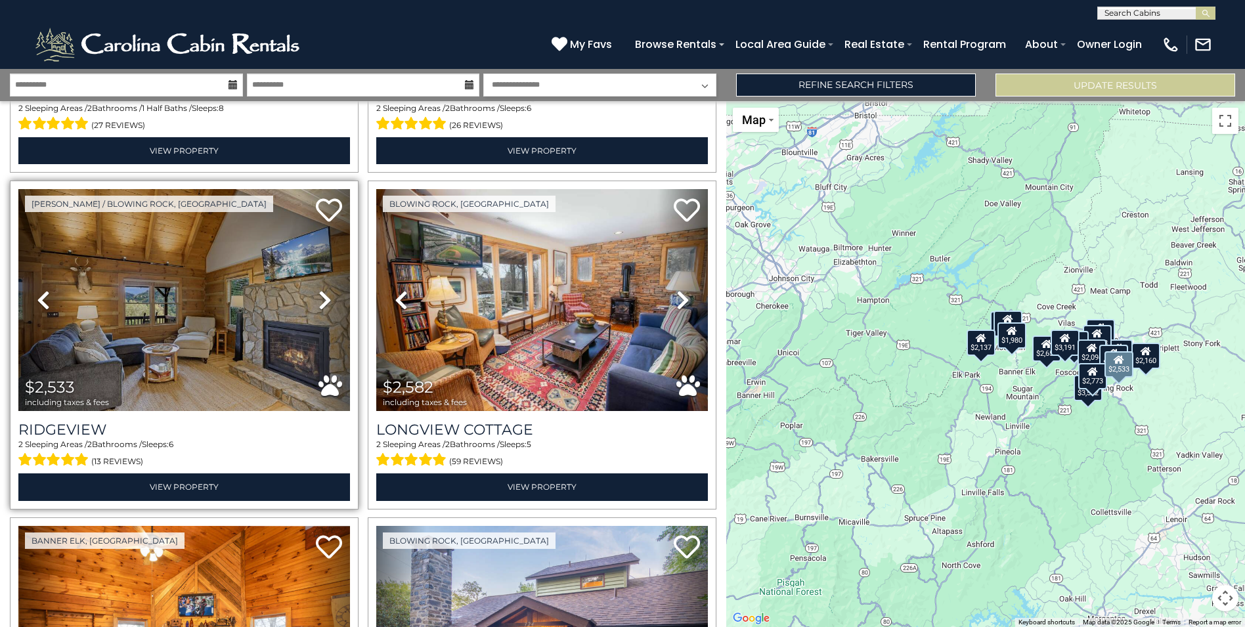
click at [322, 290] on icon at bounding box center [324, 300] width 13 height 21
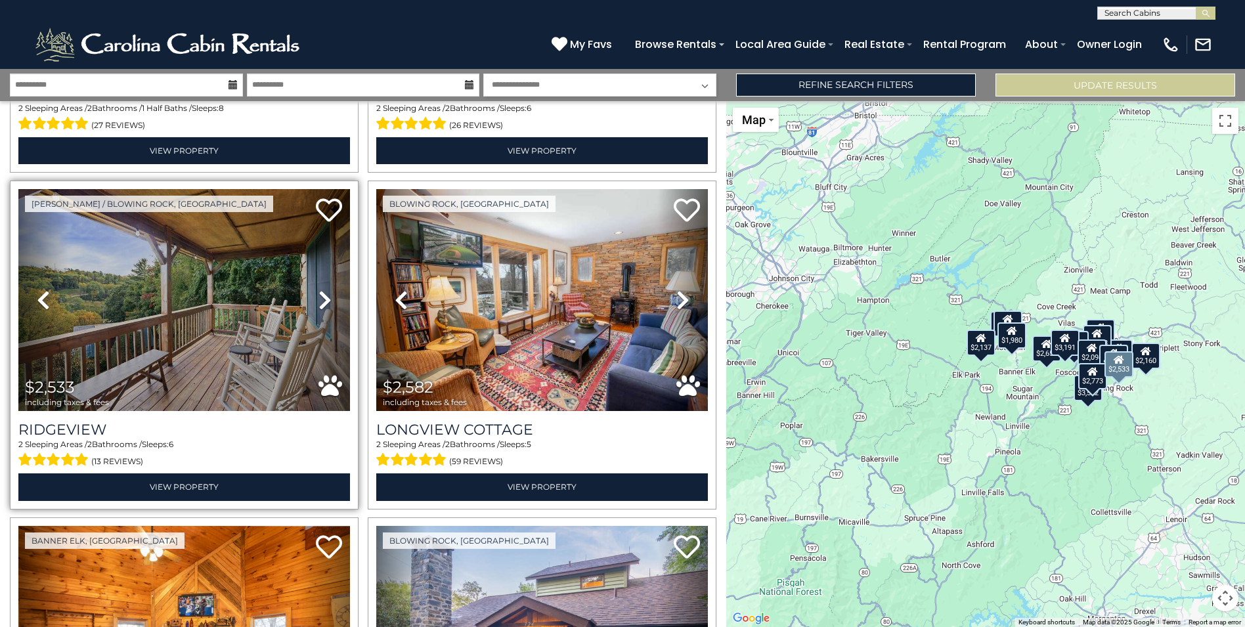
click at [322, 290] on icon at bounding box center [324, 300] width 13 height 21
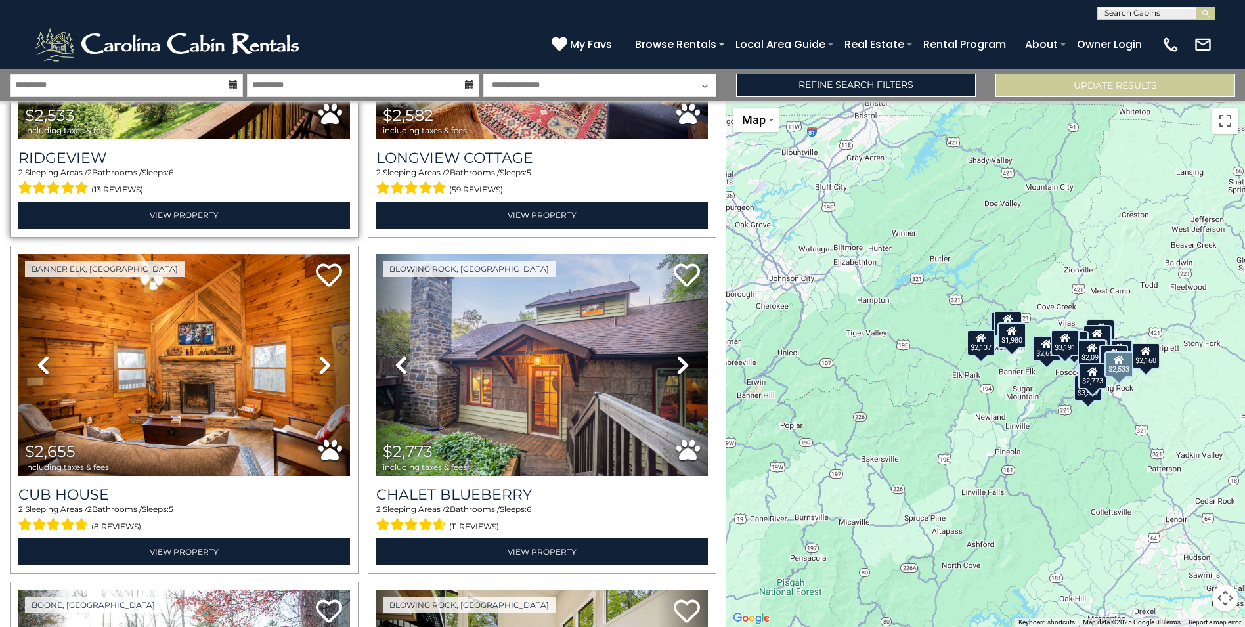
scroll to position [1304, 0]
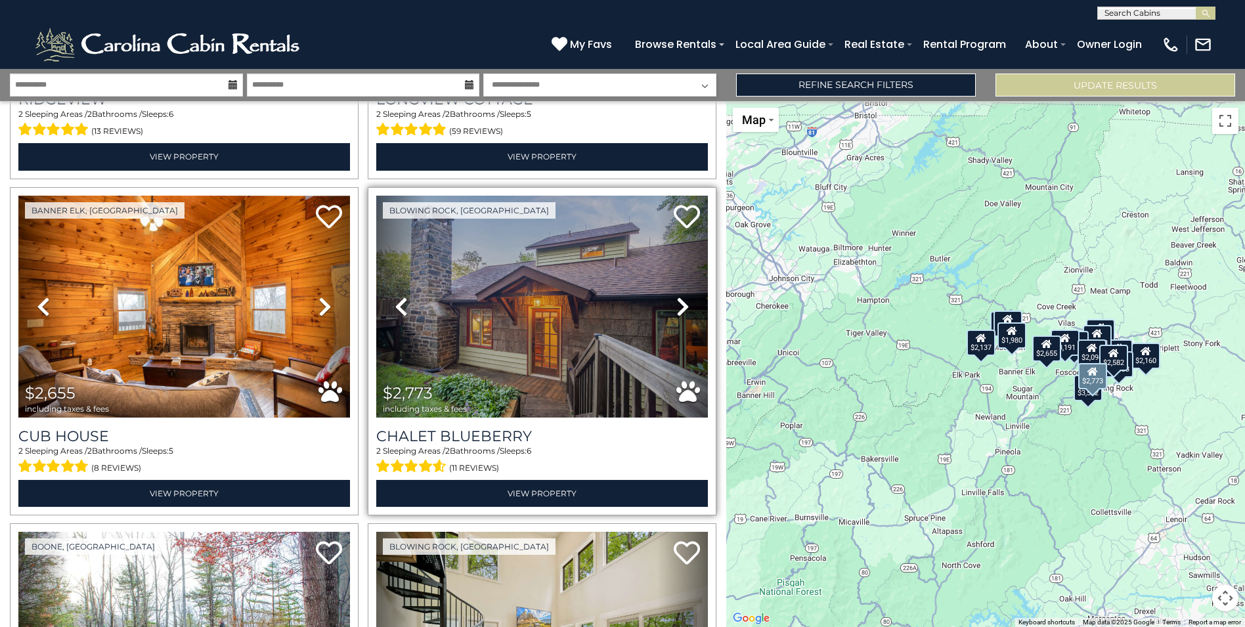
click at [677, 296] on icon at bounding box center [682, 306] width 13 height 21
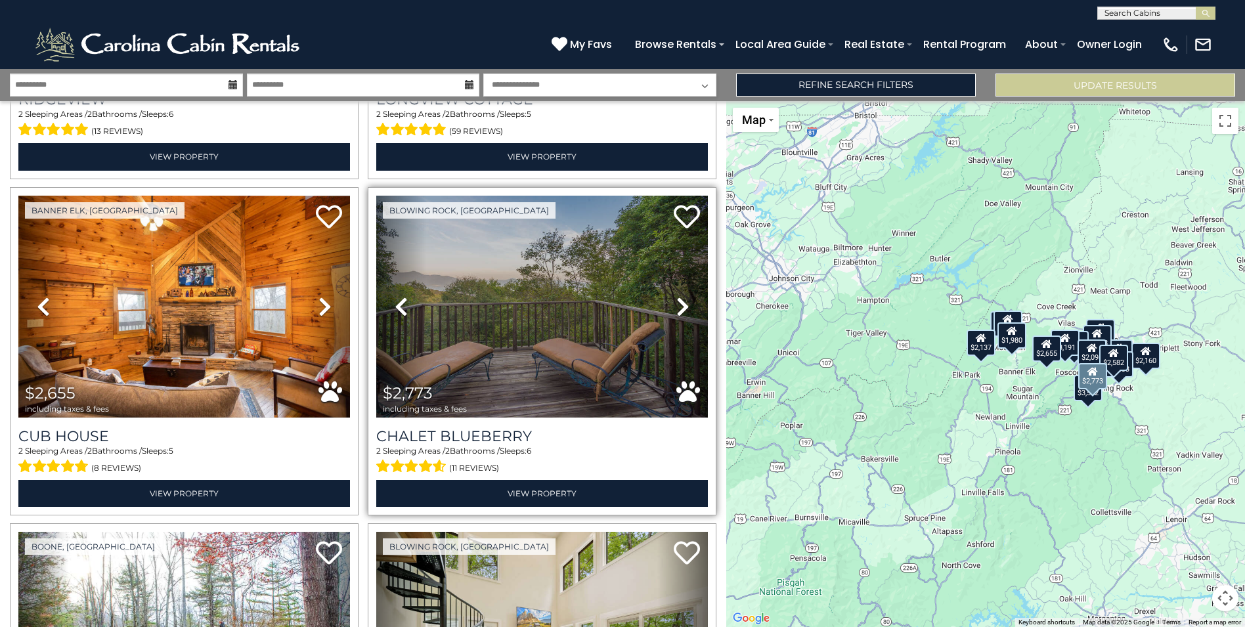
click at [677, 296] on icon at bounding box center [682, 306] width 13 height 21
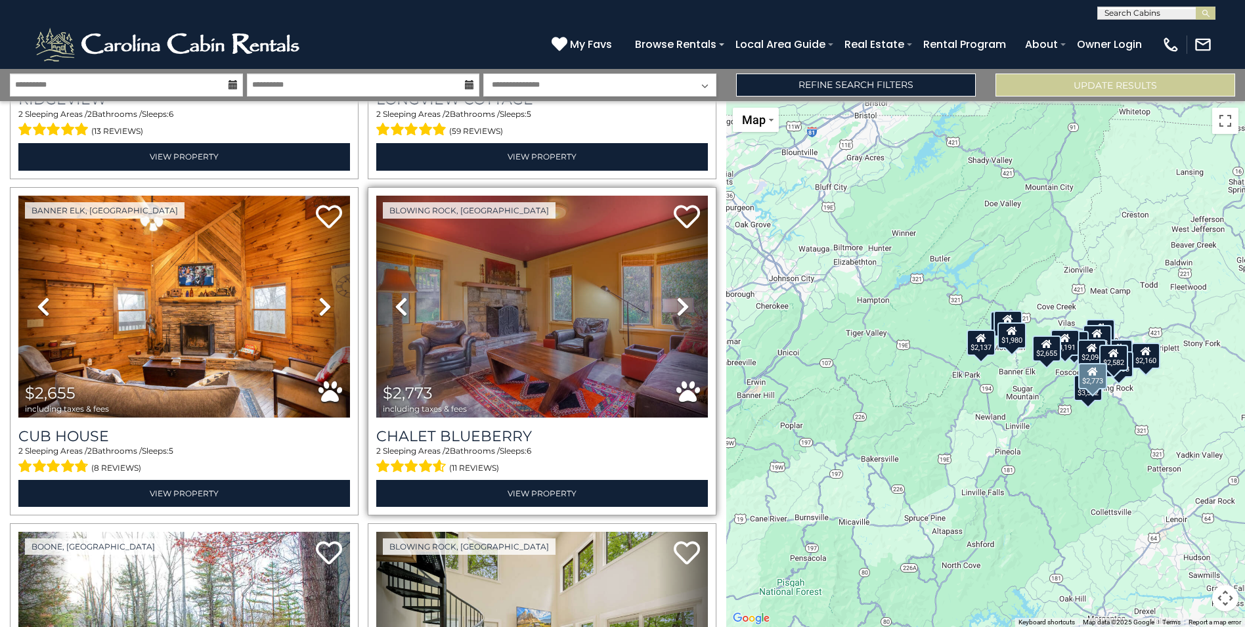
click at [677, 296] on icon at bounding box center [682, 306] width 13 height 21
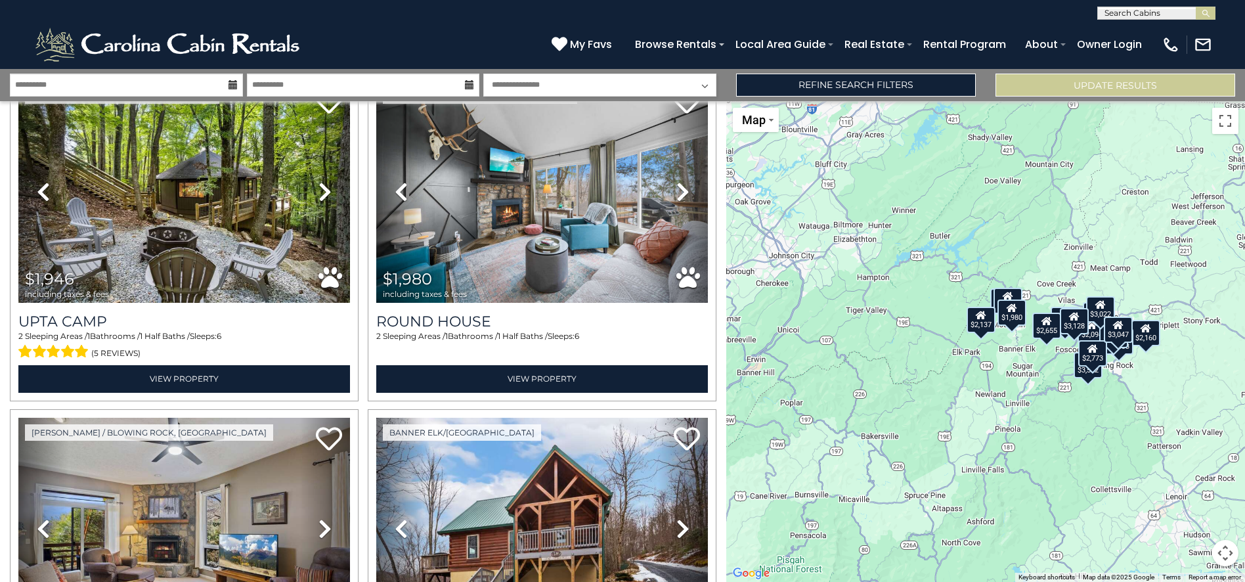
scroll to position [6, 0]
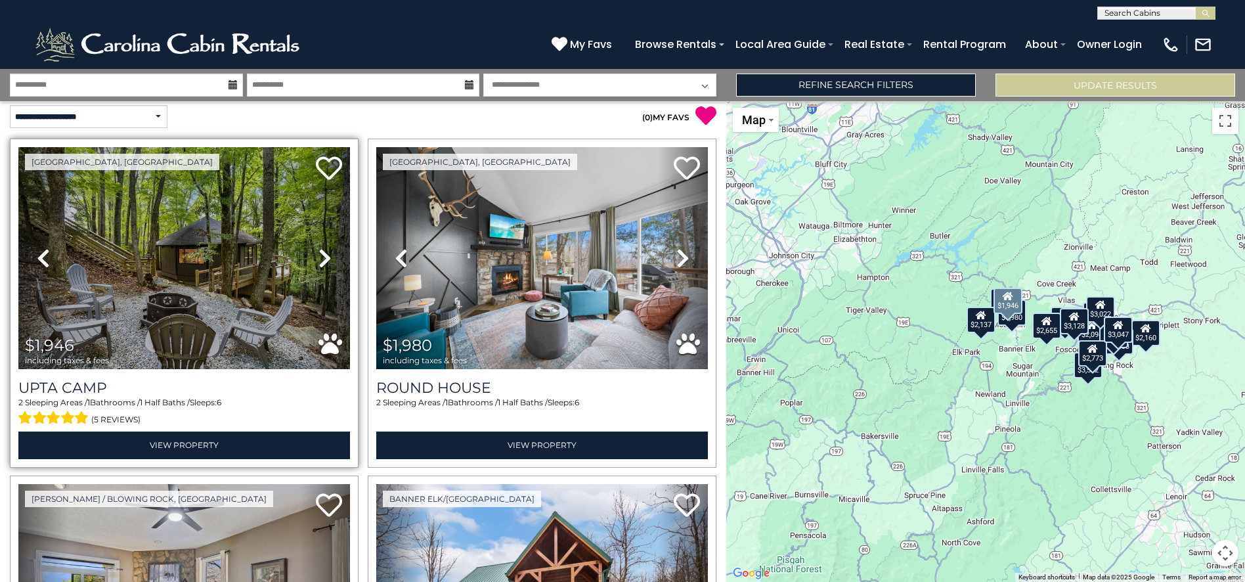
click at [322, 258] on icon at bounding box center [324, 258] width 13 height 21
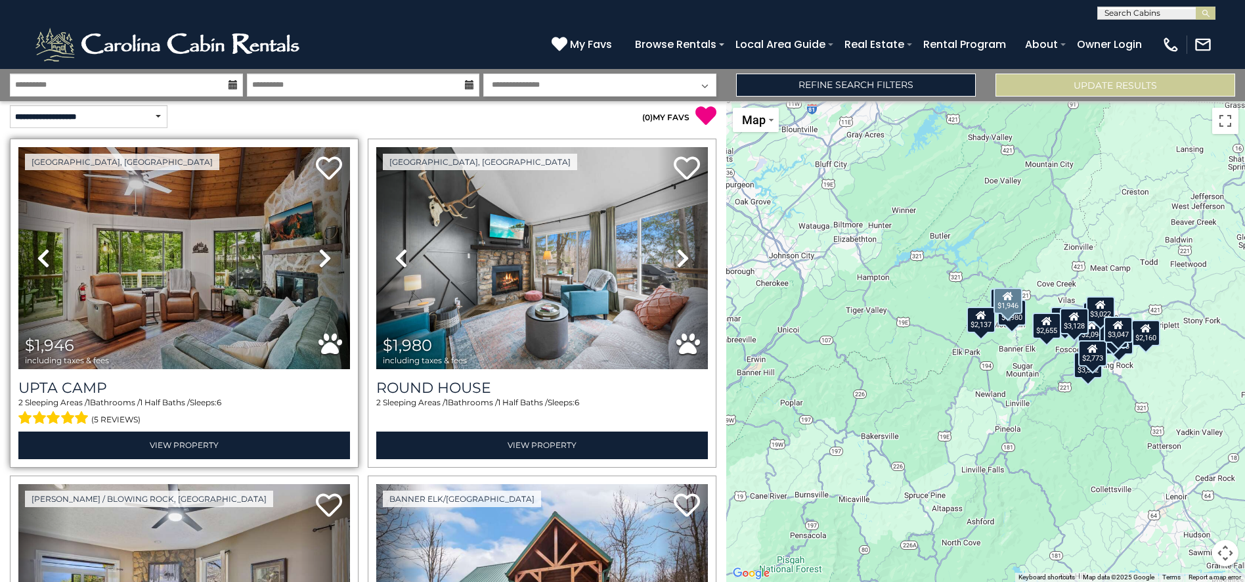
click at [322, 258] on icon at bounding box center [324, 258] width 13 height 21
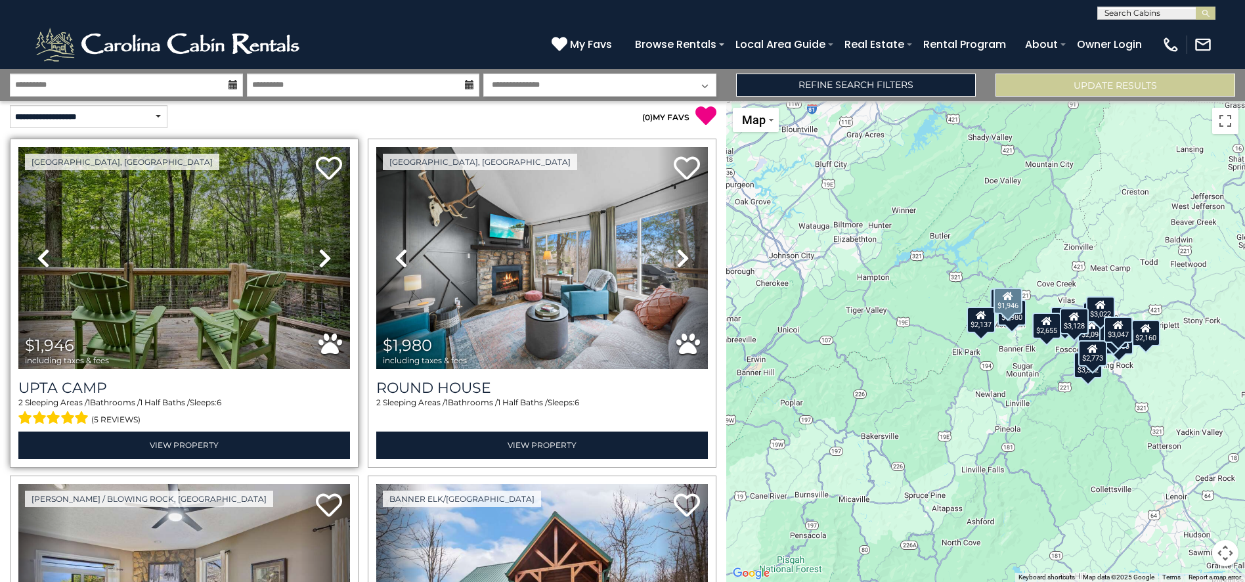
click at [322, 258] on icon at bounding box center [324, 258] width 13 height 21
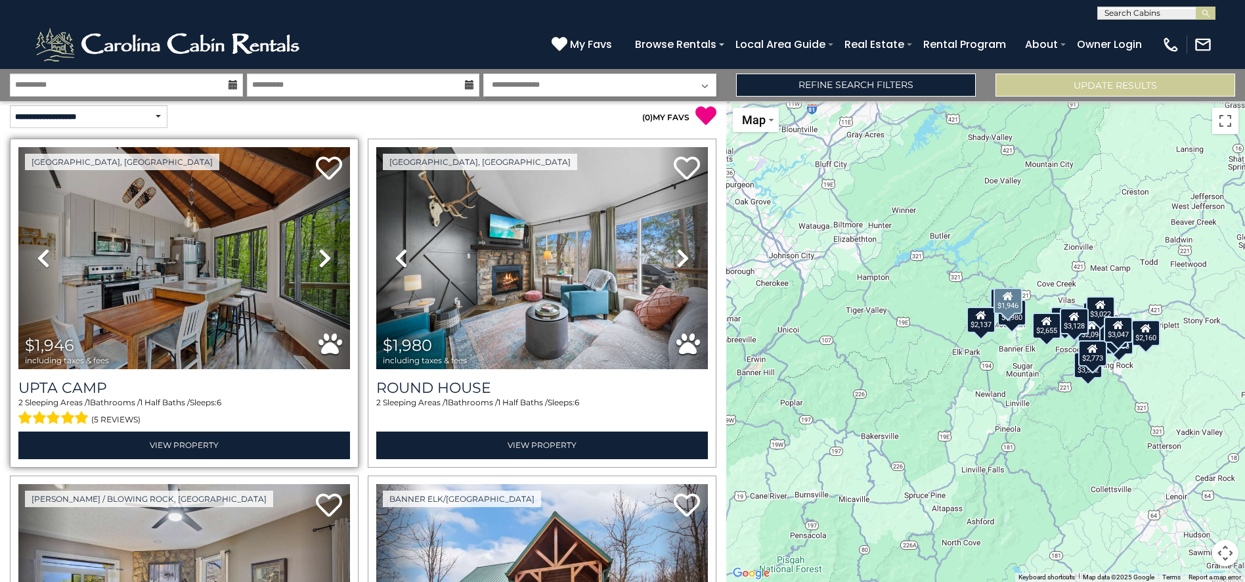
click at [322, 258] on icon at bounding box center [324, 258] width 13 height 21
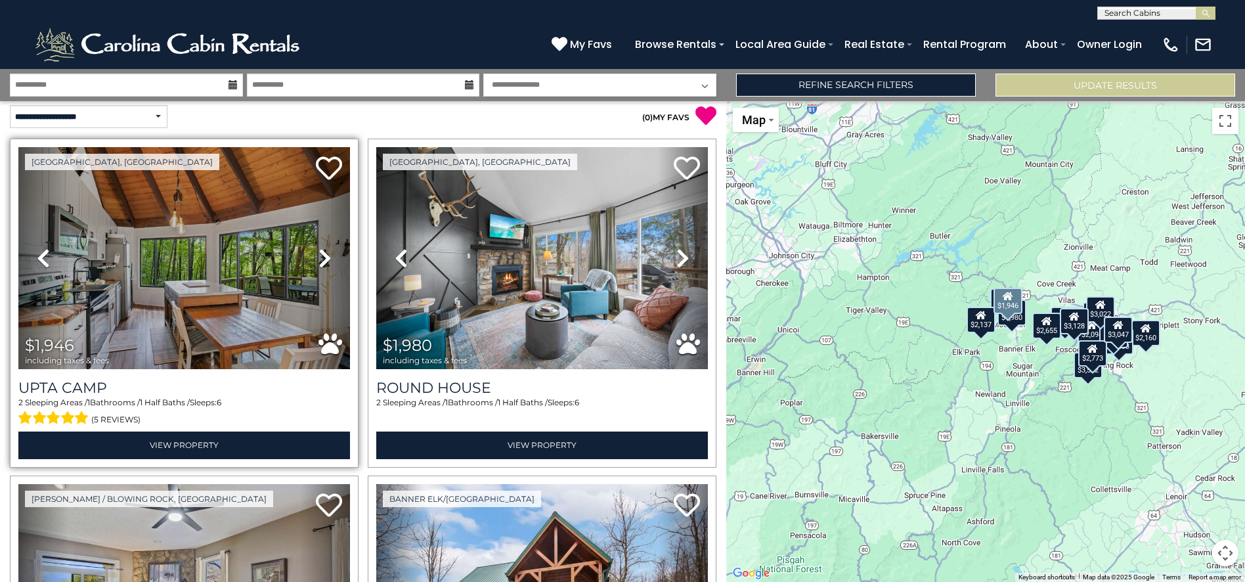
click at [322, 258] on icon at bounding box center [324, 258] width 13 height 21
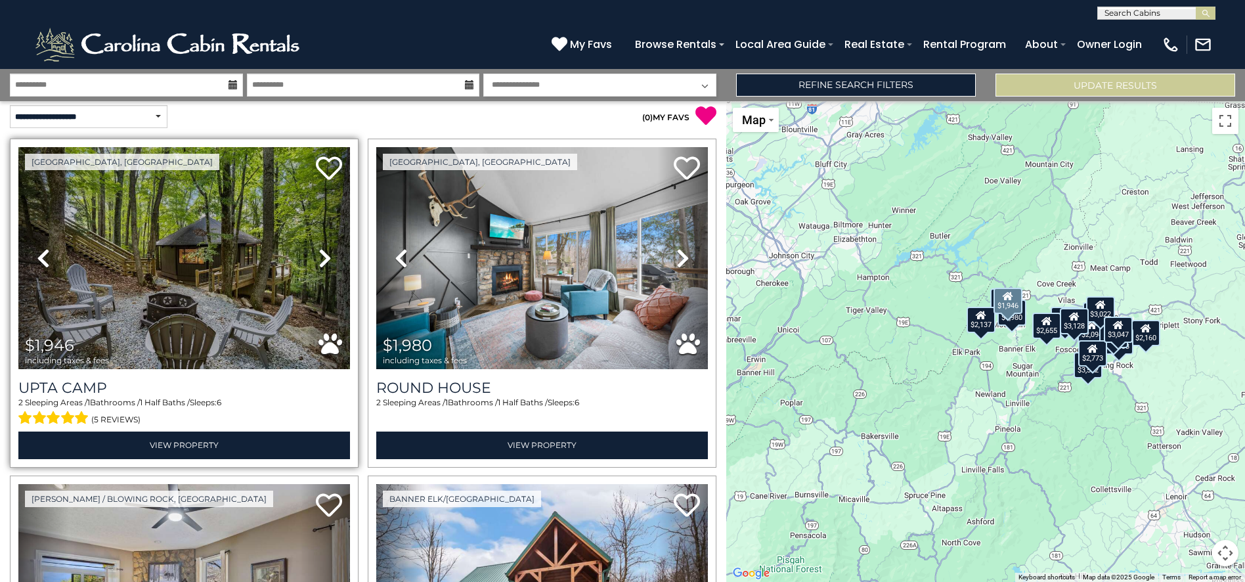
click at [322, 258] on icon at bounding box center [324, 258] width 13 height 21
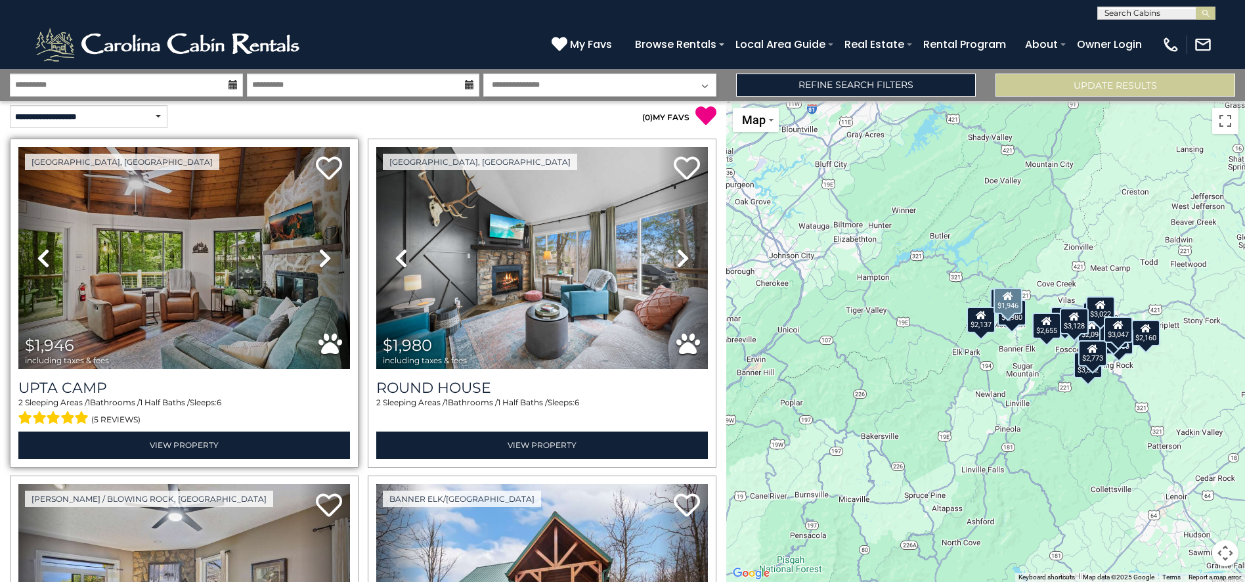
click at [322, 258] on icon at bounding box center [324, 258] width 13 height 21
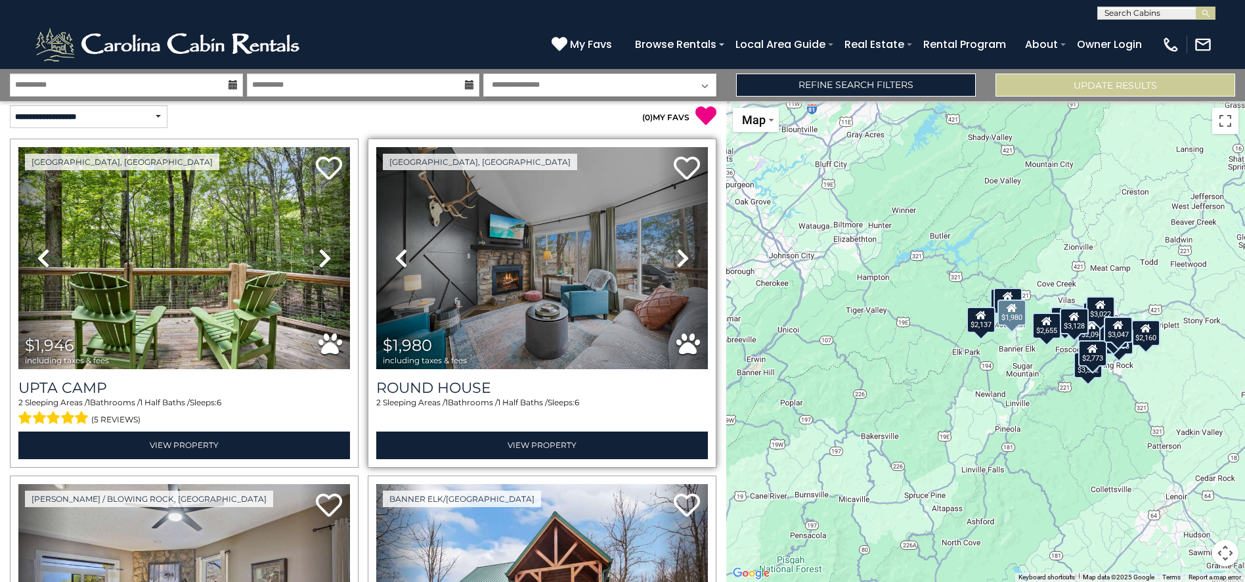
click at [676, 257] on icon at bounding box center [682, 258] width 13 height 21
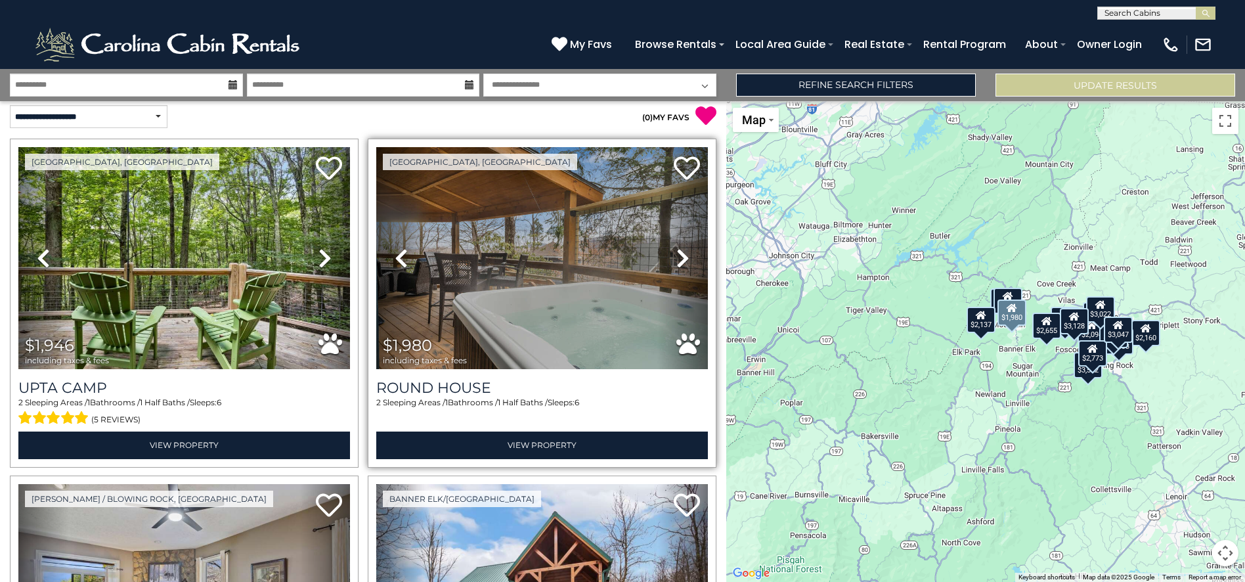
click at [676, 257] on icon at bounding box center [682, 258] width 13 height 21
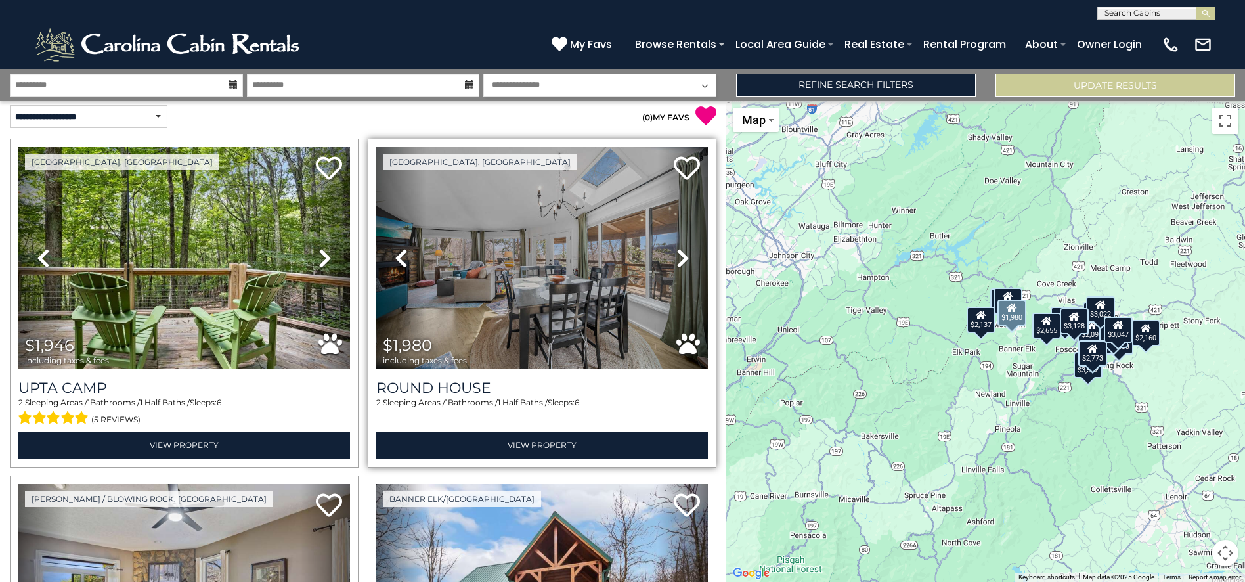
click at [676, 257] on icon at bounding box center [682, 258] width 13 height 21
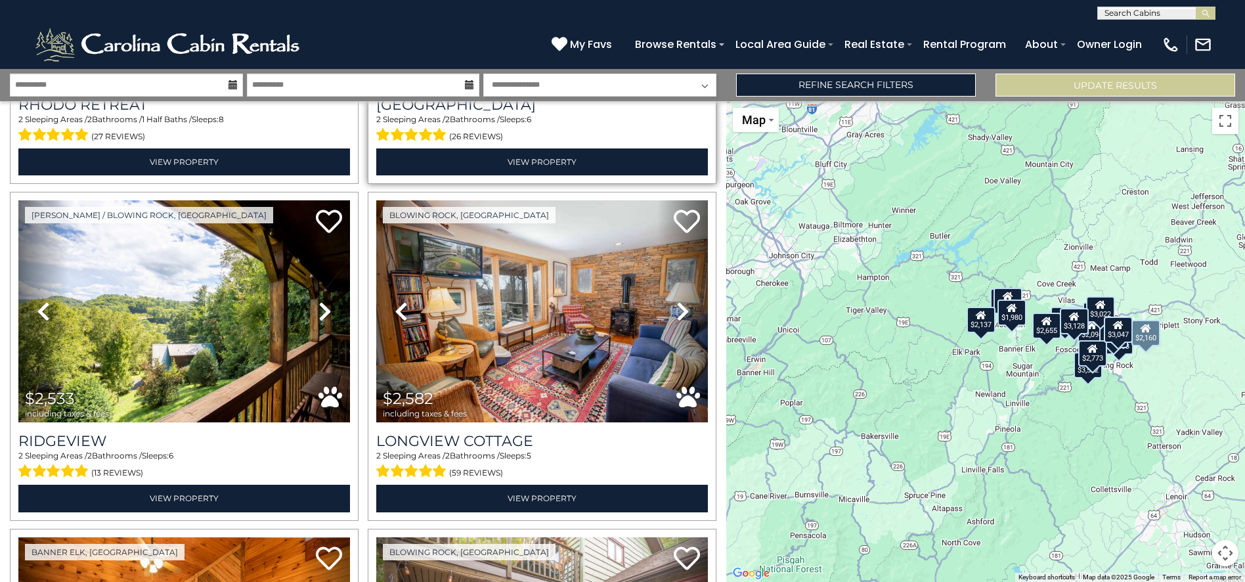
scroll to position [967, 0]
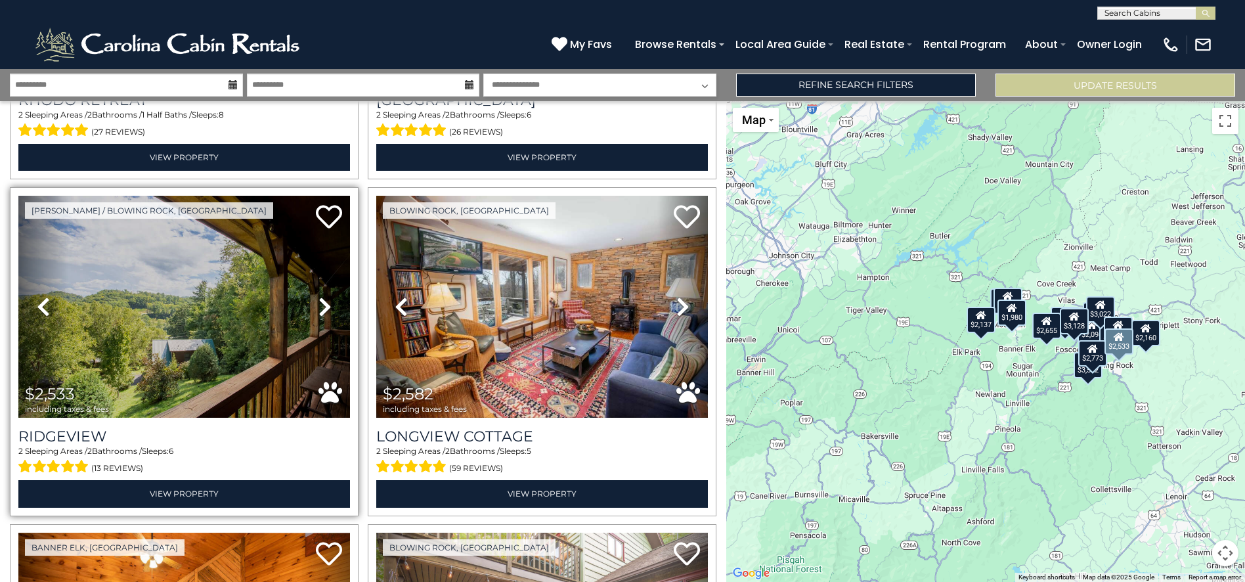
click at [326, 303] on icon at bounding box center [324, 306] width 13 height 21
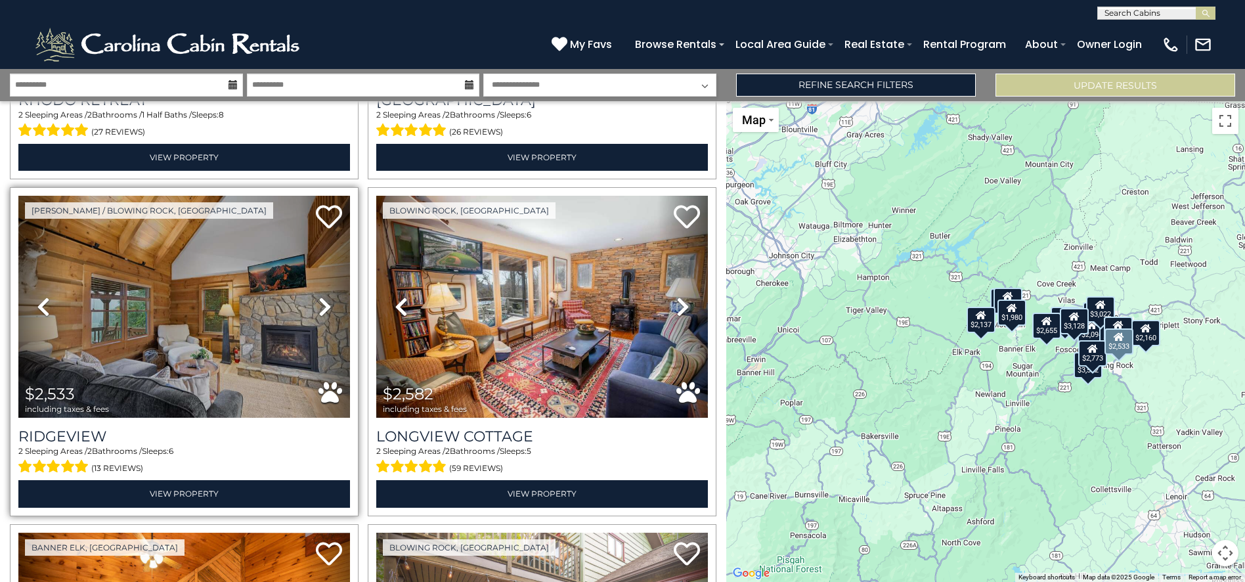
click at [324, 302] on icon at bounding box center [324, 306] width 13 height 21
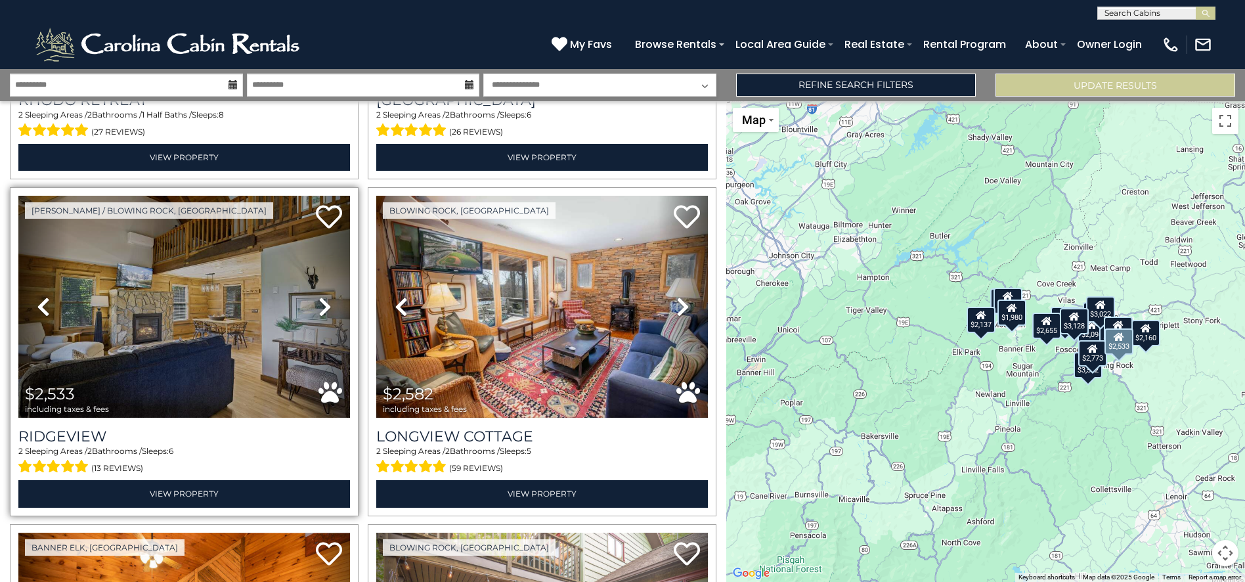
click at [324, 302] on icon at bounding box center [324, 306] width 13 height 21
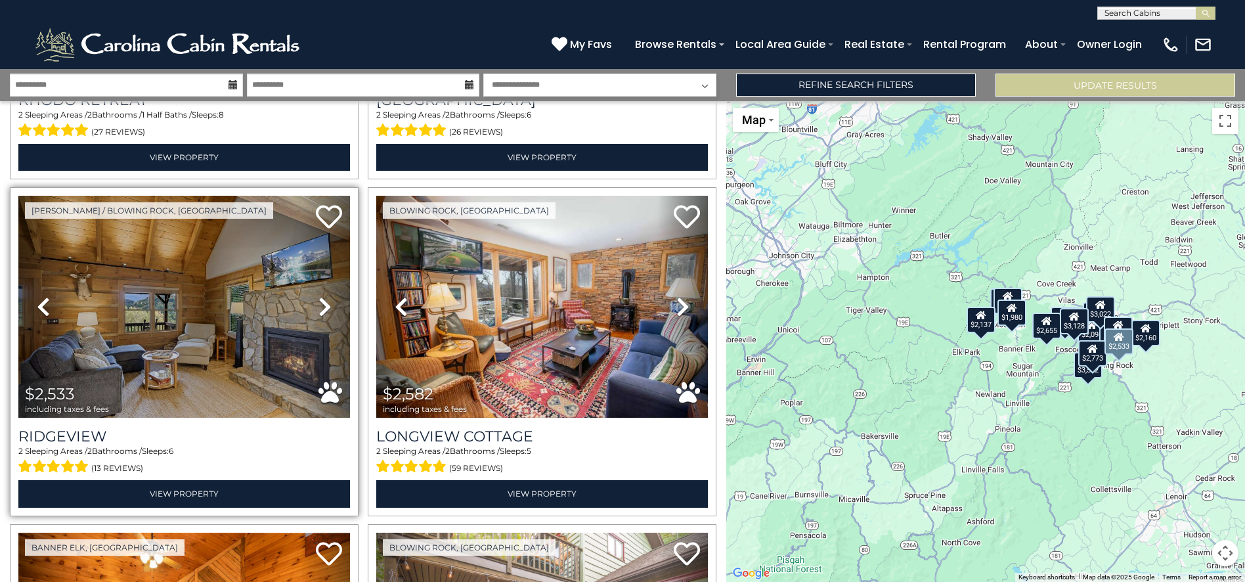
click at [324, 302] on icon at bounding box center [324, 306] width 13 height 21
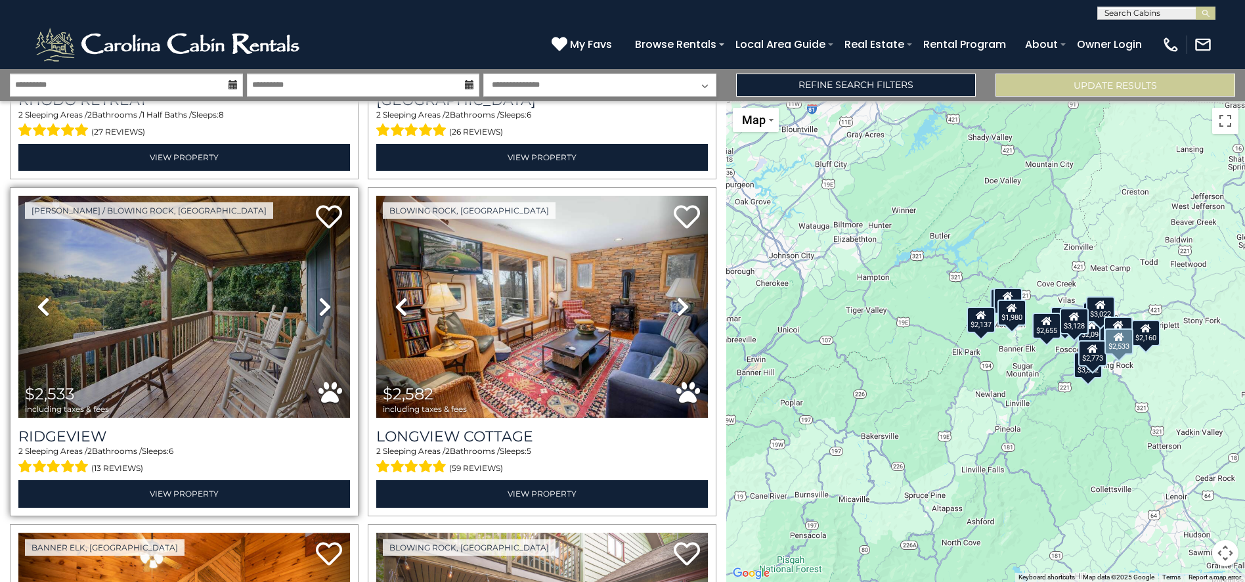
click at [324, 302] on icon at bounding box center [324, 306] width 13 height 21
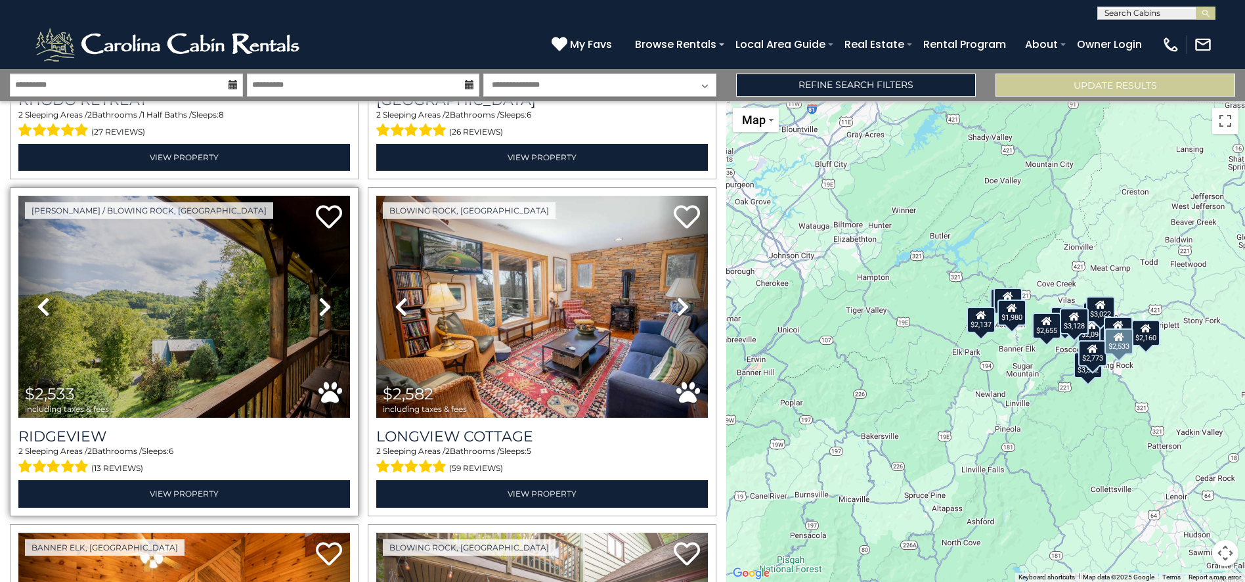
click at [324, 302] on icon at bounding box center [324, 306] width 13 height 21
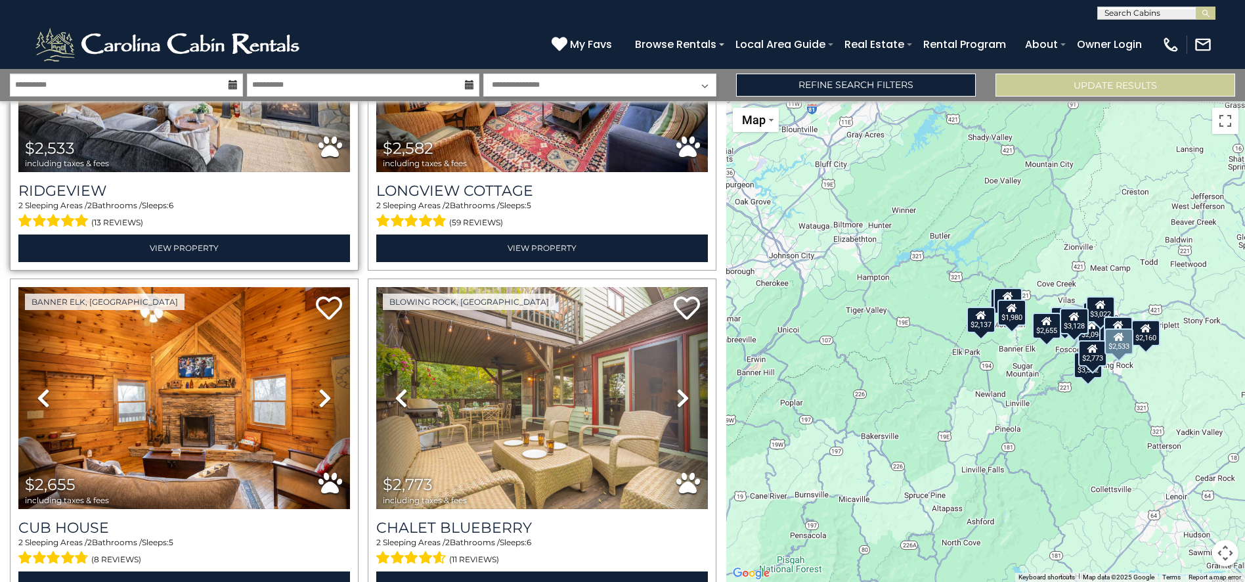
scroll to position [1259, 0]
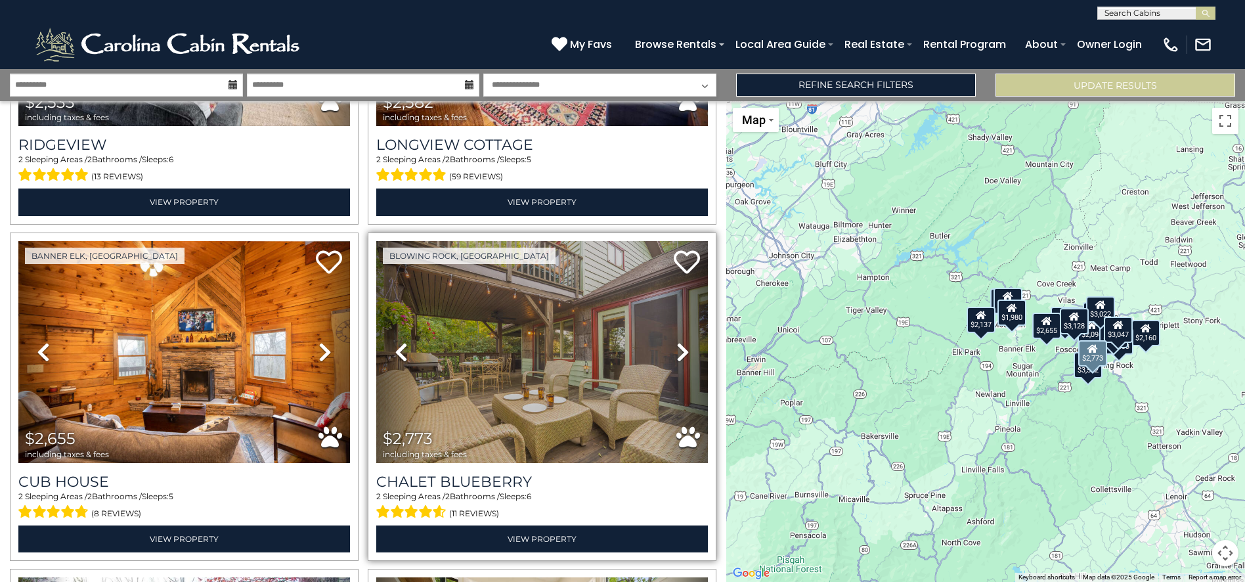
click at [667, 346] on link "Next" at bounding box center [683, 352] width 50 height 222
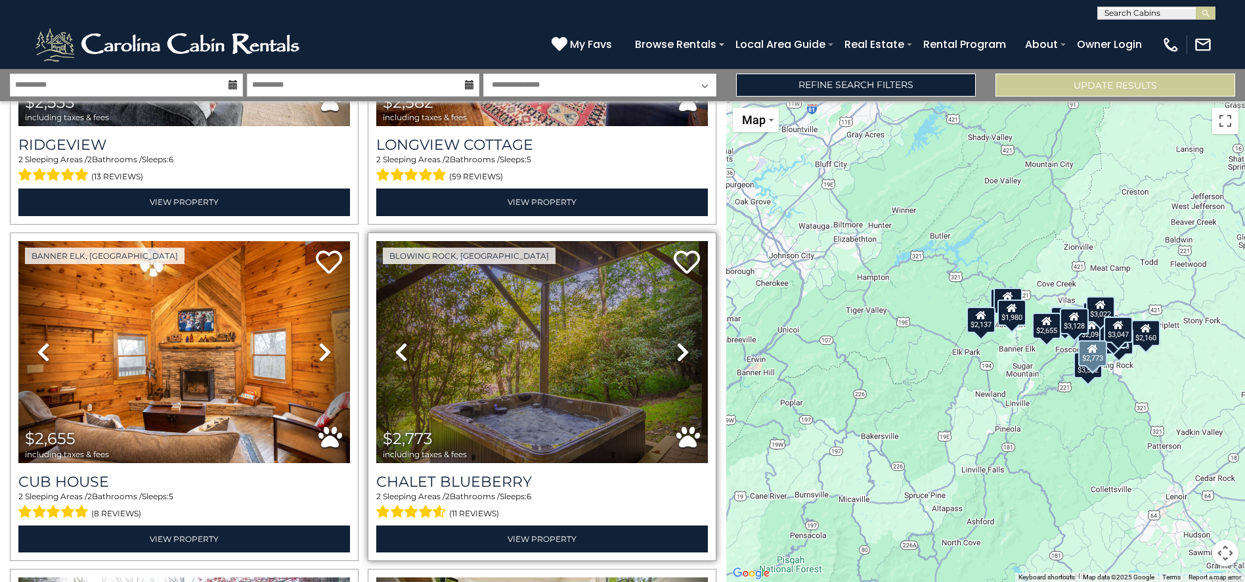
click at [667, 346] on link "Next" at bounding box center [683, 352] width 50 height 222
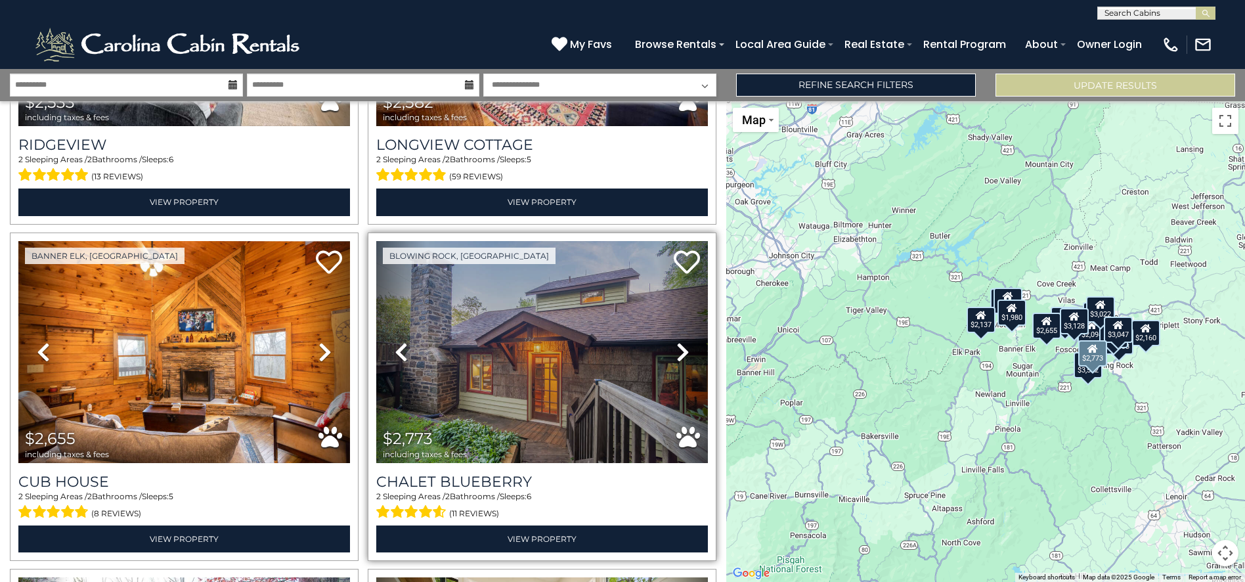
click at [667, 346] on link "Next" at bounding box center [683, 352] width 50 height 222
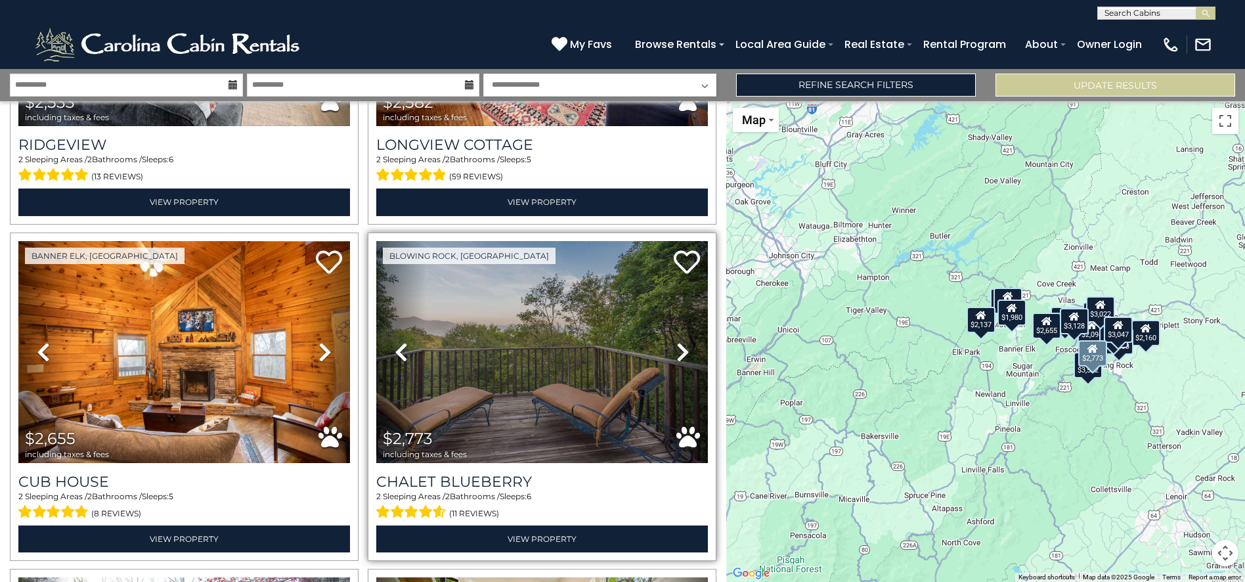
click at [667, 346] on link "Next" at bounding box center [683, 352] width 50 height 222
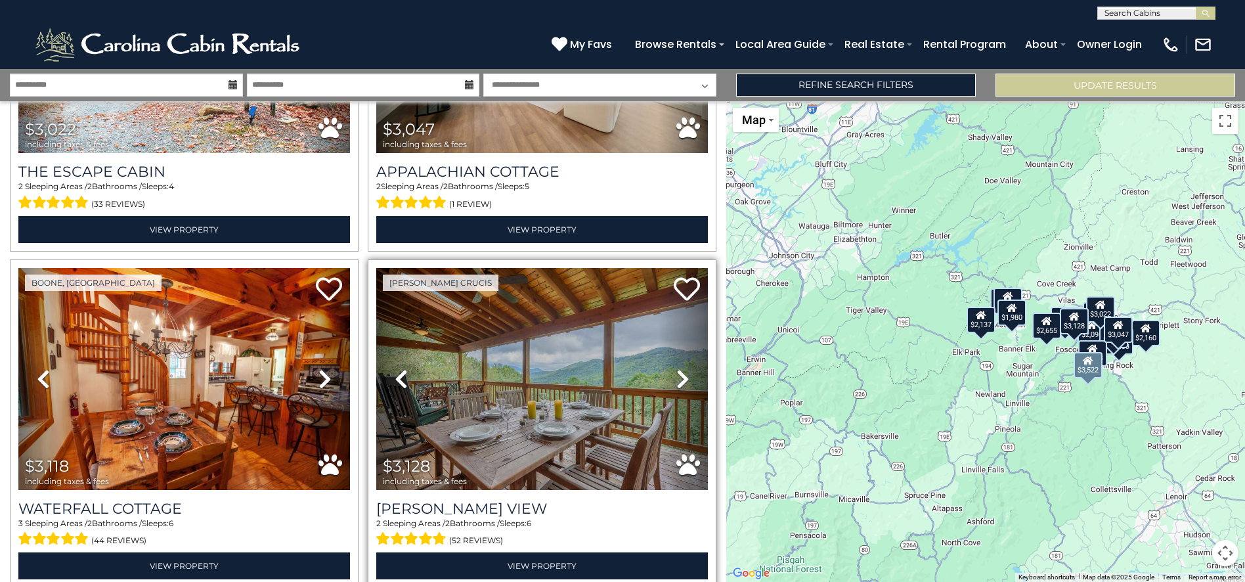
scroll to position [1895, 0]
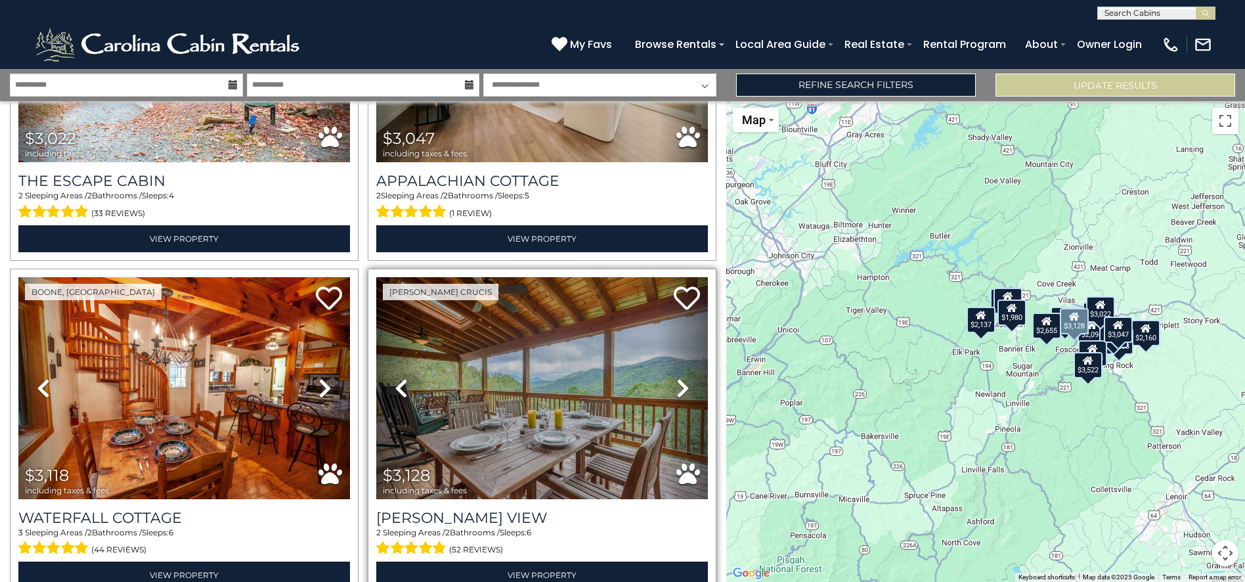
click at [676, 378] on icon at bounding box center [682, 388] width 13 height 21
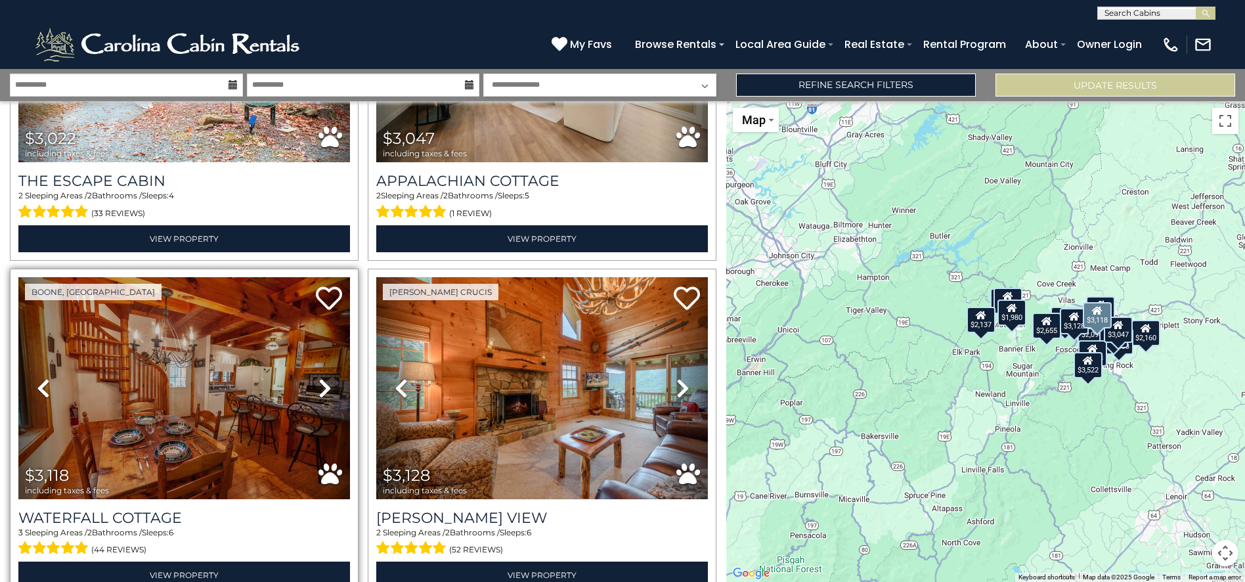
click at [319, 378] on icon at bounding box center [324, 388] width 13 height 21
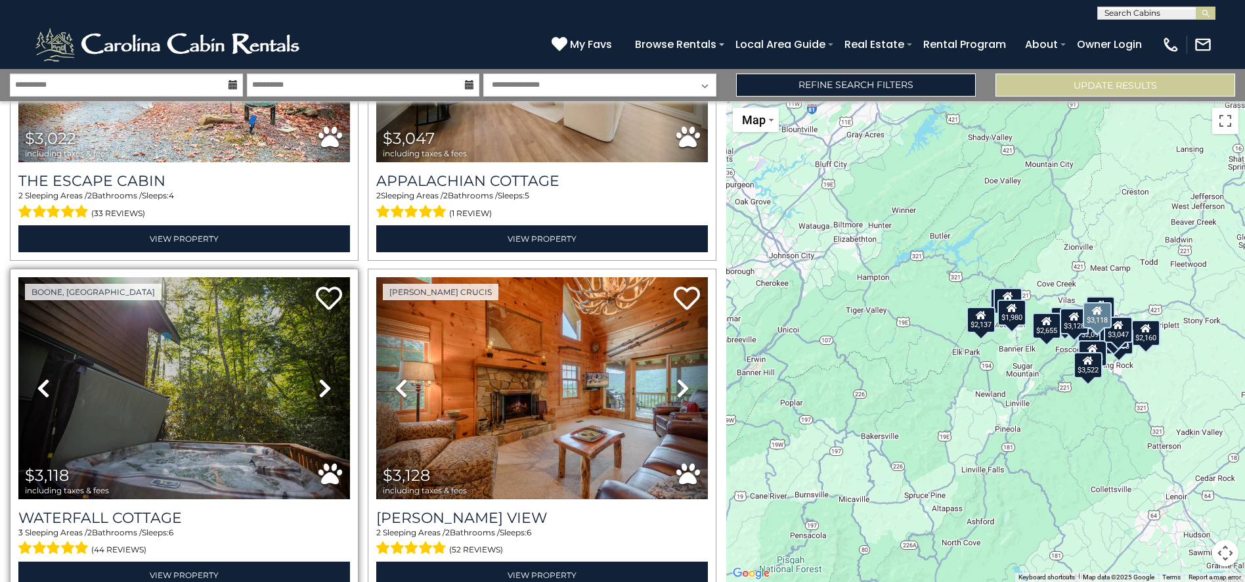
click at [319, 378] on icon at bounding box center [324, 388] width 13 height 21
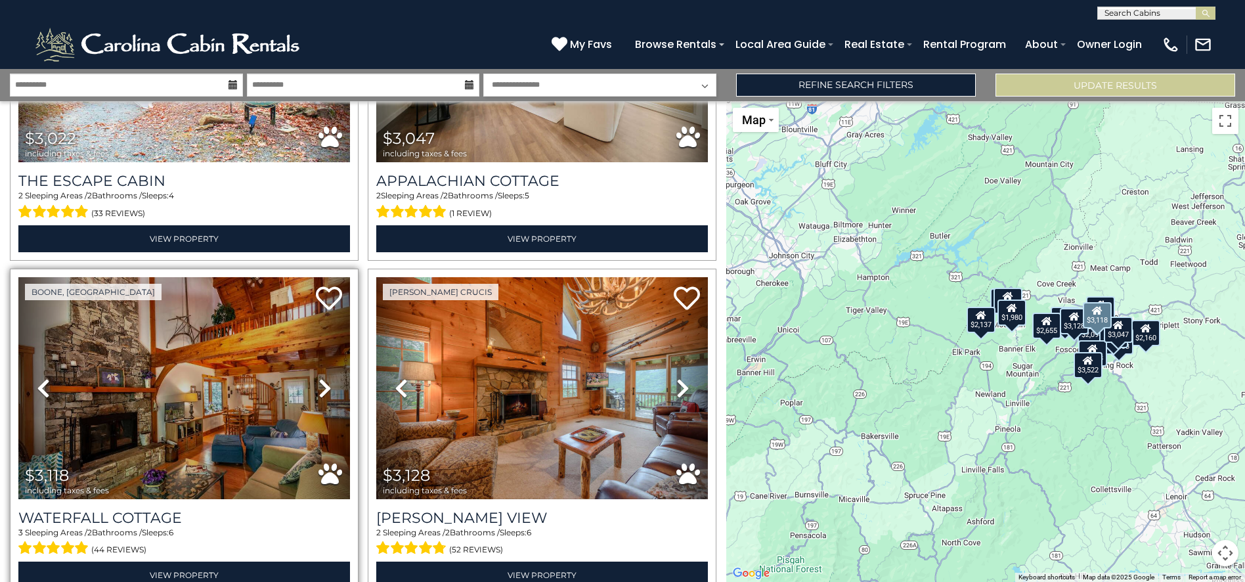
click at [319, 378] on icon at bounding box center [324, 388] width 13 height 21
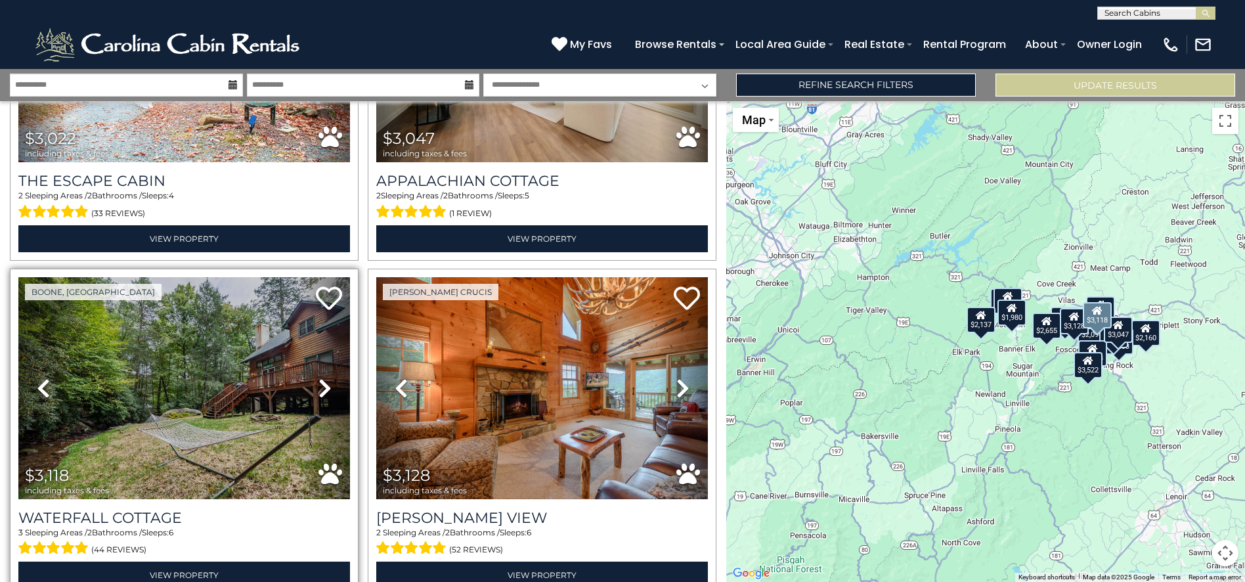
click at [318, 378] on icon at bounding box center [324, 388] width 13 height 21
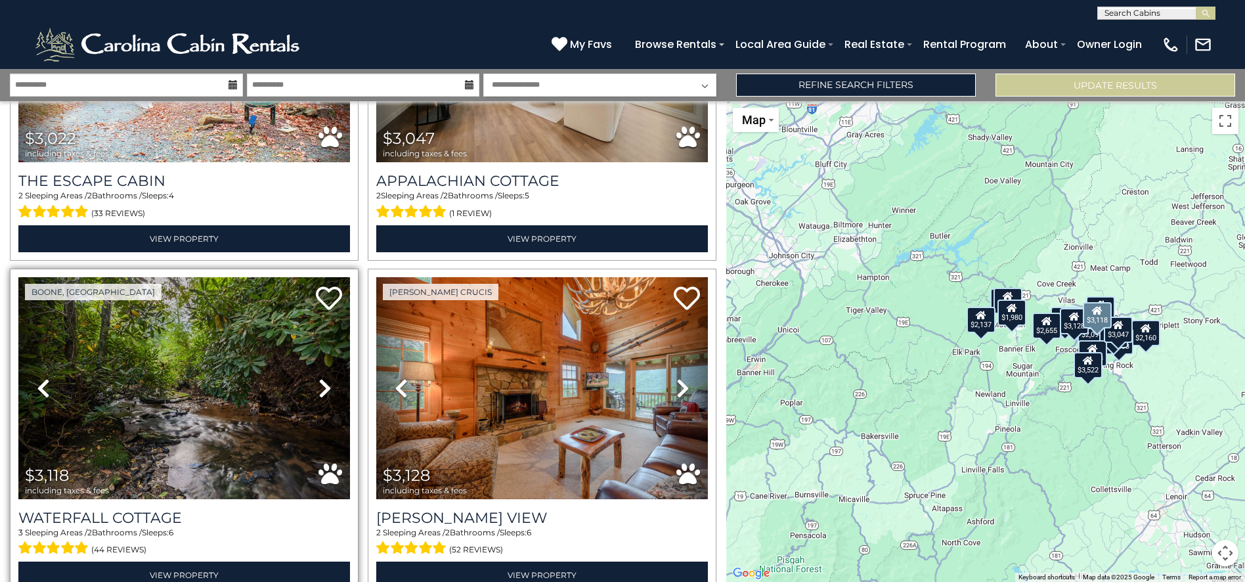
click at [318, 378] on icon at bounding box center [324, 388] width 13 height 21
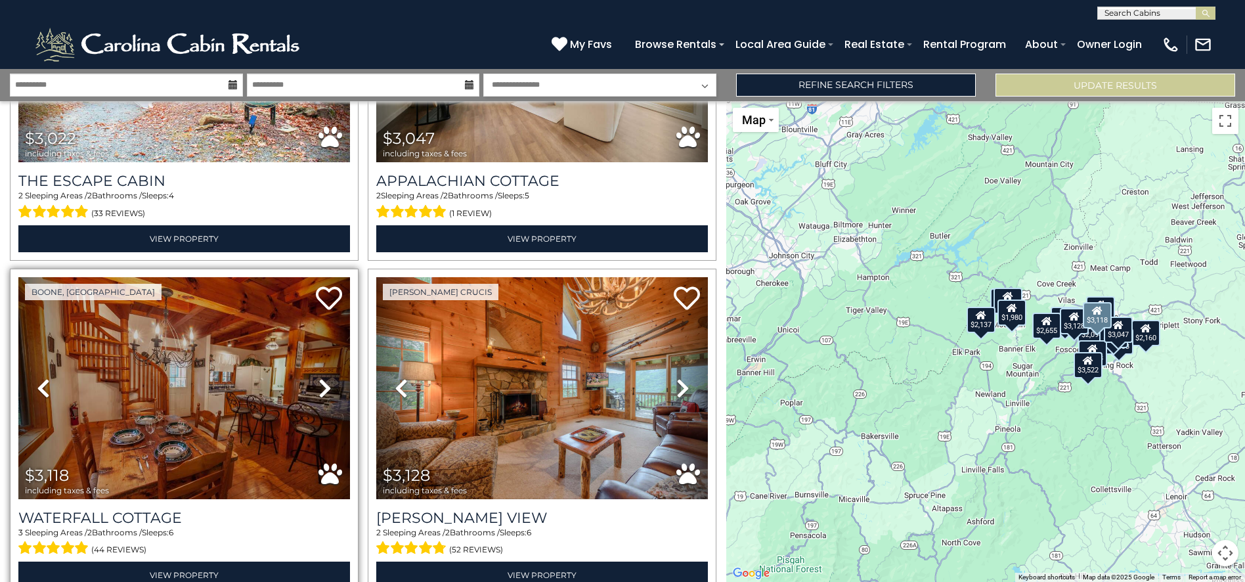
click at [318, 378] on icon at bounding box center [324, 388] width 13 height 21
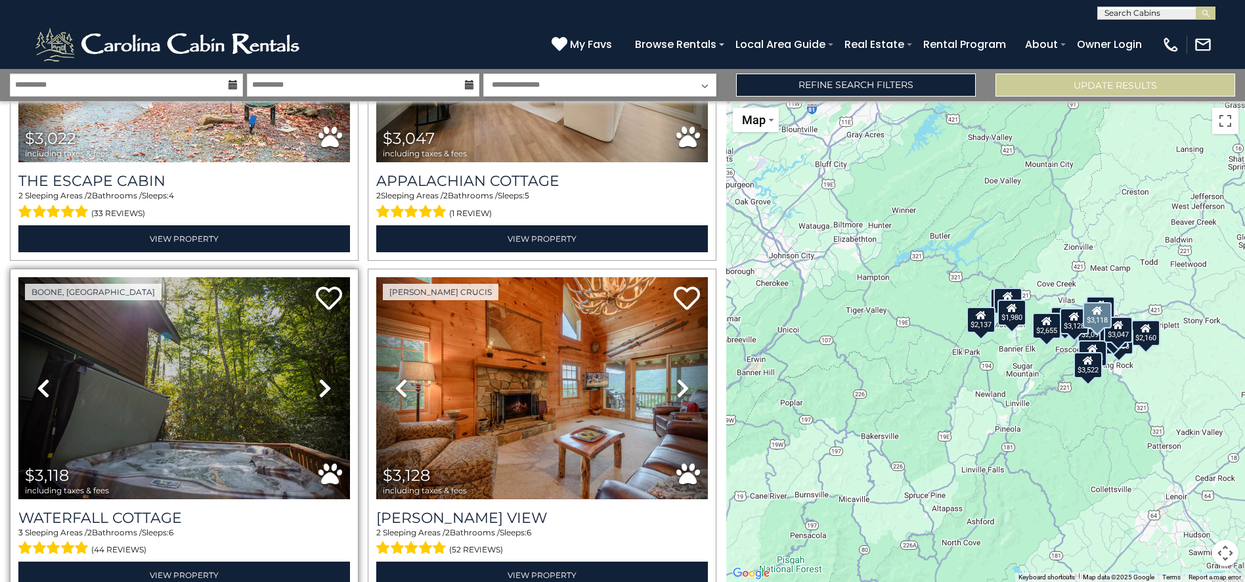
click at [318, 378] on icon at bounding box center [324, 388] width 13 height 21
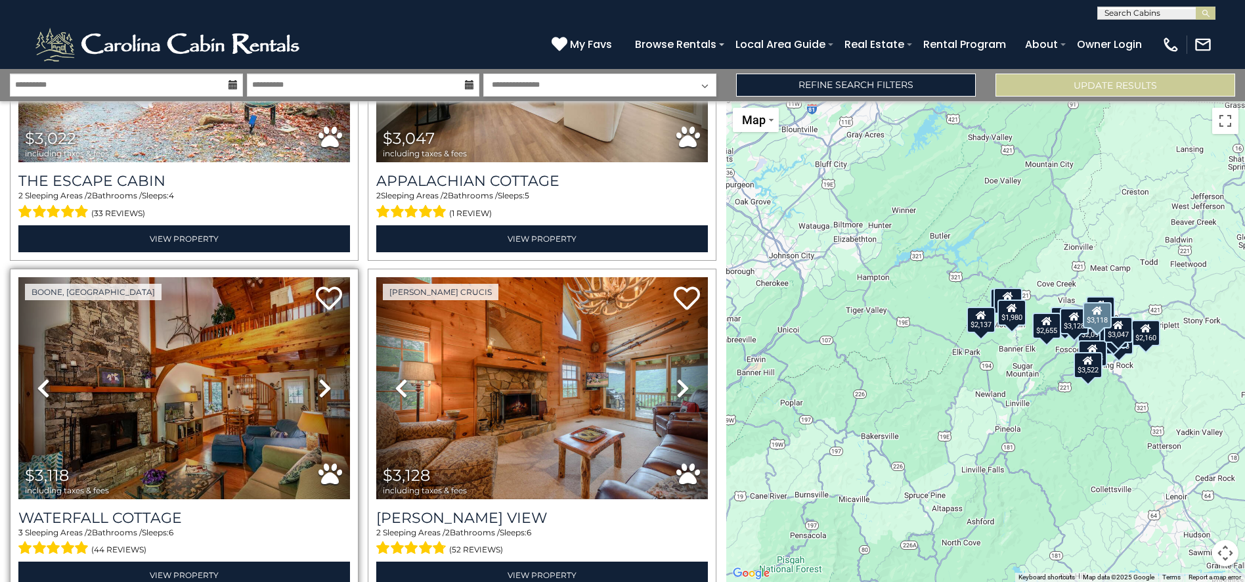
click at [318, 378] on icon at bounding box center [324, 388] width 13 height 21
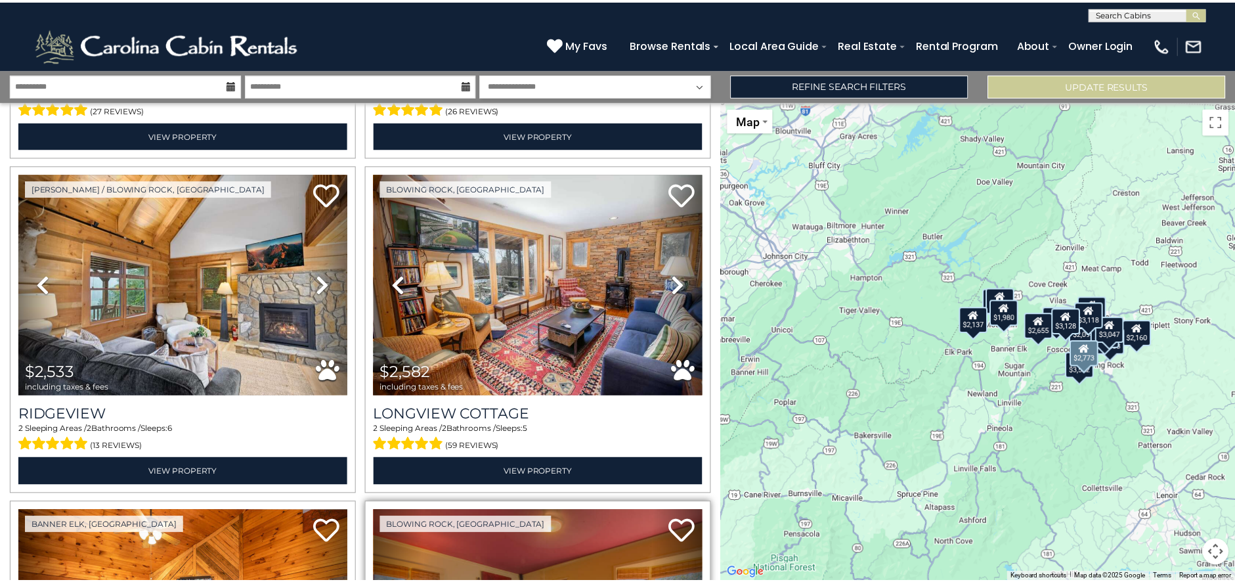
scroll to position [984, 0]
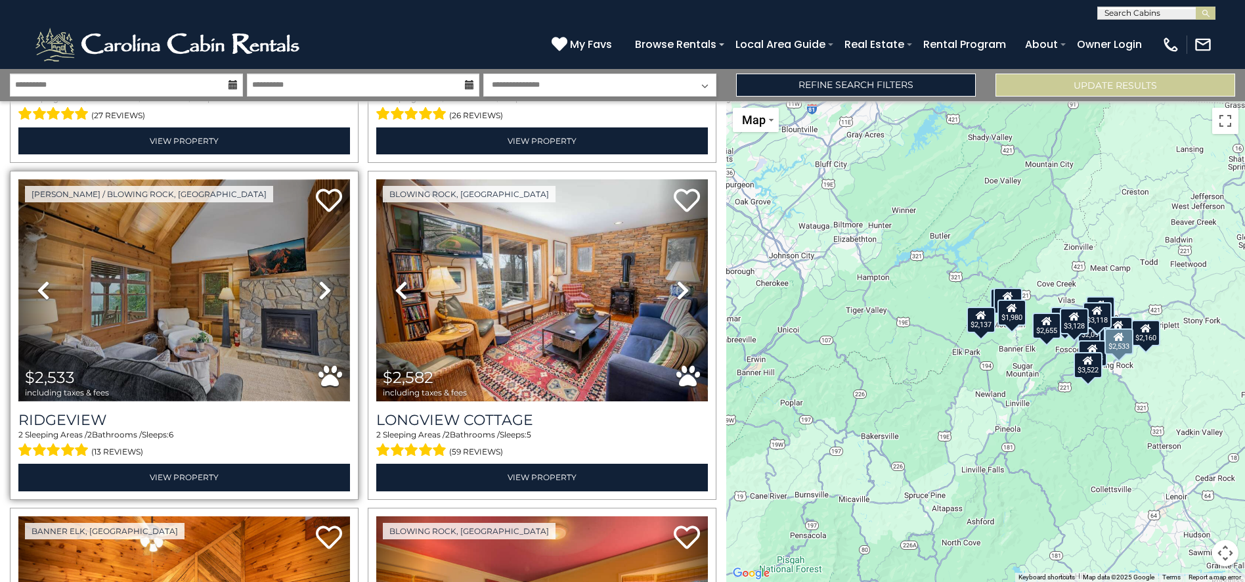
click at [251, 234] on img at bounding box center [184, 290] width 332 height 222
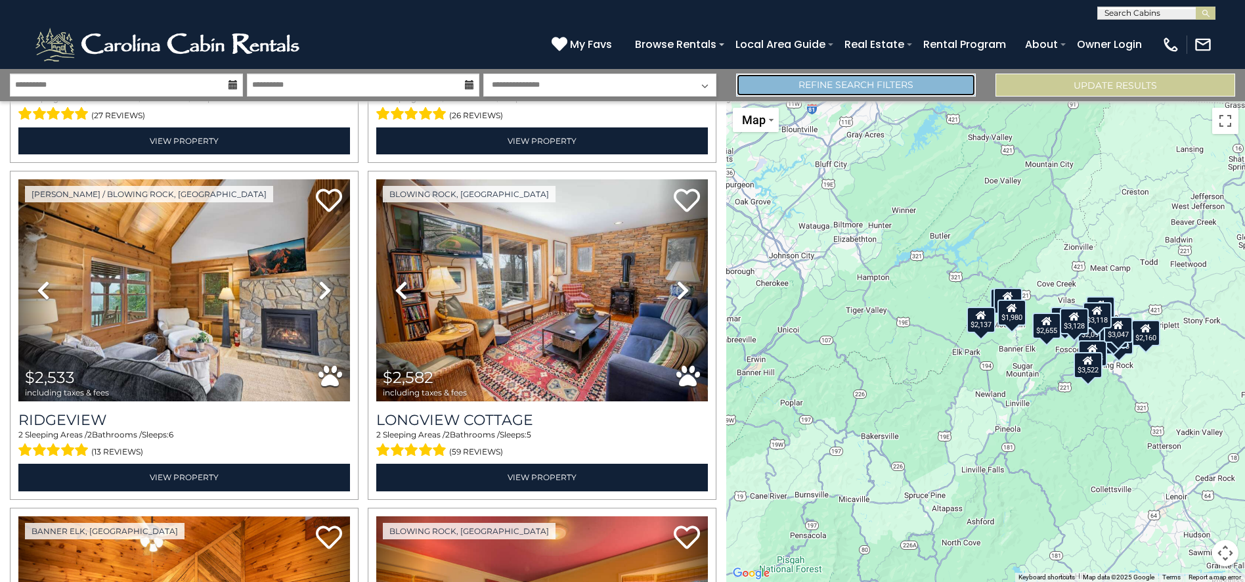
click at [823, 95] on link "Refine Search Filters" at bounding box center [856, 85] width 240 height 23
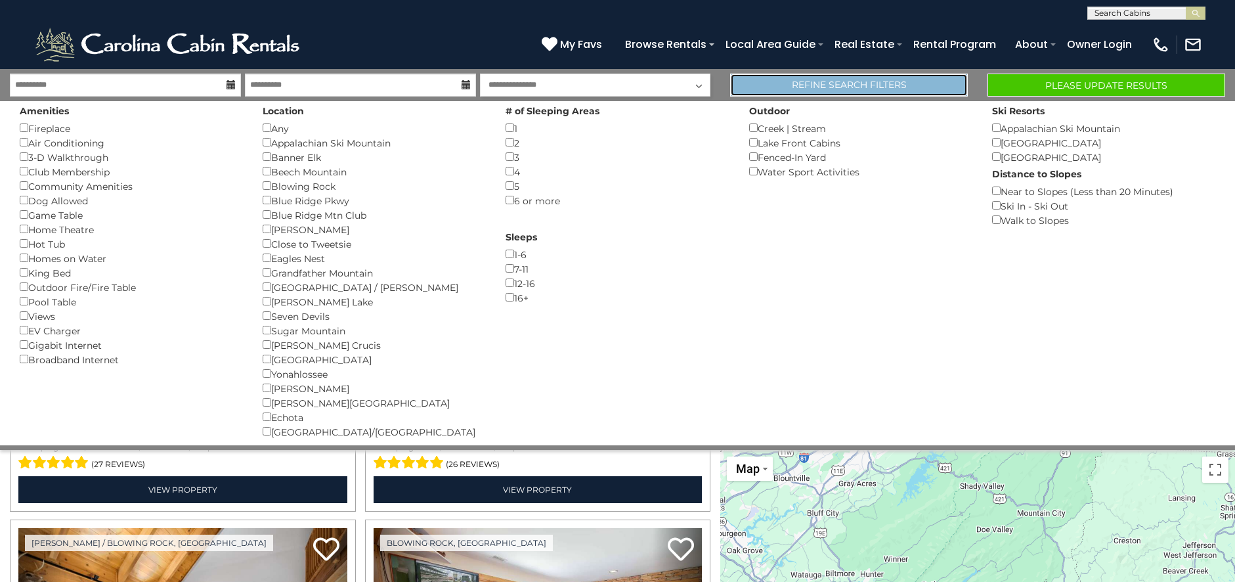
click at [811, 83] on link "Refine Search Filters" at bounding box center [849, 85] width 238 height 23
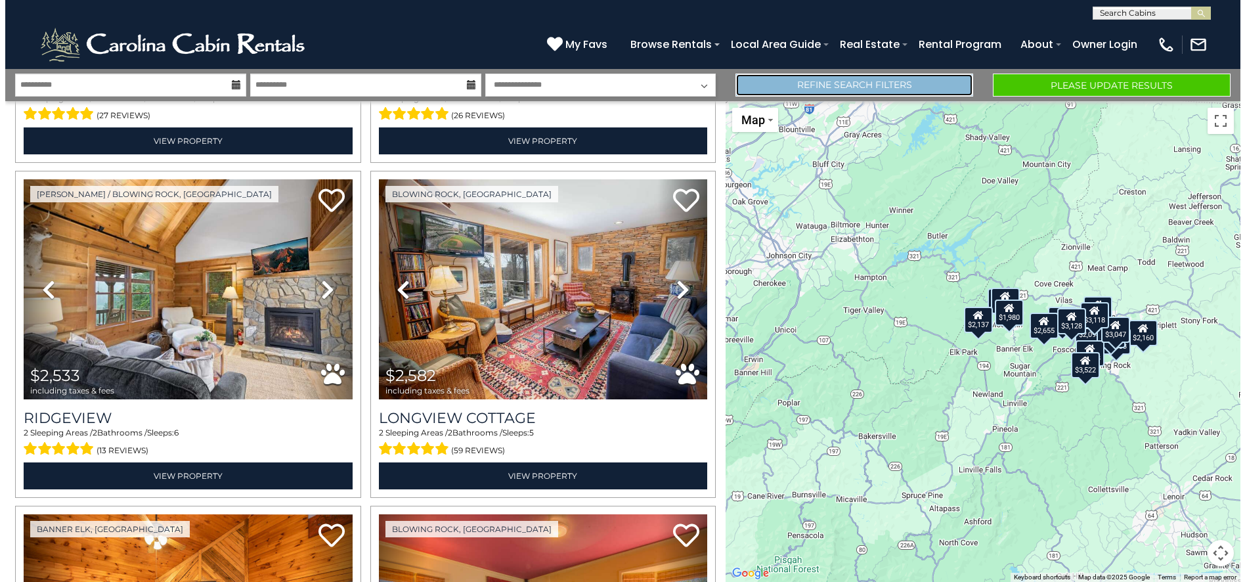
scroll to position [984, 0]
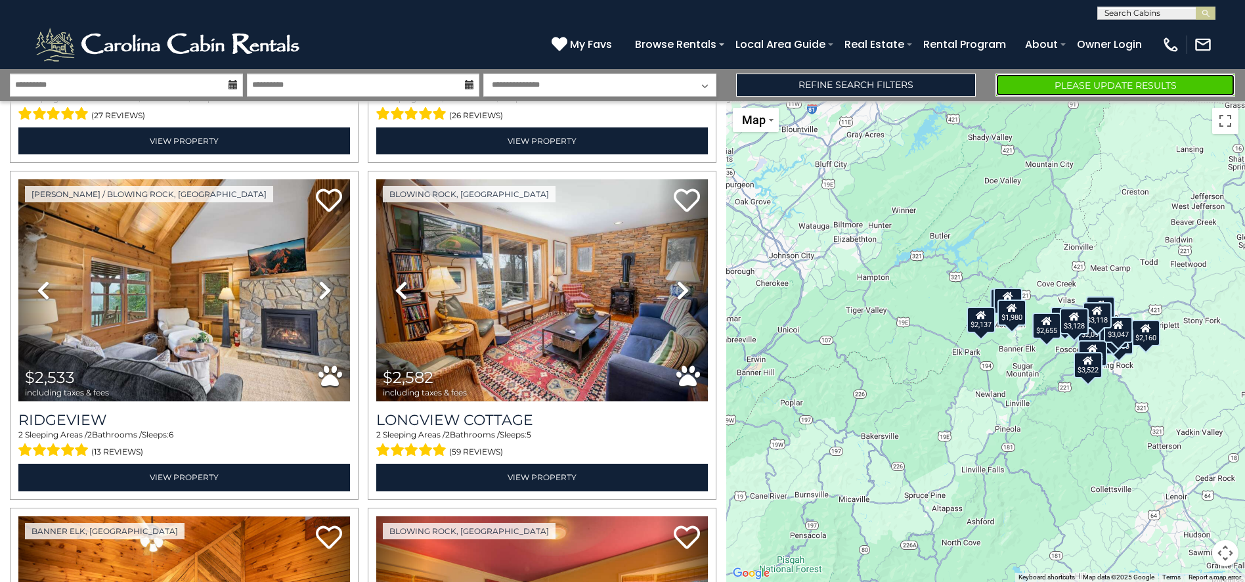
click at [1058, 82] on button "Please Update Results" at bounding box center [1115, 85] width 240 height 23
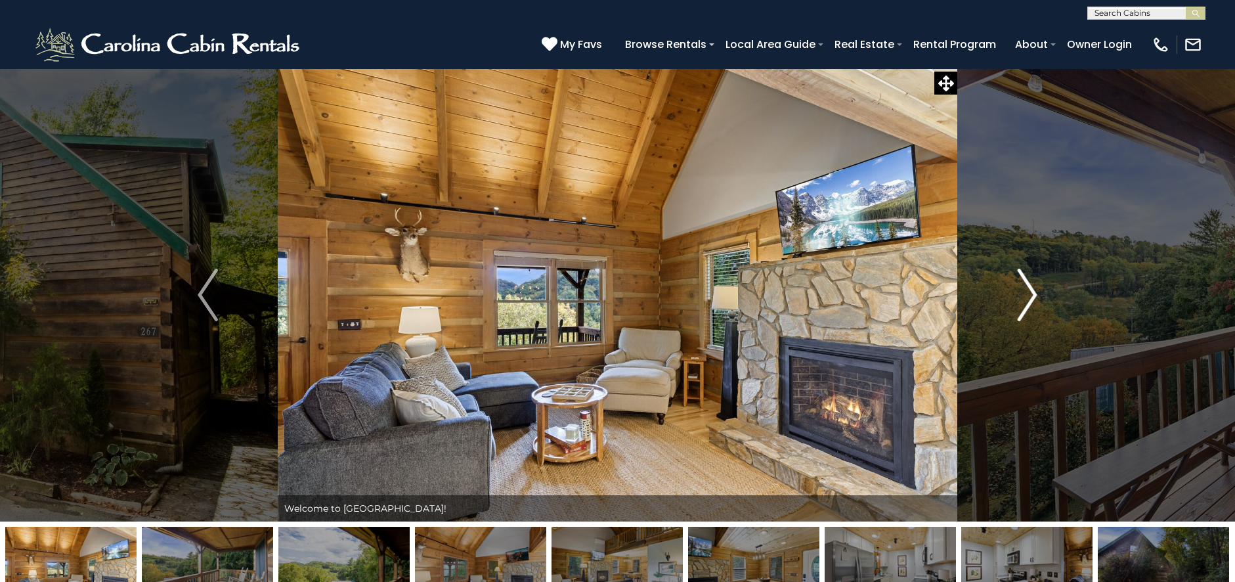
click at [1023, 288] on img "Next" at bounding box center [1027, 295] width 20 height 53
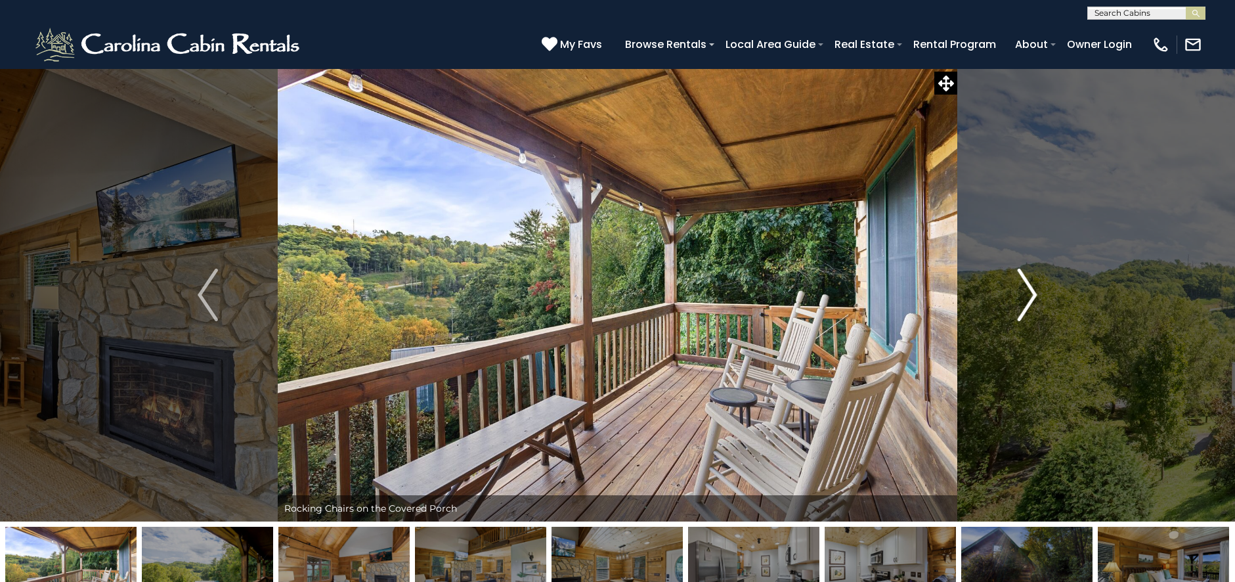
click at [1023, 289] on img "Next" at bounding box center [1027, 295] width 20 height 53
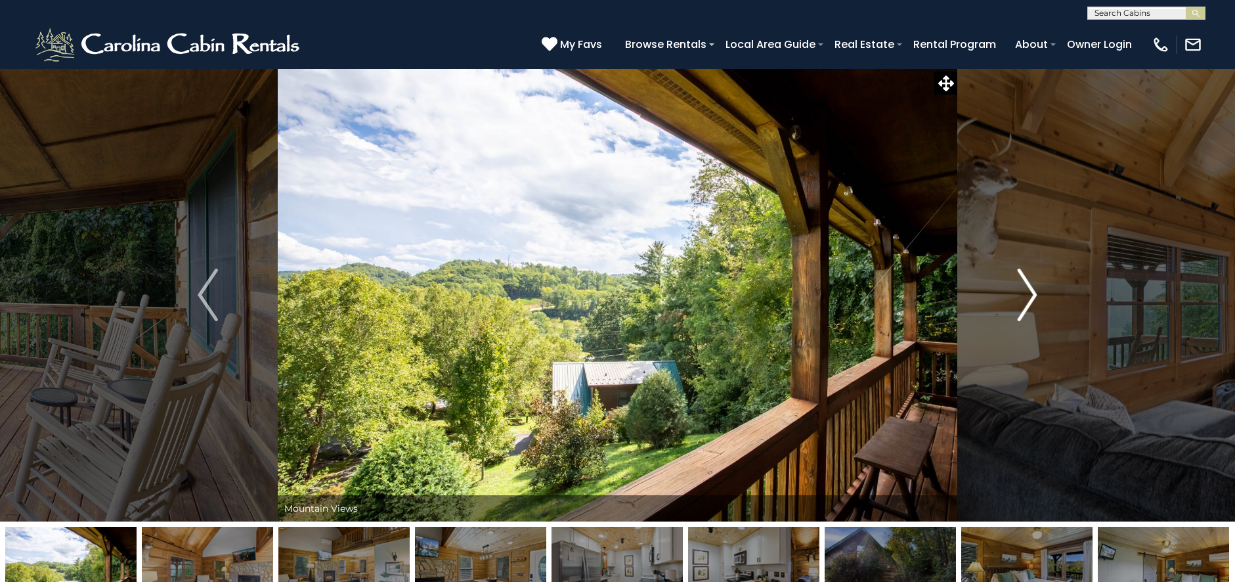
click at [1023, 289] on img "Next" at bounding box center [1027, 295] width 20 height 53
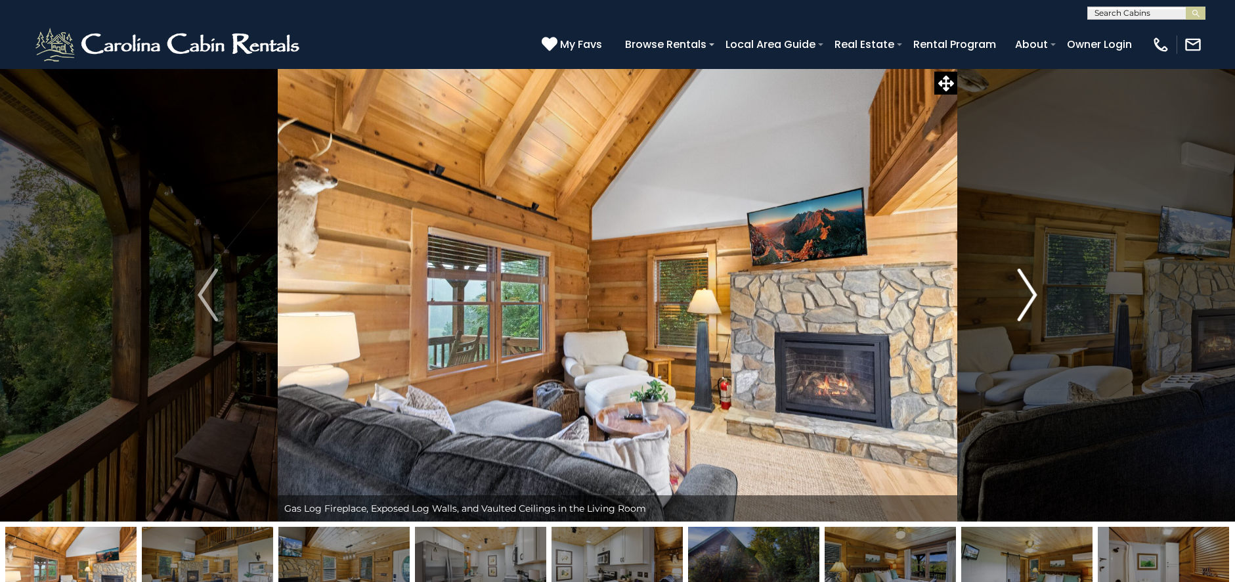
click at [1023, 289] on img "Next" at bounding box center [1027, 295] width 20 height 53
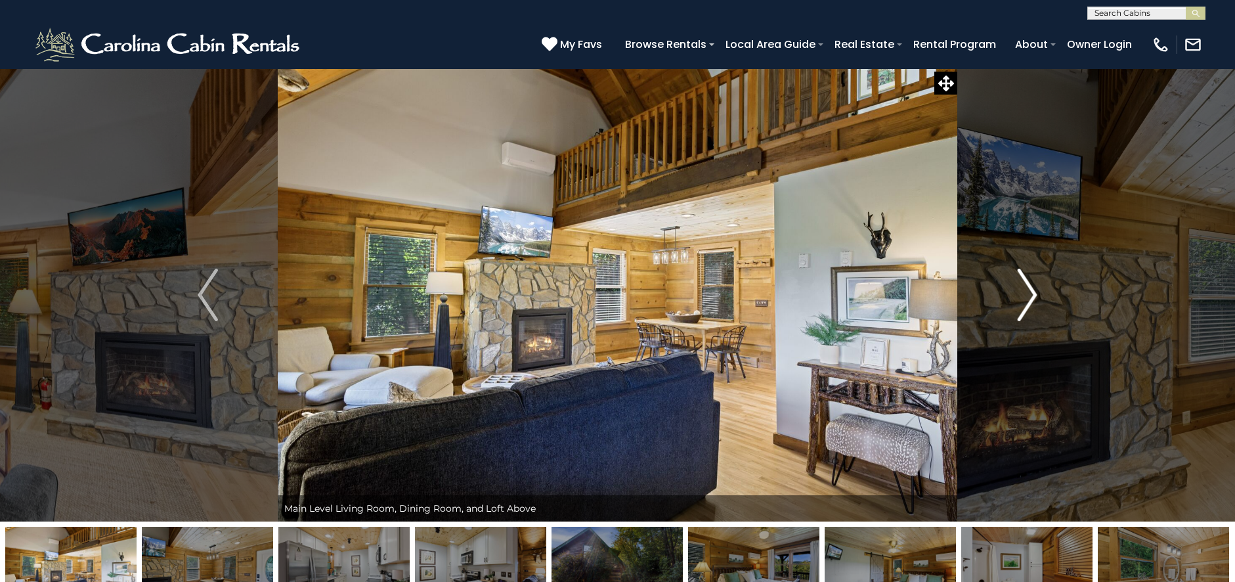
click at [1023, 289] on img "Next" at bounding box center [1027, 295] width 20 height 53
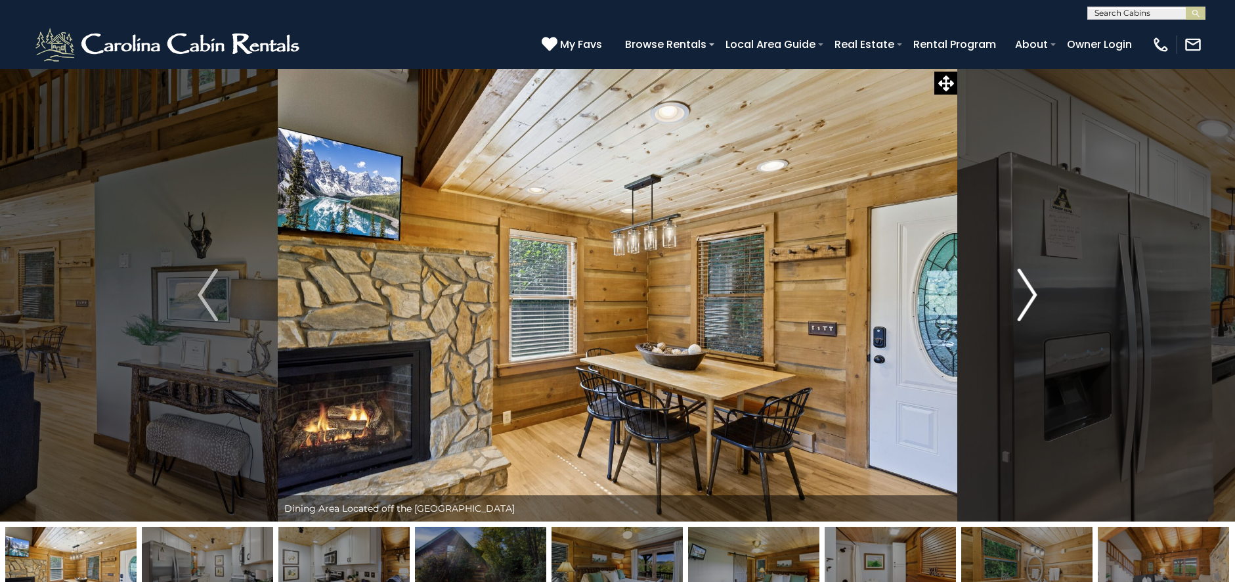
click at [1023, 289] on img "Next" at bounding box center [1027, 295] width 20 height 53
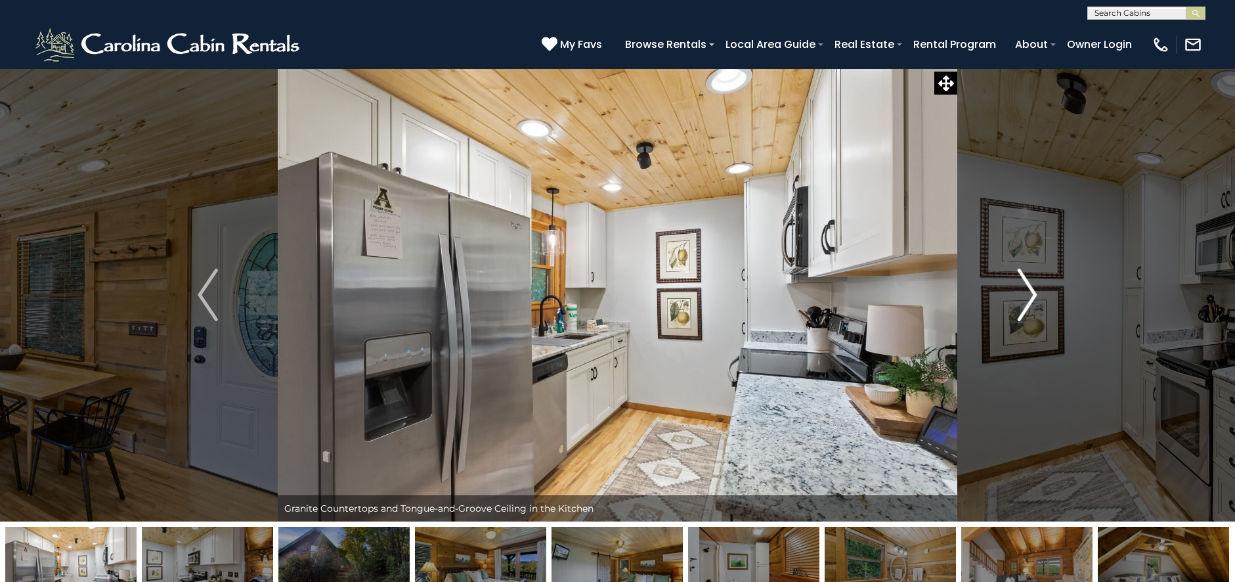
click at [1020, 290] on img "Next" at bounding box center [1027, 295] width 20 height 53
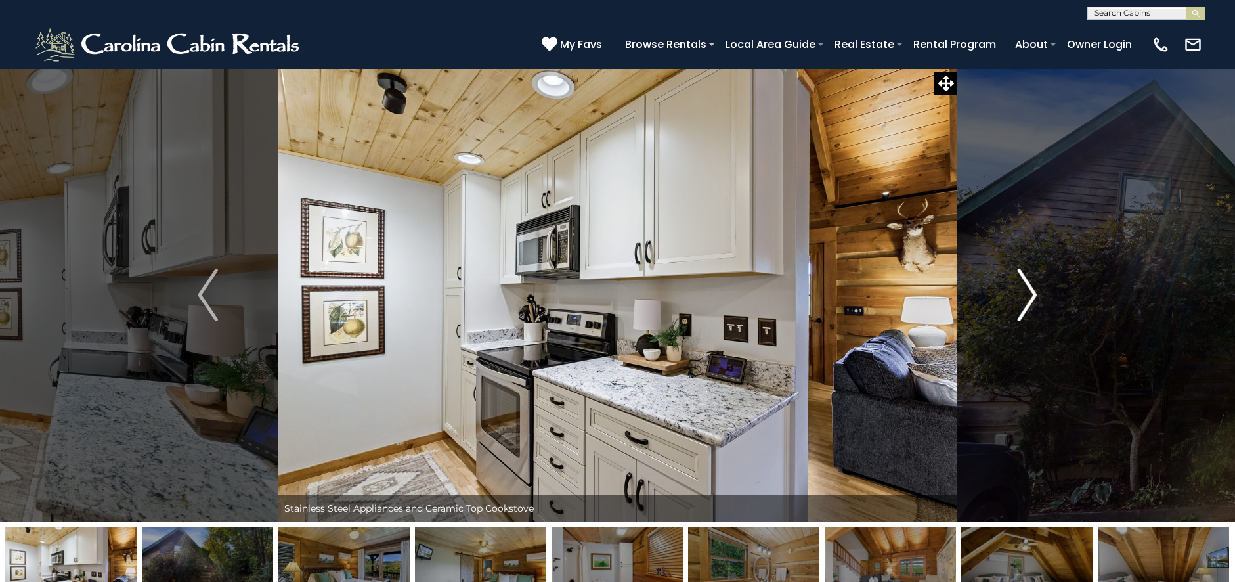
click at [1021, 288] on img "Next" at bounding box center [1027, 295] width 20 height 53
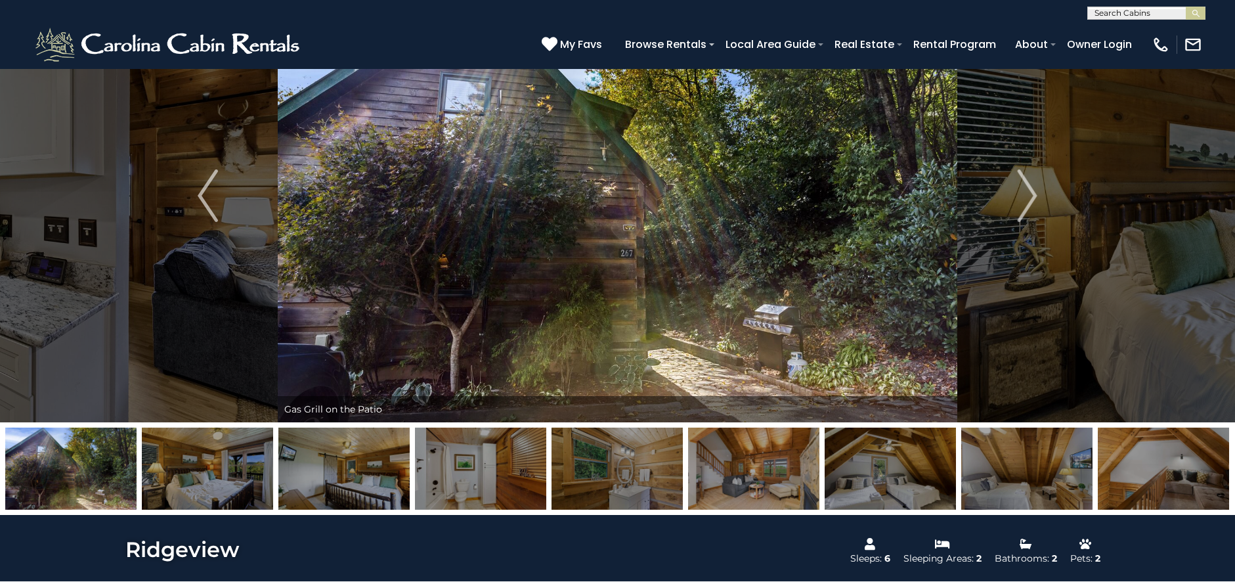
scroll to position [10, 0]
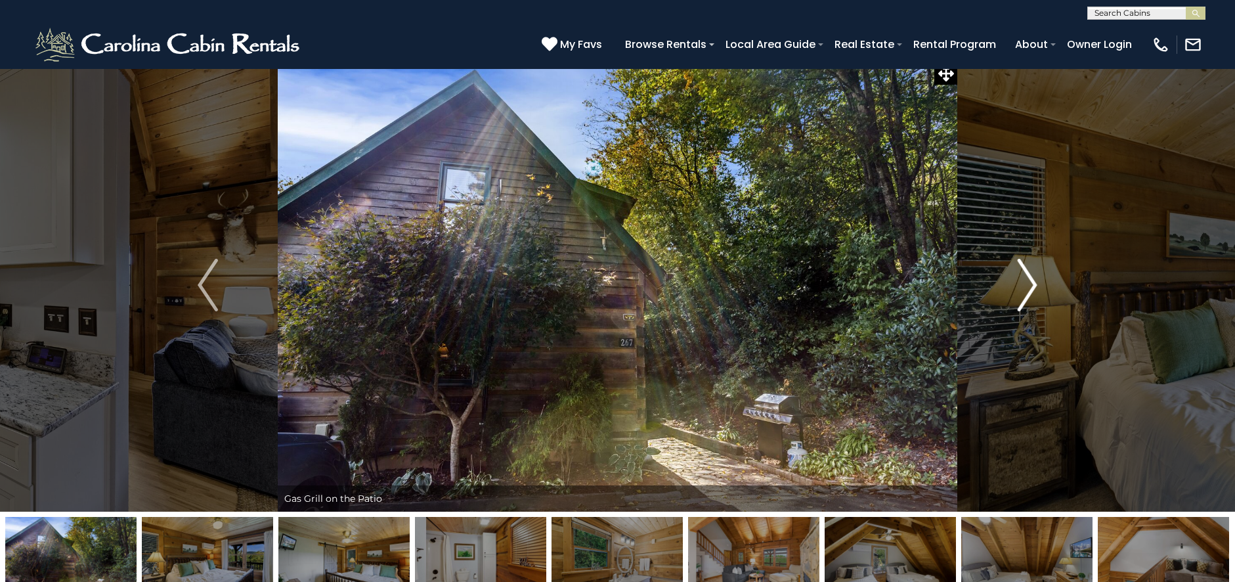
click at [1018, 291] on img "Next" at bounding box center [1027, 285] width 20 height 53
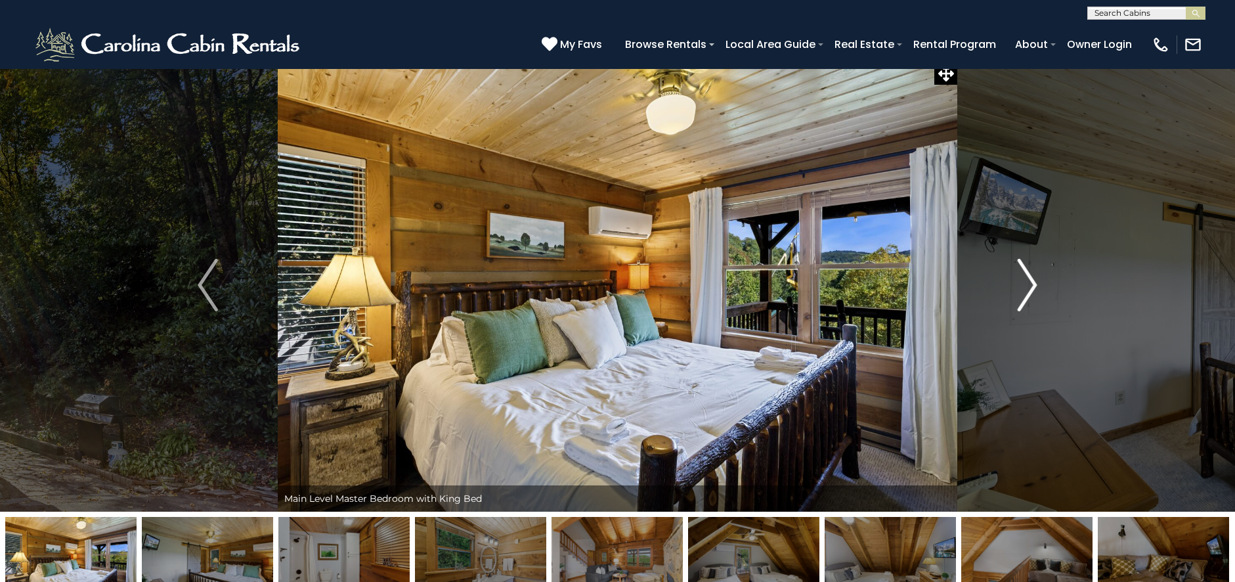
click at [1018, 291] on img "Next" at bounding box center [1027, 285] width 20 height 53
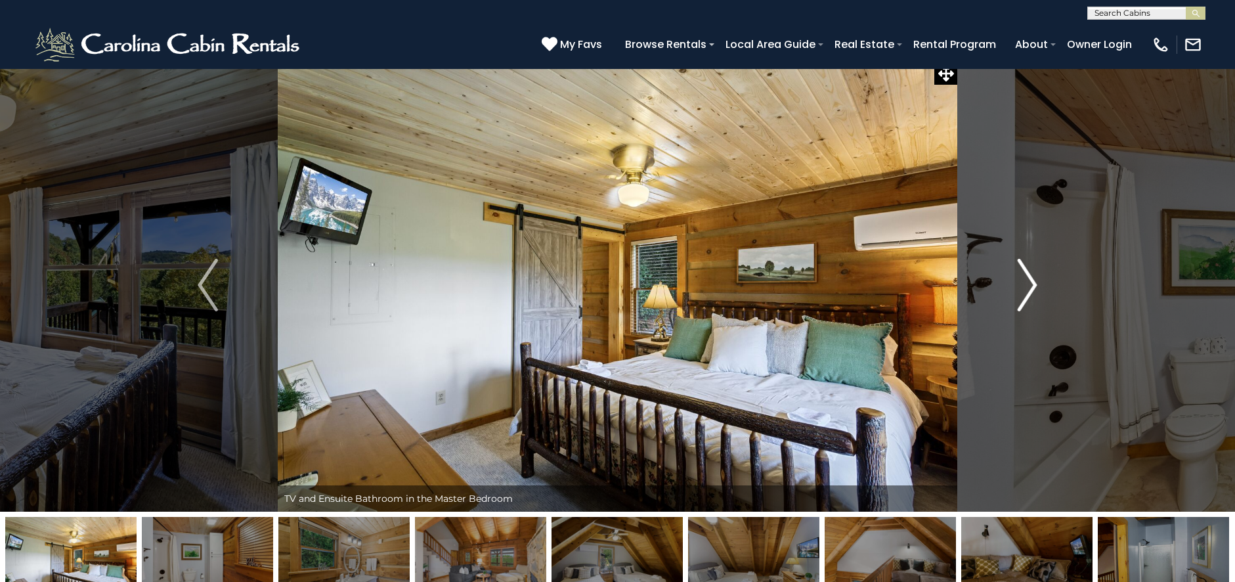
click at [1018, 286] on img "Next" at bounding box center [1027, 285] width 20 height 53
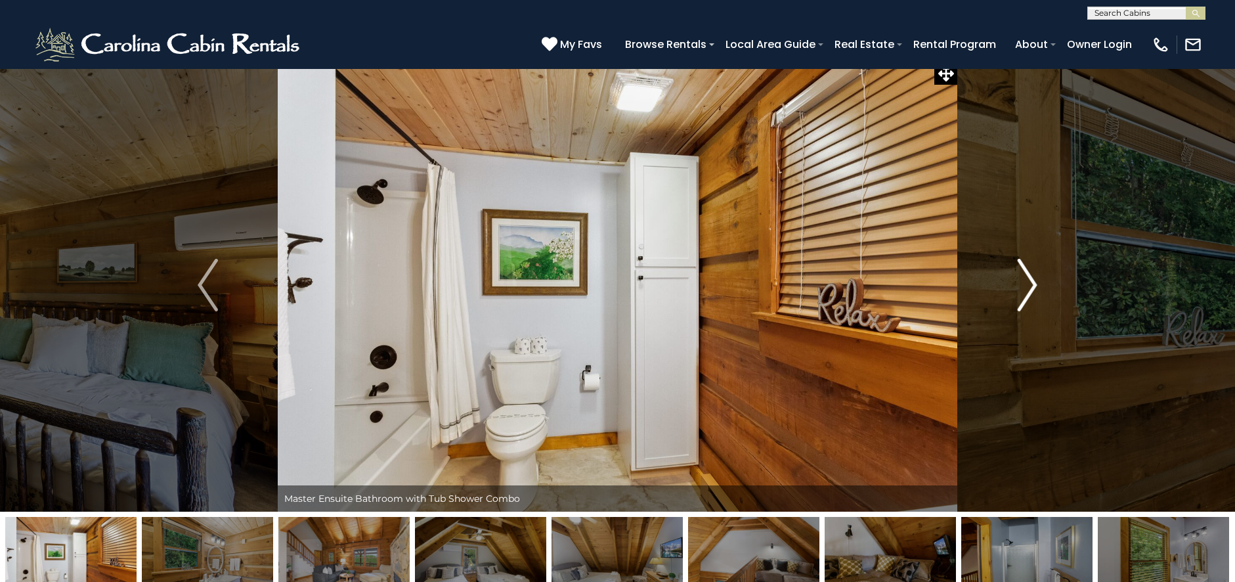
click at [1018, 286] on img "Next" at bounding box center [1027, 285] width 20 height 53
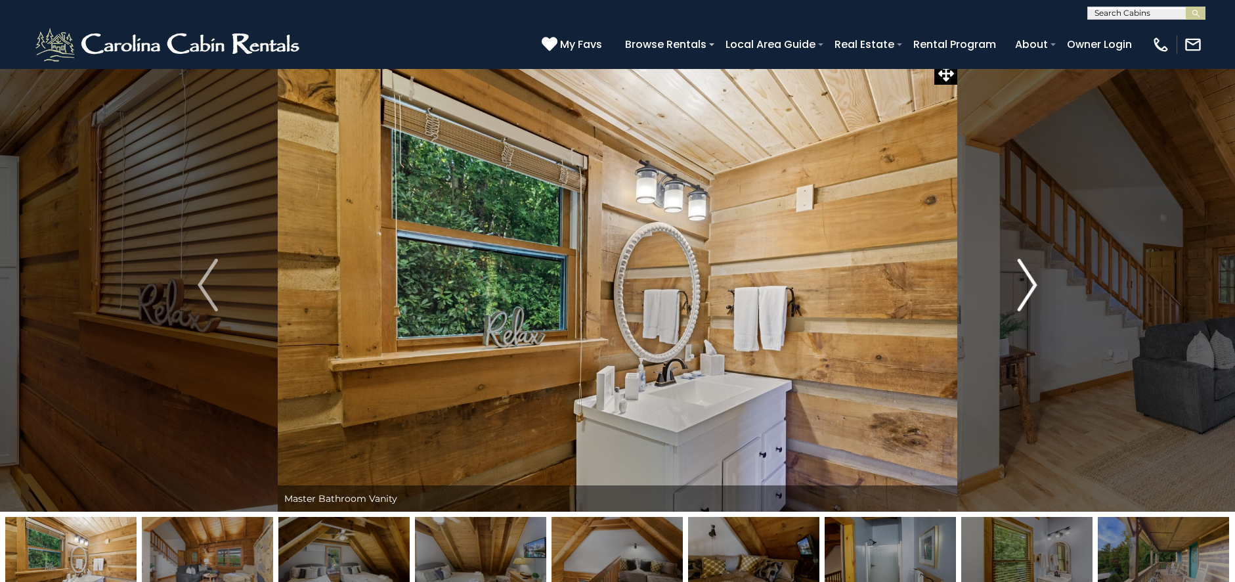
click at [1018, 286] on img "Next" at bounding box center [1027, 285] width 20 height 53
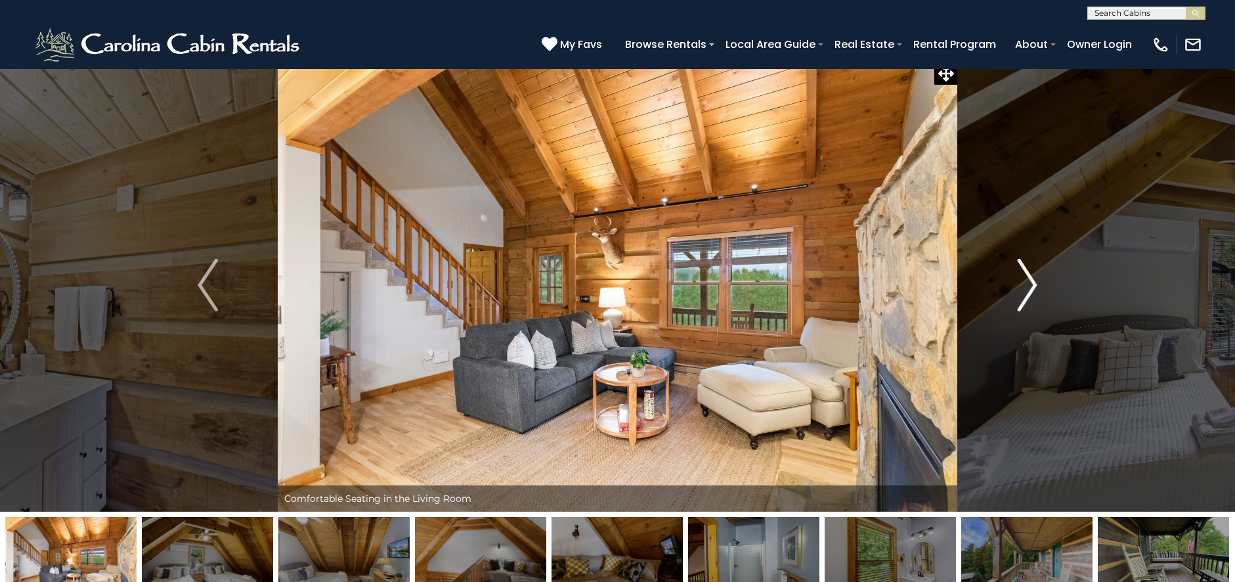
click at [1016, 287] on button "Next" at bounding box center [1027, 284] width 141 height 453
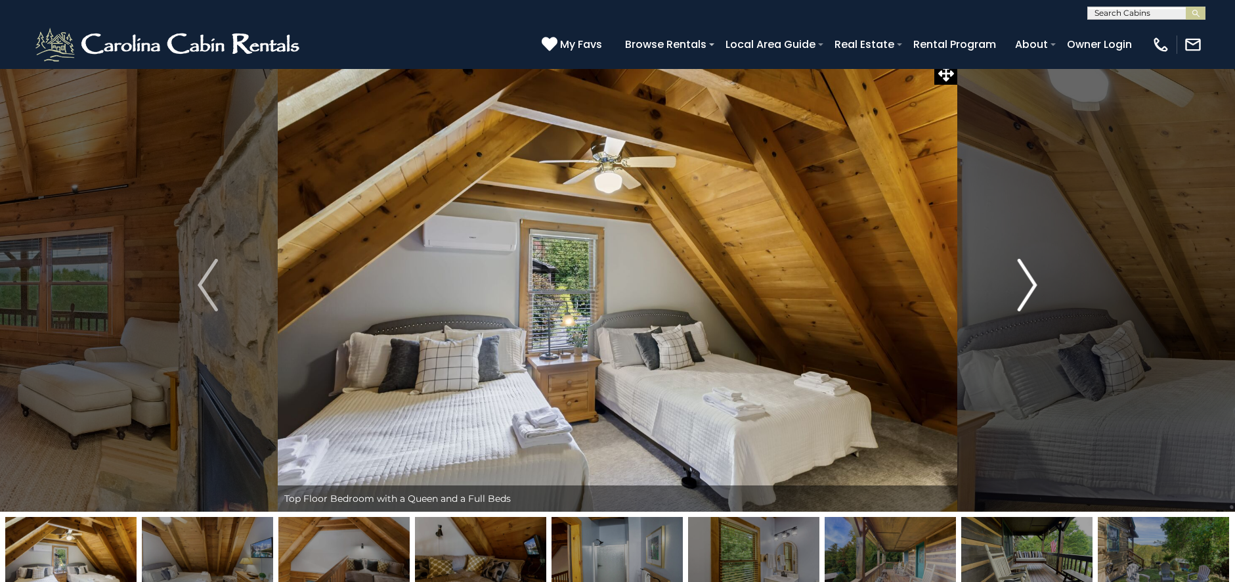
click at [1016, 287] on button "Next" at bounding box center [1027, 284] width 141 height 453
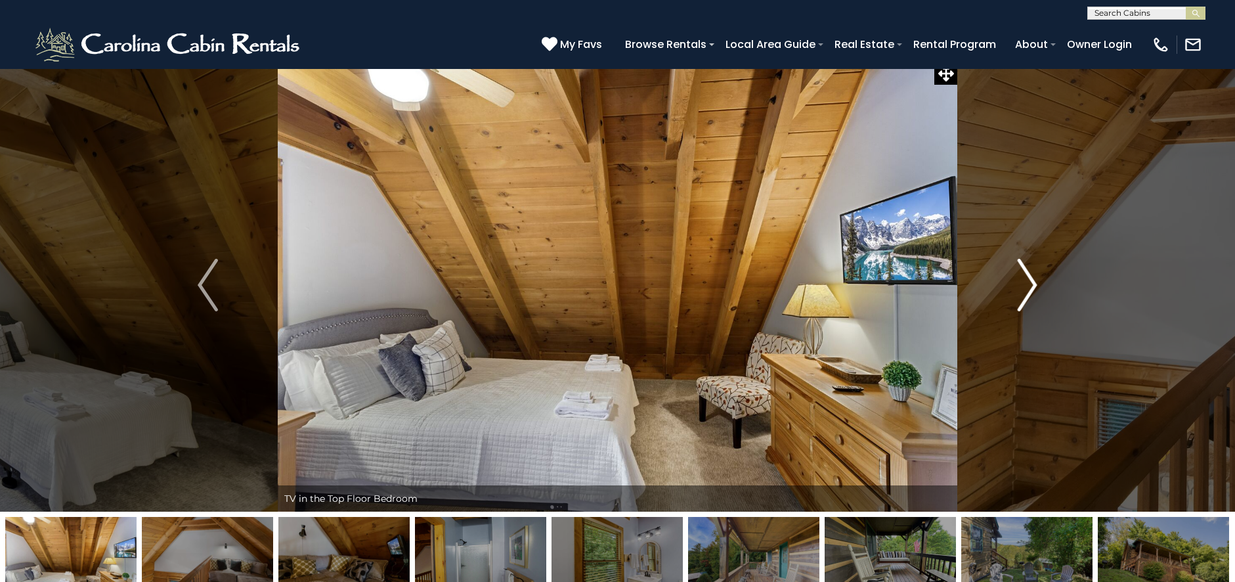
click at [1016, 287] on button "Next" at bounding box center [1027, 284] width 141 height 453
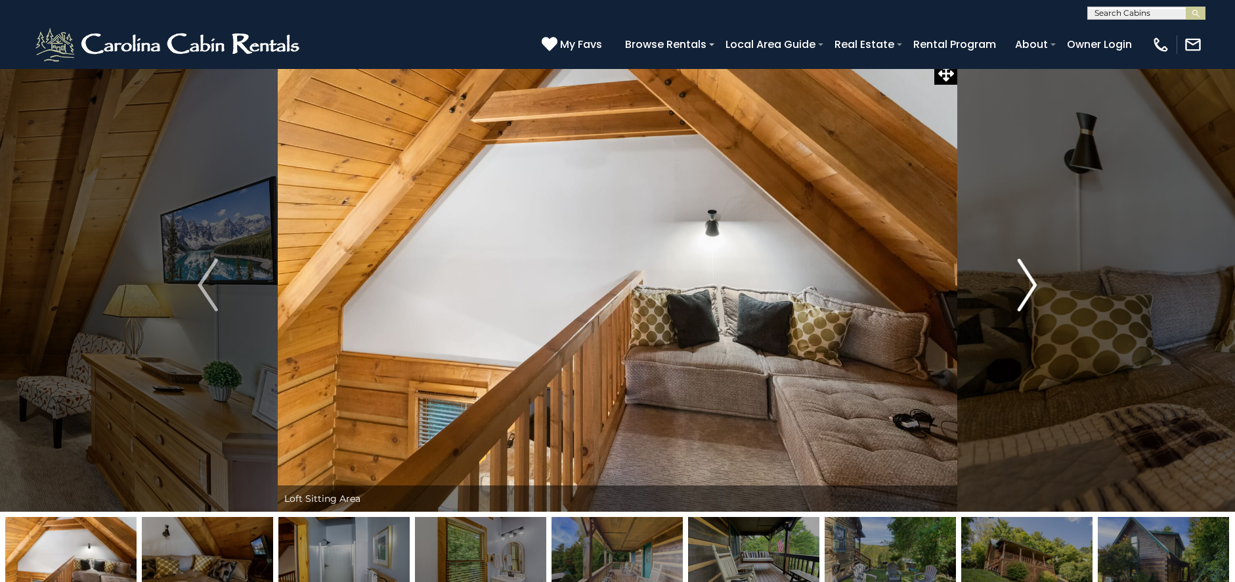
click at [1016, 287] on button "Next" at bounding box center [1027, 284] width 141 height 453
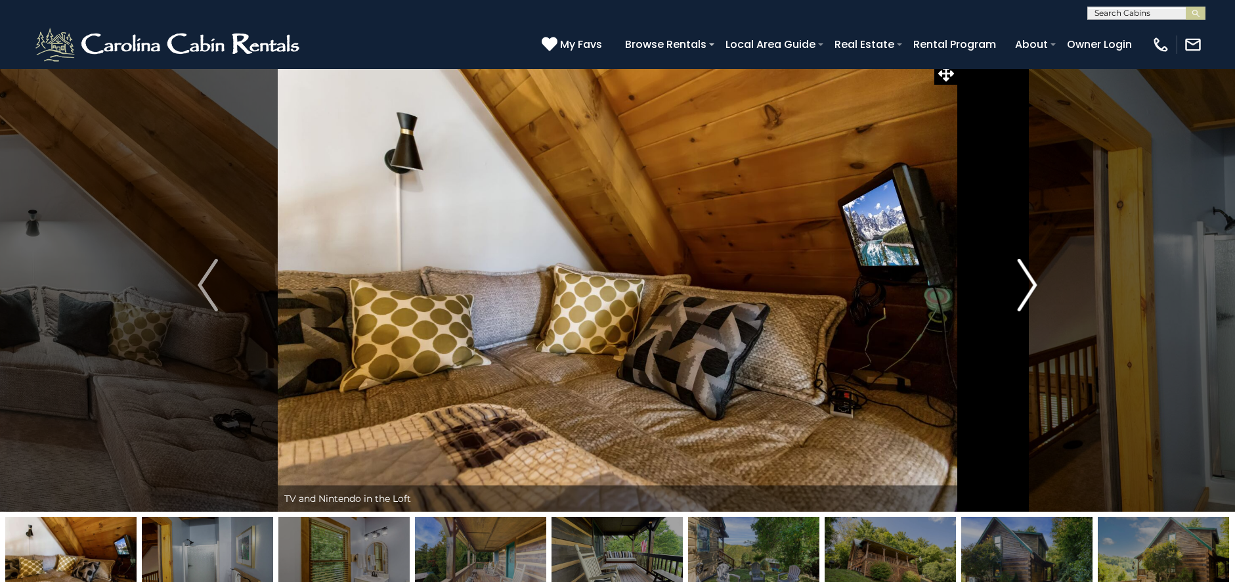
click at [1037, 285] on button "Next" at bounding box center [1027, 284] width 141 height 453
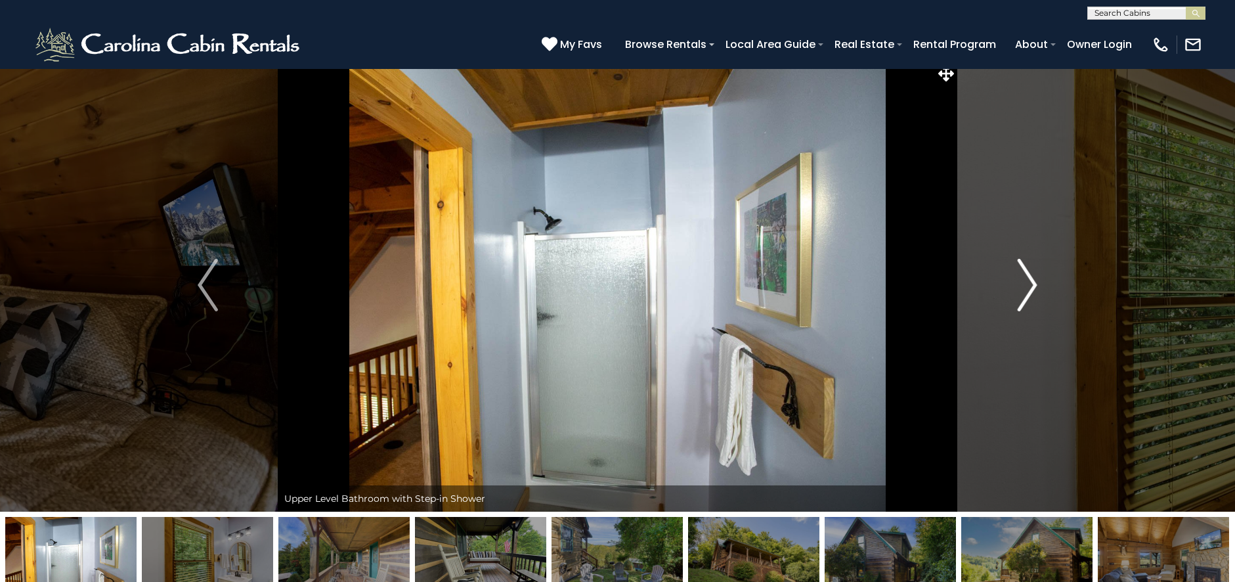
click at [1036, 284] on img "Next" at bounding box center [1027, 285] width 20 height 53
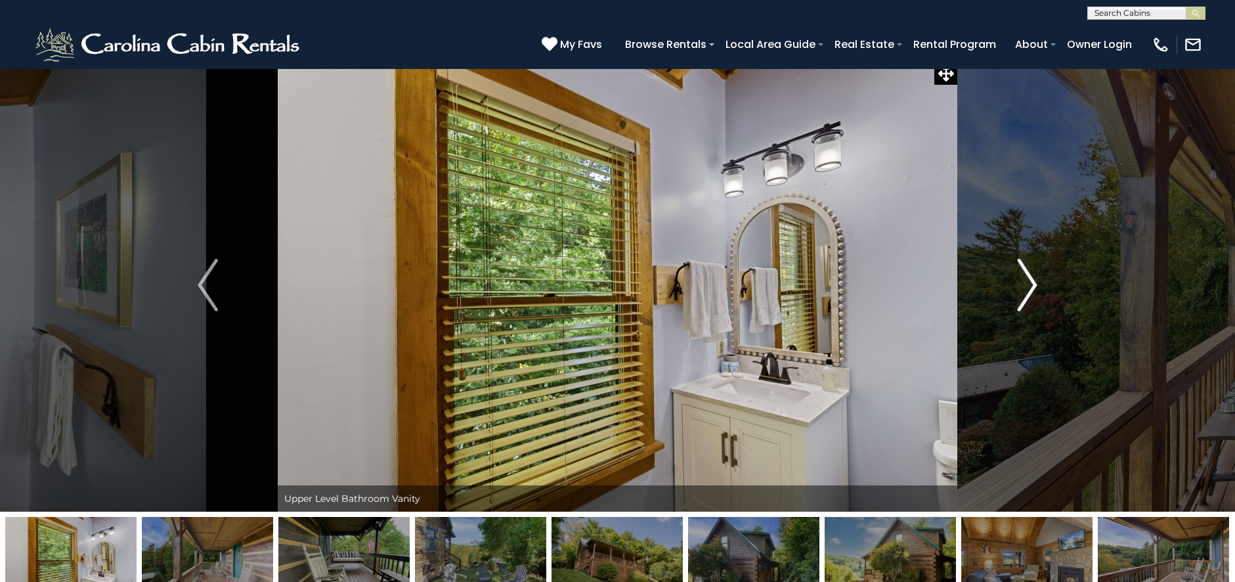
click at [1036, 284] on img "Next" at bounding box center [1027, 285] width 20 height 53
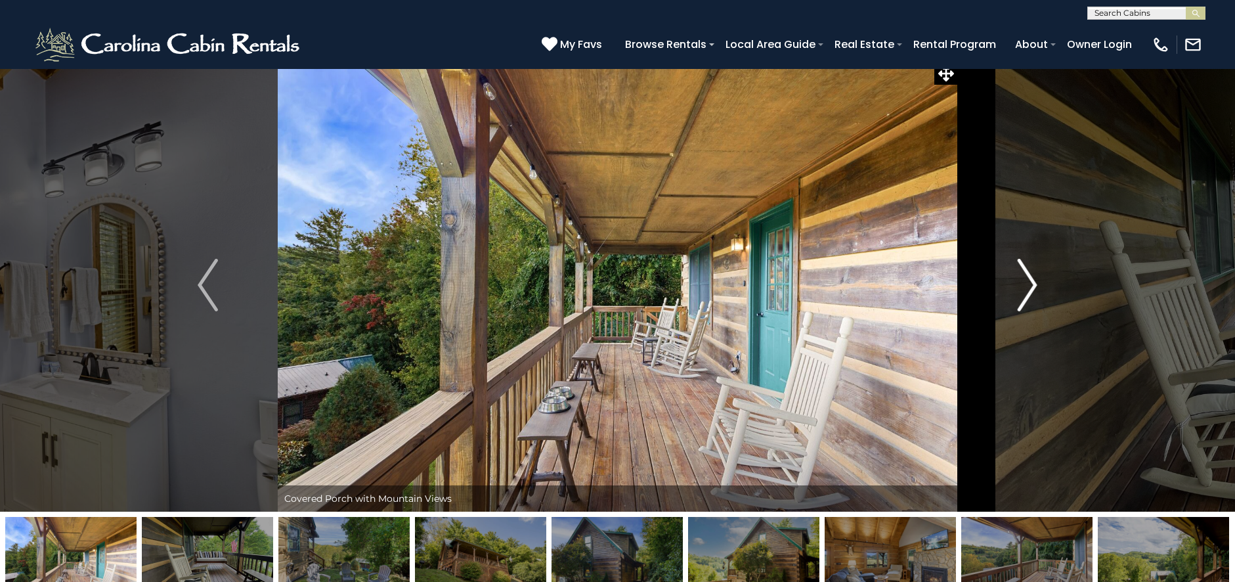
click at [1036, 284] on img "Next" at bounding box center [1027, 285] width 20 height 53
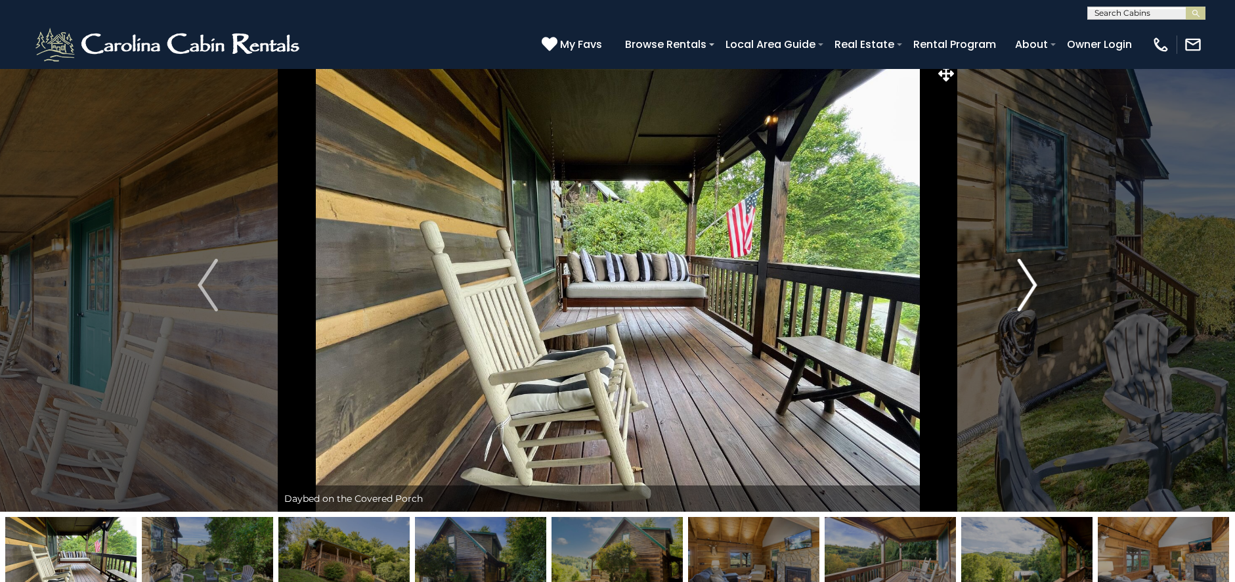
click at [1036, 284] on img "Next" at bounding box center [1027, 285] width 20 height 53
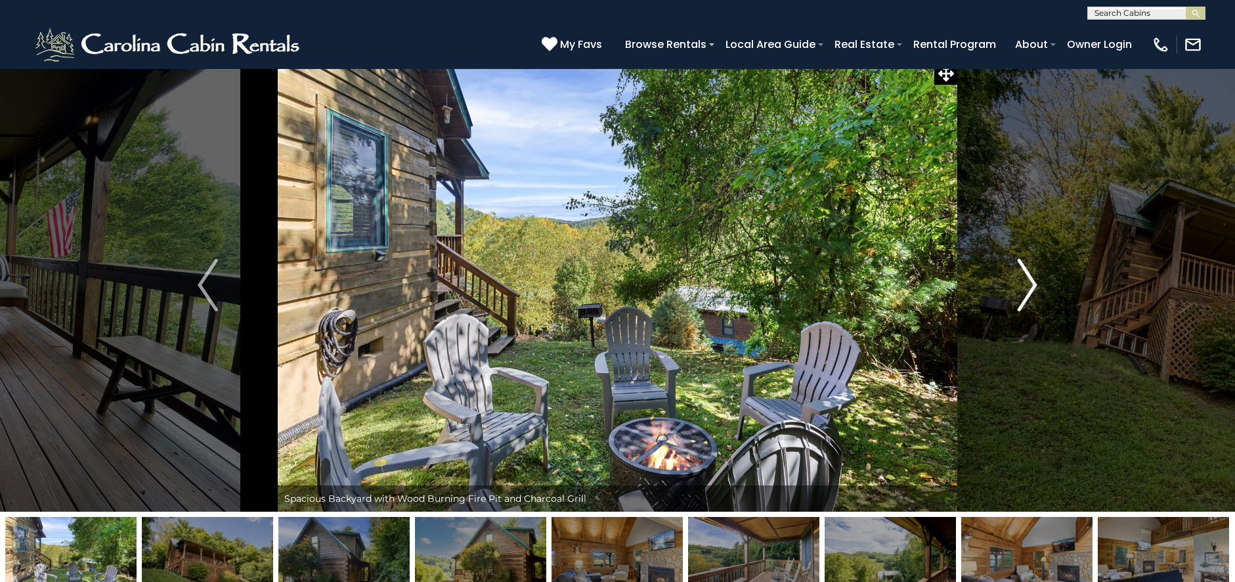
click at [1036, 284] on img "Next" at bounding box center [1027, 285] width 20 height 53
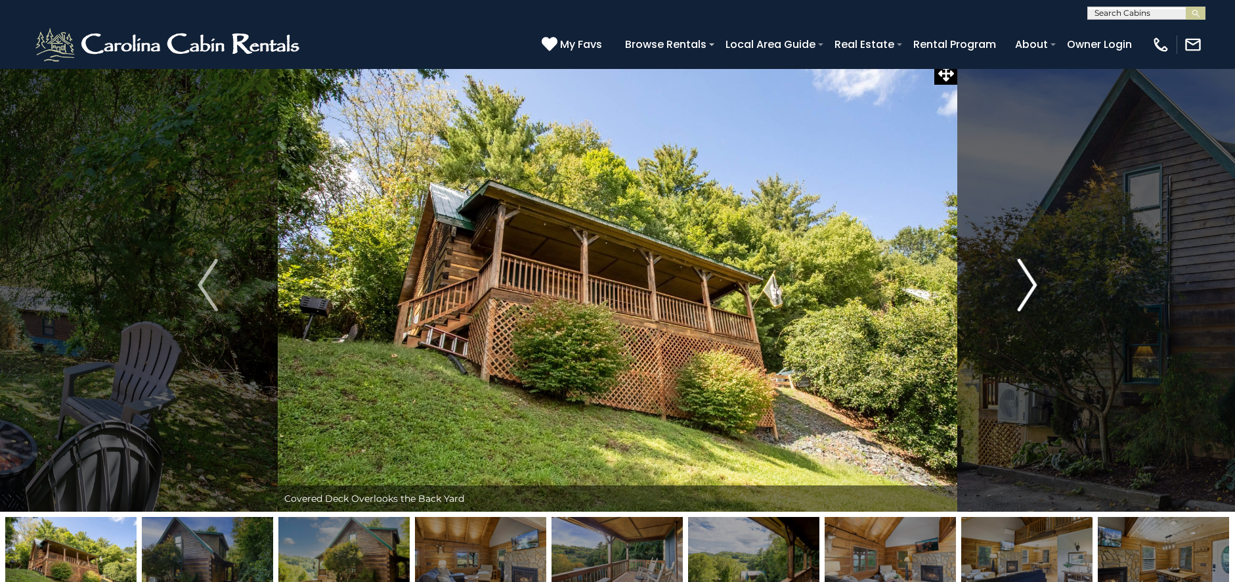
click at [1036, 284] on img "Next" at bounding box center [1027, 285] width 20 height 53
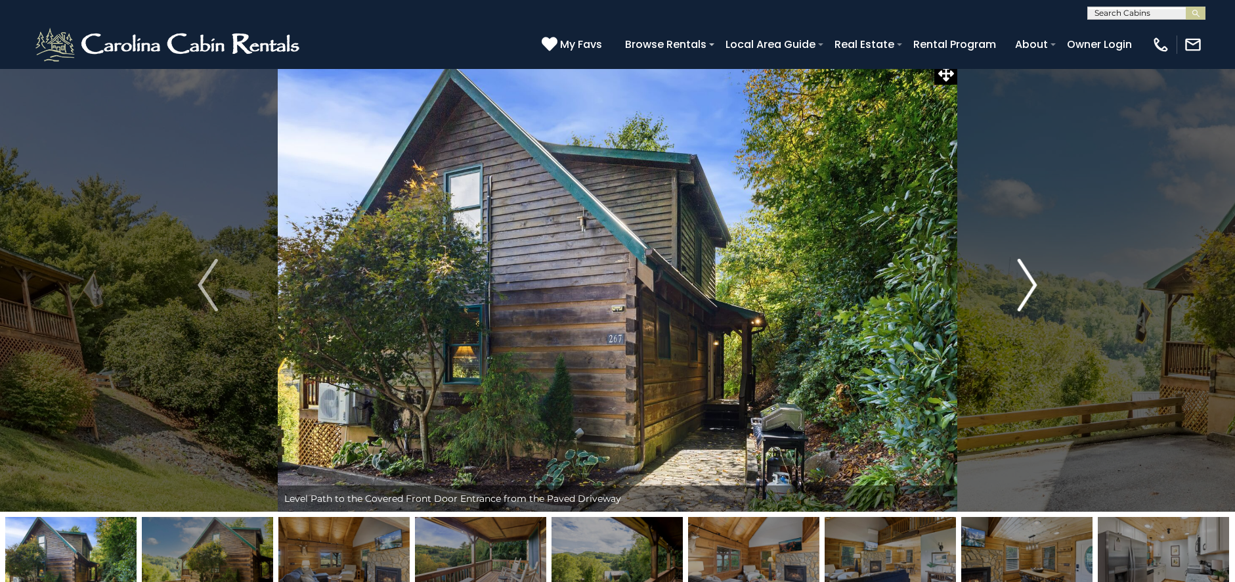
click at [1036, 283] on img "Next" at bounding box center [1027, 285] width 20 height 53
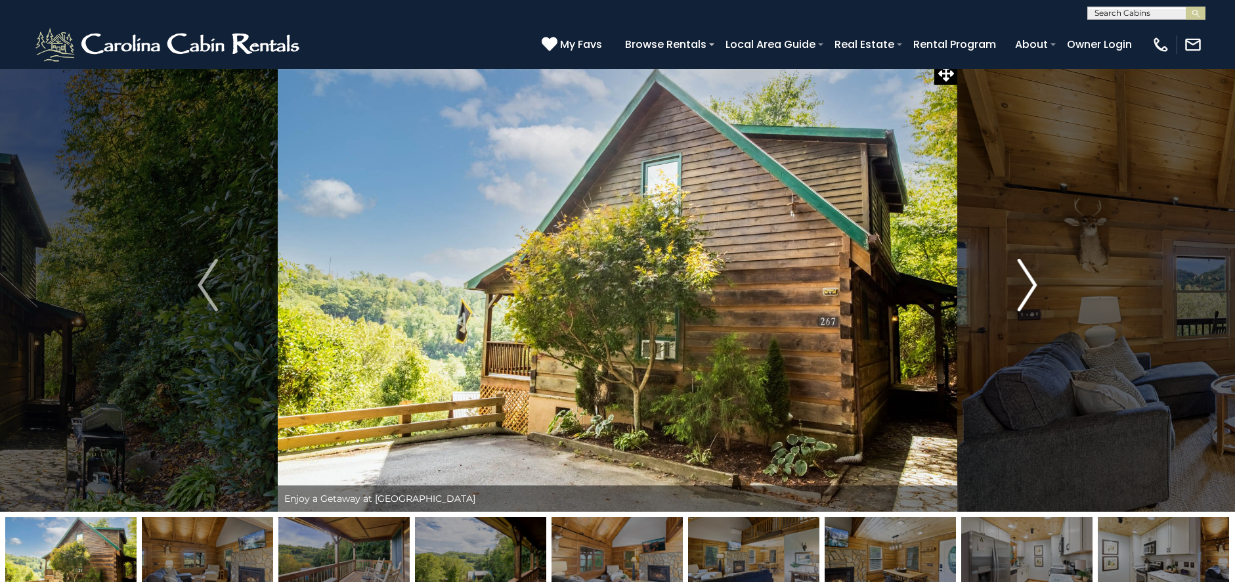
click at [1036, 283] on img "Next" at bounding box center [1027, 285] width 20 height 53
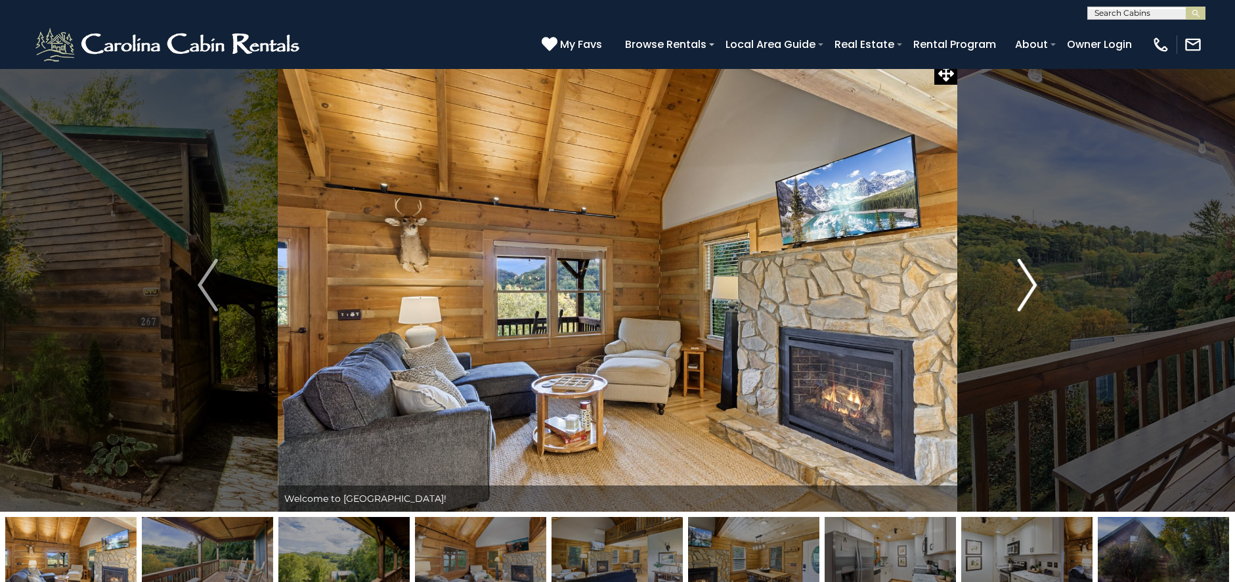
click at [1036, 283] on img "Next" at bounding box center [1027, 285] width 20 height 53
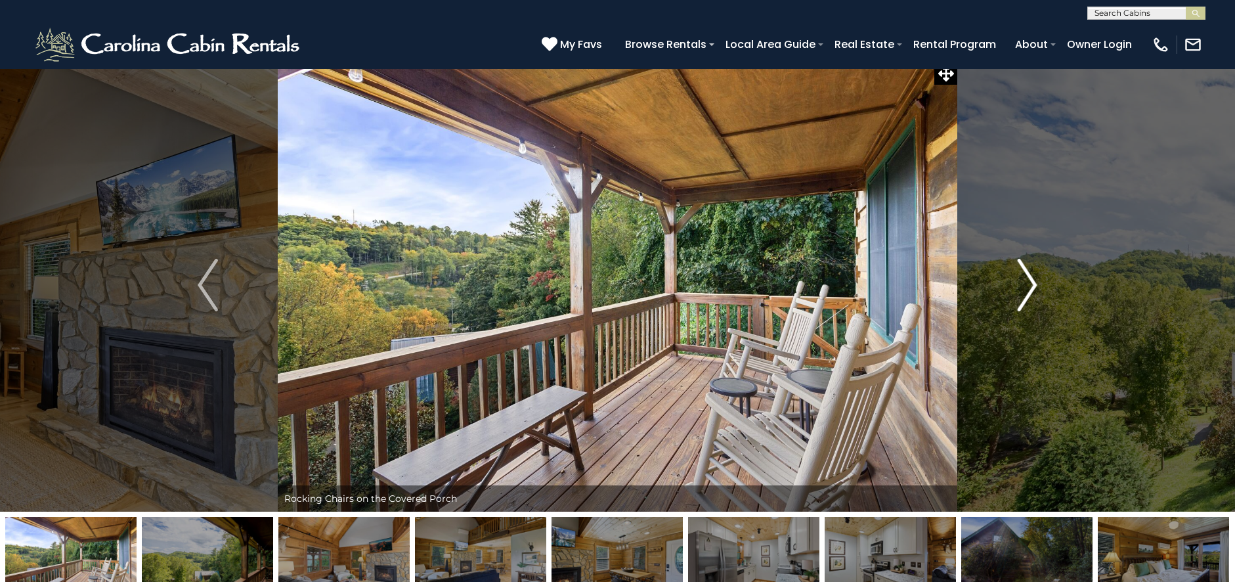
click at [1036, 283] on img "Next" at bounding box center [1027, 285] width 20 height 53
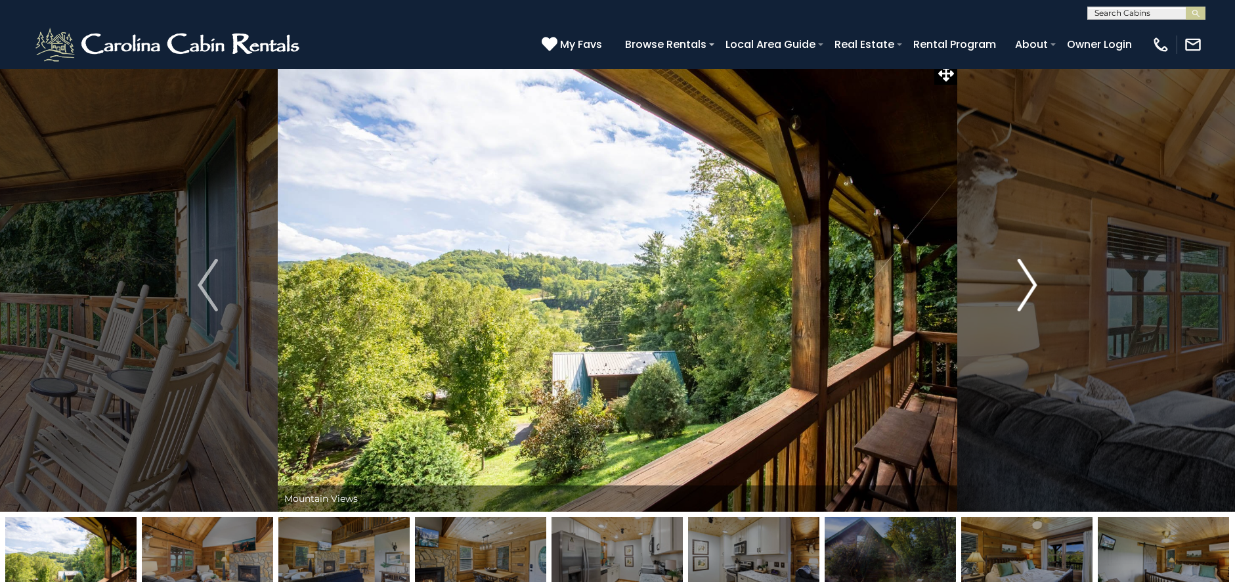
click at [1036, 283] on img "Next" at bounding box center [1027, 285] width 20 height 53
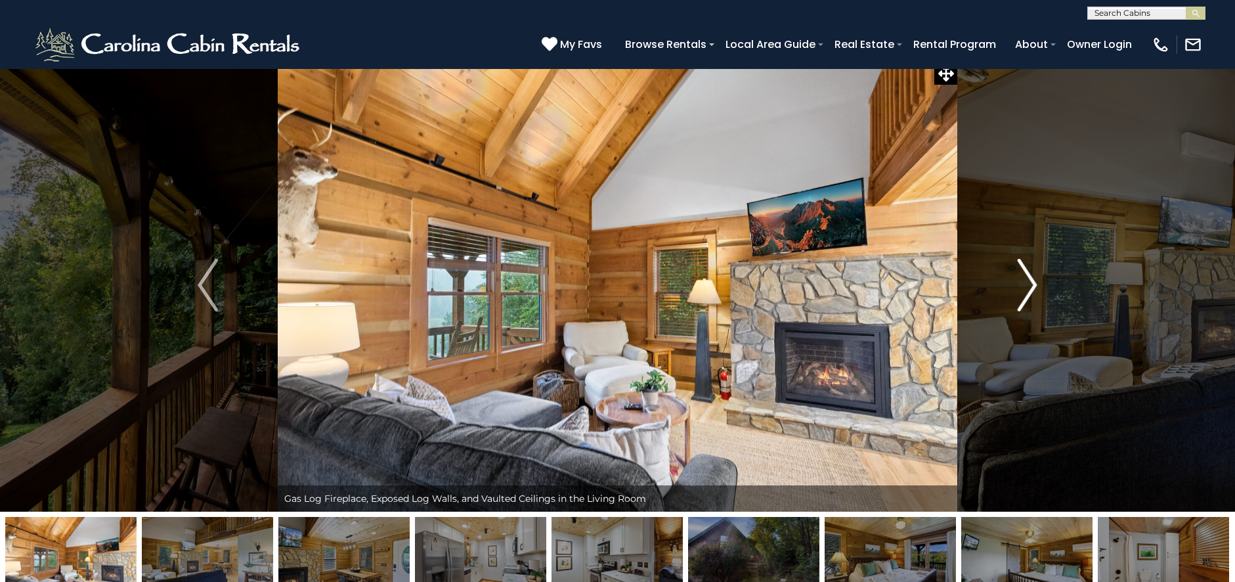
click at [1036, 283] on img "Next" at bounding box center [1027, 285] width 20 height 53
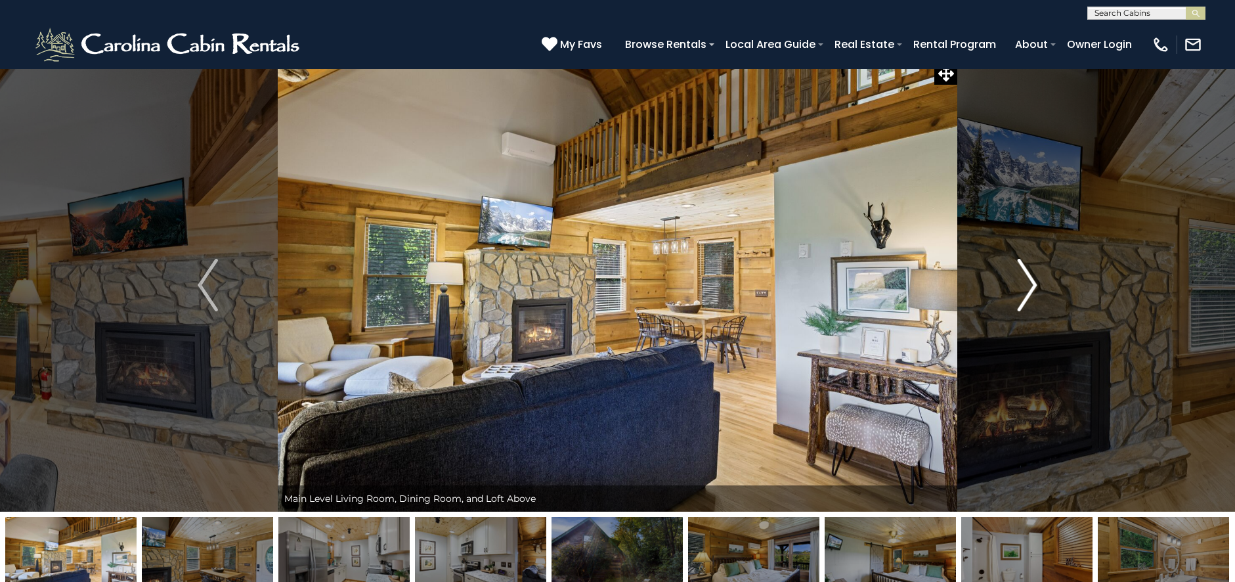
click at [1036, 283] on img "Next" at bounding box center [1027, 285] width 20 height 53
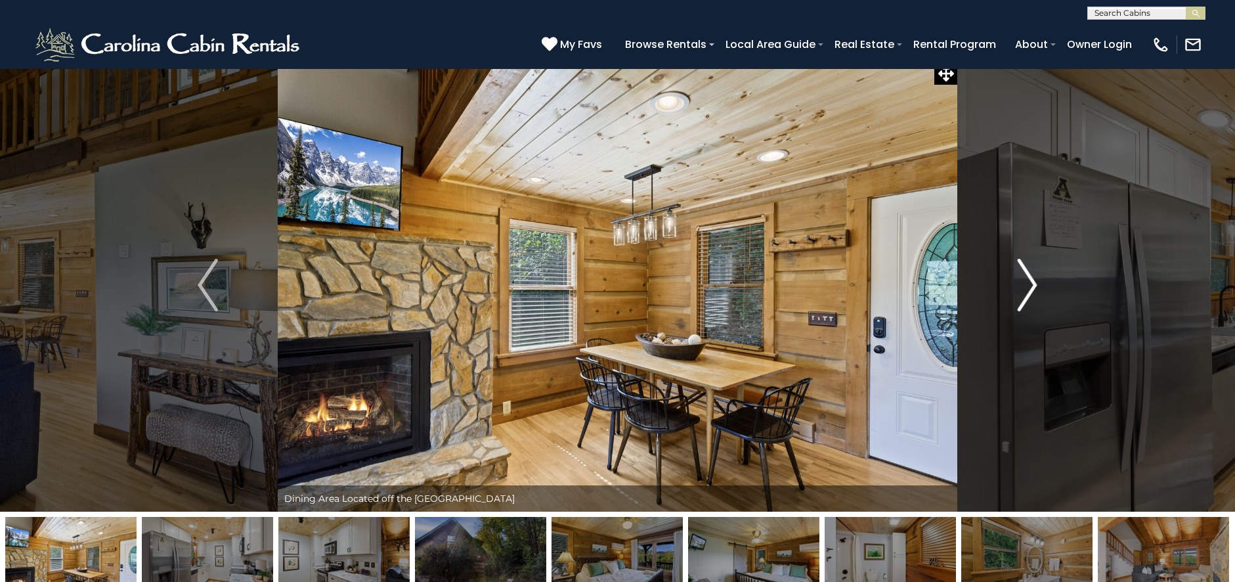
click at [1036, 283] on img "Next" at bounding box center [1027, 285] width 20 height 53
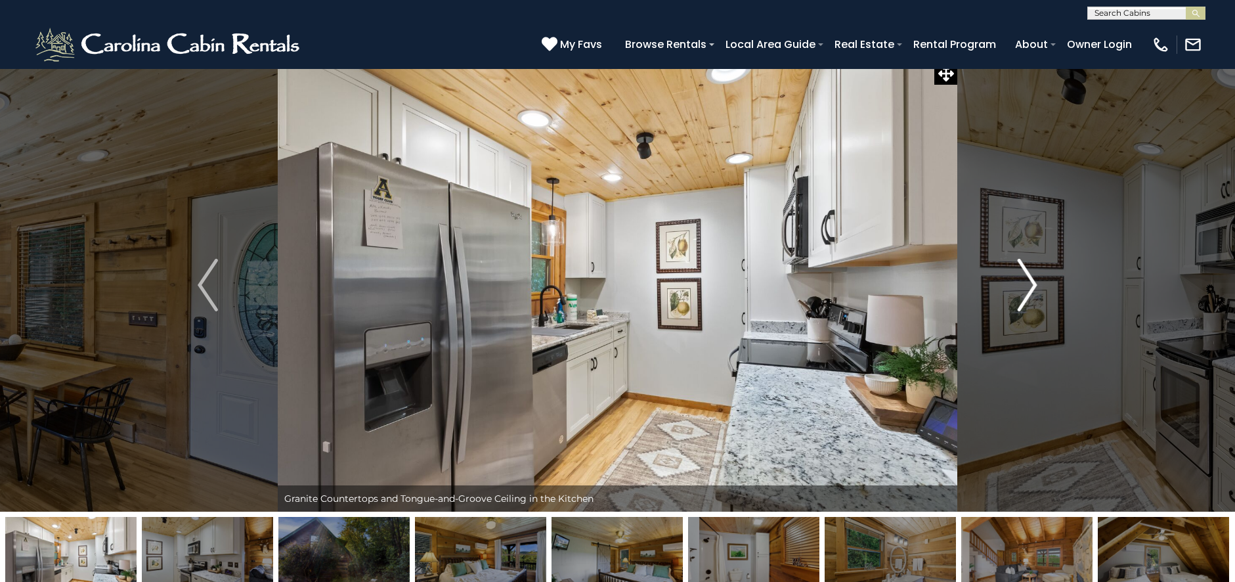
click at [1036, 283] on img "Next" at bounding box center [1027, 285] width 20 height 53
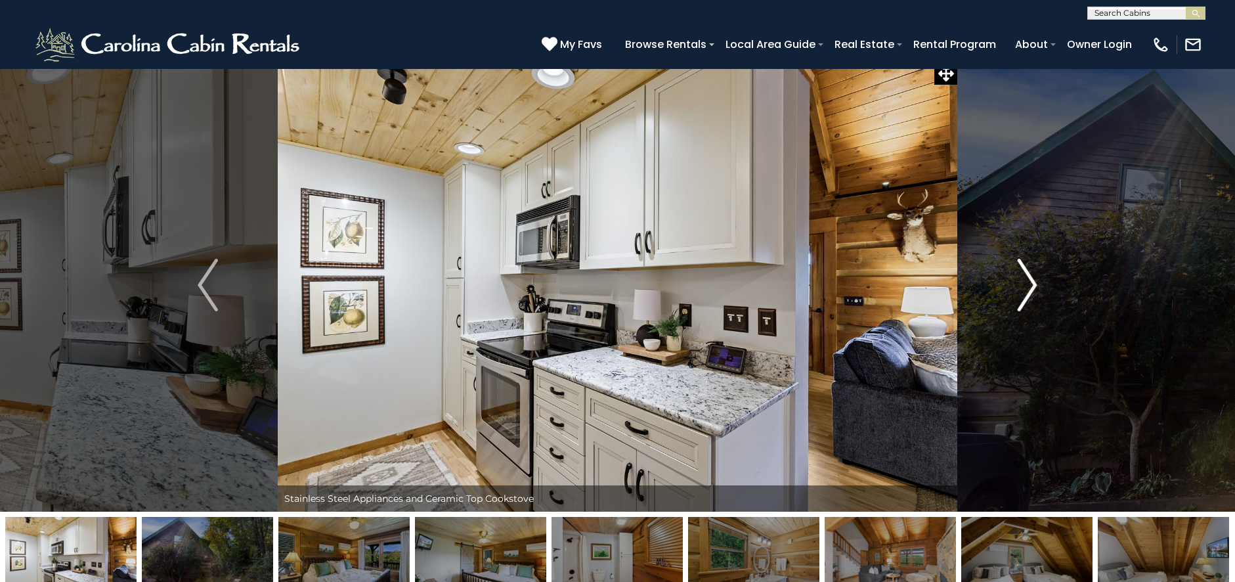
click at [1036, 283] on img "Next" at bounding box center [1027, 285] width 20 height 53
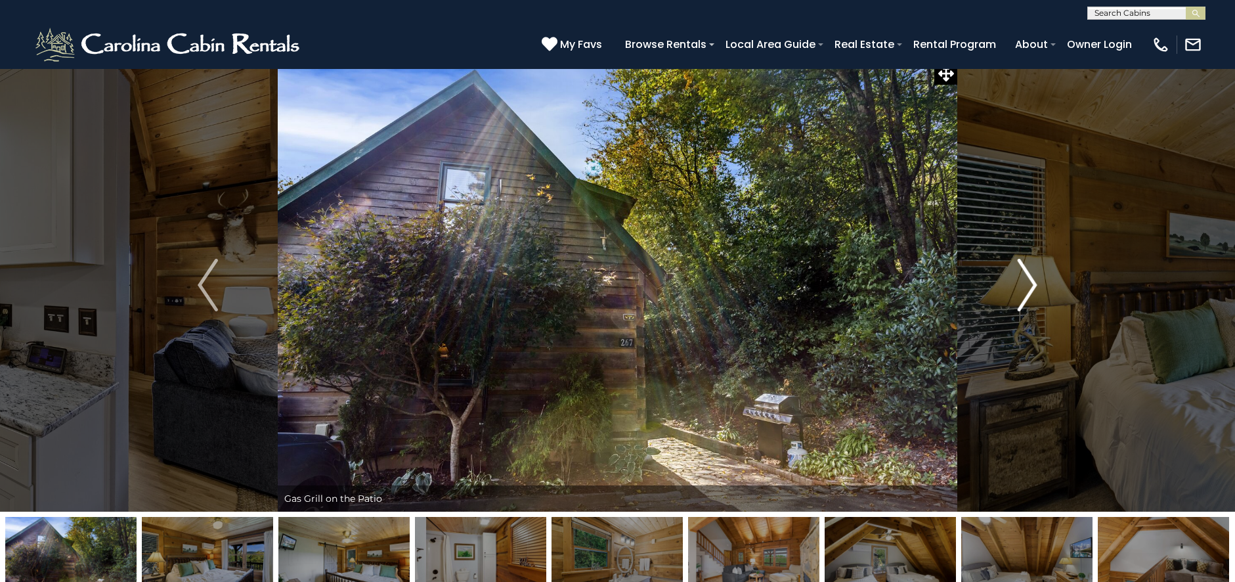
click at [1036, 283] on img "Next" at bounding box center [1027, 285] width 20 height 53
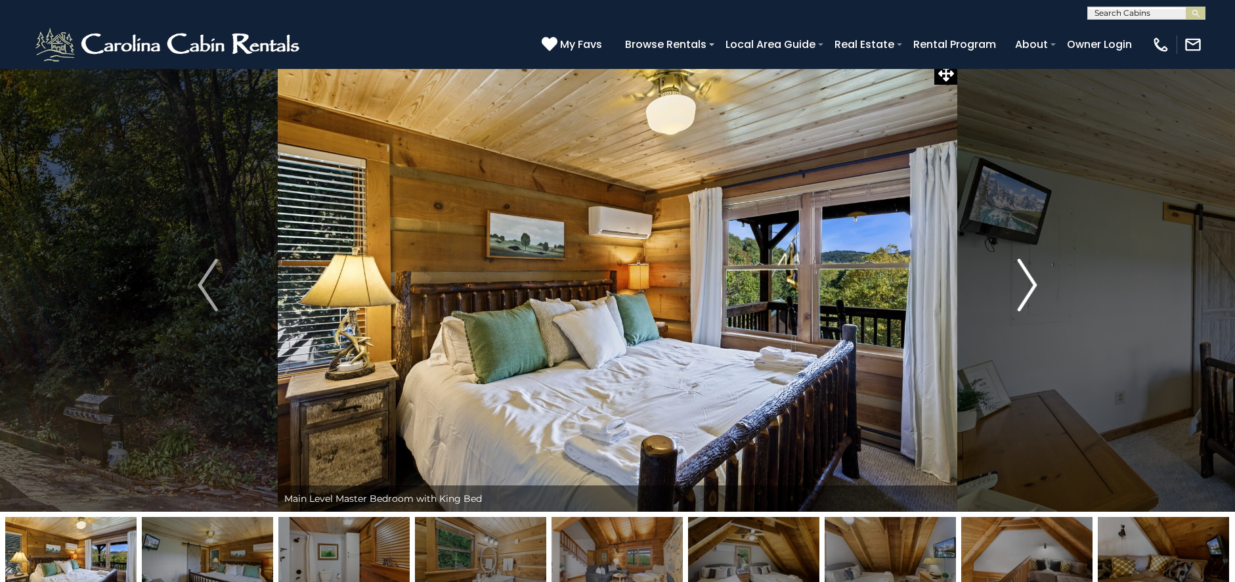
click at [1036, 283] on img "Next" at bounding box center [1027, 285] width 20 height 53
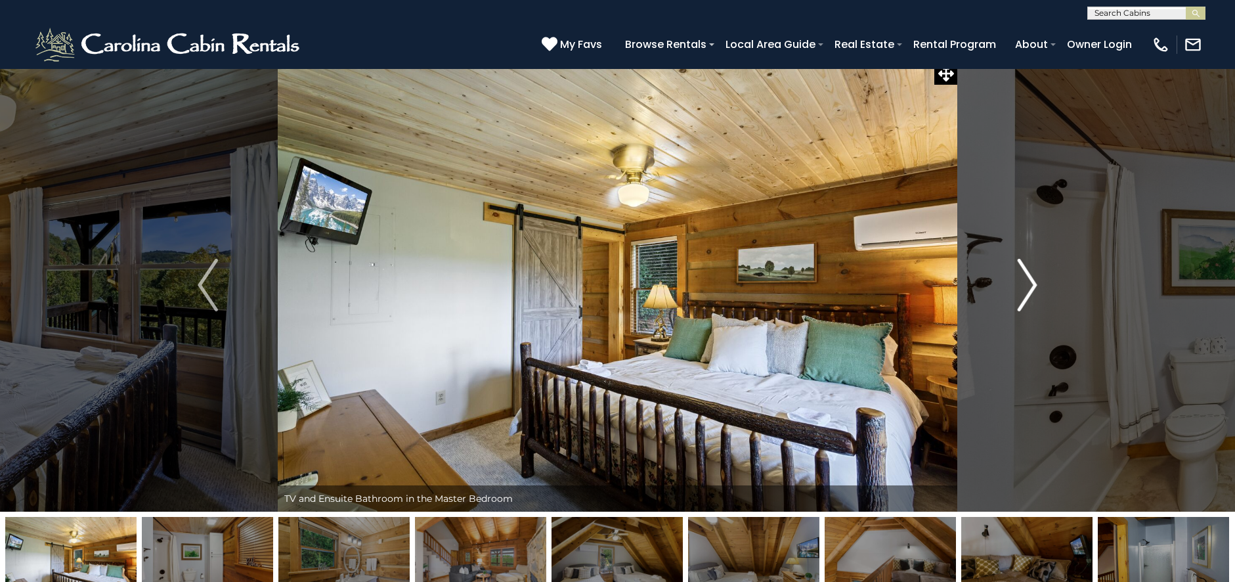
click at [1036, 283] on img "Next" at bounding box center [1027, 285] width 20 height 53
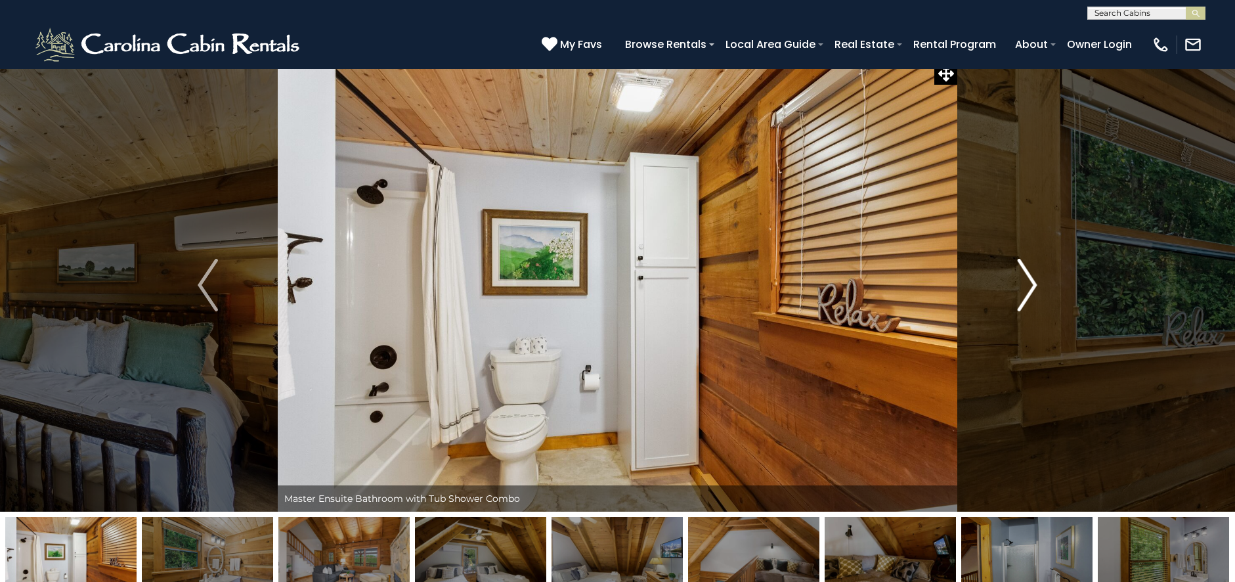
click at [1036, 283] on img "Next" at bounding box center [1027, 285] width 20 height 53
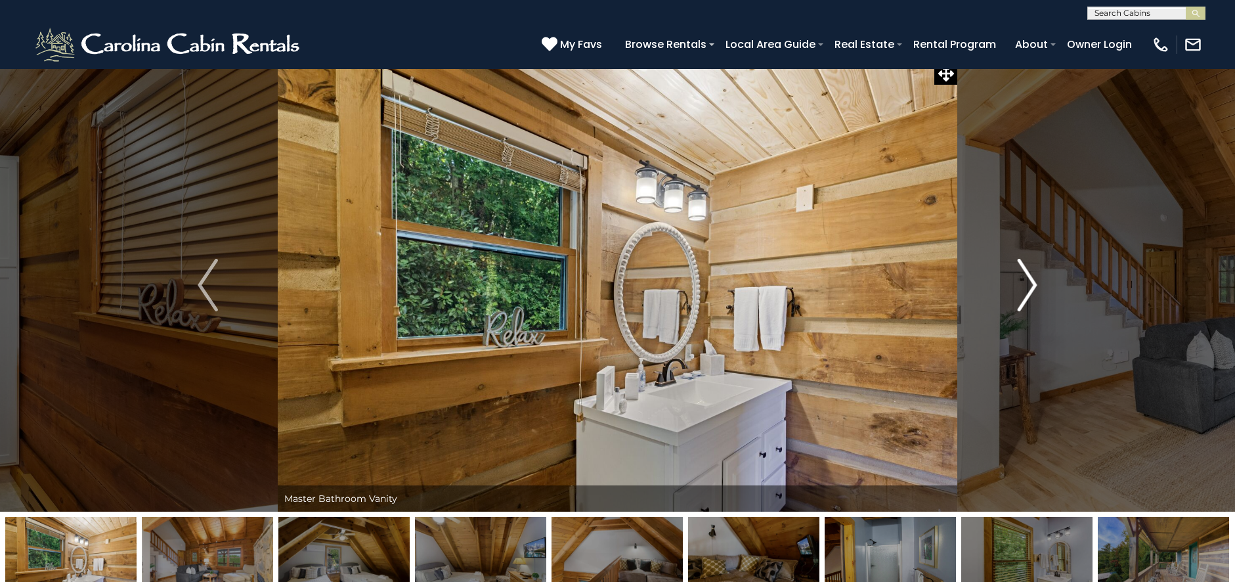
click at [1036, 283] on img "Next" at bounding box center [1027, 285] width 20 height 53
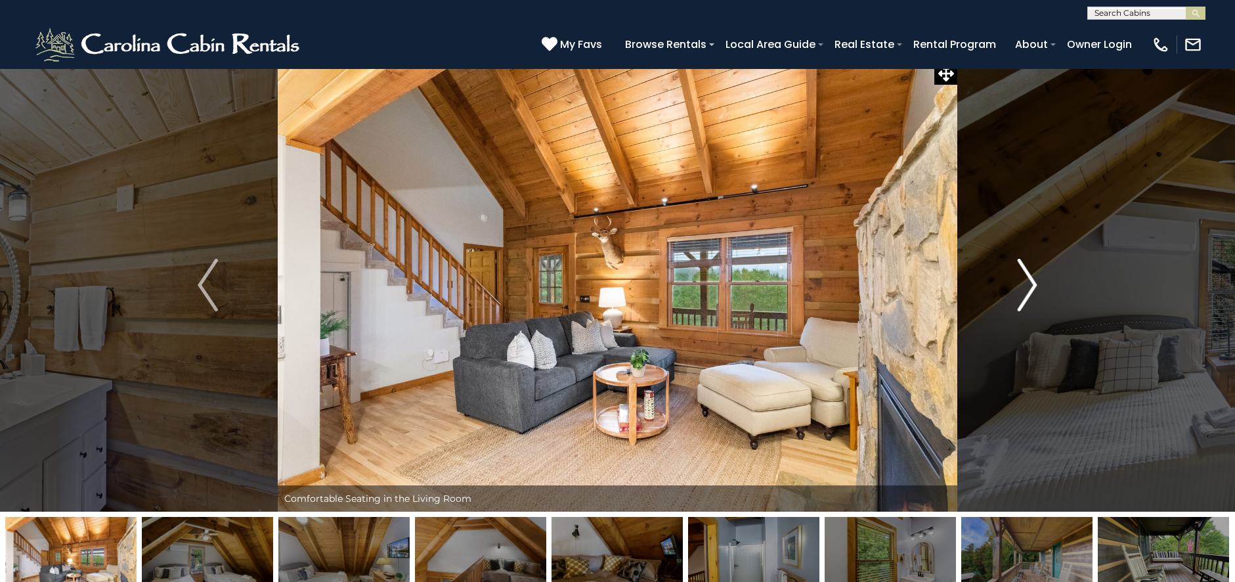
click at [1036, 283] on img "Next" at bounding box center [1027, 285] width 20 height 53
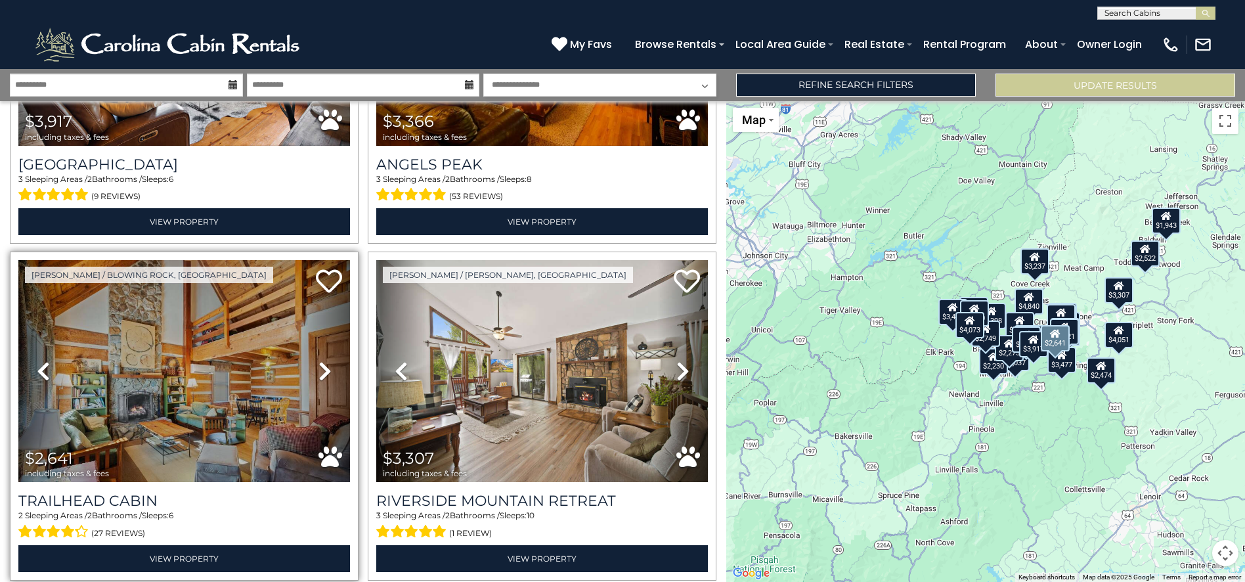
scroll to position [4647, 0]
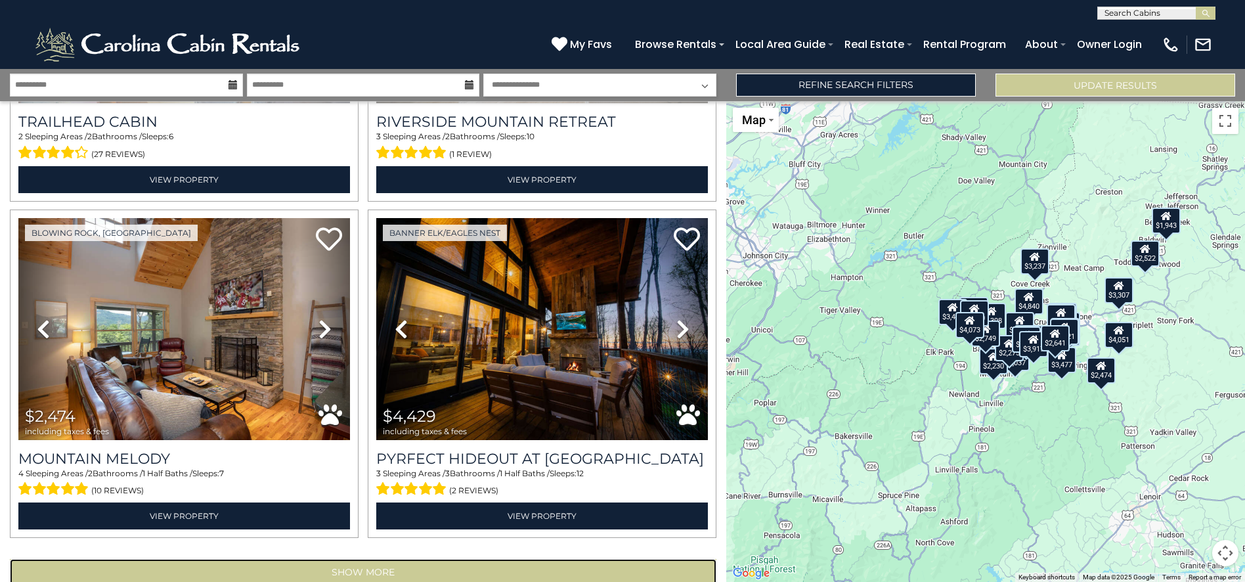
click at [272, 559] on button "Show More" at bounding box center [363, 572] width 706 height 26
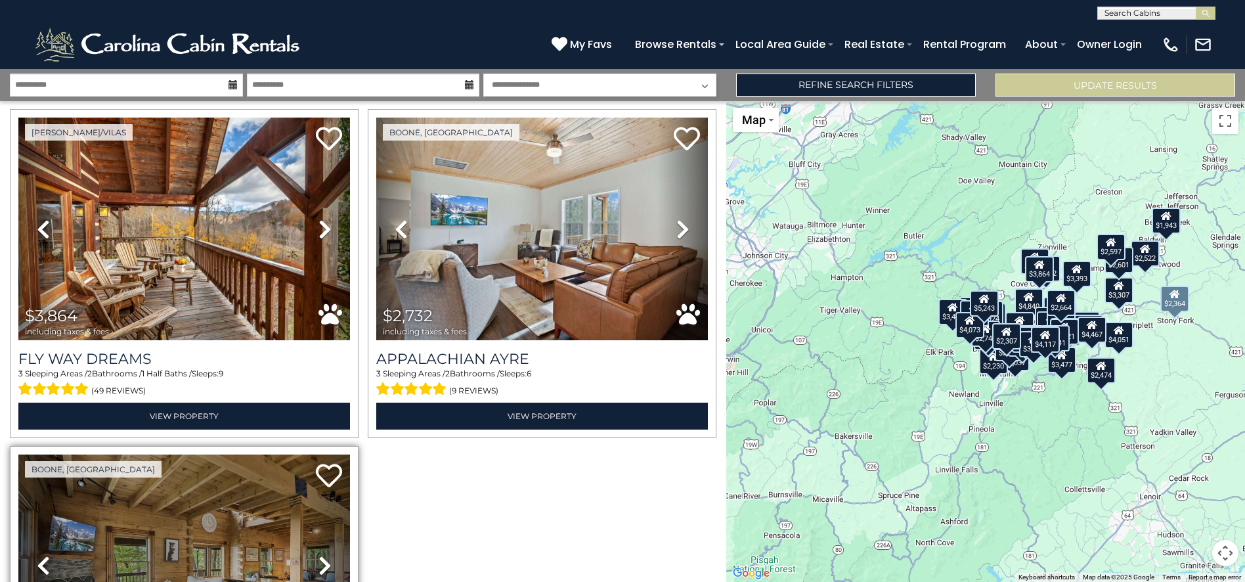
scroll to position [7962, 0]
